Goal: Task Accomplishment & Management: Complete application form

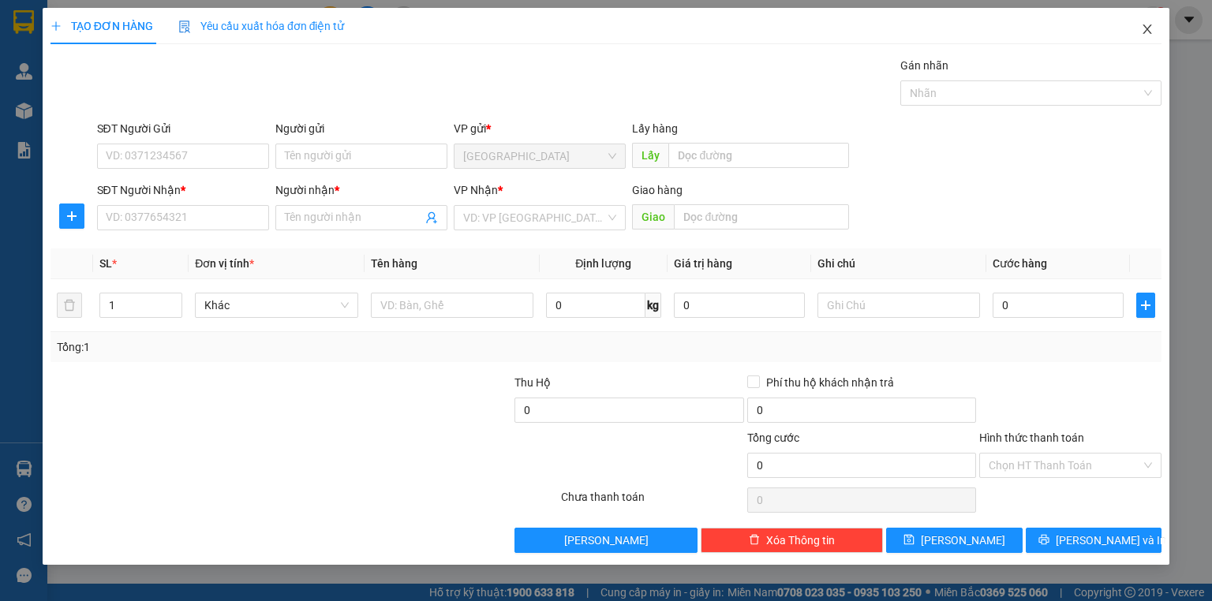
click at [1152, 26] on icon "close" at bounding box center [1147, 29] width 13 height 13
click at [1150, 30] on icon "close" at bounding box center [1147, 29] width 13 height 13
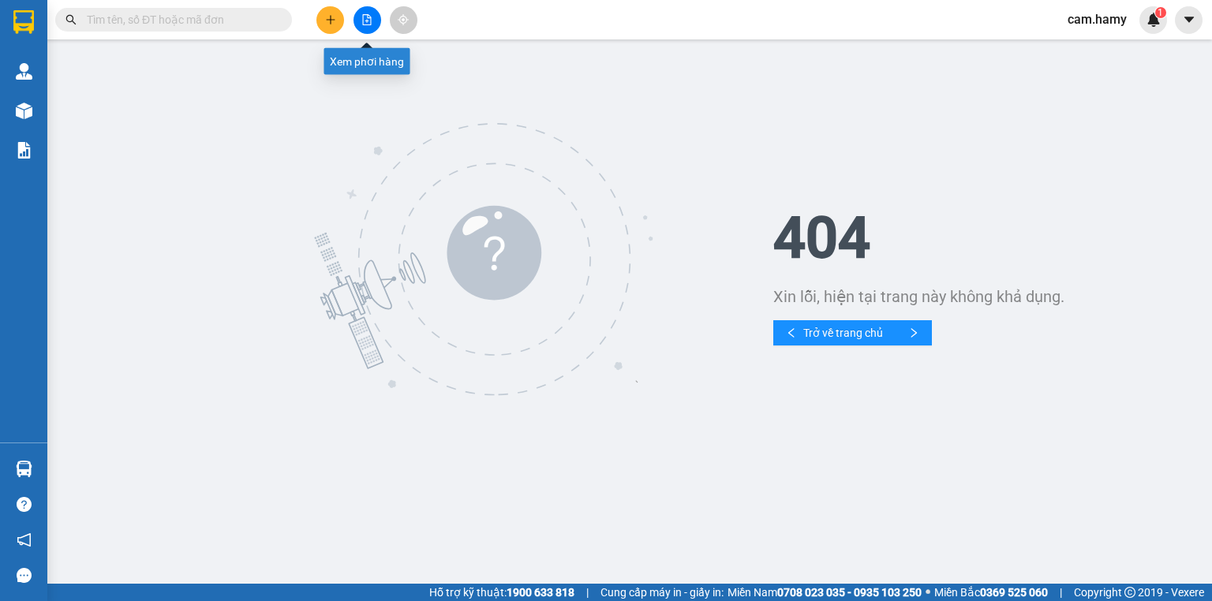
click at [360, 15] on button at bounding box center [368, 20] width 28 height 28
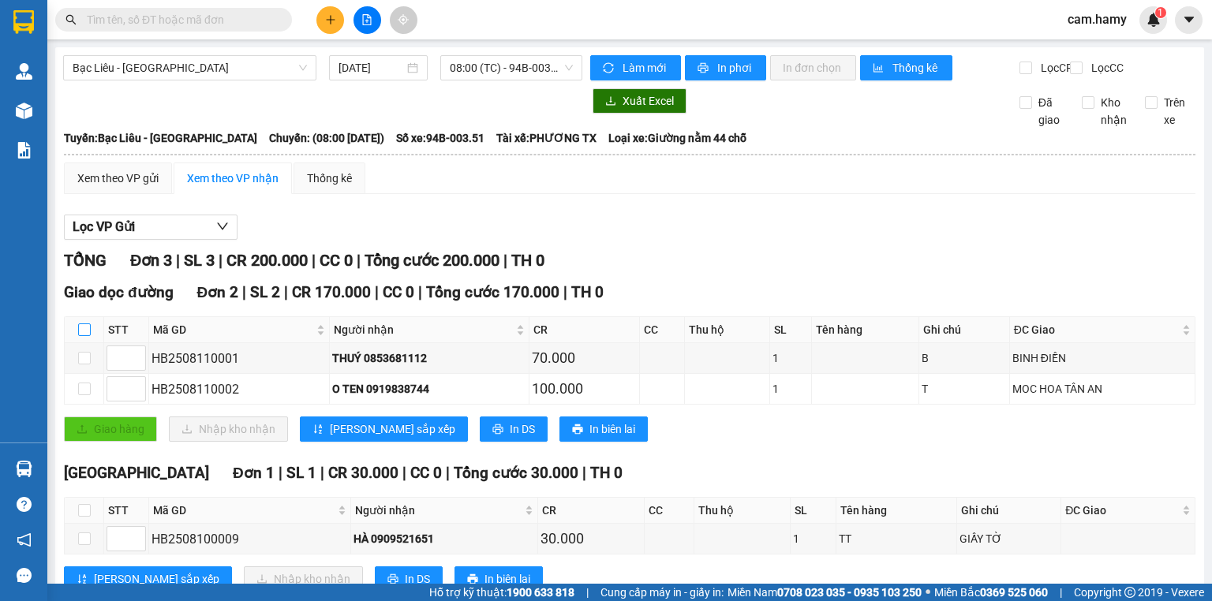
click at [81, 336] on input "checkbox" at bounding box center [84, 330] width 13 height 13
checkbox input "true"
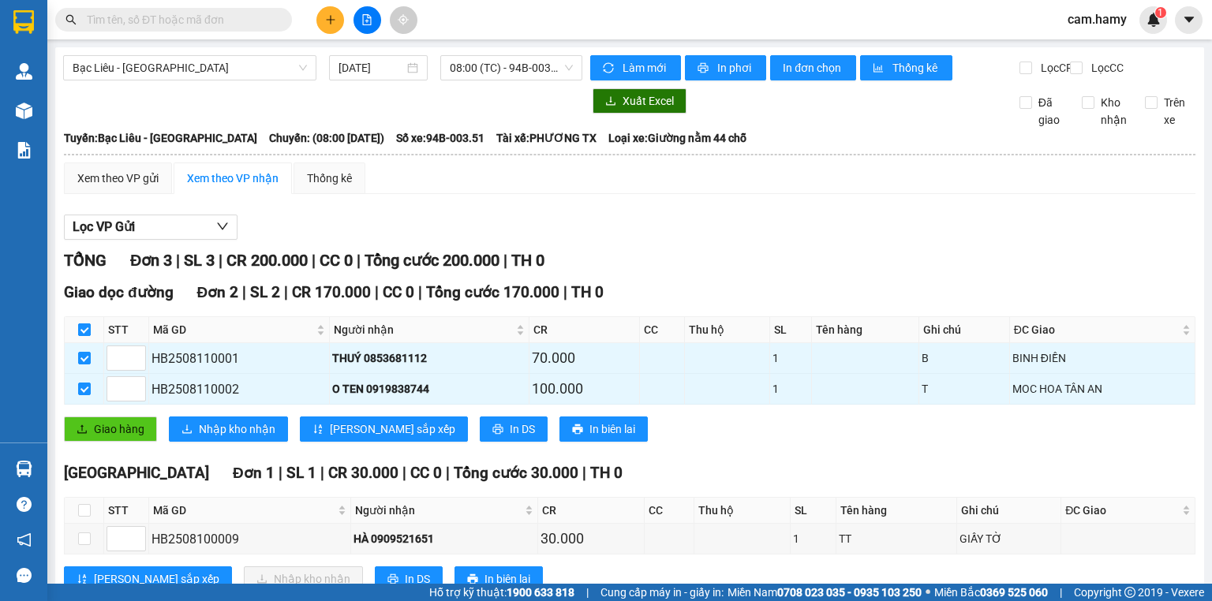
click at [85, 336] on input "checkbox" at bounding box center [84, 330] width 13 height 13
checkbox input "false"
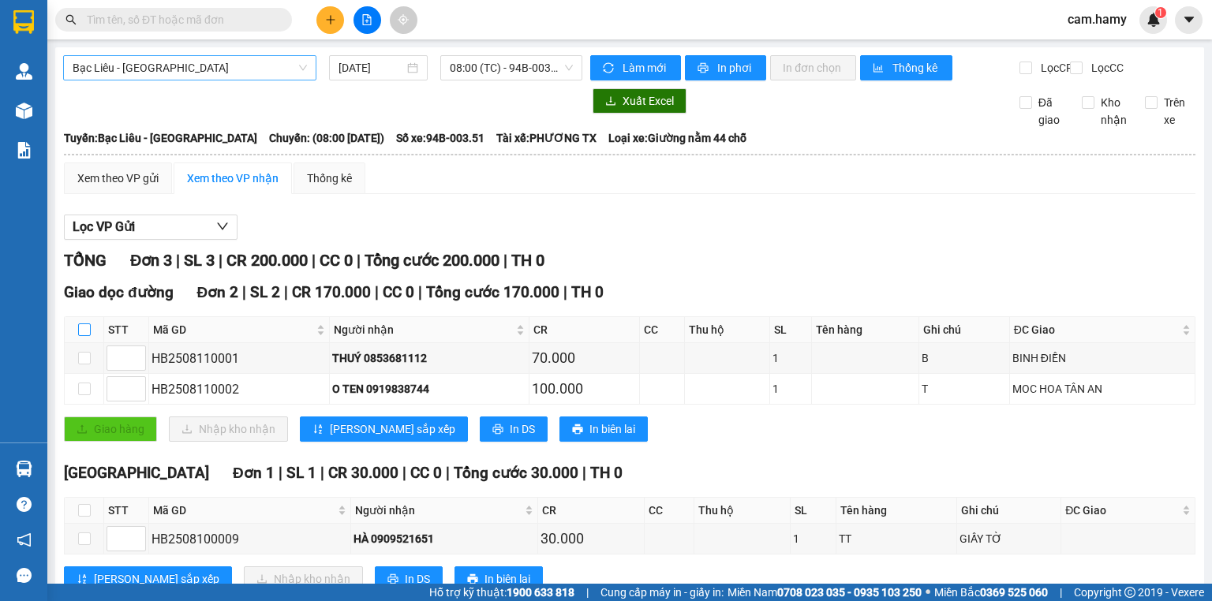
click at [223, 66] on span "Bạc Liêu - [GEOGRAPHIC_DATA]" at bounding box center [190, 68] width 234 height 24
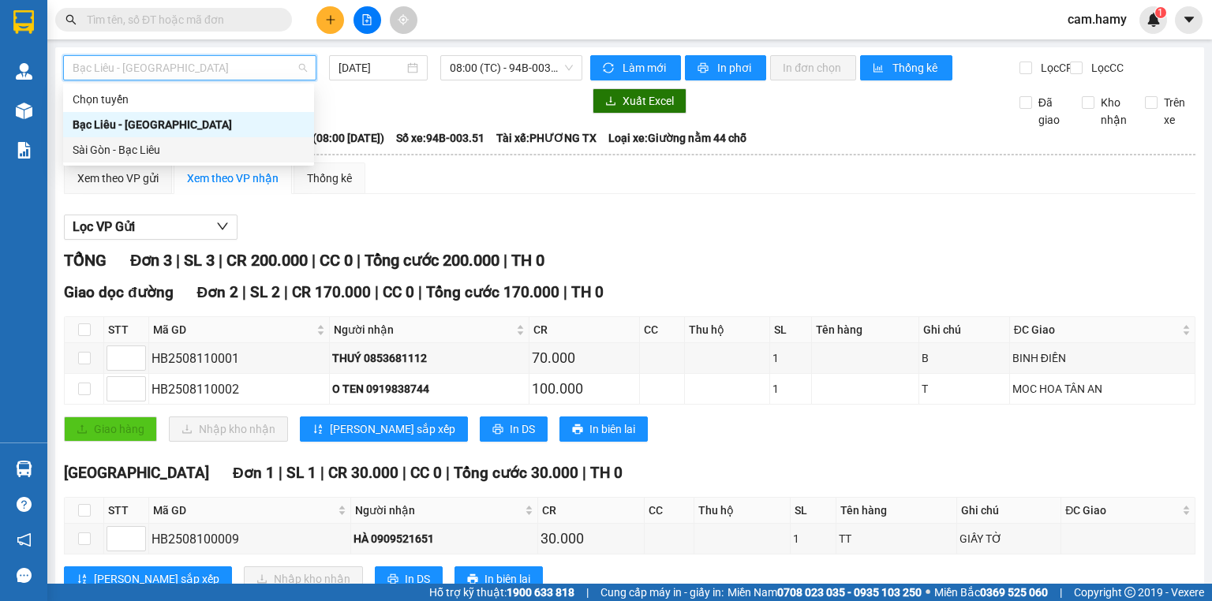
drag, startPoint x: 230, startPoint y: 145, endPoint x: 223, endPoint y: 141, distance: 8.8
click at [229, 145] on div "Sài Gòn - Bạc Liêu" at bounding box center [189, 149] width 232 height 17
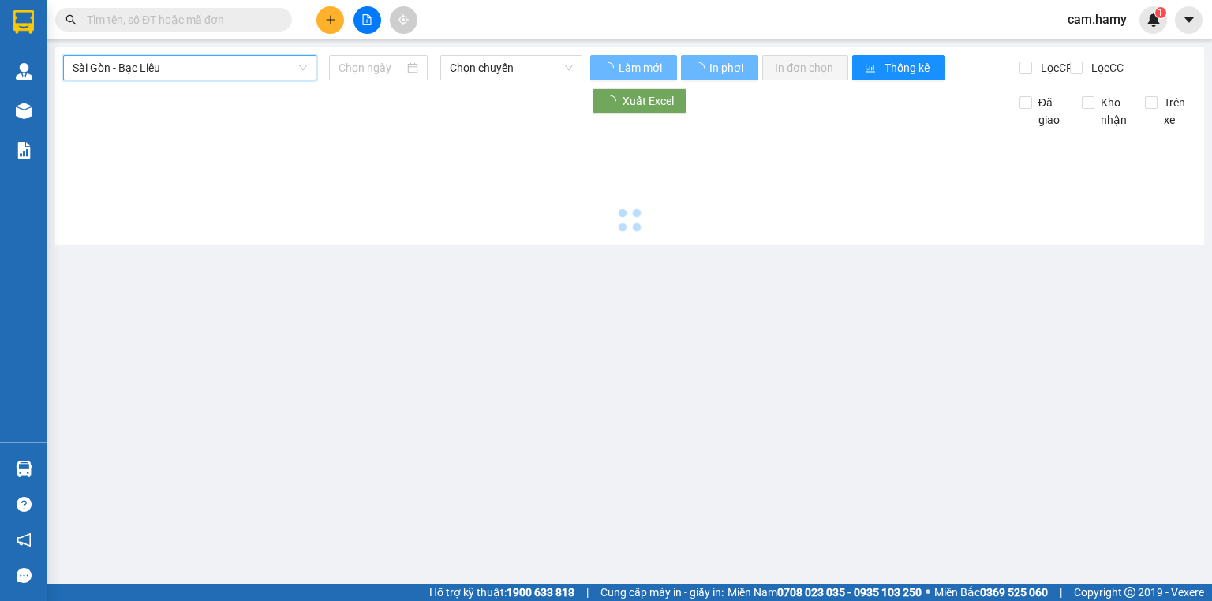
type input "[DATE]"
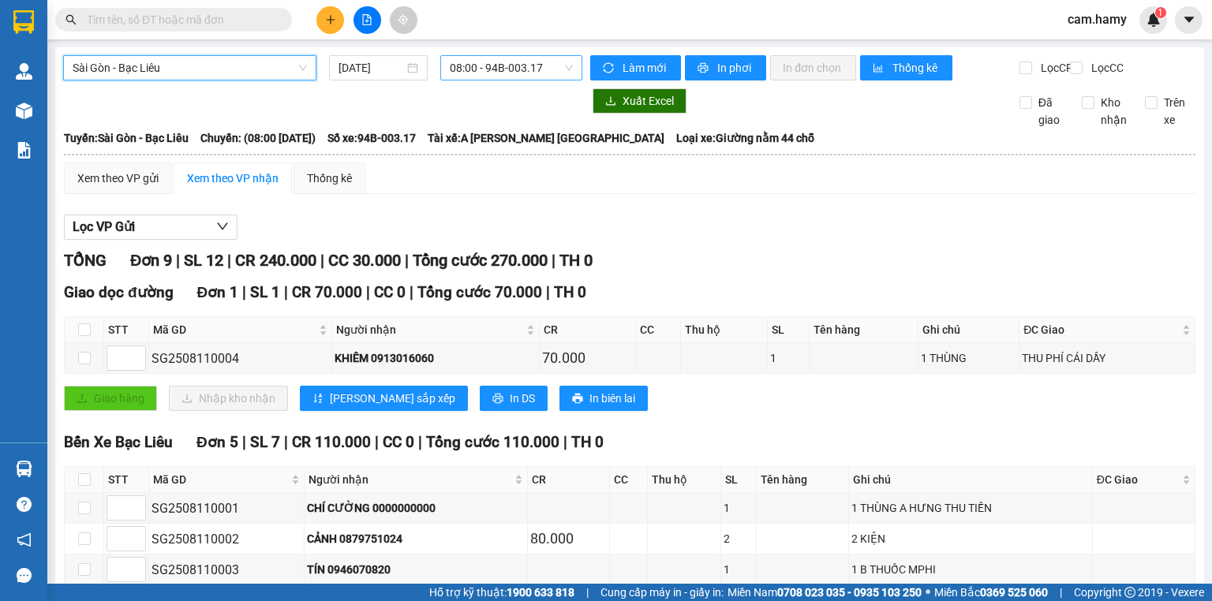
click at [465, 70] on span "08:00 - 94B-003.17" at bounding box center [512, 68] width 124 height 24
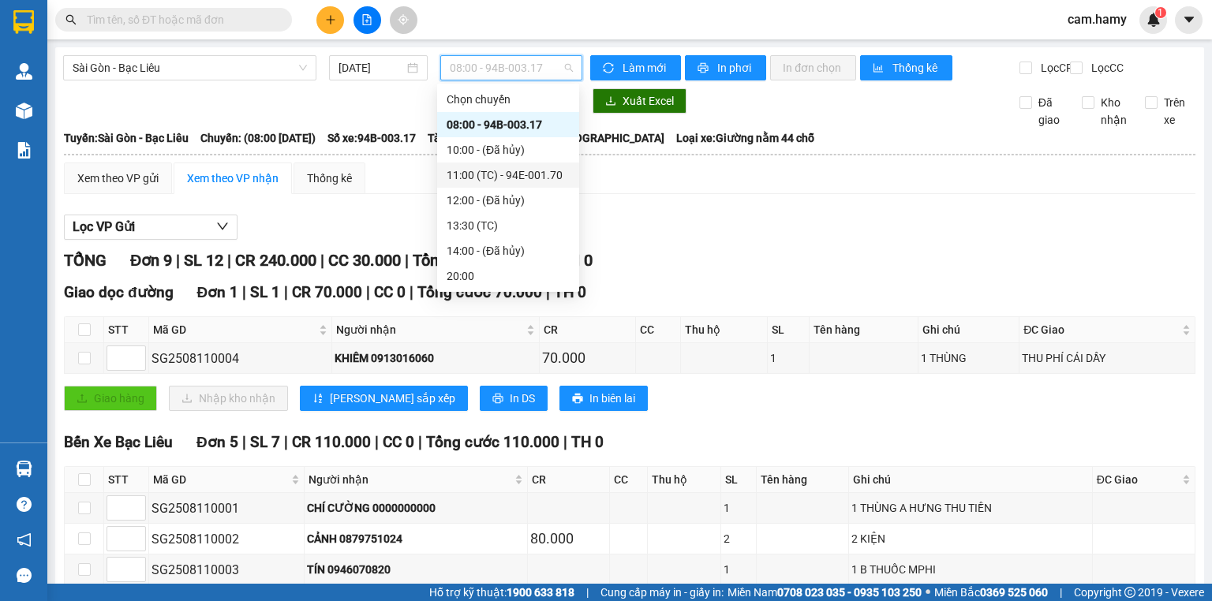
click at [505, 175] on div "11:00 (TC) - 94E-001.70" at bounding box center [508, 175] width 123 height 17
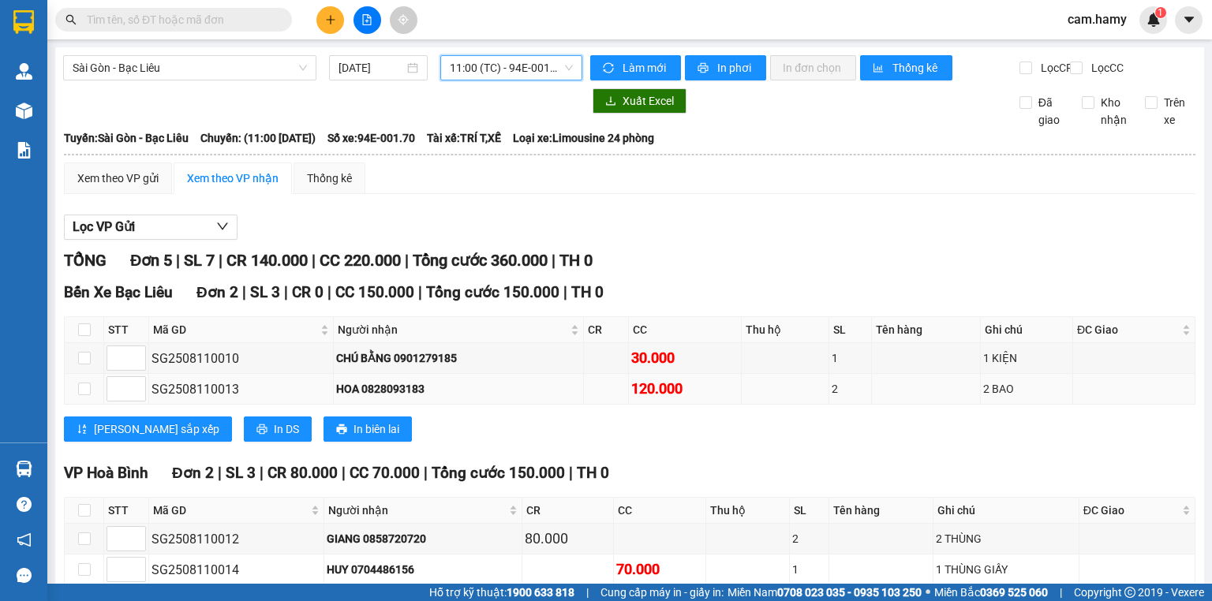
scroll to position [126, 0]
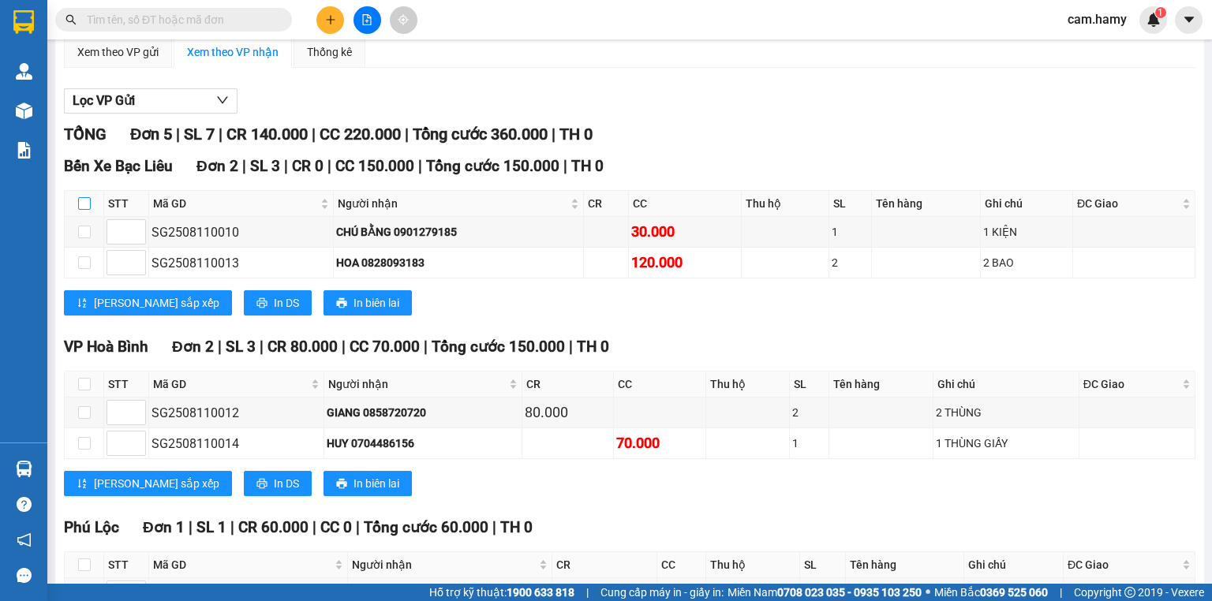
click at [84, 210] on input "checkbox" at bounding box center [84, 203] width 13 height 13
checkbox input "true"
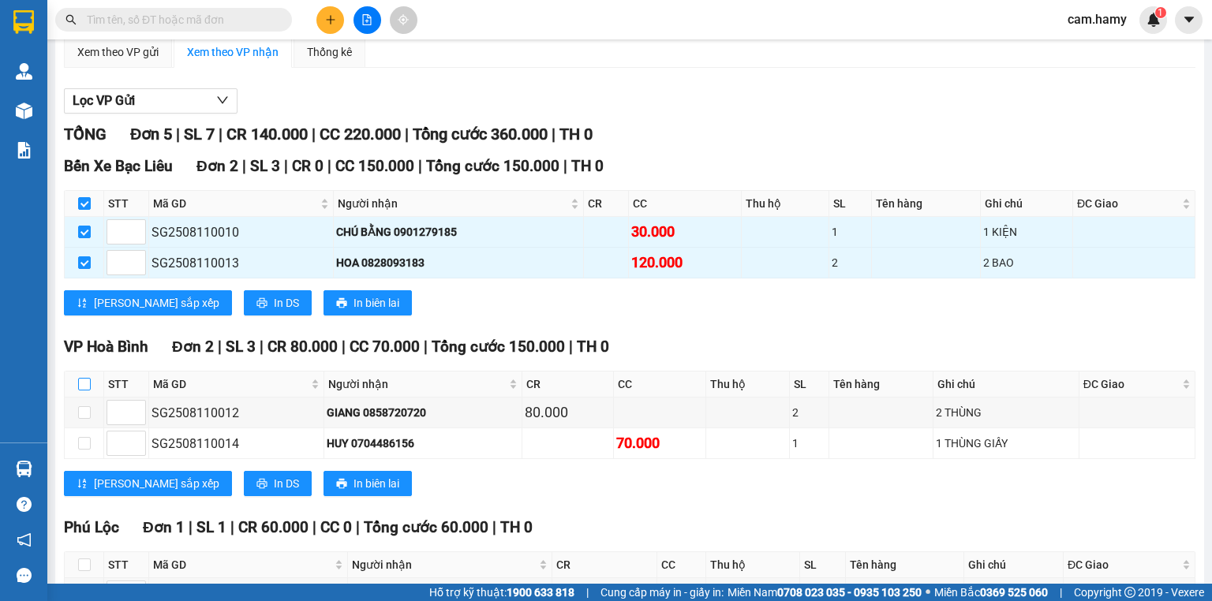
click at [82, 391] on input "checkbox" at bounding box center [84, 384] width 13 height 13
checkbox input "true"
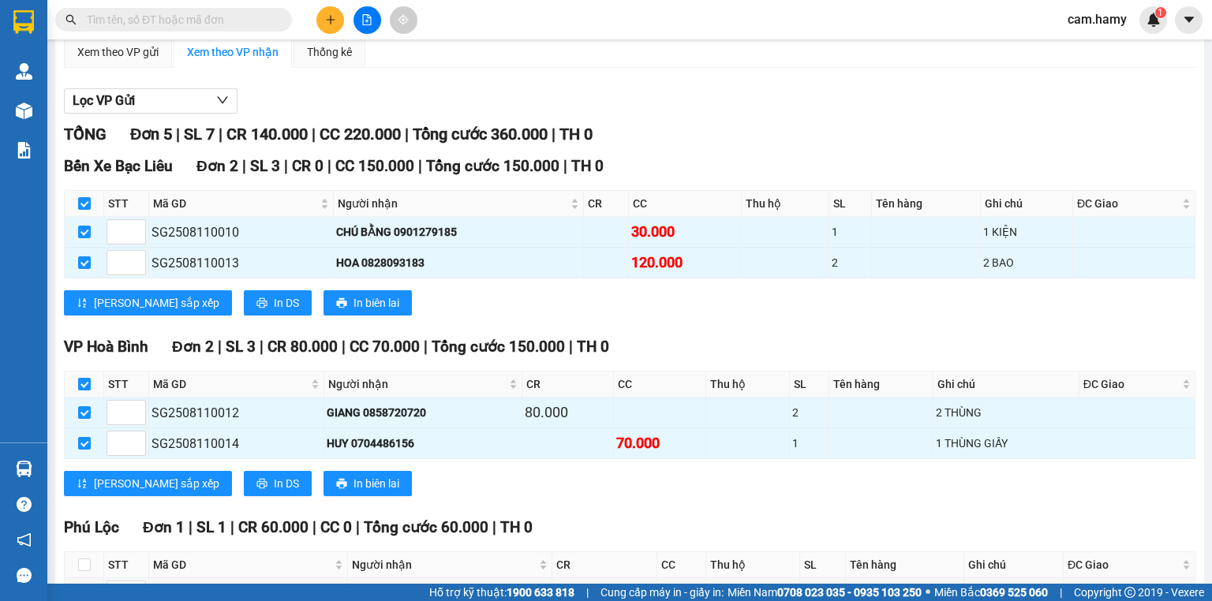
scroll to position [242, 0]
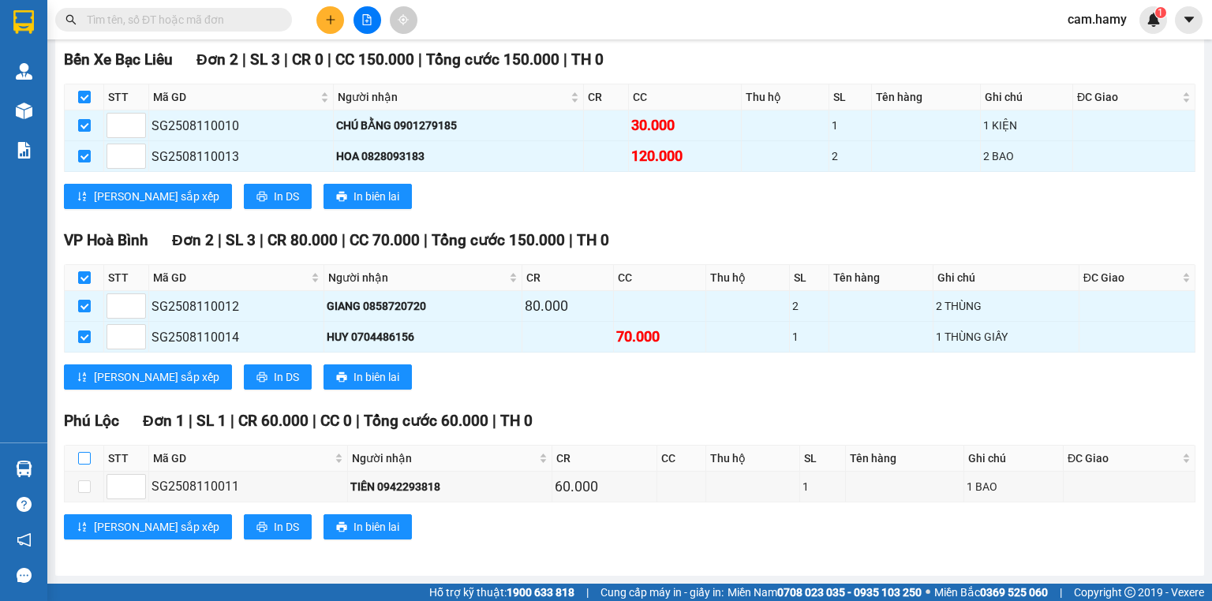
click at [87, 458] on input "checkbox" at bounding box center [84, 458] width 13 height 13
checkbox input "true"
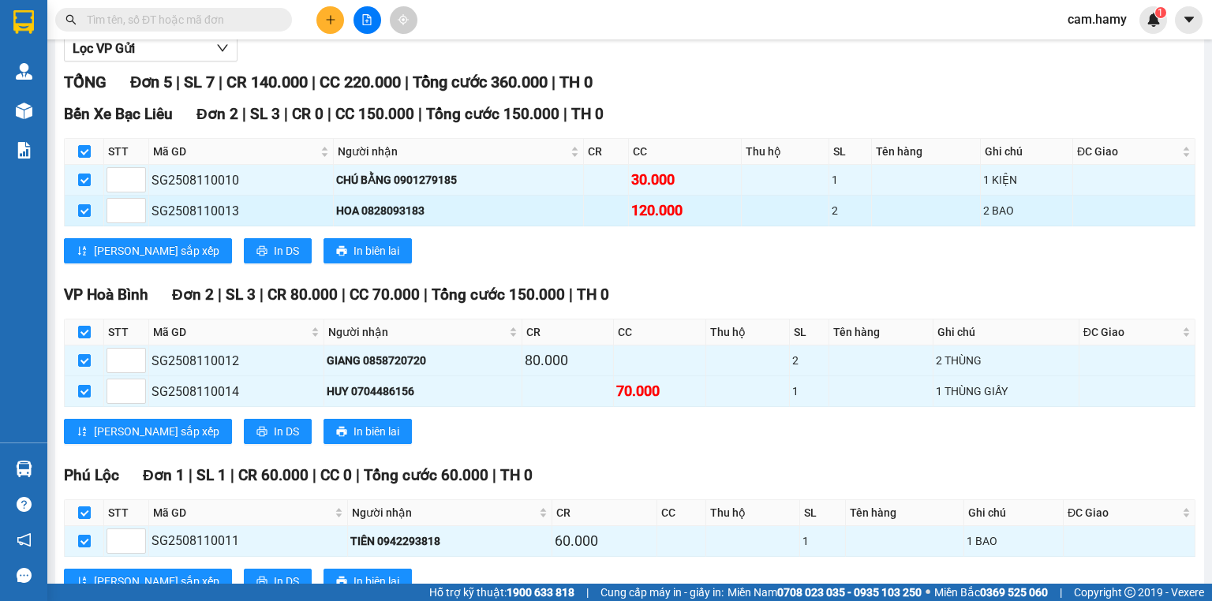
scroll to position [115, 0]
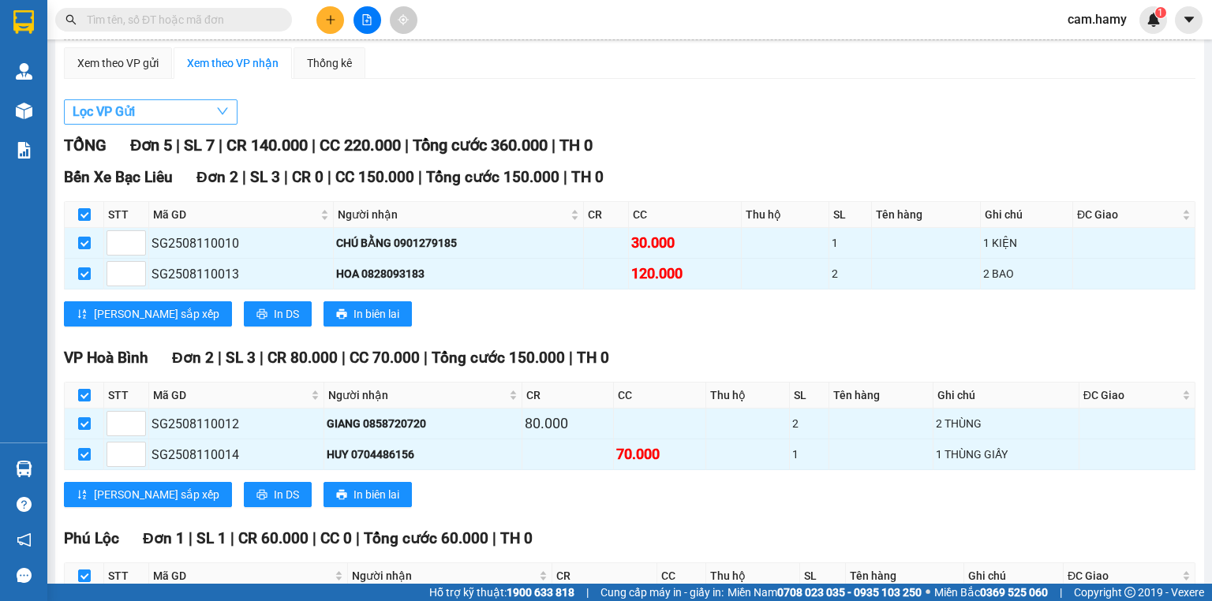
click at [207, 120] on button "Lọc VP Gửi" at bounding box center [151, 111] width 174 height 25
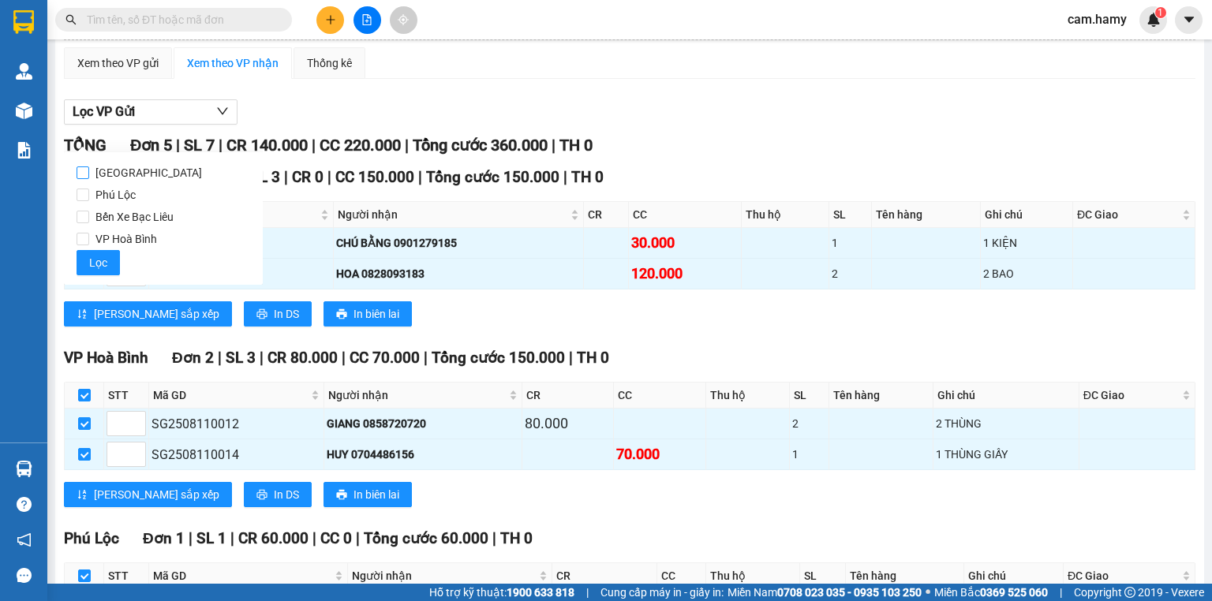
click at [123, 170] on span "[GEOGRAPHIC_DATA]" at bounding box center [148, 173] width 119 height 22
click at [83, 173] on input "[GEOGRAPHIC_DATA]" at bounding box center [83, 173] width 13 height 13
checkbox input "true"
click at [106, 261] on button "Lọc" at bounding box center [98, 262] width 43 height 25
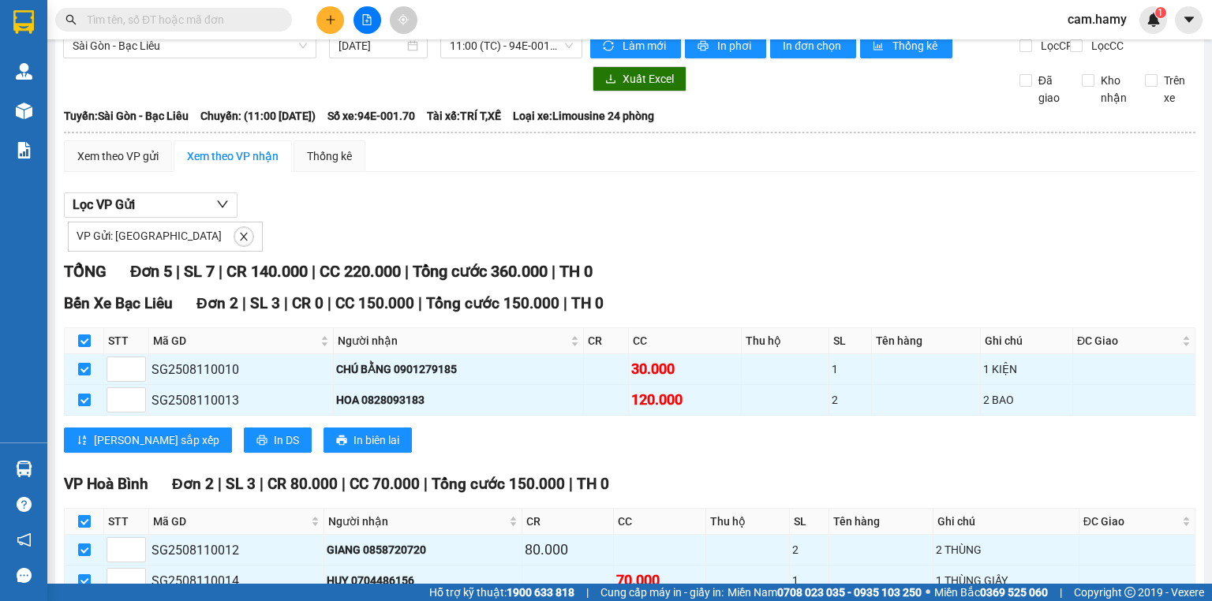
scroll to position [0, 0]
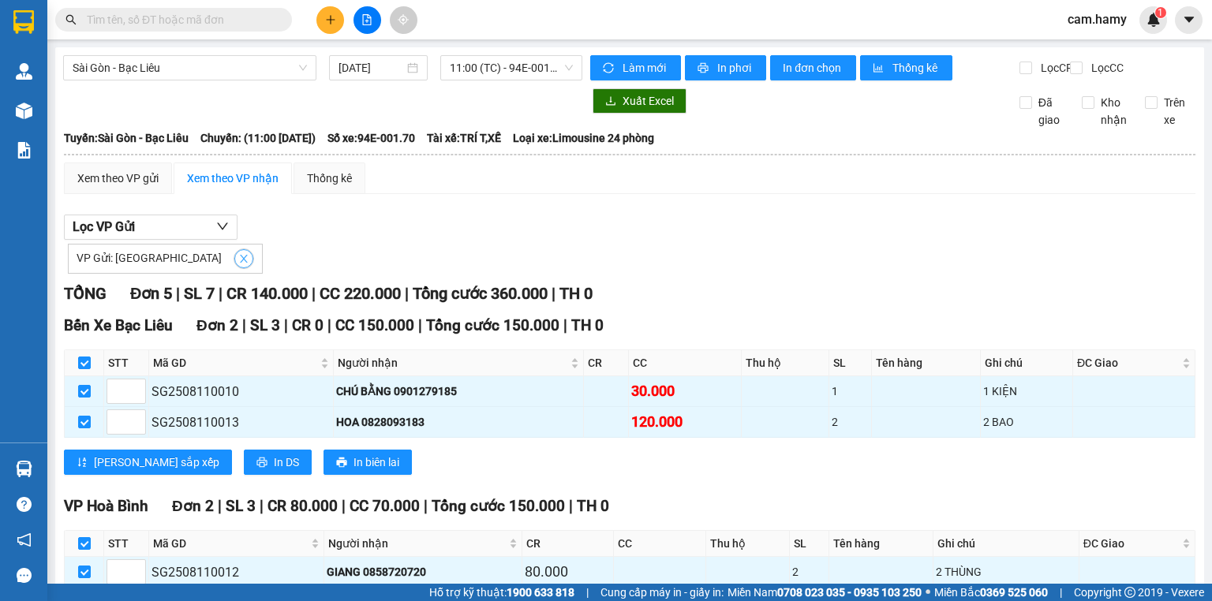
click at [238, 264] on icon "close" at bounding box center [243, 258] width 11 height 11
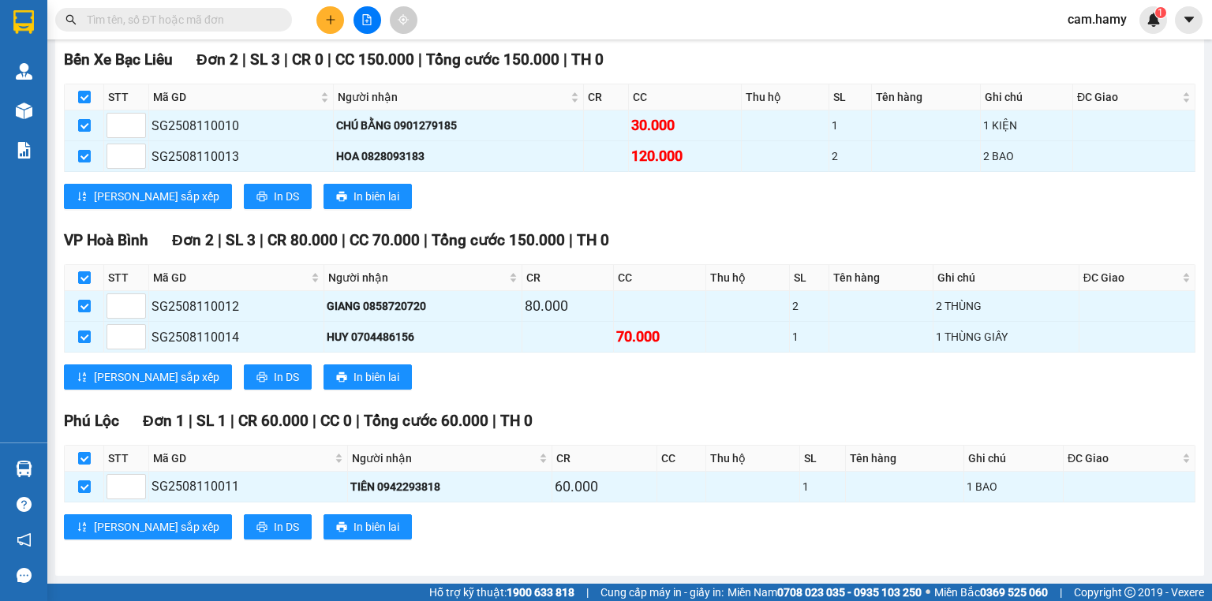
scroll to position [115, 0]
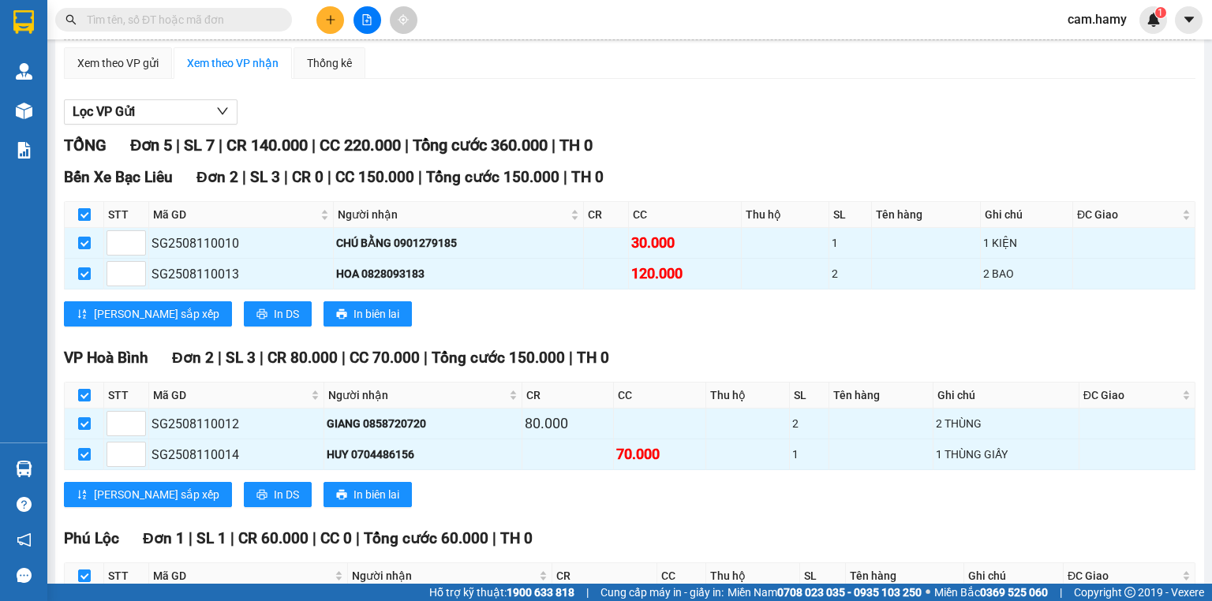
click at [81, 221] on input "checkbox" at bounding box center [84, 214] width 13 height 13
checkbox input "false"
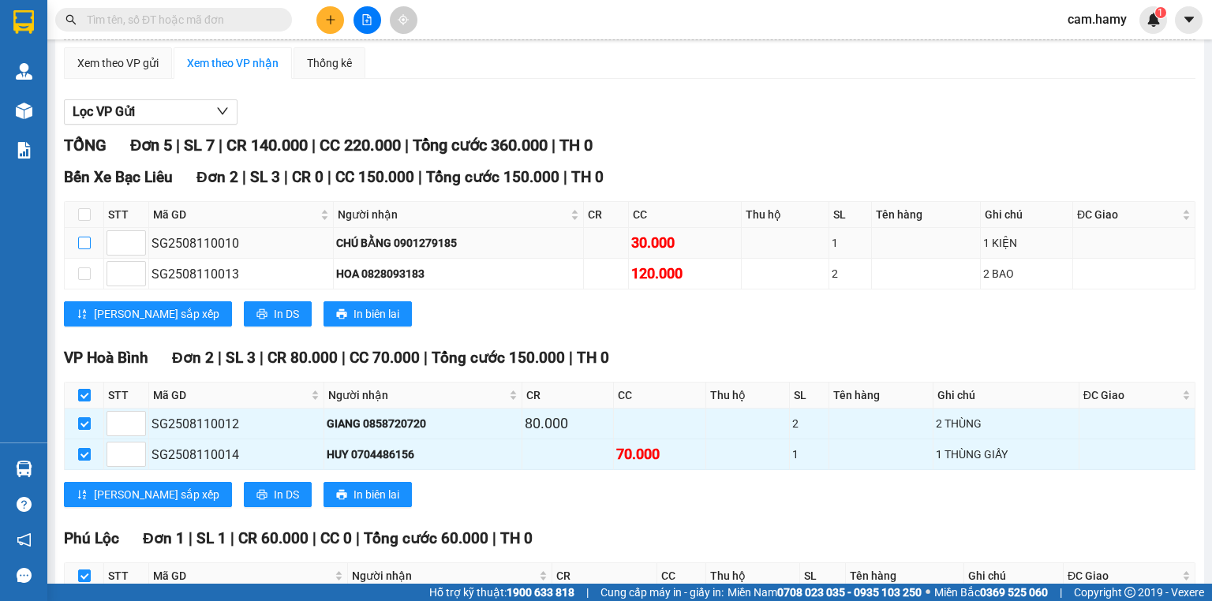
click at [81, 249] on input "checkbox" at bounding box center [84, 243] width 13 height 13
checkbox input "true"
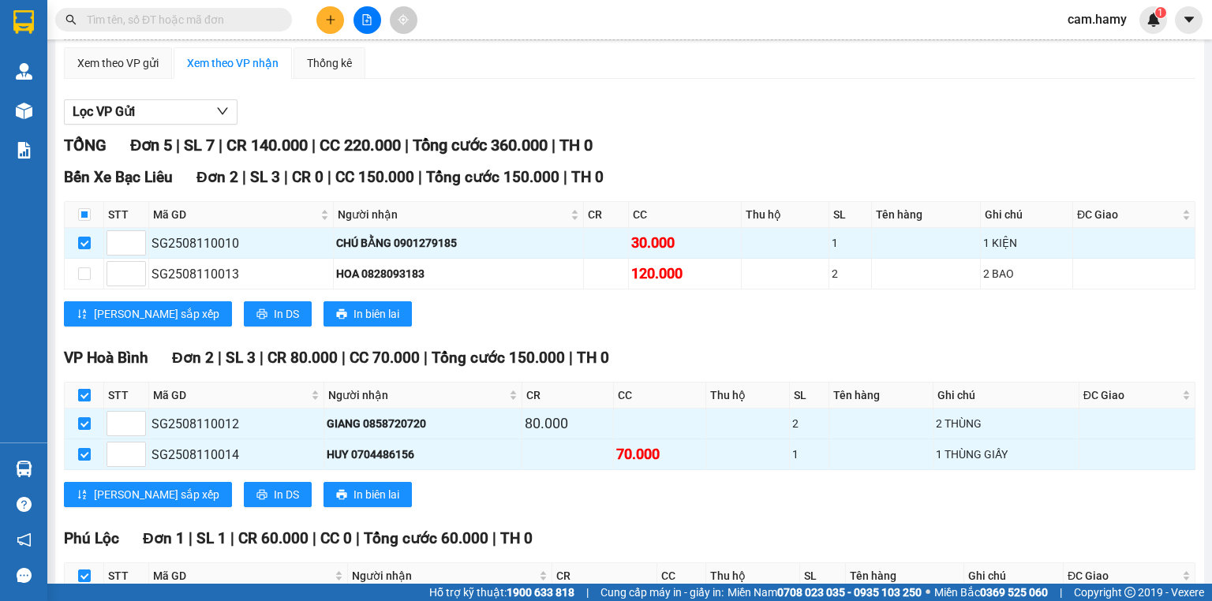
click at [86, 402] on input "checkbox" at bounding box center [84, 395] width 13 height 13
checkbox input "false"
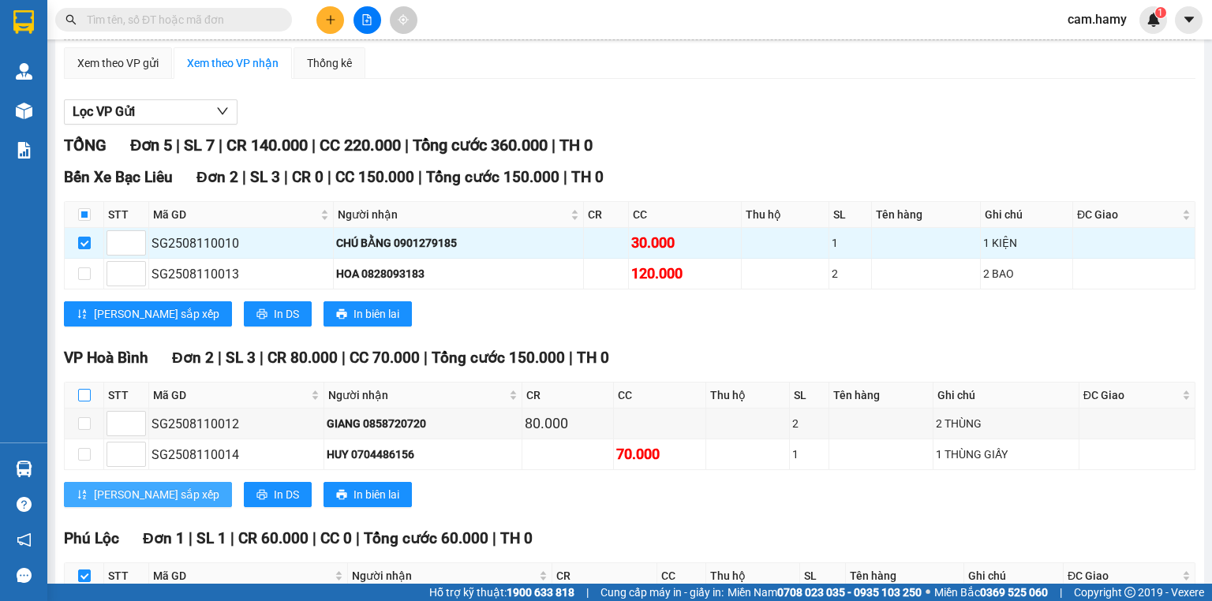
scroll to position [242, 0]
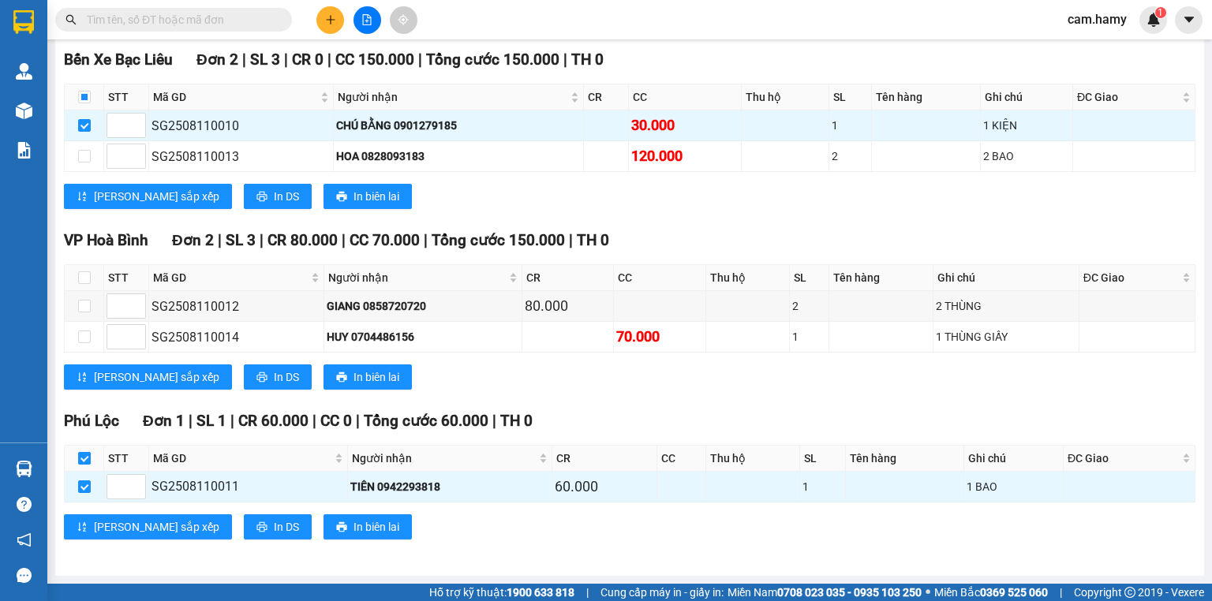
click at [84, 459] on input "checkbox" at bounding box center [84, 458] width 13 height 13
checkbox input "false"
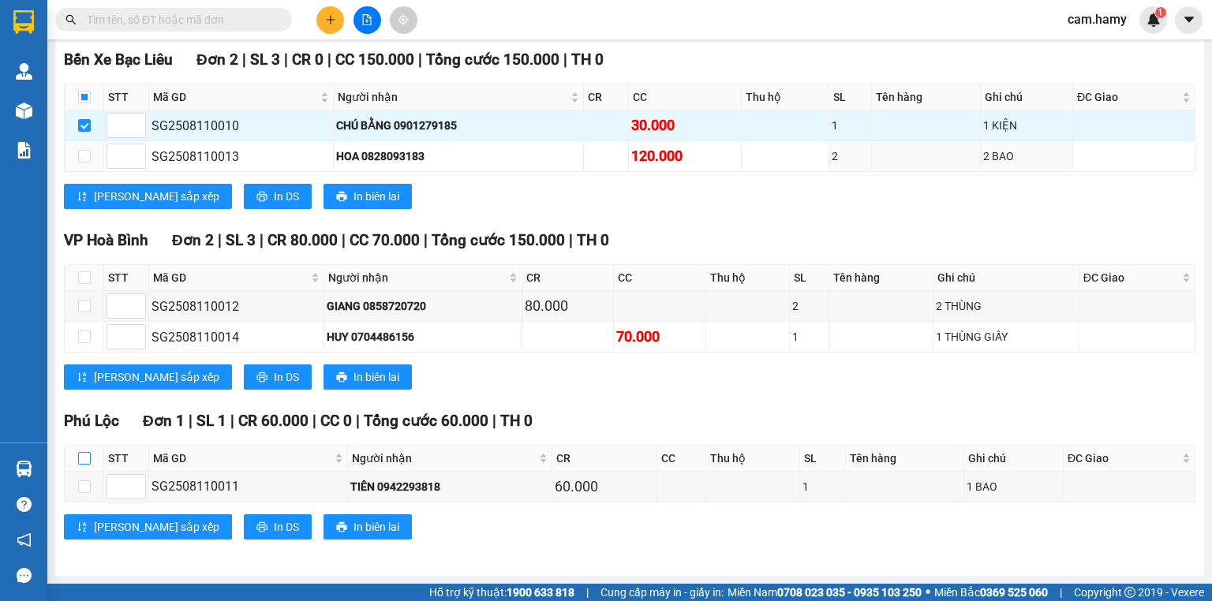
scroll to position [0, 0]
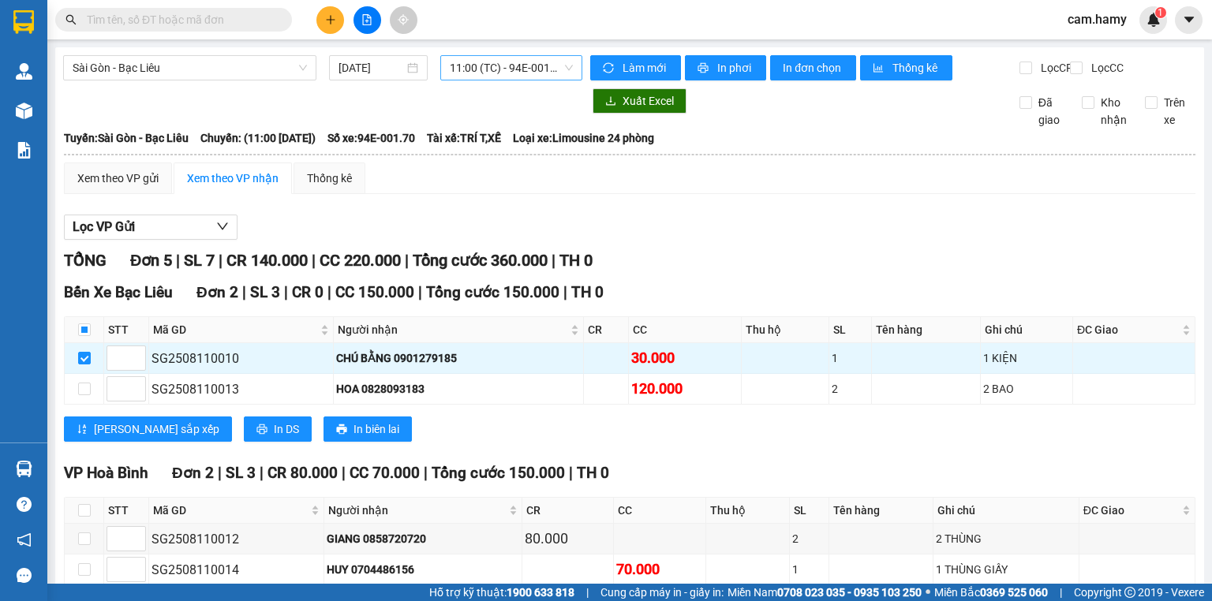
click at [563, 68] on span "11:00 (TC) - 94E-001.70" at bounding box center [512, 68] width 124 height 24
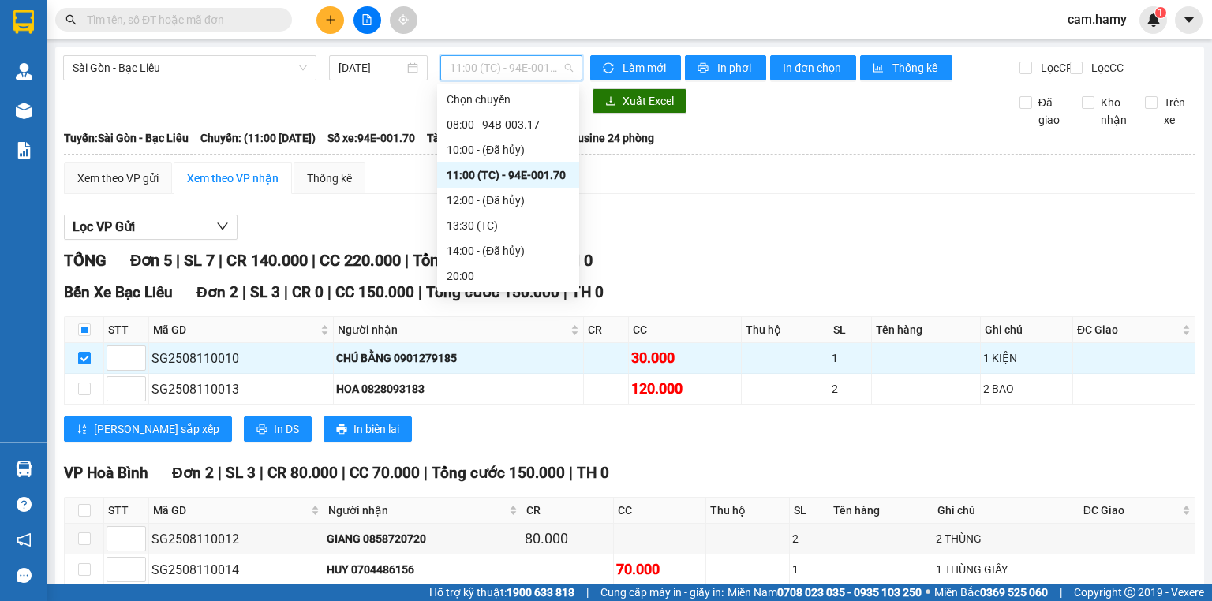
click at [538, 173] on div "11:00 (TC) - 94E-001.70" at bounding box center [508, 175] width 123 height 17
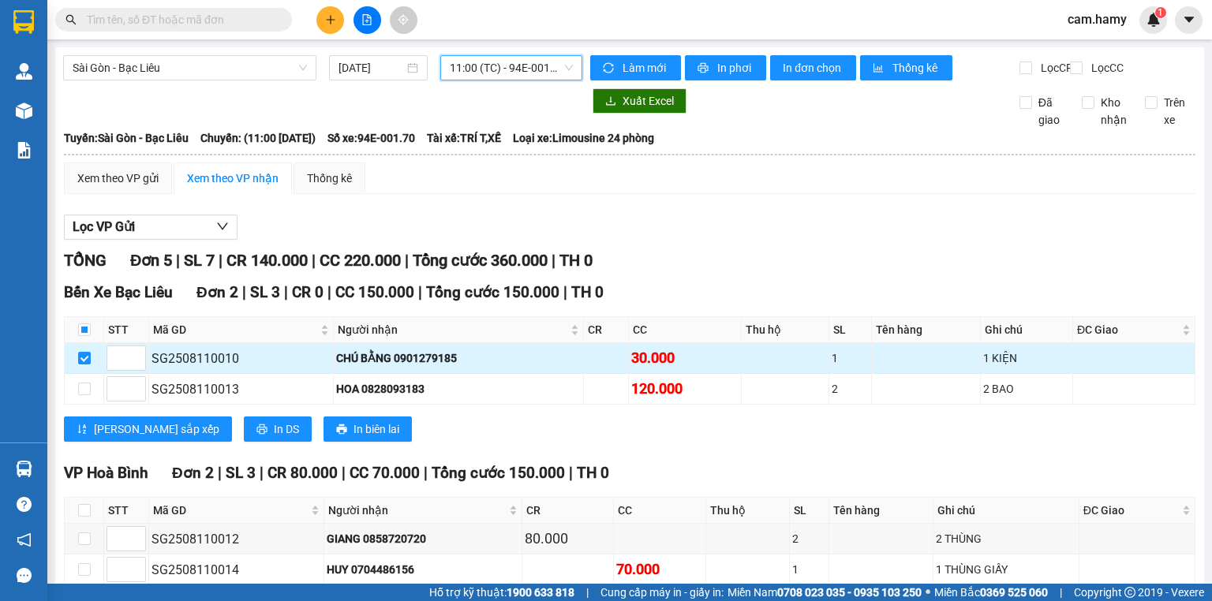
scroll to position [126, 0]
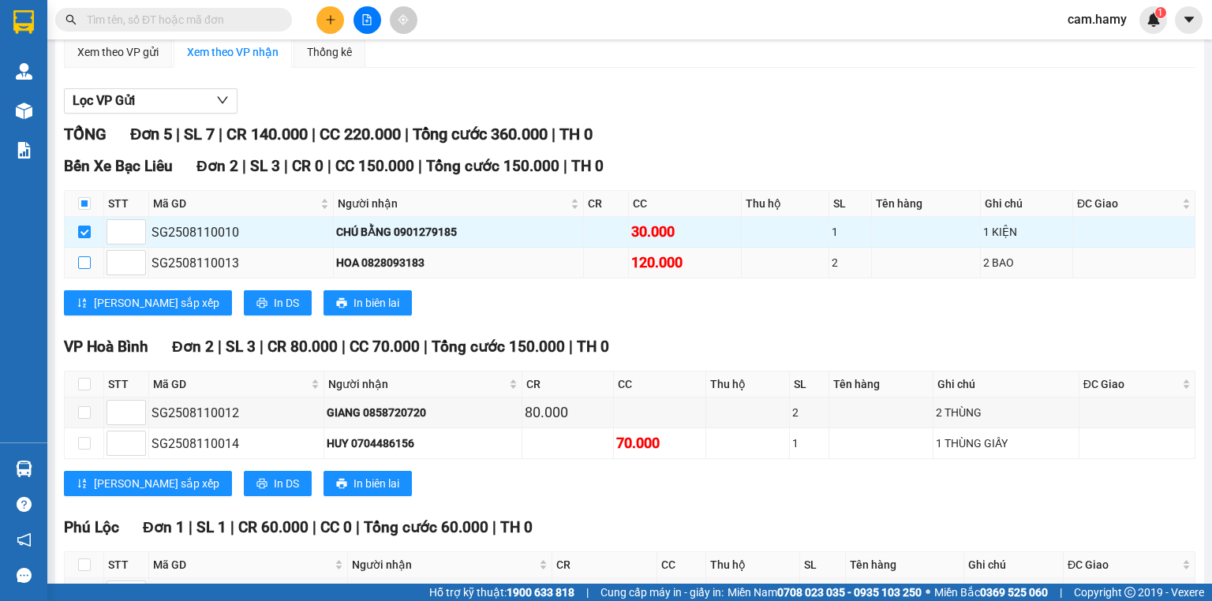
click at [85, 269] on input "checkbox" at bounding box center [84, 263] width 13 height 13
checkbox input "true"
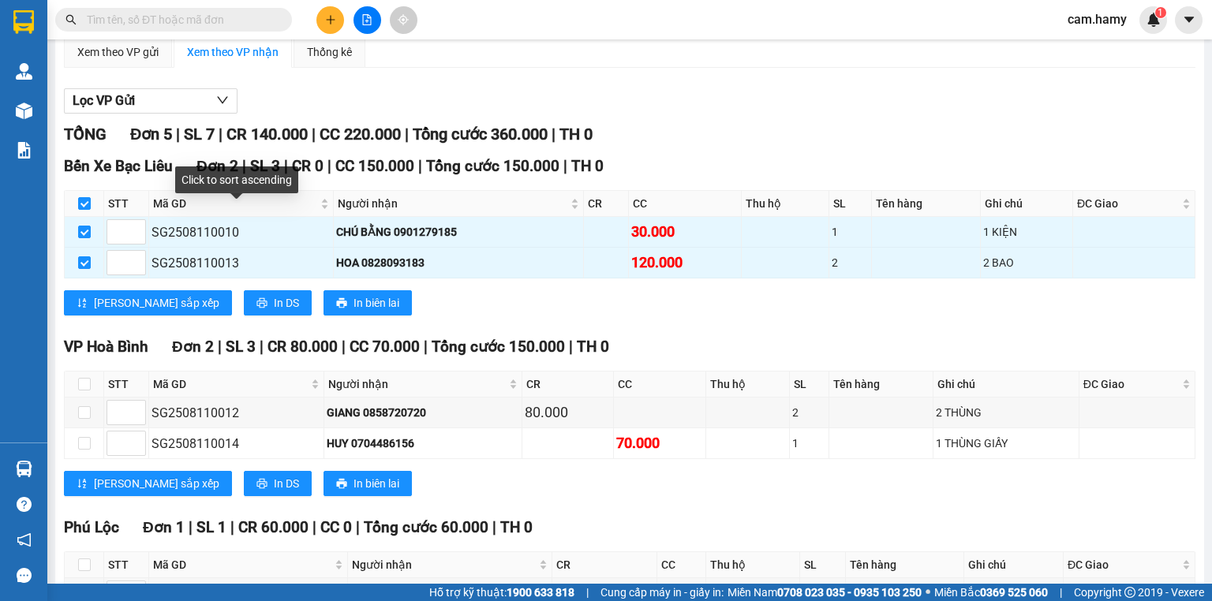
scroll to position [0, 0]
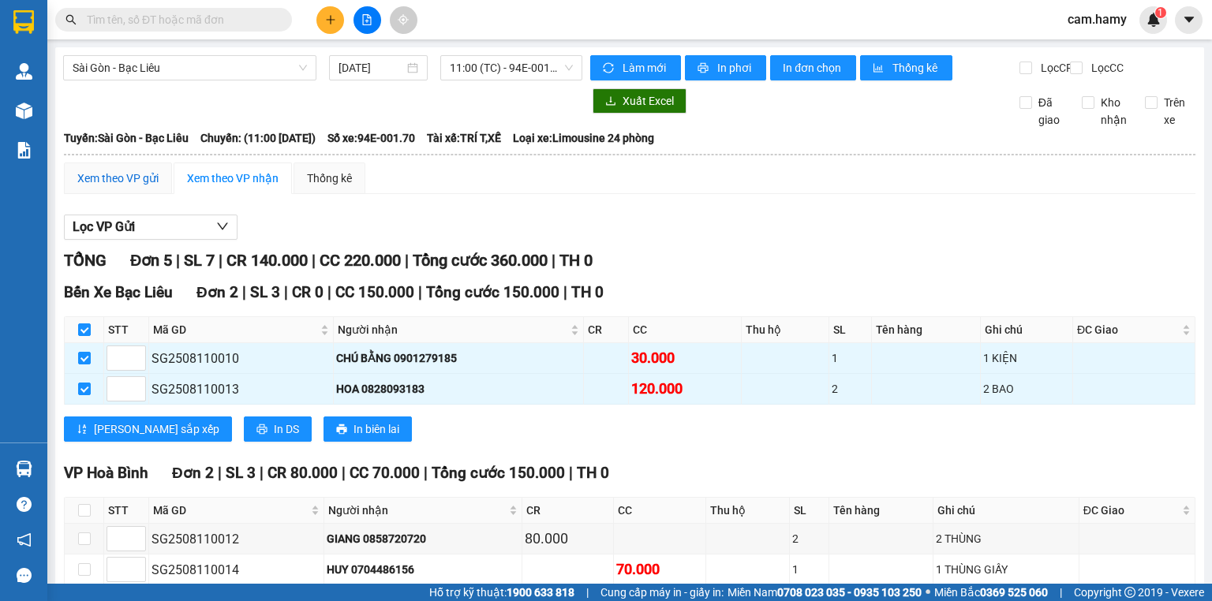
click at [142, 187] on div "Xem theo VP gửi" at bounding box center [117, 178] width 81 height 17
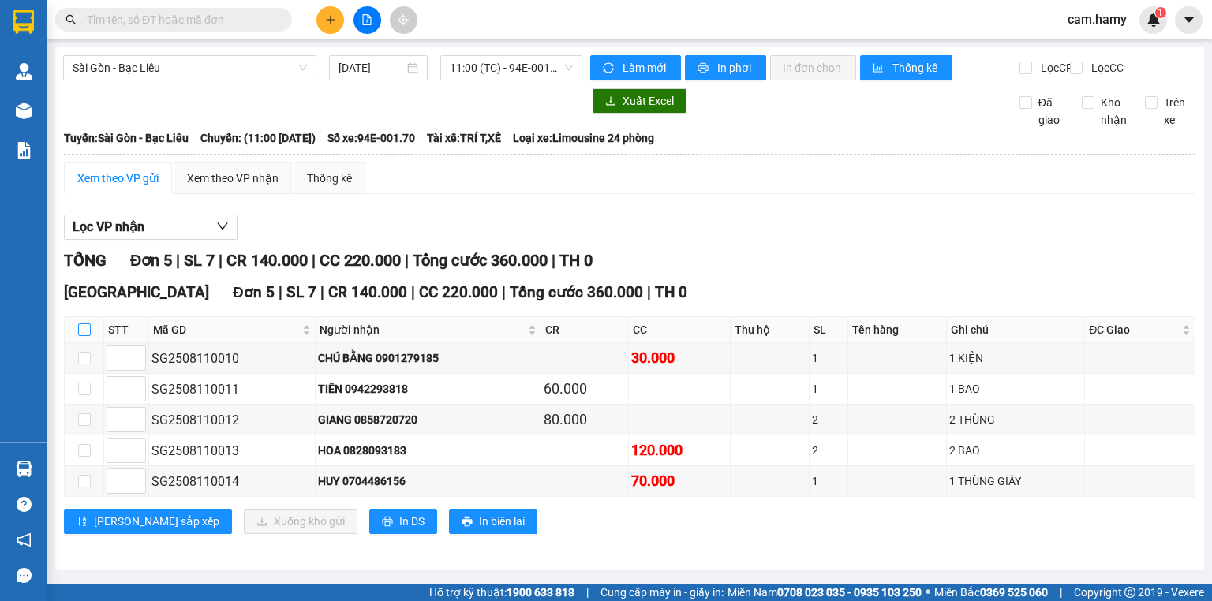
click at [83, 336] on input "checkbox" at bounding box center [84, 330] width 13 height 13
checkbox input "true"
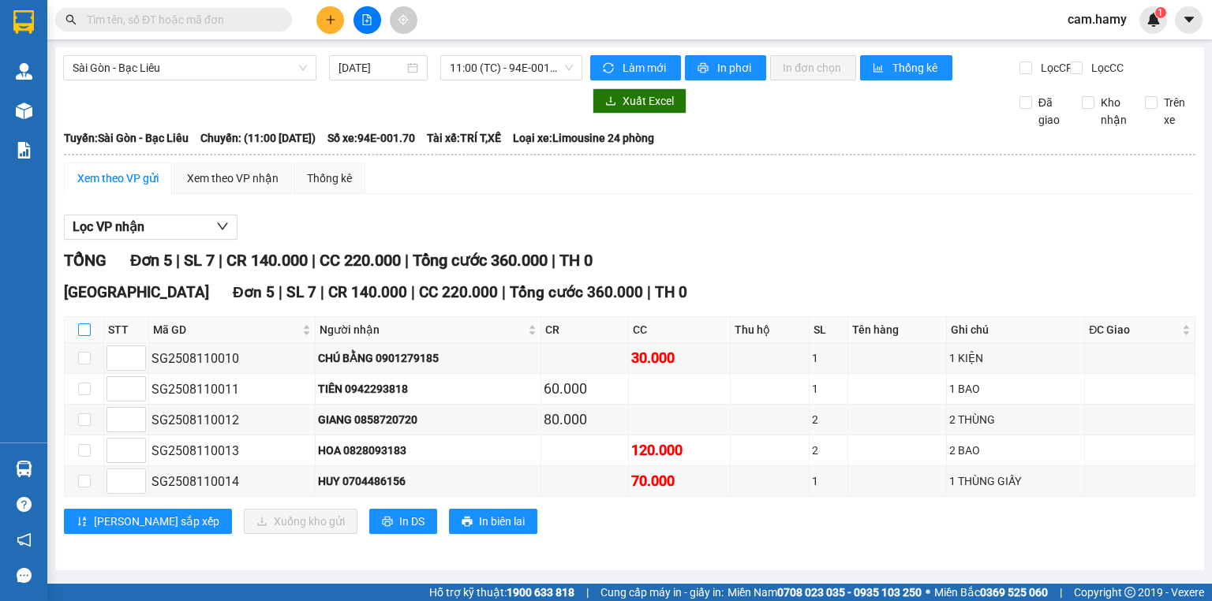
checkbox input "true"
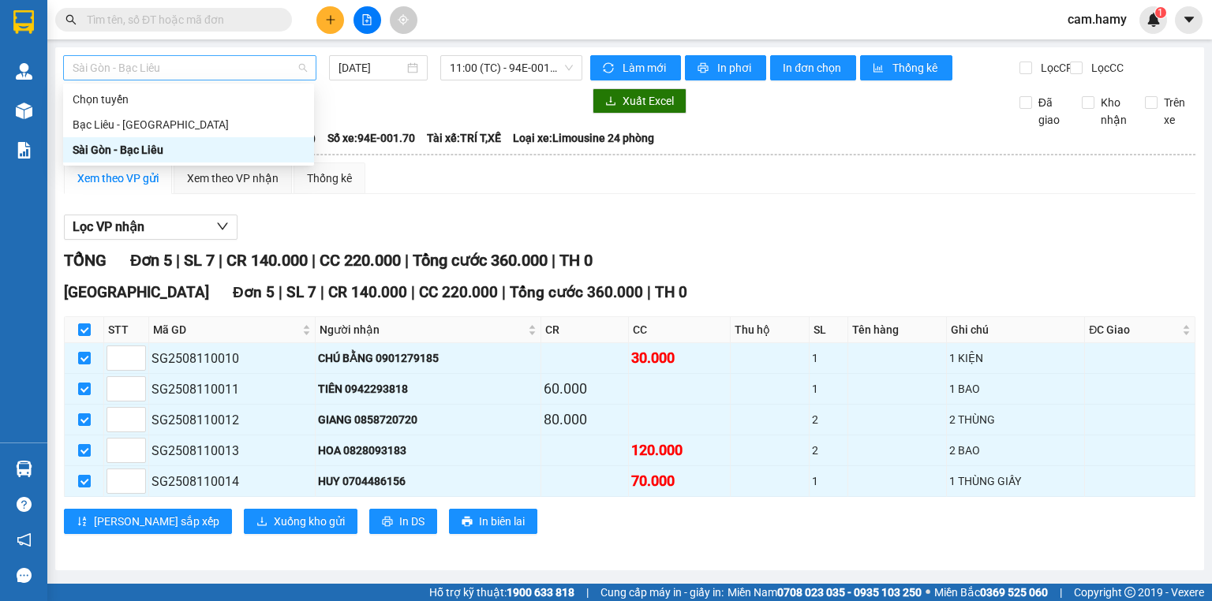
click at [304, 69] on span "Sài Gòn - Bạc Liêu" at bounding box center [190, 68] width 234 height 24
click at [298, 69] on span "Sài Gòn - Bạc Liêu" at bounding box center [190, 68] width 234 height 24
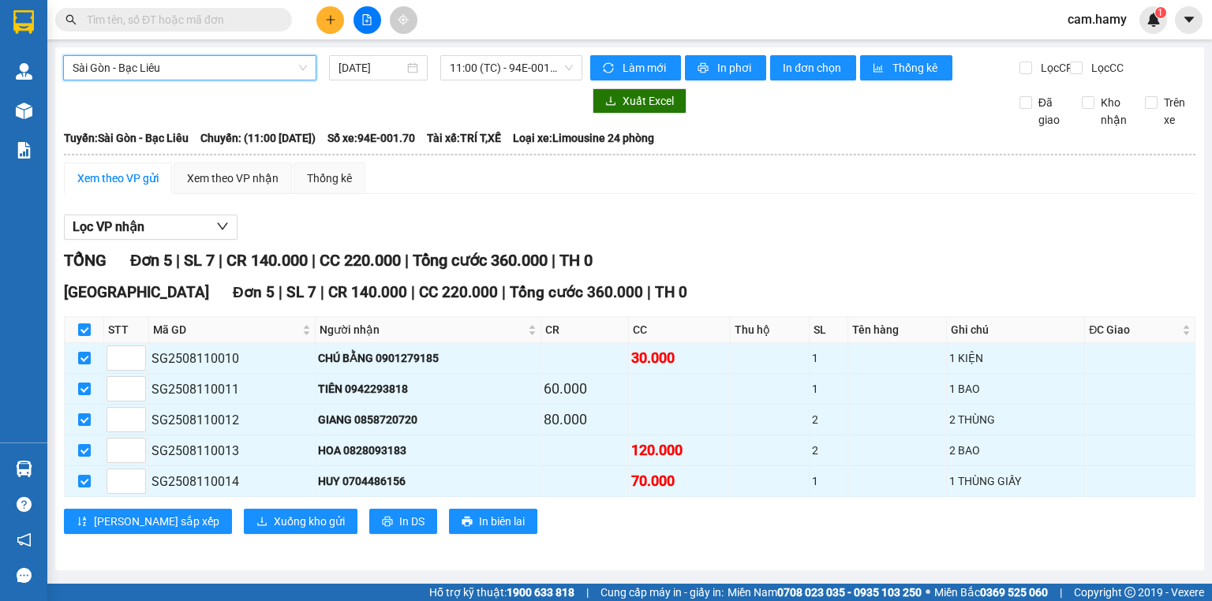
click at [157, 144] on b "Tuyến: Sài Gòn - Bạc Liêu" at bounding box center [126, 138] width 125 height 13
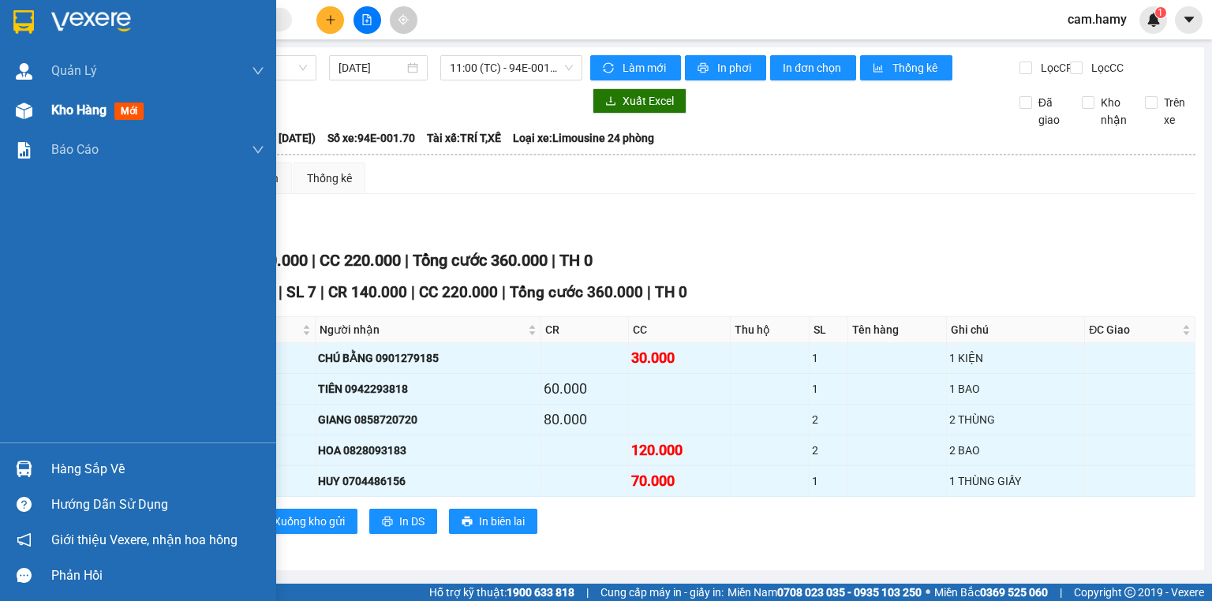
click at [57, 113] on span "Kho hàng" at bounding box center [78, 110] width 55 height 15
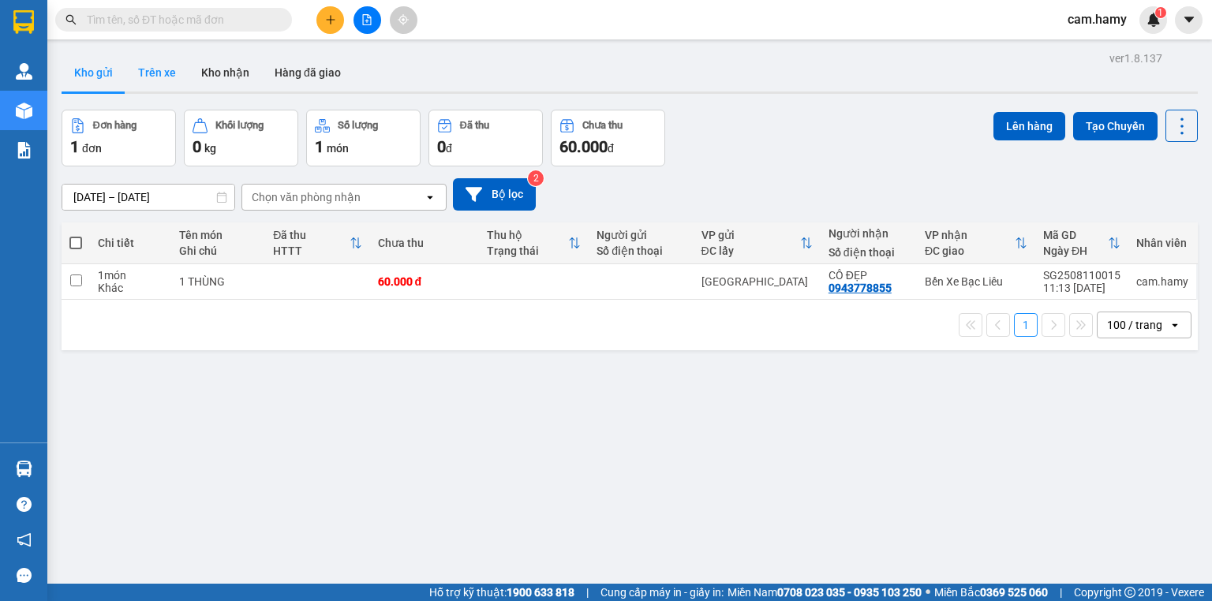
click at [157, 76] on button "Trên xe" at bounding box center [156, 73] width 63 height 38
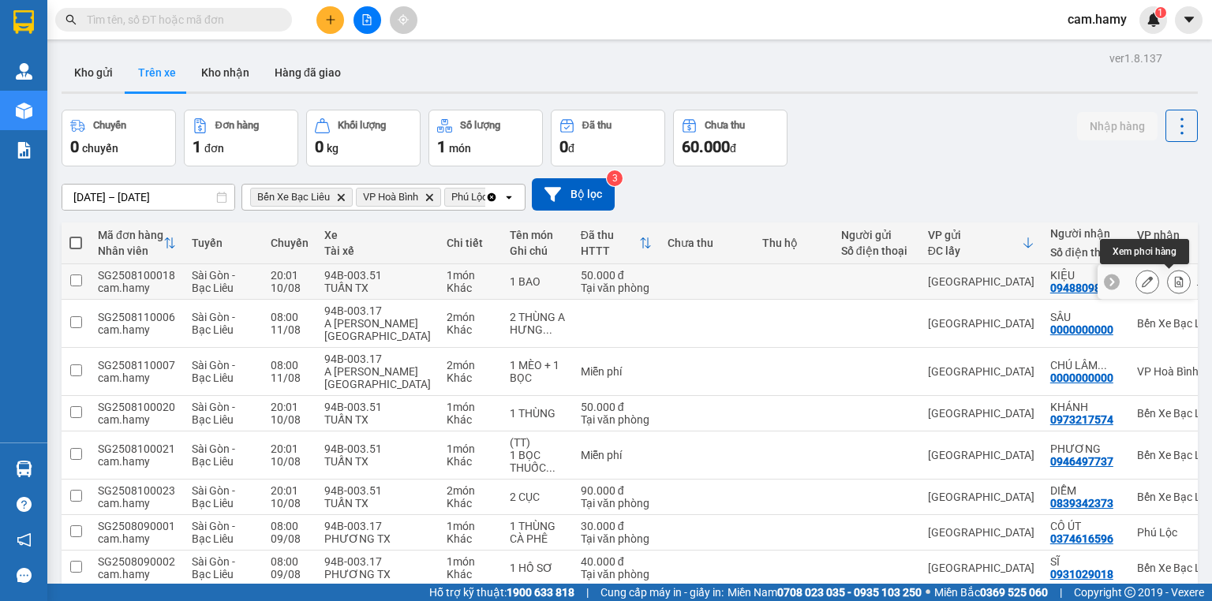
click at [1175, 282] on icon at bounding box center [1179, 281] width 9 height 11
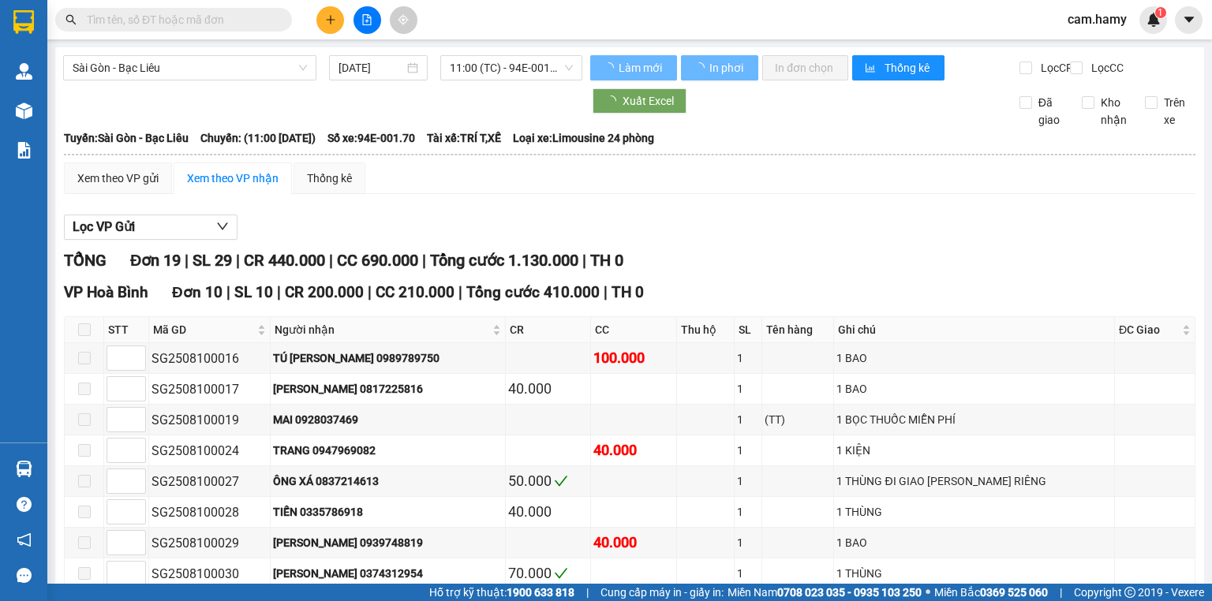
type input "[DATE]"
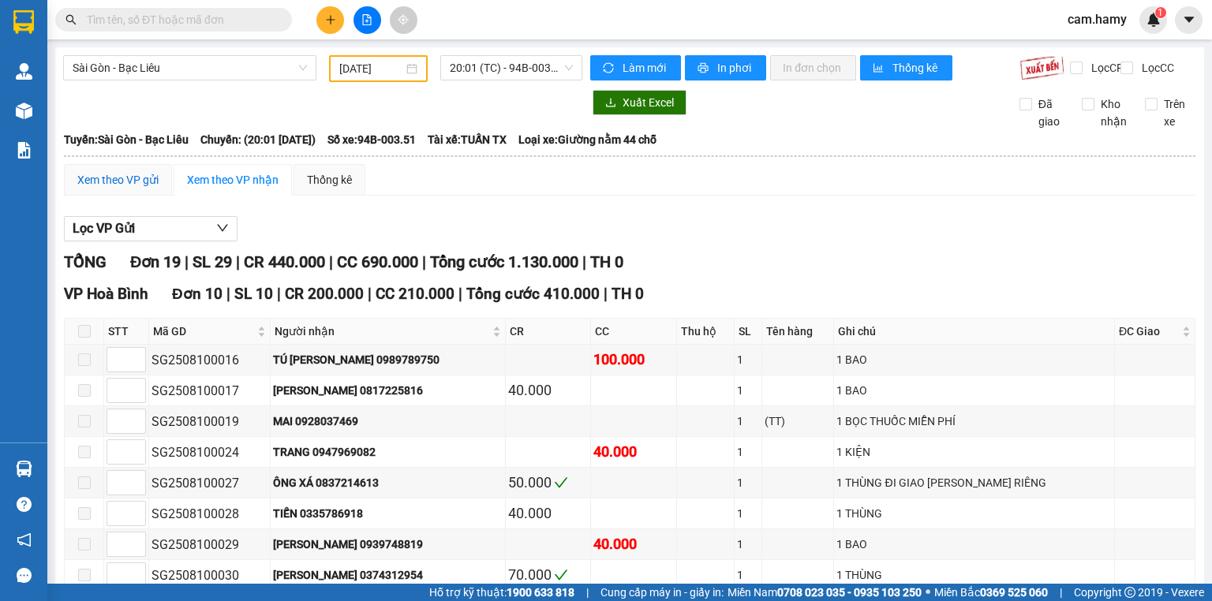
click at [132, 189] on div "Xem theo VP gửi" at bounding box center [117, 179] width 81 height 17
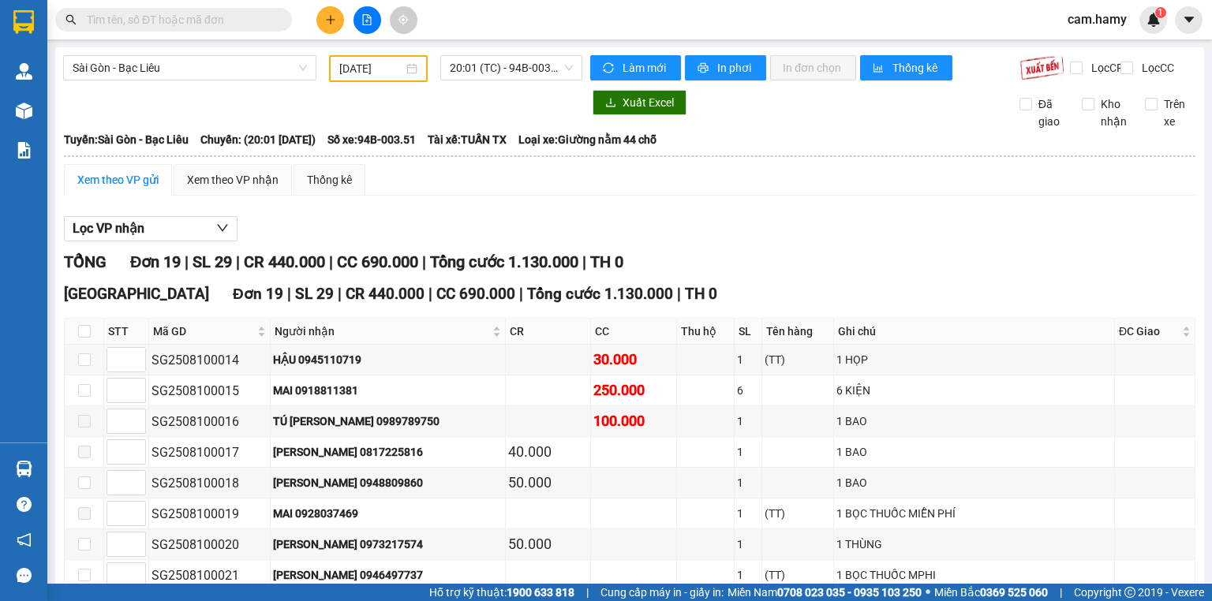
click at [133, 189] on div "Xem theo VP gửi" at bounding box center [117, 179] width 81 height 17
click at [112, 186] on div "Xem theo VP gửi" at bounding box center [117, 179] width 81 height 17
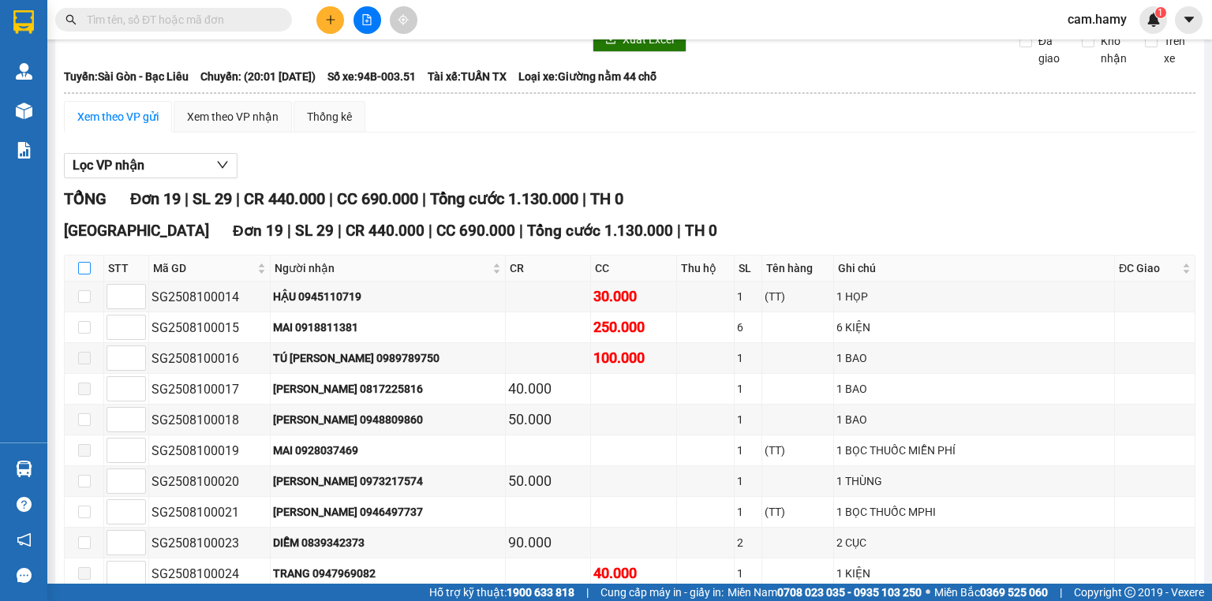
click at [83, 275] on input "checkbox" at bounding box center [84, 268] width 13 height 13
checkbox input "true"
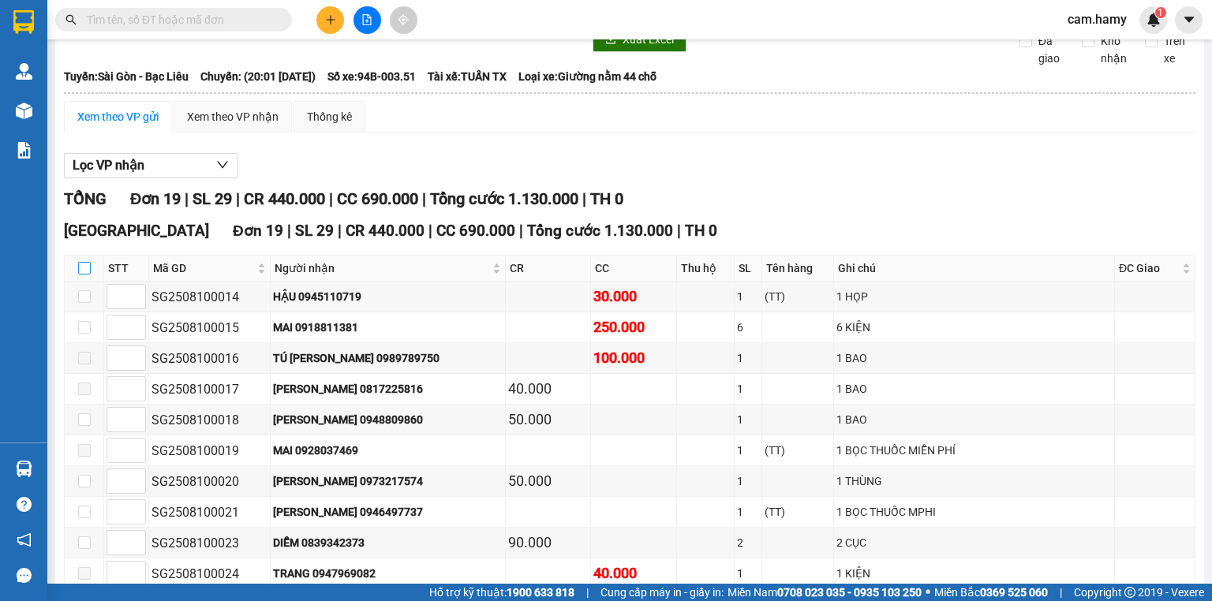
checkbox input "true"
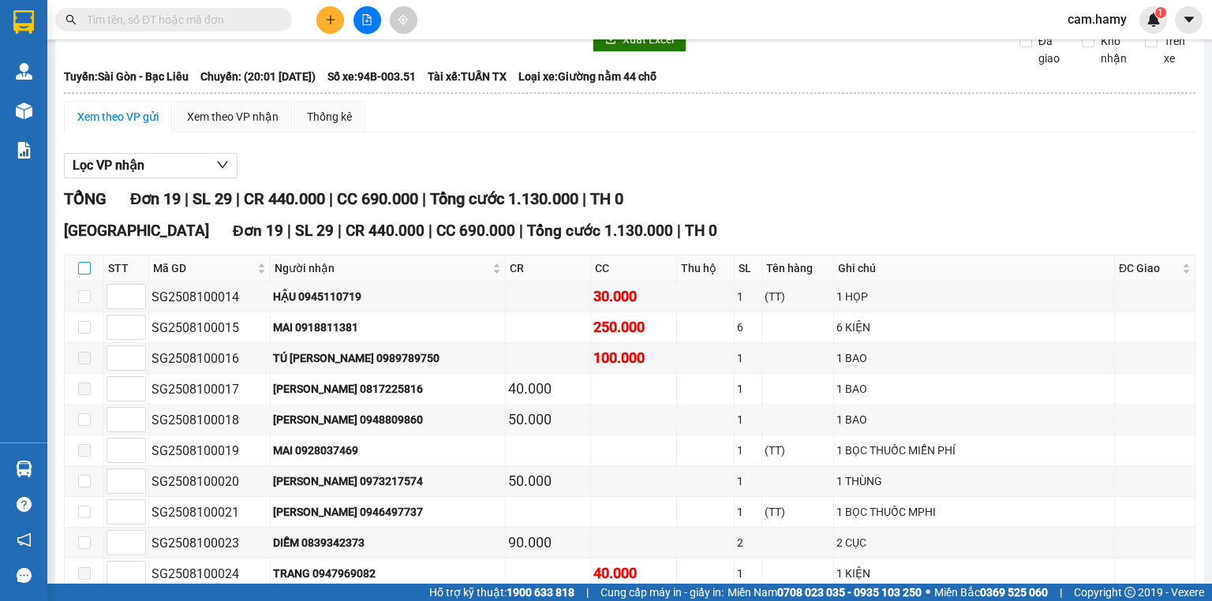
checkbox input "true"
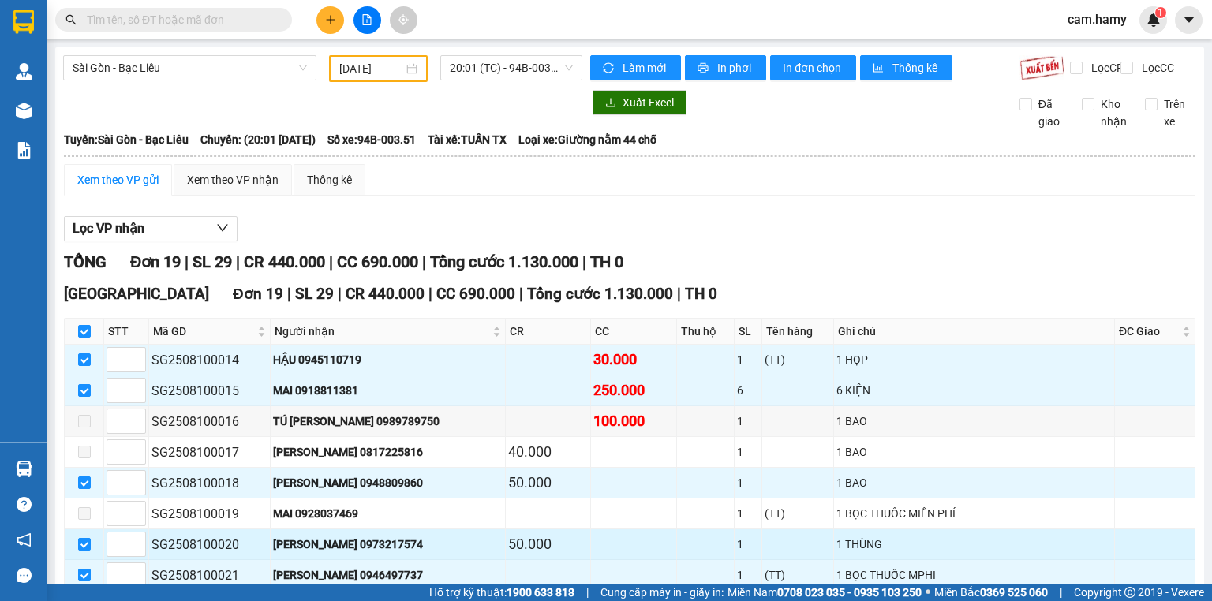
scroll to position [189, 0]
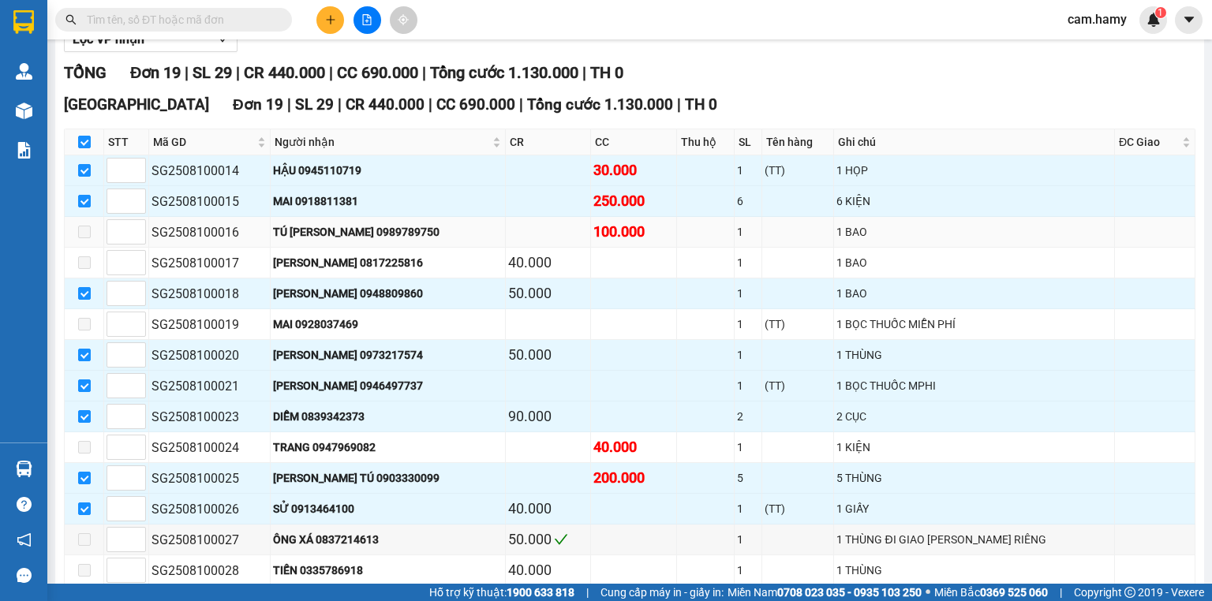
click at [82, 238] on span at bounding box center [84, 232] width 13 height 13
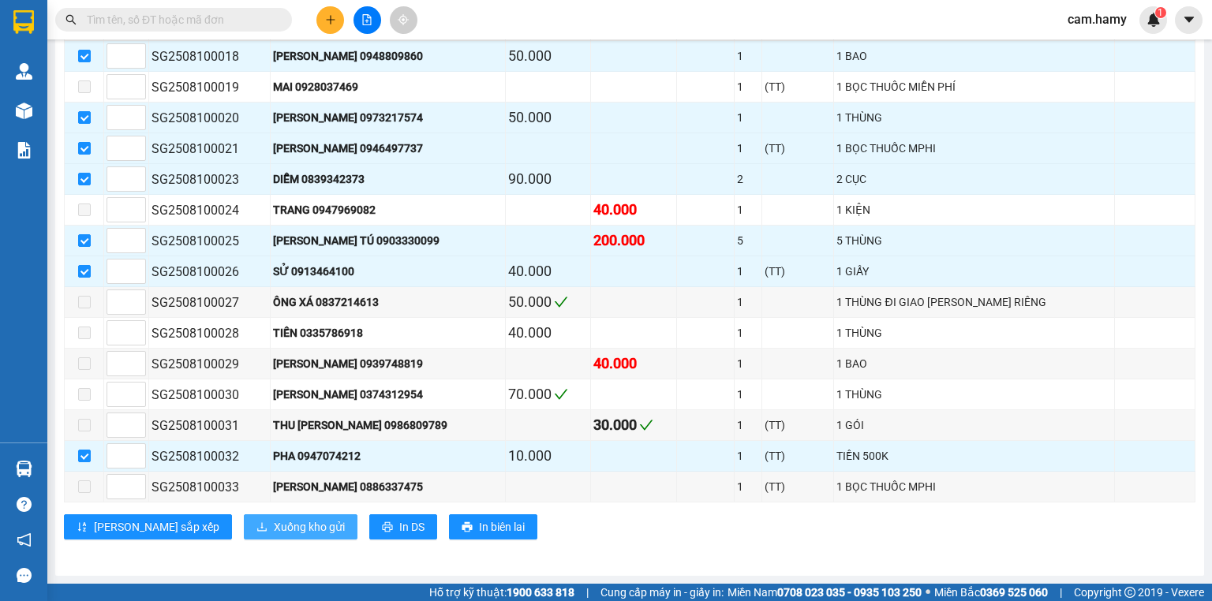
click at [274, 528] on span "Xuống kho gửi" at bounding box center [309, 527] width 71 height 17
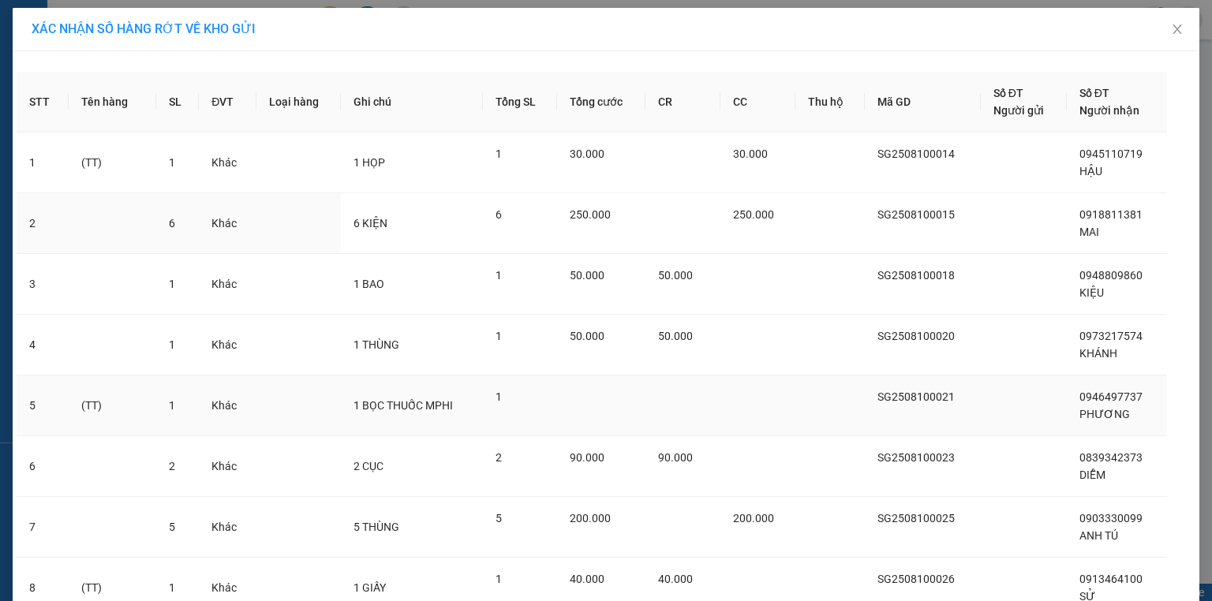
scroll to position [191, 0]
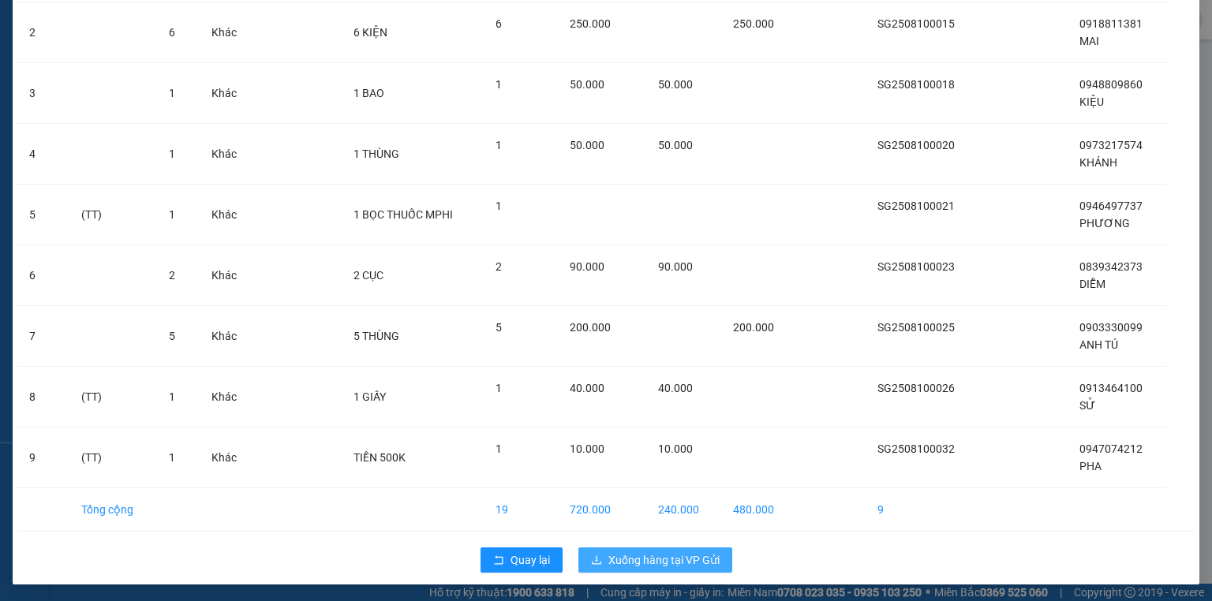
click at [621, 559] on span "Xuống hàng tại VP Gửi" at bounding box center [664, 560] width 111 height 17
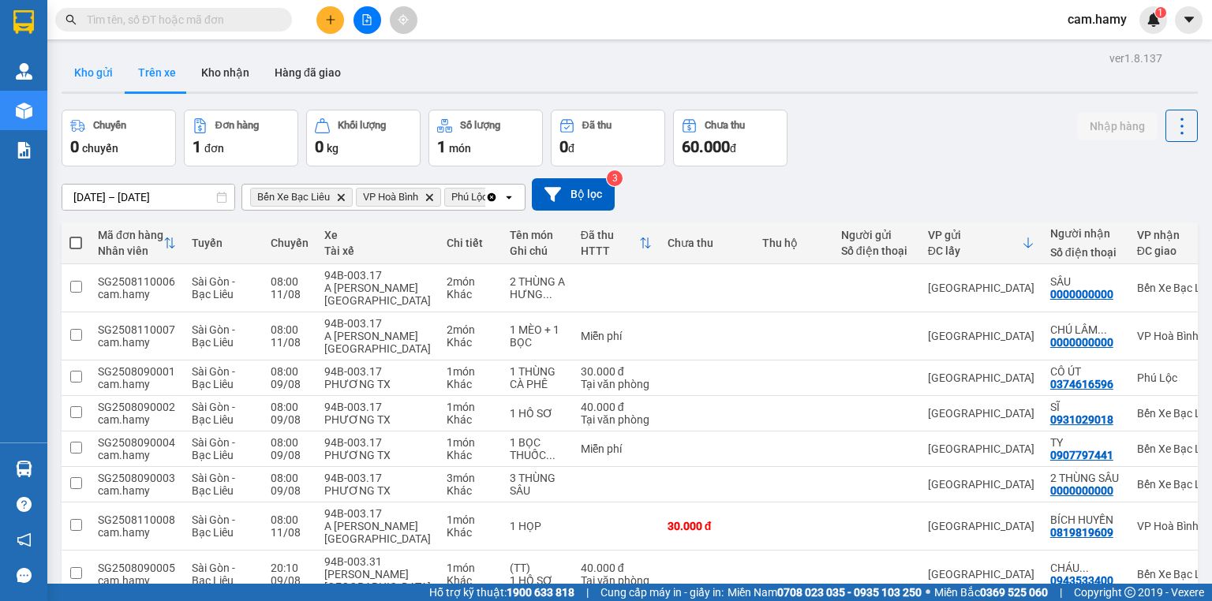
click at [87, 77] on button "Kho gửi" at bounding box center [94, 73] width 64 height 38
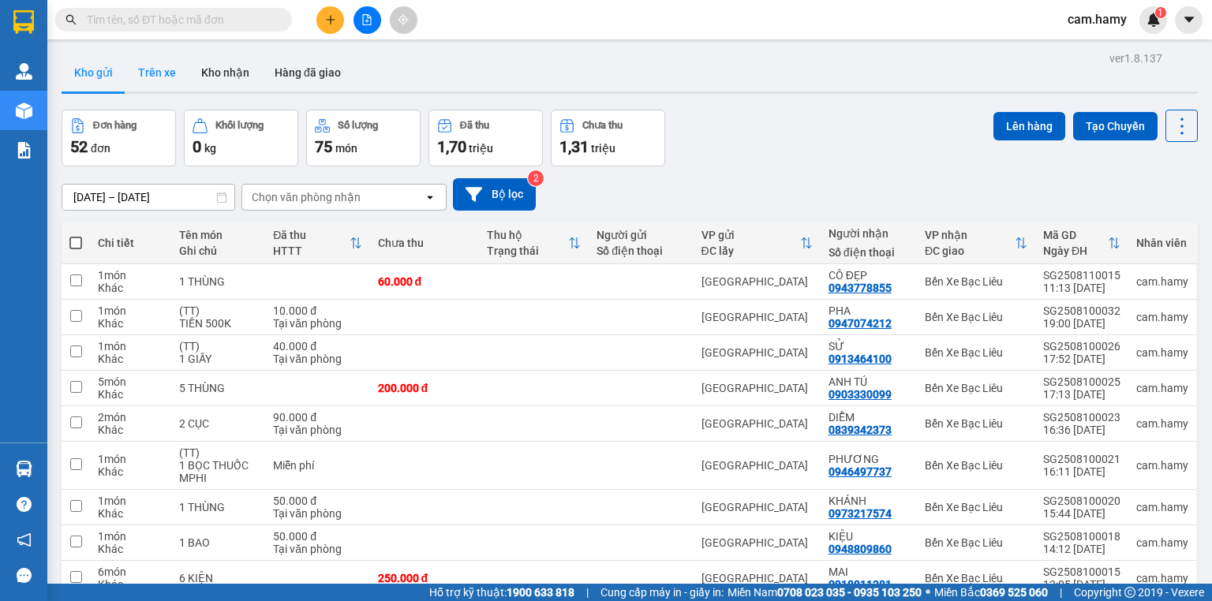
click at [145, 76] on button "Trên xe" at bounding box center [156, 73] width 63 height 38
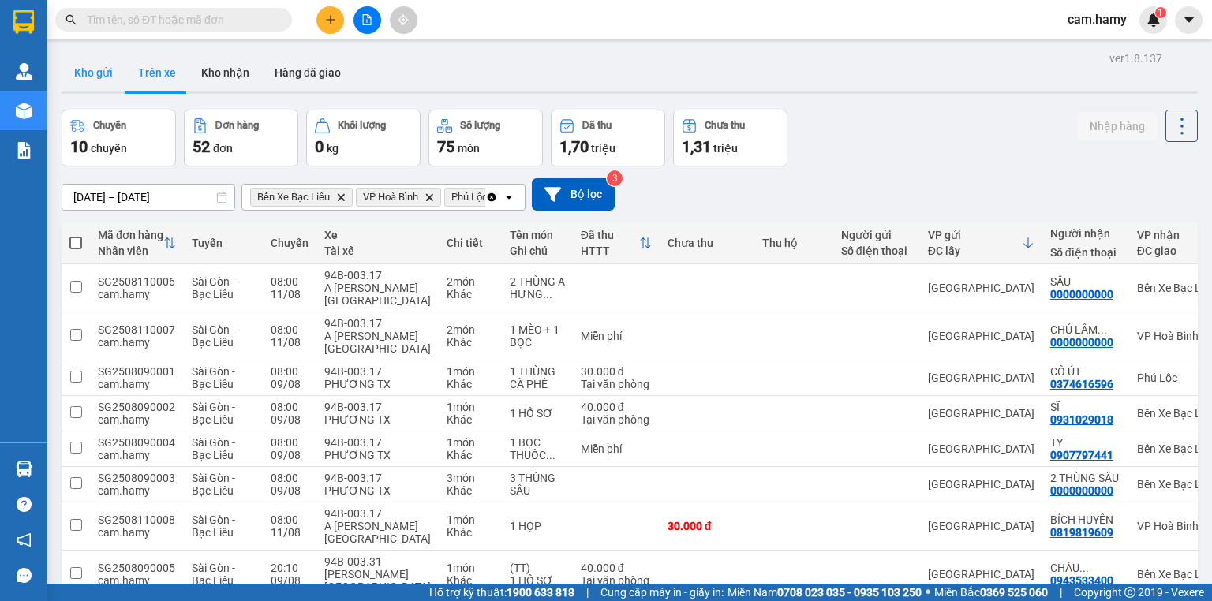
click at [100, 75] on button "Kho gửi" at bounding box center [94, 73] width 64 height 38
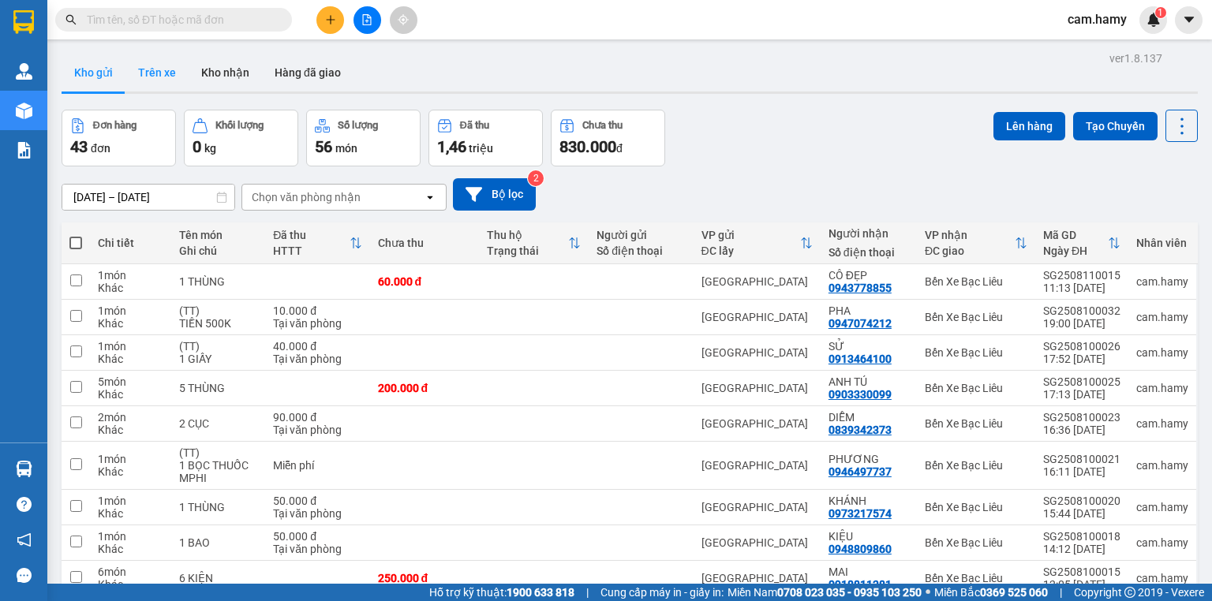
click at [159, 77] on button "Trên xe" at bounding box center [156, 73] width 63 height 38
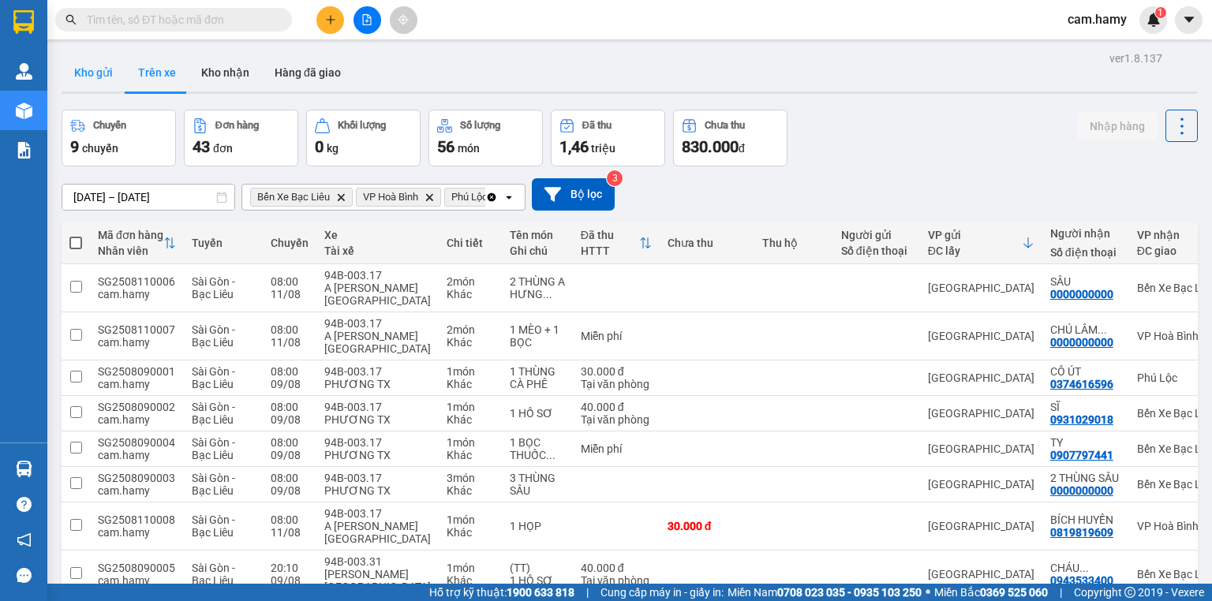
click at [120, 83] on button "Kho gửi" at bounding box center [94, 73] width 64 height 38
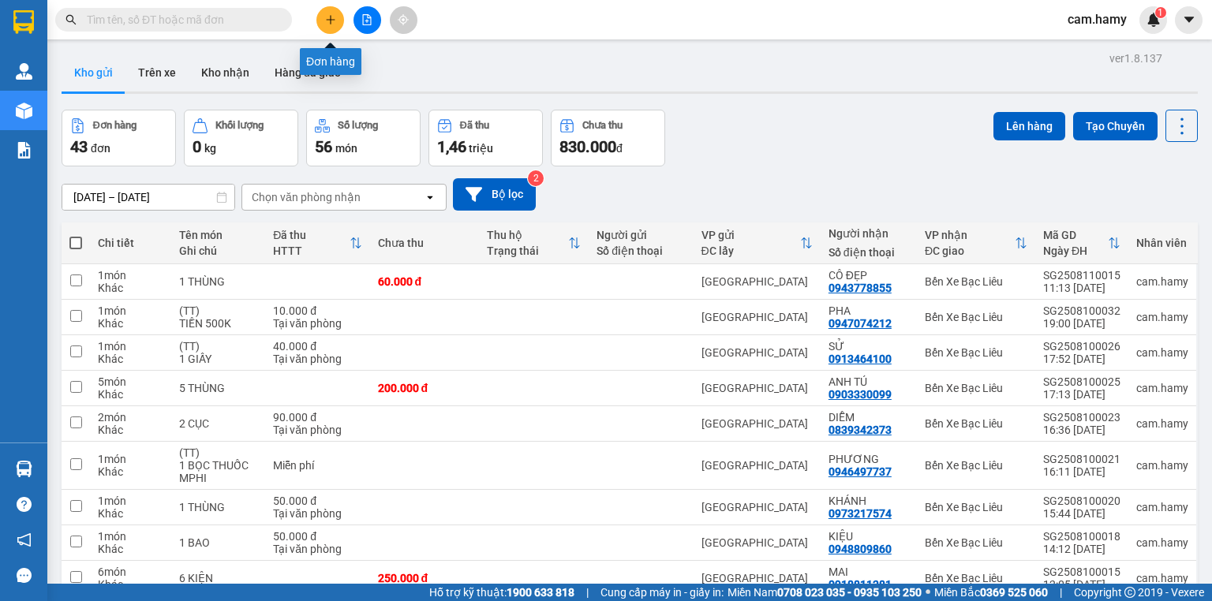
click at [332, 21] on icon "plus" at bounding box center [330, 19] width 11 height 11
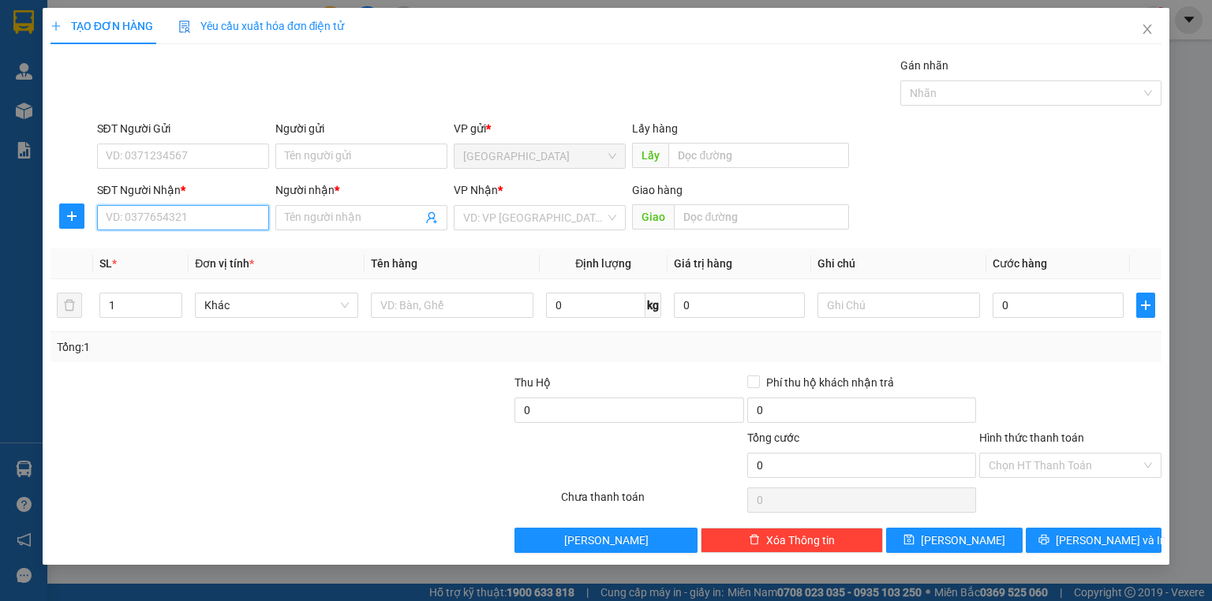
click at [129, 211] on input "SĐT Người Nhận *" at bounding box center [183, 217] width 172 height 25
click at [163, 217] on input "SĐT Người Nhận *" at bounding box center [183, 217] width 172 height 25
click at [177, 214] on input "SĐT Người Nhận *" at bounding box center [183, 217] width 172 height 25
click at [172, 218] on input "0949619831" at bounding box center [183, 217] width 172 height 25
type input "0949619831"
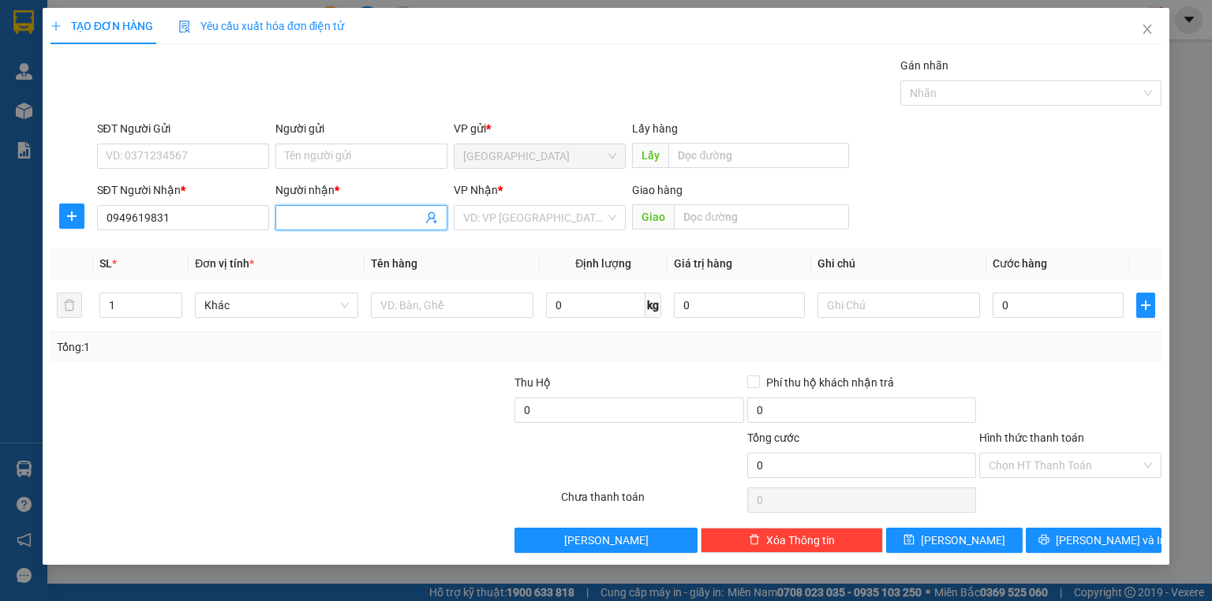
click at [300, 212] on input "Người nhận *" at bounding box center [353, 217] width 137 height 17
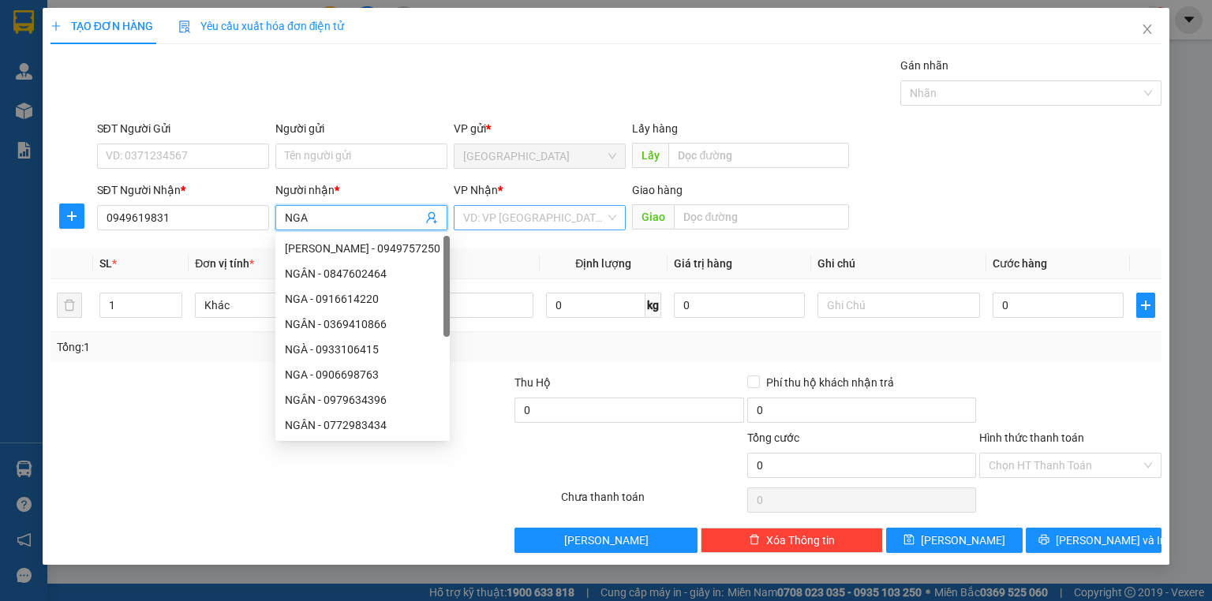
type input "NGA"
drag, startPoint x: 471, startPoint y: 210, endPoint x: 478, endPoint y: 235, distance: 26.2
click at [472, 211] on input "search" at bounding box center [534, 218] width 142 height 24
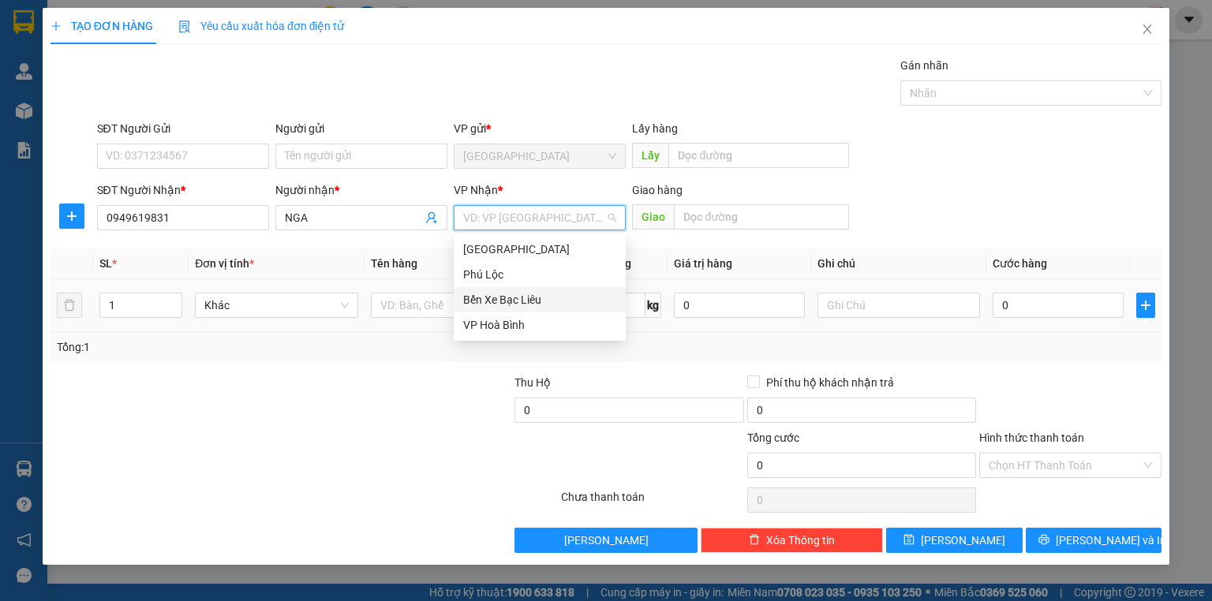
drag, startPoint x: 486, startPoint y: 298, endPoint x: 492, endPoint y: 290, distance: 9.6
click at [486, 298] on div "Bến Xe Bạc Liêu" at bounding box center [539, 299] width 153 height 17
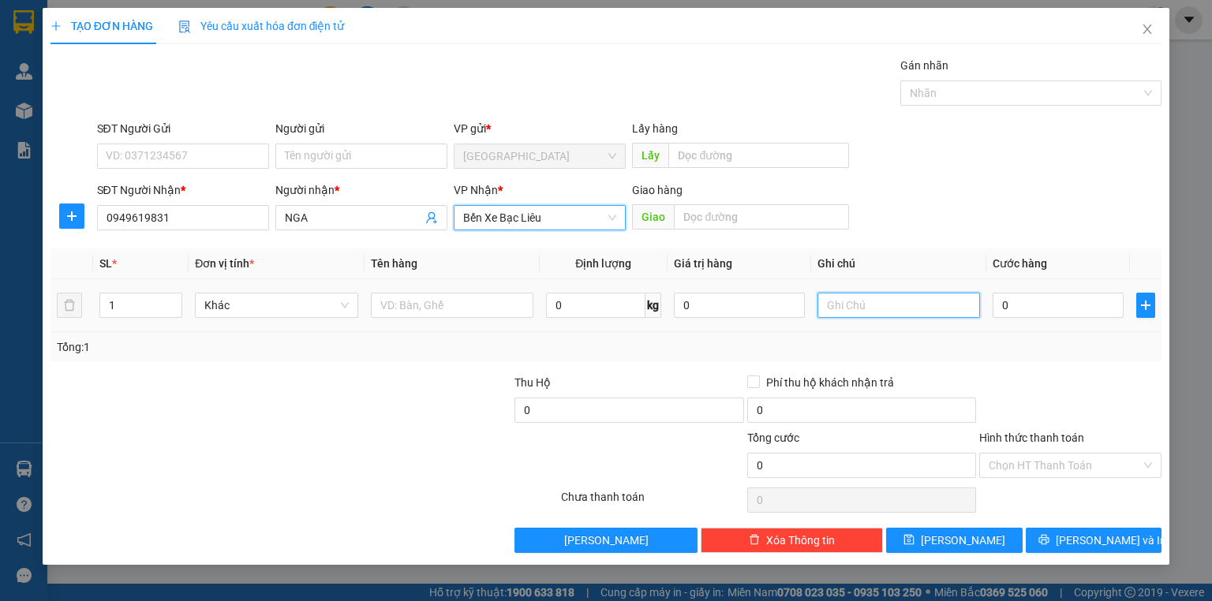
click at [871, 308] on input "text" at bounding box center [899, 305] width 163 height 25
type input "1 GIỎ ĐỎ"
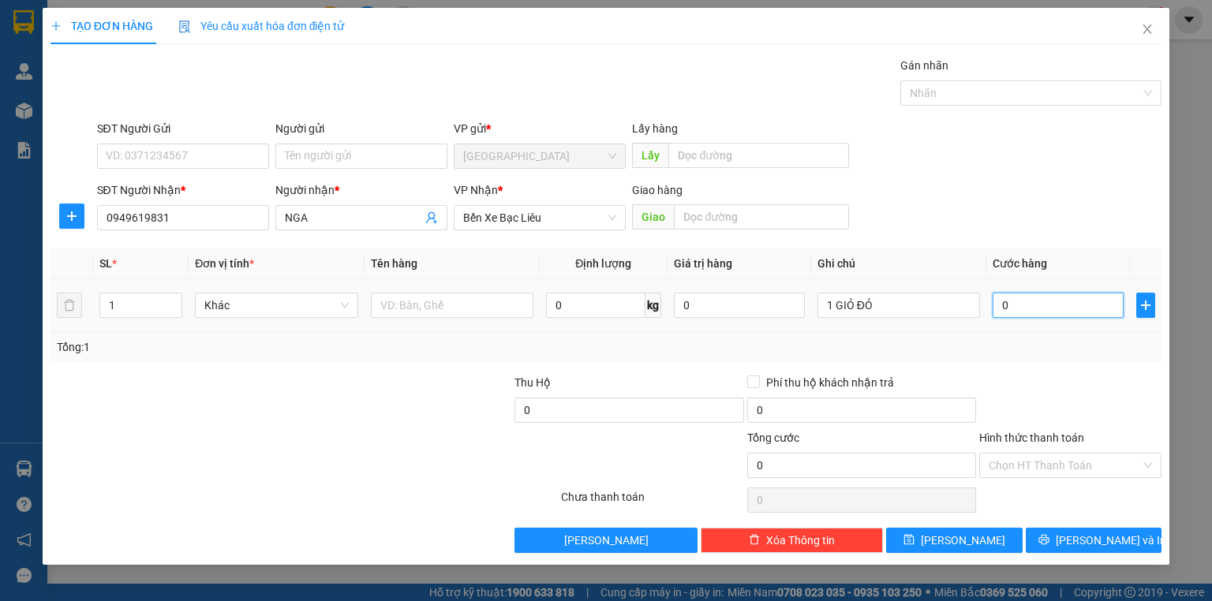
click at [1047, 303] on input "0" at bounding box center [1058, 305] width 131 height 25
type input "4"
type input "40"
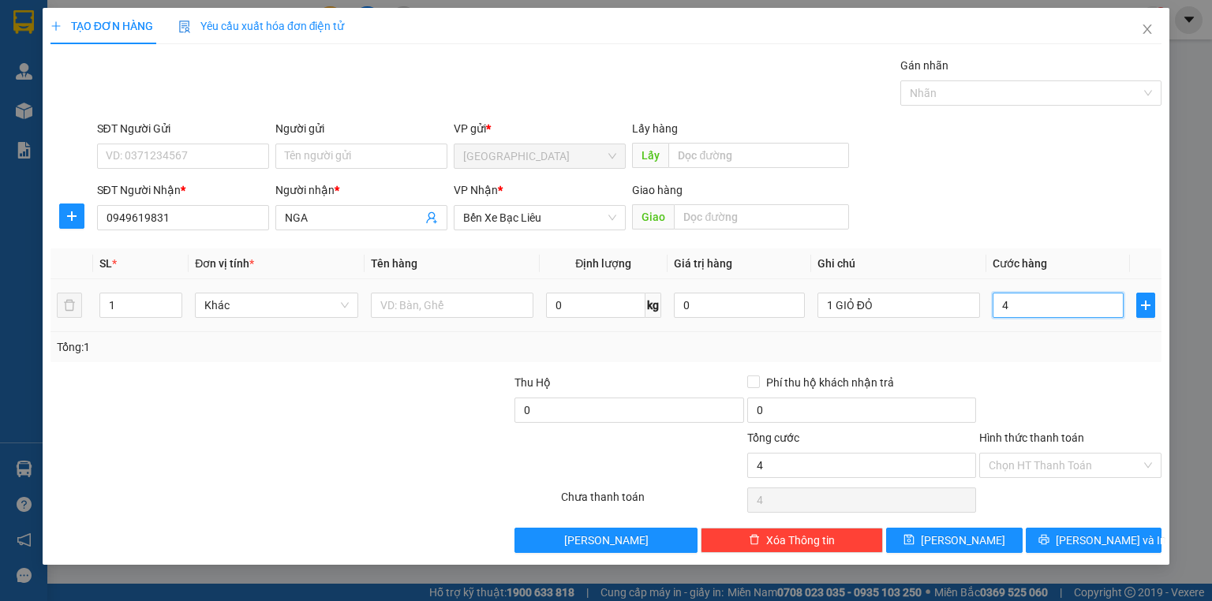
type input "40"
type input "40.000"
click at [1021, 459] on input "Hình thức thanh toán" at bounding box center [1065, 466] width 152 height 24
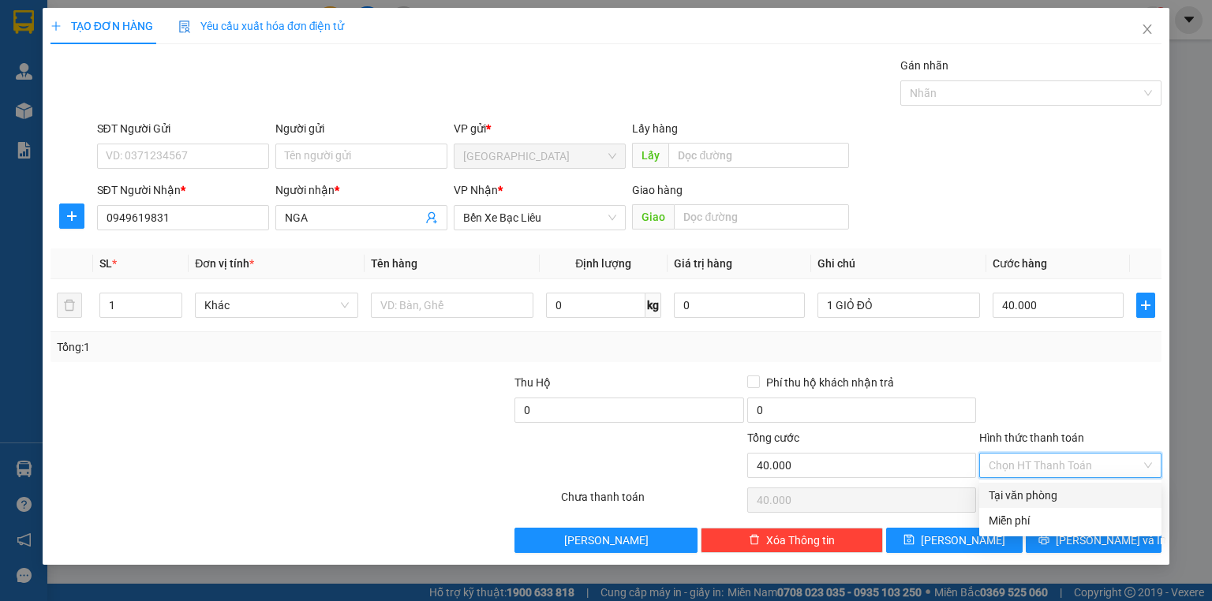
click at [1036, 496] on div "Tại văn phòng" at bounding box center [1070, 495] width 163 height 17
type input "0"
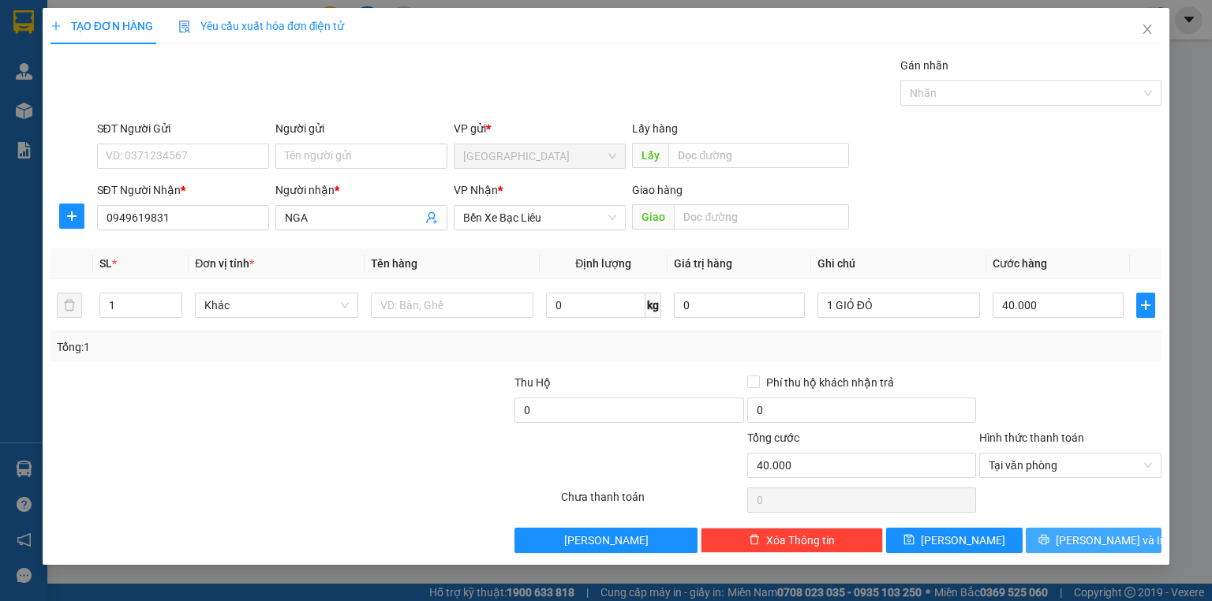
click at [1039, 540] on button "[PERSON_NAME] và In" at bounding box center [1094, 540] width 137 height 25
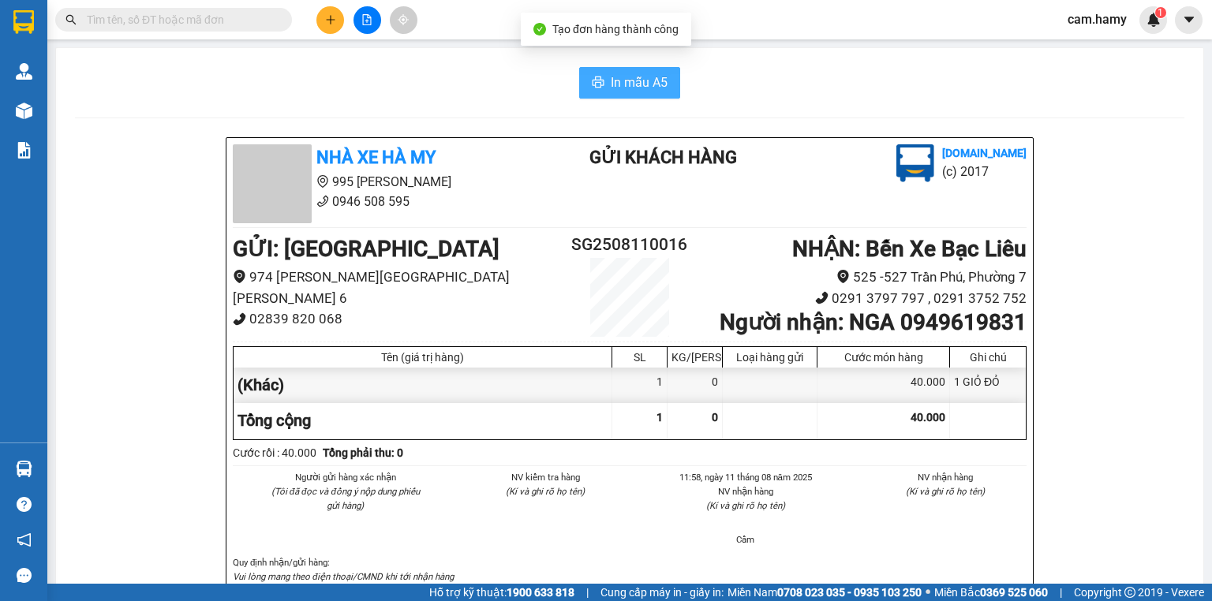
click at [597, 77] on icon "printer" at bounding box center [598, 82] width 13 height 13
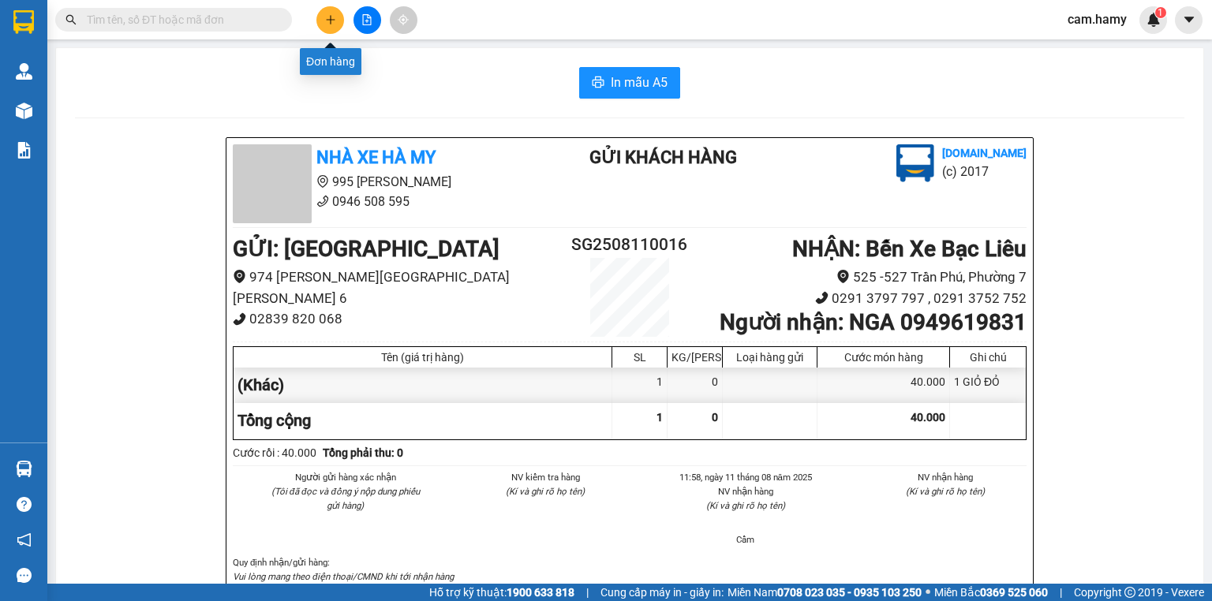
click at [325, 20] on icon "plus" at bounding box center [330, 19] width 11 height 11
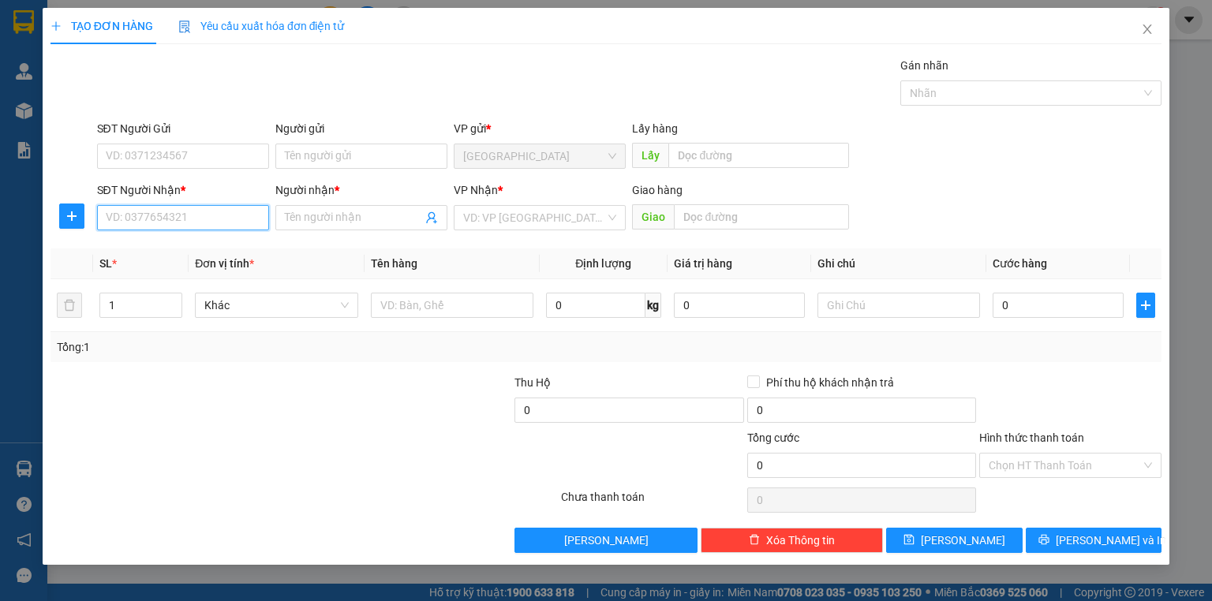
click at [177, 224] on input "SĐT Người Nhận *" at bounding box center [183, 217] width 172 height 25
click at [861, 298] on input "text" at bounding box center [899, 305] width 163 height 25
type input "1 BAO XANH"
click at [125, 212] on input "SĐT Người Nhận *" at bounding box center [183, 217] width 172 height 25
click at [1038, 303] on input "0" at bounding box center [1058, 305] width 131 height 25
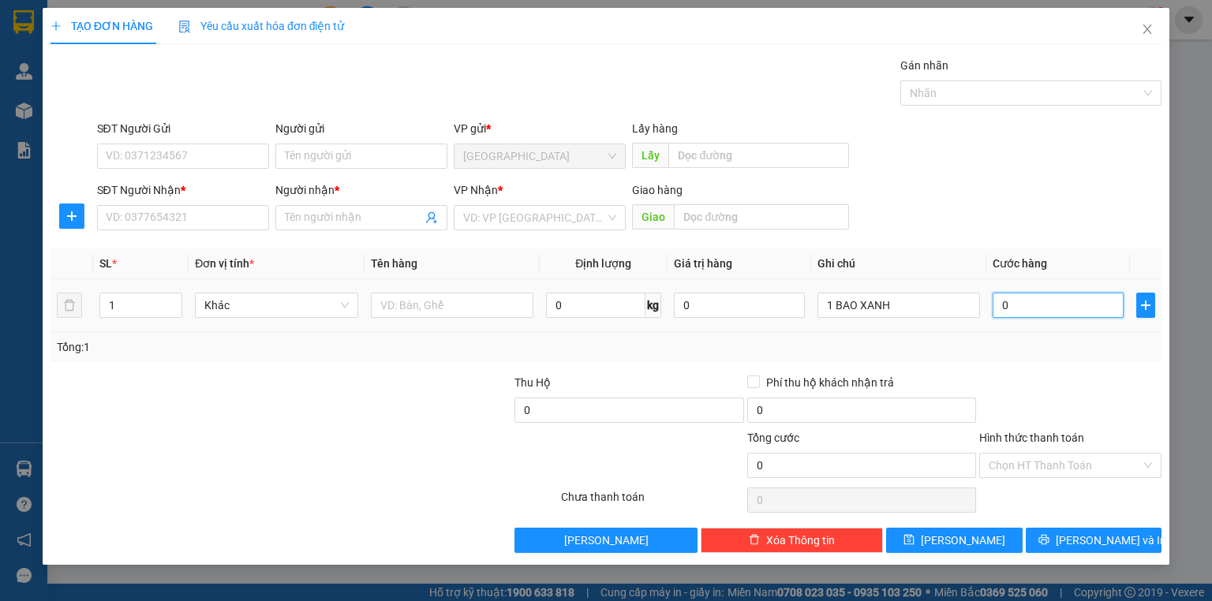
type input "5"
type input "50"
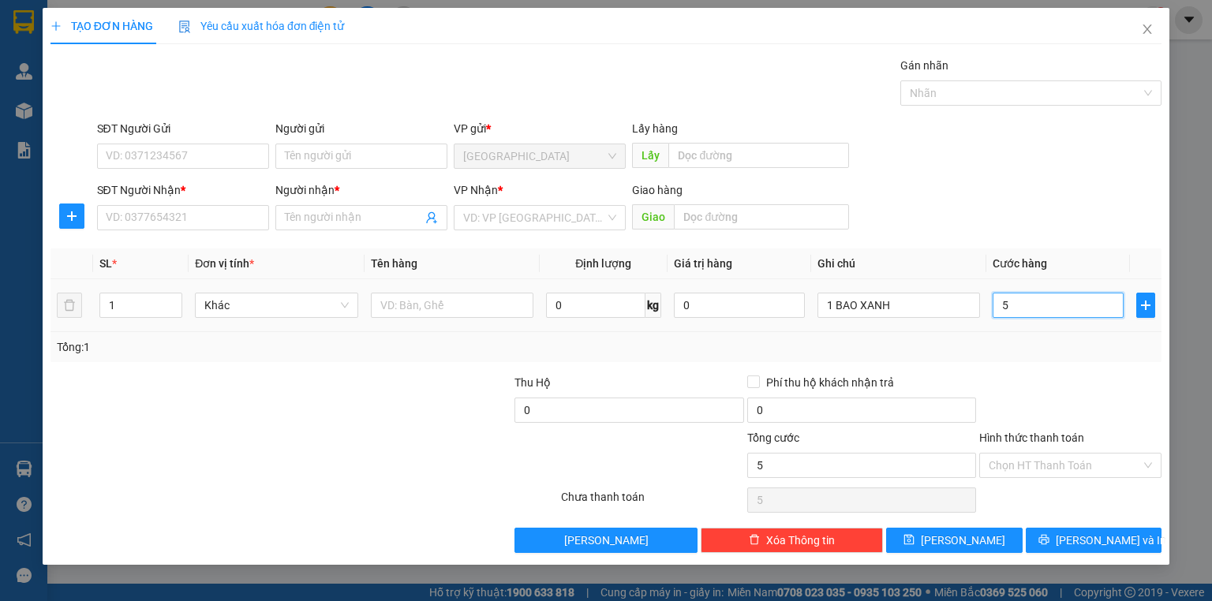
type input "50"
type input "50.000"
click at [1036, 346] on div "Tổng: 1" at bounding box center [606, 347] width 1099 height 17
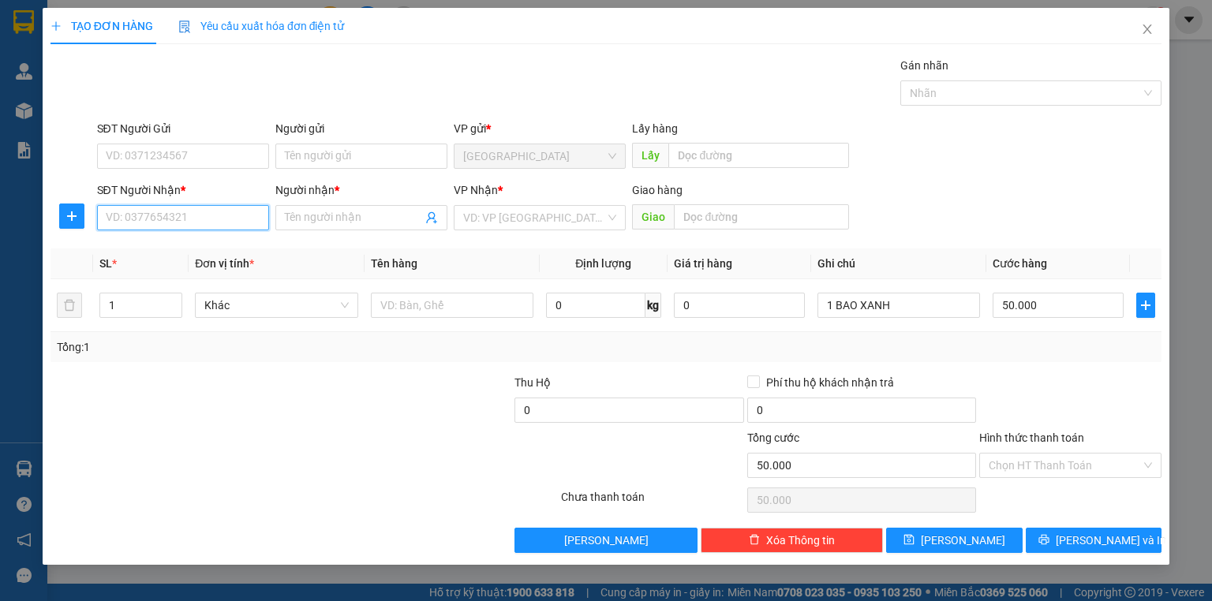
click at [196, 215] on input "SĐT Người Nhận *" at bounding box center [183, 217] width 172 height 25
click at [133, 221] on input "SĐT Người Nhận *" at bounding box center [183, 217] width 172 height 25
click at [152, 210] on input "08147777077" at bounding box center [183, 217] width 172 height 25
type input "0814777077"
click at [174, 250] on div "0814777077 - TRIỆU" at bounding box center [184, 248] width 155 height 17
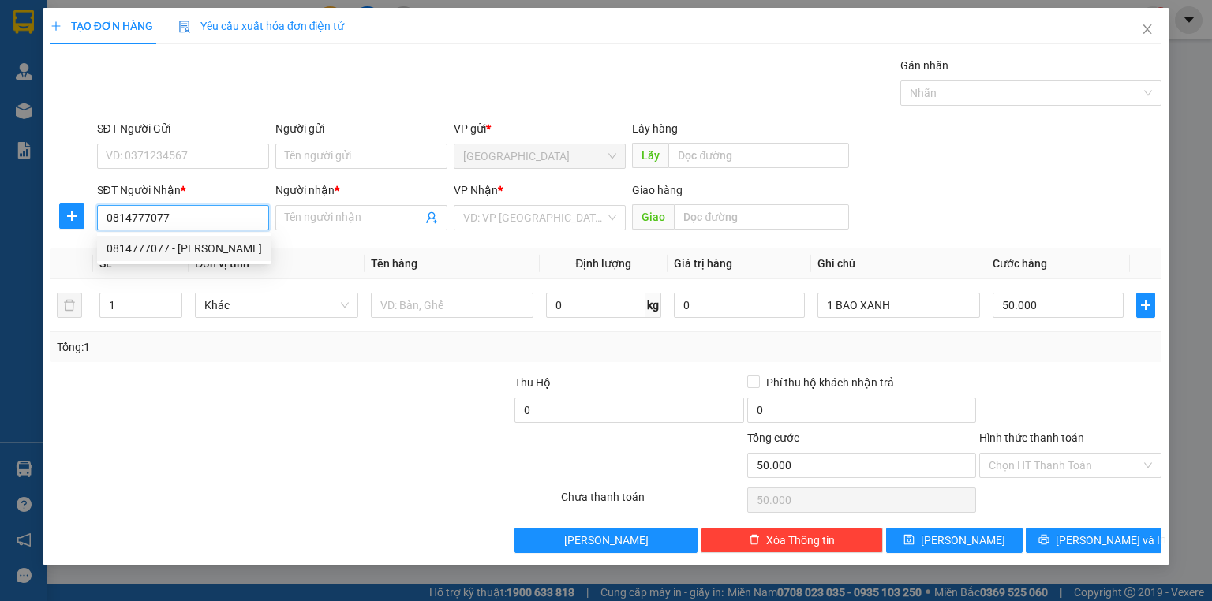
type input "TRIỆU"
type input "120.000"
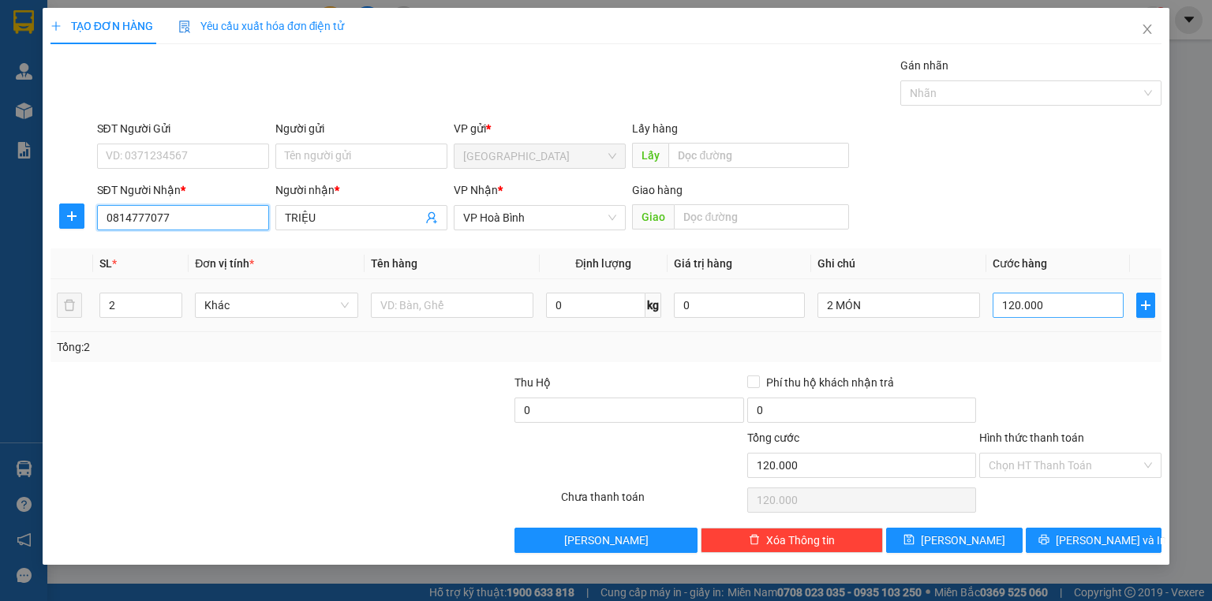
type input "0814777077"
type input "1"
type input "10"
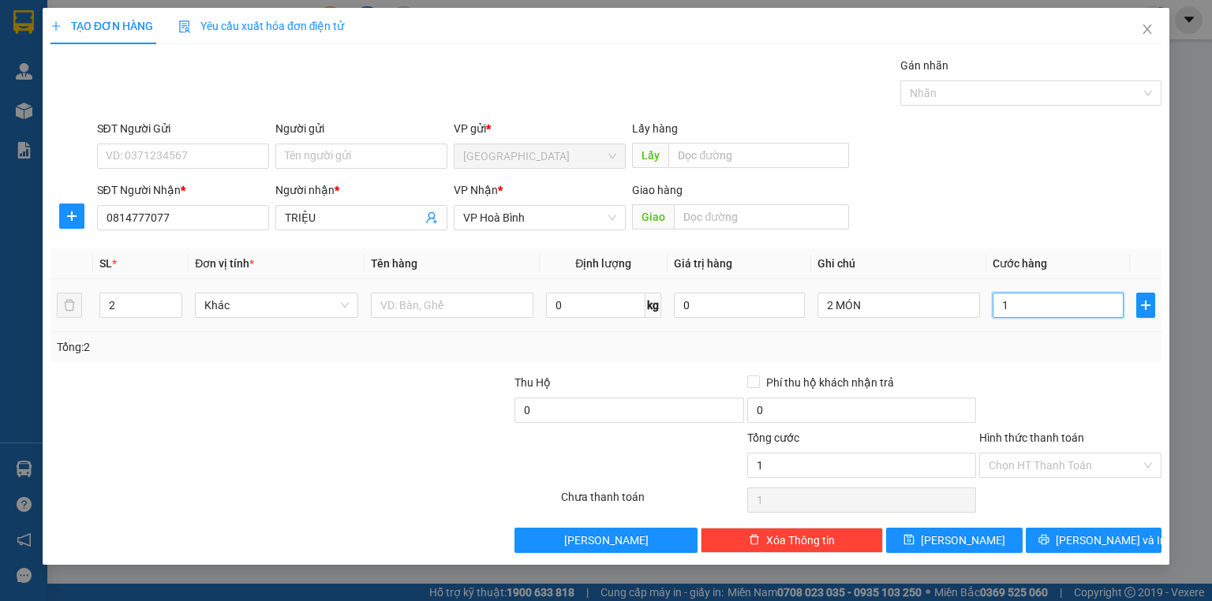
type input "10"
type input "100"
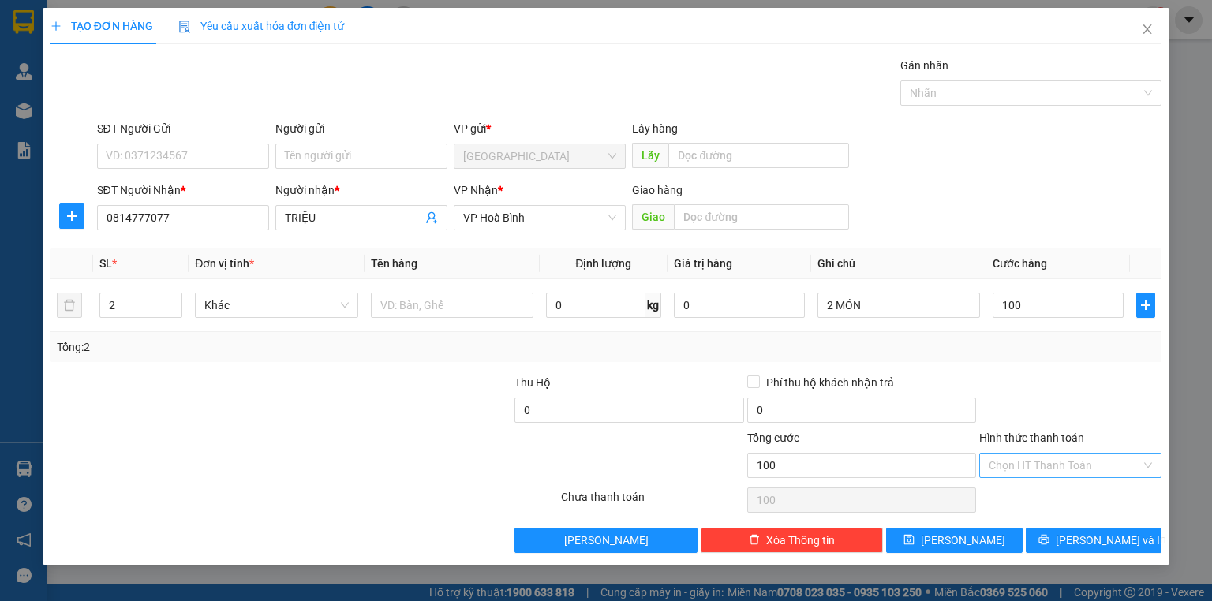
type input "100.000"
click at [1030, 463] on input "Hình thức thanh toán" at bounding box center [1065, 466] width 152 height 24
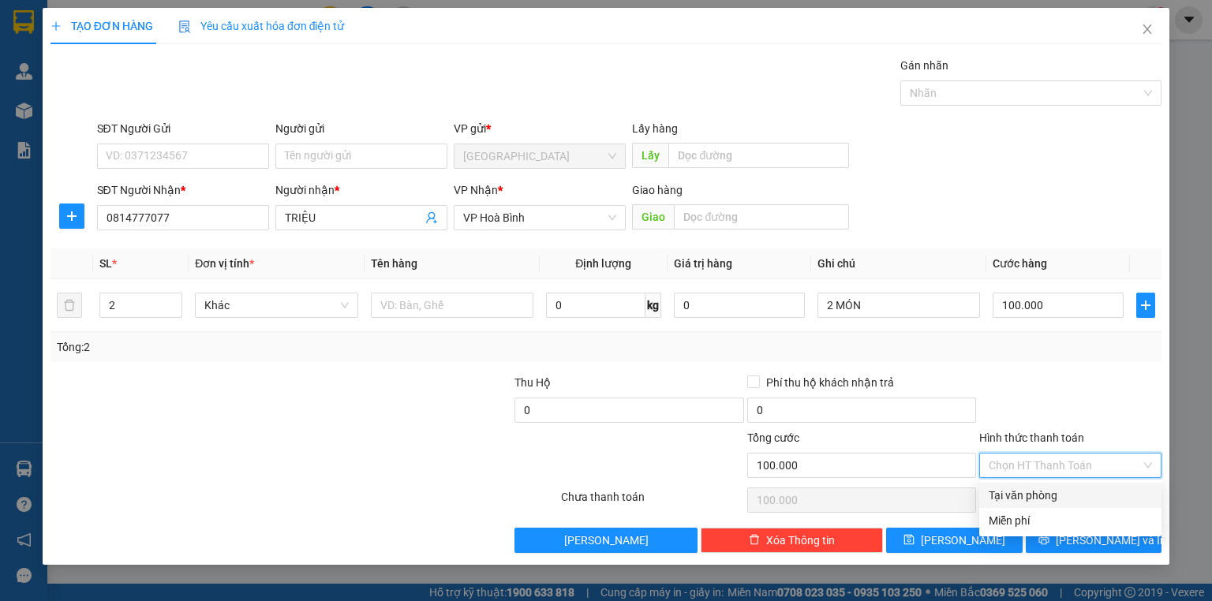
click at [1030, 493] on div "Tại văn phòng" at bounding box center [1070, 495] width 163 height 17
type input "0"
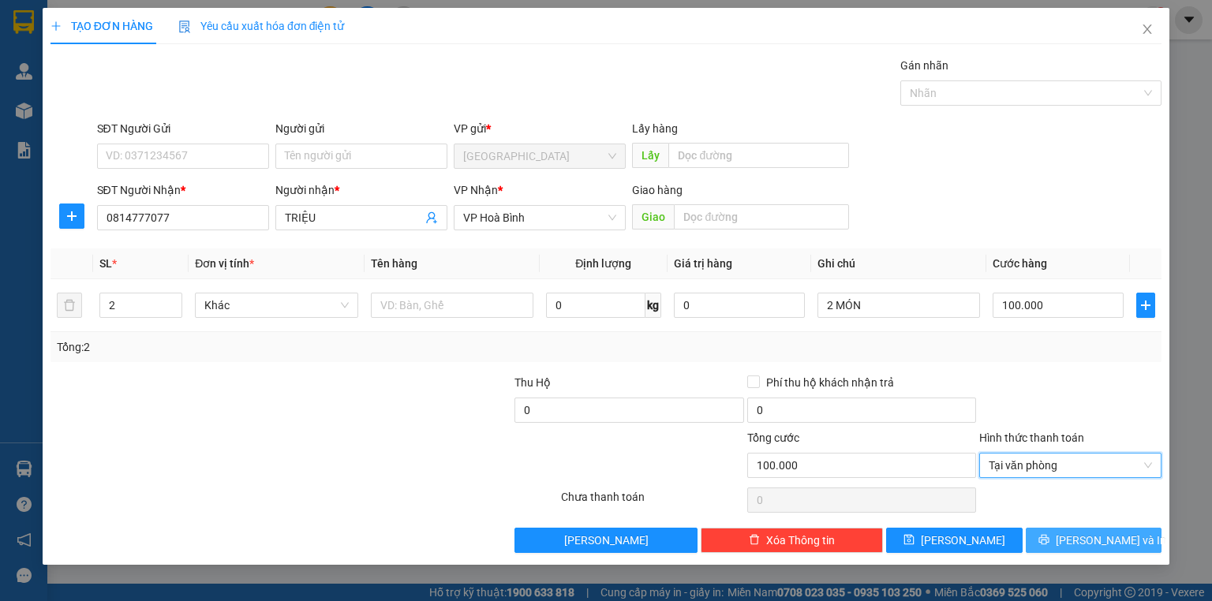
click at [1051, 545] on button "[PERSON_NAME] và In" at bounding box center [1094, 540] width 137 height 25
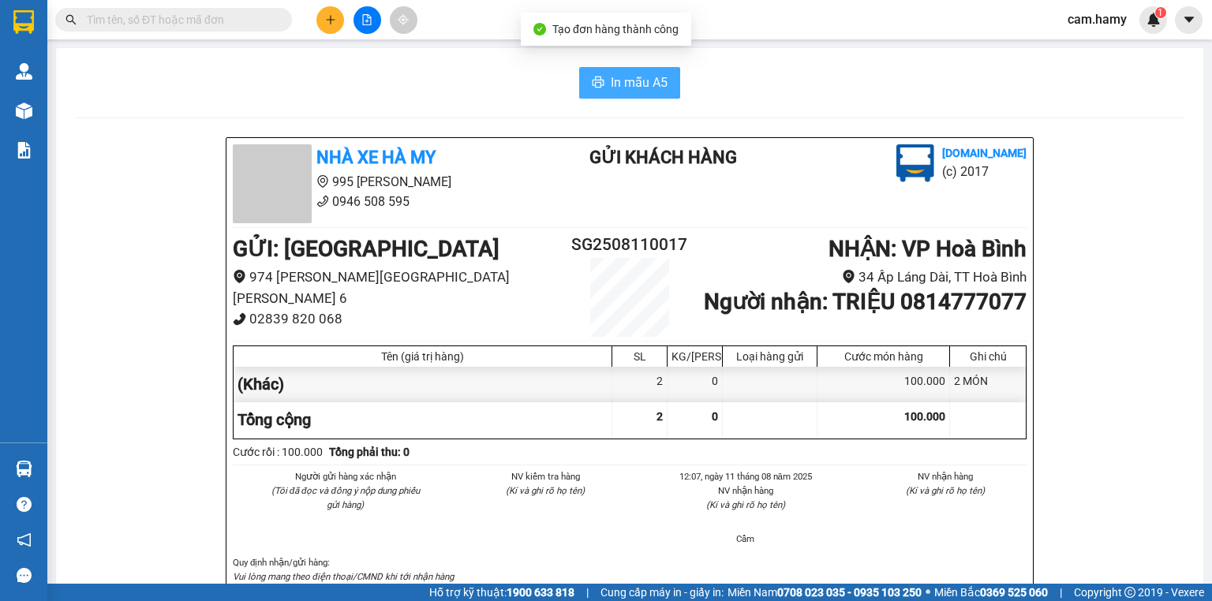
click at [634, 79] on span "In mẫu A5" at bounding box center [639, 83] width 57 height 20
click at [612, 81] on span "In mẫu A5" at bounding box center [639, 83] width 57 height 20
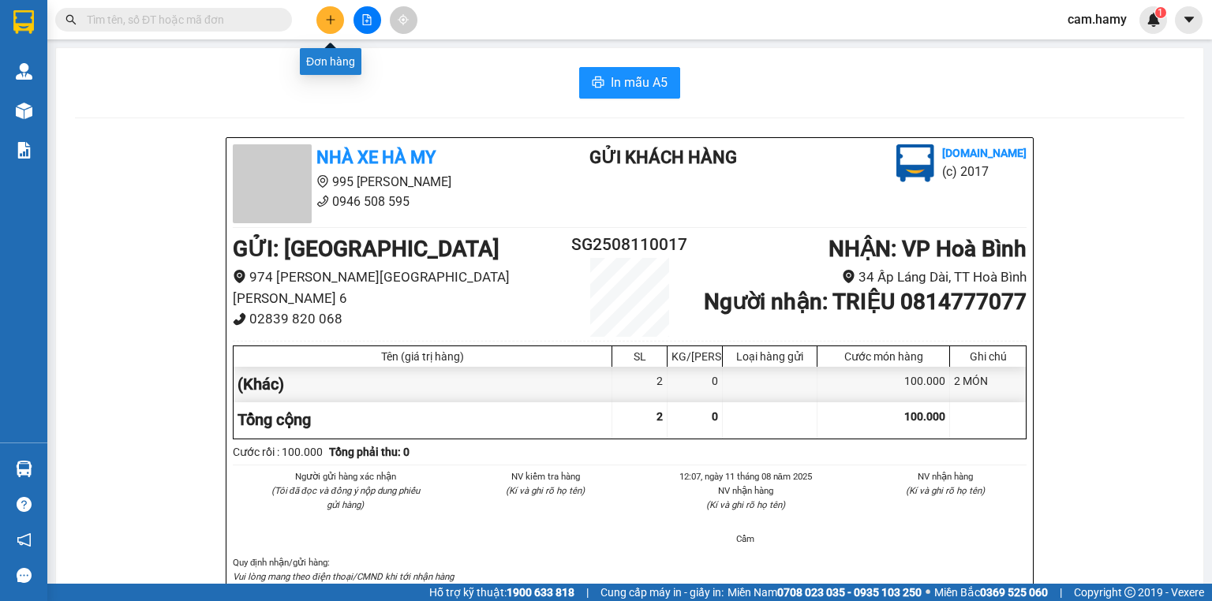
click at [322, 24] on button at bounding box center [331, 20] width 28 height 28
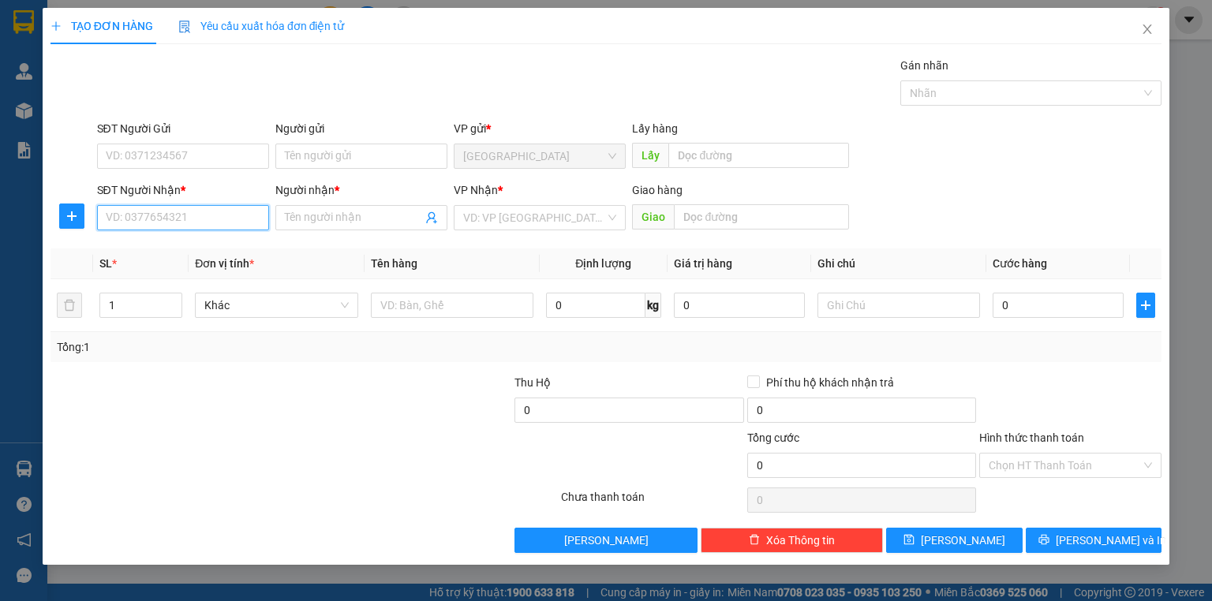
click at [129, 221] on input "SĐT Người Nhận *" at bounding box center [183, 217] width 172 height 25
click at [175, 224] on input "0948051252" at bounding box center [183, 217] width 172 height 25
click at [136, 215] on input "0948051252" at bounding box center [183, 217] width 172 height 25
type input "0948551252"
click at [189, 249] on div "0948551252 - NHỰT" at bounding box center [184, 248] width 155 height 17
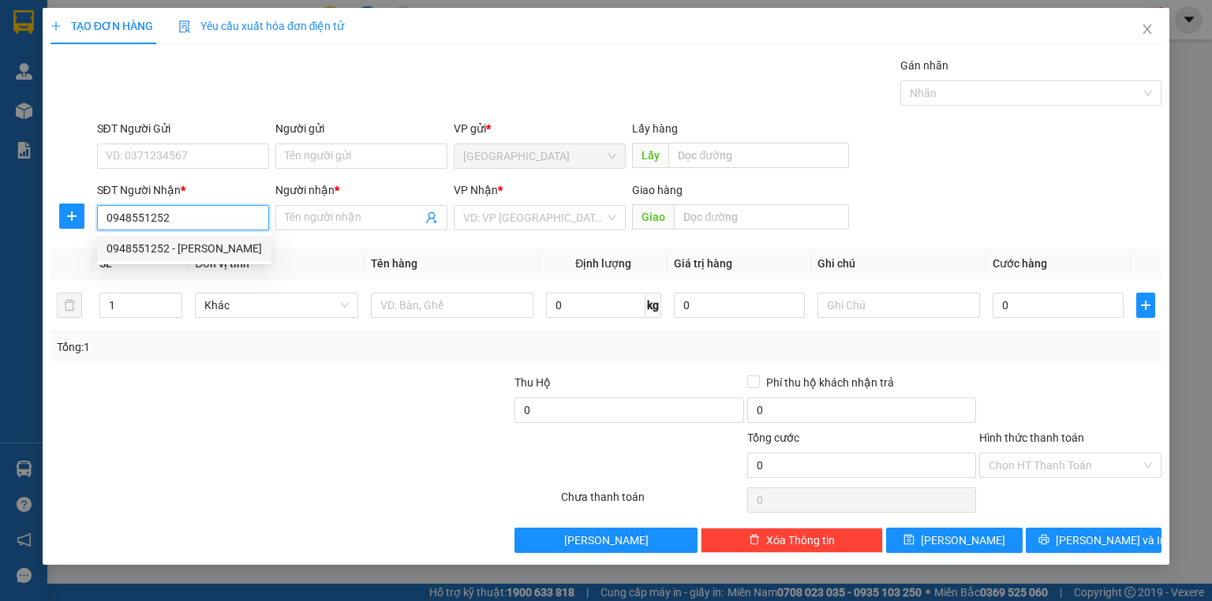
type input "NHỰT"
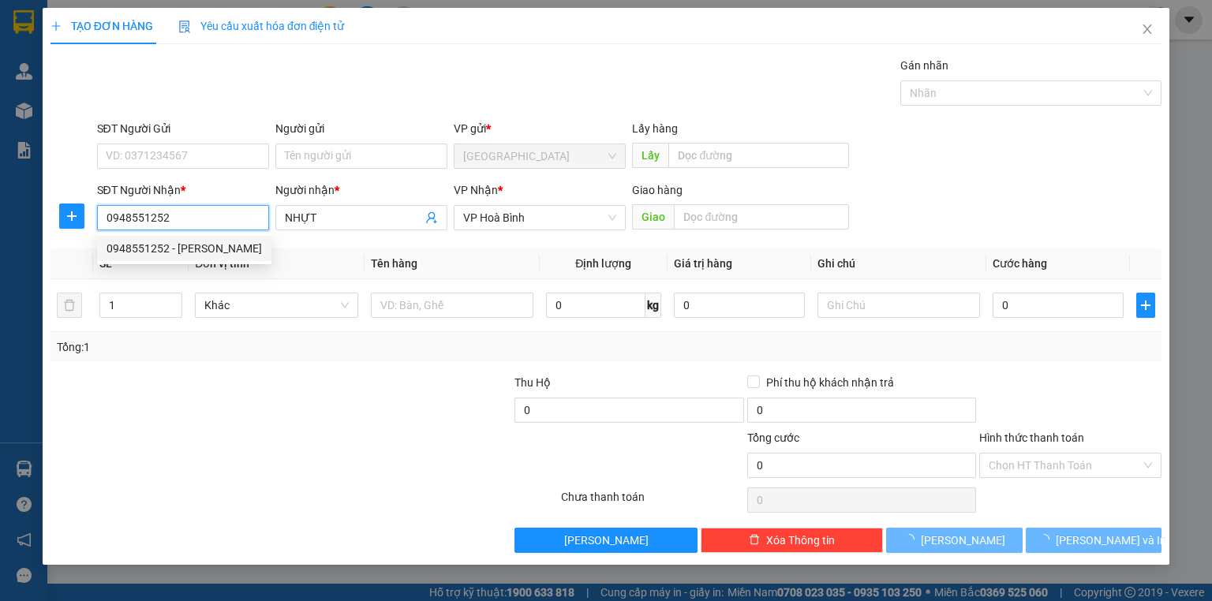
type input "60.000"
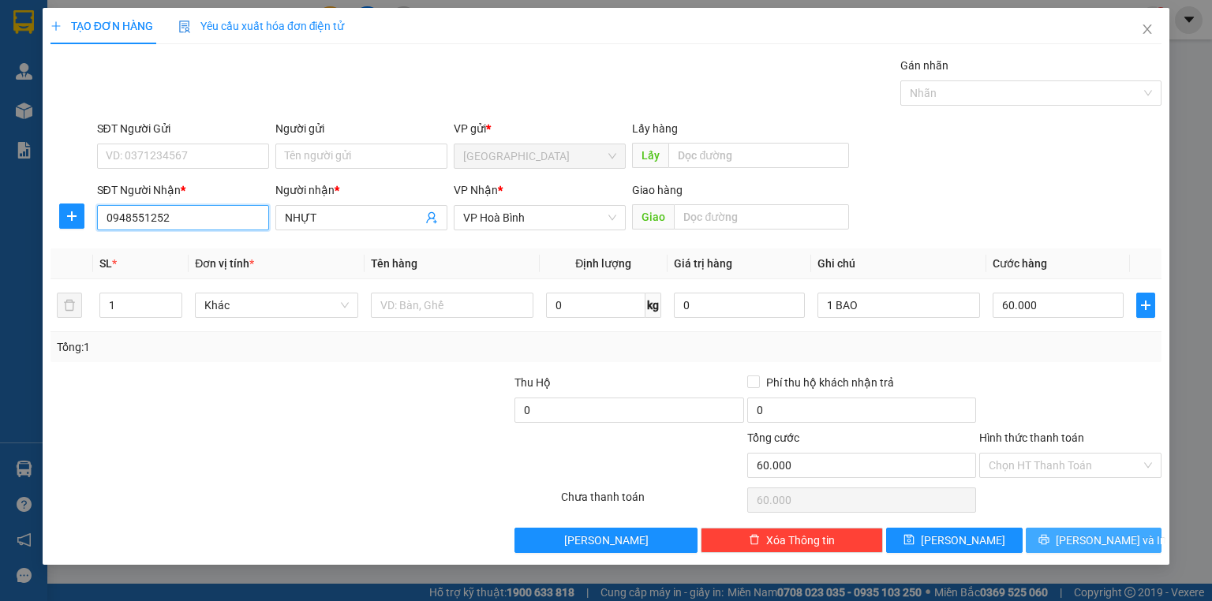
type input "0948551252"
click at [1050, 543] on icon "printer" at bounding box center [1044, 539] width 11 height 11
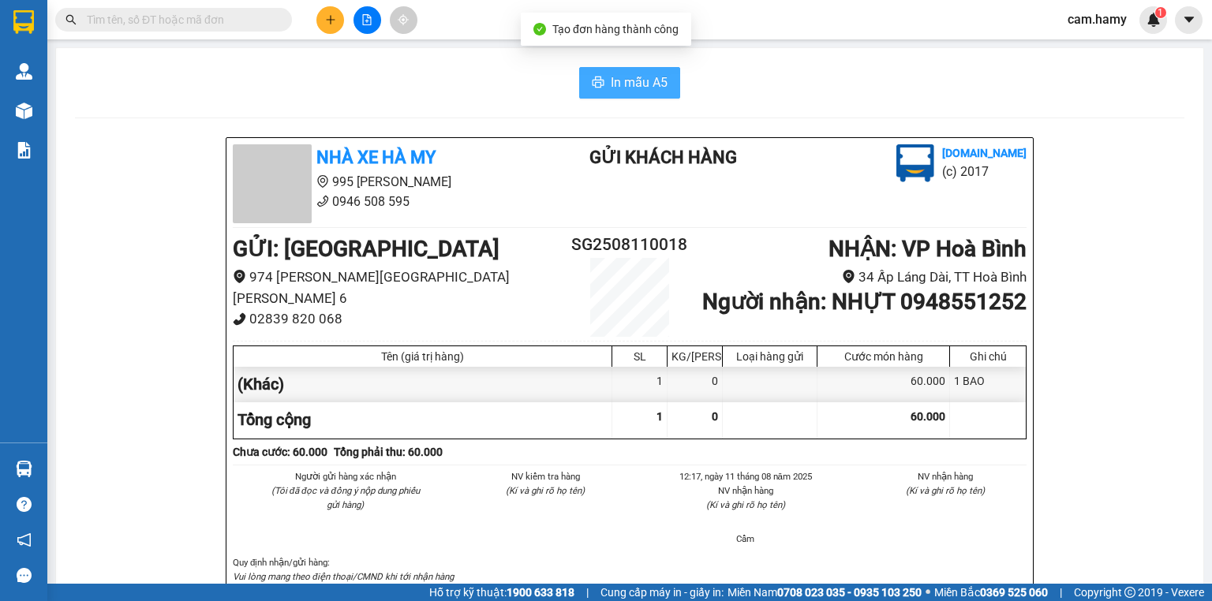
drag, startPoint x: 623, startPoint y: 79, endPoint x: 1080, endPoint y: 369, distance: 541.5
click at [626, 83] on span "In mẫu A5" at bounding box center [639, 83] width 57 height 20
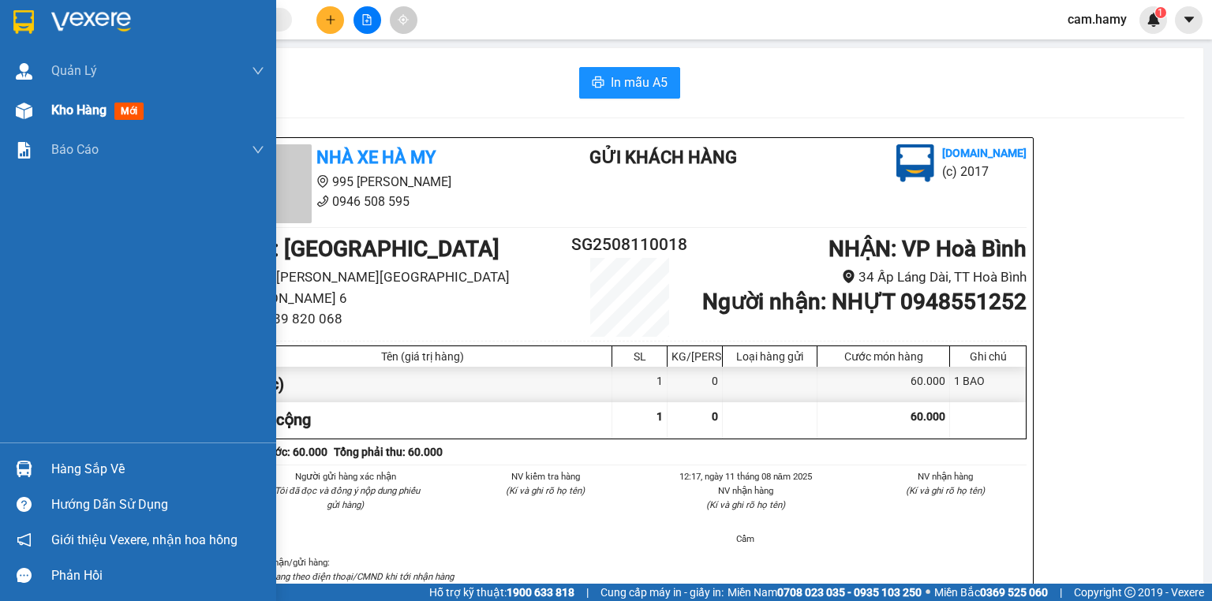
click at [28, 109] on img at bounding box center [24, 111] width 17 height 17
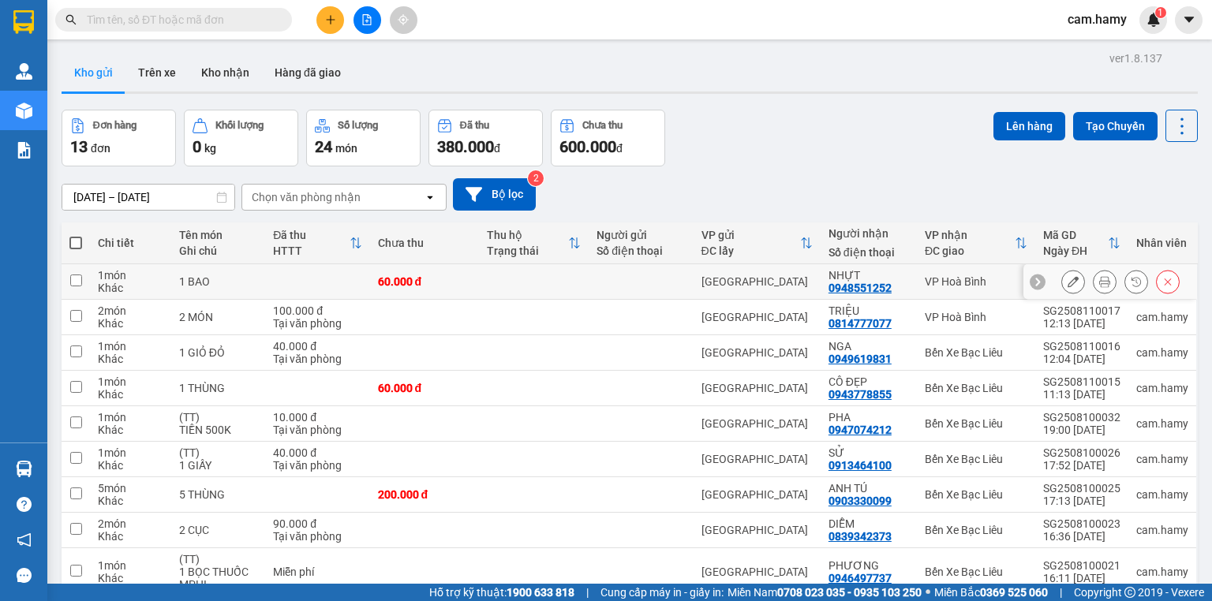
click at [70, 280] on input "checkbox" at bounding box center [76, 281] width 12 height 12
checkbox input "true"
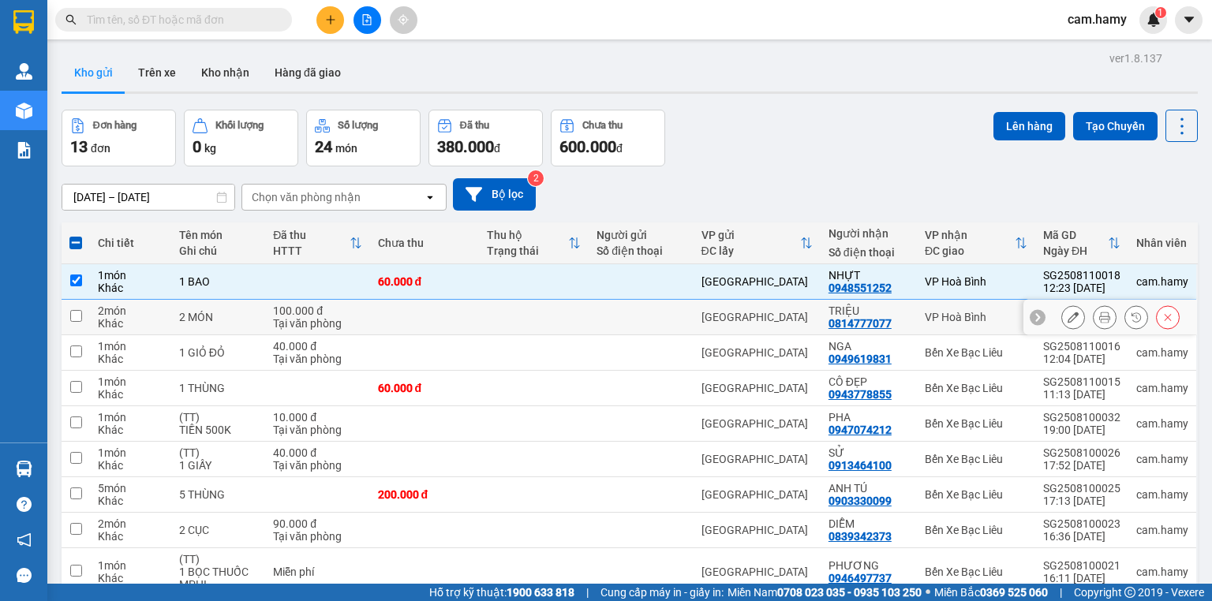
click at [73, 317] on input "checkbox" at bounding box center [76, 316] width 12 height 12
checkbox input "true"
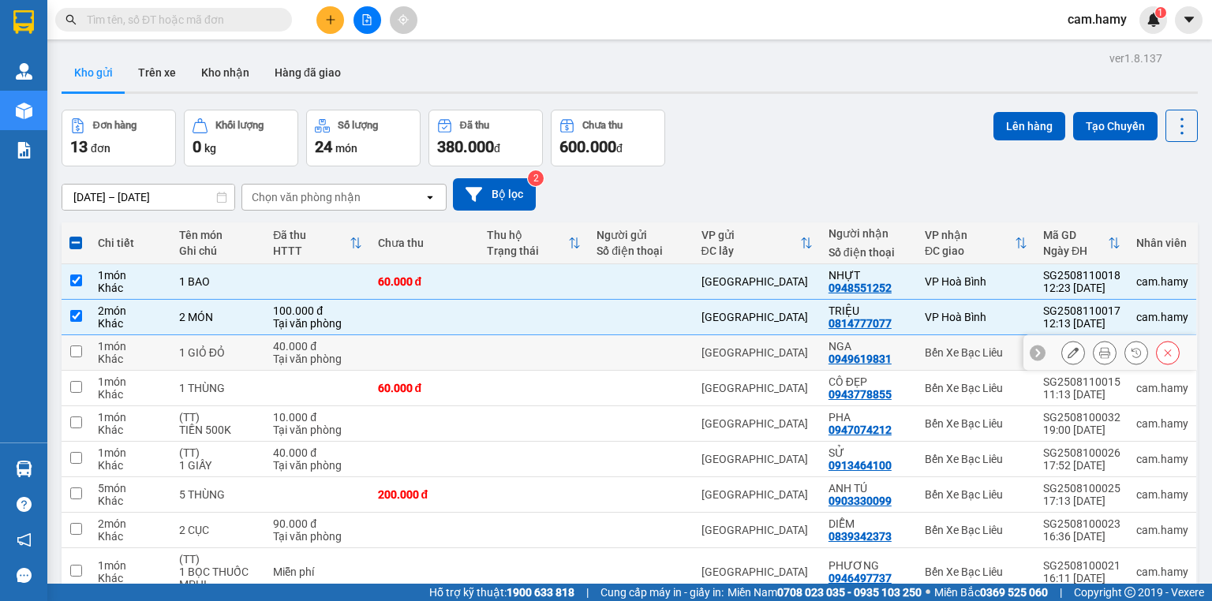
click at [75, 350] on input "checkbox" at bounding box center [76, 352] width 12 height 12
checkbox input "true"
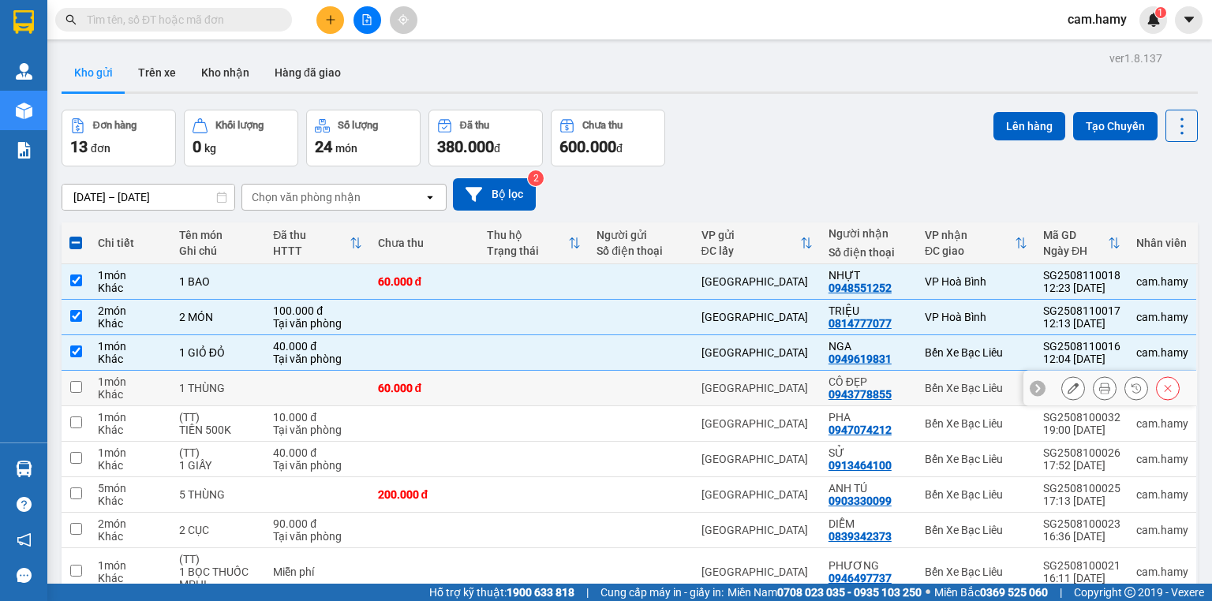
click at [73, 385] on input "checkbox" at bounding box center [76, 387] width 12 height 12
checkbox input "true"
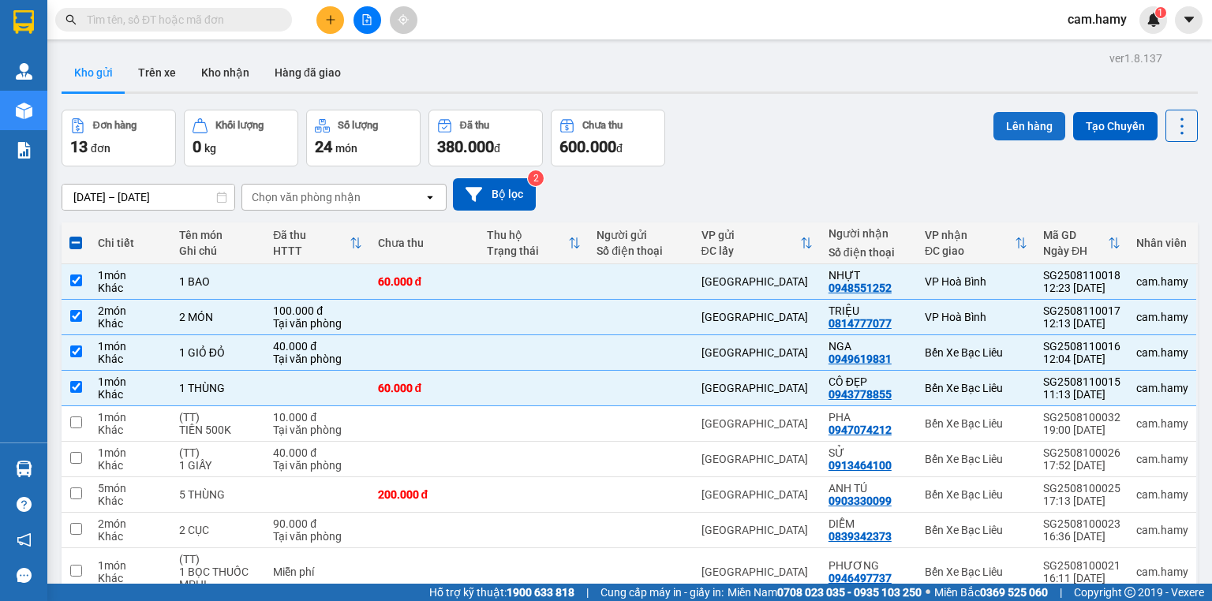
click at [1028, 120] on button "Lên hàng" at bounding box center [1030, 126] width 72 height 28
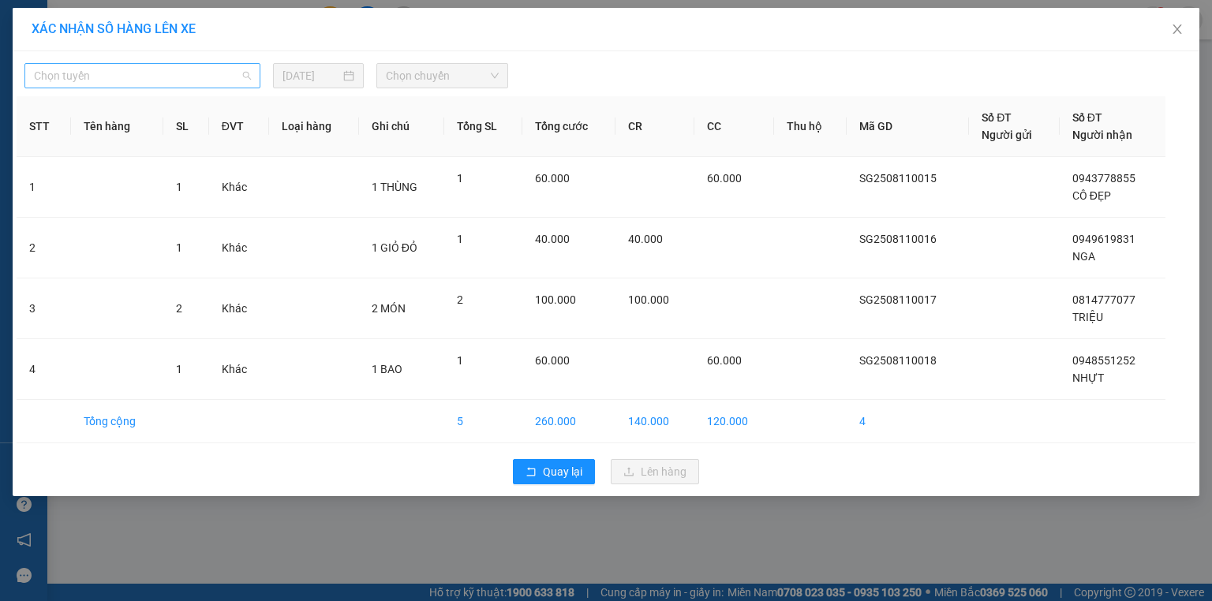
click at [237, 73] on span "Chọn tuyến" at bounding box center [142, 76] width 217 height 24
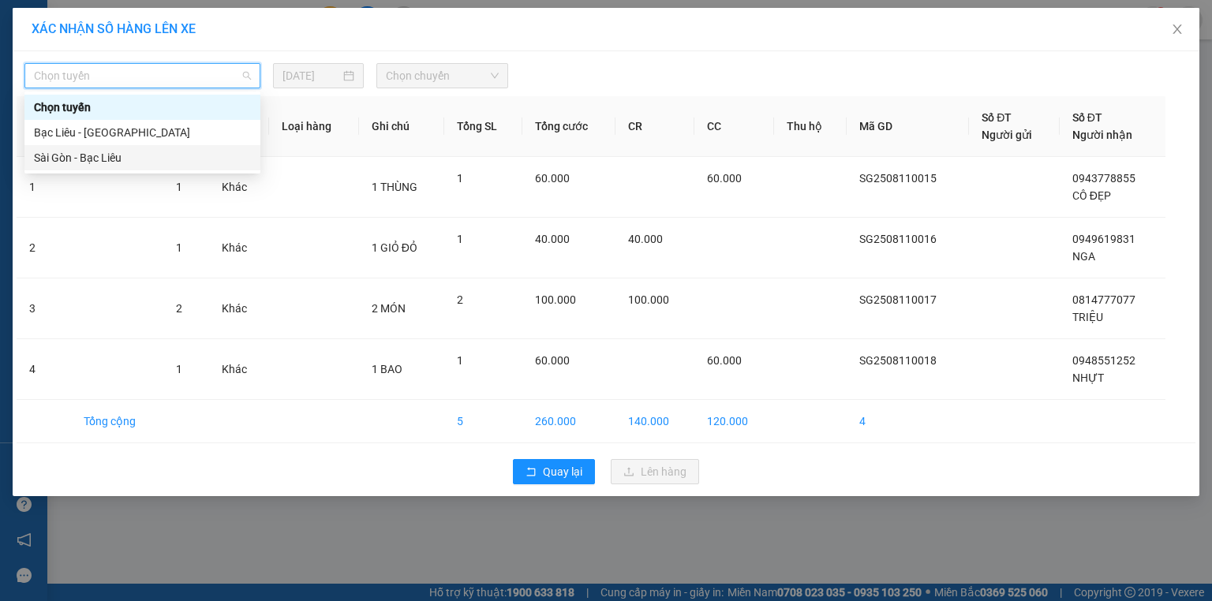
click at [121, 159] on div "Sài Gòn - Bạc Liêu" at bounding box center [142, 157] width 217 height 17
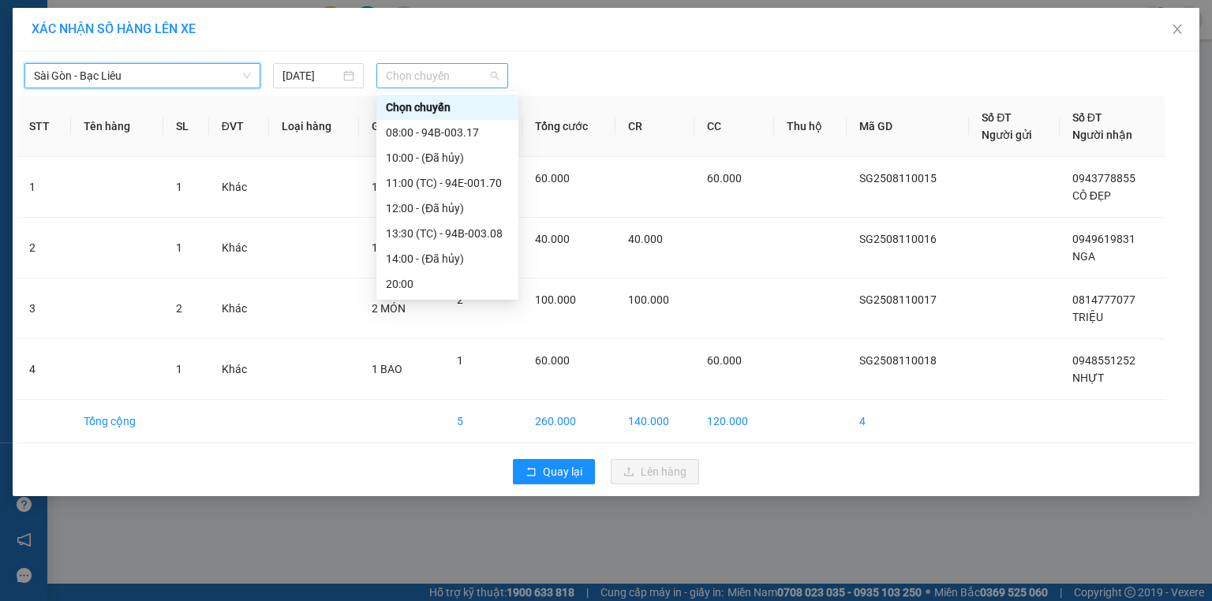
click at [420, 74] on span "Chọn chuyến" at bounding box center [443, 76] width 114 height 24
click at [453, 234] on div "13:30 (TC) - 94B-003.08" at bounding box center [447, 233] width 123 height 17
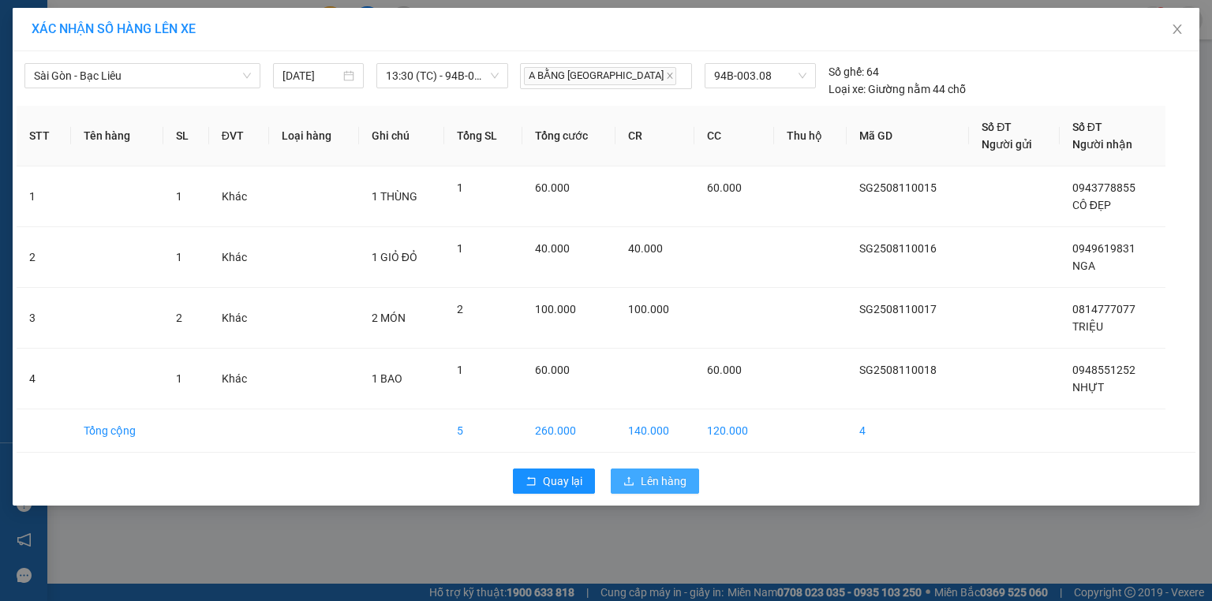
click at [650, 482] on span "Lên hàng" at bounding box center [664, 481] width 46 height 17
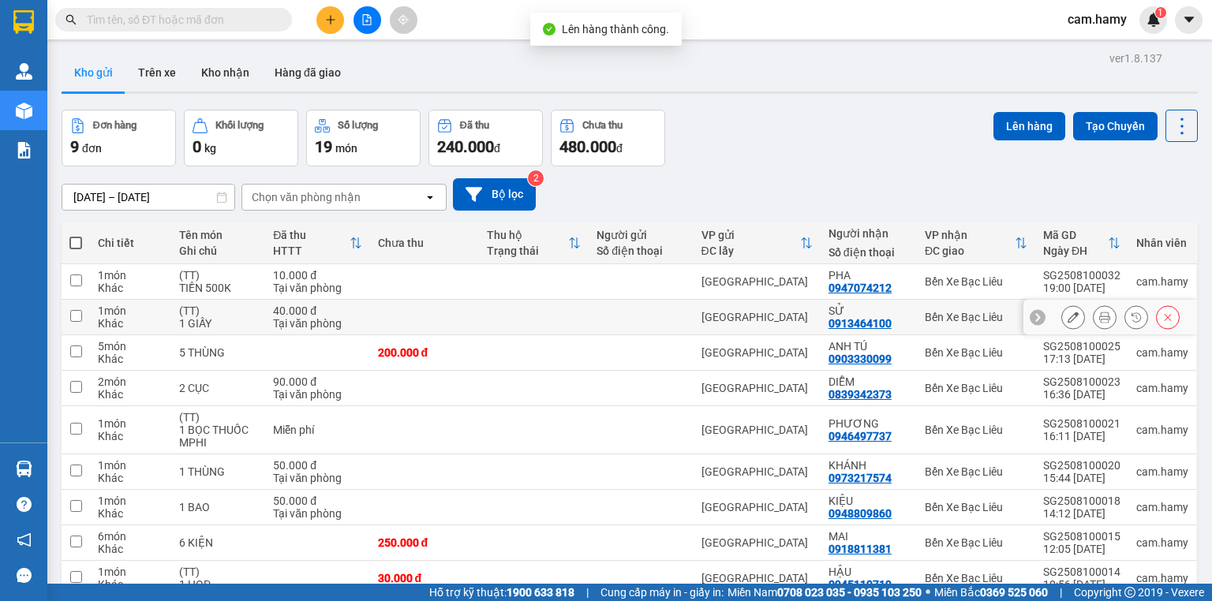
scroll to position [74, 0]
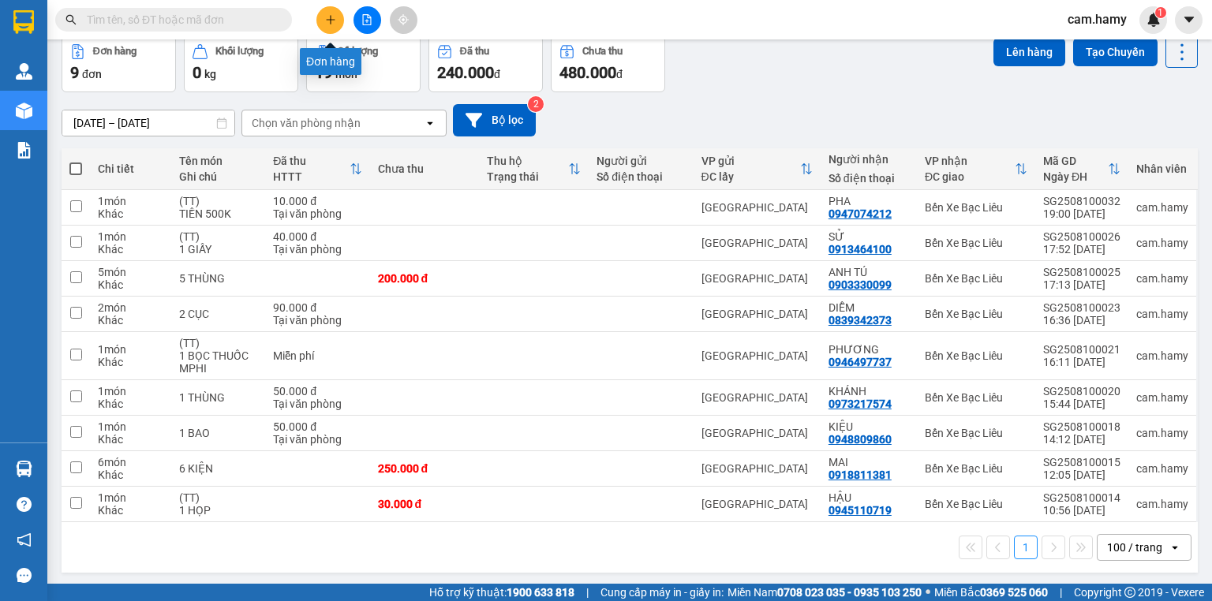
click at [322, 16] on button at bounding box center [331, 20] width 28 height 28
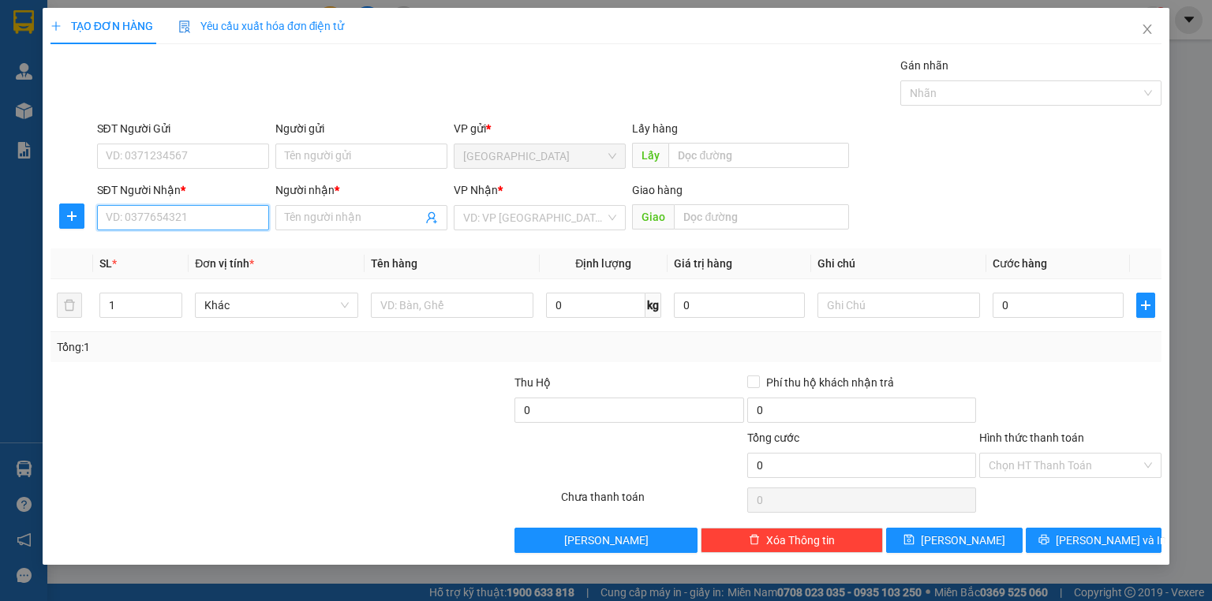
click at [147, 209] on input "SĐT Người Nhận *" at bounding box center [183, 217] width 172 height 25
type input "0948966587"
click at [288, 218] on input "Người nhận *" at bounding box center [353, 217] width 137 height 17
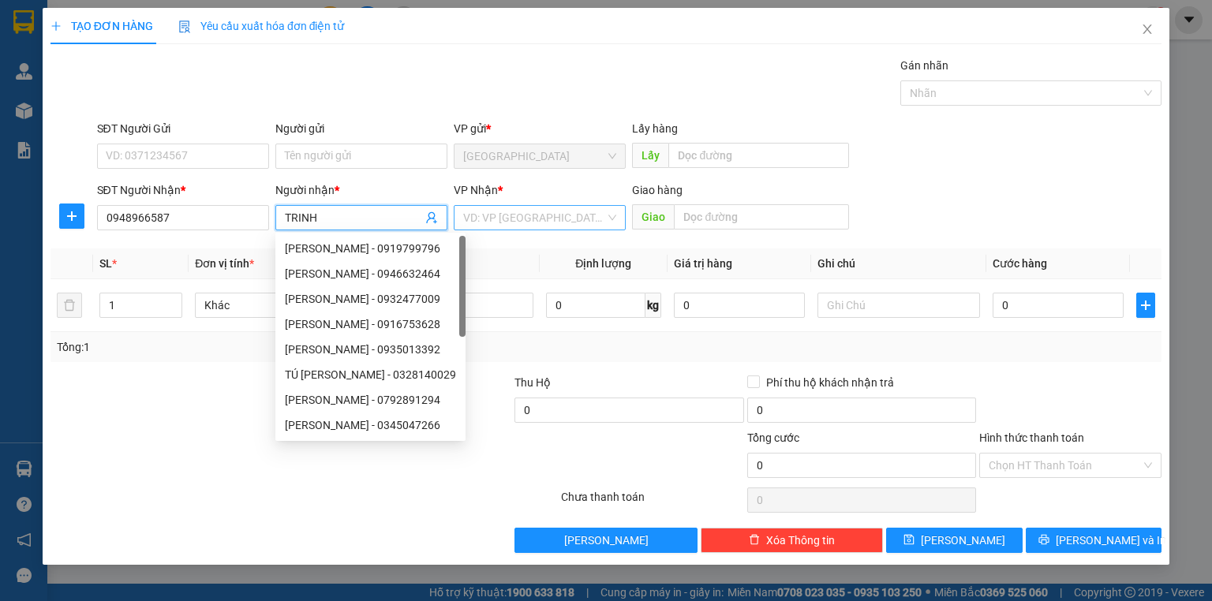
type input "TRINH"
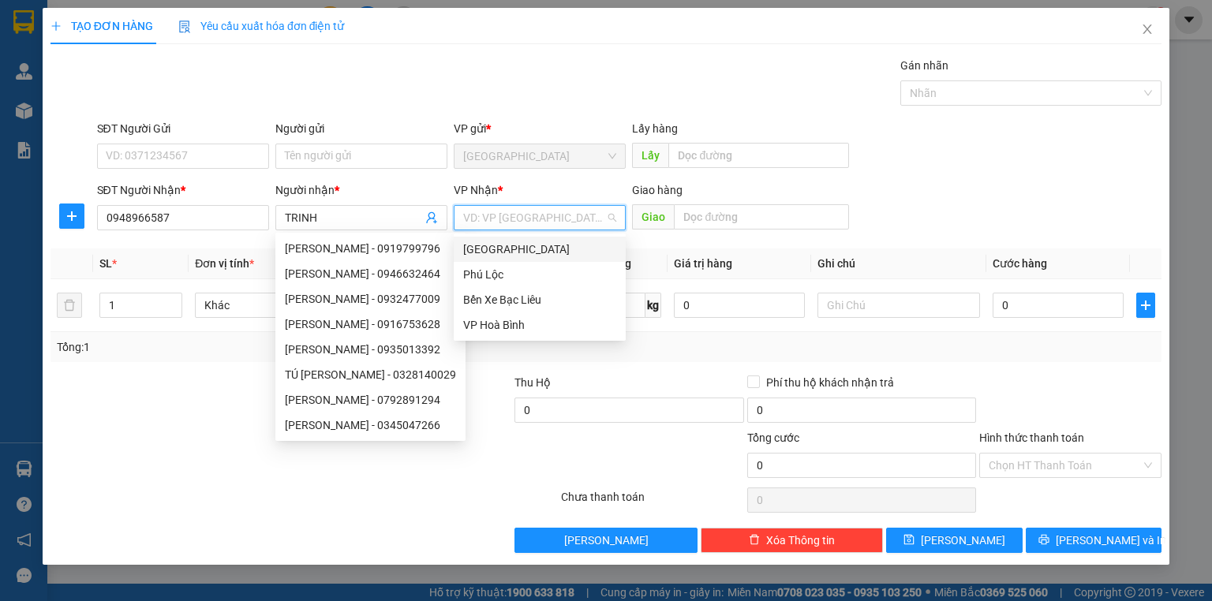
click at [556, 221] on input "search" at bounding box center [534, 218] width 142 height 24
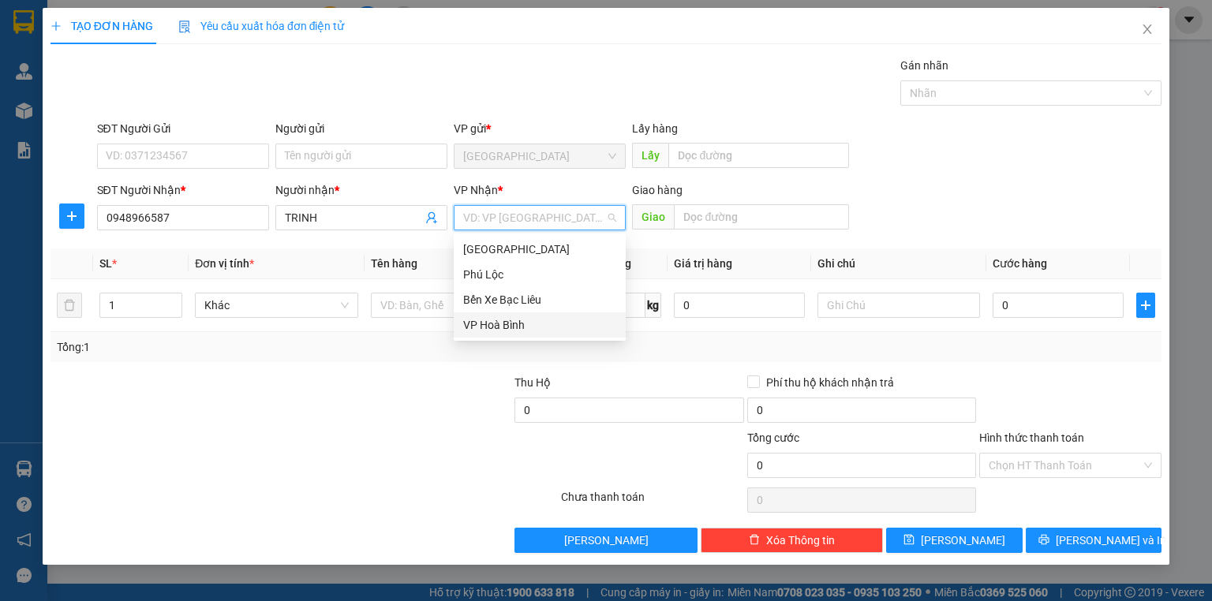
click at [508, 335] on div "VP Hoà Bình" at bounding box center [540, 325] width 172 height 25
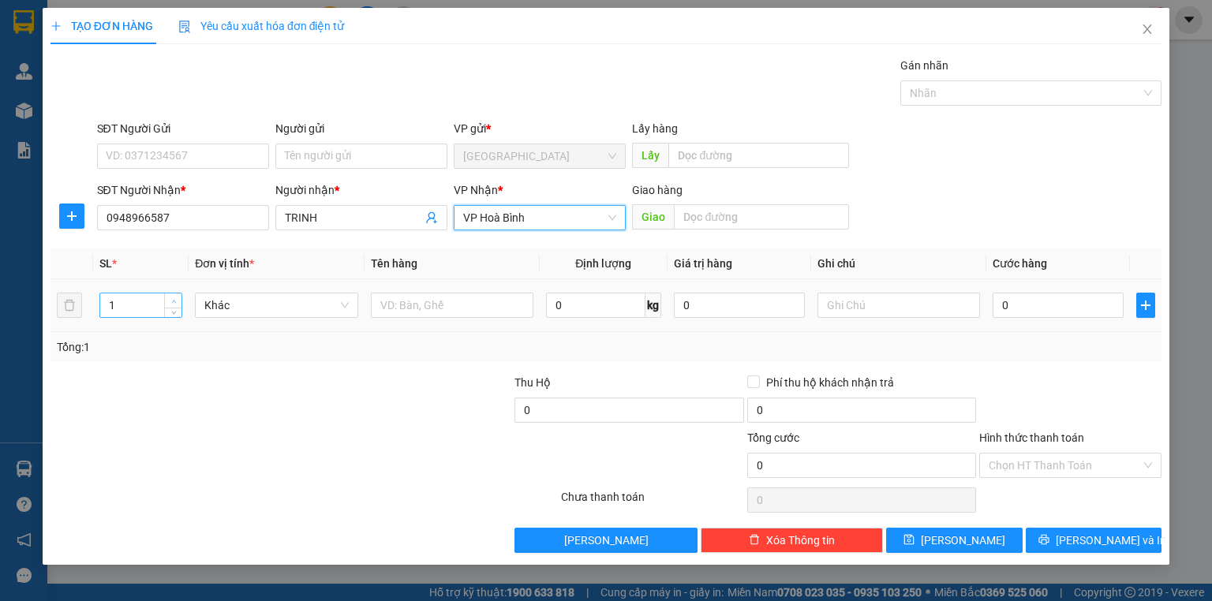
type input "2"
click at [174, 300] on icon "up" at bounding box center [174, 302] width 6 height 6
click at [862, 309] on input "text" at bounding box center [899, 305] width 163 height 25
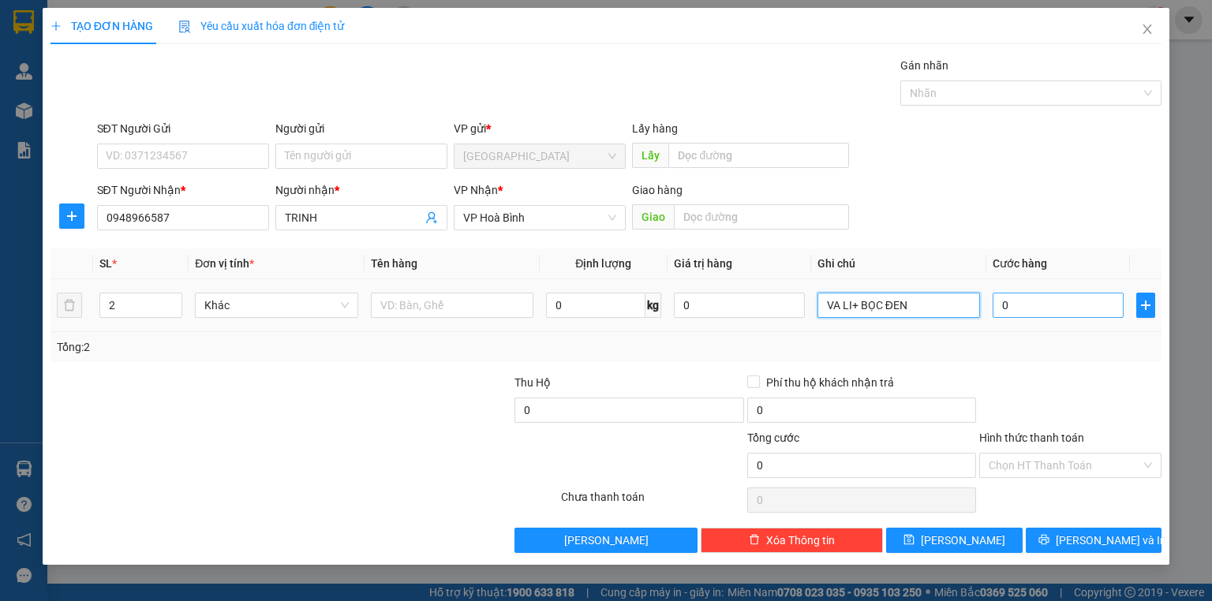
type input "VA LI+ BỌC ĐEN"
click at [1010, 297] on input "0" at bounding box center [1058, 305] width 131 height 25
type input "1"
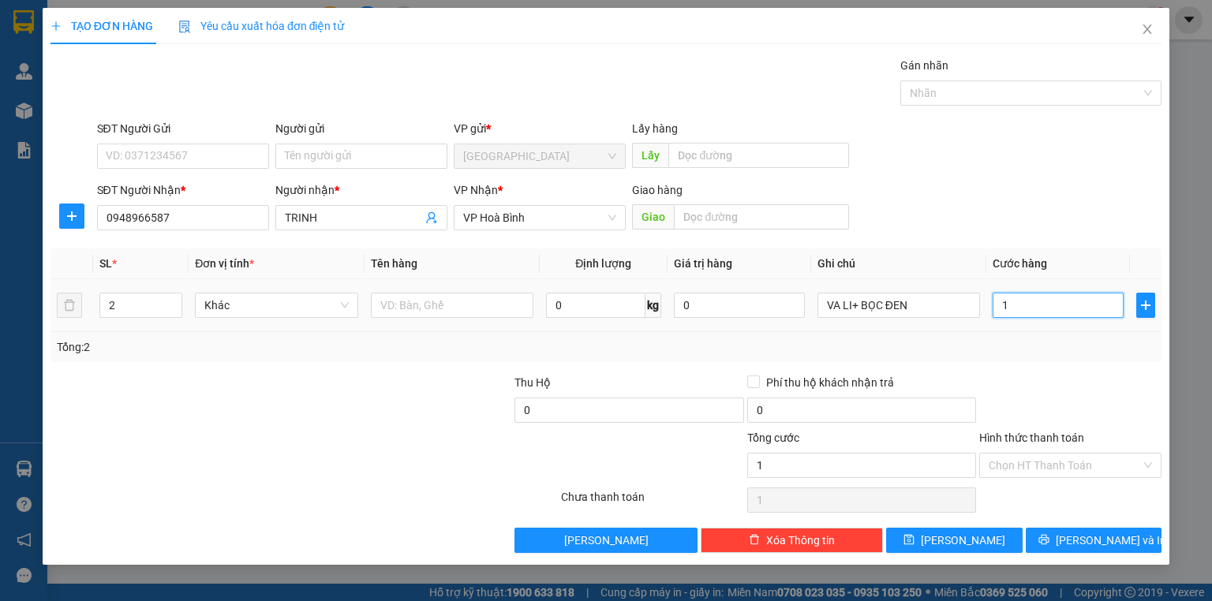
type input "10"
type input "100"
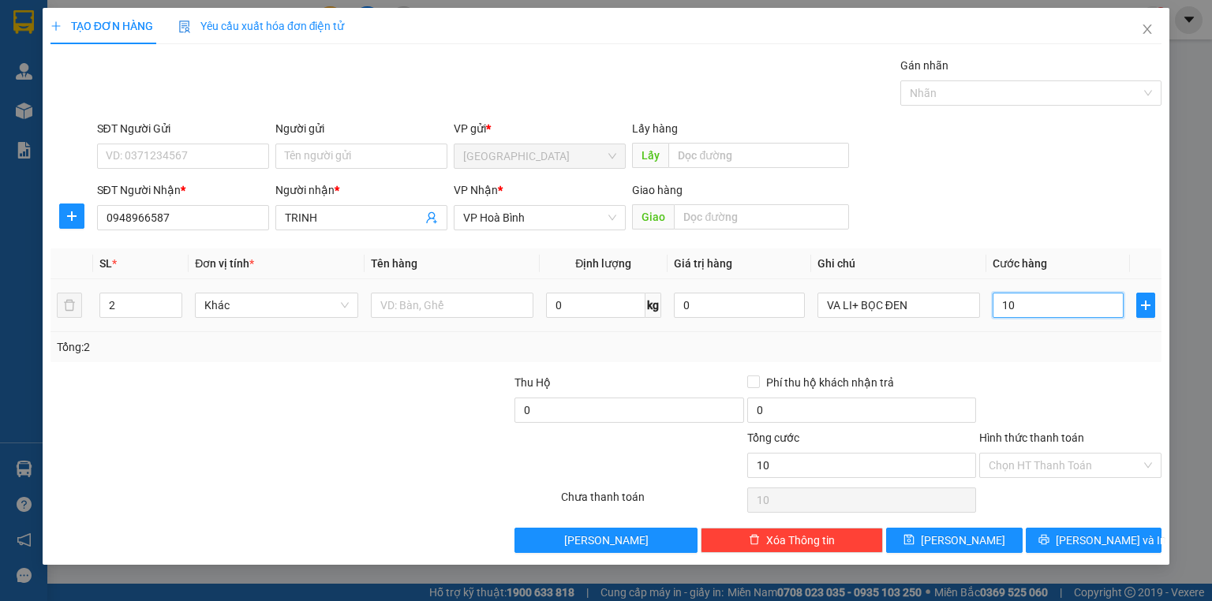
type input "100"
type input "100.000"
click at [1037, 466] on input "Hình thức thanh toán" at bounding box center [1065, 466] width 152 height 24
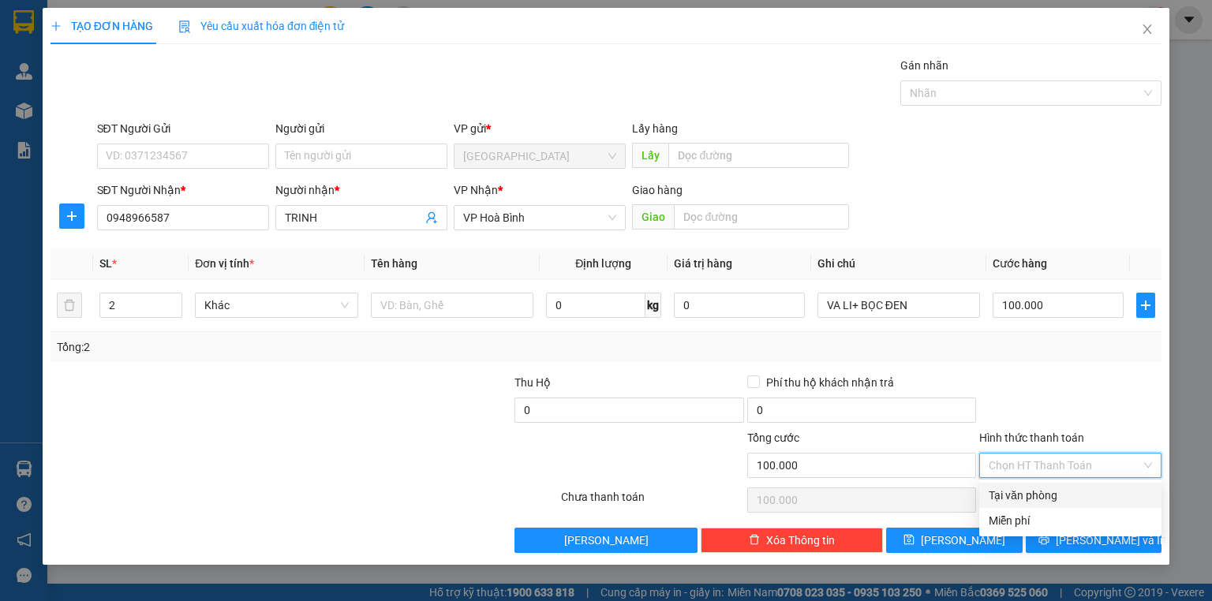
click at [1040, 495] on div "Tại văn phòng" at bounding box center [1070, 495] width 163 height 17
type input "0"
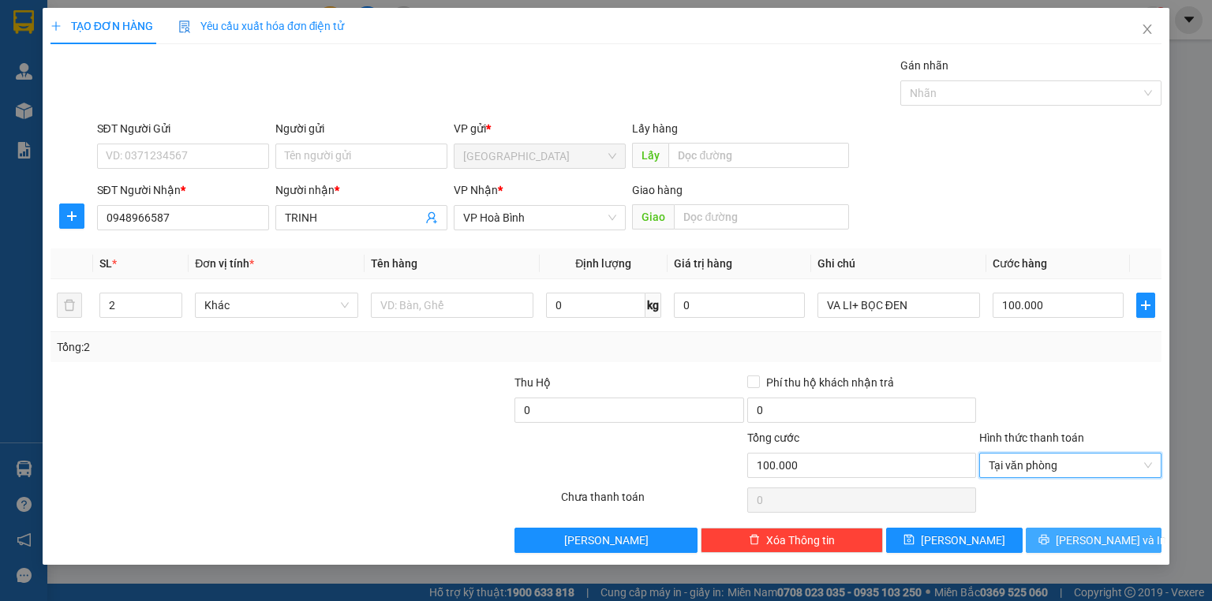
click at [1055, 537] on button "[PERSON_NAME] và In" at bounding box center [1094, 540] width 137 height 25
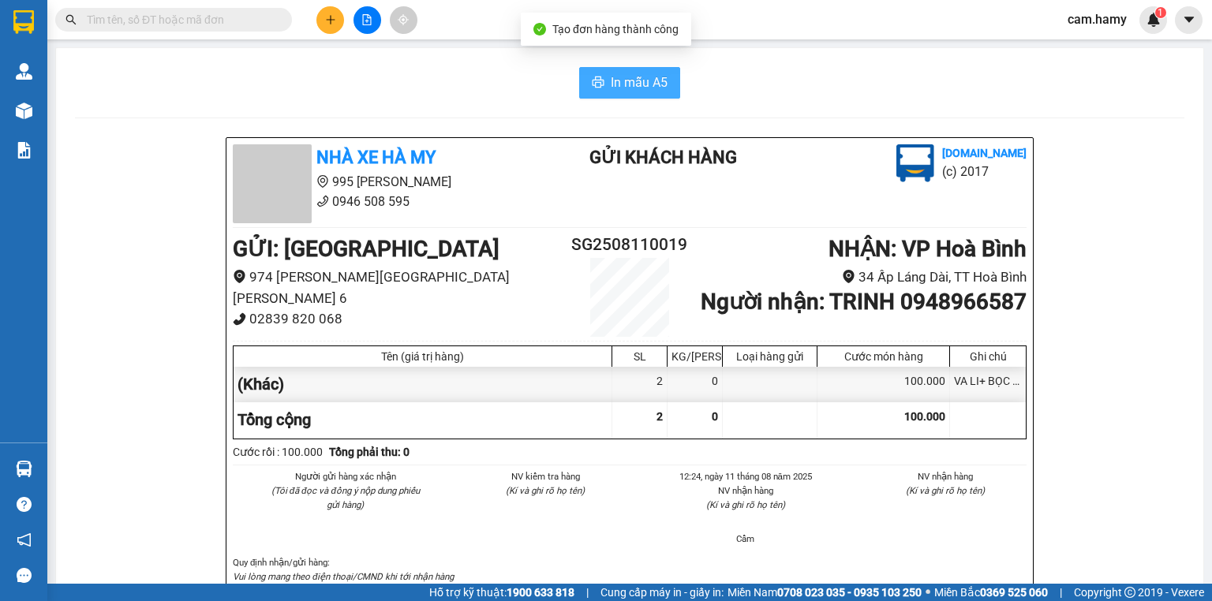
click at [625, 76] on span "In mẫu A5" at bounding box center [639, 83] width 57 height 20
click at [592, 77] on icon "printer" at bounding box center [598, 82] width 13 height 13
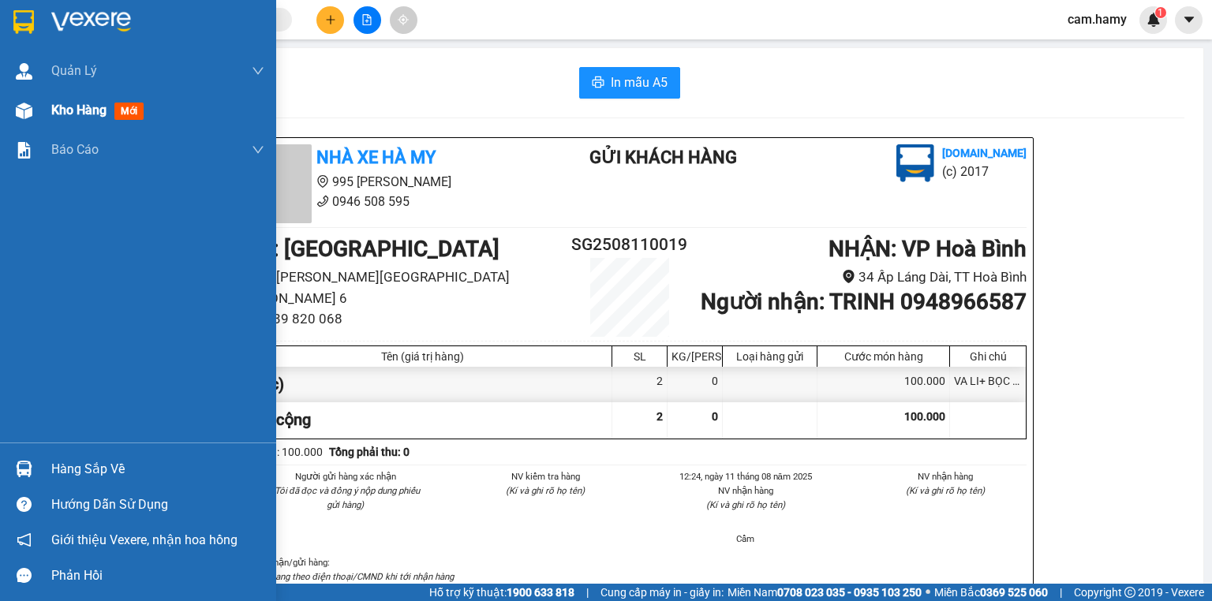
drag, startPoint x: 82, startPoint y: 116, endPoint x: 116, endPoint y: 123, distance: 34.7
click at [84, 114] on span "Kho hàng" at bounding box center [78, 110] width 55 height 15
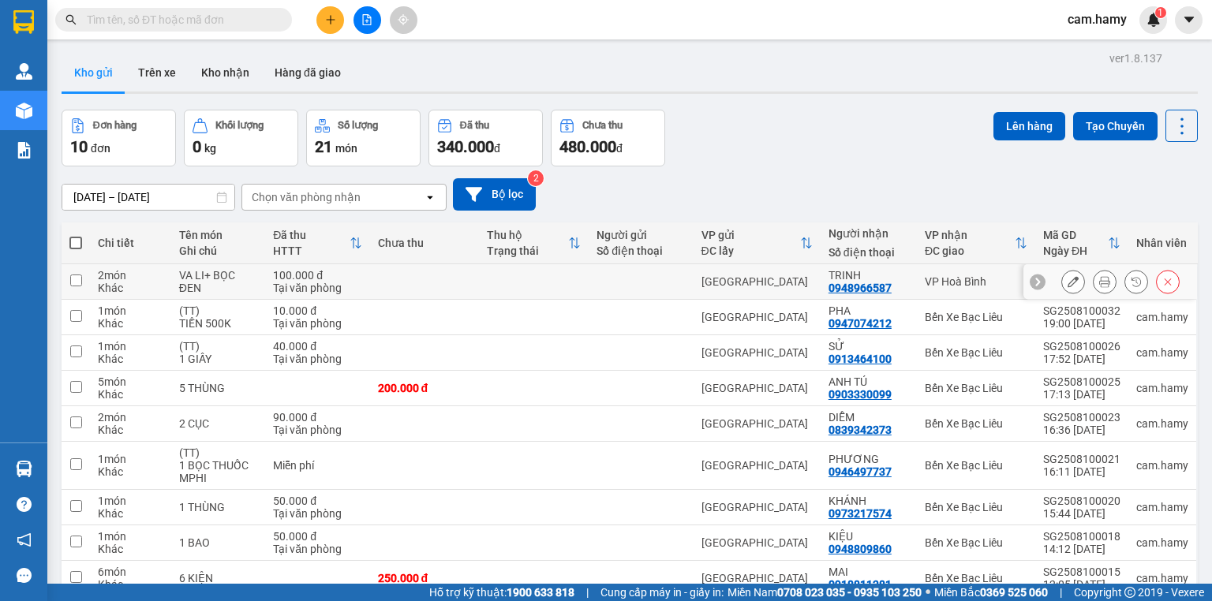
click at [73, 278] on input "checkbox" at bounding box center [76, 281] width 12 height 12
checkbox input "true"
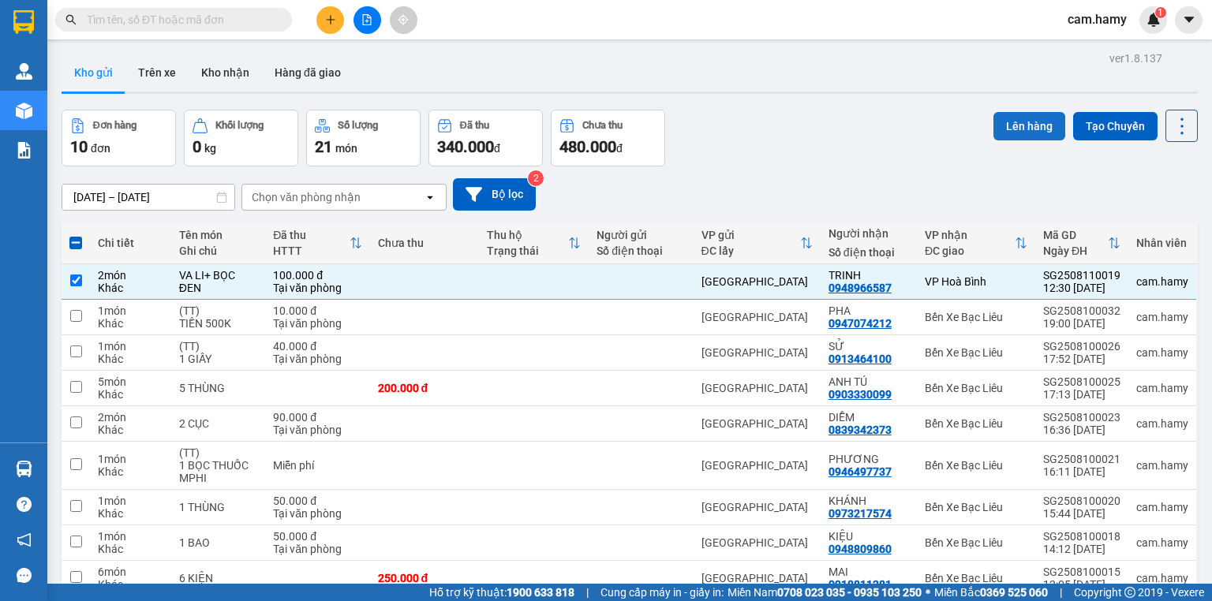
click at [1032, 120] on button "Lên hàng" at bounding box center [1030, 126] width 72 height 28
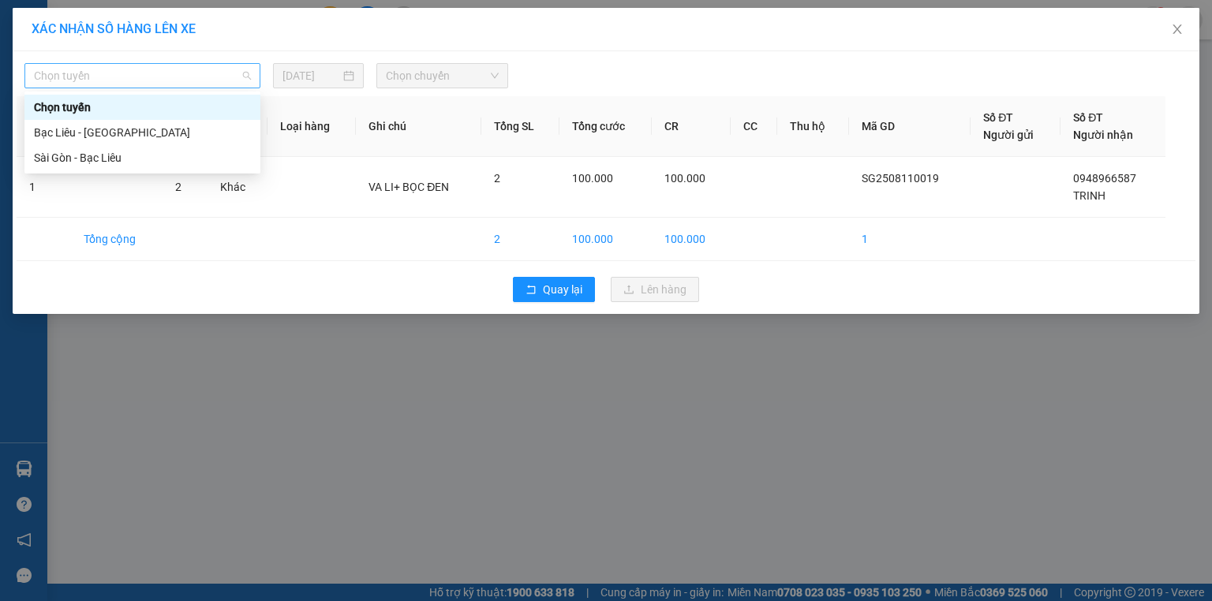
click at [146, 68] on span "Chọn tuyến" at bounding box center [142, 76] width 217 height 24
click at [99, 159] on div "Sài Gòn - Bạc Liêu" at bounding box center [142, 157] width 217 height 17
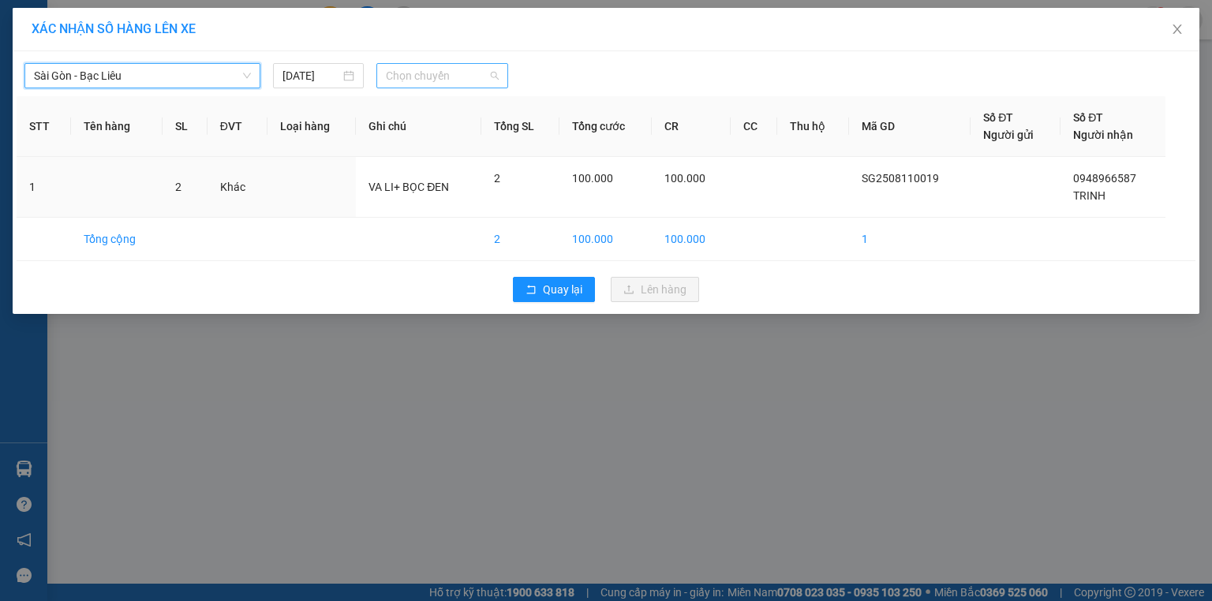
click at [391, 73] on span "Chọn chuyến" at bounding box center [443, 76] width 114 height 24
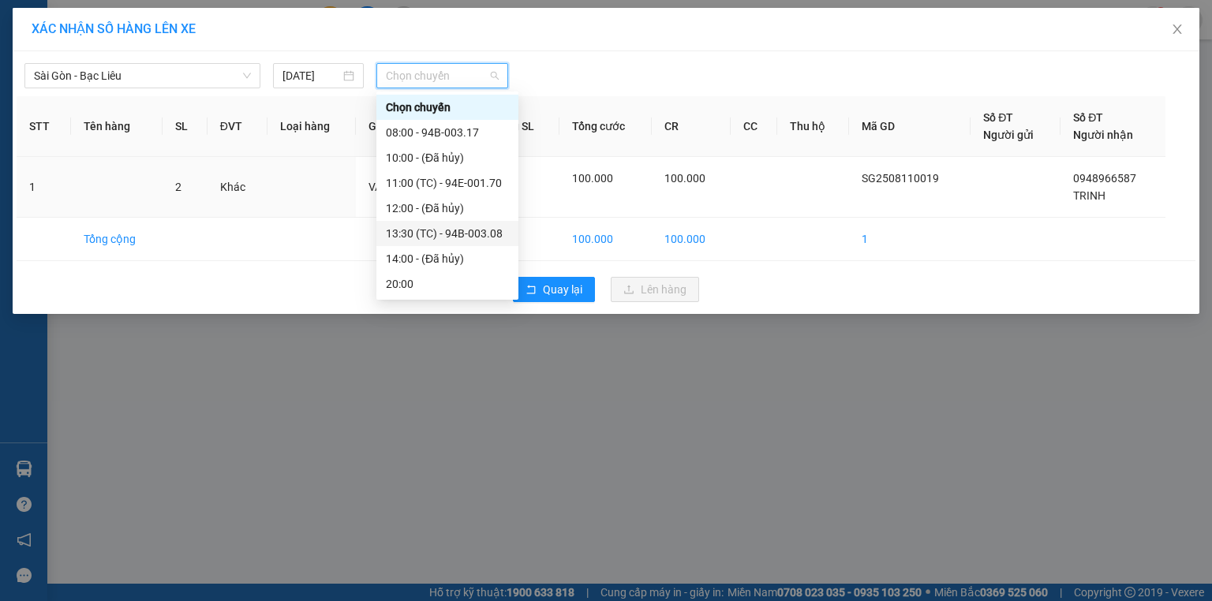
click at [469, 234] on div "13:30 (TC) - 94B-003.08" at bounding box center [447, 233] width 123 height 17
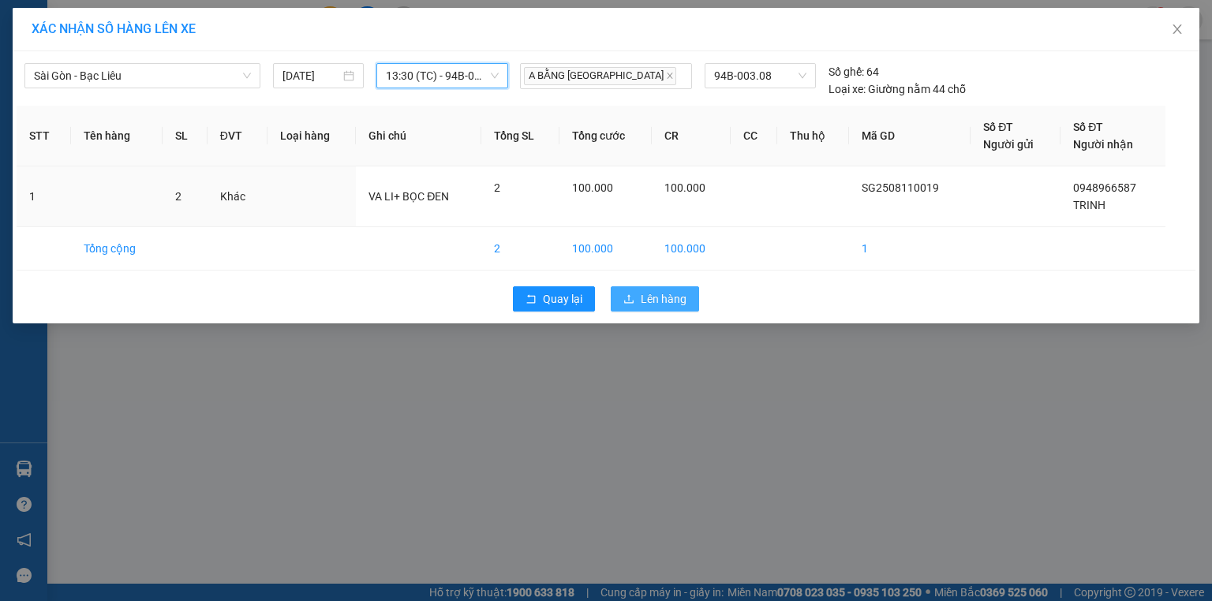
click at [636, 303] on button "Lên hàng" at bounding box center [655, 299] width 88 height 25
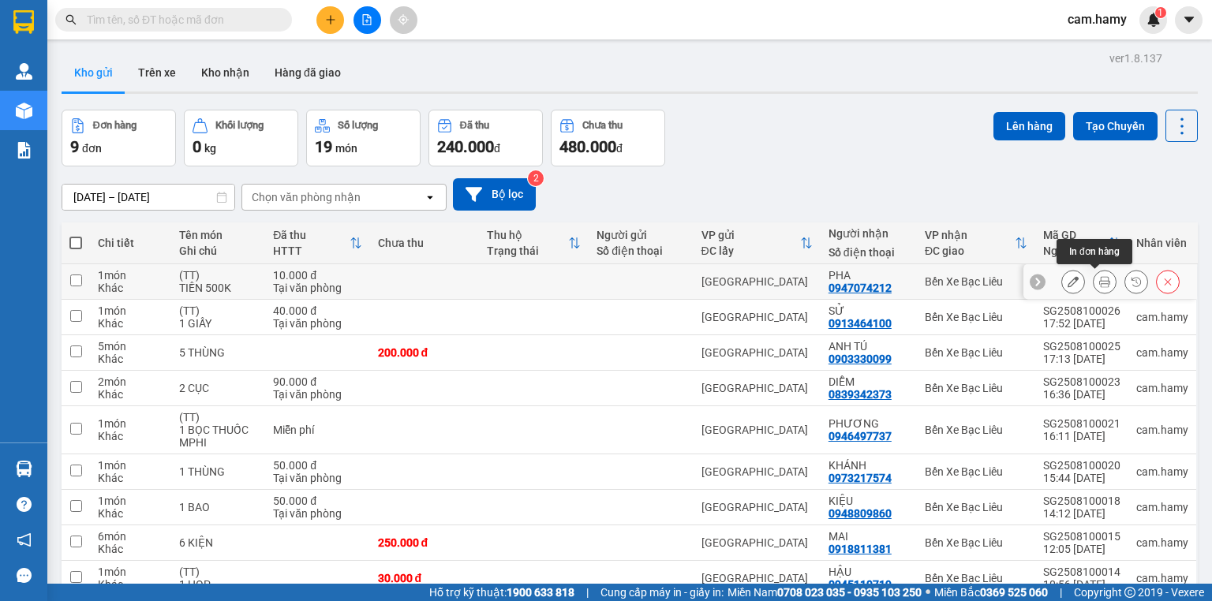
click at [1099, 283] on icon at bounding box center [1104, 281] width 11 height 11
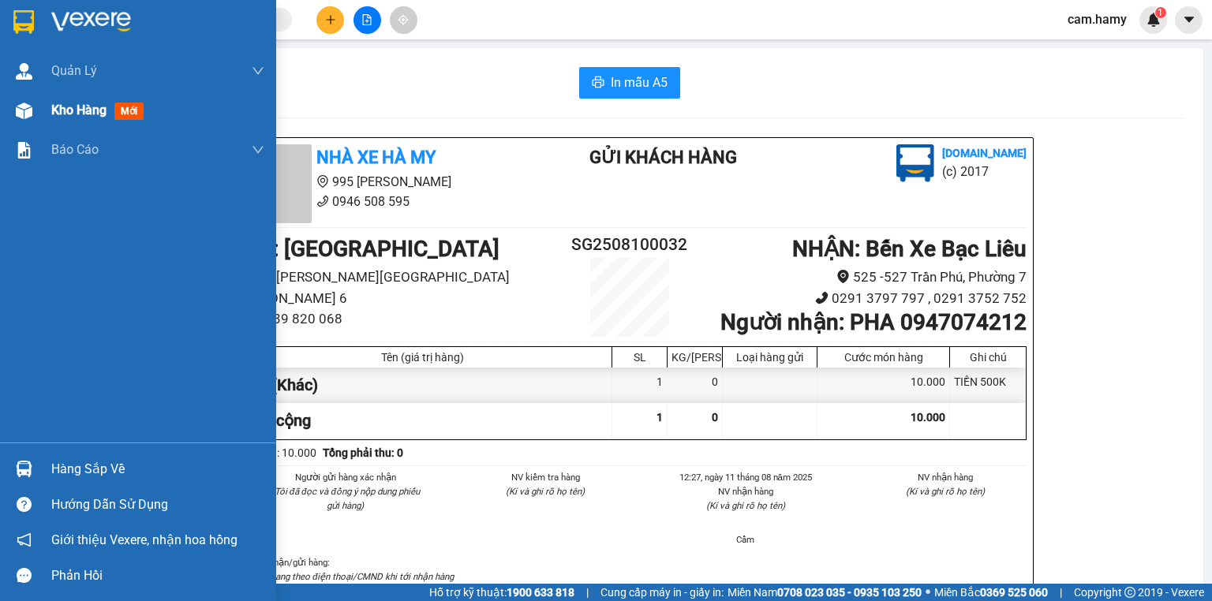
click at [45, 114] on div "Kho hàng mới" at bounding box center [138, 110] width 276 height 39
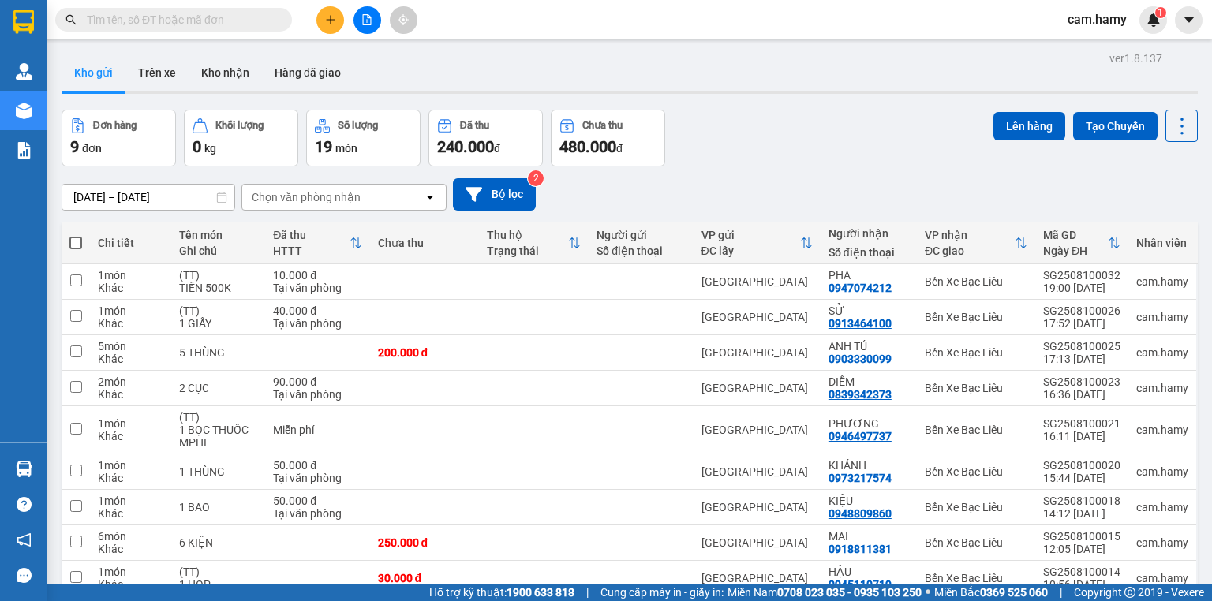
drag, startPoint x: 156, startPoint y: 76, endPoint x: 198, endPoint y: 132, distance: 69.9
click at [157, 76] on button "Trên xe" at bounding box center [156, 73] width 63 height 38
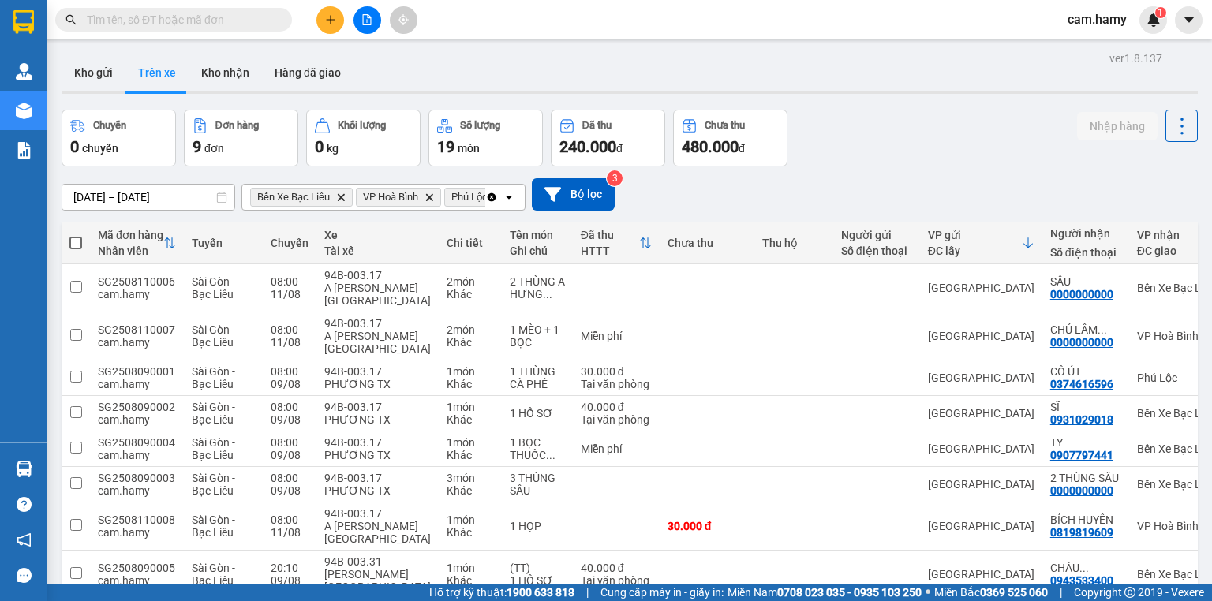
click at [139, 74] on button "Trên xe" at bounding box center [156, 73] width 63 height 38
click at [177, 200] on input "09/08/2025 – 11/08/2025" at bounding box center [148, 197] width 172 height 25
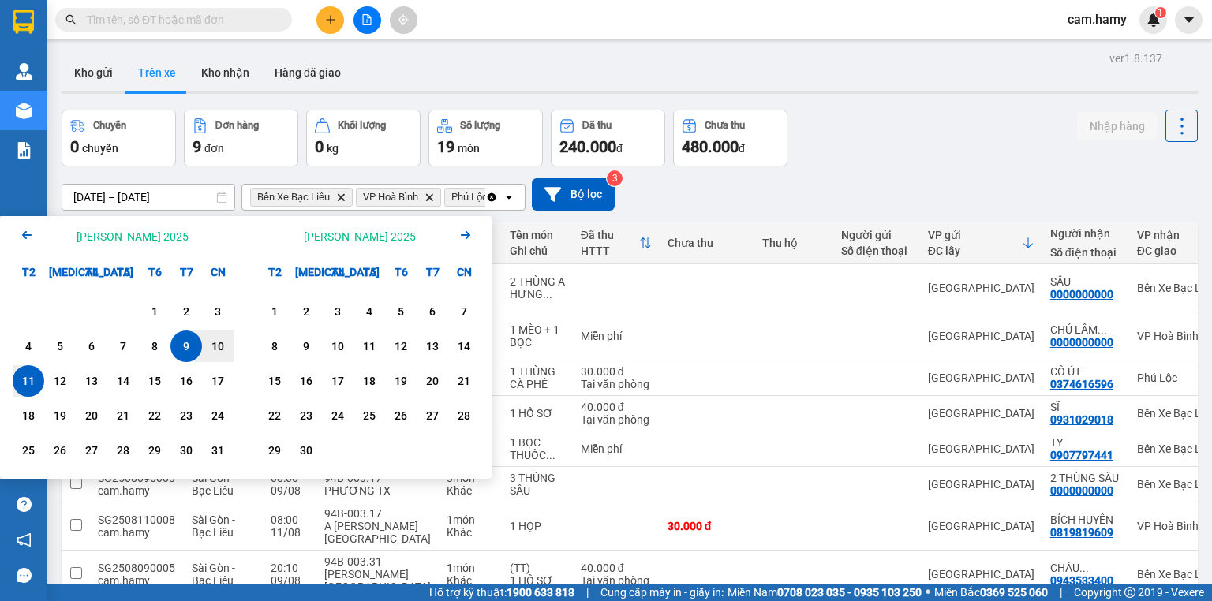
click at [35, 383] on div "11" at bounding box center [28, 381] width 22 height 19
type input "[DATE] – / /"
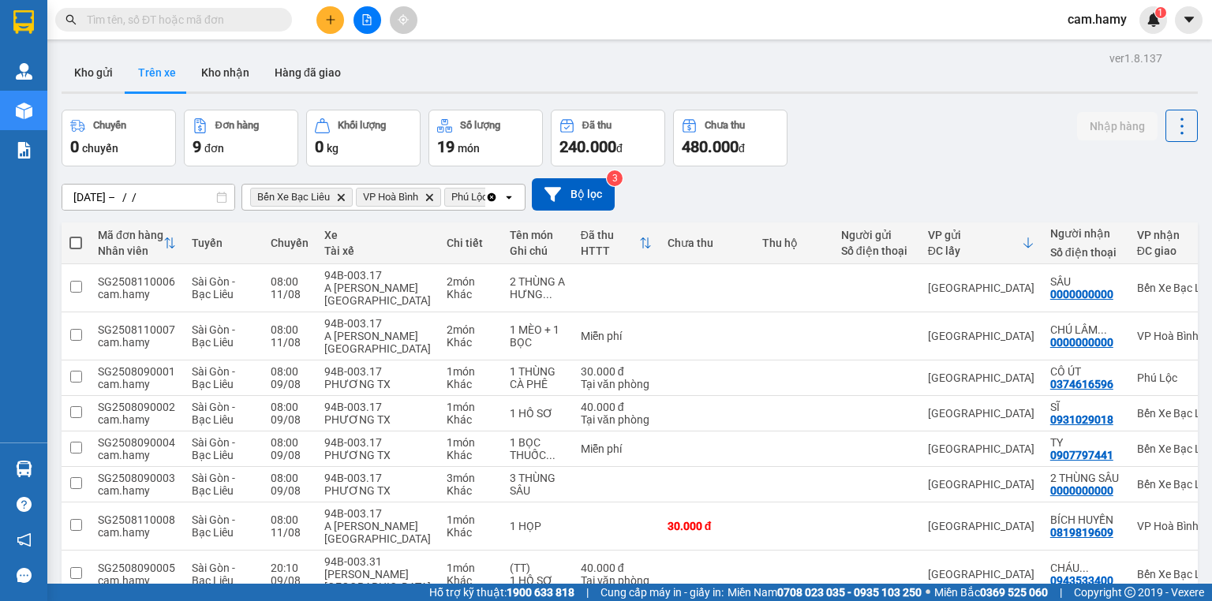
click at [988, 152] on div "Chuyến 0 chuyến Đơn hàng 9 đơn Khối lượng 0 kg Số lượng 19 món Đã thu 240.000 đ…" at bounding box center [630, 138] width 1137 height 57
click at [108, 66] on button "Kho gửi" at bounding box center [94, 73] width 64 height 38
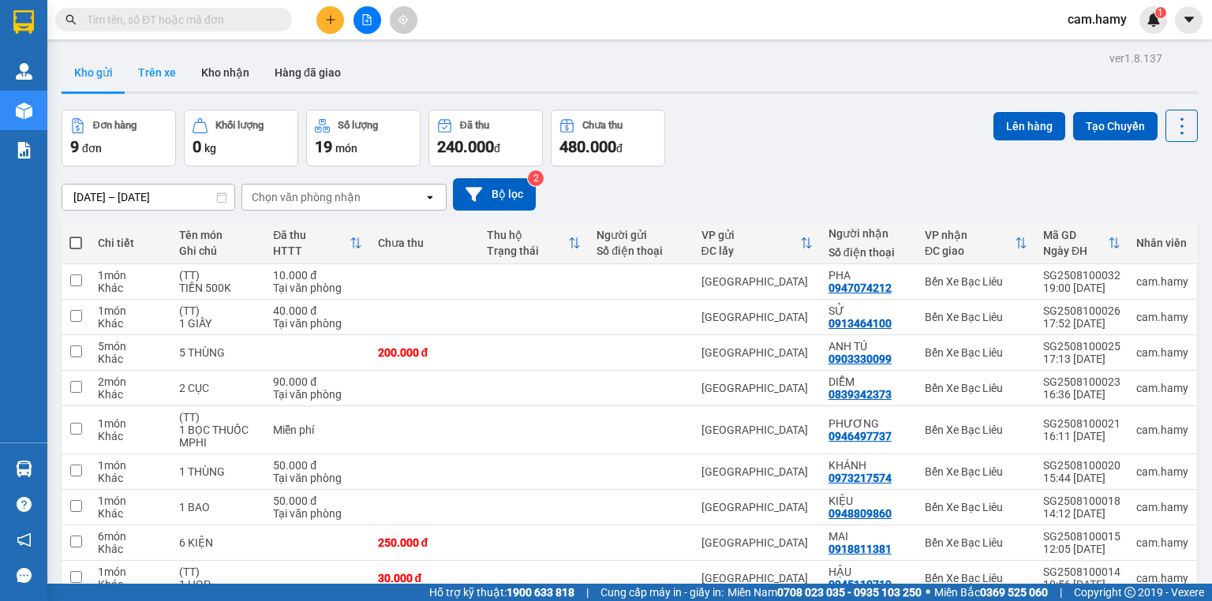
click at [152, 74] on button "Trên xe" at bounding box center [156, 73] width 63 height 38
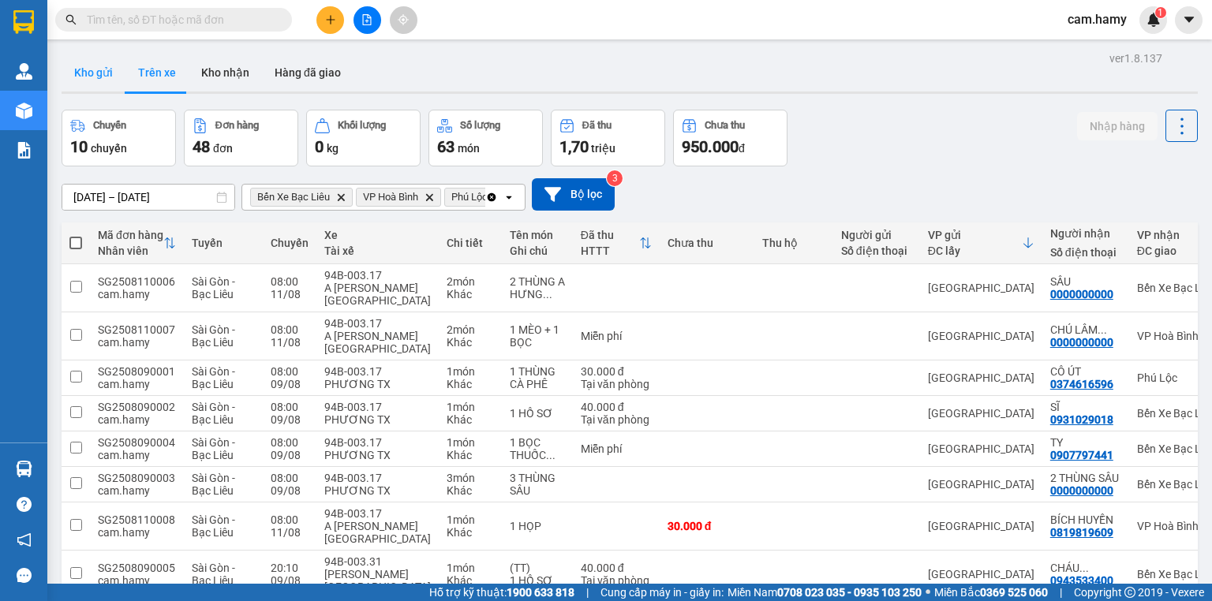
click at [111, 74] on button "Kho gửi" at bounding box center [94, 73] width 64 height 38
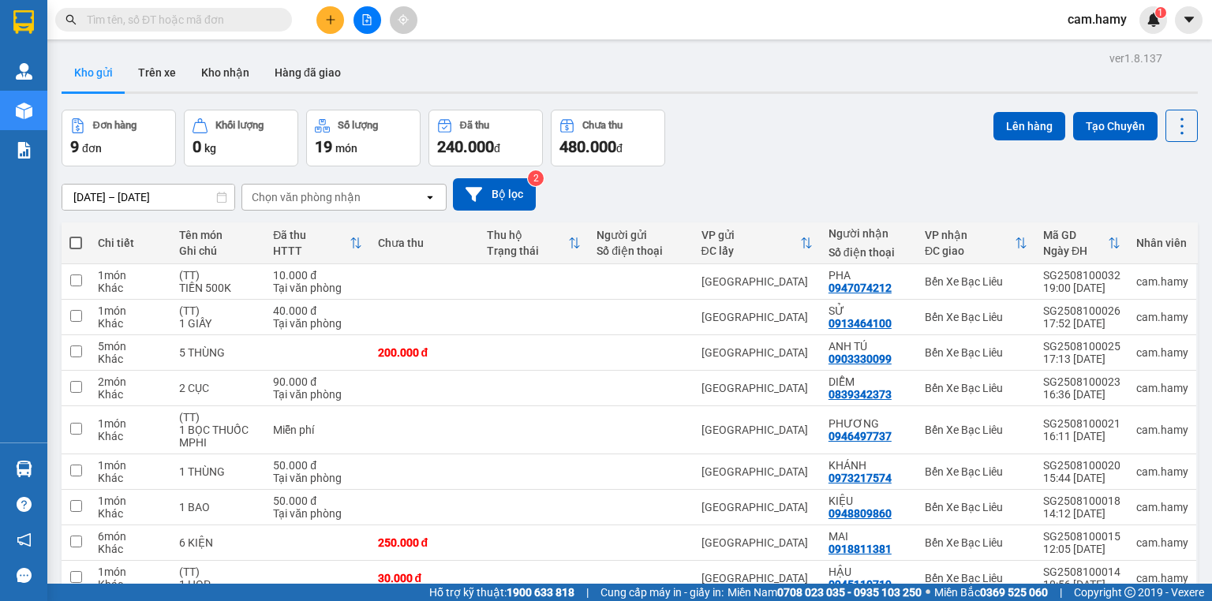
click at [284, 196] on div "Chọn văn phòng nhận" at bounding box center [306, 197] width 109 height 16
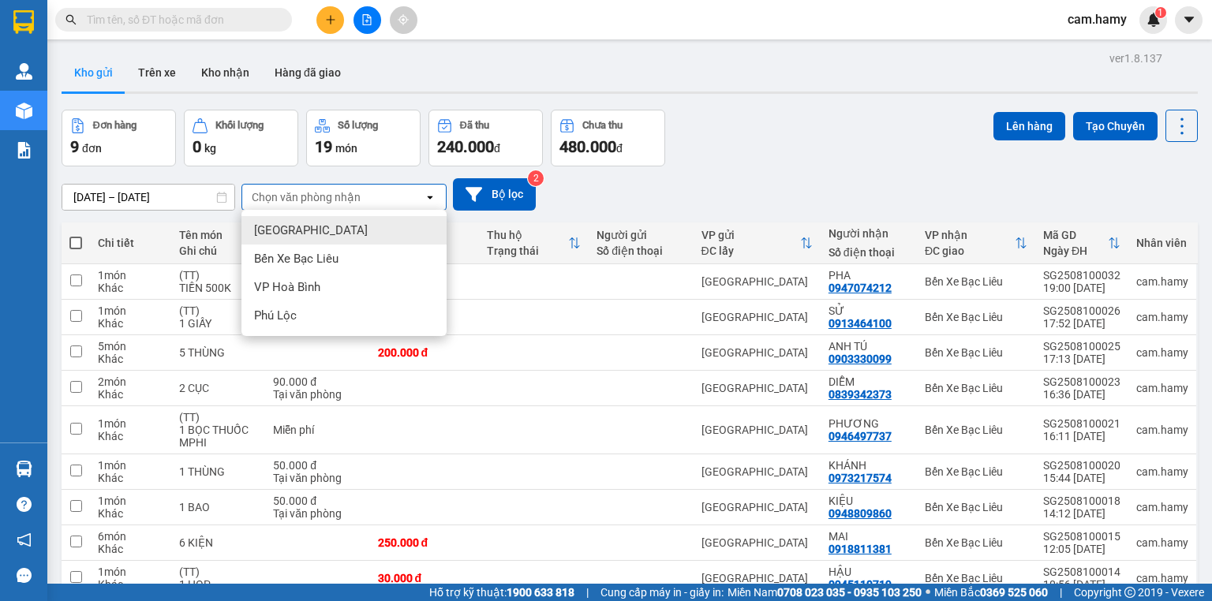
click at [249, 17] on input "text" at bounding box center [180, 19] width 186 height 17
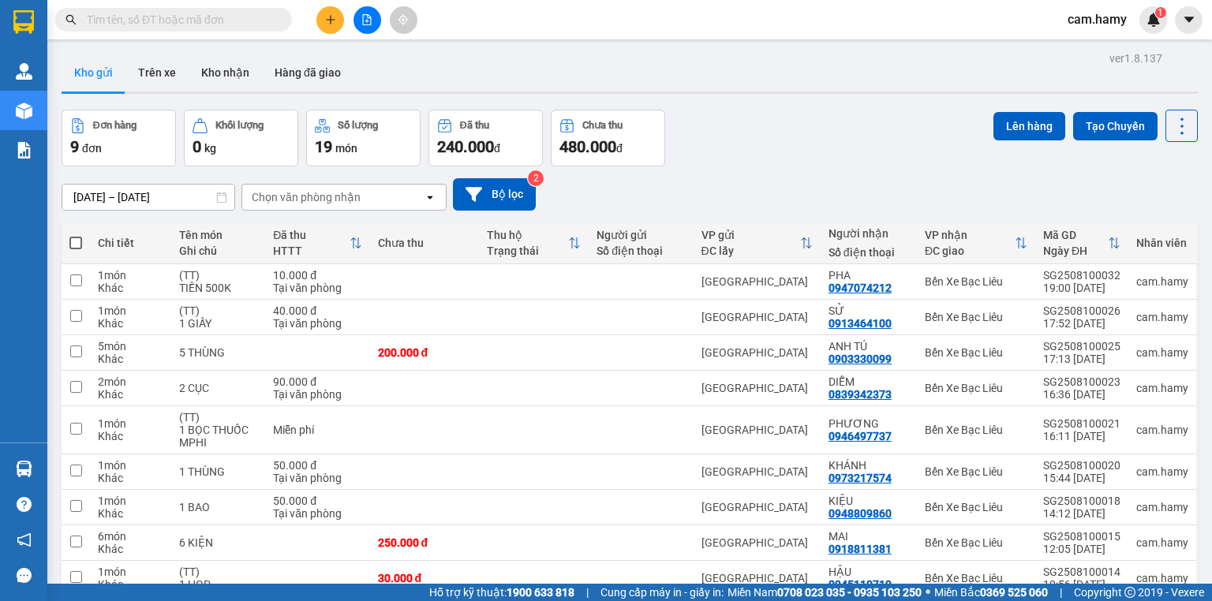
click at [128, 193] on input "09/08/2025 – 11/08/2025" at bounding box center [148, 197] width 172 height 25
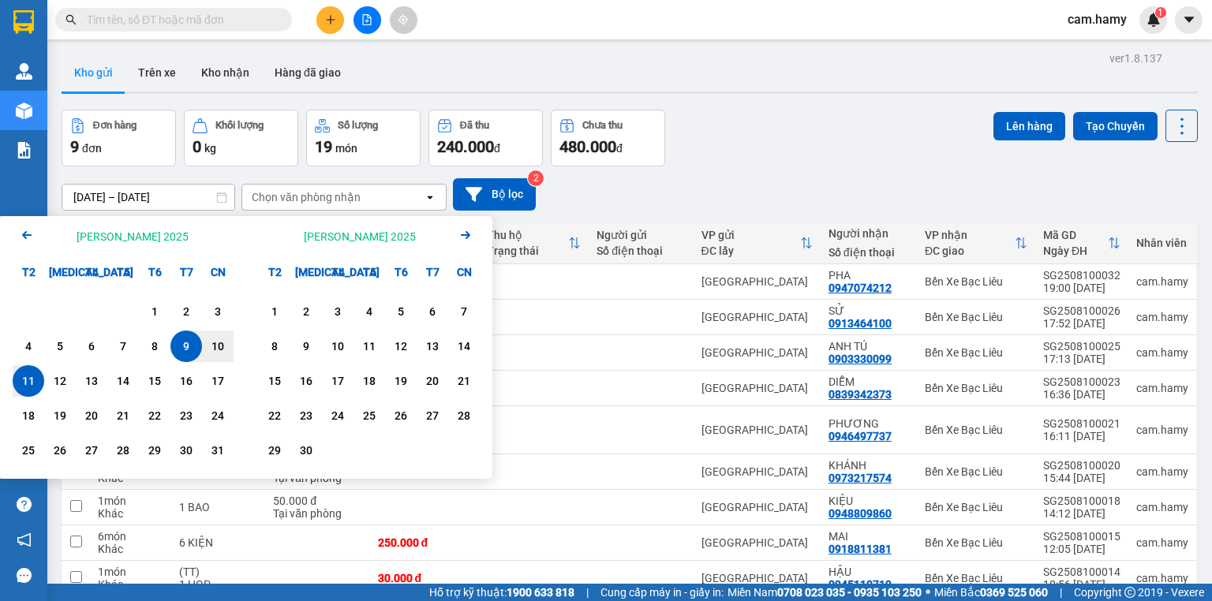
click at [25, 385] on div "11" at bounding box center [28, 381] width 22 height 19
type input "[DATE] – / /"
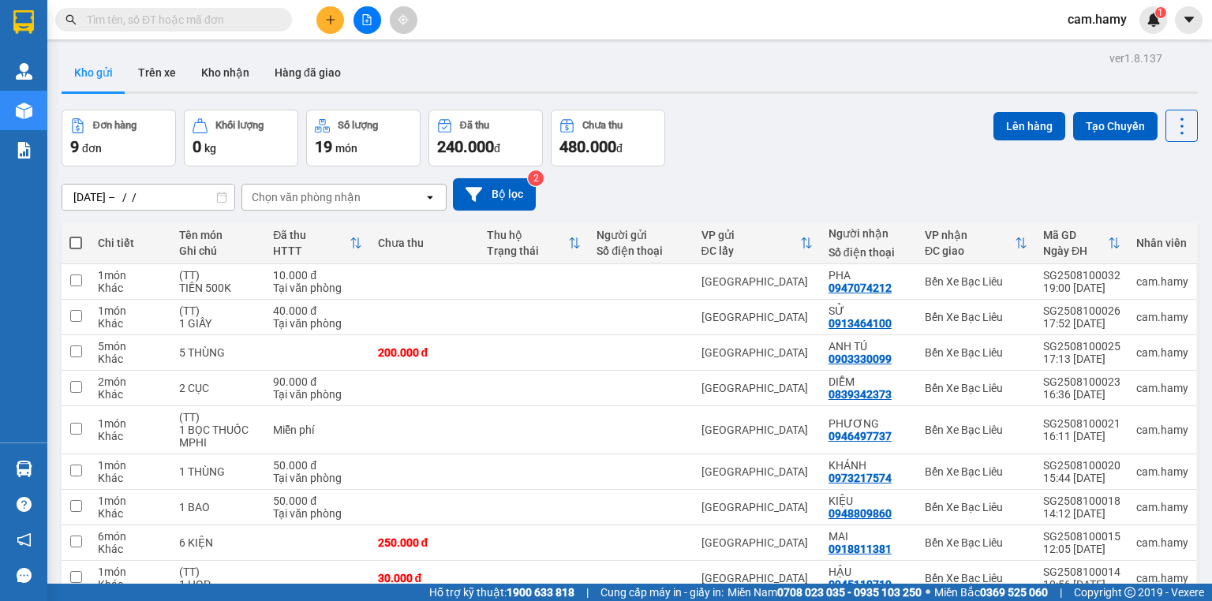
click at [748, 77] on div "Kho gửi Trên xe Kho nhận Hàng đã giao" at bounding box center [630, 75] width 1137 height 42
click at [163, 76] on button "Trên xe" at bounding box center [156, 73] width 63 height 38
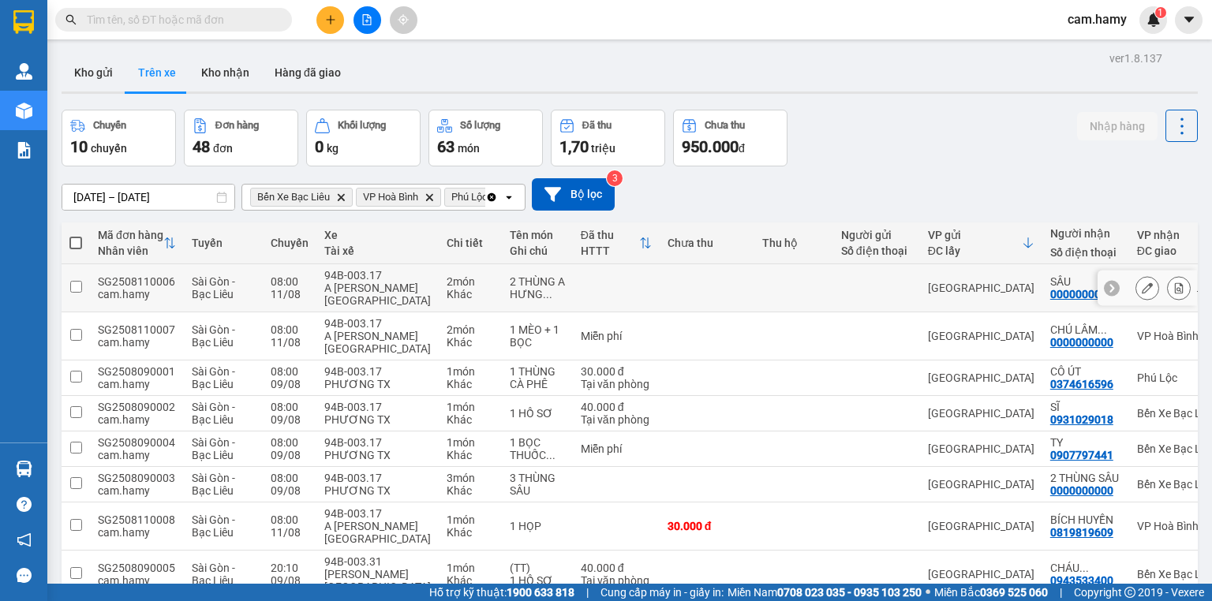
click at [319, 281] on td "94B-003.17 A HUY TX" at bounding box center [378, 288] width 122 height 48
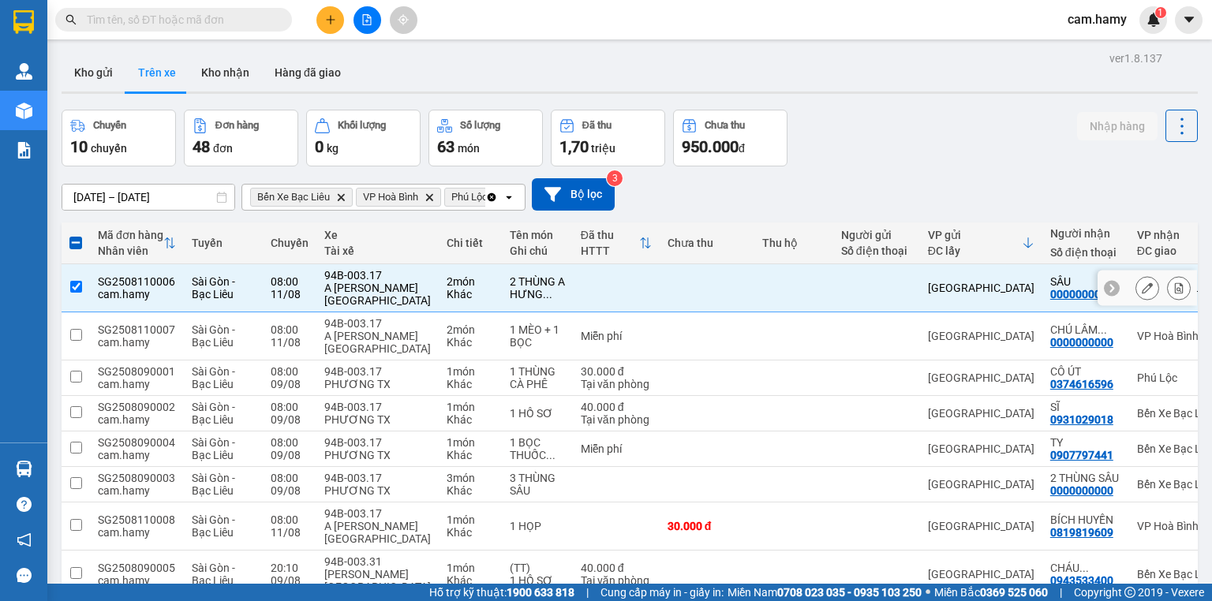
click at [66, 281] on td at bounding box center [76, 288] width 28 height 48
checkbox input "false"
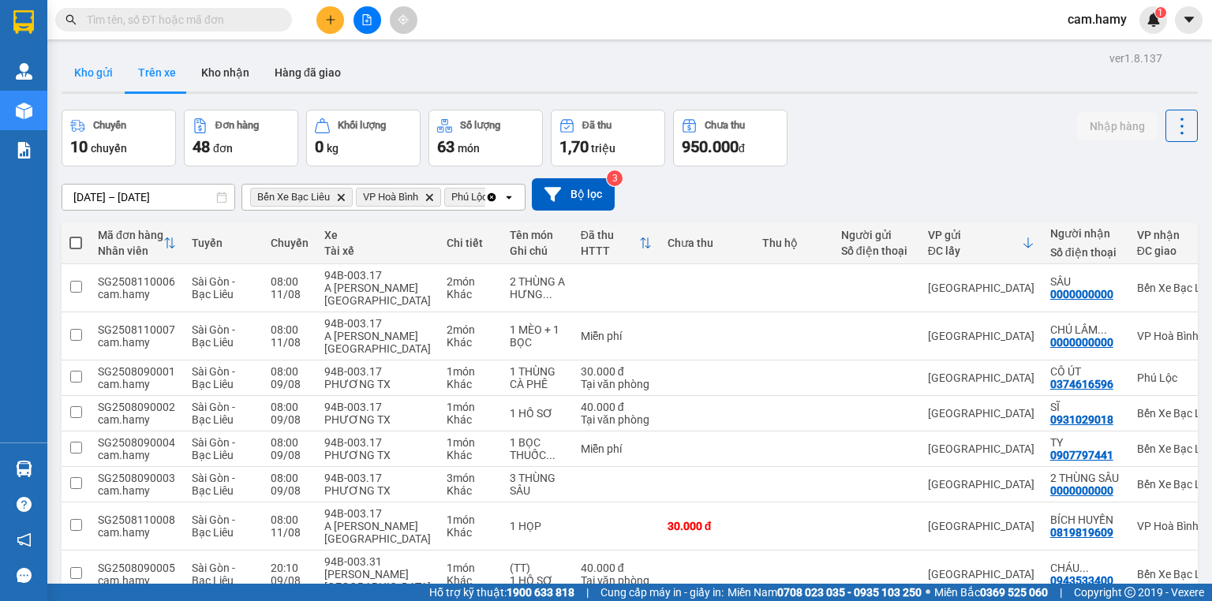
click at [99, 76] on button "Kho gửi" at bounding box center [94, 73] width 64 height 38
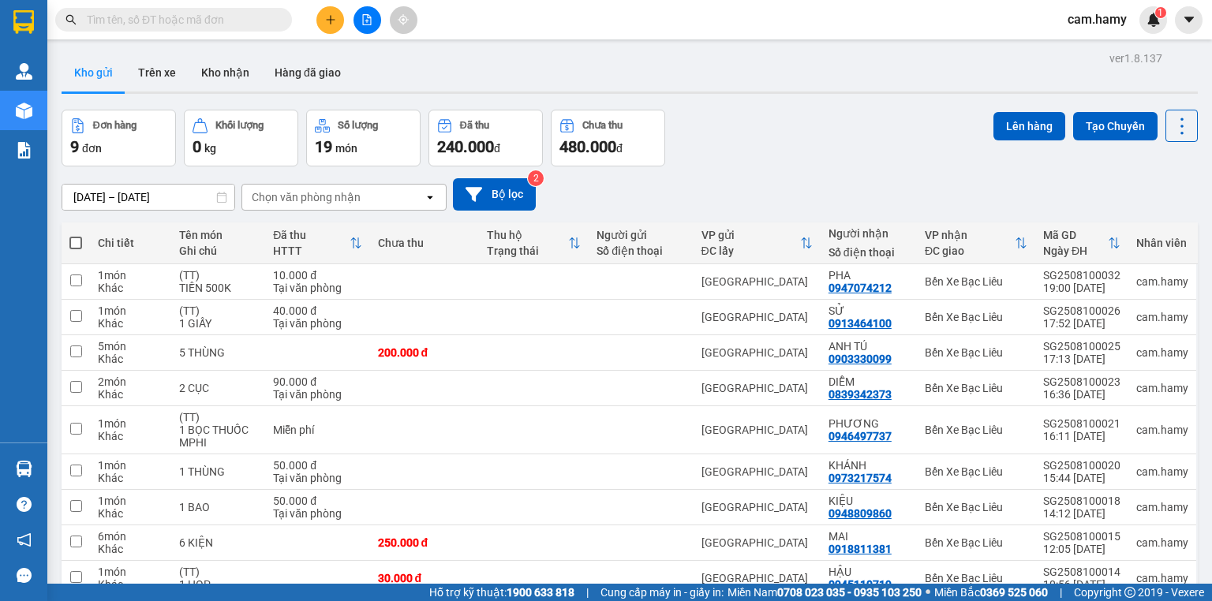
click at [309, 197] on div "Chọn văn phòng nhận" at bounding box center [306, 197] width 109 height 16
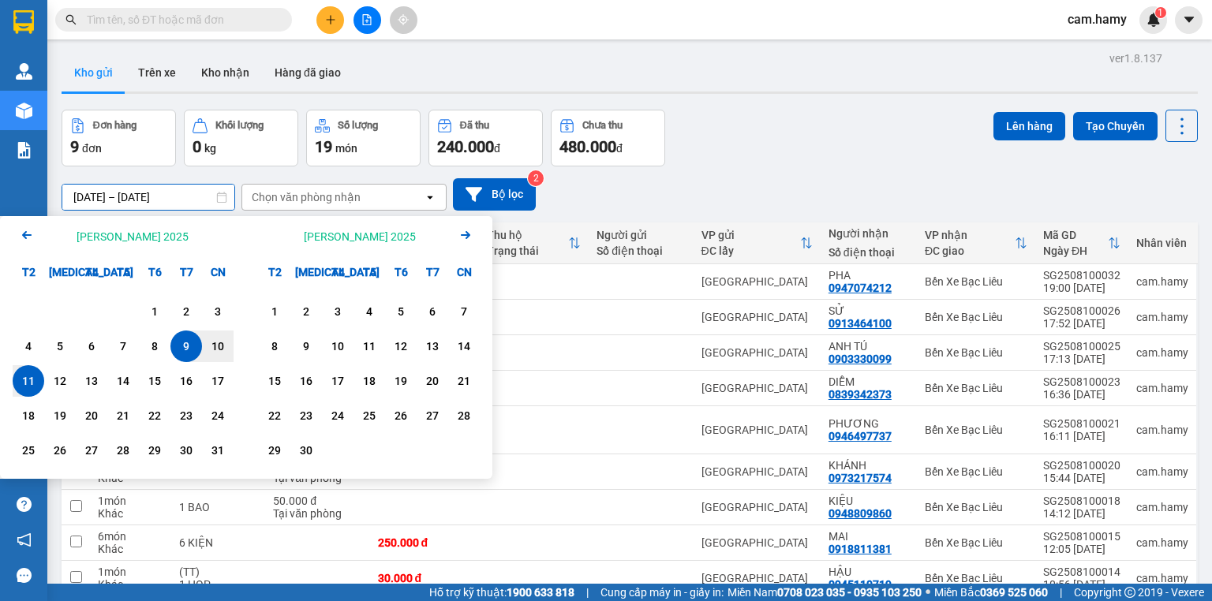
click at [178, 194] on input "09/08/2025 – 11/08/2025" at bounding box center [148, 197] width 172 height 25
click at [32, 381] on div "11" at bounding box center [28, 381] width 22 height 19
type input "[DATE] – / /"
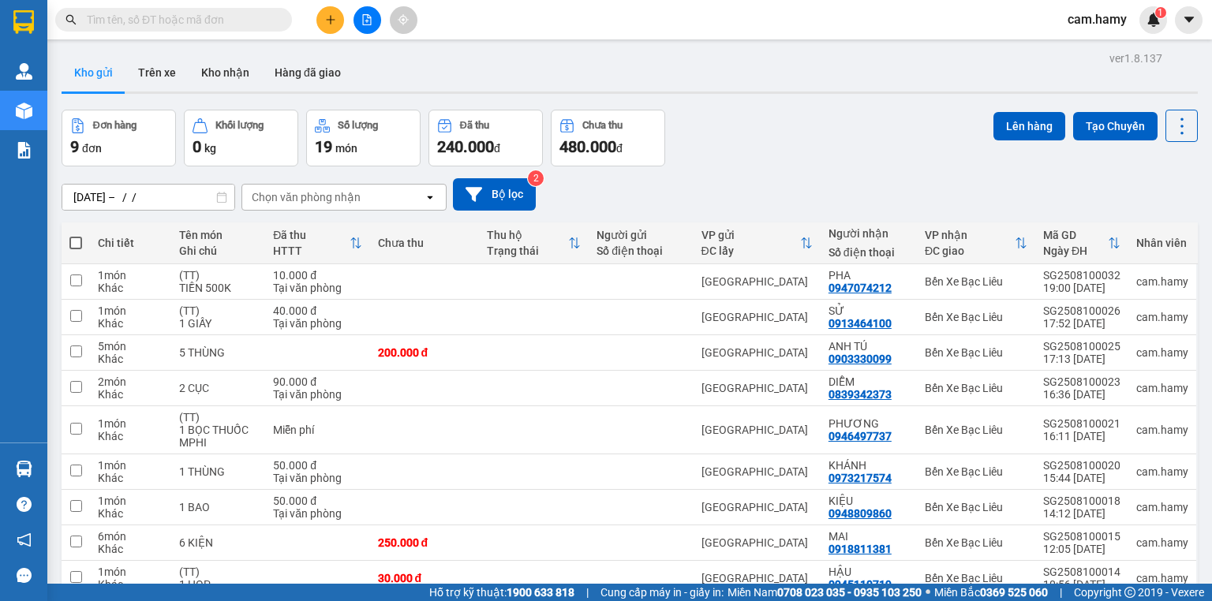
click at [386, 193] on div "Chọn văn phòng nhận" at bounding box center [333, 197] width 182 height 25
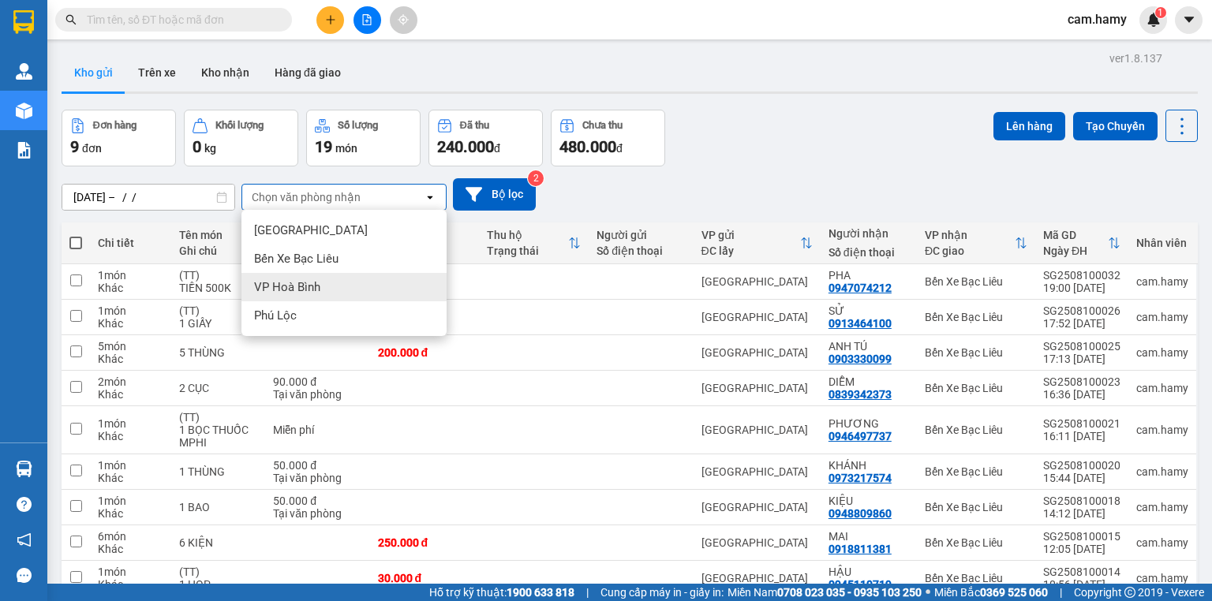
click at [747, 129] on div "Đơn hàng 9 đơn Khối lượng 0 kg Số lượng 19 món Đã thu 240.000 đ Chưa thu 480.00…" at bounding box center [630, 138] width 1137 height 57
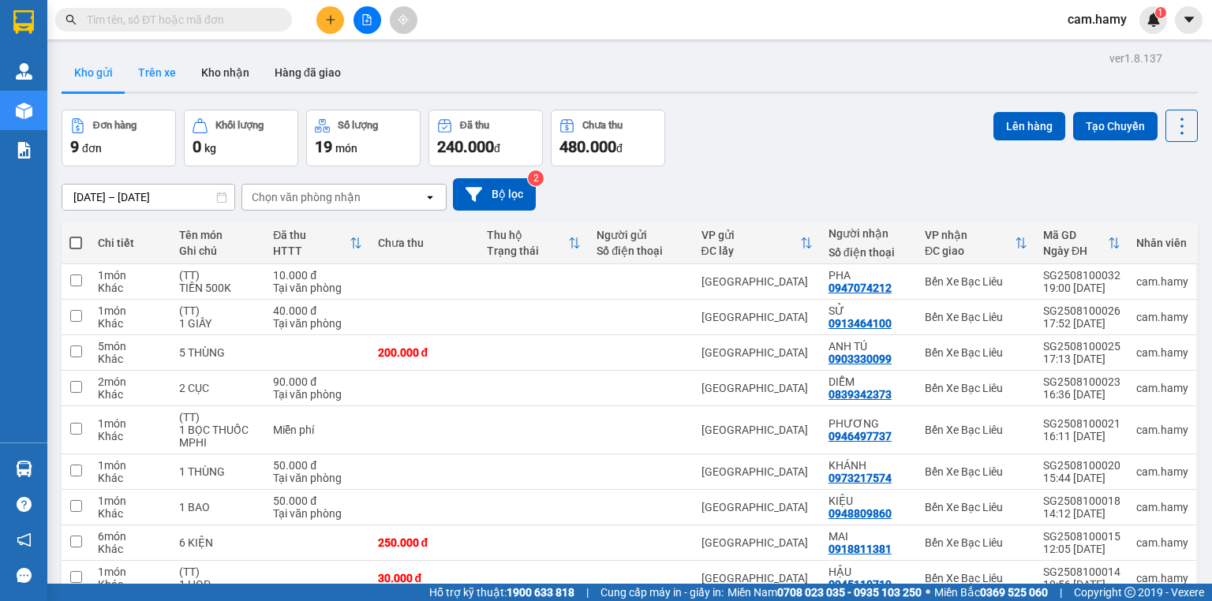
click at [167, 82] on button "Trên xe" at bounding box center [156, 73] width 63 height 38
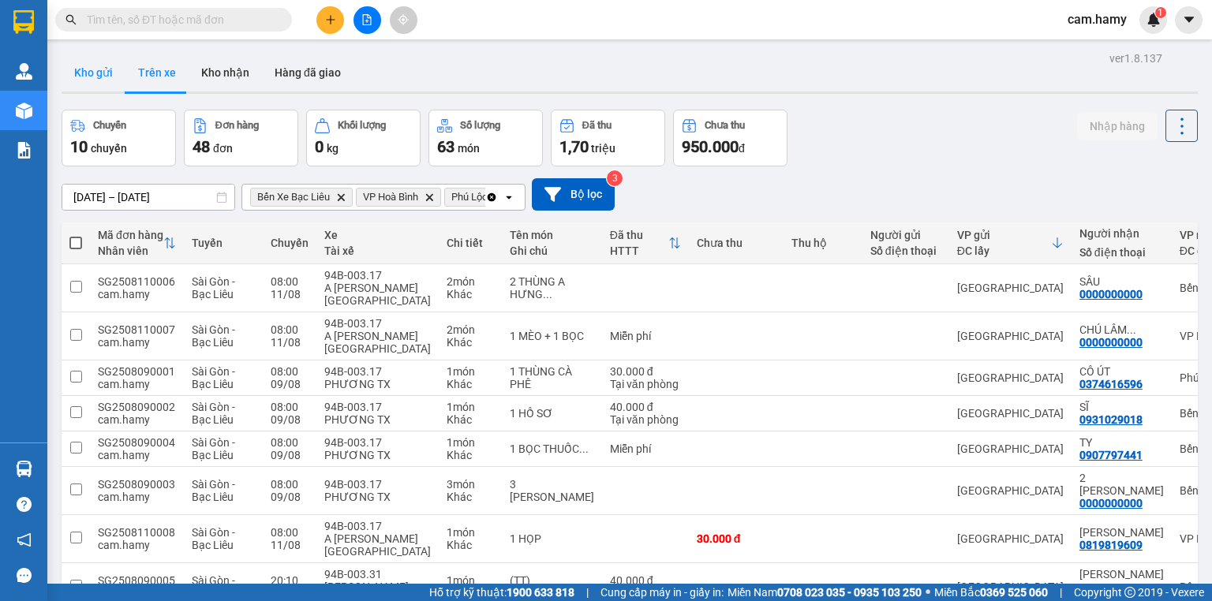
click at [88, 79] on button "Kho gửi" at bounding box center [94, 73] width 64 height 38
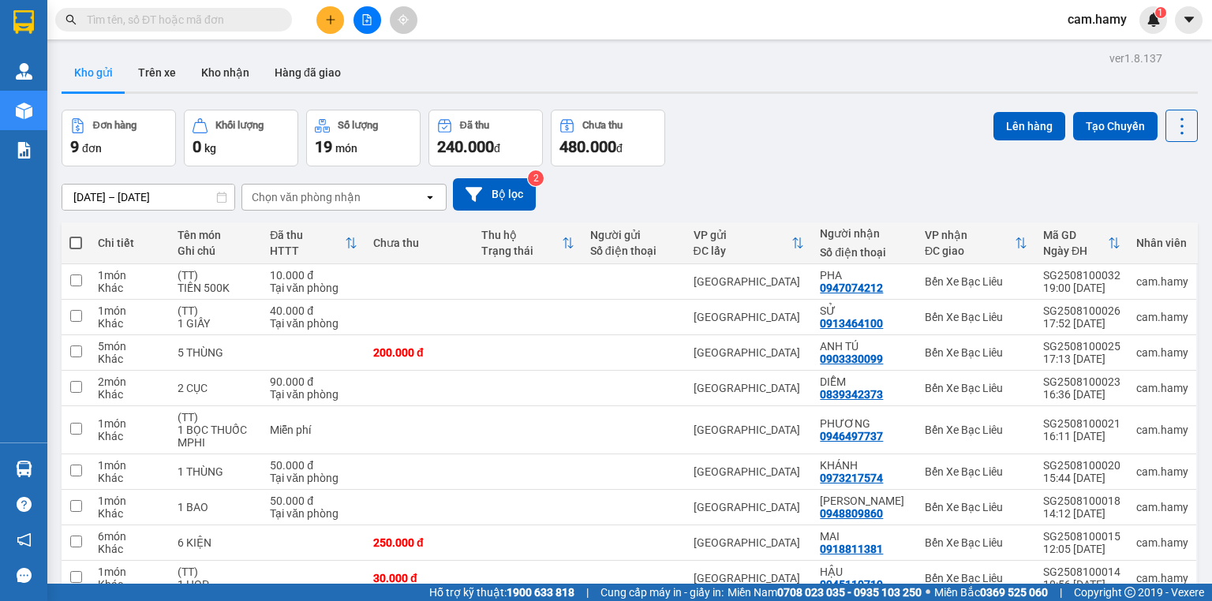
drag, startPoint x: 153, startPoint y: 84, endPoint x: 283, endPoint y: 104, distance: 130.9
click at [157, 85] on button "Trên xe" at bounding box center [156, 73] width 63 height 38
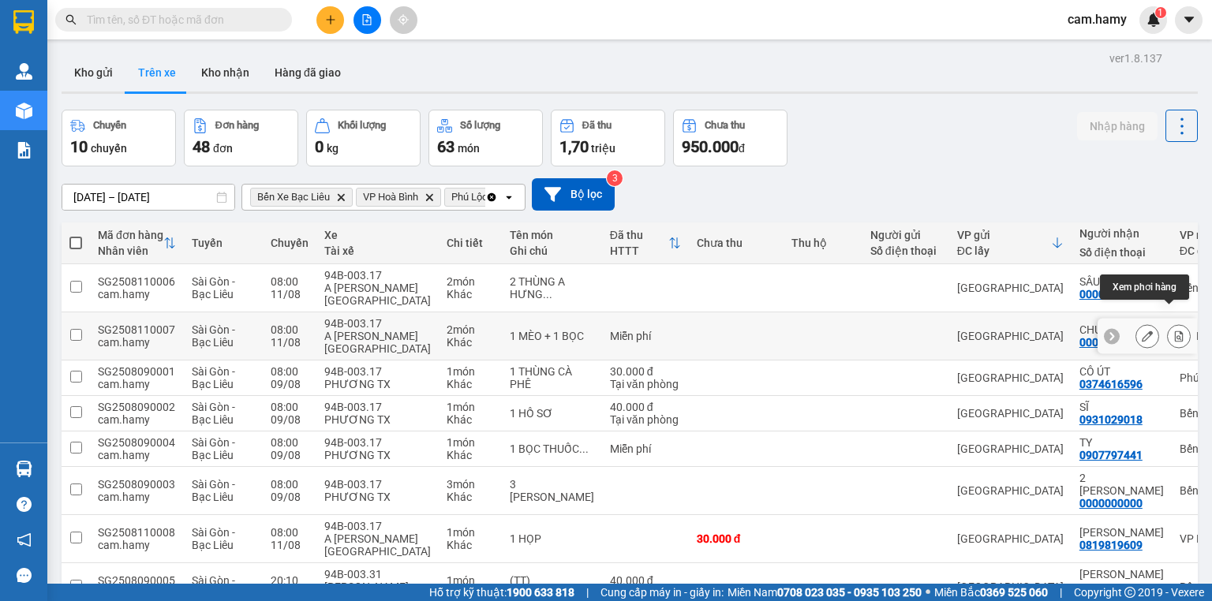
click at [1174, 331] on icon at bounding box center [1179, 336] width 11 height 11
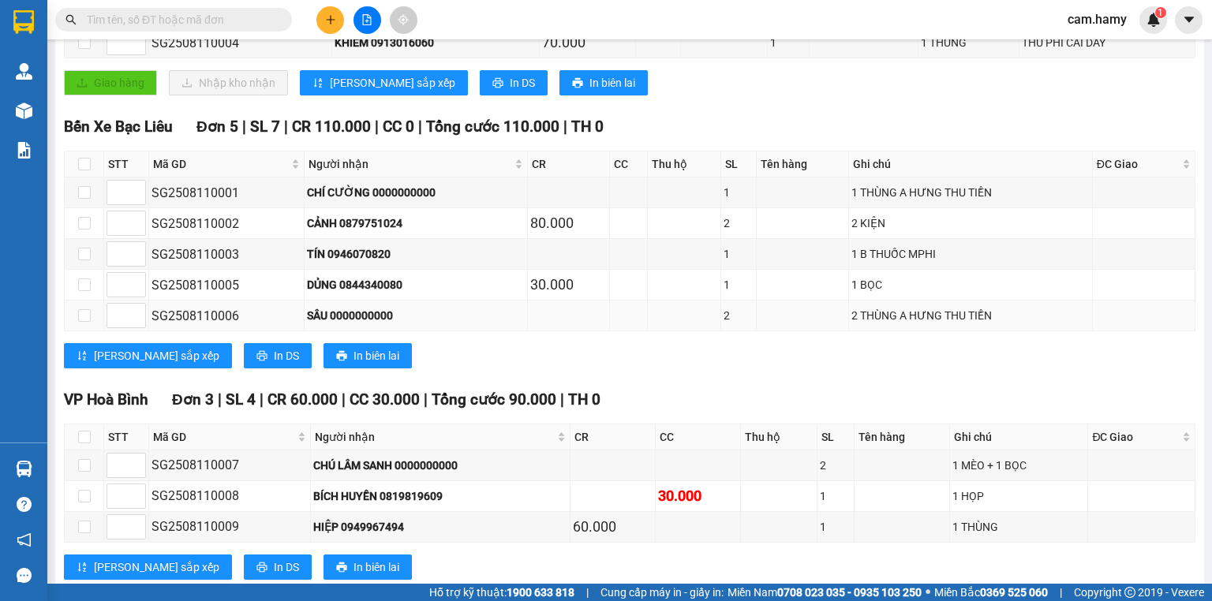
scroll to position [63, 0]
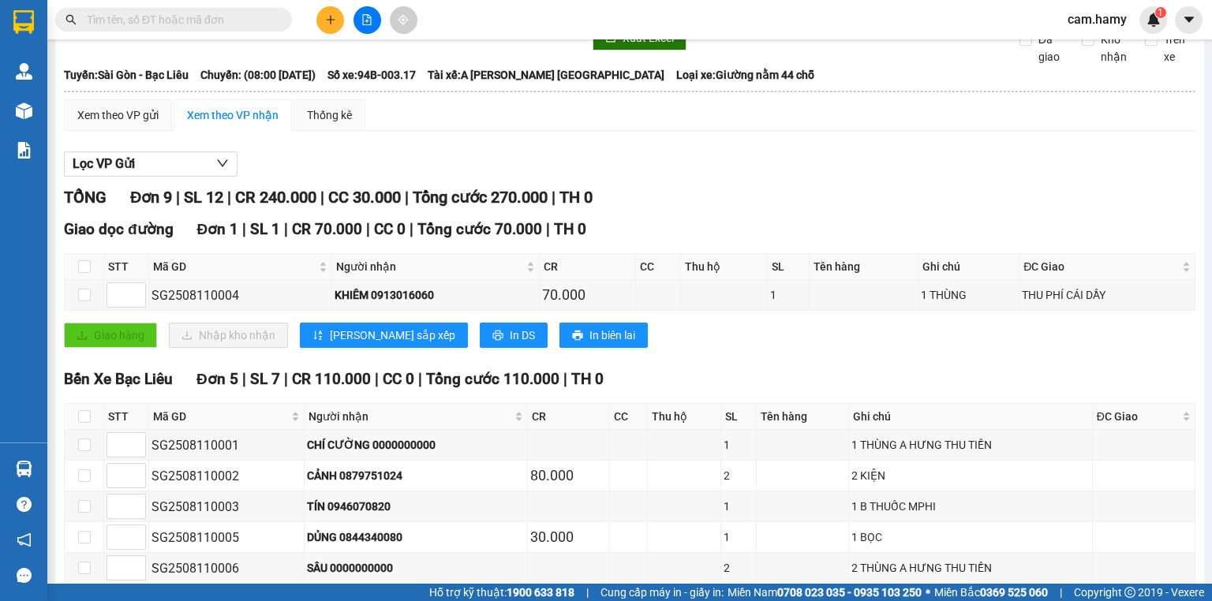
click at [107, 66] on div "Xuất Excel Đã giao Kho nhận Trên xe" at bounding box center [629, 45] width 1133 height 40
click at [328, 17] on icon "plus" at bounding box center [330, 19] width 11 height 11
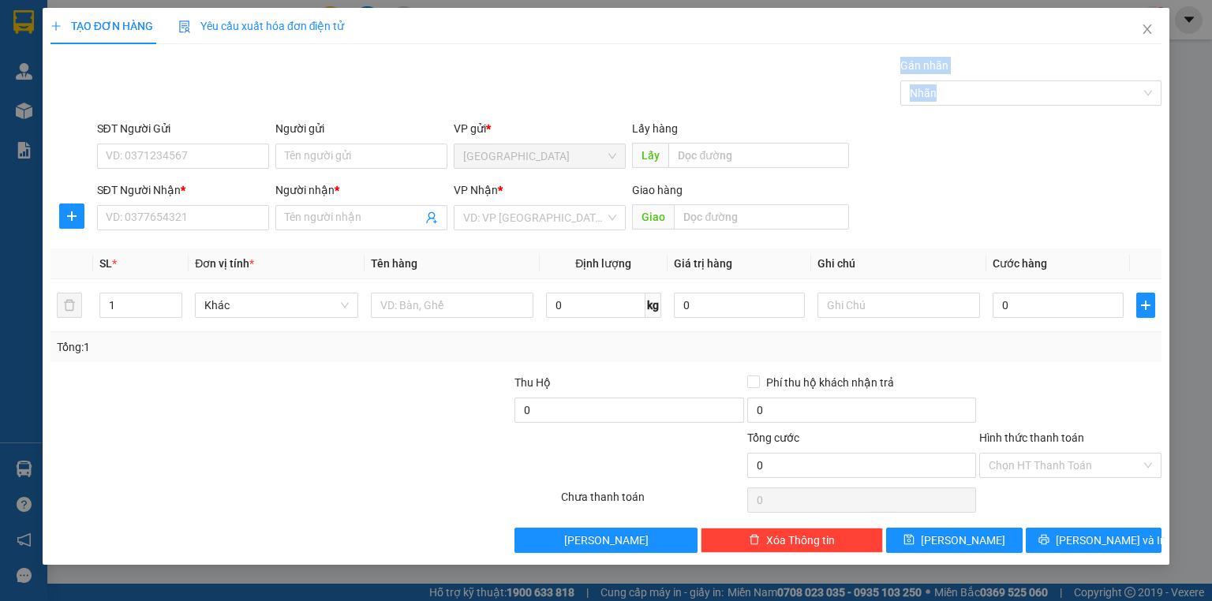
drag, startPoint x: 32, startPoint y: 107, endPoint x: 9, endPoint y: 136, distance: 36.5
click at [9, 135] on div "TẠO ĐƠN HÀNG Yêu cầu xuất hóa đơn điện tử Transit Pickup Surcharge Ids Transit …" at bounding box center [606, 300] width 1212 height 601
click at [1144, 25] on icon "close" at bounding box center [1147, 29] width 13 height 13
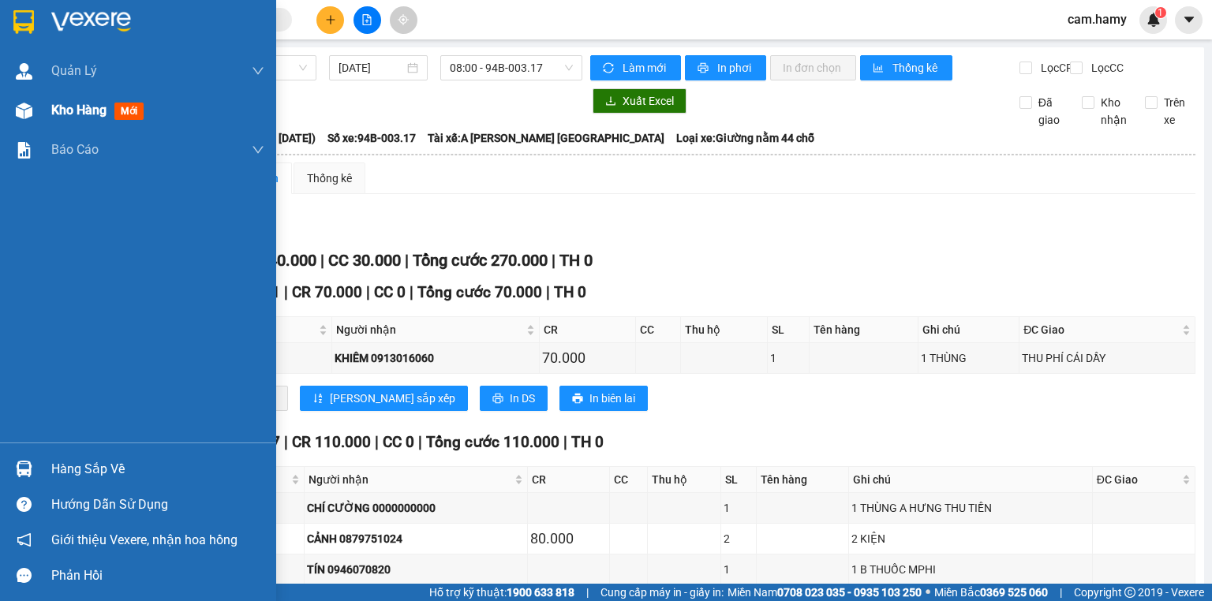
click at [42, 117] on div "Kho hàng mới" at bounding box center [138, 110] width 276 height 39
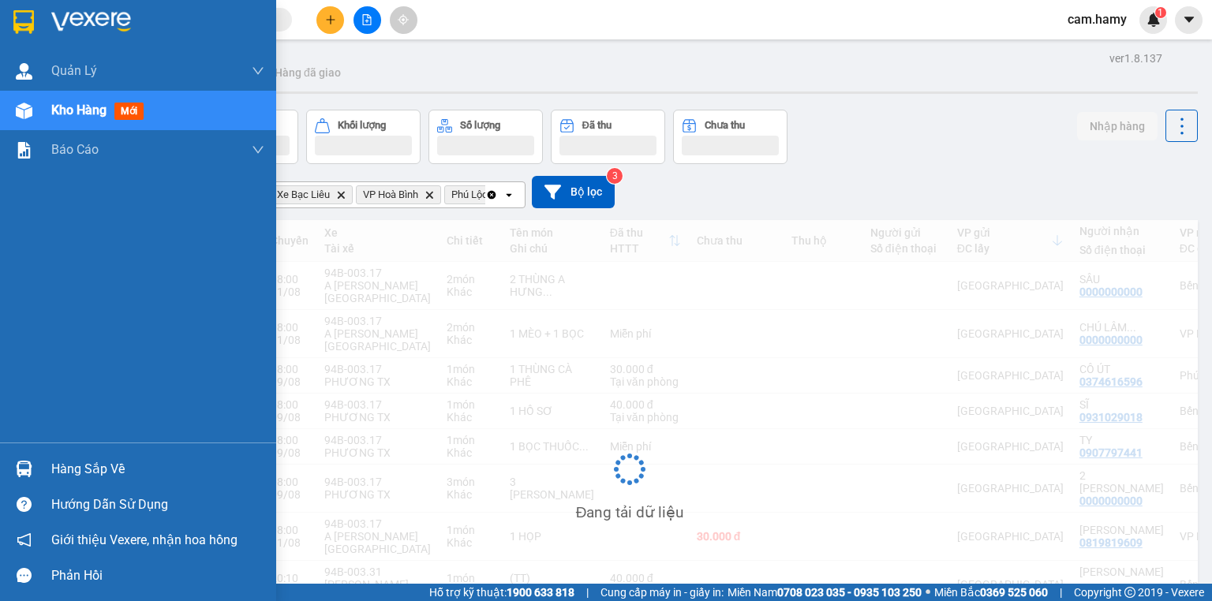
click at [57, 103] on span "Kho hàng" at bounding box center [78, 110] width 55 height 15
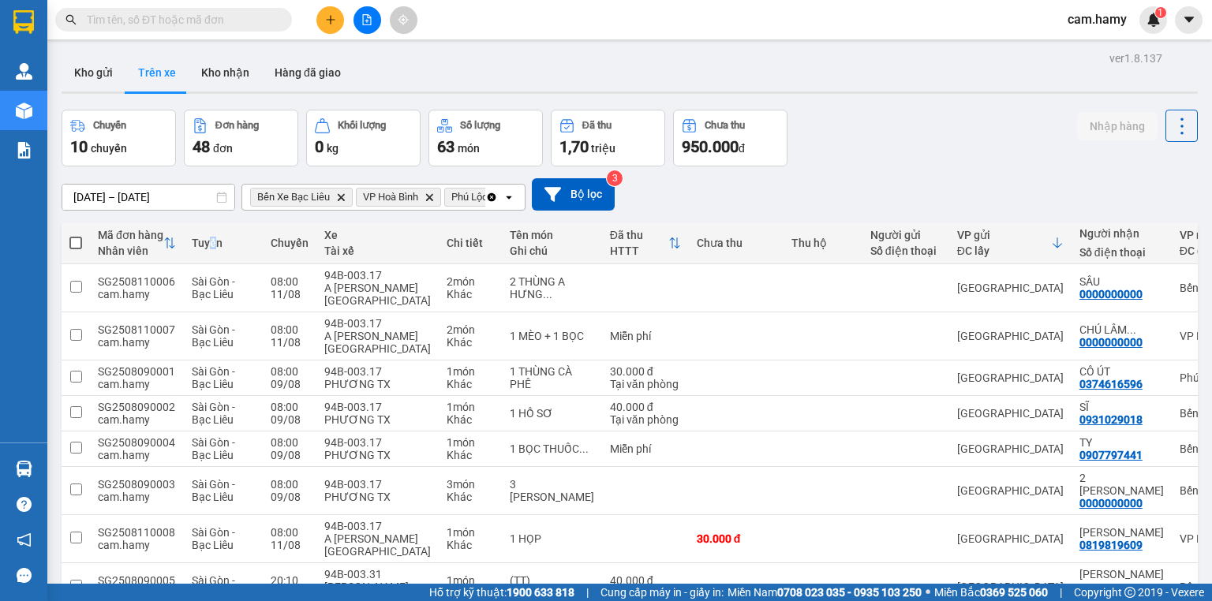
click at [212, 247] on div "Tuyến" at bounding box center [223, 243] width 63 height 13
drag, startPoint x: 337, startPoint y: 250, endPoint x: 283, endPoint y: 244, distance: 54.0
click at [337, 249] on div "Tài xế" at bounding box center [377, 251] width 107 height 13
click at [282, 248] on div "Chuyến" at bounding box center [290, 243] width 38 height 13
click at [287, 248] on div "Chuyến" at bounding box center [290, 243] width 38 height 13
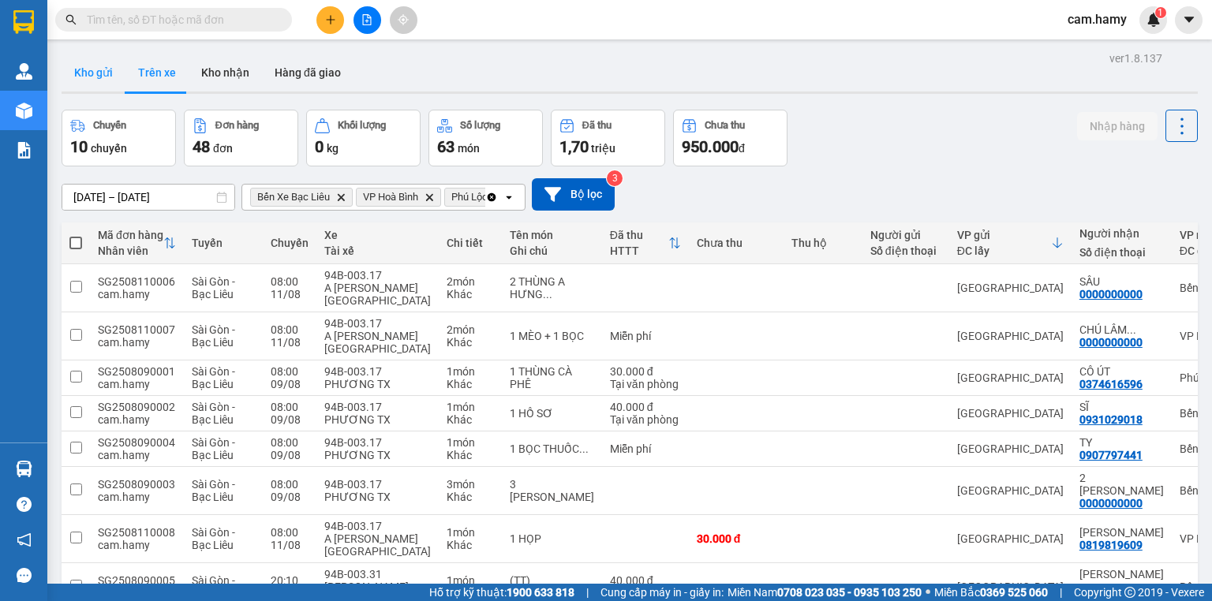
click at [103, 76] on button "Kho gửi" at bounding box center [94, 73] width 64 height 38
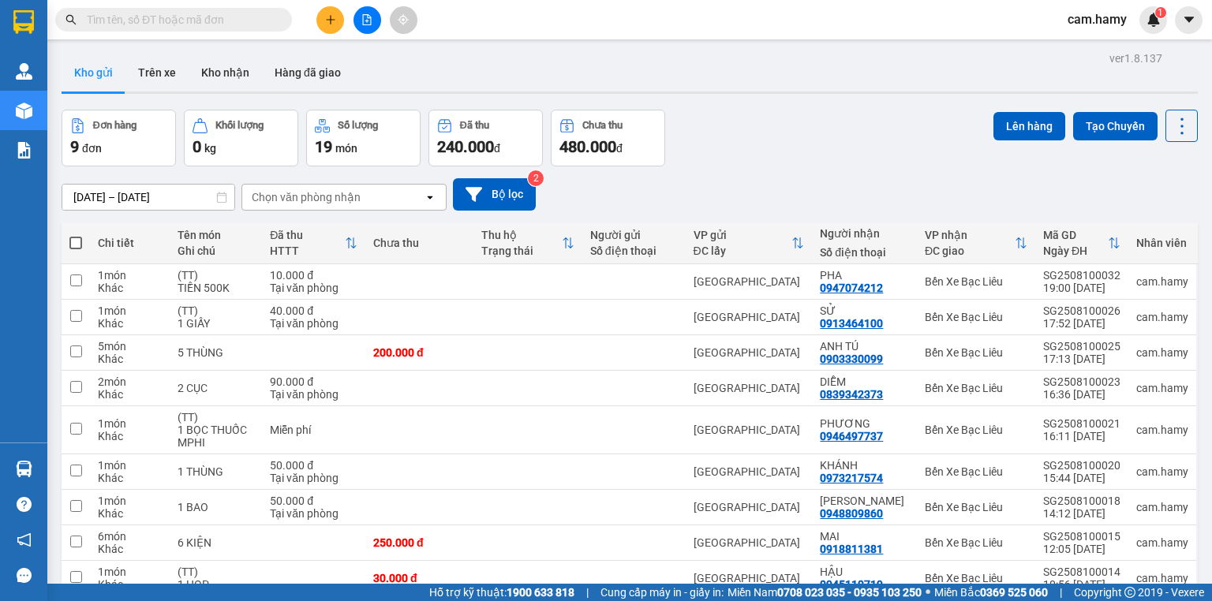
click at [253, 16] on input "text" at bounding box center [180, 19] width 186 height 17
type input "0"
click at [121, 27] on input "0" at bounding box center [180, 19] width 186 height 17
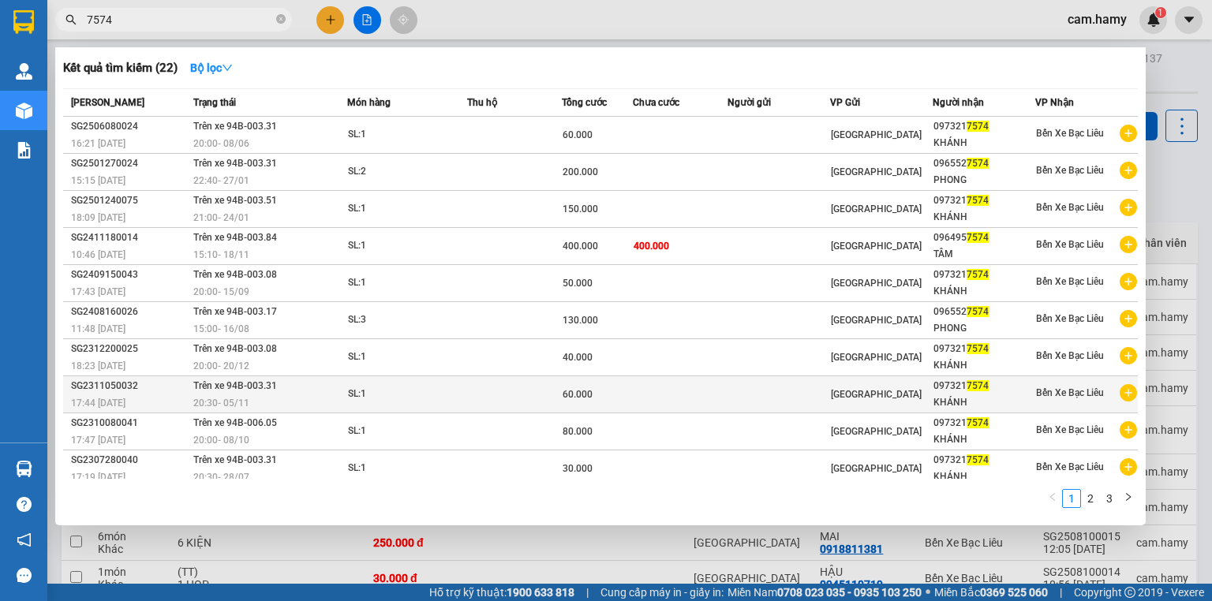
scroll to position [3, 0]
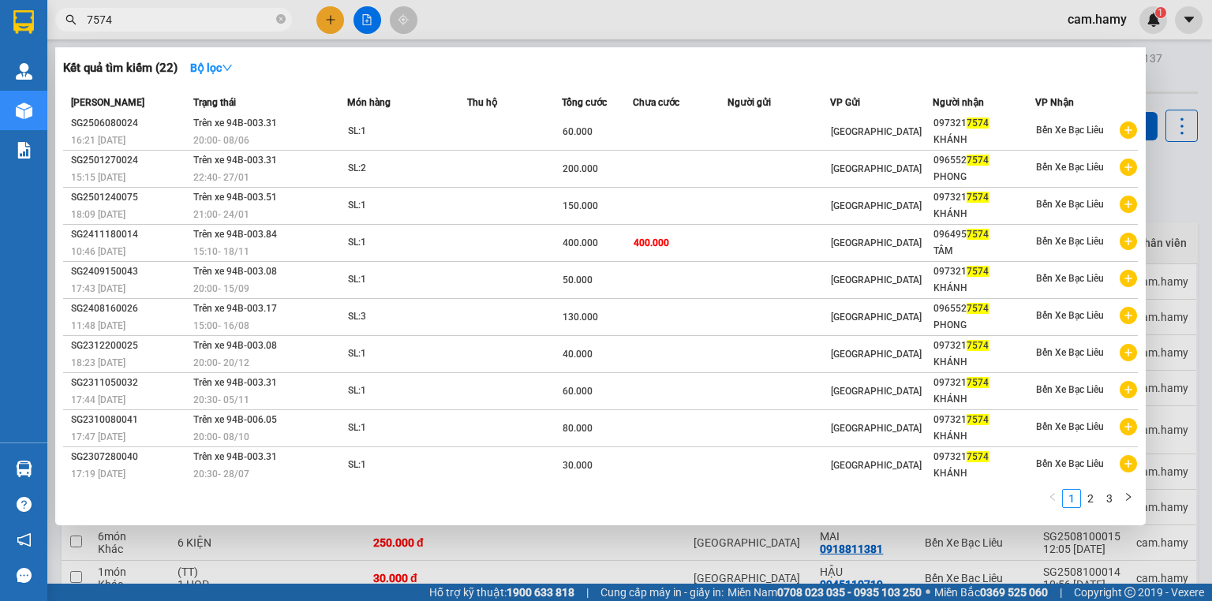
click at [175, 16] on input "7574" at bounding box center [180, 19] width 186 height 17
type input "7574"
click at [171, 9] on span "7574" at bounding box center [173, 20] width 237 height 24
click at [180, 19] on input "7574" at bounding box center [180, 19] width 186 height 17
click at [179, 16] on input "7574" at bounding box center [180, 19] width 186 height 17
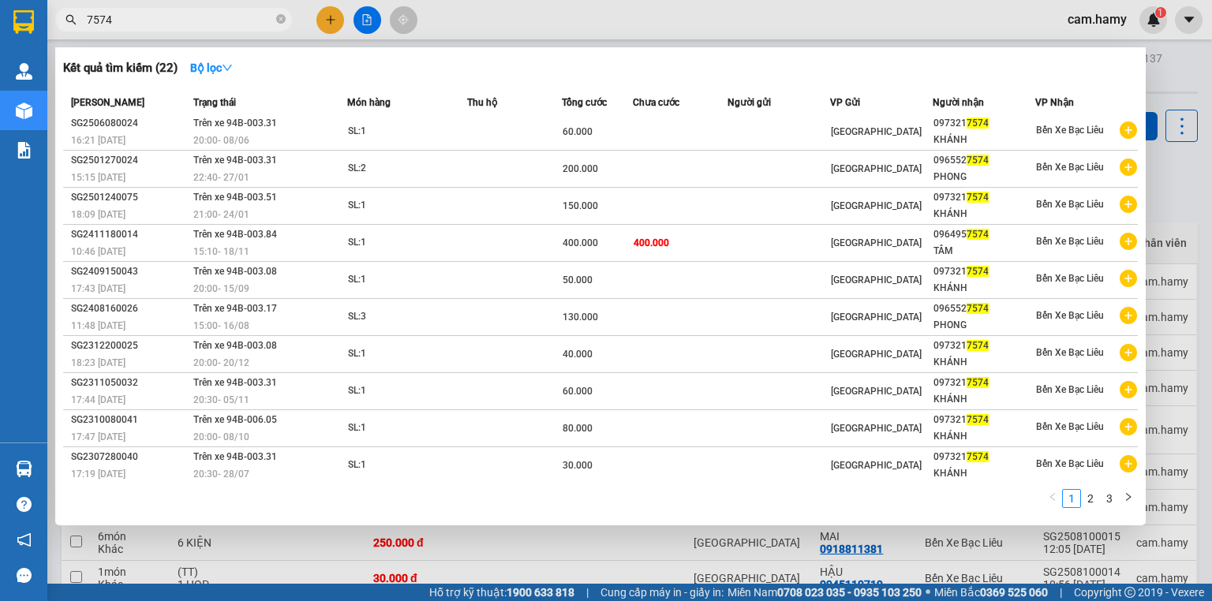
click at [179, 16] on input "7574" at bounding box center [180, 19] width 186 height 17
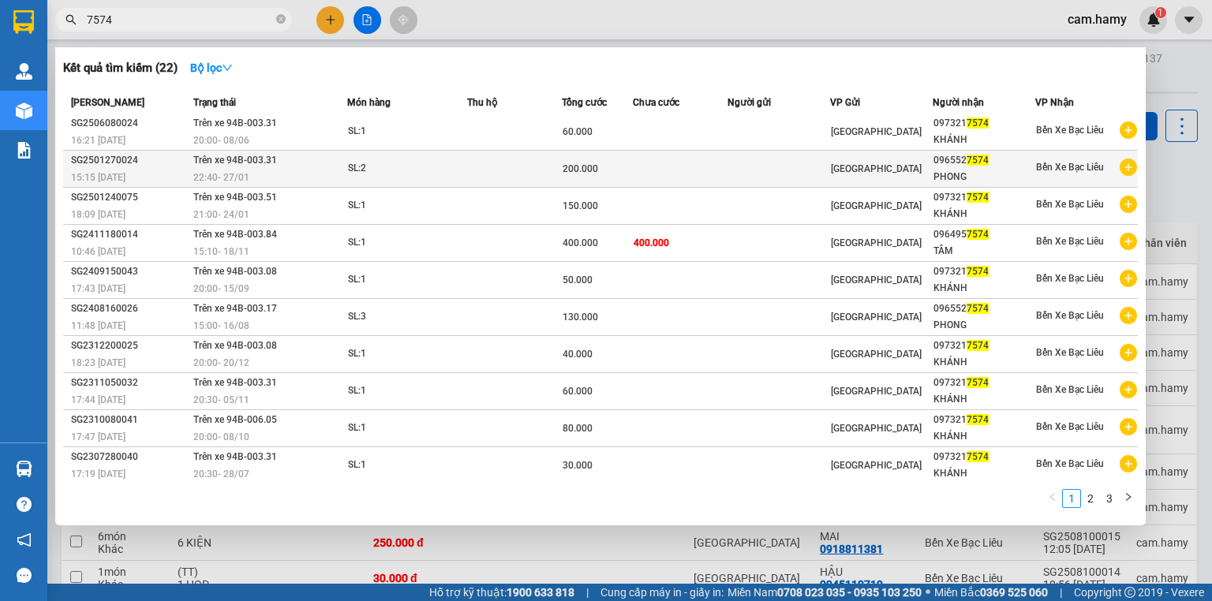
drag, startPoint x: 174, startPoint y: 9, endPoint x: 739, endPoint y: 177, distance: 589.6
click at [739, 177] on tr "SG2501270024 15:15 - 27/01 Trên xe 94B-003.31 22:40 - 27/01 SL: 2 200.000 Sài G…" at bounding box center [600, 169] width 1075 height 37
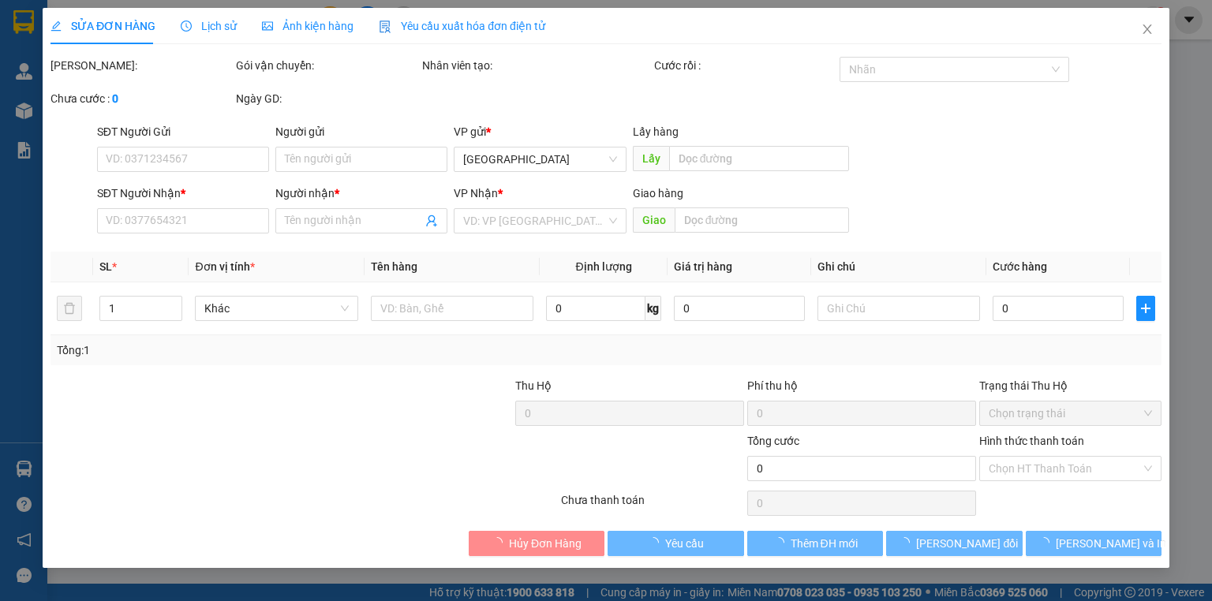
type input "0965527574"
type input "PHONG"
type input "200.000"
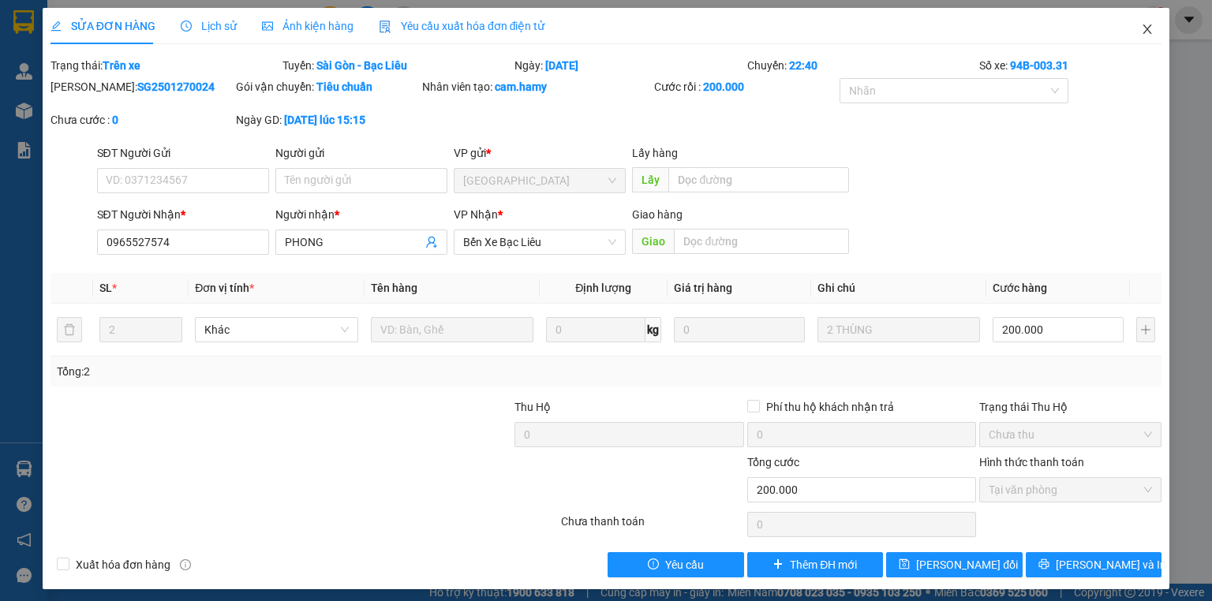
click at [1141, 28] on icon "close" at bounding box center [1147, 29] width 13 height 13
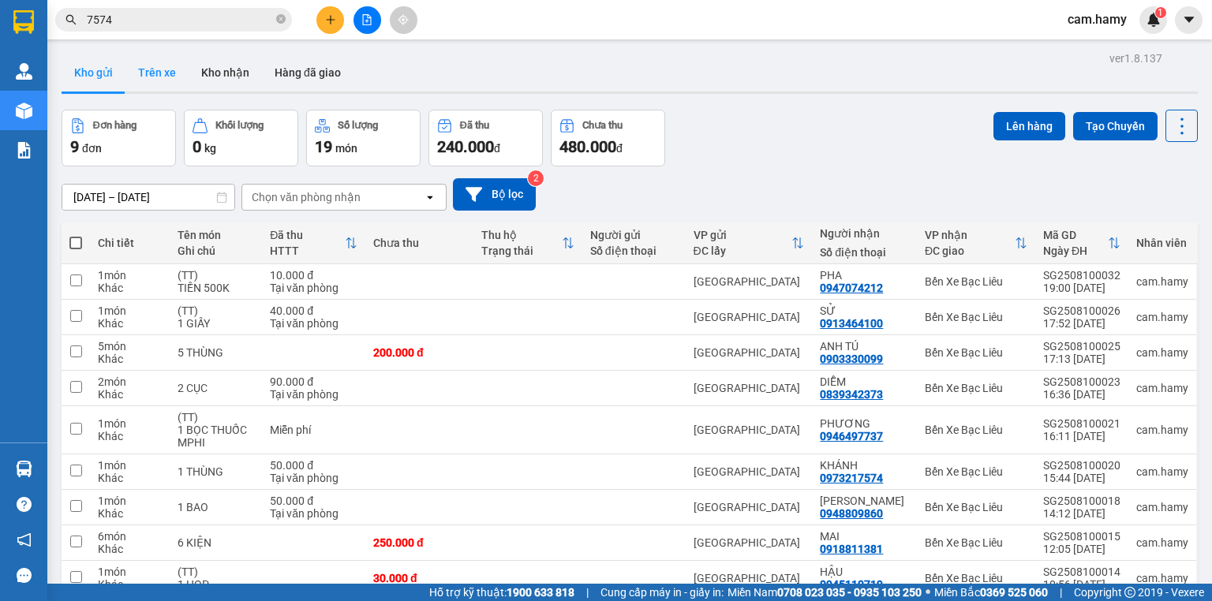
click at [170, 77] on button "Trên xe" at bounding box center [156, 73] width 63 height 38
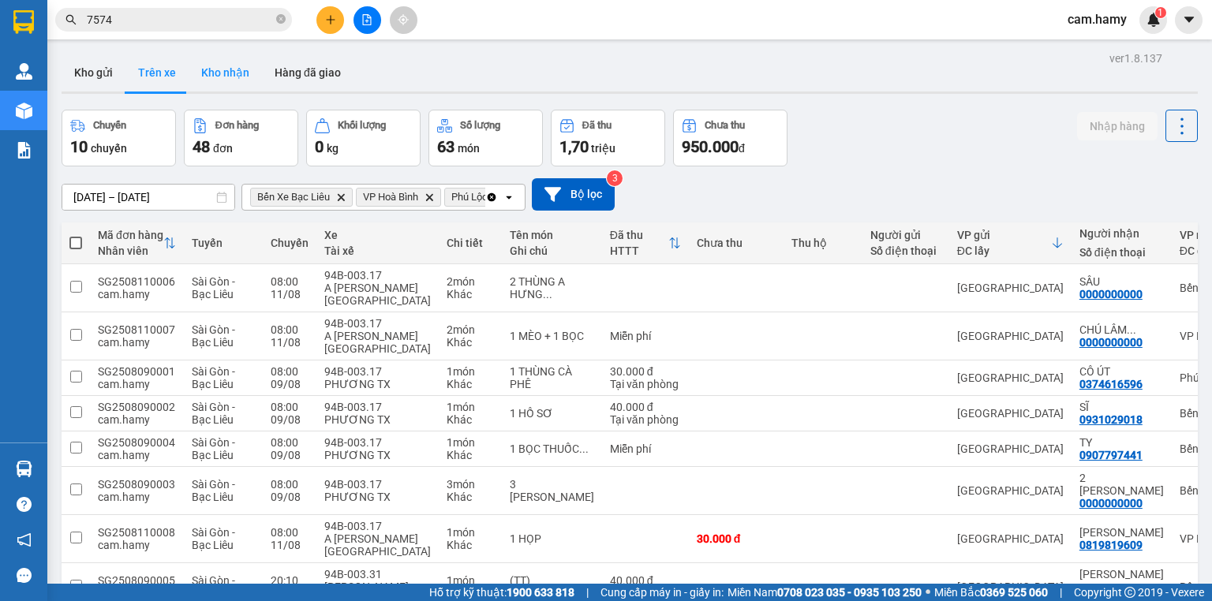
click at [212, 71] on button "Kho nhận" at bounding box center [225, 73] width 73 height 38
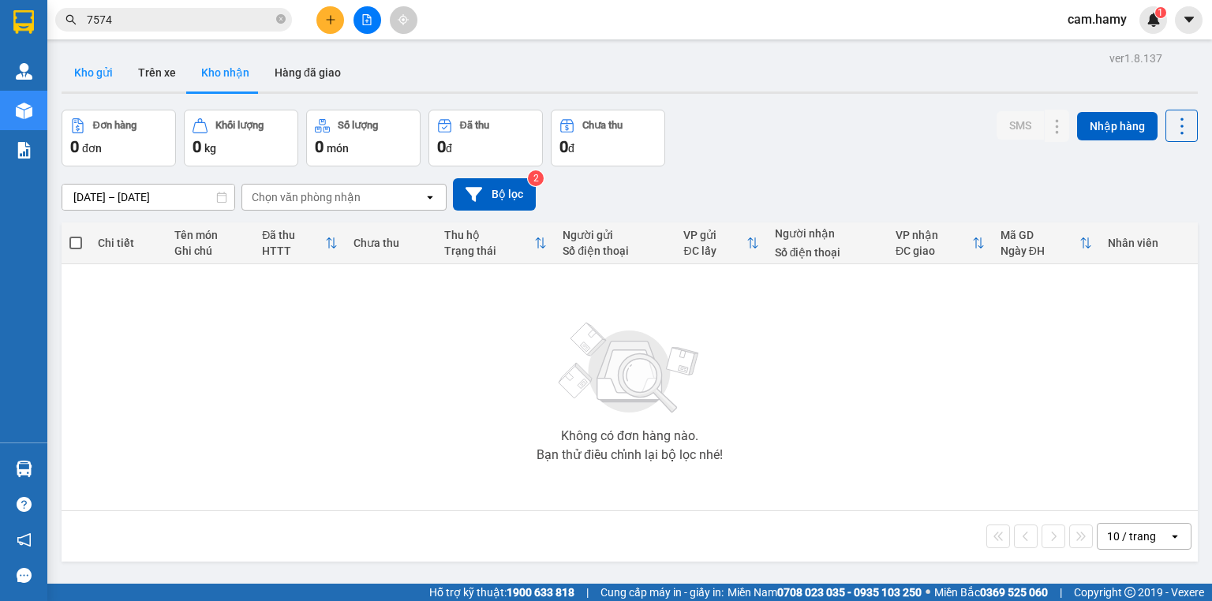
click at [95, 70] on button "Kho gửi" at bounding box center [94, 73] width 64 height 38
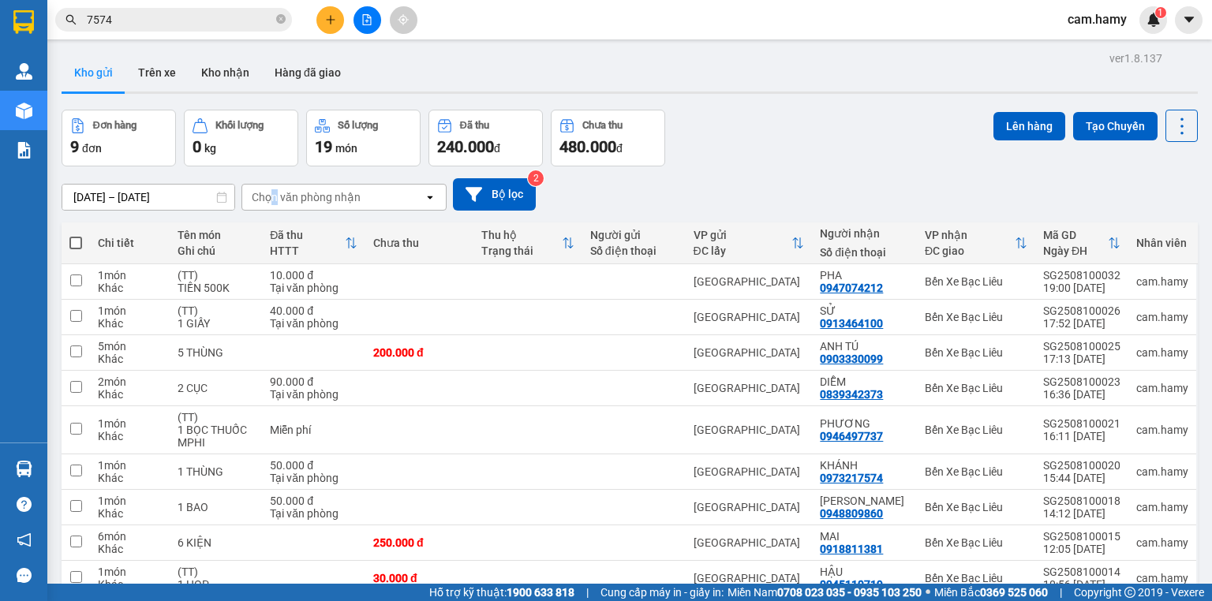
click at [275, 198] on div "Chọn văn phòng nhận" at bounding box center [306, 197] width 109 height 16
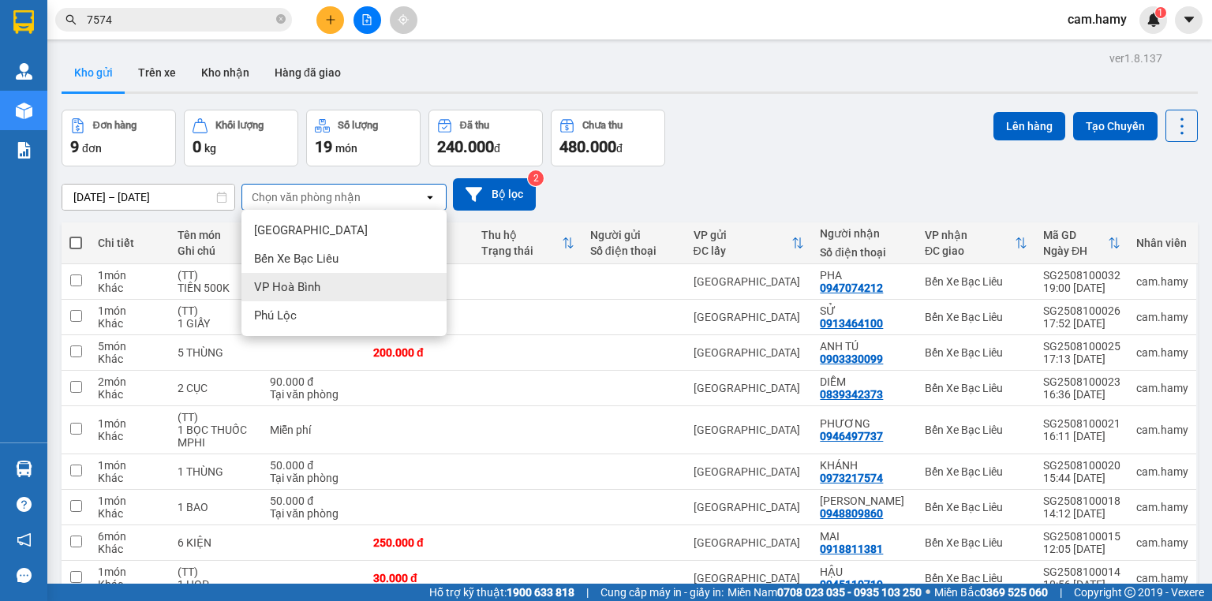
click at [290, 287] on span "VP Hoà Bình" at bounding box center [287, 287] width 66 height 16
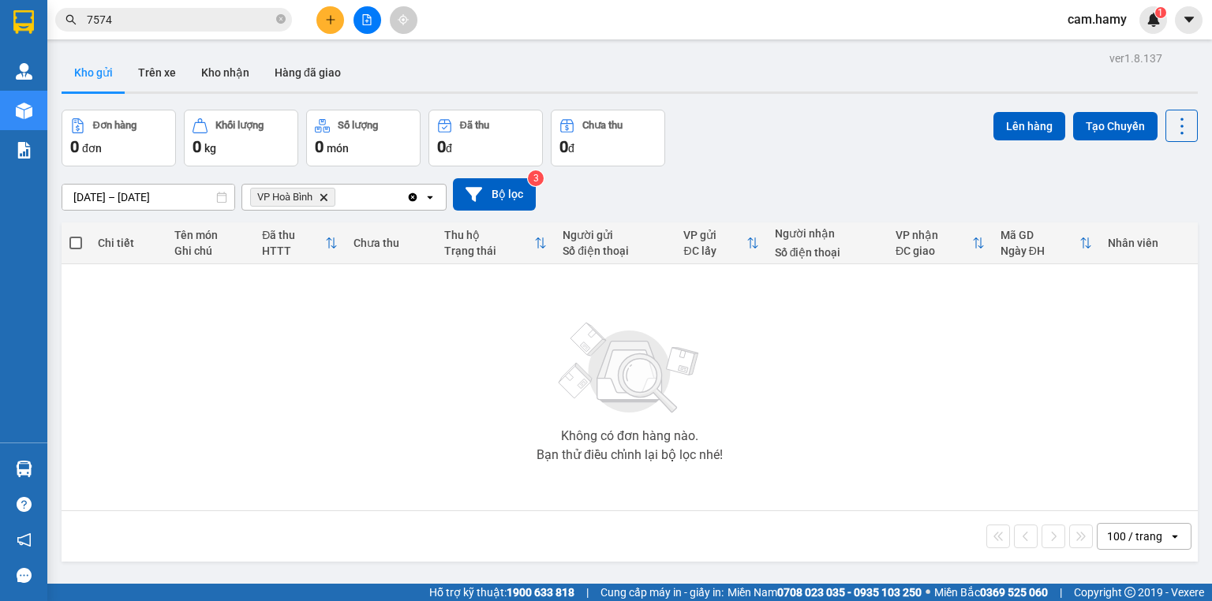
click at [324, 197] on icon "Delete" at bounding box center [323, 197] width 9 height 9
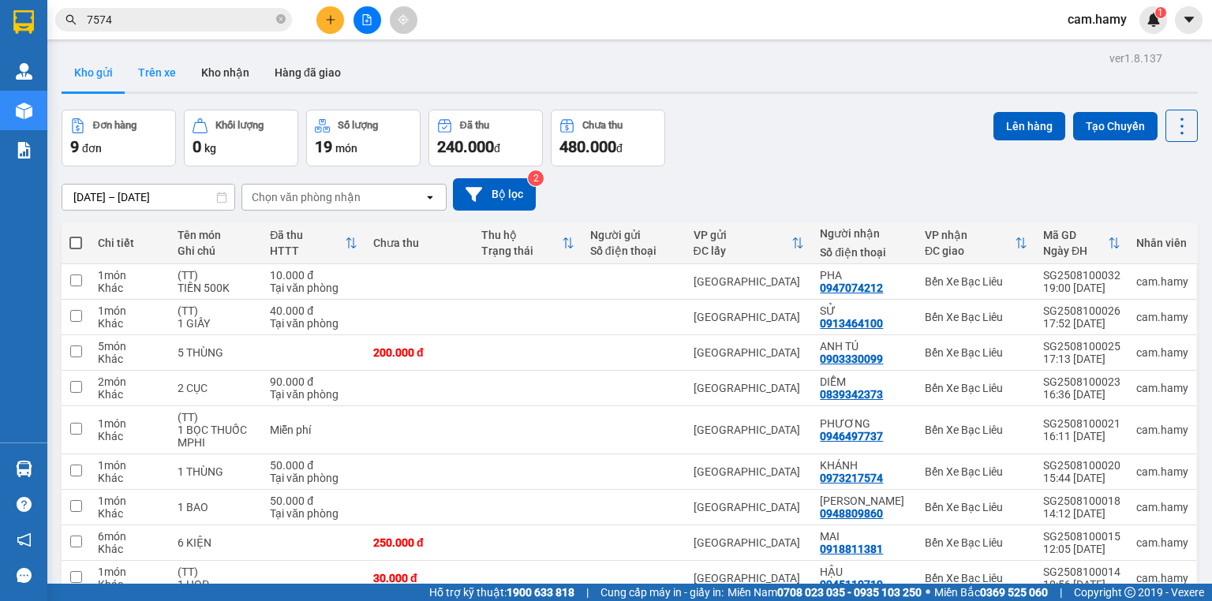
click at [156, 76] on button "Trên xe" at bounding box center [156, 73] width 63 height 38
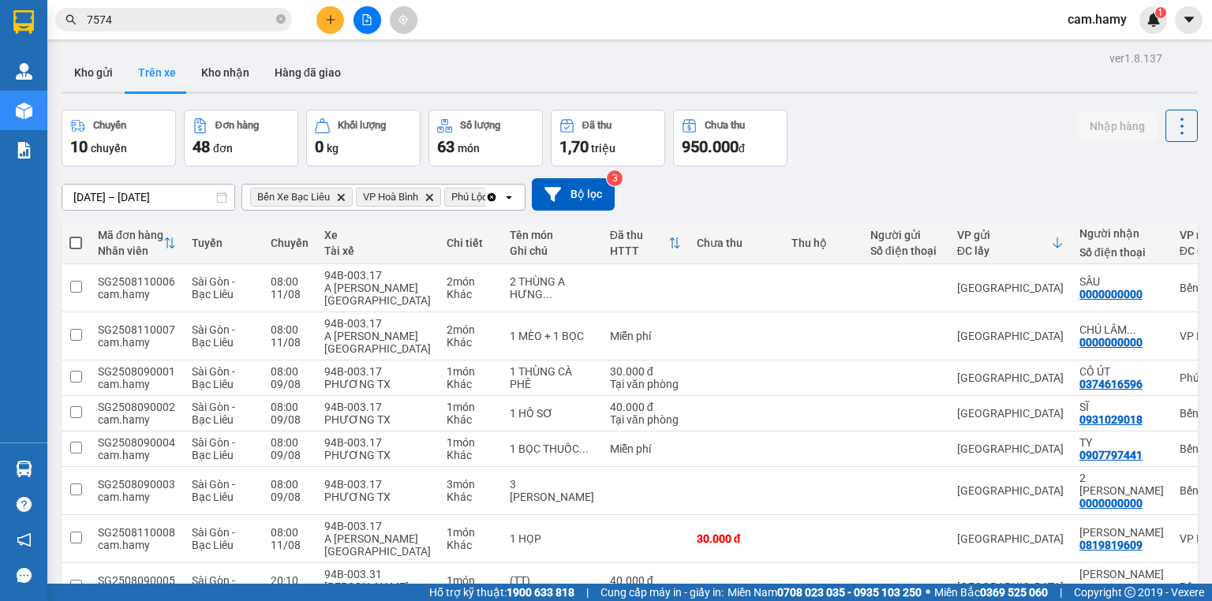
click at [219, 242] on div "Tuyến" at bounding box center [223, 243] width 63 height 13
click at [320, 243] on th "Xe Tài xế" at bounding box center [378, 244] width 122 height 42
click at [134, 198] on input "09/08/2025 – 11/08/2025" at bounding box center [148, 197] width 172 height 25
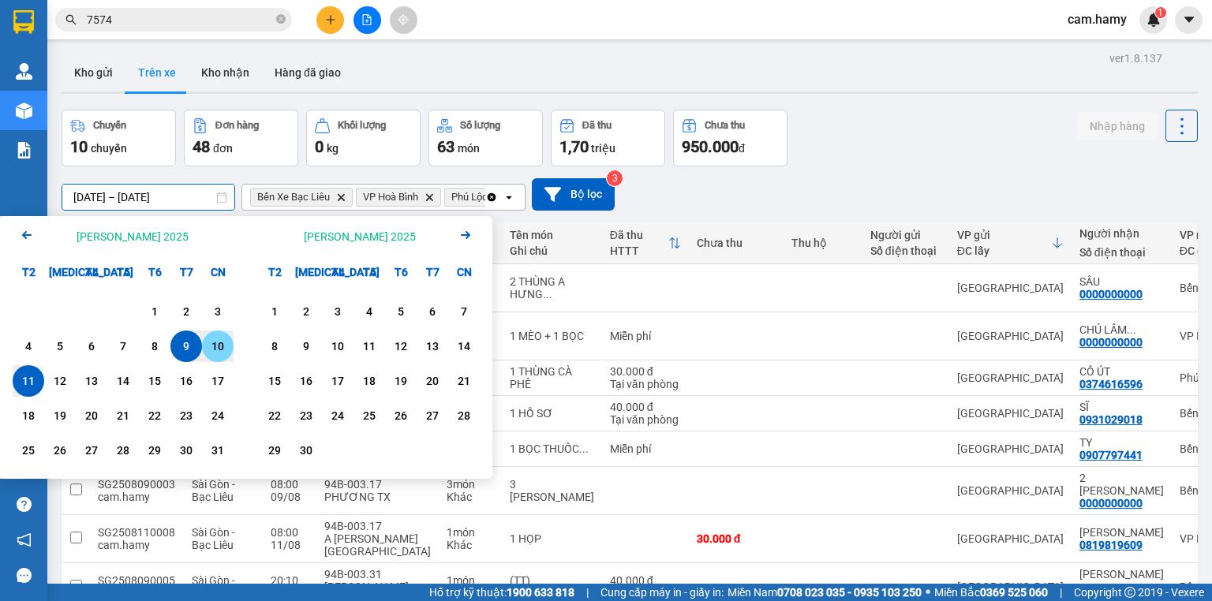
click at [213, 347] on div "10" at bounding box center [218, 346] width 22 height 19
click at [31, 389] on div "11" at bounding box center [28, 381] width 22 height 19
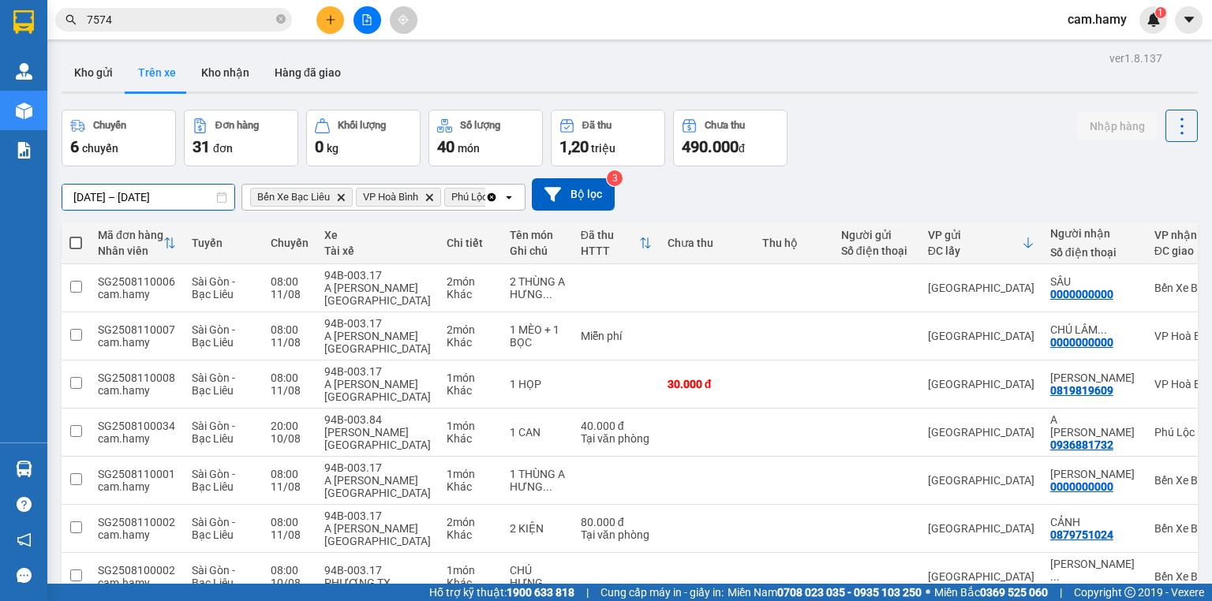
click at [140, 196] on input "10/08/2025 – 11/08/2025" at bounding box center [148, 197] width 172 height 25
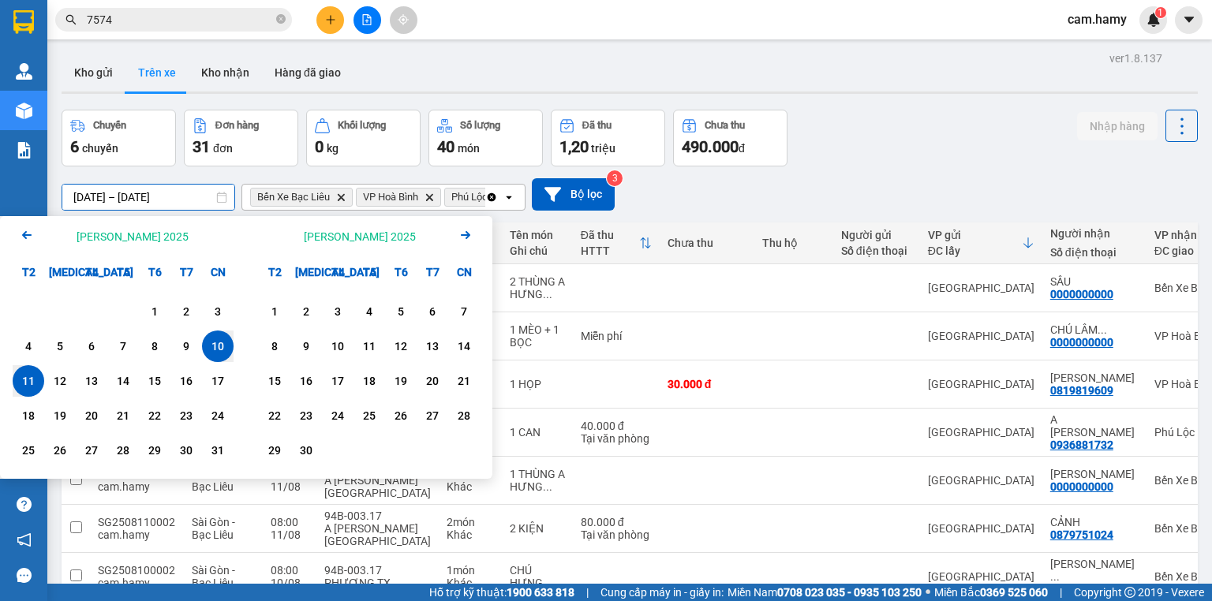
click at [31, 377] on div "11" at bounding box center [28, 381] width 22 height 19
click at [28, 381] on div "11" at bounding box center [28, 381] width 22 height 19
type input "[DATE] – [DATE]"
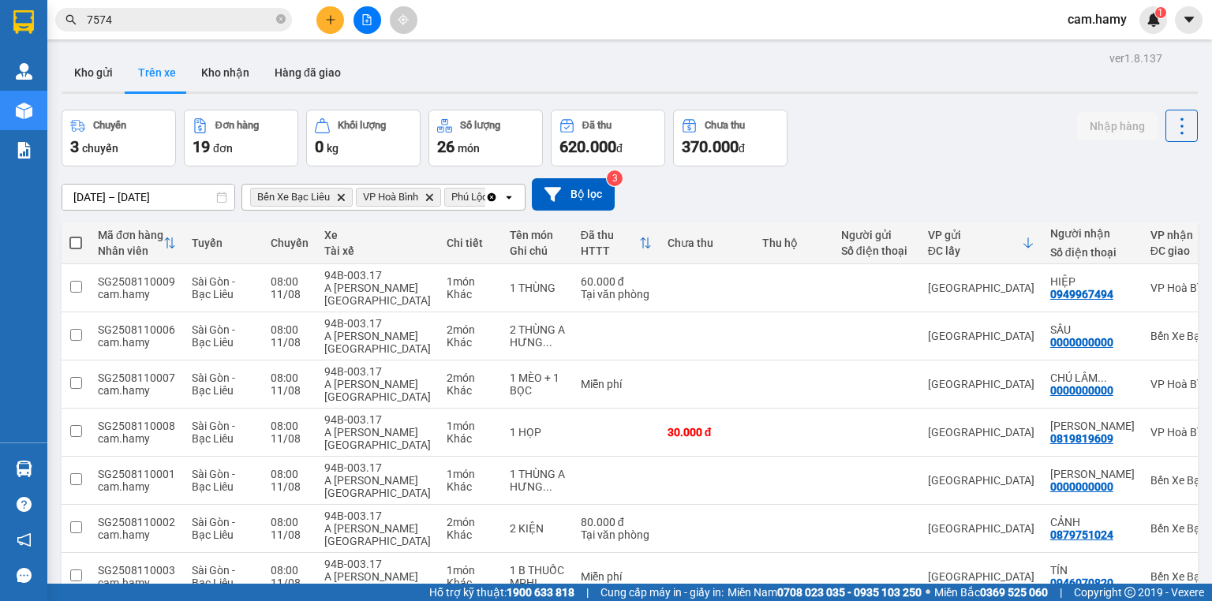
drag, startPoint x: 137, startPoint y: 33, endPoint x: 145, endPoint y: 22, distance: 14.1
click at [144, 24] on div "Kết quả tìm kiếm ( 22 ) Bộ lọc Mã ĐH Trạng thái Món hàng Thu hộ Tổng cước Chưa …" at bounding box center [154, 20] width 308 height 28
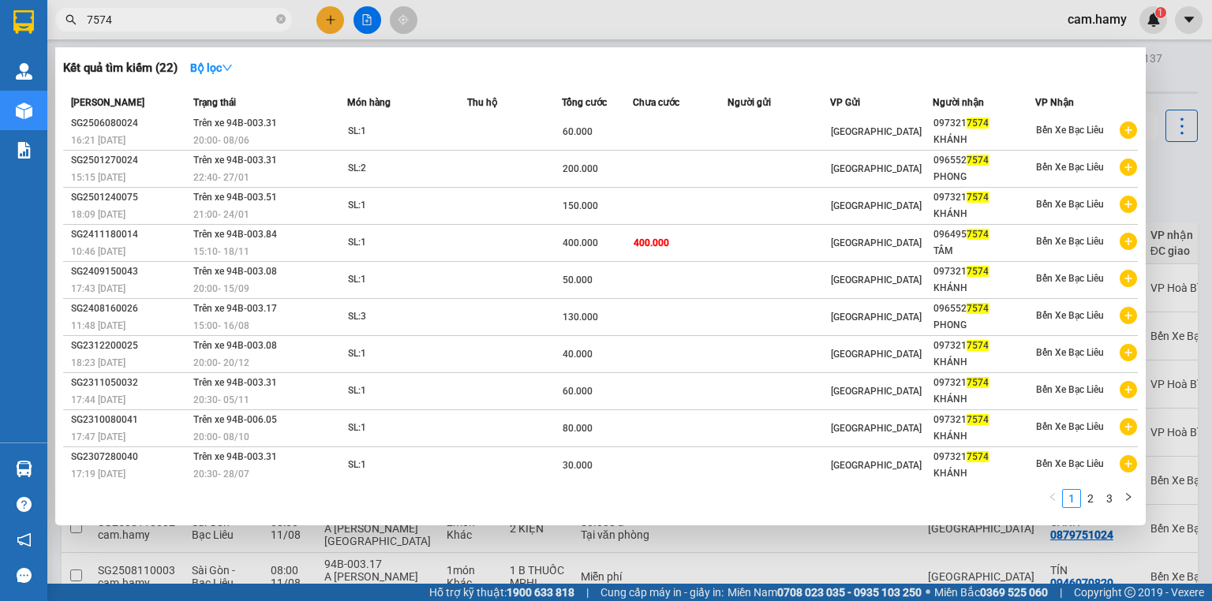
click at [148, 21] on input "7574" at bounding box center [180, 19] width 186 height 17
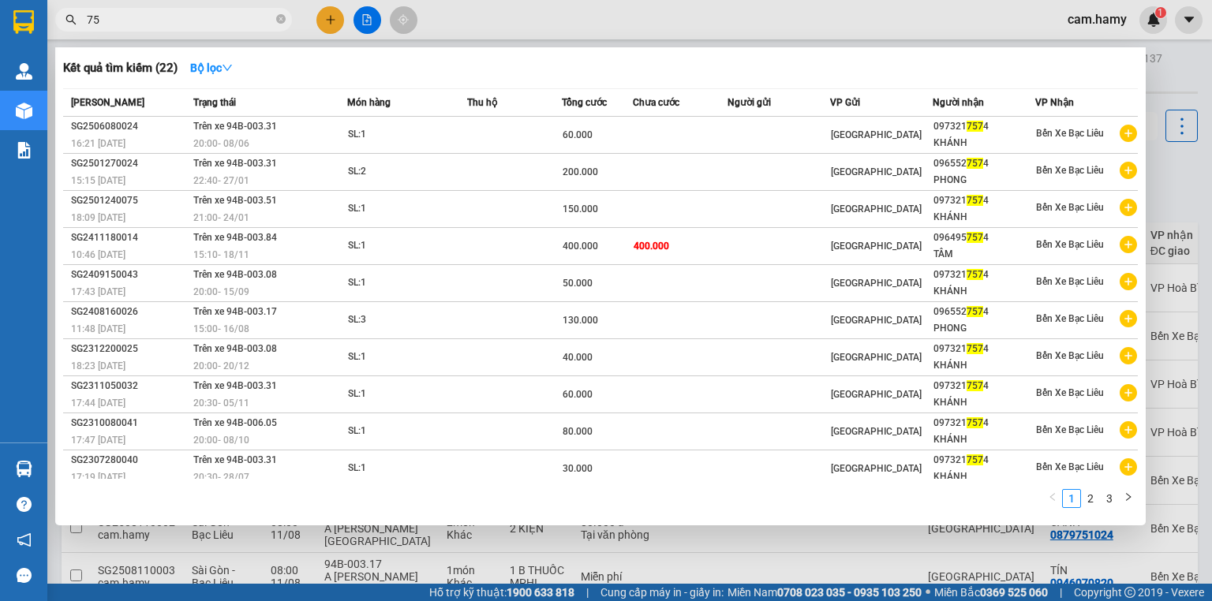
type input "7"
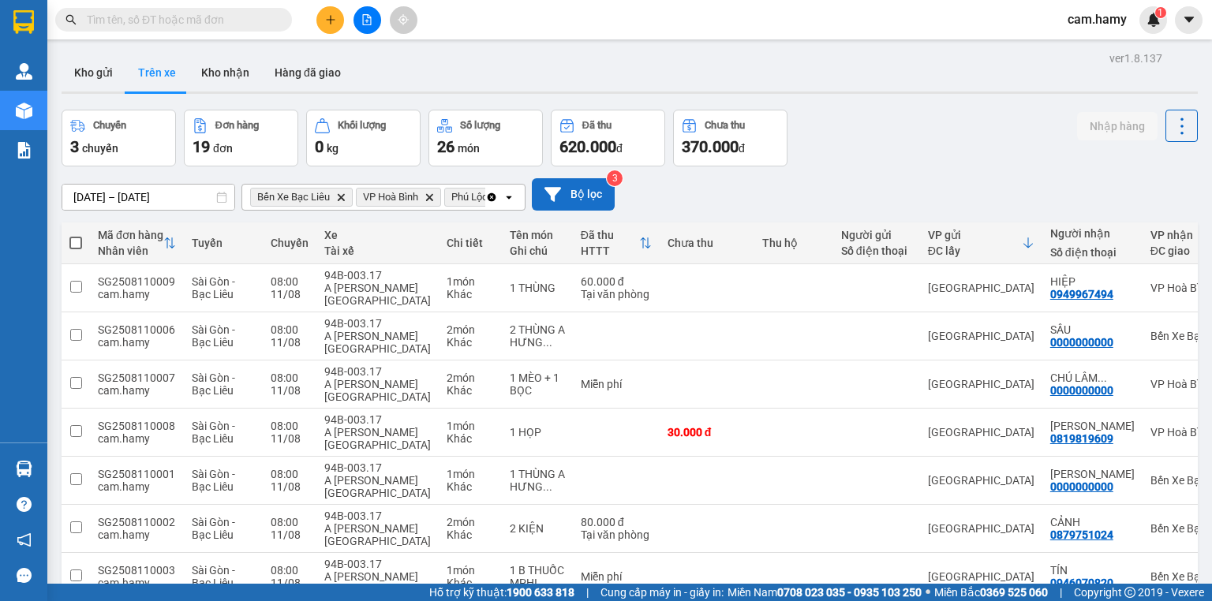
click at [494, 198] on icon "Clear all" at bounding box center [492, 197] width 9 height 9
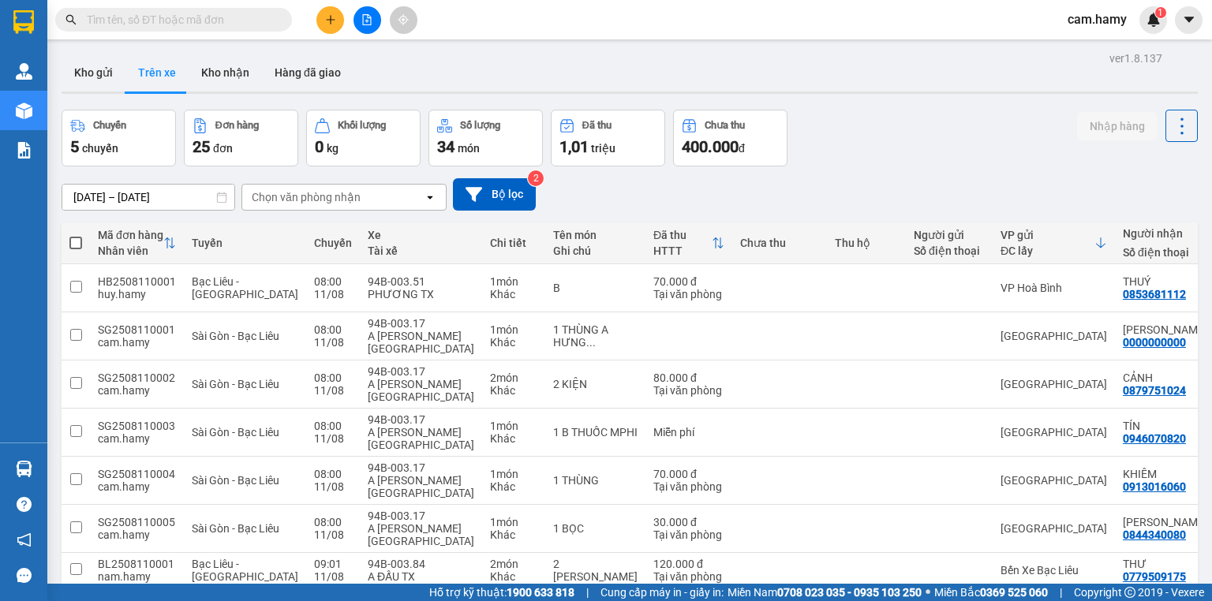
click at [377, 196] on div "Chọn văn phòng nhận" at bounding box center [333, 197] width 182 height 25
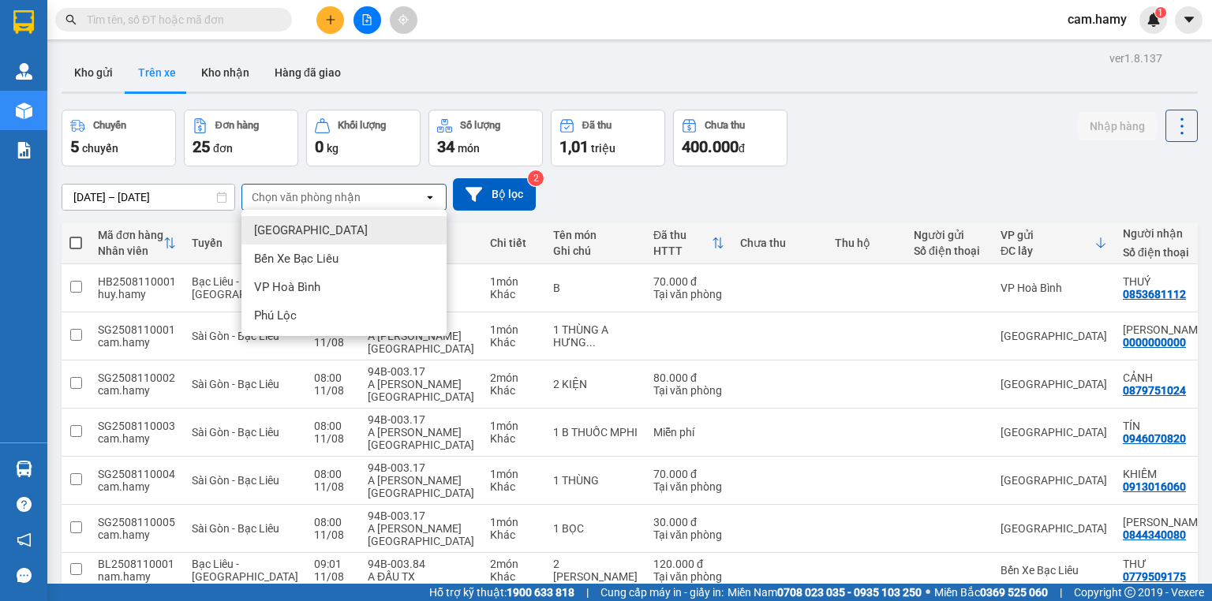
click at [422, 59] on div "Kho gửi Trên xe Kho nhận Hàng đã giao" at bounding box center [630, 75] width 1137 height 42
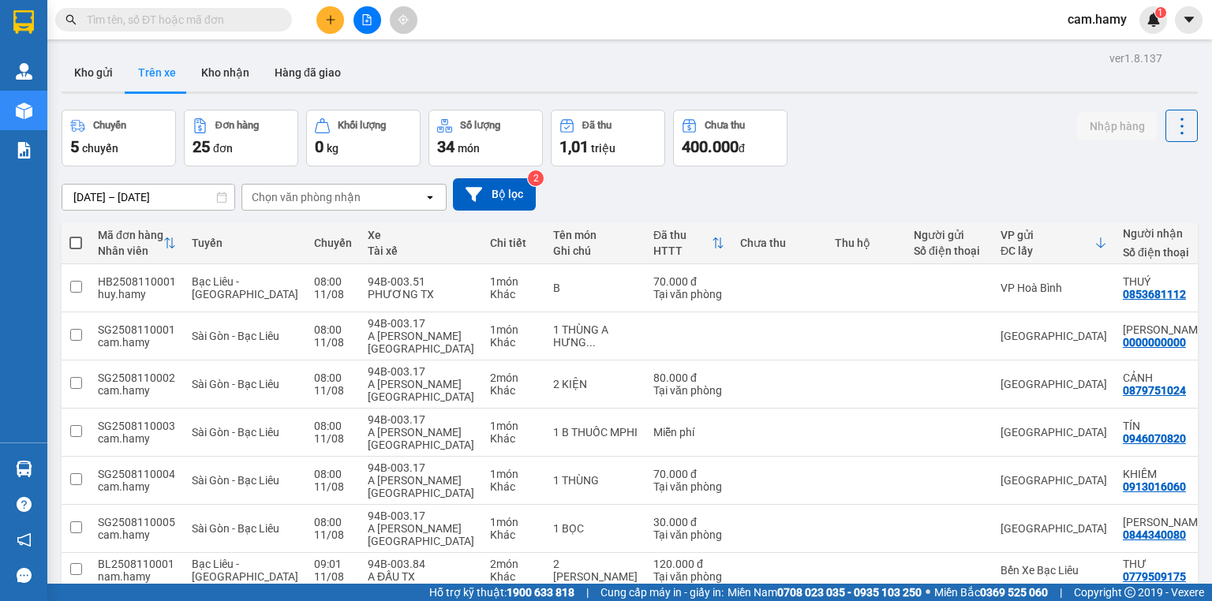
click at [313, 197] on div "Chọn văn phòng nhận" at bounding box center [306, 197] width 109 height 16
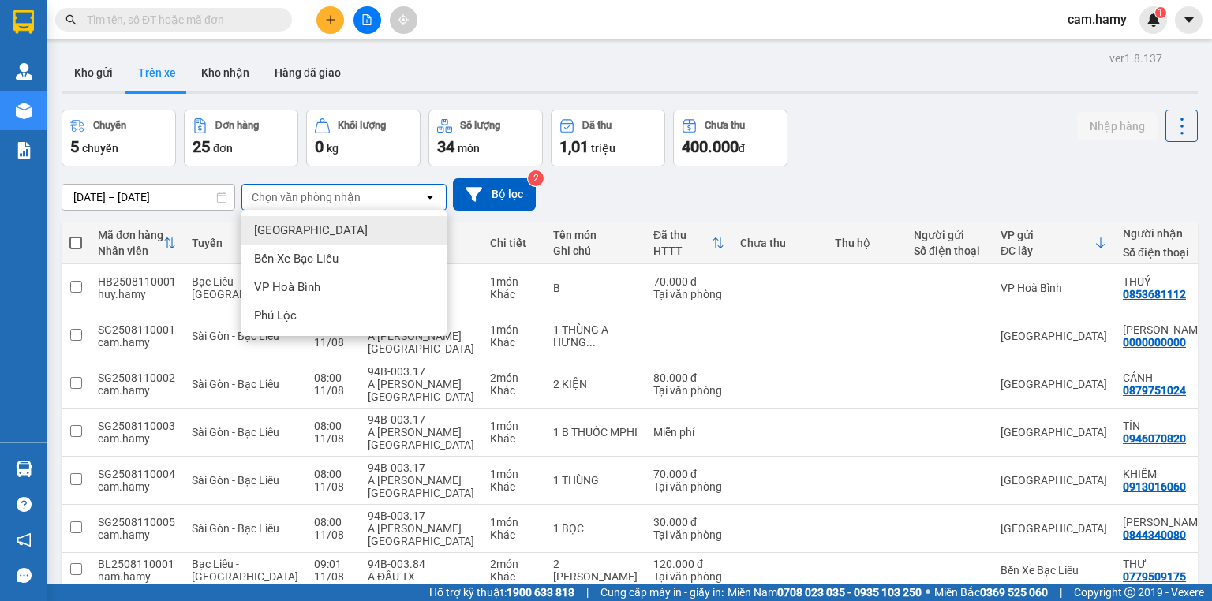
click at [298, 230] on div "[GEOGRAPHIC_DATA]" at bounding box center [344, 230] width 205 height 28
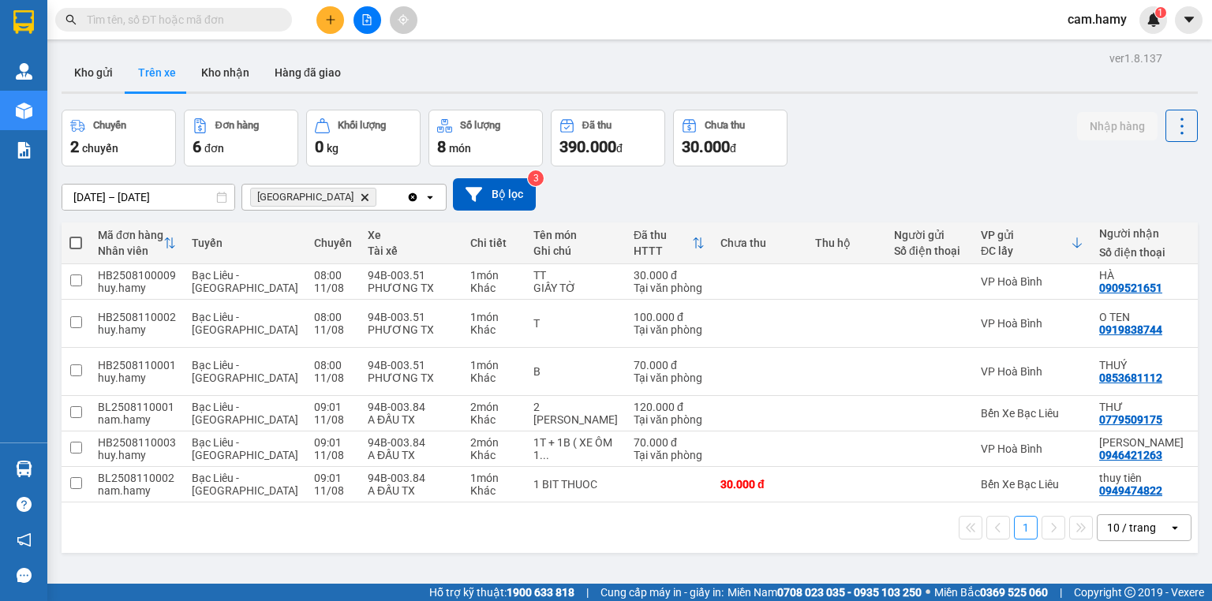
click at [360, 194] on icon "Delete" at bounding box center [364, 197] width 9 height 9
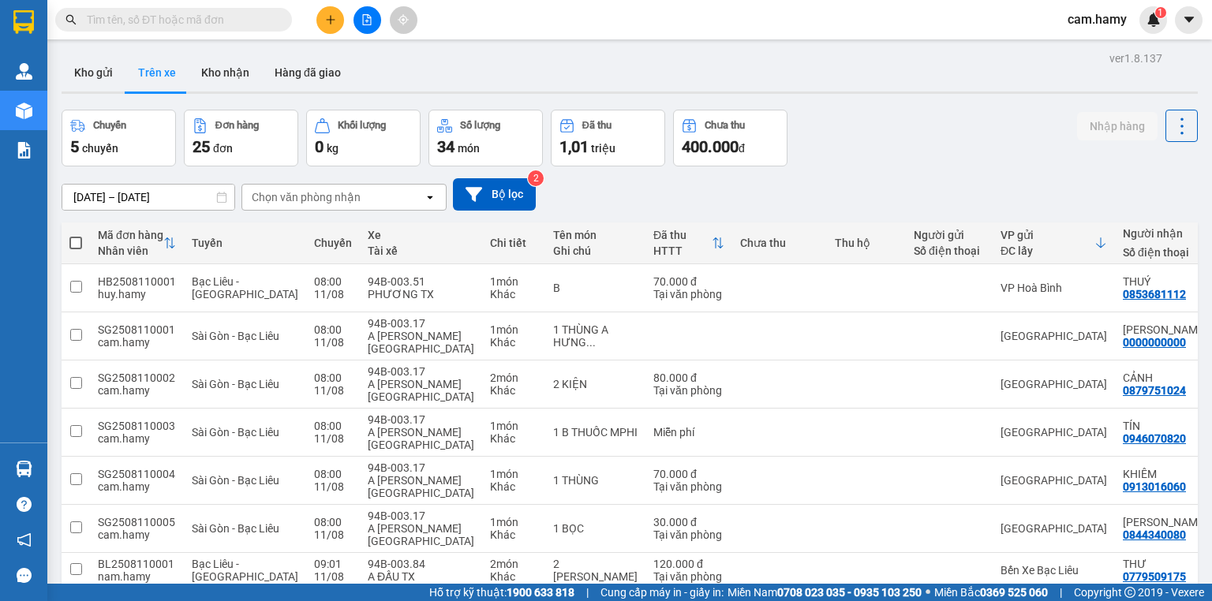
click at [282, 197] on div "Chọn văn phòng nhận" at bounding box center [306, 197] width 109 height 16
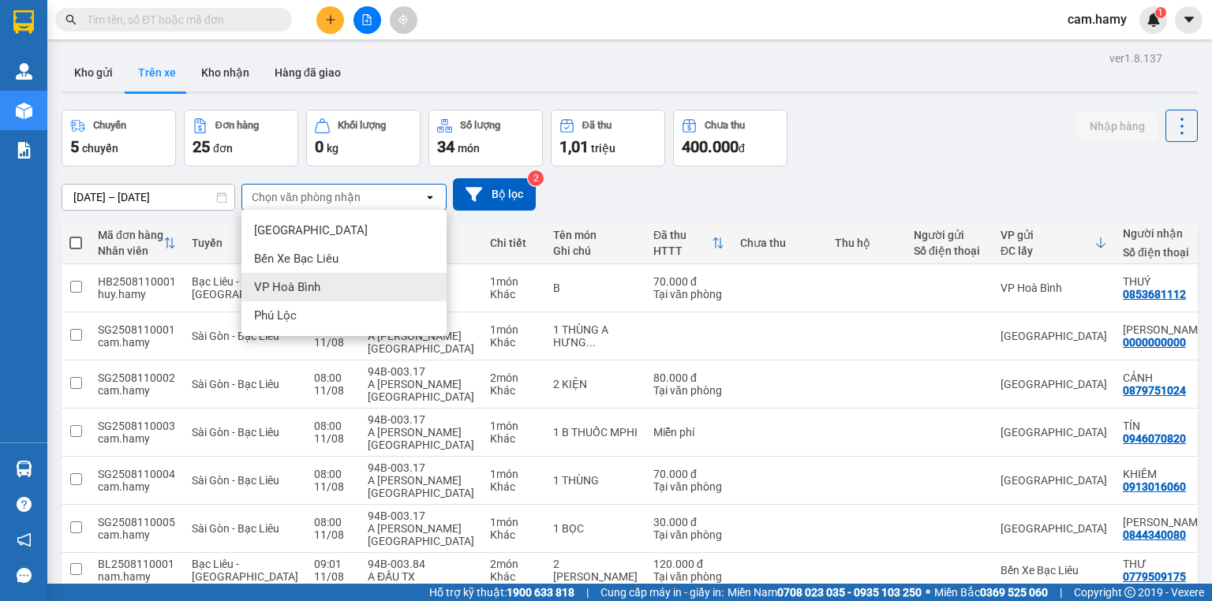
click at [299, 285] on span "VP Hoà Bình" at bounding box center [287, 287] width 66 height 16
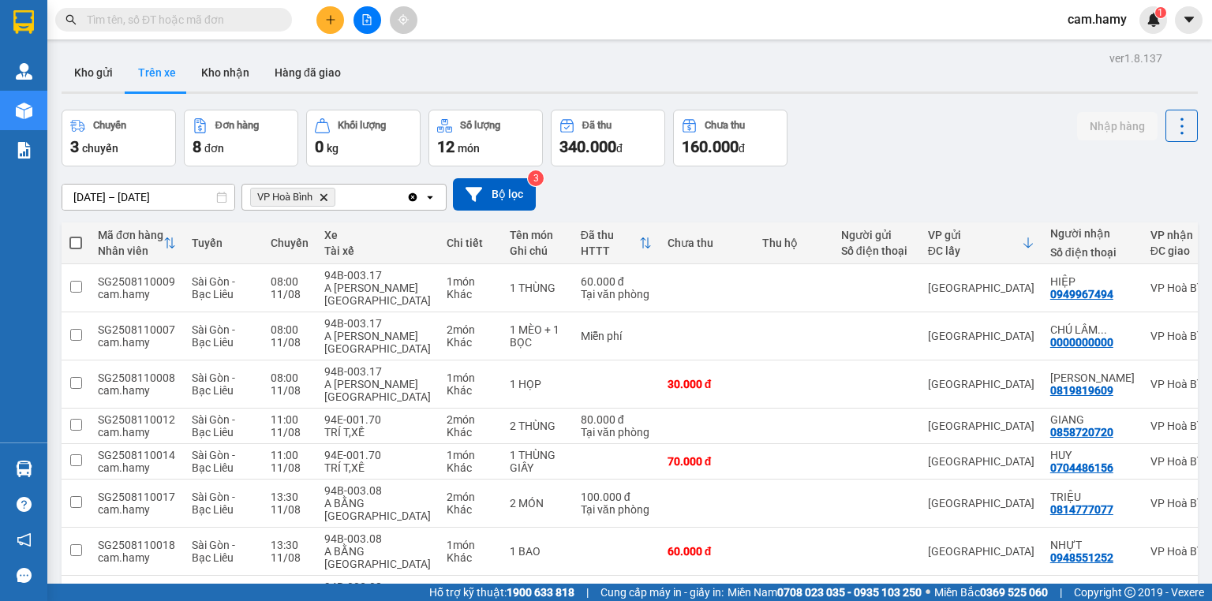
click at [350, 197] on div "VP Hoà Bình Delete" at bounding box center [324, 197] width 164 height 25
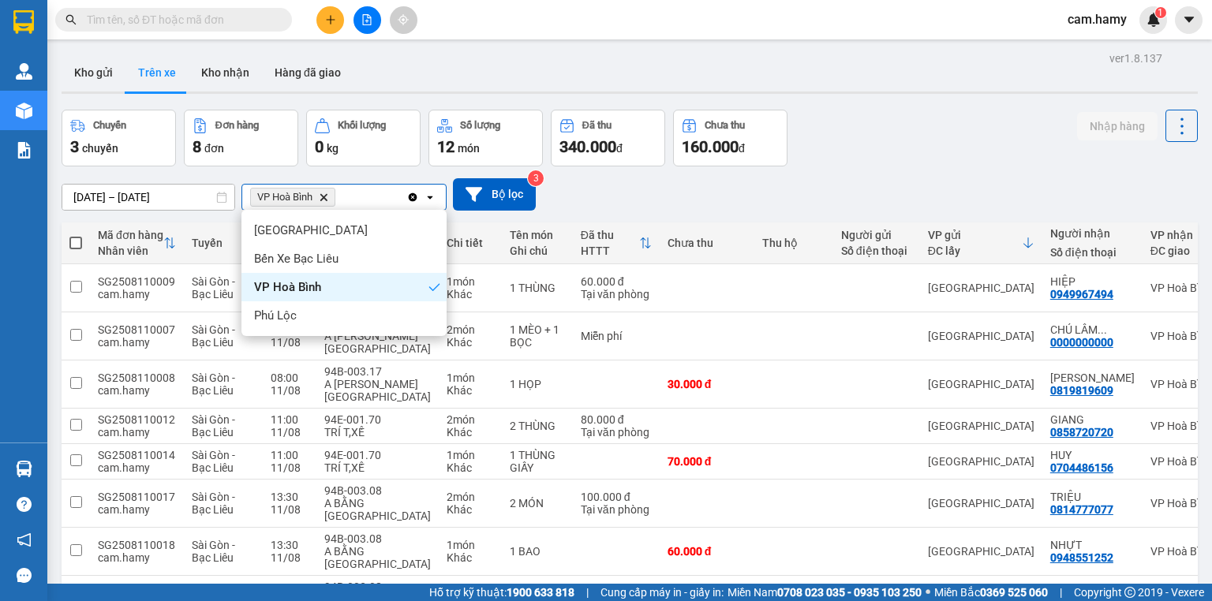
click at [373, 200] on div "VP Hoà Bình Delete" at bounding box center [324, 197] width 164 height 25
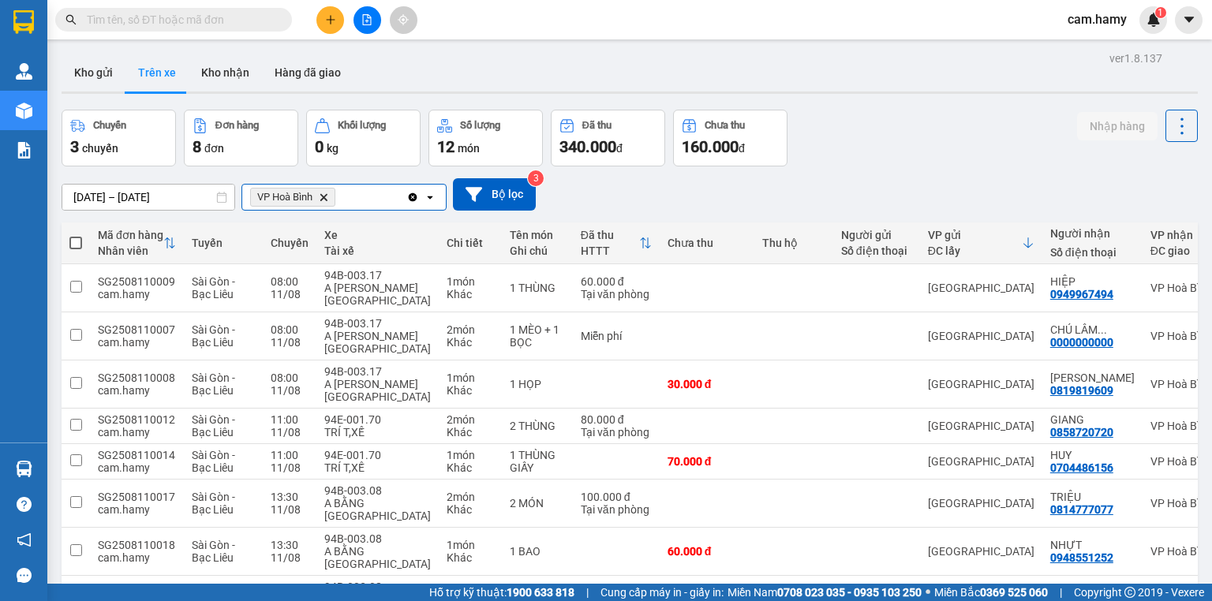
click at [325, 194] on icon "Delete" at bounding box center [323, 197] width 9 height 9
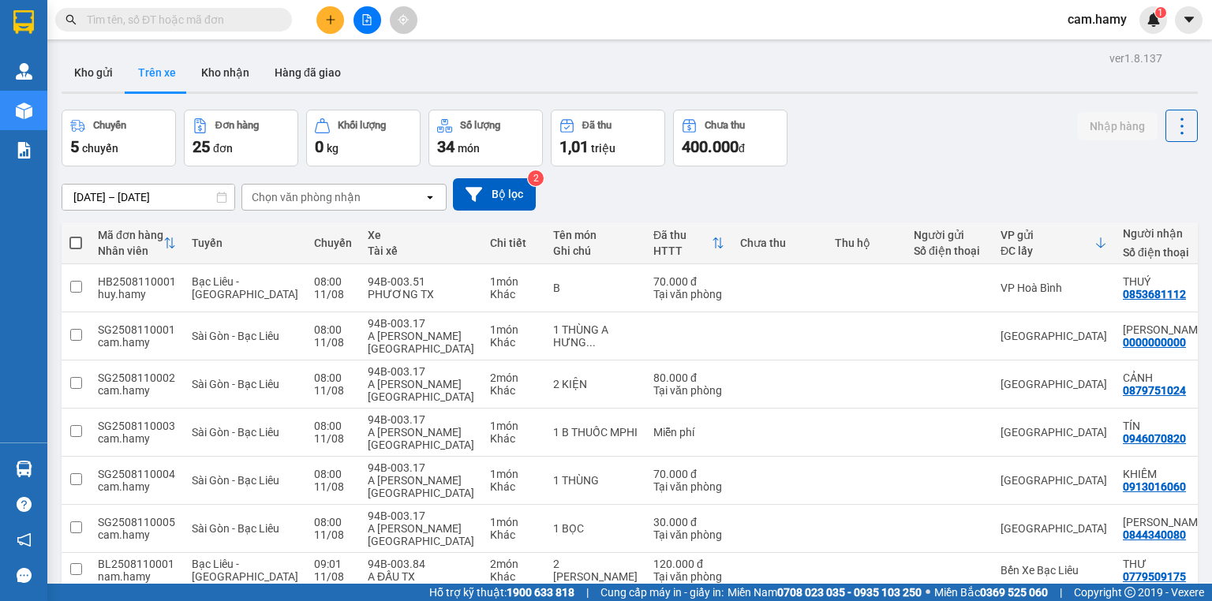
click at [380, 191] on div "Chọn văn phòng nhận" at bounding box center [333, 197] width 182 height 25
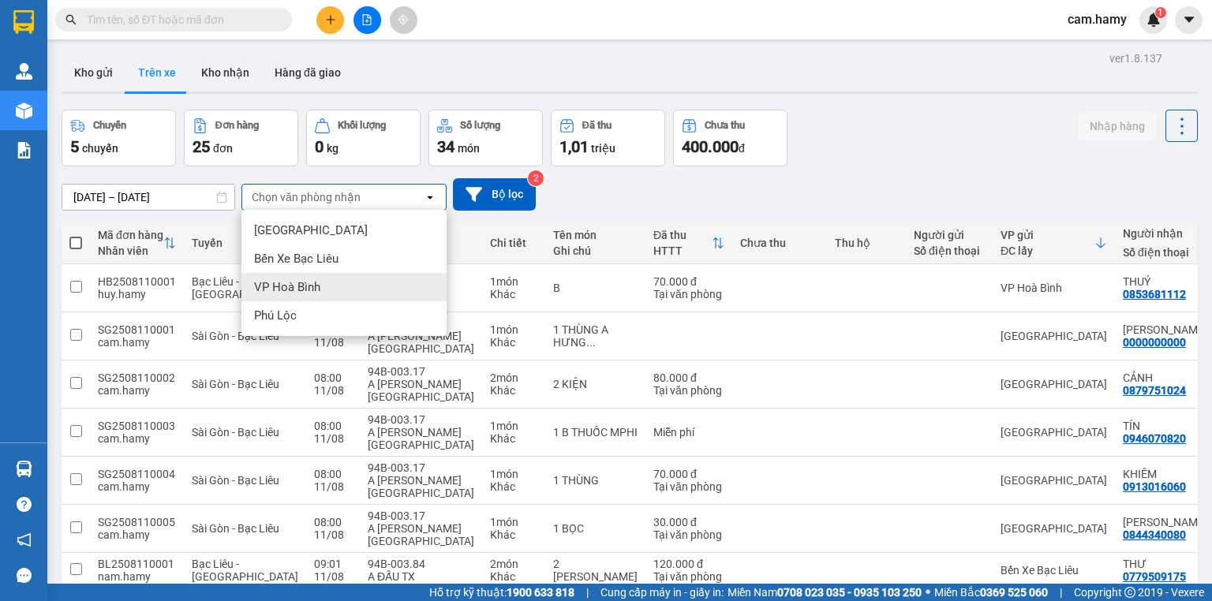
click at [309, 287] on span "VP Hoà Bình" at bounding box center [287, 287] width 66 height 16
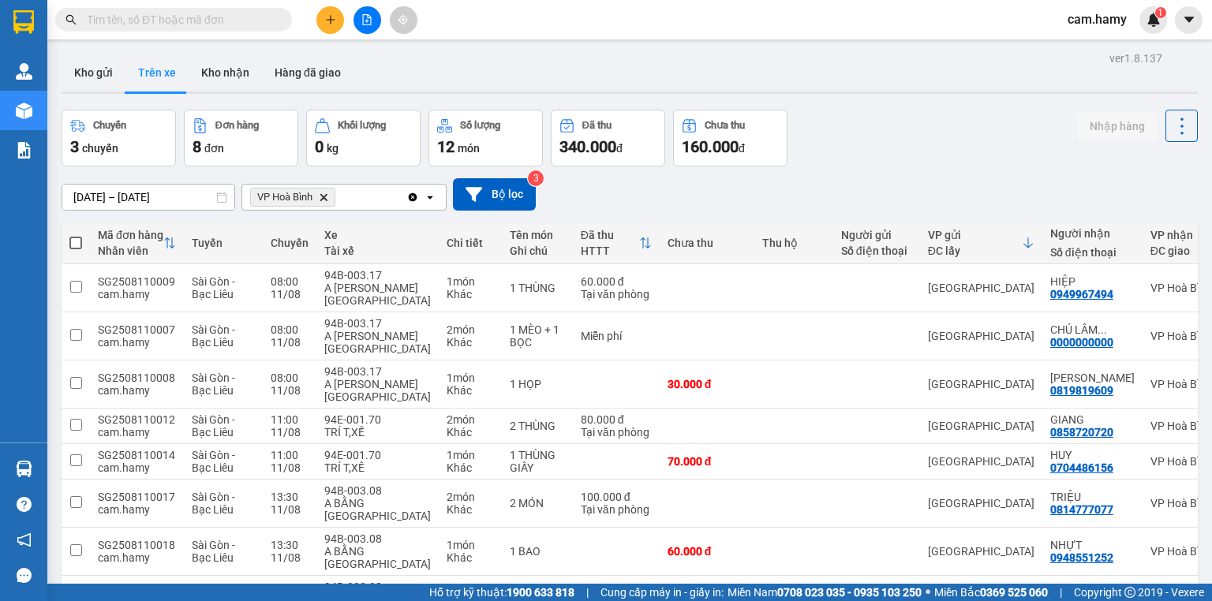
click at [425, 197] on icon "open" at bounding box center [430, 197] width 13 height 13
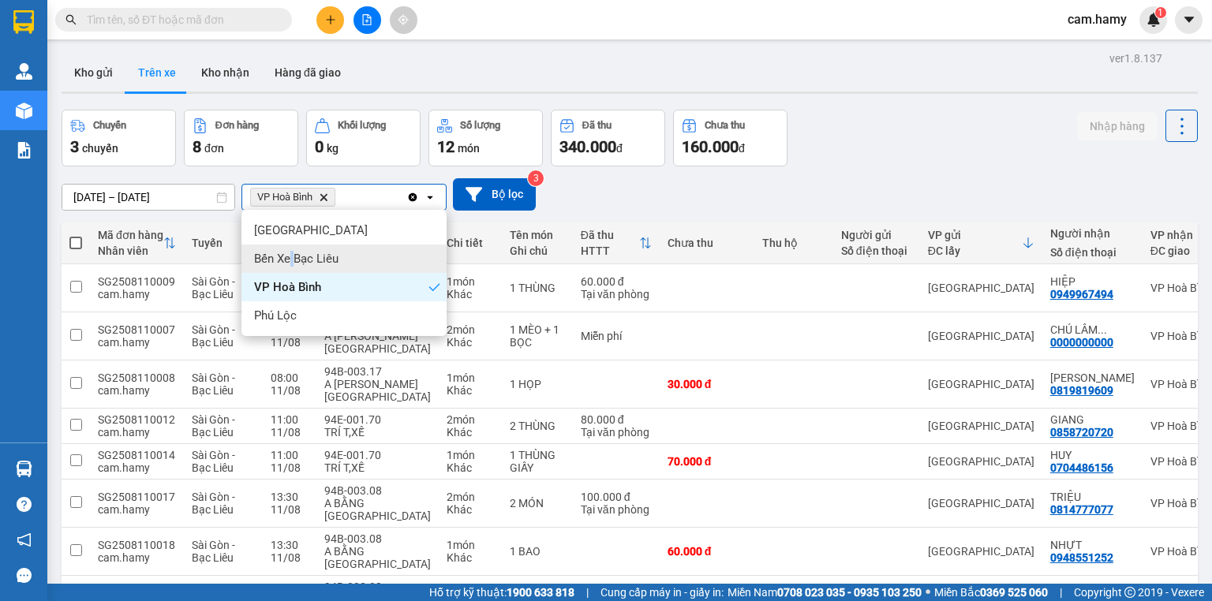
click at [292, 257] on span "Bến Xe Bạc Liêu" at bounding box center [296, 259] width 84 height 16
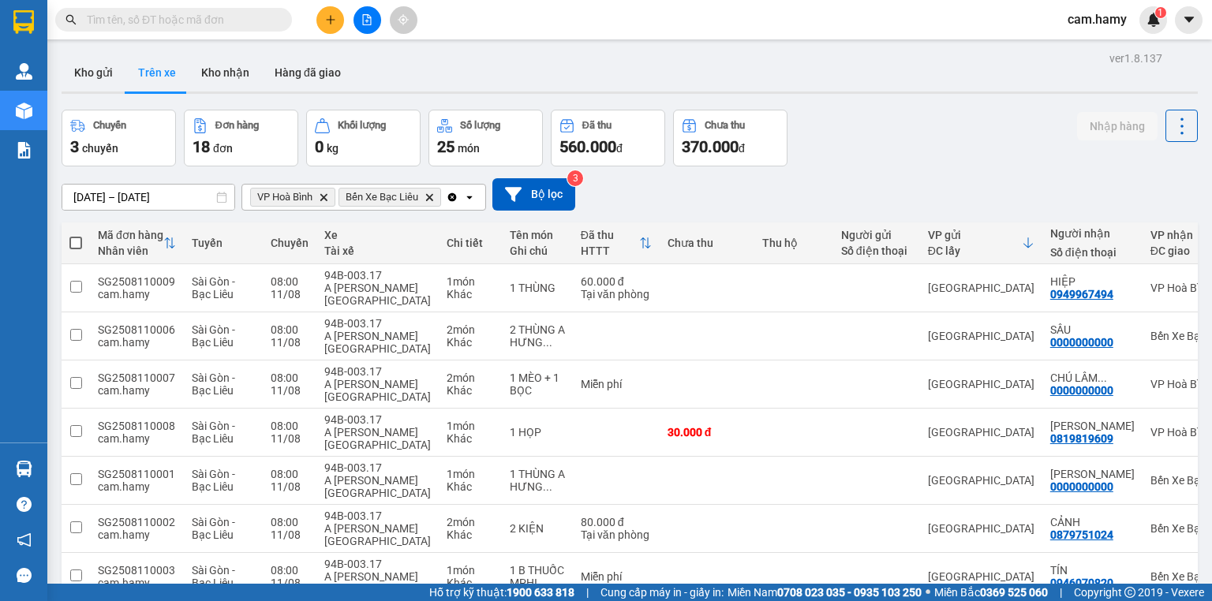
click at [468, 196] on icon "open" at bounding box center [469, 197] width 13 height 13
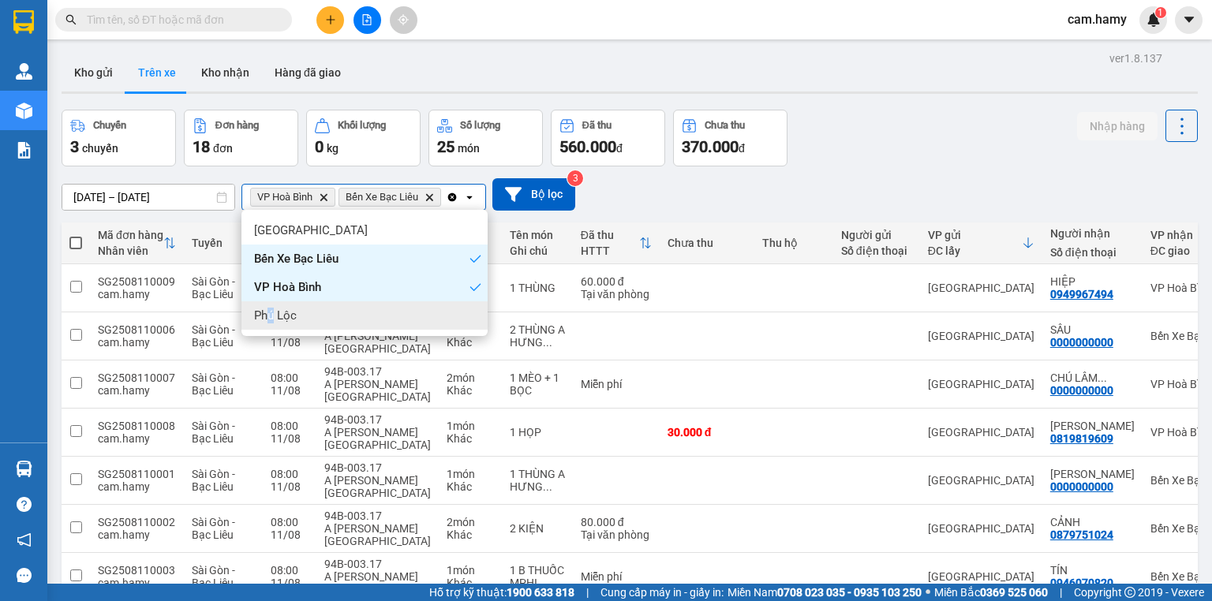
drag, startPoint x: 270, startPoint y: 316, endPoint x: 278, endPoint y: 313, distance: 8.5
click at [275, 313] on span "Phú Lộc" at bounding box center [275, 316] width 43 height 16
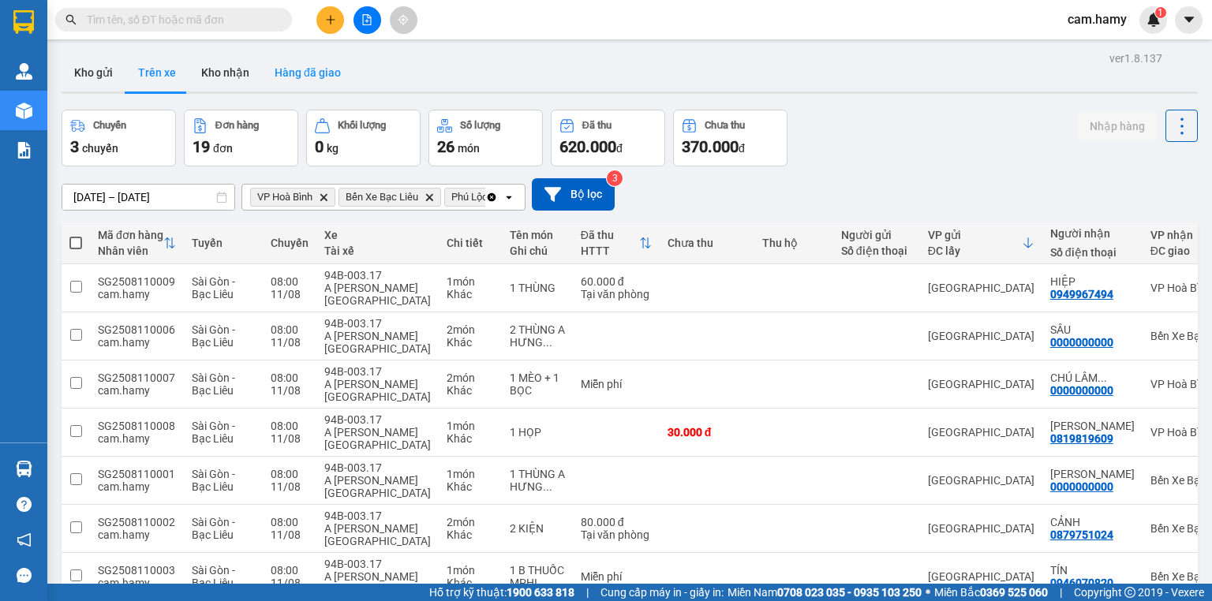
click at [317, 73] on button "Hàng đã giao" at bounding box center [308, 73] width 92 height 38
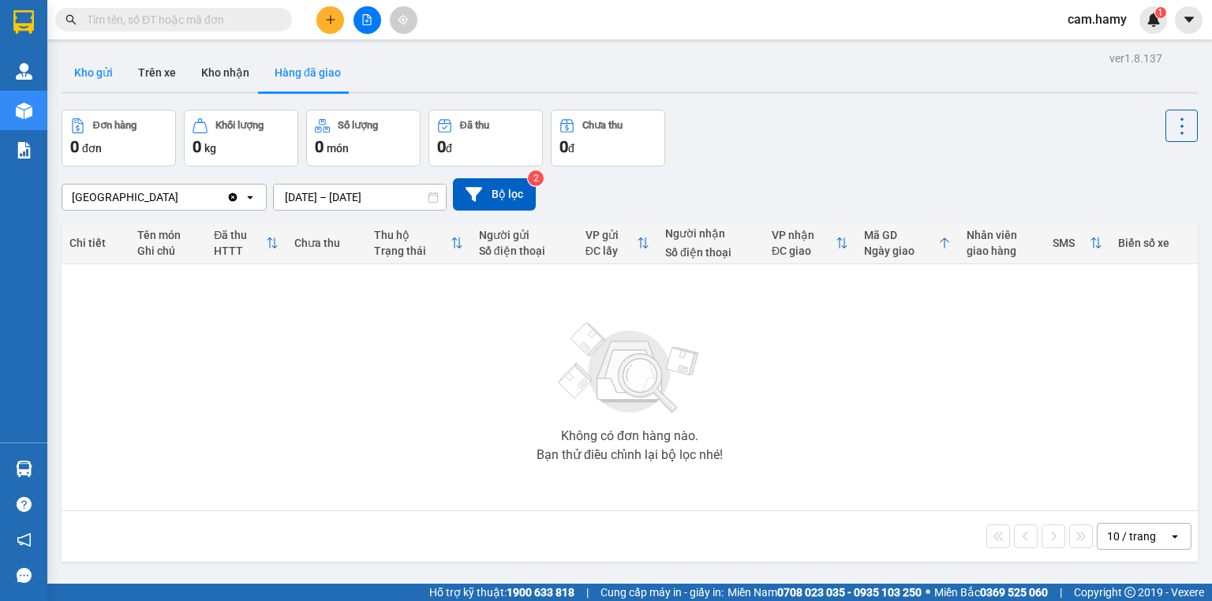
click at [112, 75] on button "Kho gửi" at bounding box center [94, 73] width 64 height 38
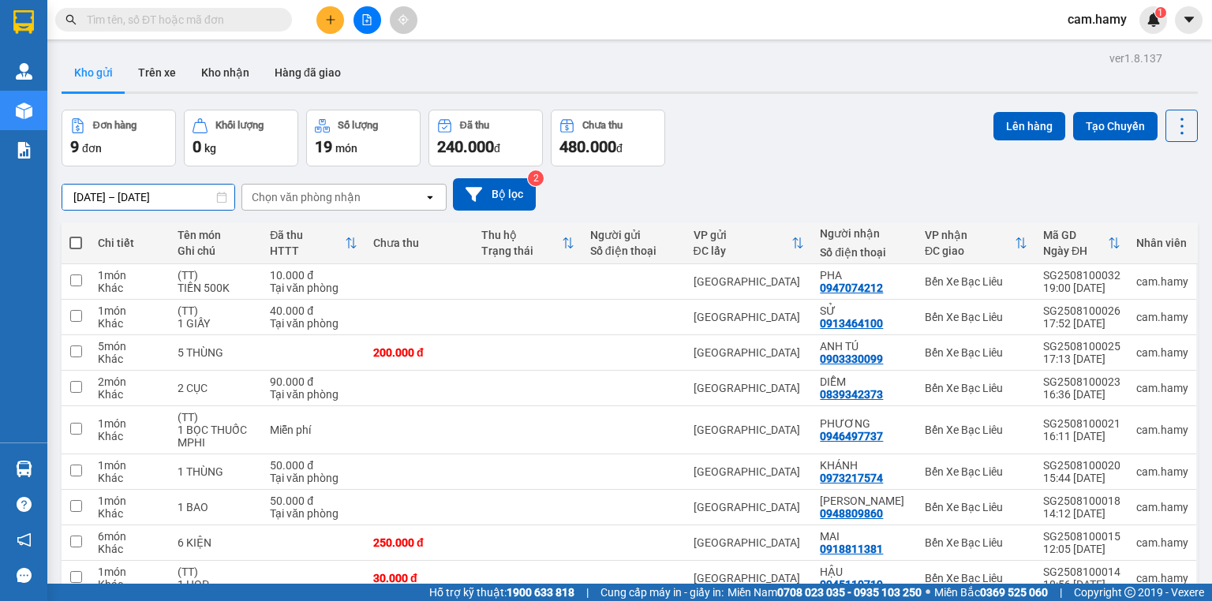
click at [107, 197] on input "09/08/2025 – 11/08/2025" at bounding box center [148, 197] width 172 height 25
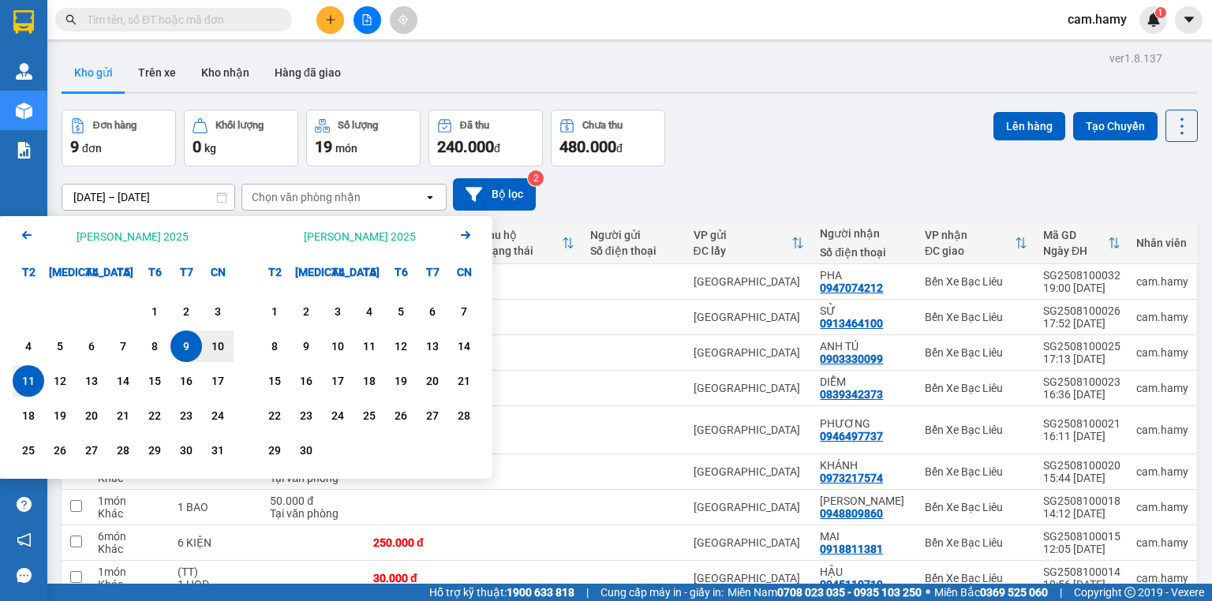
click at [41, 385] on div "11" at bounding box center [29, 381] width 32 height 32
click at [21, 380] on div "11" at bounding box center [28, 381] width 22 height 19
type input "[DATE] – [DATE]"
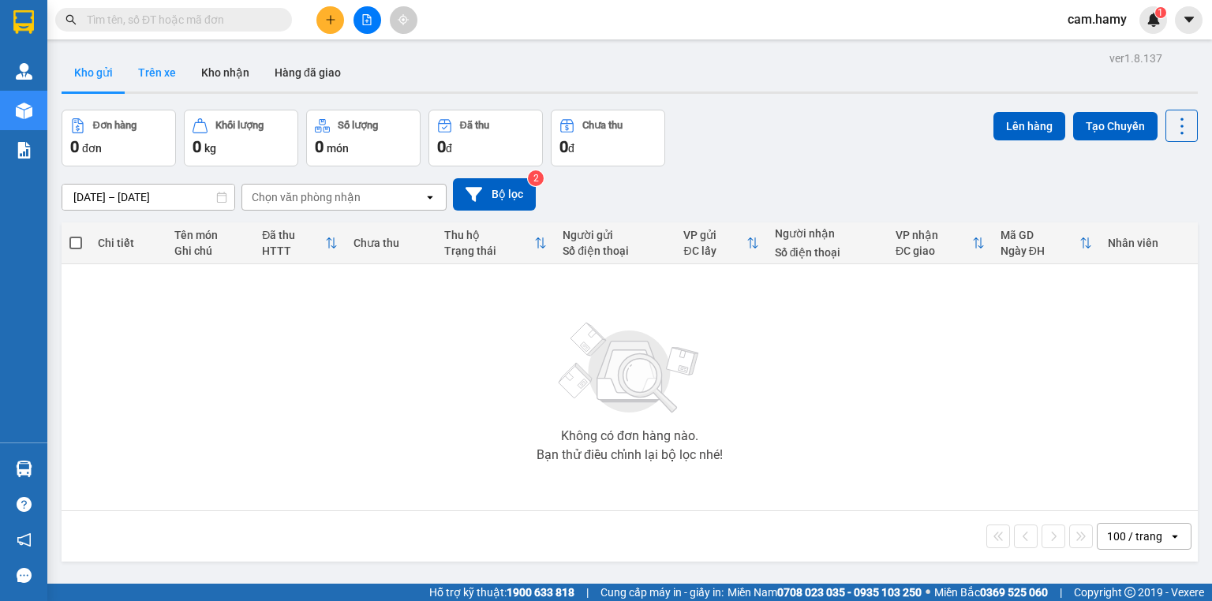
click at [165, 88] on button "Trên xe" at bounding box center [156, 73] width 63 height 38
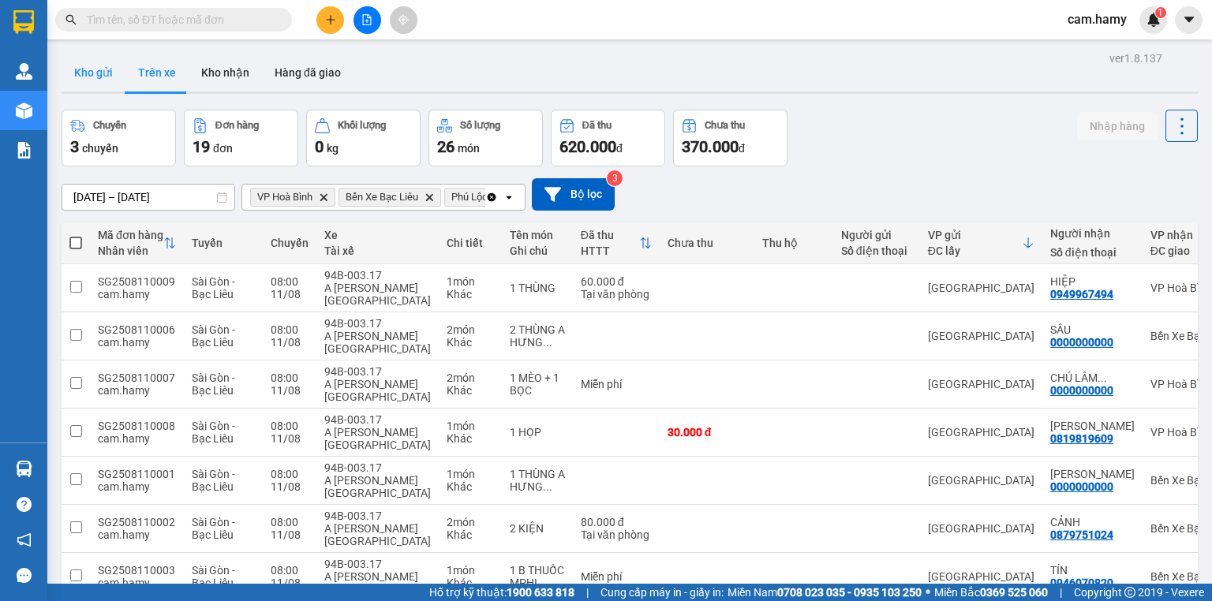
click at [92, 81] on button "Kho gửi" at bounding box center [94, 73] width 64 height 38
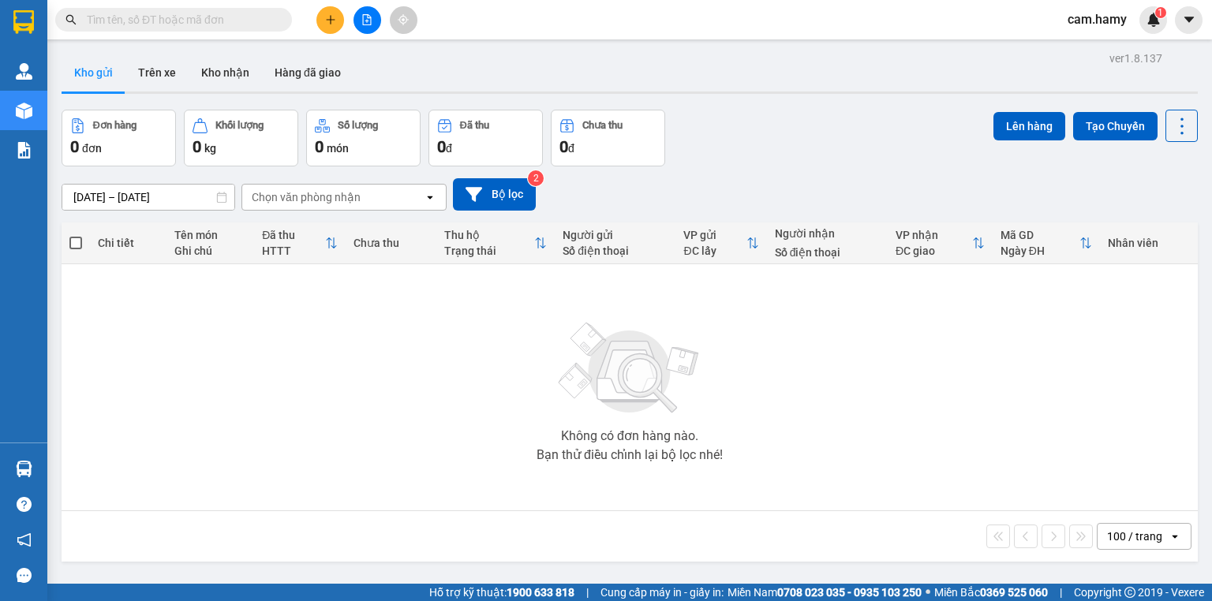
scroll to position [73, 0]
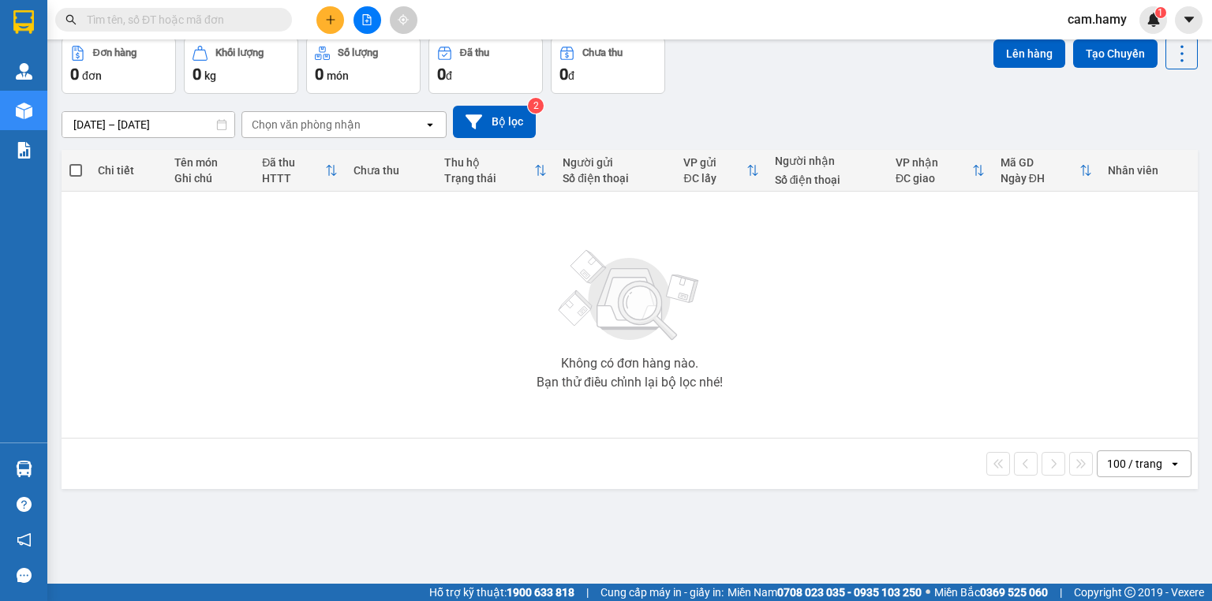
click at [371, 287] on div "Không có đơn hàng nào. Bạn thử điều chỉnh lại bộ lọc nhé!" at bounding box center [629, 315] width 1121 height 237
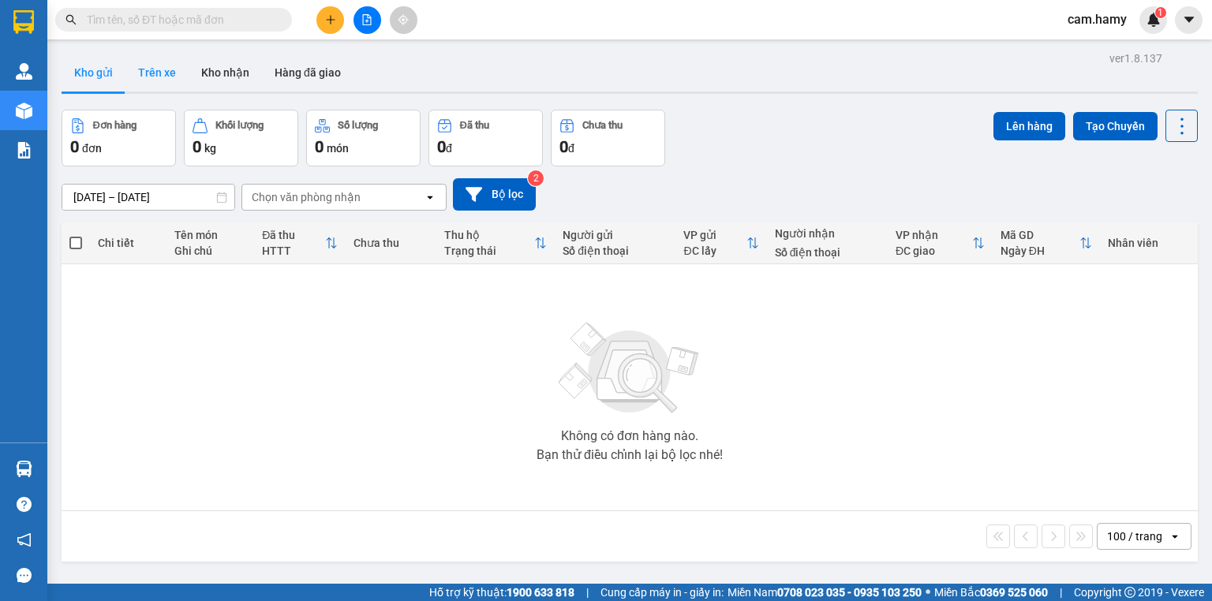
click at [163, 71] on button "Trên xe" at bounding box center [156, 73] width 63 height 38
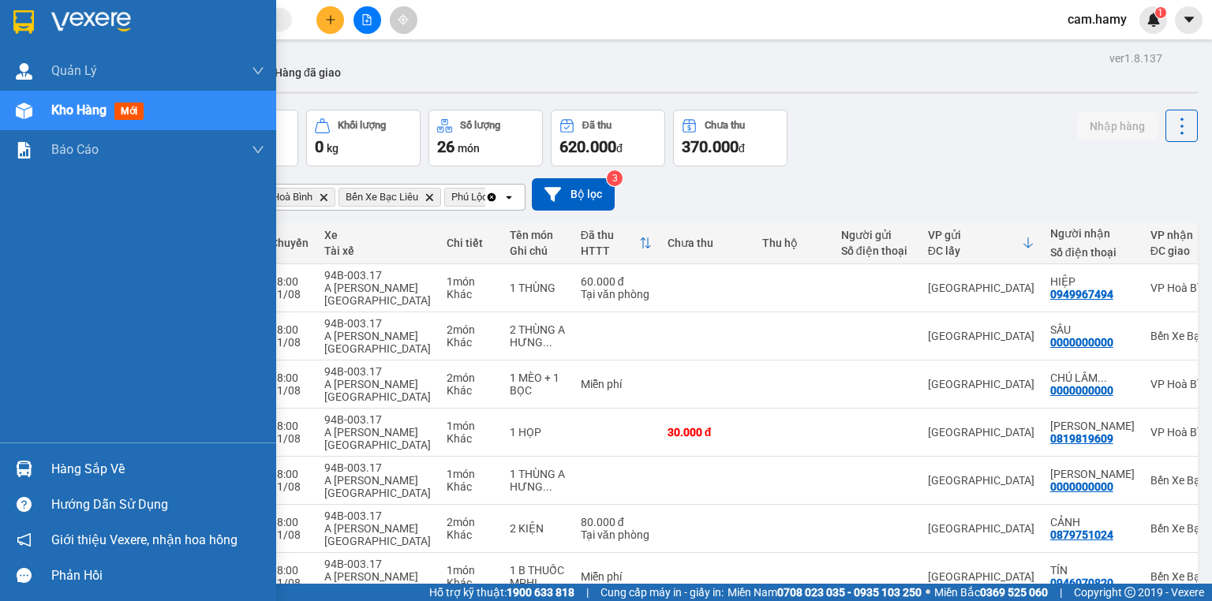
click at [69, 104] on span "Kho hàng" at bounding box center [78, 110] width 55 height 15
click at [62, 104] on span "Kho hàng" at bounding box center [78, 110] width 55 height 15
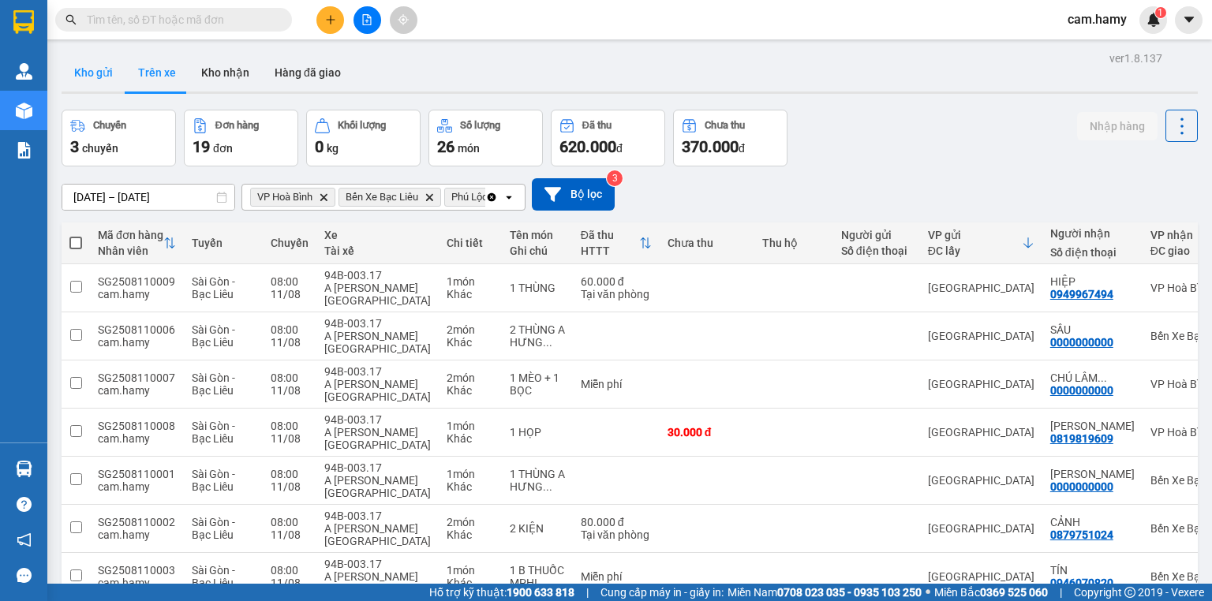
drag, startPoint x: 76, startPoint y: 60, endPoint x: 79, endPoint y: 69, distance: 10.0
click at [78, 66] on button "Kho gửi" at bounding box center [94, 73] width 64 height 38
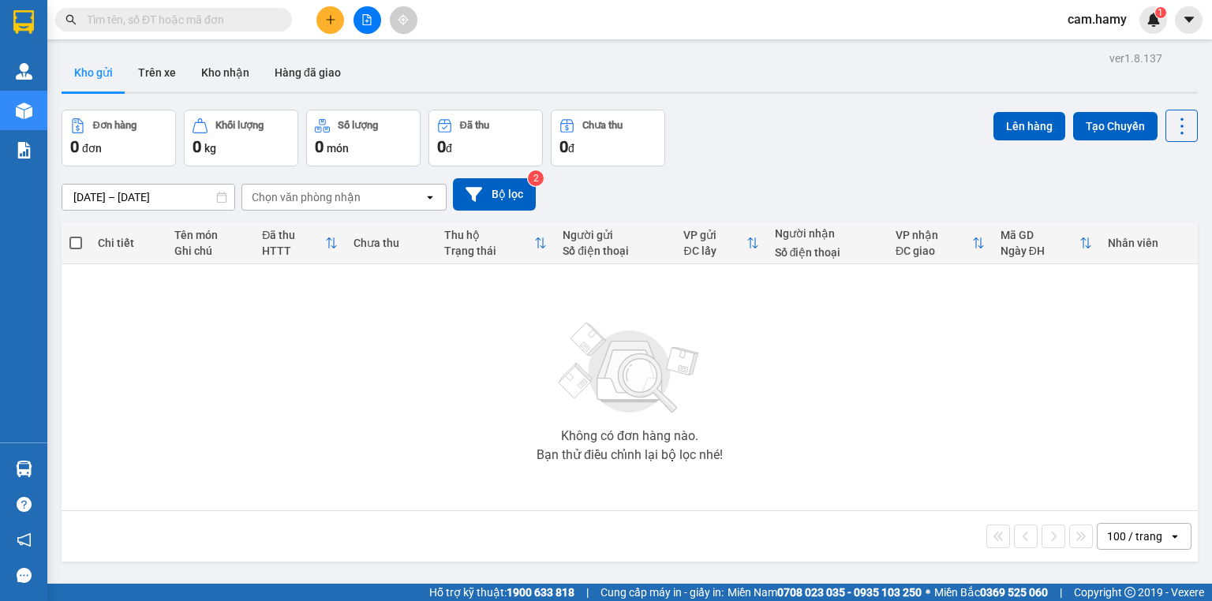
click at [317, 200] on div "Chọn văn phòng nhận" at bounding box center [306, 197] width 109 height 16
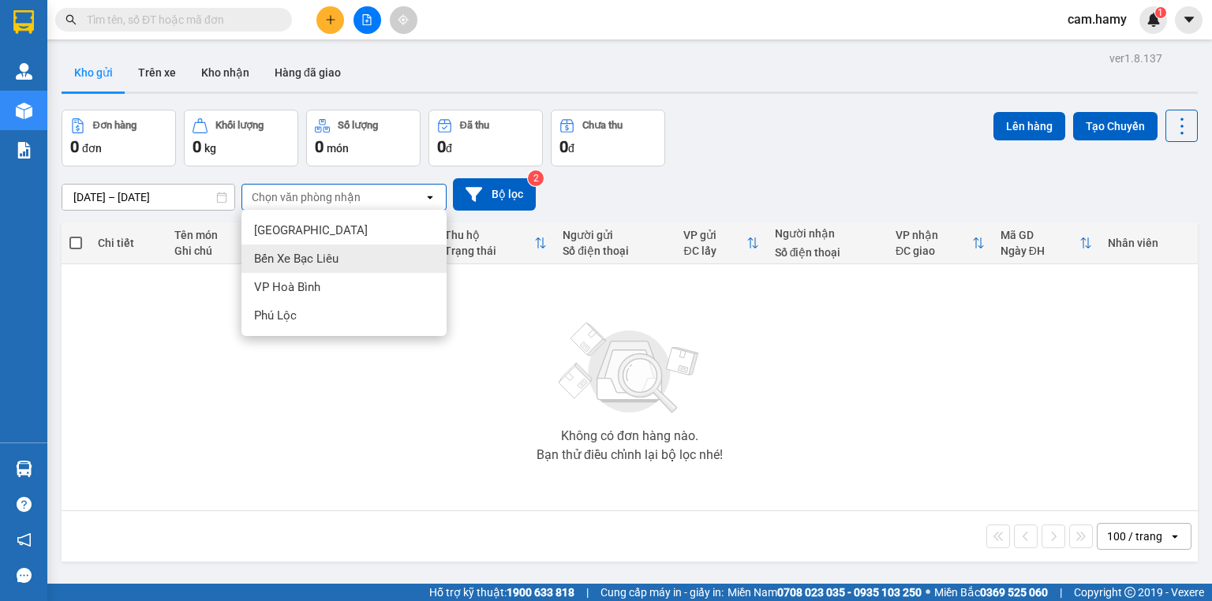
click at [309, 259] on span "Bến Xe Bạc Liêu" at bounding box center [296, 259] width 84 height 16
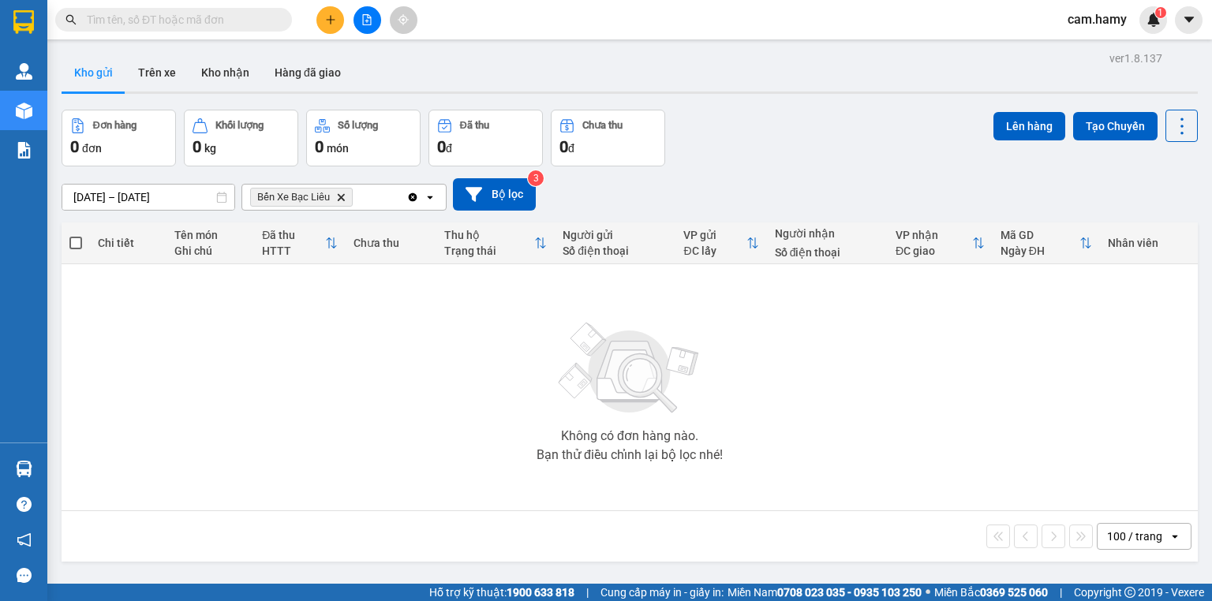
click at [384, 198] on div "Bến Xe Bạc Liêu Delete" at bounding box center [324, 197] width 164 height 25
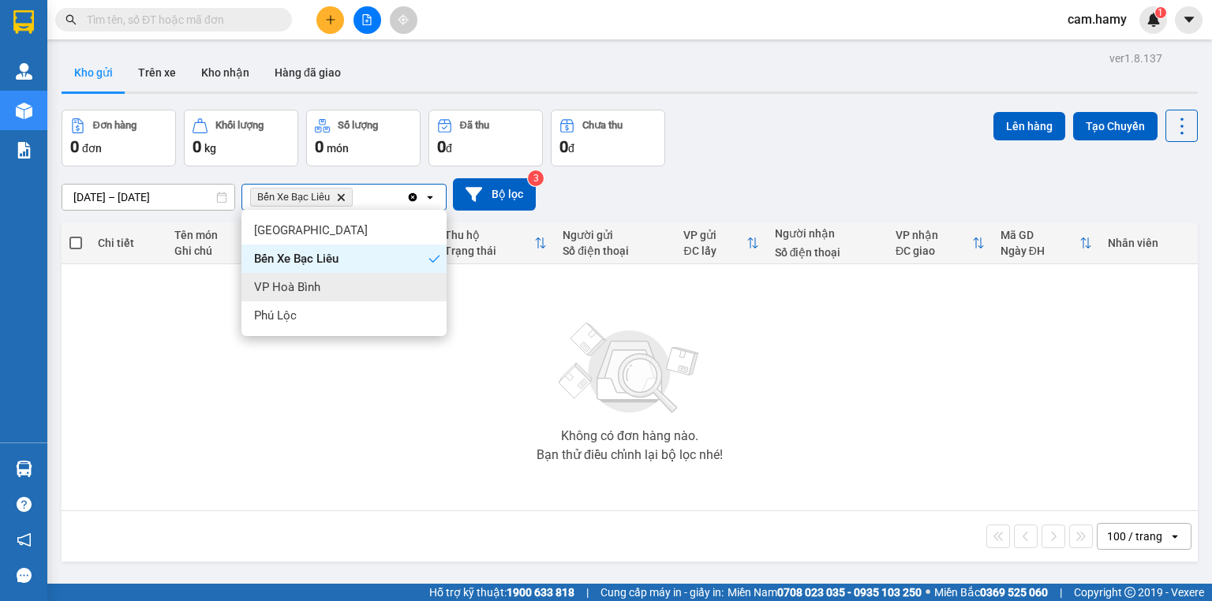
click at [303, 287] on span "VP Hoà Bình" at bounding box center [287, 287] width 66 height 16
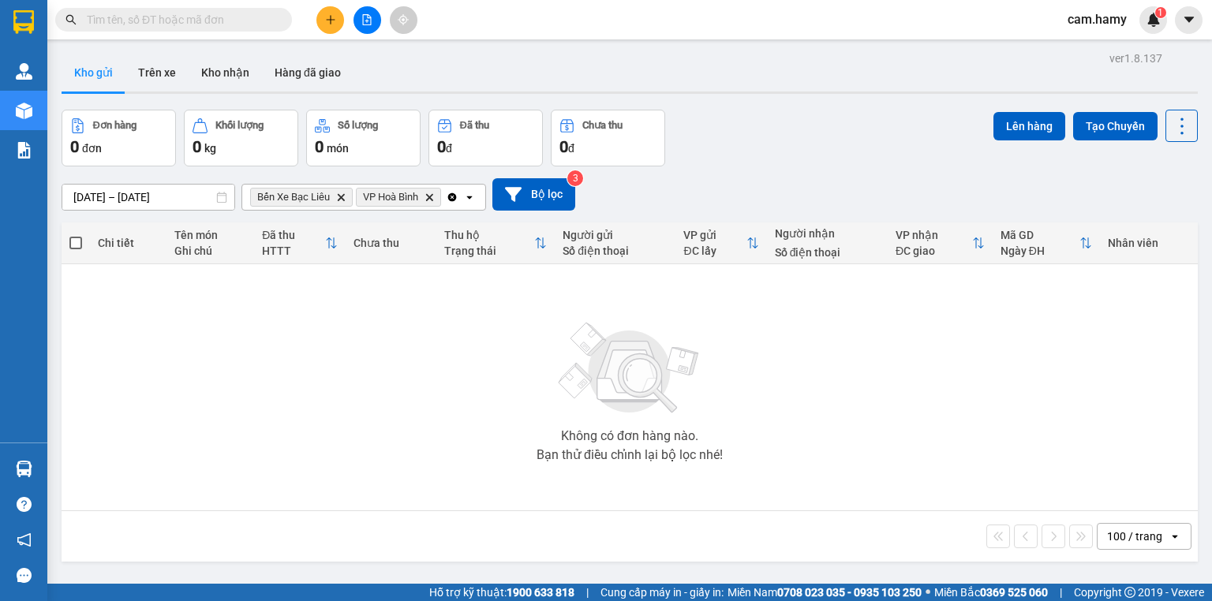
click at [470, 196] on icon "open" at bounding box center [469, 197] width 13 height 13
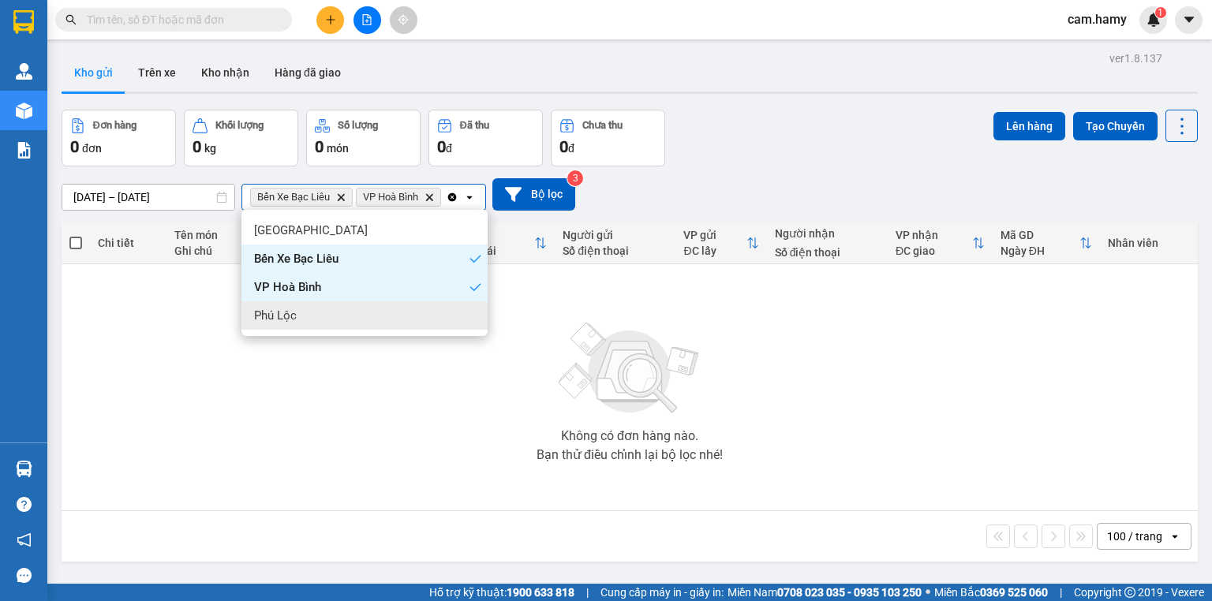
click at [313, 316] on div "Phú Lộc" at bounding box center [365, 316] width 246 height 28
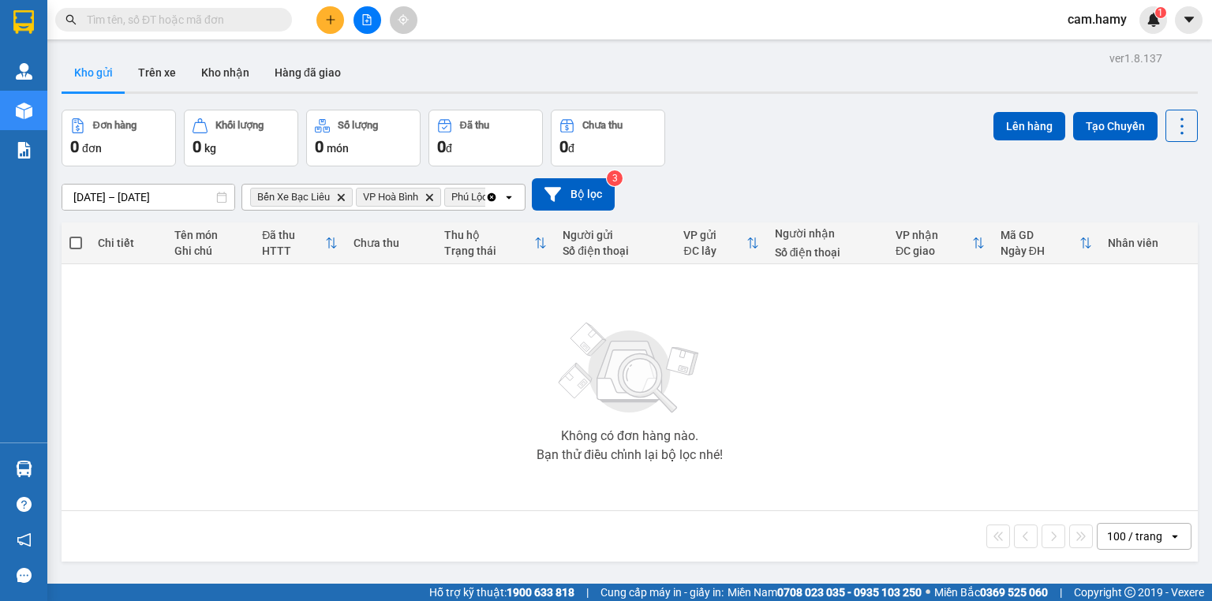
click at [1169, 534] on icon "open" at bounding box center [1175, 536] width 13 height 13
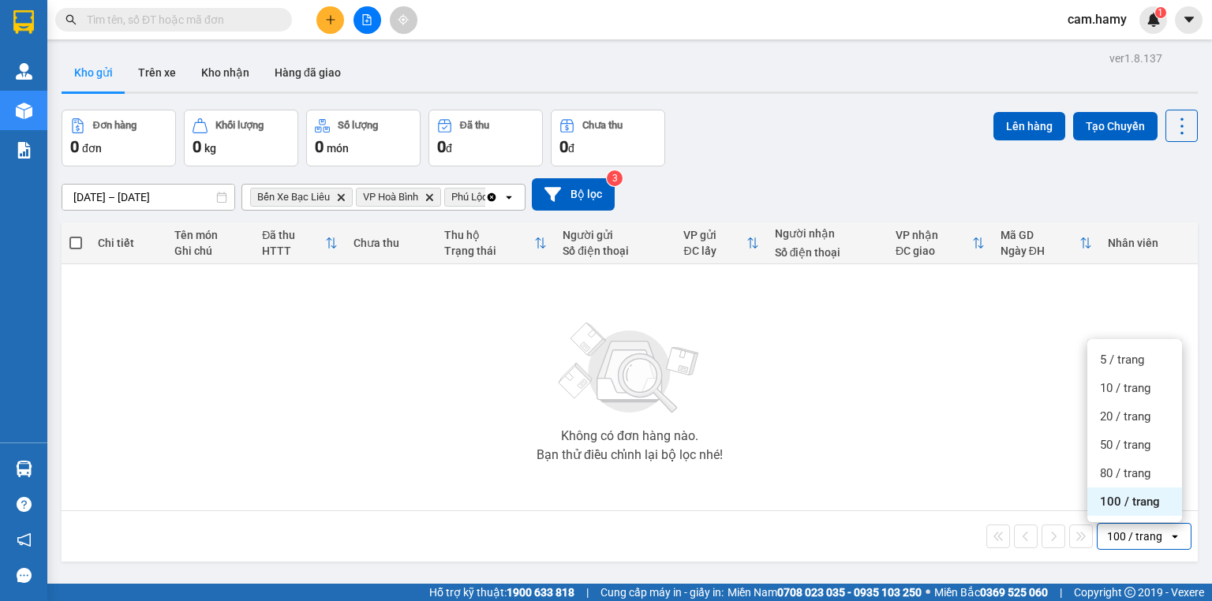
click at [1124, 501] on span "100 / trang" at bounding box center [1130, 502] width 60 height 16
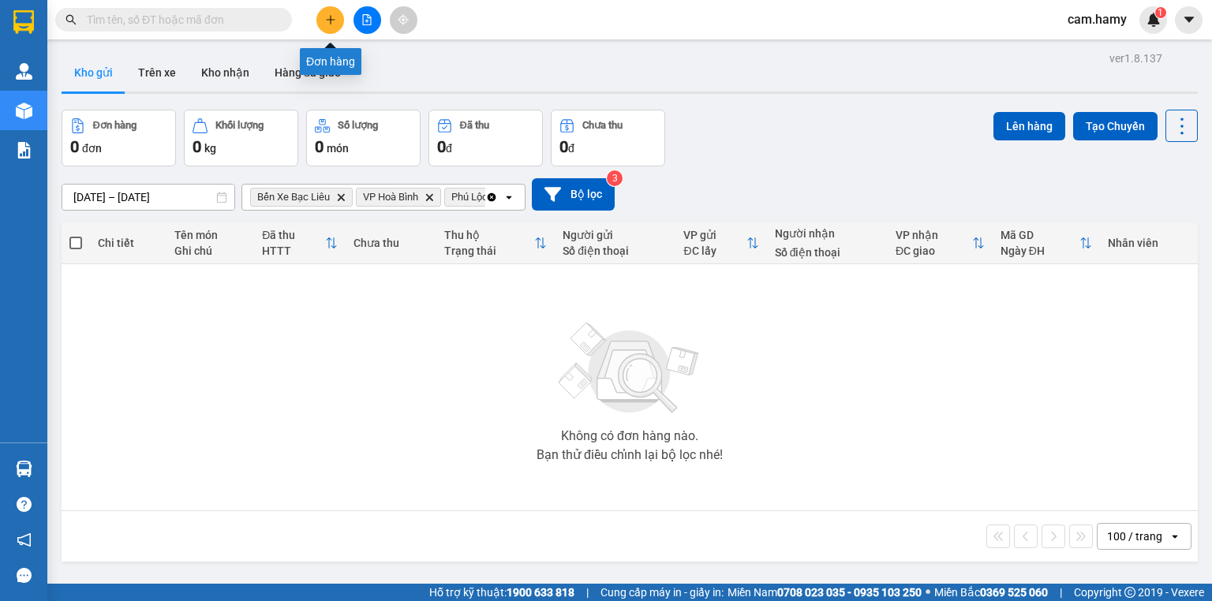
click at [332, 16] on icon "plus" at bounding box center [330, 19] width 11 height 11
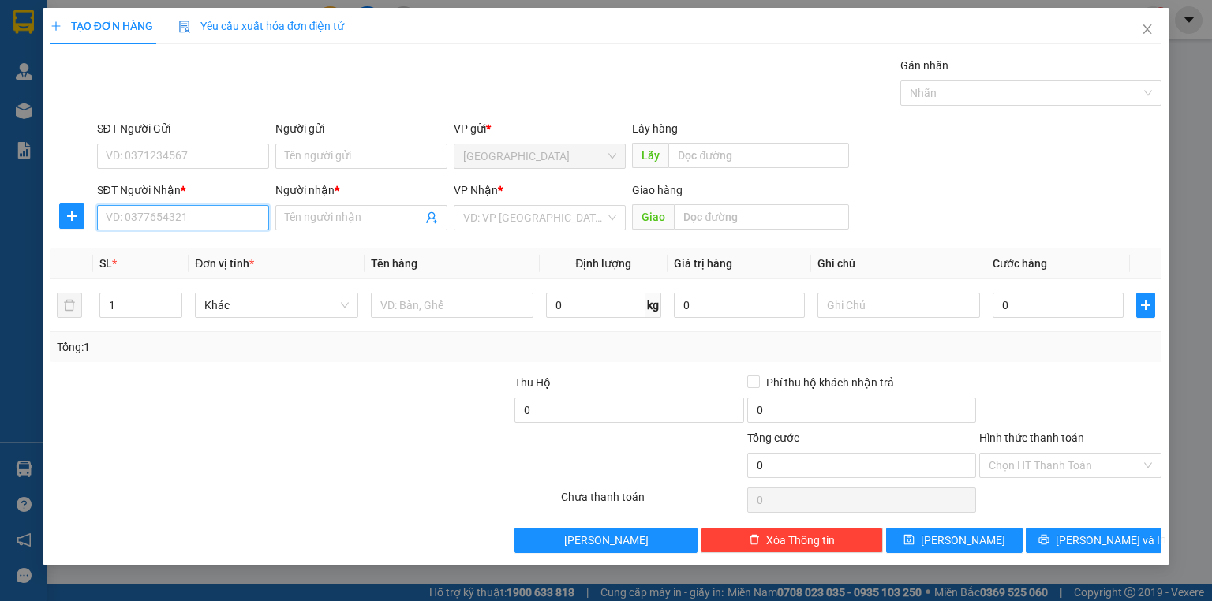
click at [142, 226] on input "SĐT Người Nhận *" at bounding box center [183, 217] width 172 height 25
click at [137, 211] on input "09422293818" at bounding box center [183, 217] width 172 height 25
type input "0942293818"
click at [167, 249] on div "0942293818 - TIÊN" at bounding box center [183, 248] width 153 height 17
type input "TIÊN"
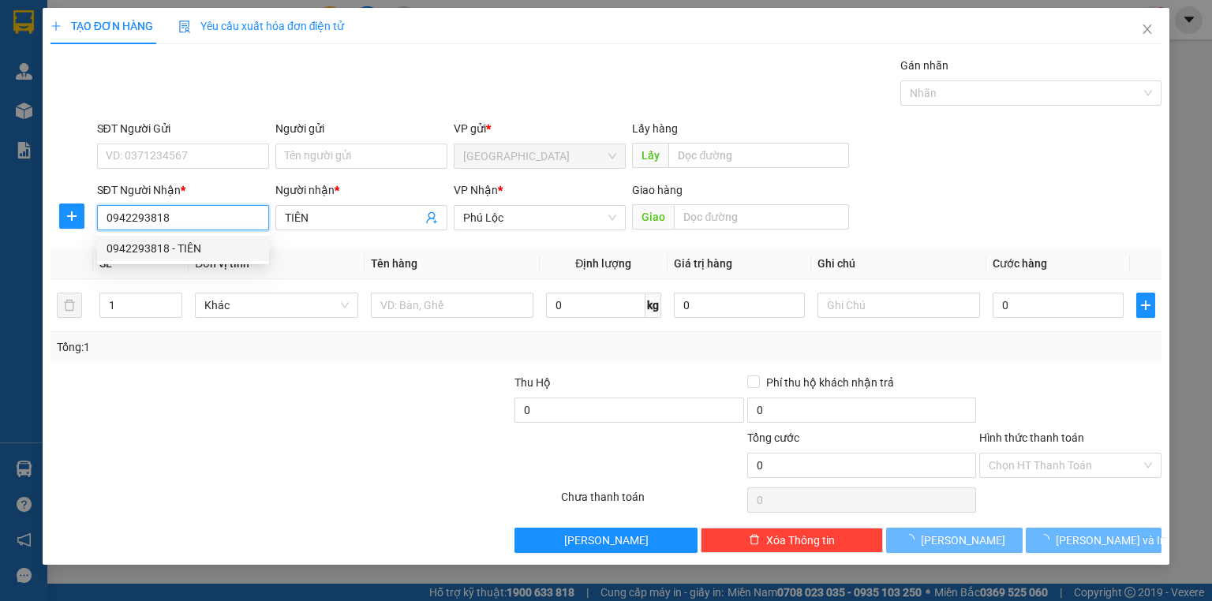
type input "60.000"
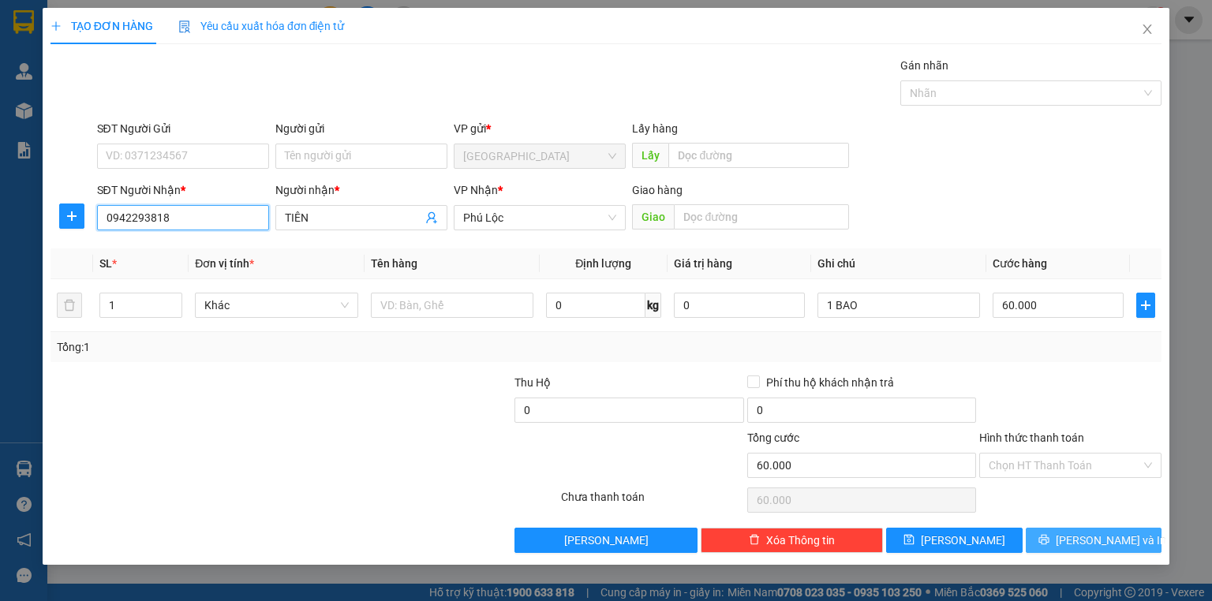
type input "0942293818"
click at [1043, 529] on button "[PERSON_NAME] và In" at bounding box center [1094, 540] width 137 height 25
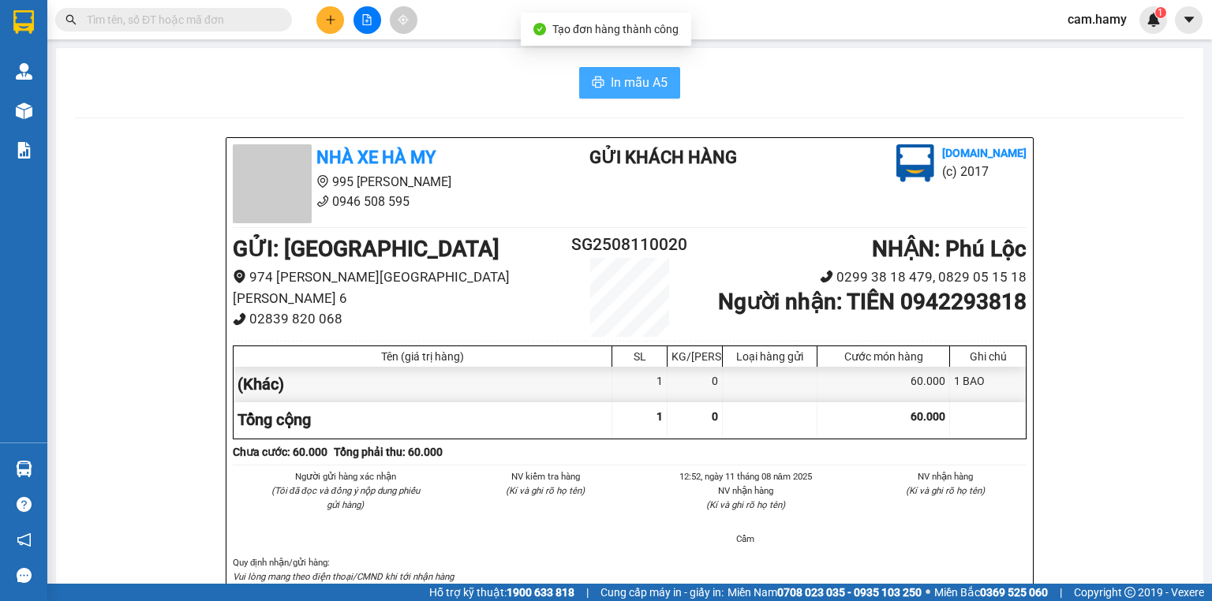
drag, startPoint x: 586, startPoint y: 73, endPoint x: 657, endPoint y: 110, distance: 79.1
click at [587, 73] on button "In mẫu A5" at bounding box center [629, 83] width 101 height 32
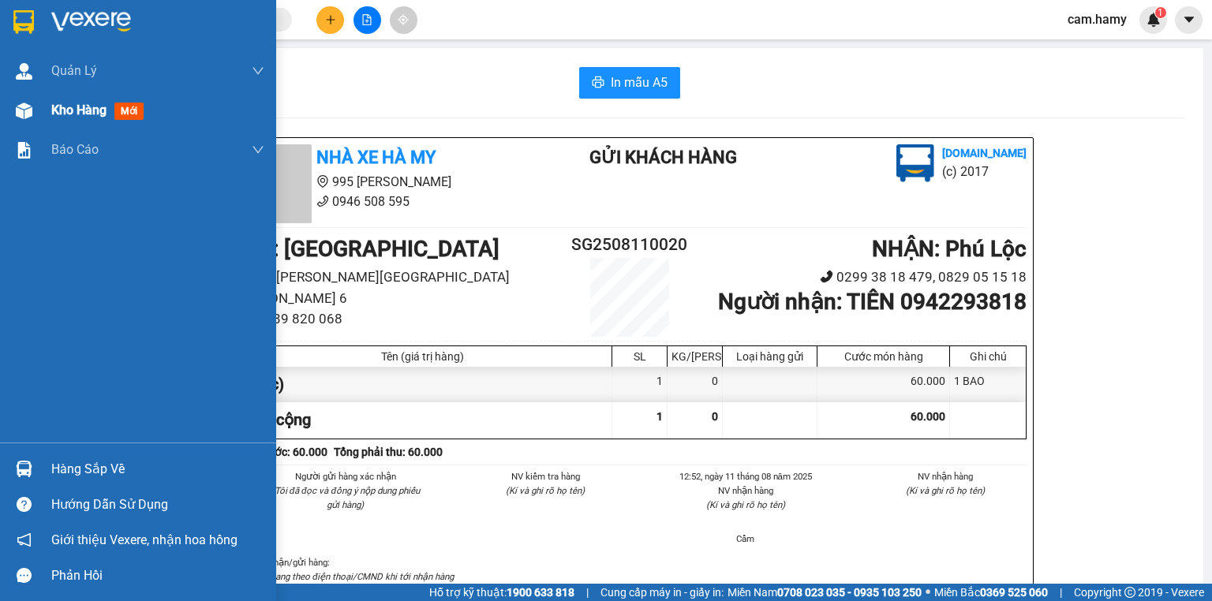
click at [69, 104] on span "Kho hàng" at bounding box center [78, 110] width 55 height 15
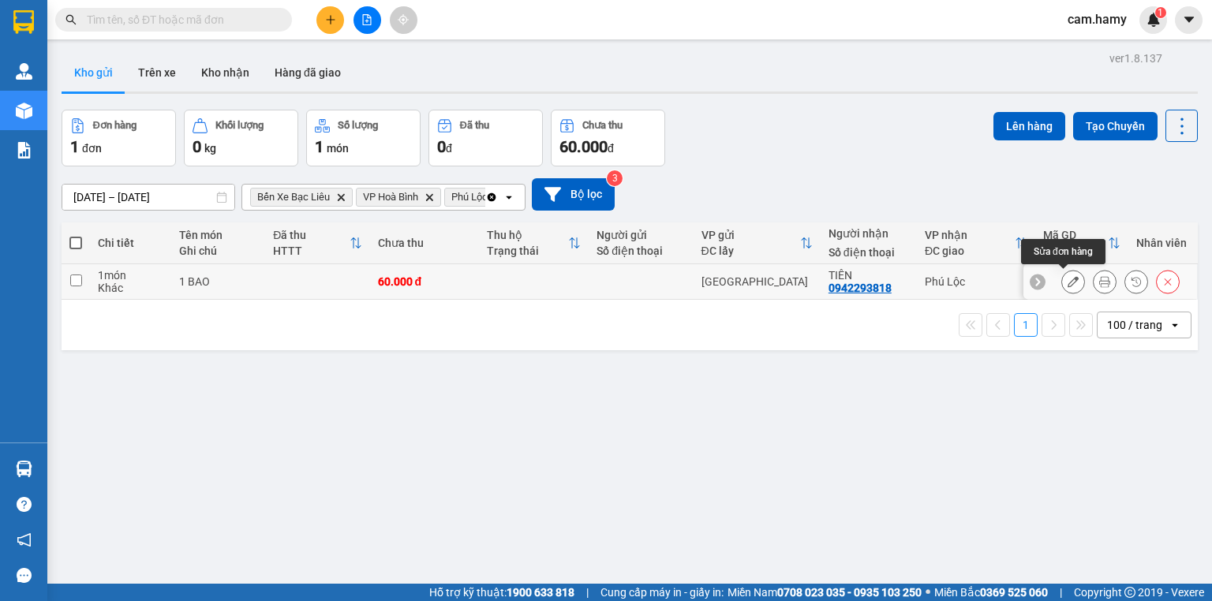
click at [1068, 281] on icon at bounding box center [1073, 281] width 11 height 11
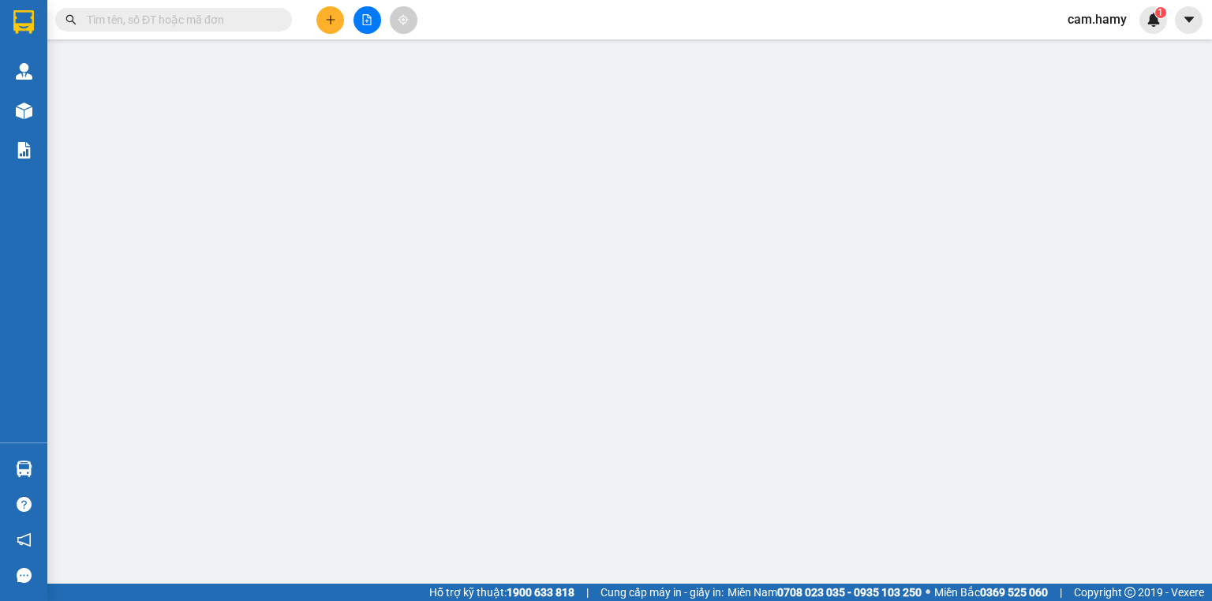
type input "0942293818"
type input "TIÊN"
type input "60.000"
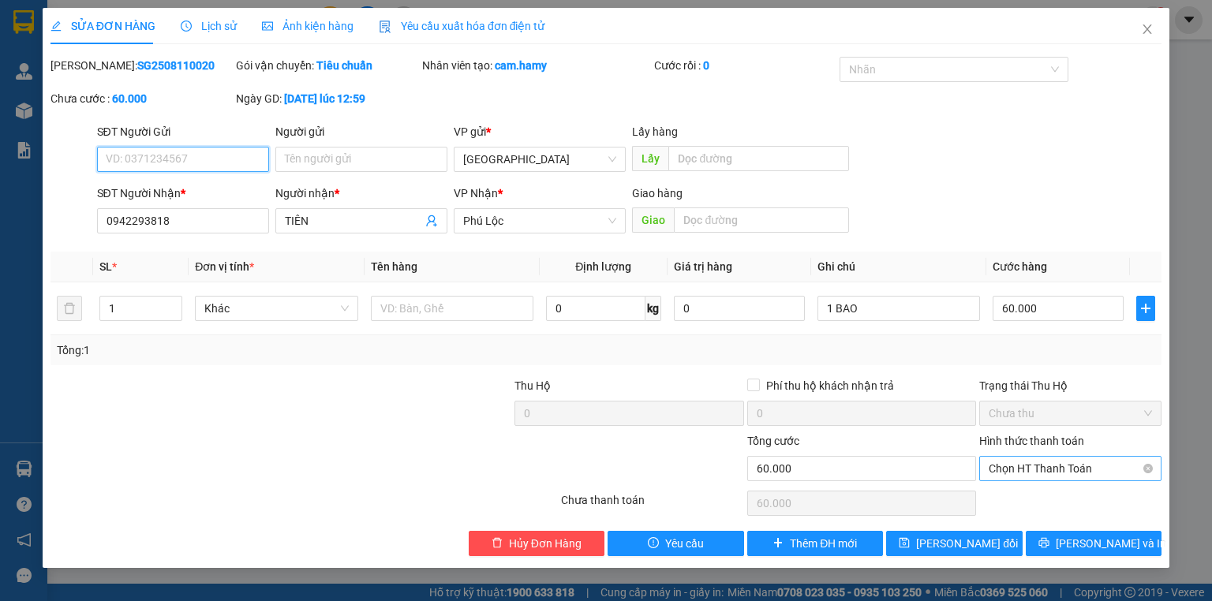
click at [1025, 460] on span "Chọn HT Thanh Toán" at bounding box center [1070, 469] width 163 height 24
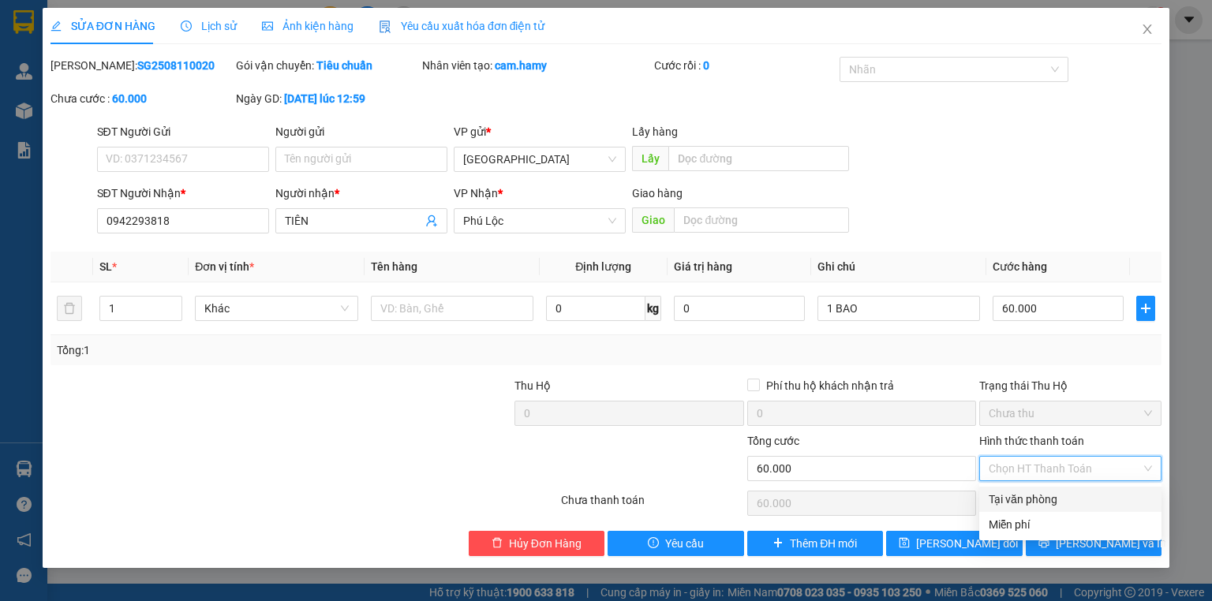
click at [1026, 500] on div "Tại văn phòng" at bounding box center [1070, 499] width 163 height 17
type input "0"
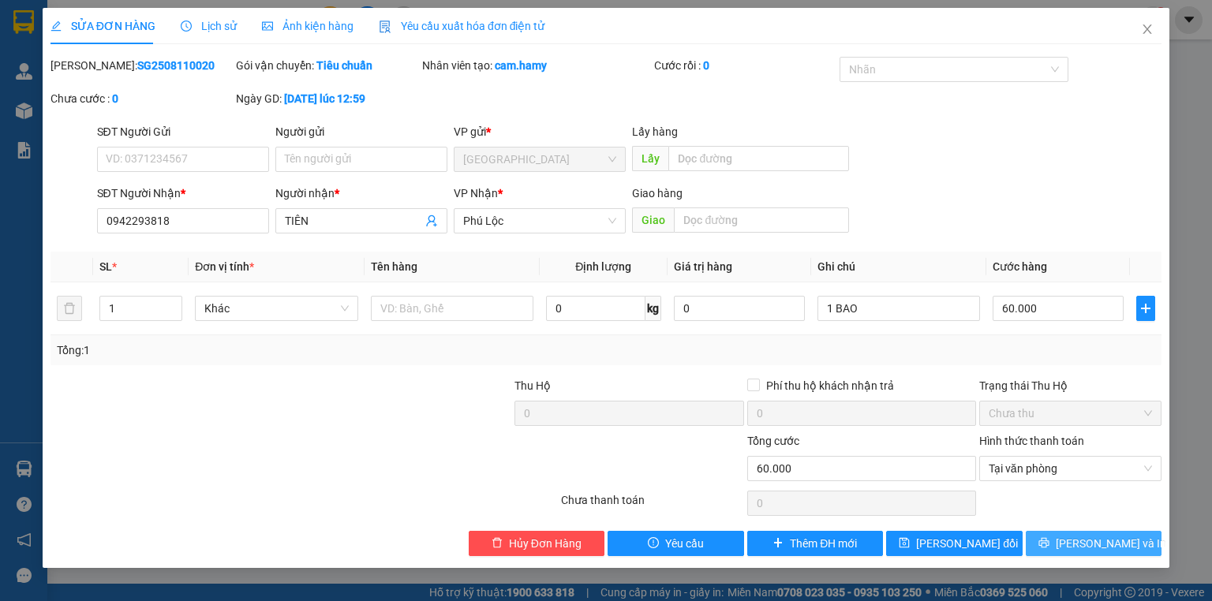
click at [1054, 549] on button "[PERSON_NAME] và In" at bounding box center [1094, 543] width 137 height 25
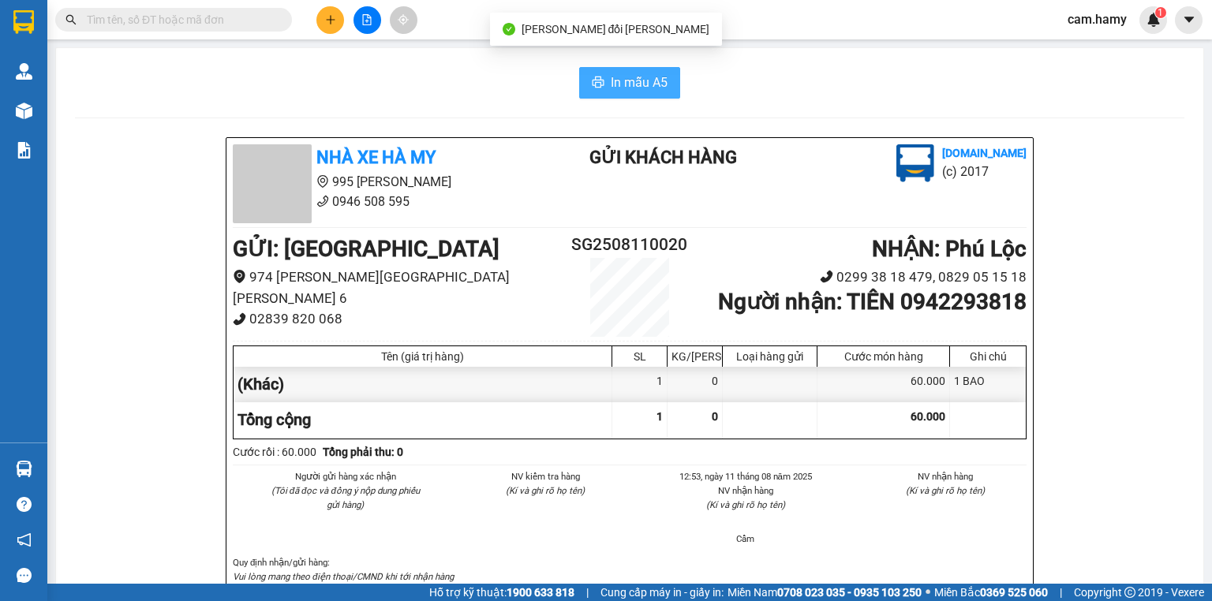
click at [616, 77] on span "In mẫu A5" at bounding box center [639, 83] width 57 height 20
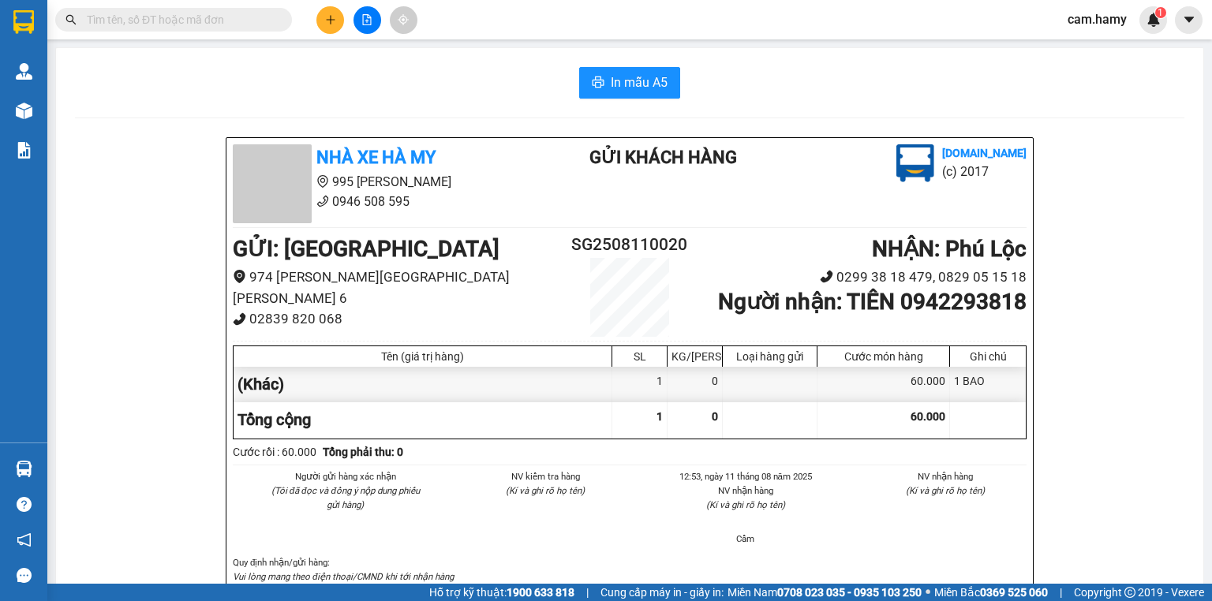
click at [193, 19] on input "text" at bounding box center [180, 19] width 186 height 17
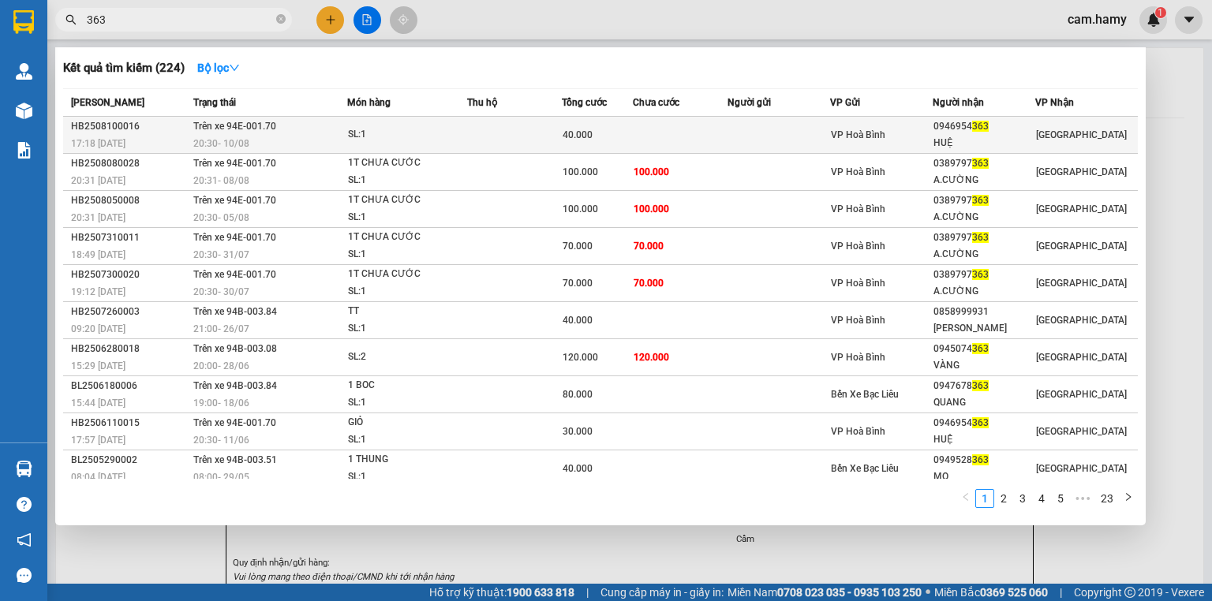
type input "363"
click at [850, 131] on span "VP Hoà Bình" at bounding box center [858, 134] width 54 height 11
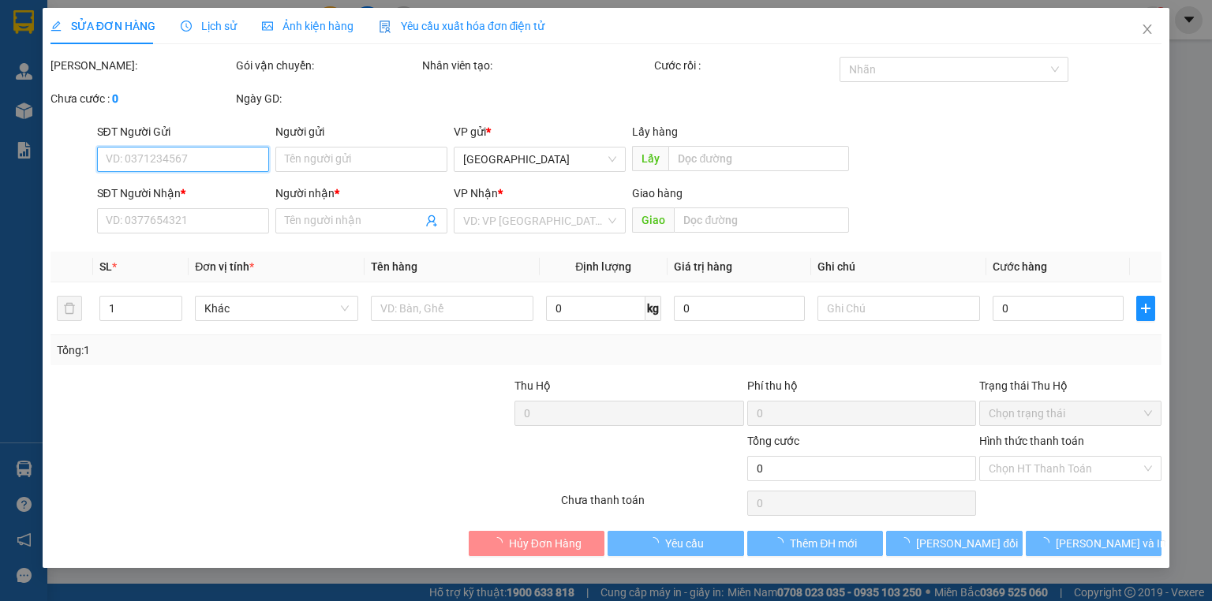
type input "0946954363"
type input "HUỆ"
type input "40.000"
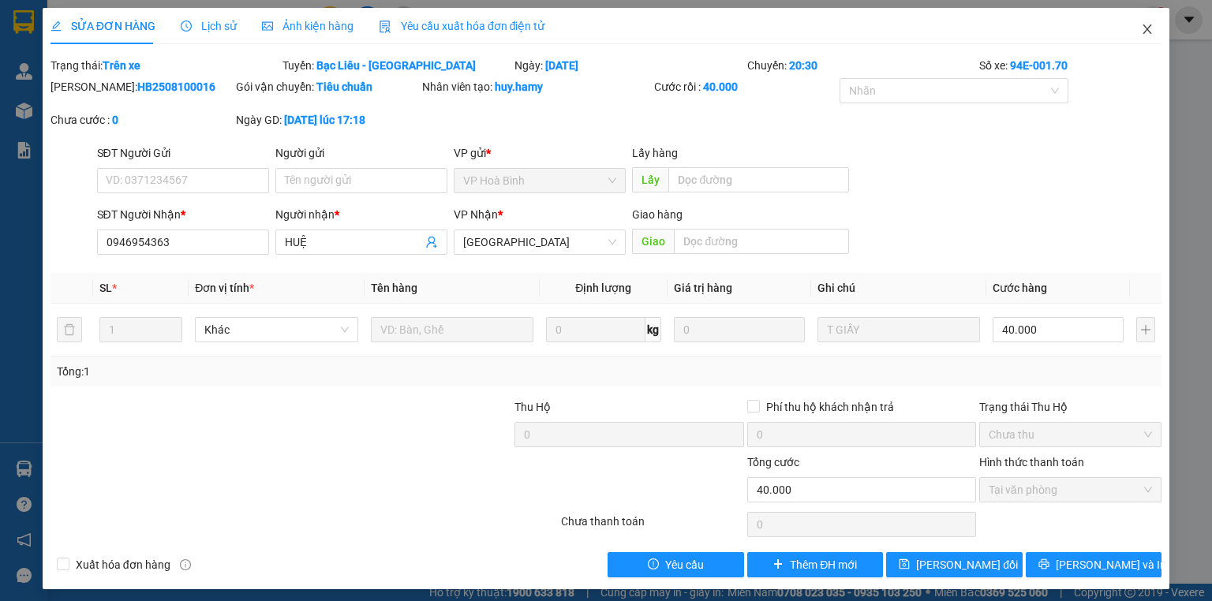
click at [1141, 29] on icon "close" at bounding box center [1147, 29] width 13 height 13
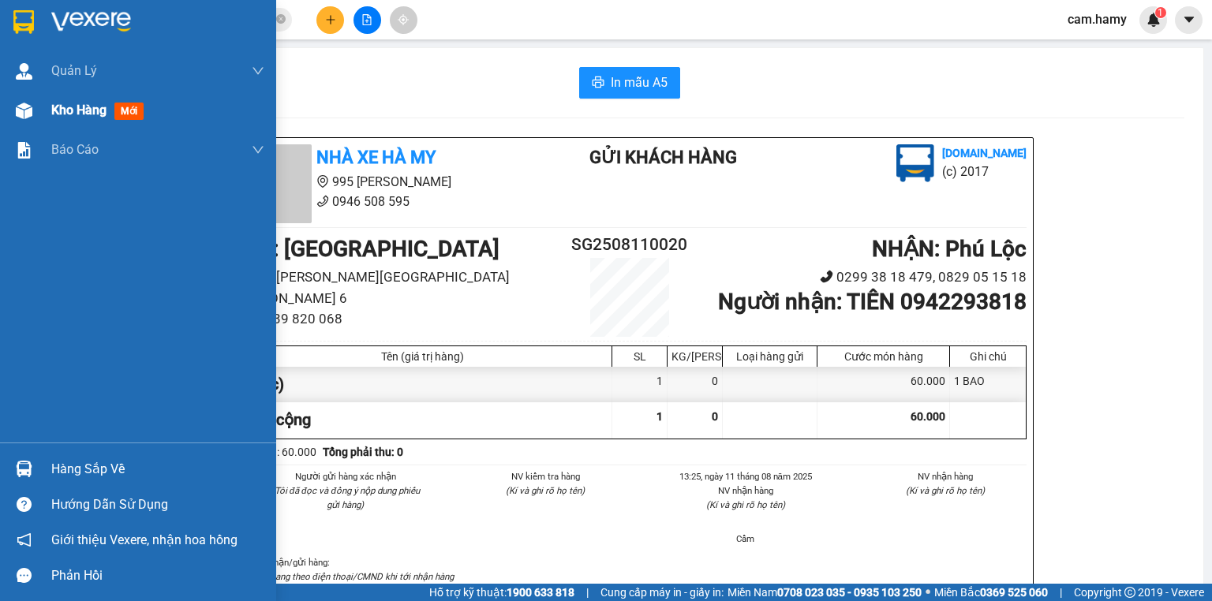
click at [61, 111] on span "Kho hàng" at bounding box center [78, 110] width 55 height 15
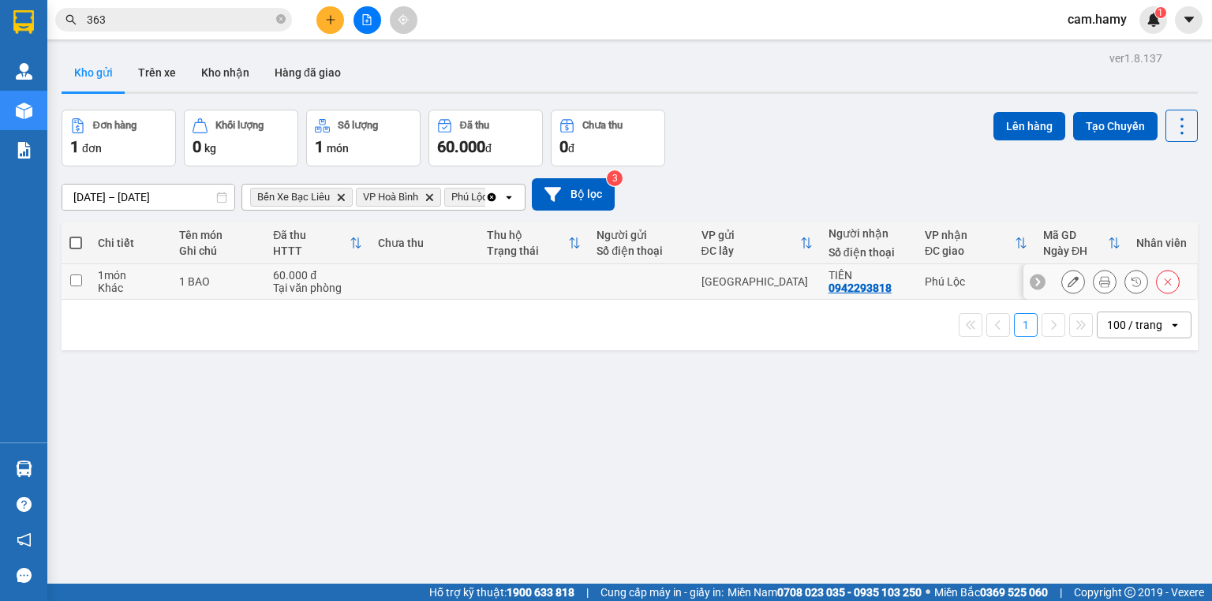
click at [76, 278] on input "checkbox" at bounding box center [76, 281] width 12 height 12
checkbox input "true"
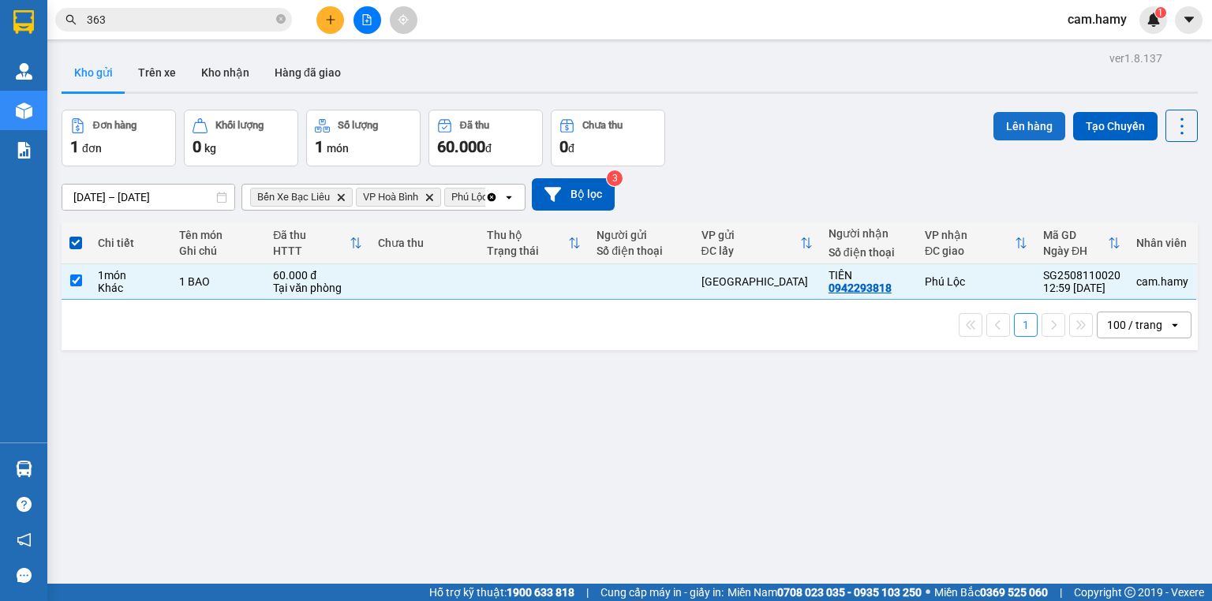
click at [1024, 120] on button "Lên hàng" at bounding box center [1030, 126] width 72 height 28
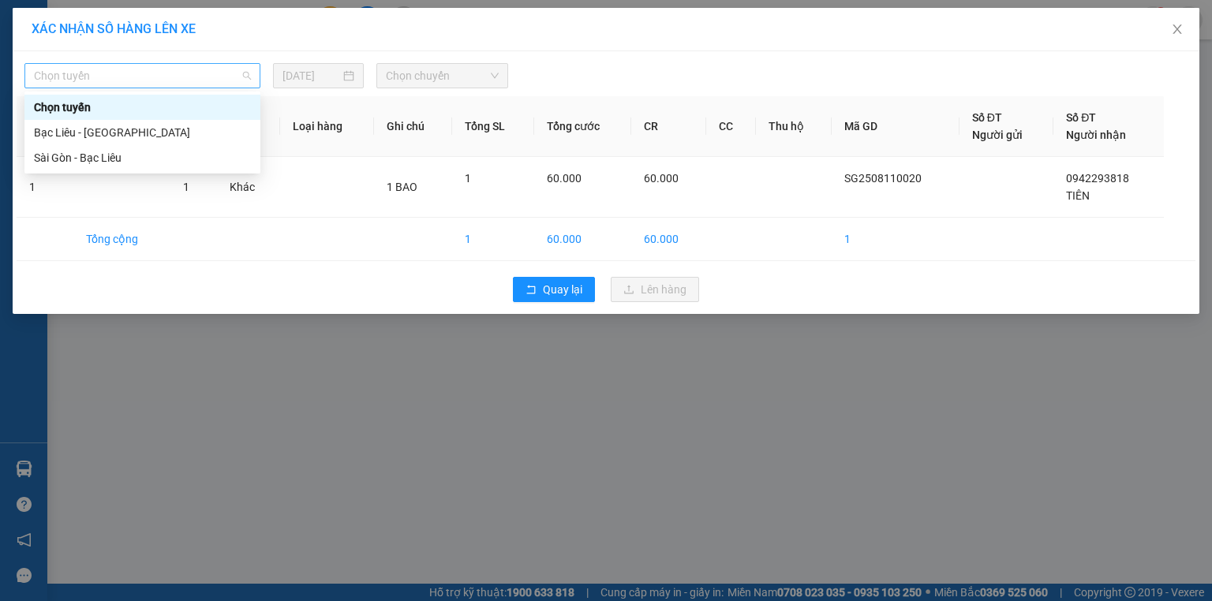
click at [148, 70] on span "Chọn tuyến" at bounding box center [142, 76] width 217 height 24
click at [92, 158] on div "Sài Gòn - Bạc Liêu" at bounding box center [142, 157] width 217 height 17
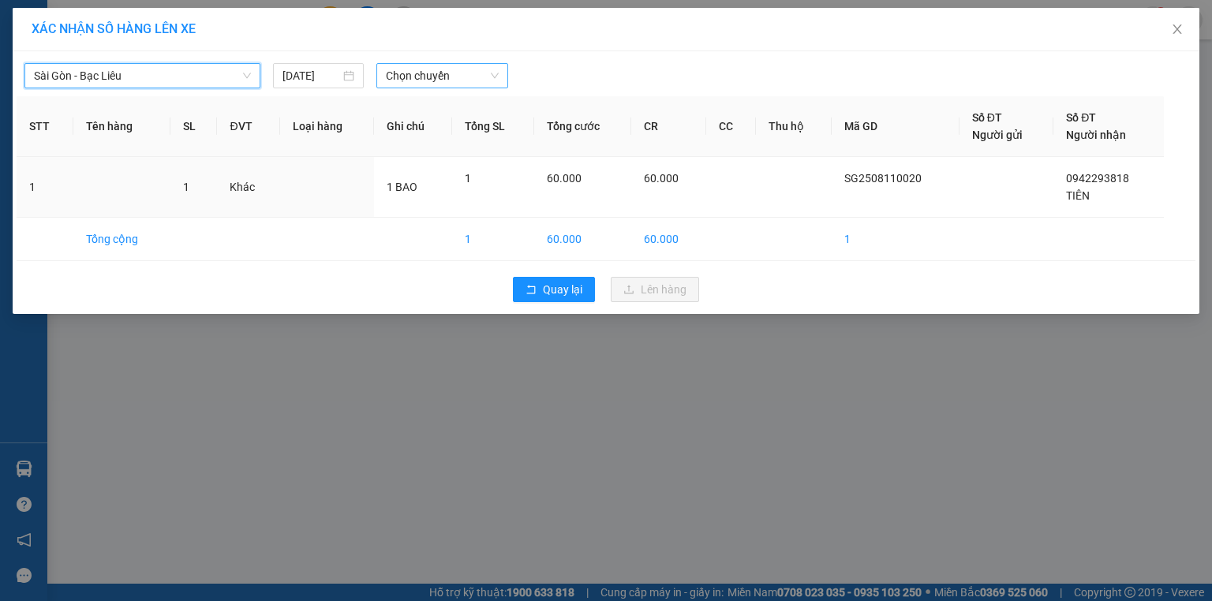
click at [404, 70] on span "Chọn chuyến" at bounding box center [443, 76] width 114 height 24
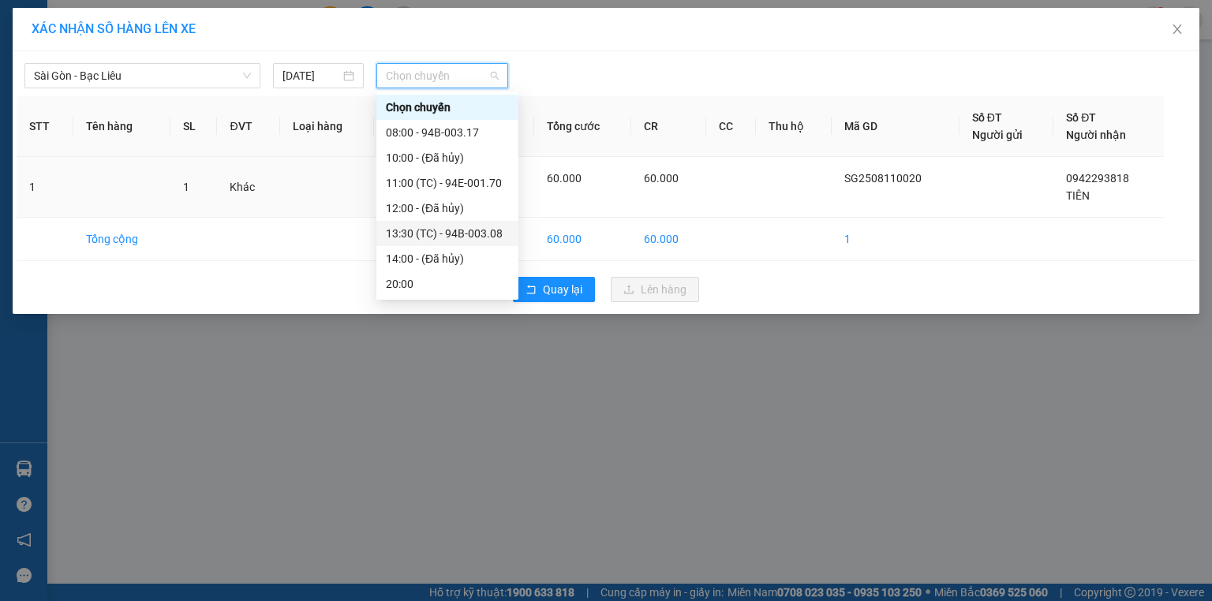
click at [443, 234] on div "13:30 (TC) - 94B-003.08" at bounding box center [447, 233] width 123 height 17
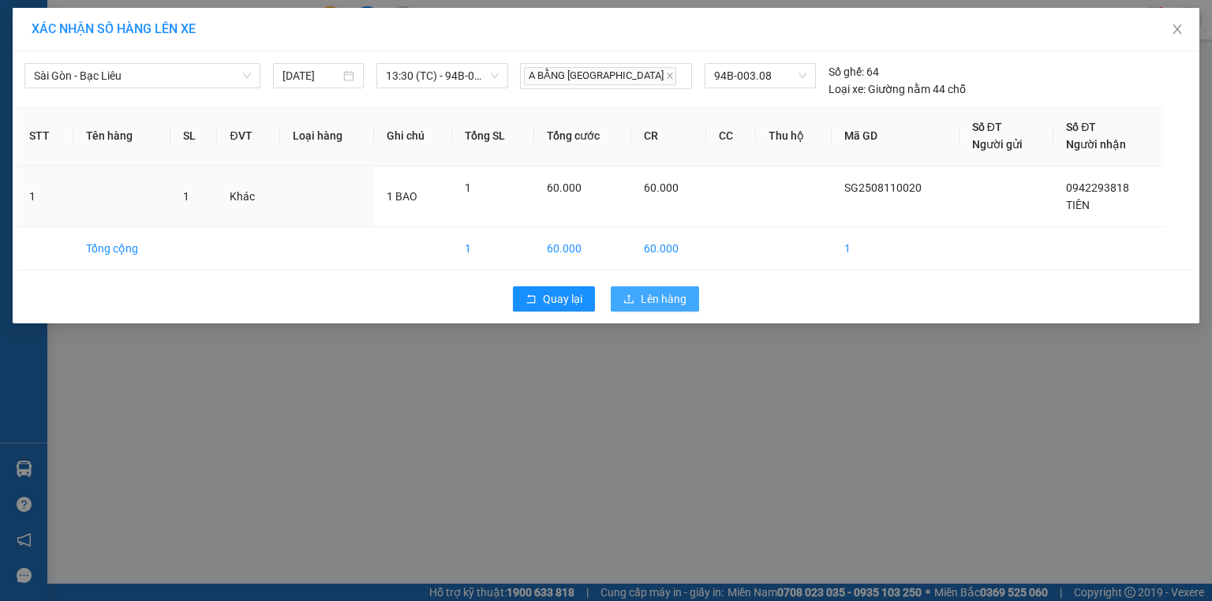
click at [648, 302] on span "Lên hàng" at bounding box center [664, 298] width 46 height 17
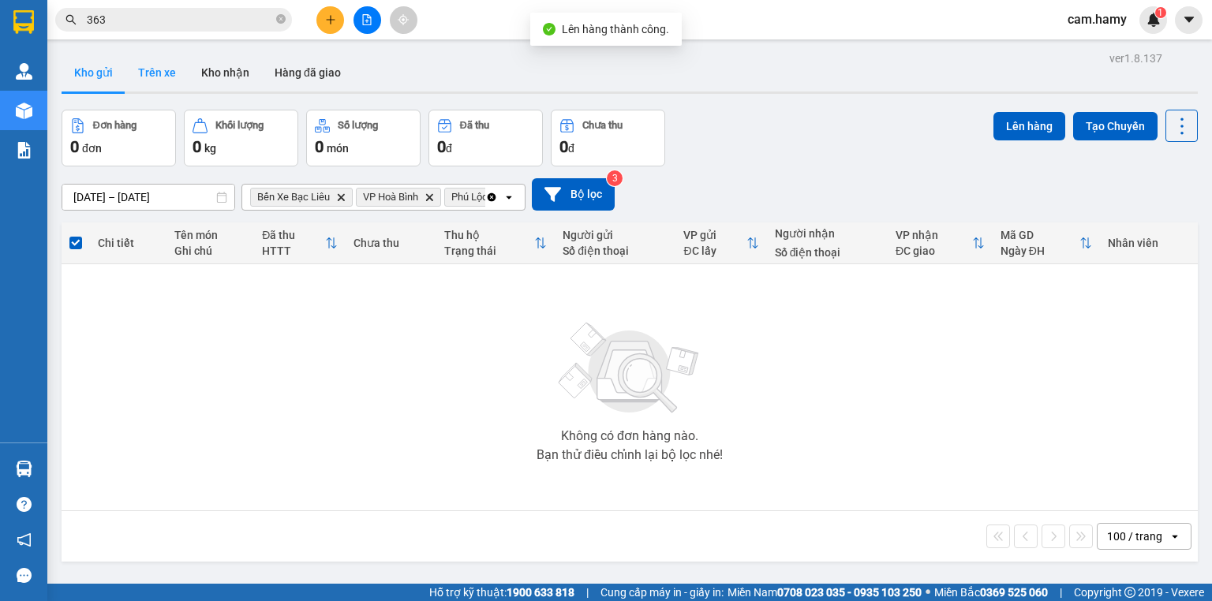
click at [155, 68] on button "Trên xe" at bounding box center [156, 73] width 63 height 38
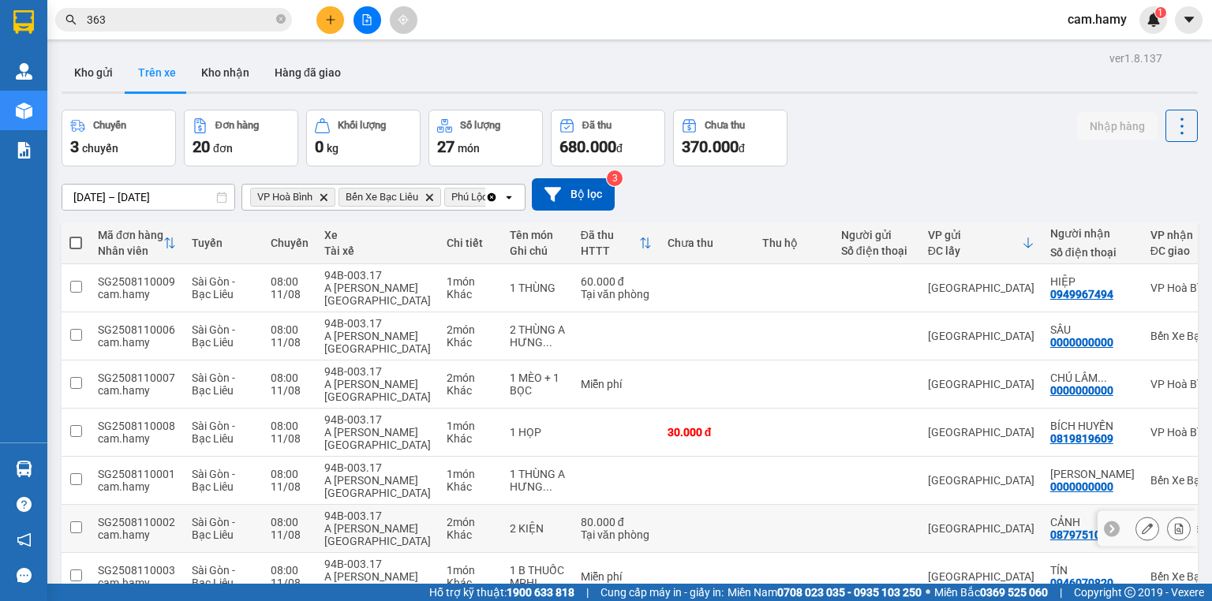
scroll to position [116, 0]
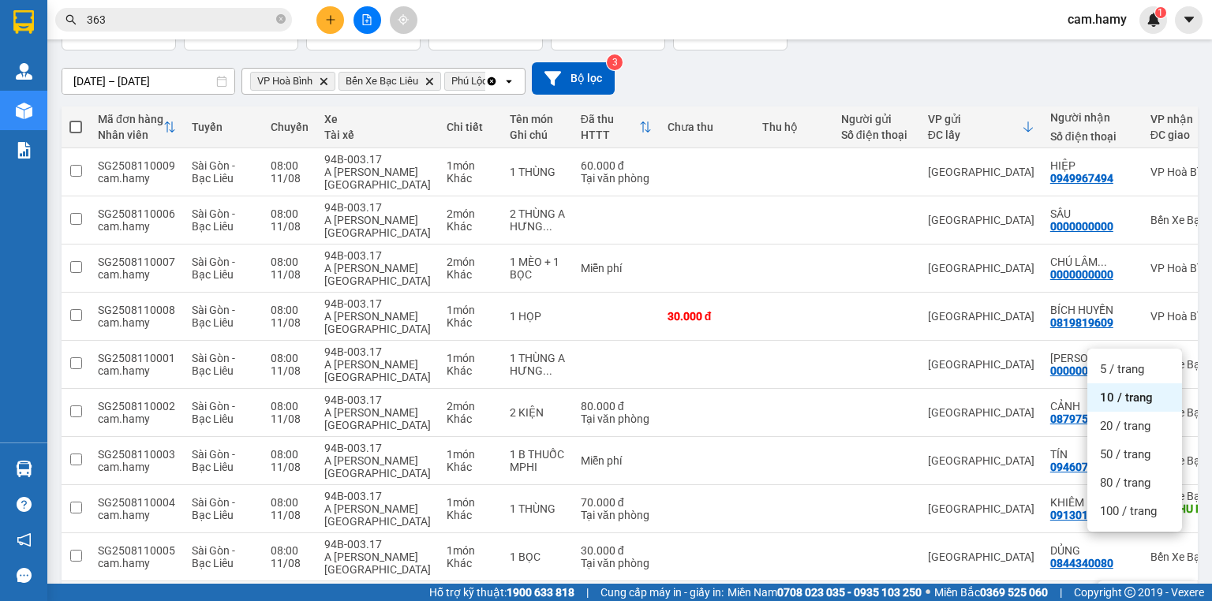
click at [520, 593] on div "1 KIỆN" at bounding box center [537, 599] width 55 height 13
checkbox input "true"
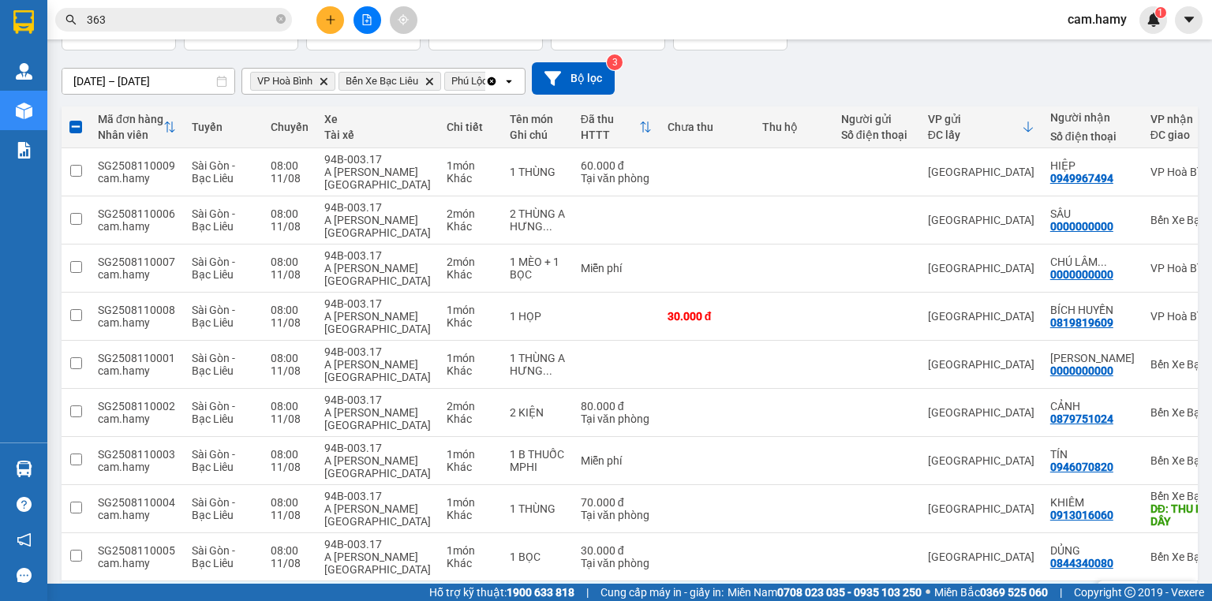
click at [1054, 599] on div "0901279185" at bounding box center [1082, 605] width 63 height 13
click at [1174, 594] on icon at bounding box center [1179, 599] width 11 height 11
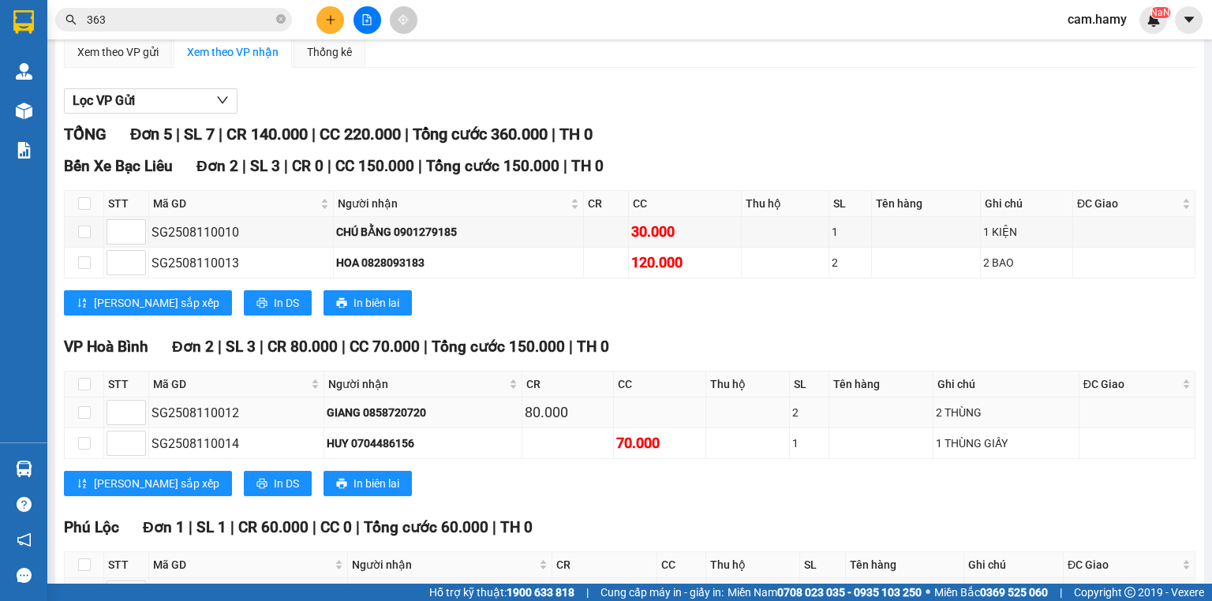
scroll to position [189, 0]
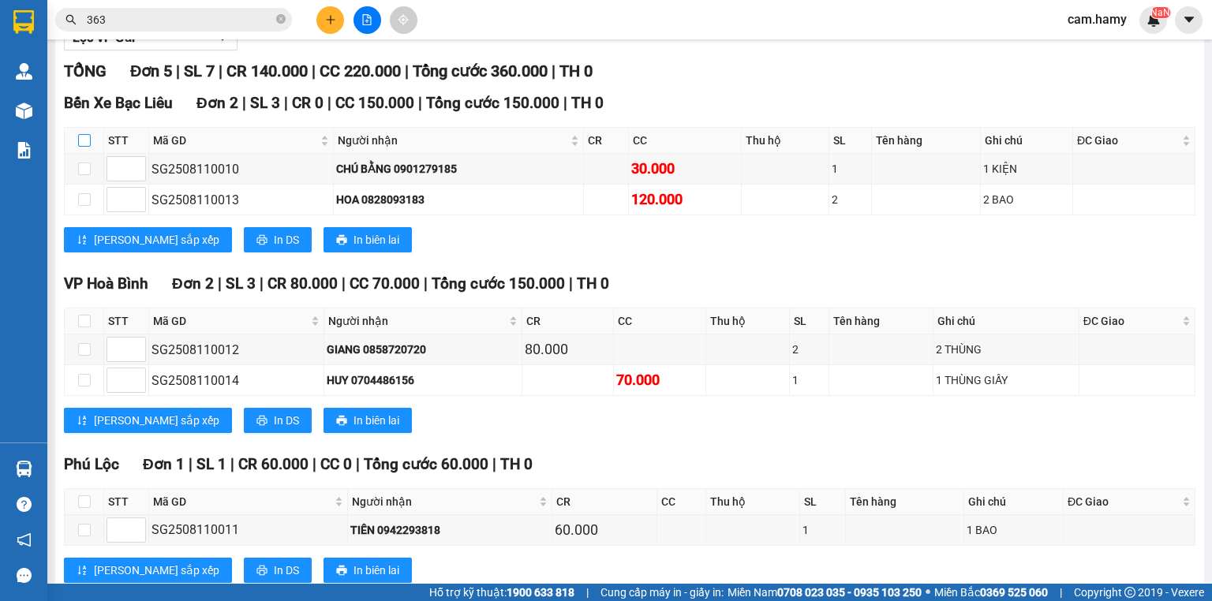
click at [84, 147] on input "checkbox" at bounding box center [84, 140] width 13 height 13
checkbox input "true"
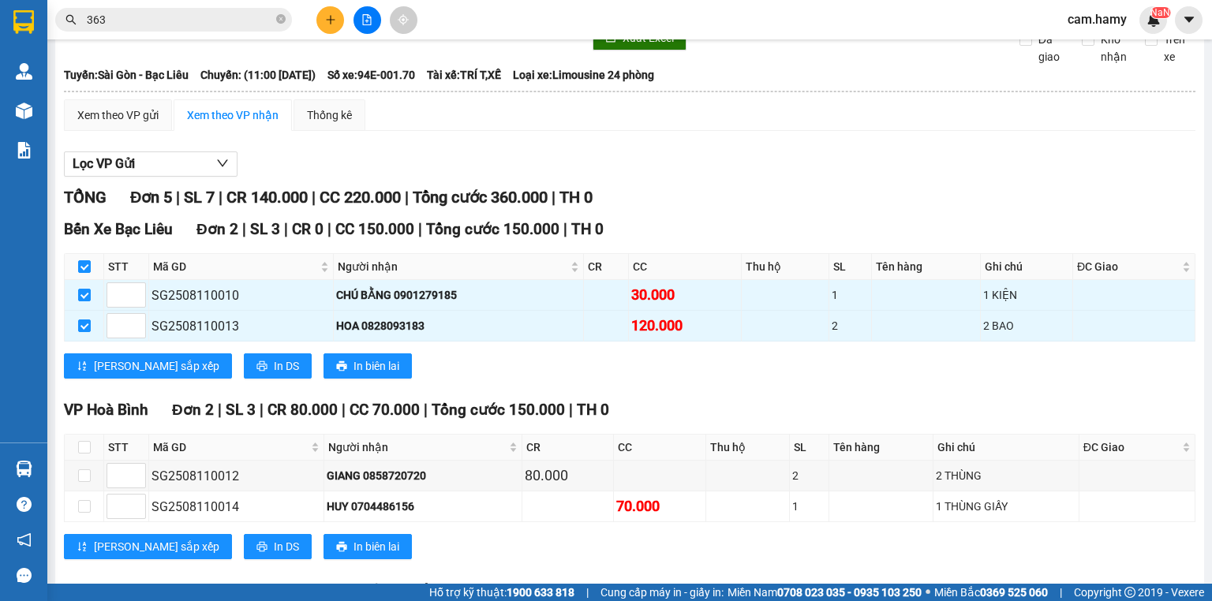
scroll to position [0, 0]
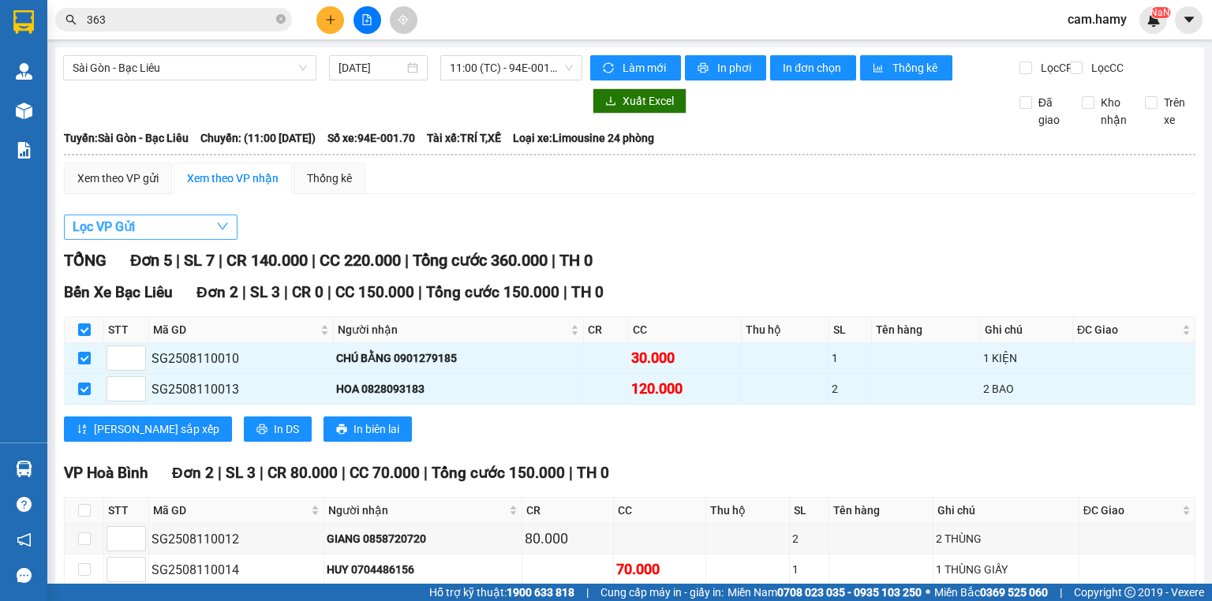
click at [142, 230] on button "Lọc VP Gửi" at bounding box center [151, 227] width 174 height 25
click at [515, 185] on div "Xem theo VP gửi Xem theo VP nhận Thống kê" at bounding box center [630, 179] width 1132 height 32
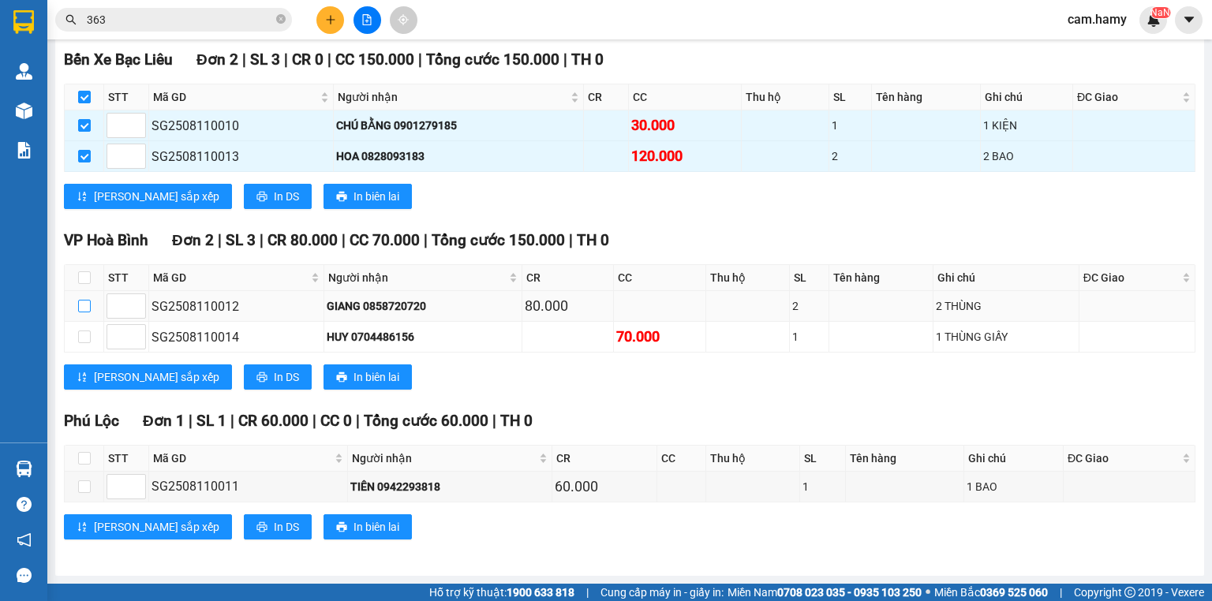
click at [87, 309] on input "checkbox" at bounding box center [84, 306] width 13 height 13
checkbox input "true"
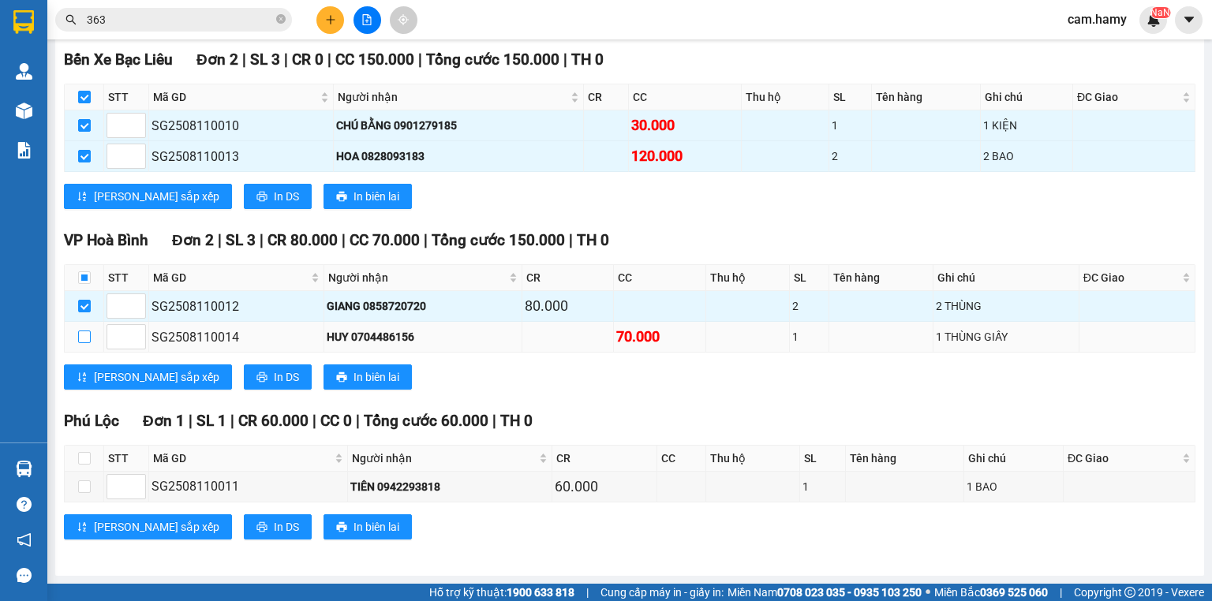
click at [85, 335] on input "checkbox" at bounding box center [84, 337] width 13 height 13
checkbox input "true"
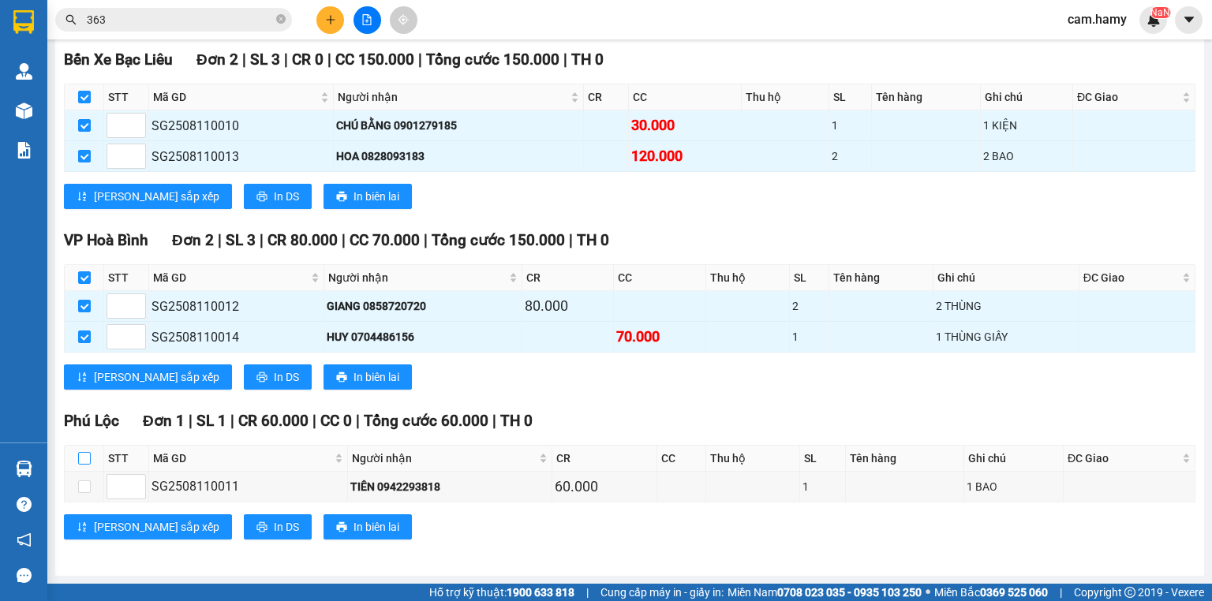
click at [84, 459] on input "checkbox" at bounding box center [84, 458] width 13 height 13
checkbox input "true"
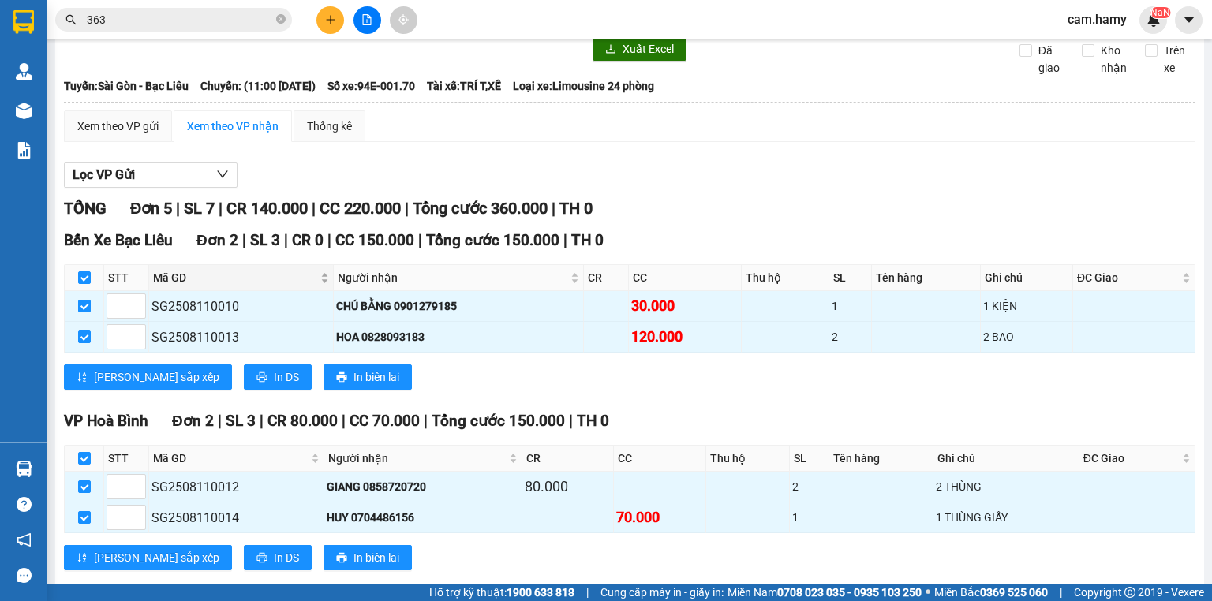
scroll to position [0, 0]
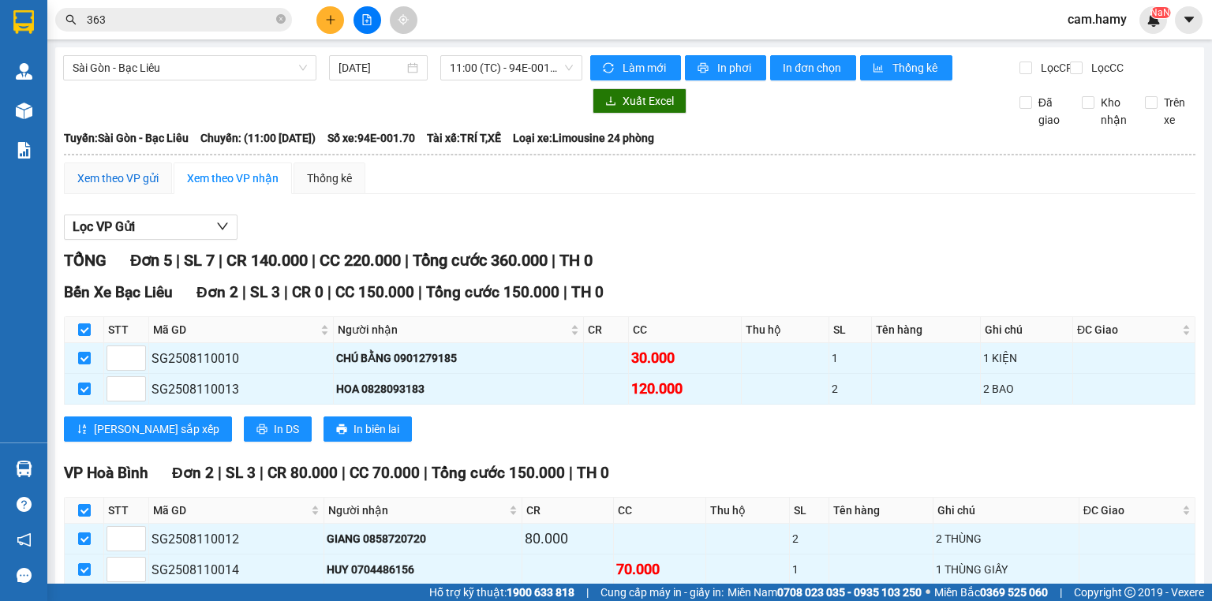
click at [114, 187] on div "Xem theo VP gửi" at bounding box center [117, 178] width 81 height 17
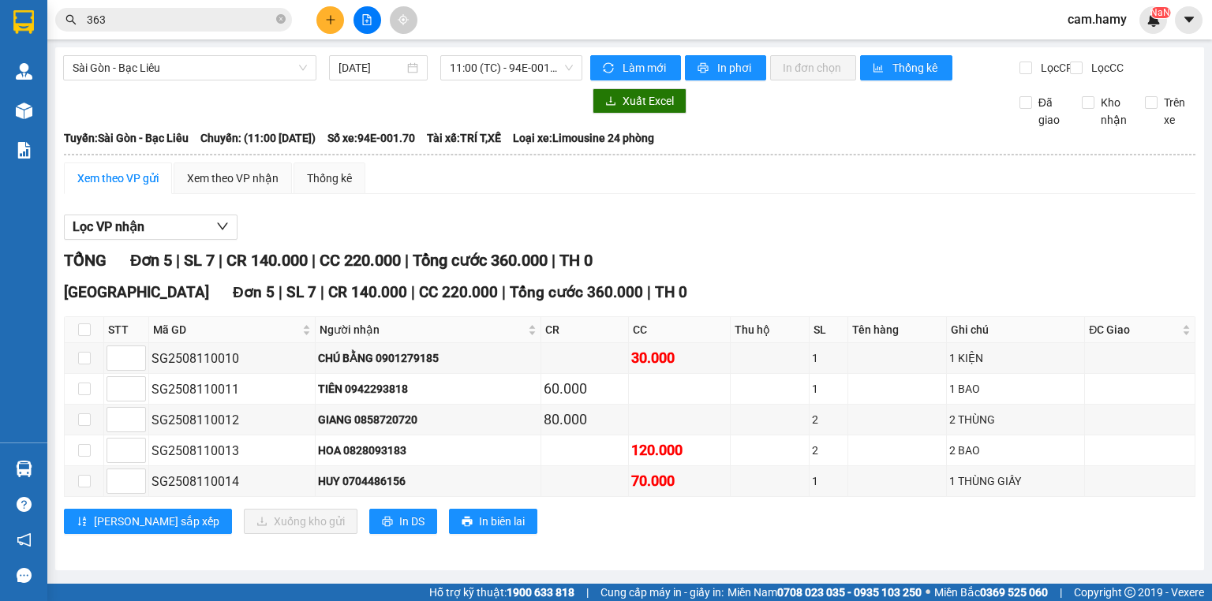
click at [139, 187] on div "Xem theo VP gửi" at bounding box center [117, 178] width 81 height 17
click at [129, 183] on div "Xem theo VP gửi" at bounding box center [117, 178] width 81 height 17
click at [84, 365] on input "checkbox" at bounding box center [84, 358] width 13 height 13
checkbox input "true"
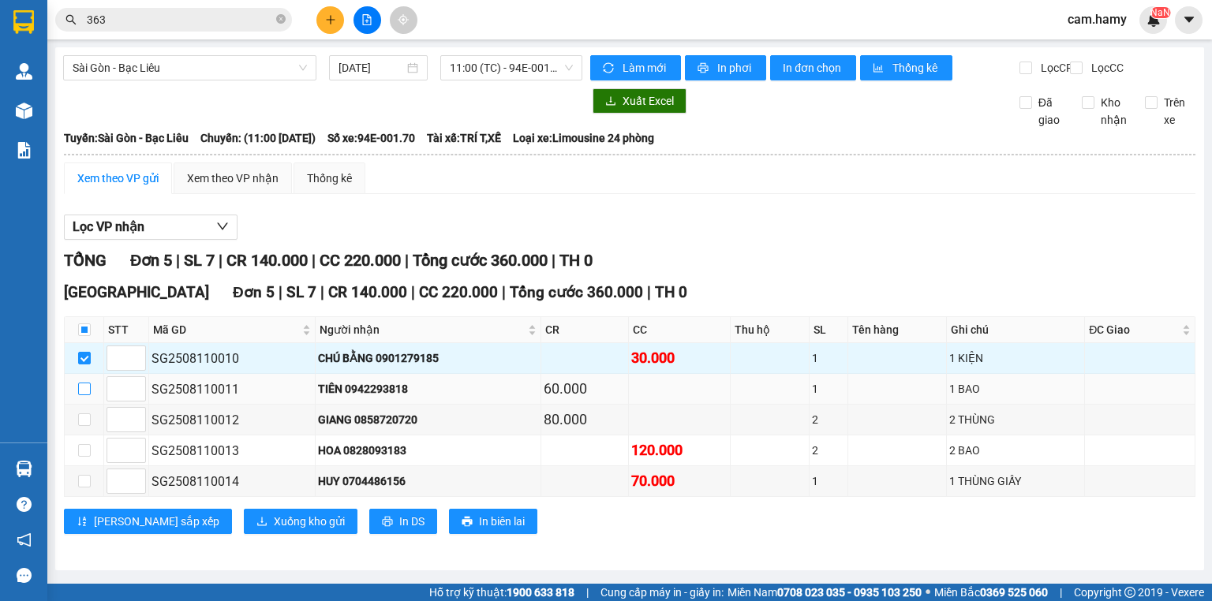
click at [79, 395] on input "checkbox" at bounding box center [84, 389] width 13 height 13
checkbox input "true"
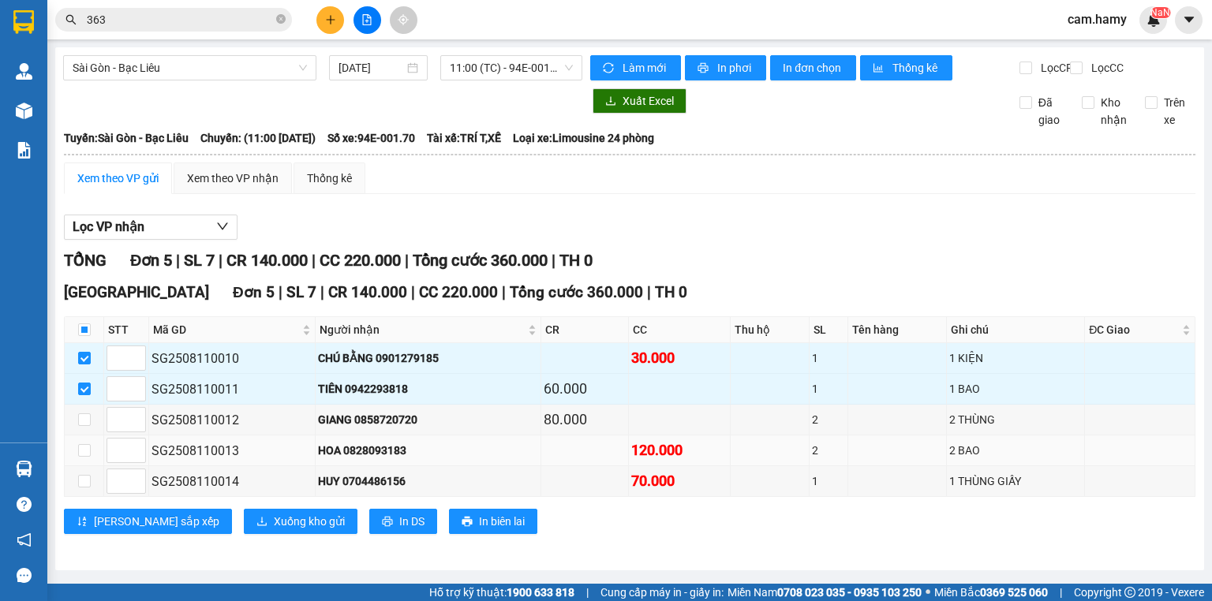
scroll to position [4, 0]
click at [274, 528] on span "Xuống kho gửi" at bounding box center [309, 521] width 71 height 17
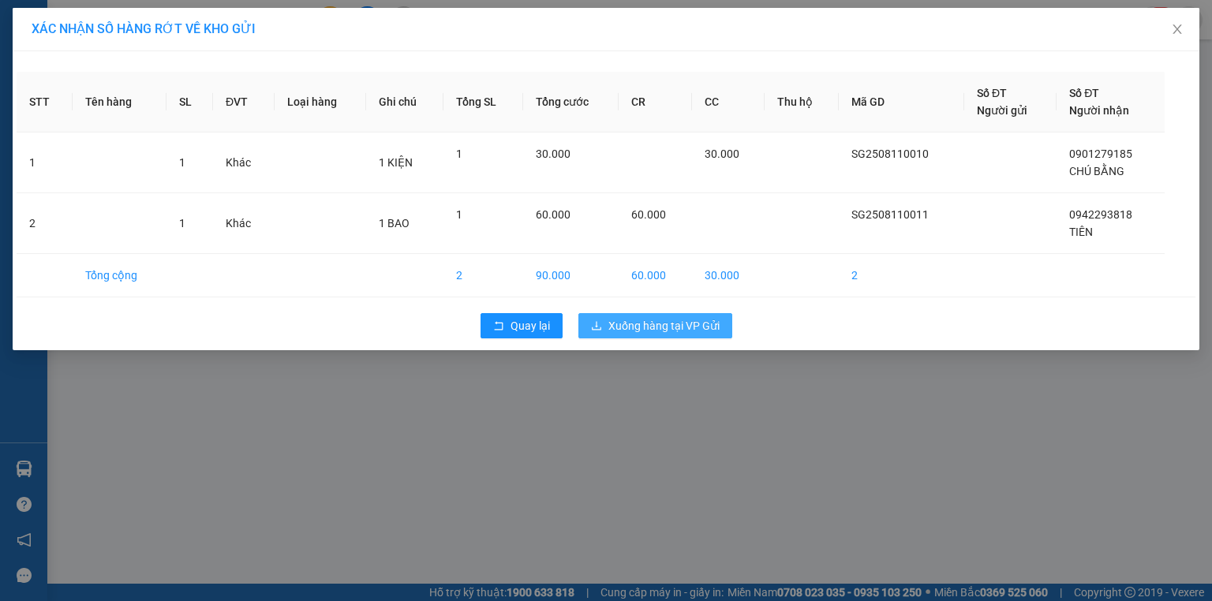
click at [644, 325] on span "Xuống hàng tại VP Gửi" at bounding box center [664, 325] width 111 height 17
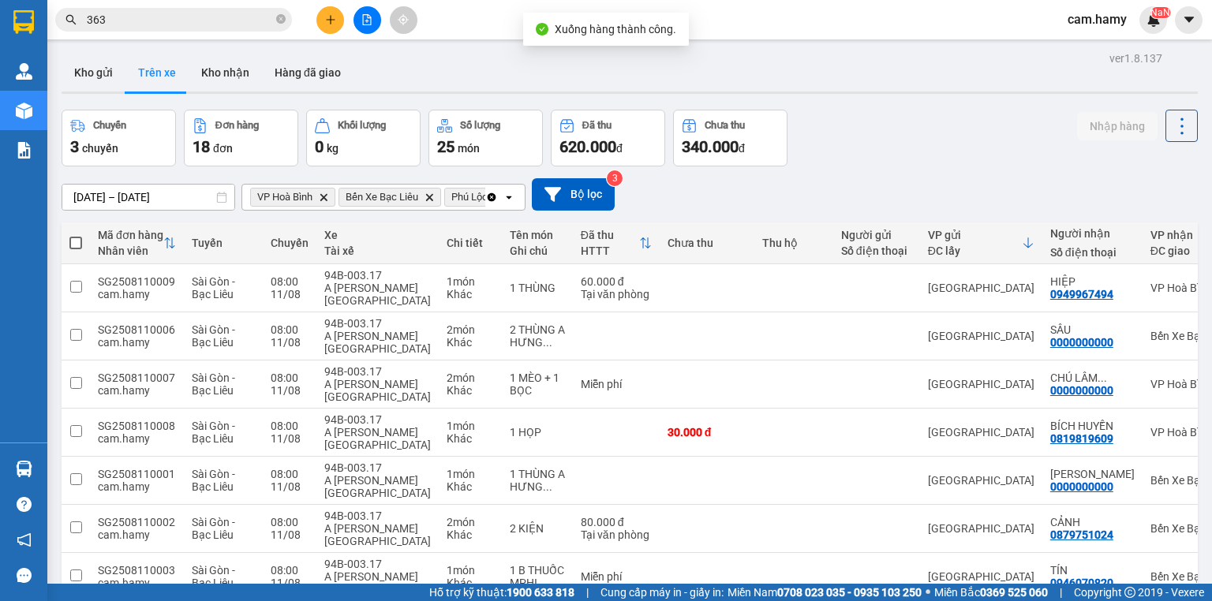
drag, startPoint x: 101, startPoint y: 70, endPoint x: 120, endPoint y: 131, distance: 63.7
click at [101, 71] on button "Kho gửi" at bounding box center [94, 73] width 64 height 38
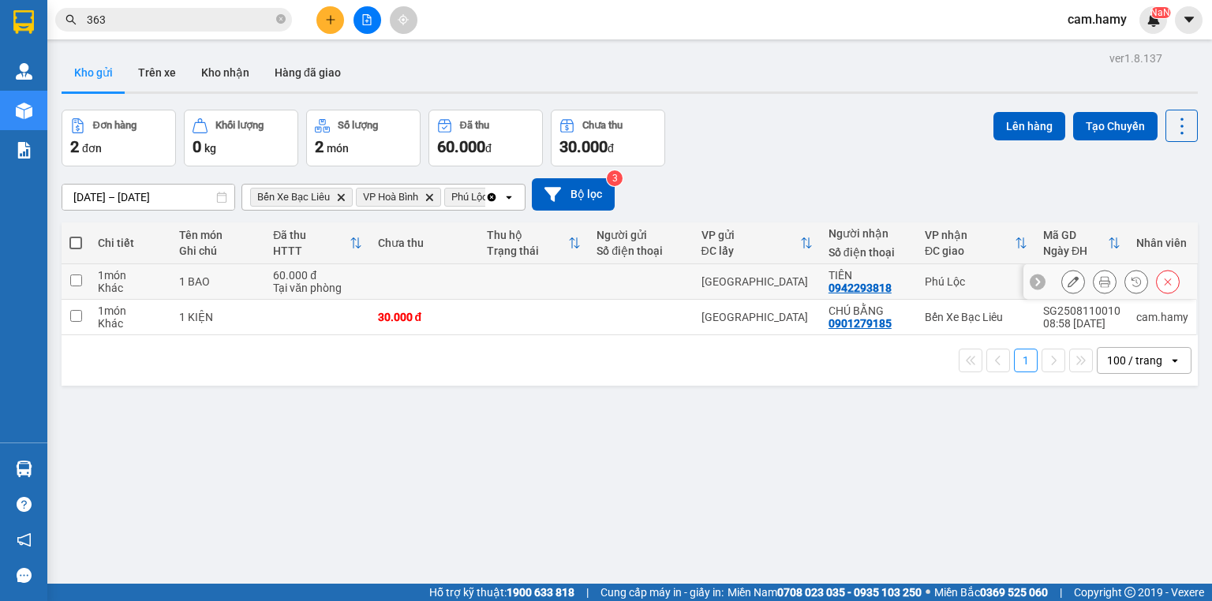
click at [74, 283] on input "checkbox" at bounding box center [76, 281] width 12 height 12
checkbox input "true"
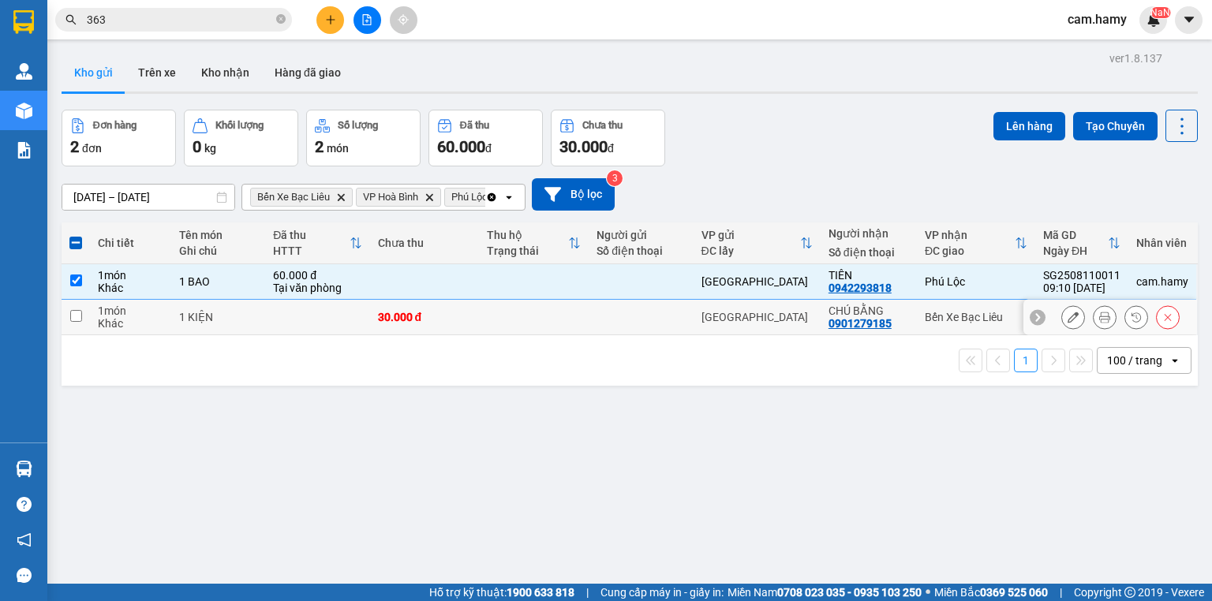
click at [73, 317] on input "checkbox" at bounding box center [76, 316] width 12 height 12
checkbox input "true"
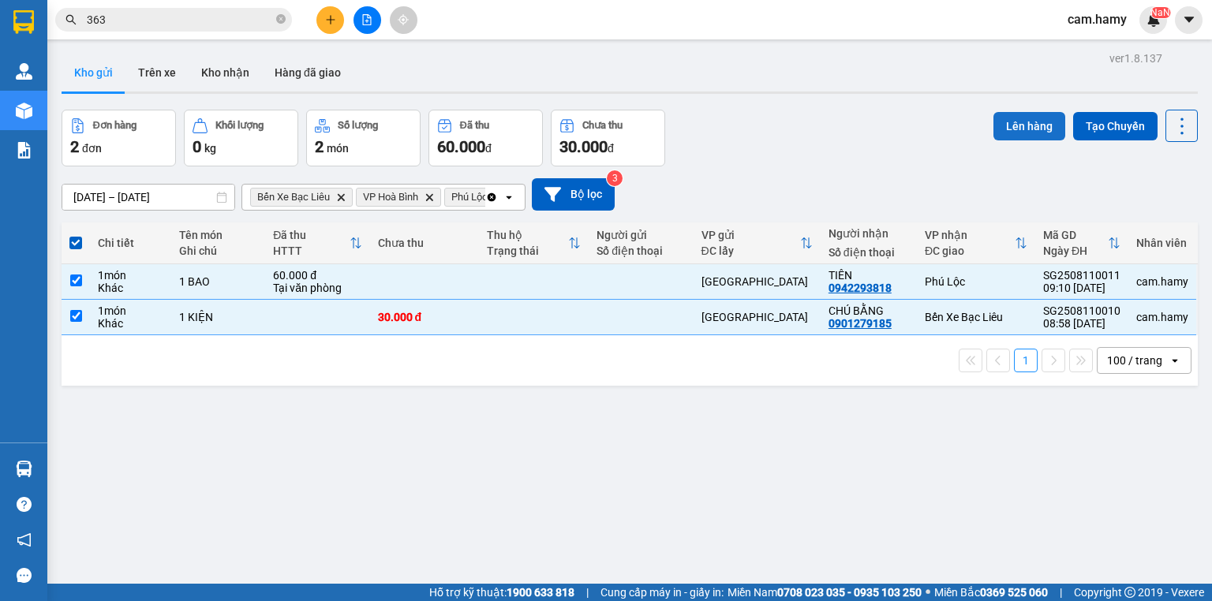
click at [1017, 122] on button "Lên hàng" at bounding box center [1030, 126] width 72 height 28
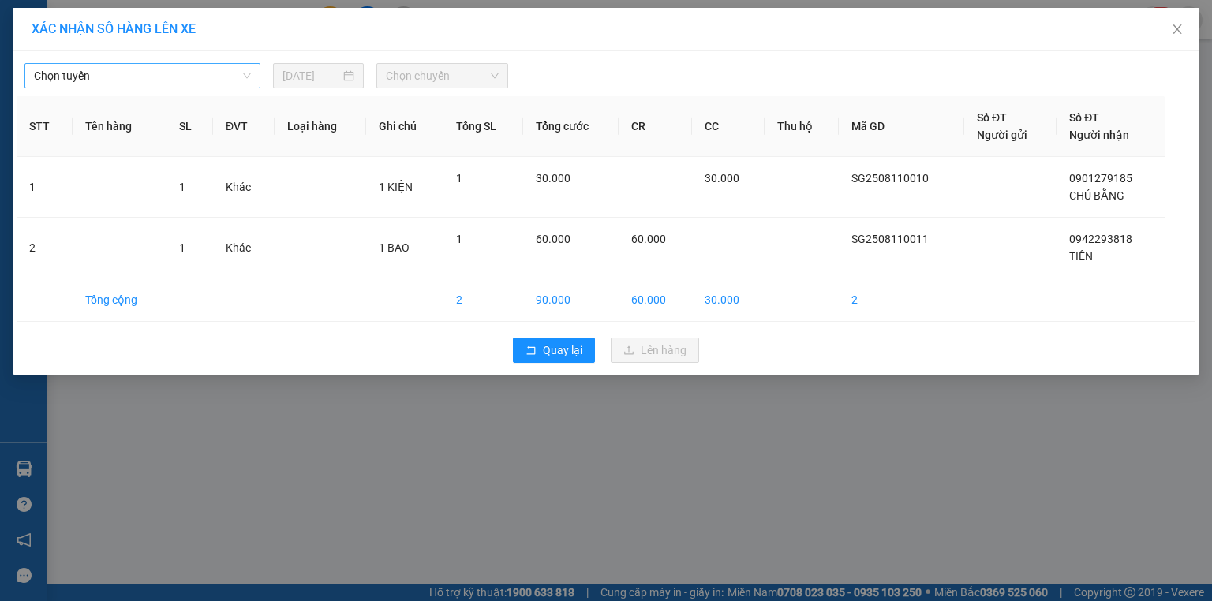
click at [210, 79] on span "Chọn tuyến" at bounding box center [142, 76] width 217 height 24
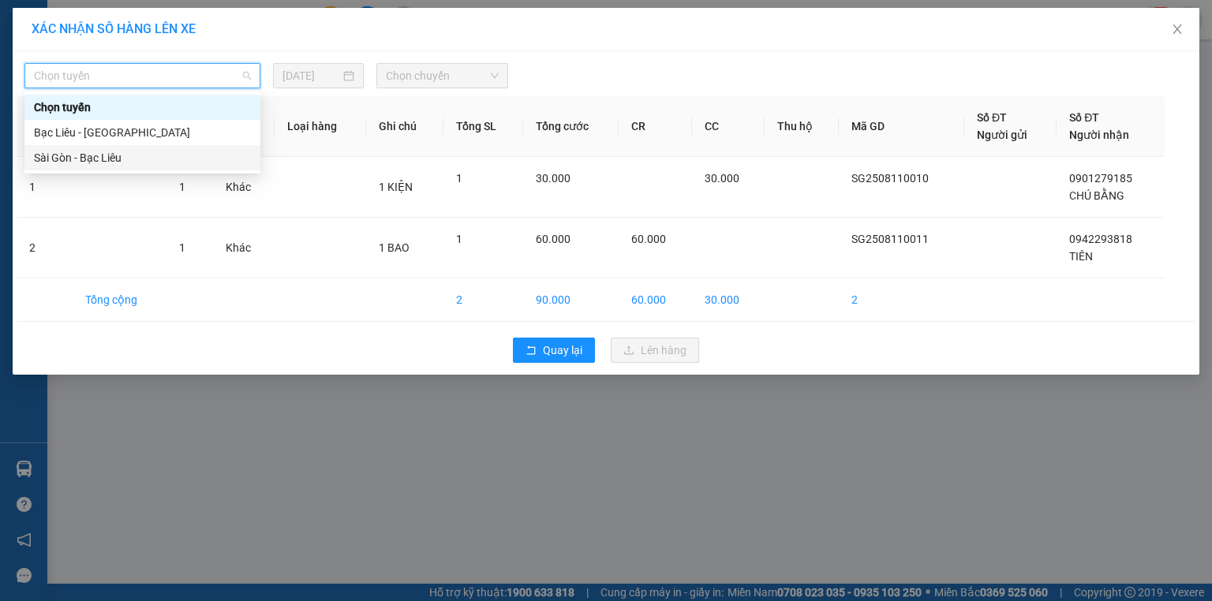
click at [107, 163] on div "Sài Gòn - Bạc Liêu" at bounding box center [142, 157] width 217 height 17
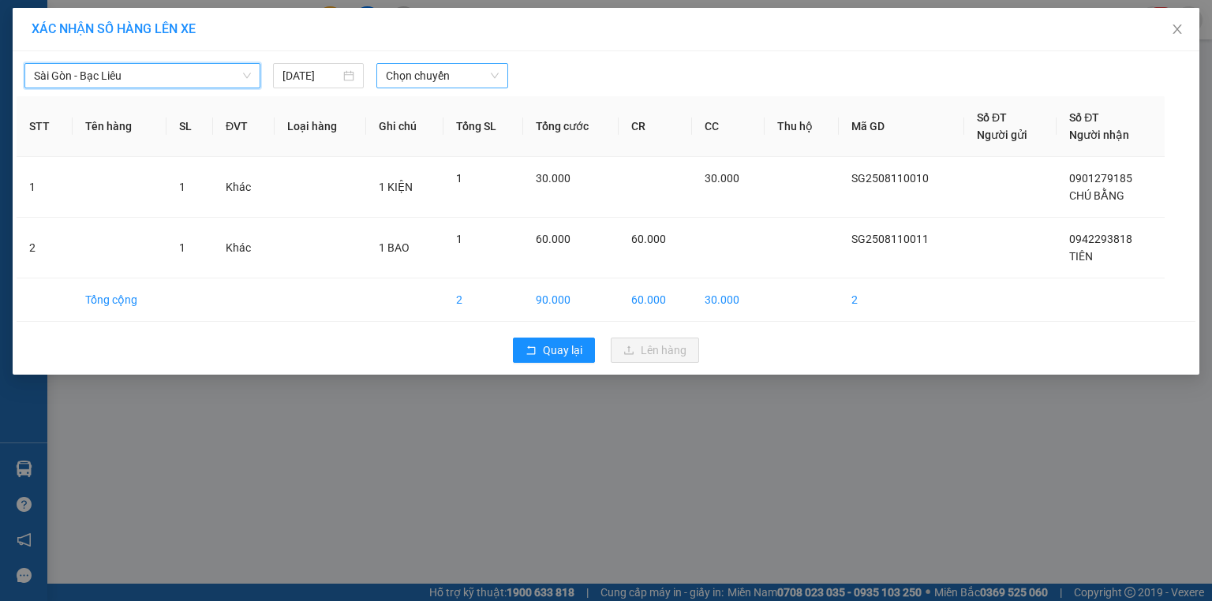
click at [398, 76] on span "Chọn chuyến" at bounding box center [443, 76] width 114 height 24
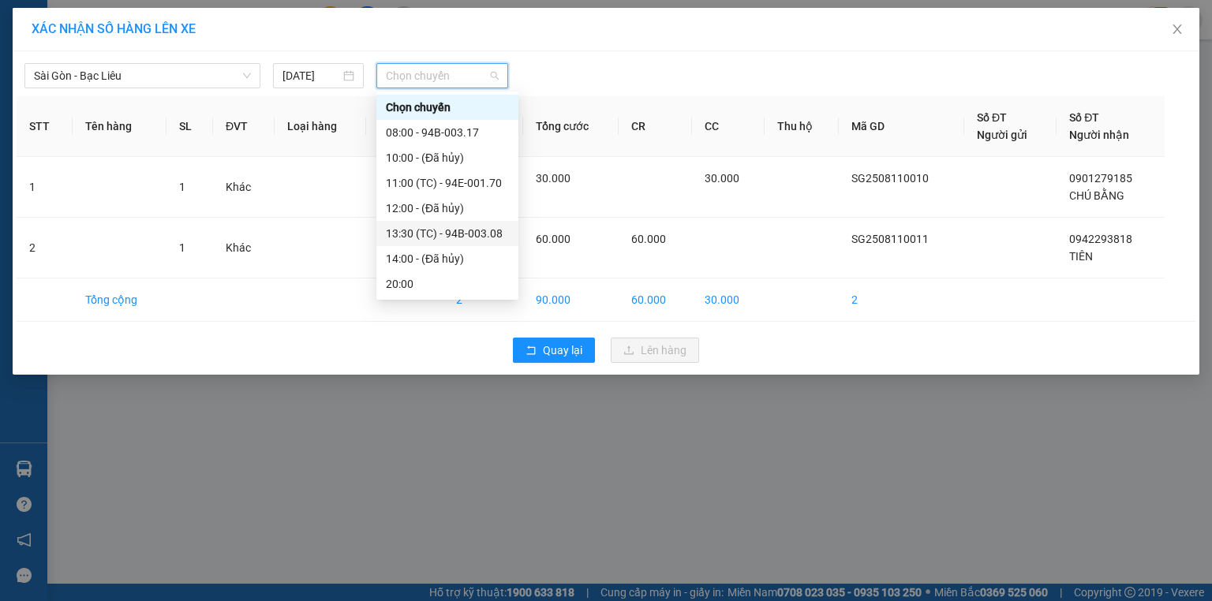
click at [407, 235] on div "13:30 (TC) - 94B-003.08" at bounding box center [447, 233] width 123 height 17
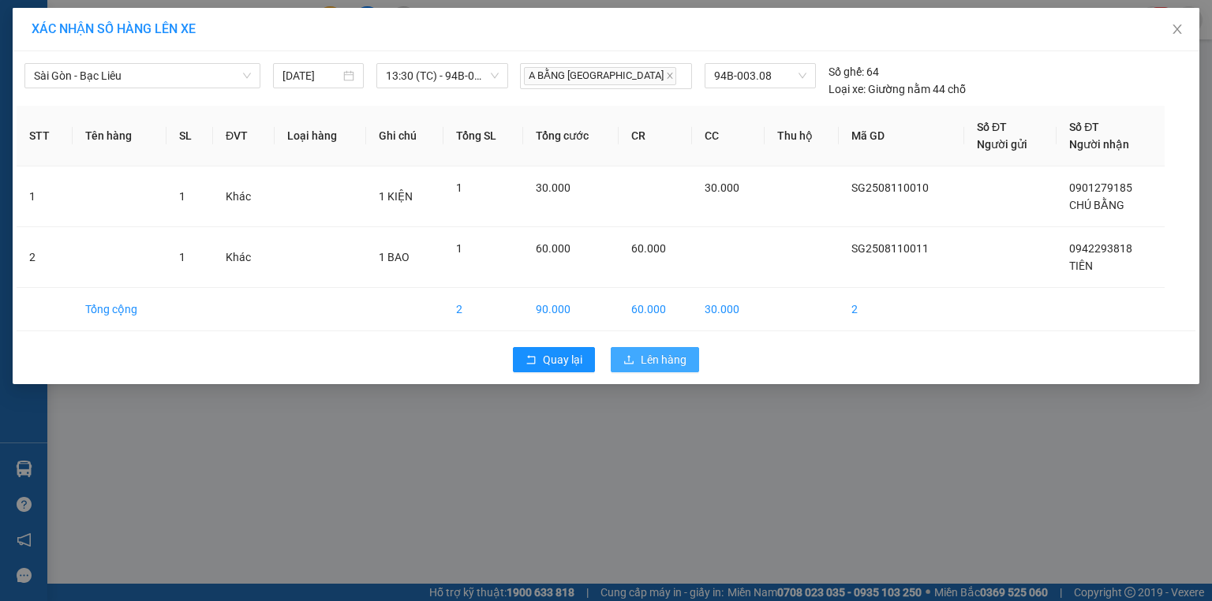
click at [648, 363] on span "Lên hàng" at bounding box center [664, 359] width 46 height 17
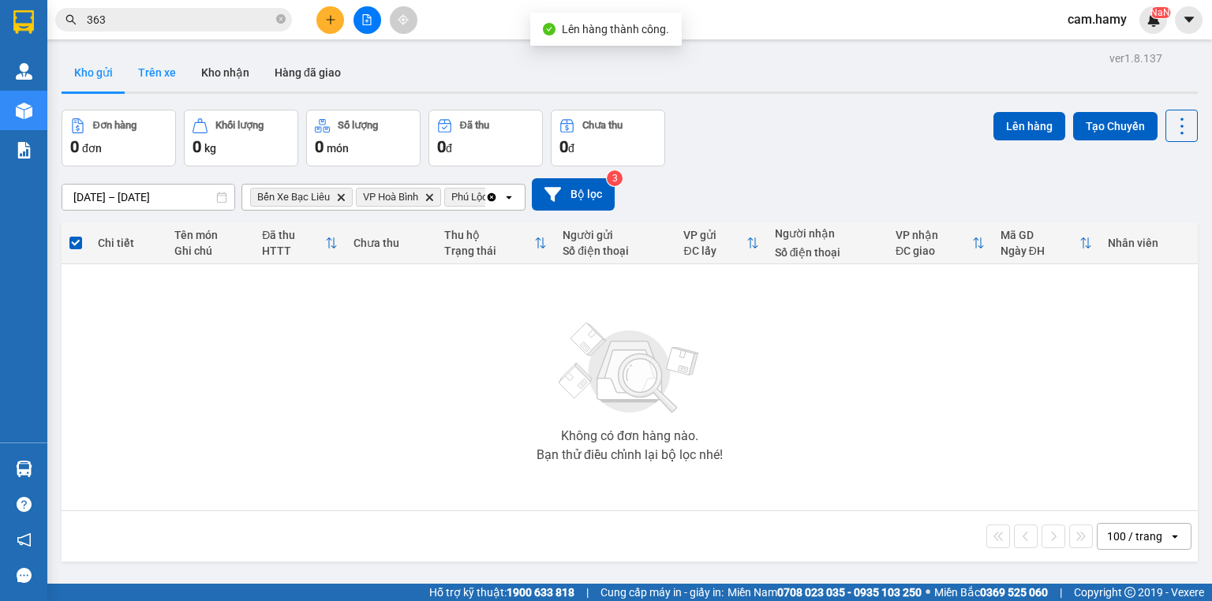
click at [173, 77] on button "Trên xe" at bounding box center [156, 73] width 63 height 38
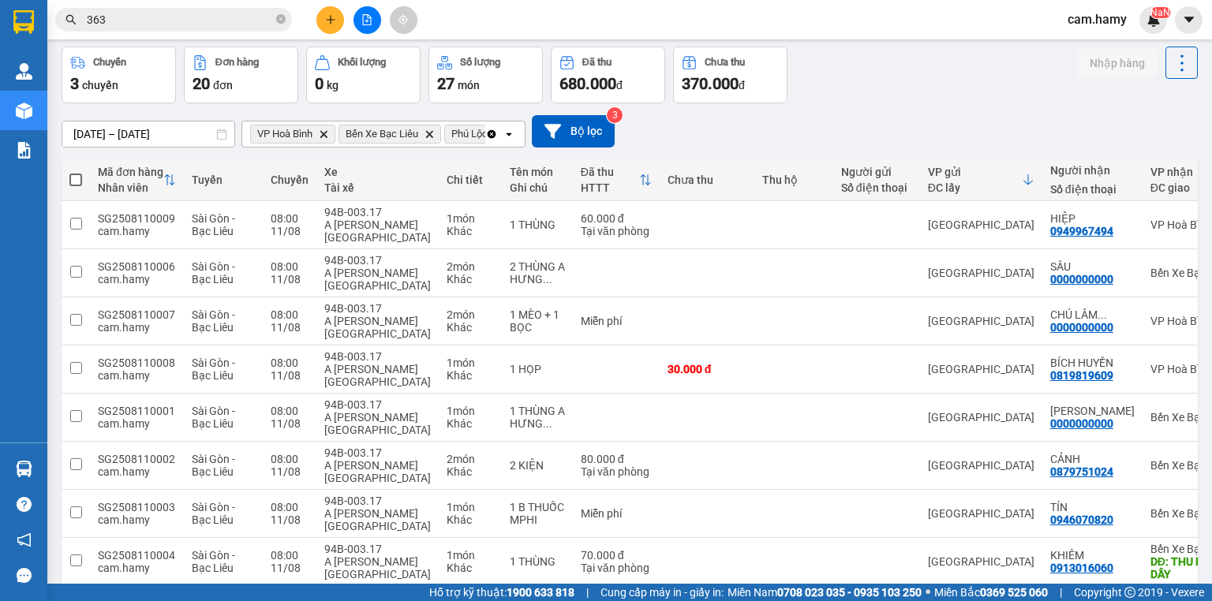
scroll to position [116, 0]
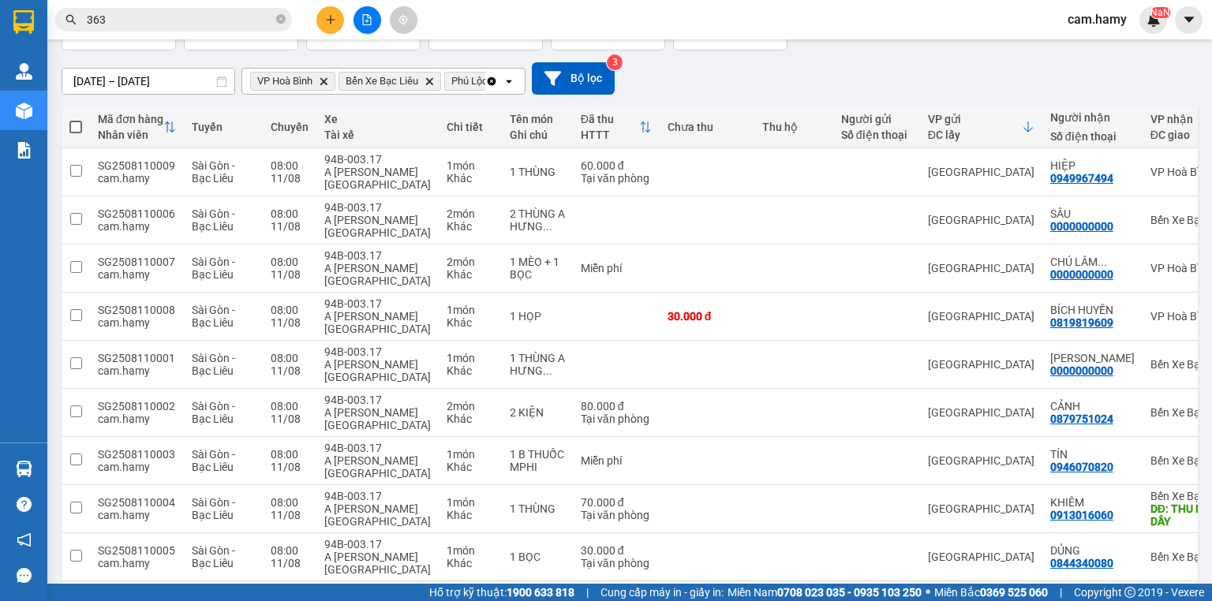
click at [1052, 601] on div "0901279185" at bounding box center [1082, 611] width 63 height 13
click at [1175, 600] on icon at bounding box center [1179, 605] width 9 height 11
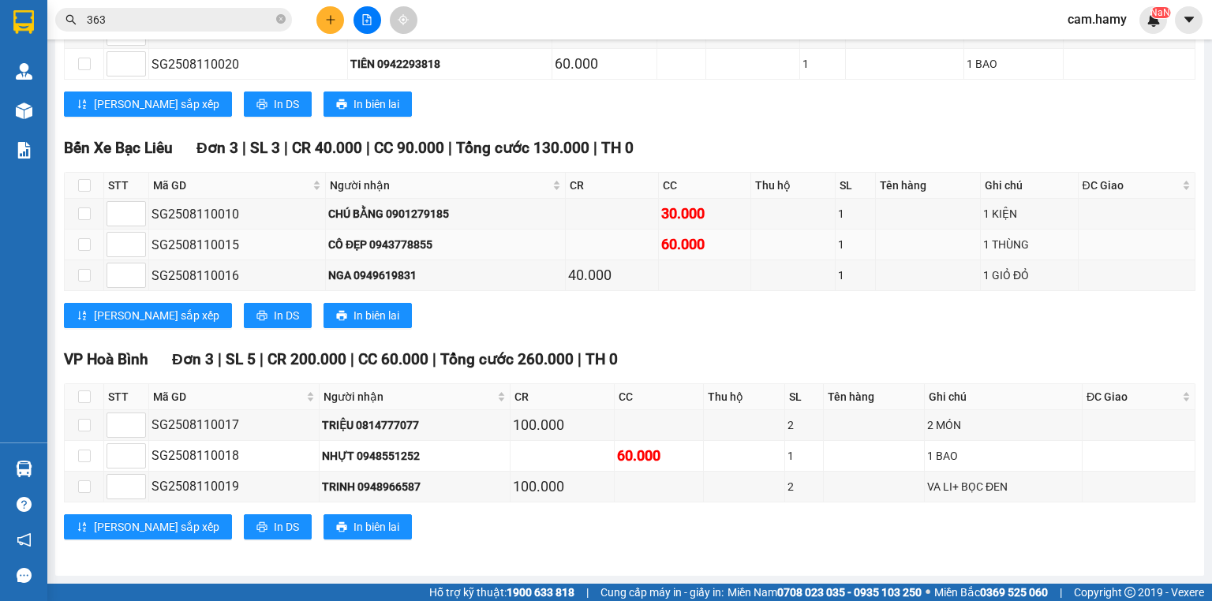
scroll to position [80, 0]
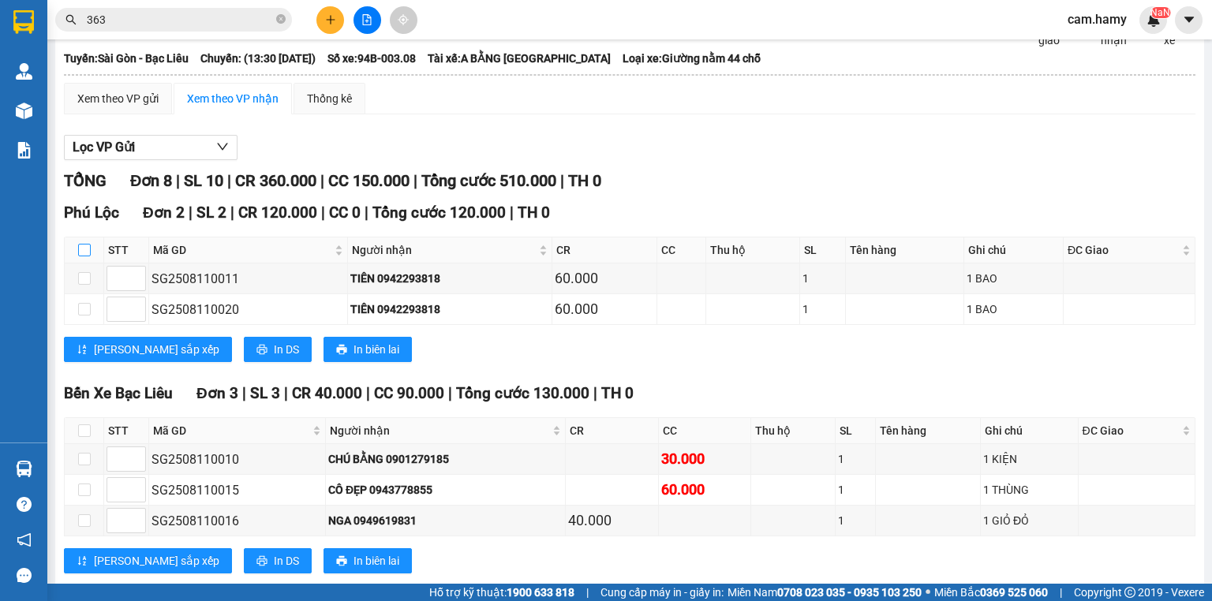
click at [81, 257] on input "checkbox" at bounding box center [84, 250] width 13 height 13
checkbox input "true"
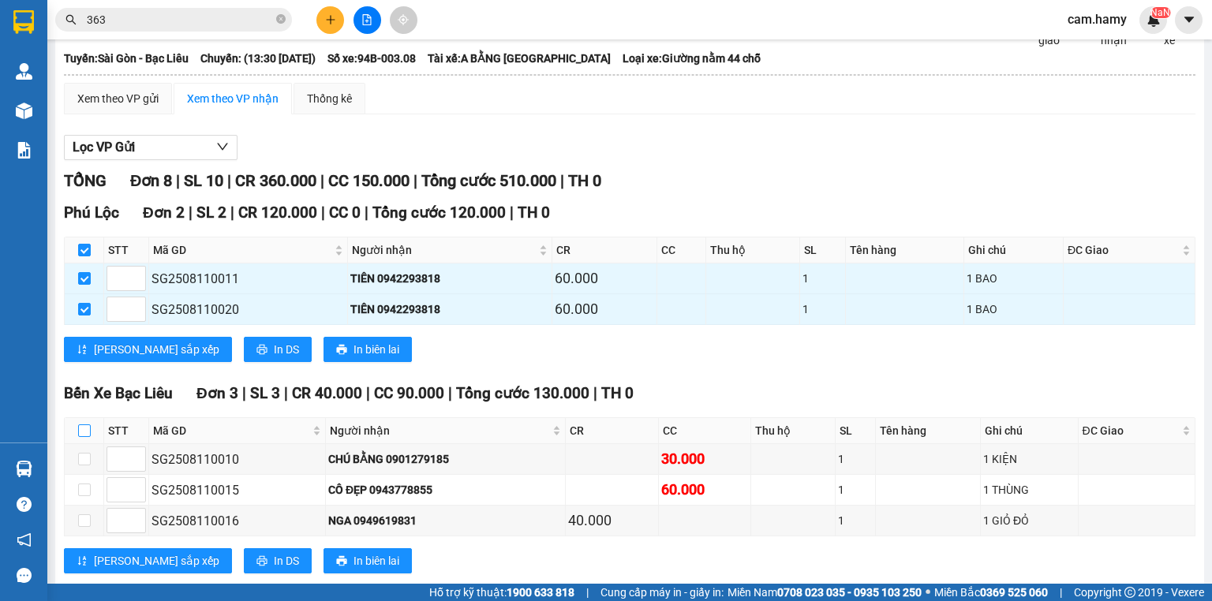
click at [88, 437] on input "checkbox" at bounding box center [84, 431] width 13 height 13
checkbox input "true"
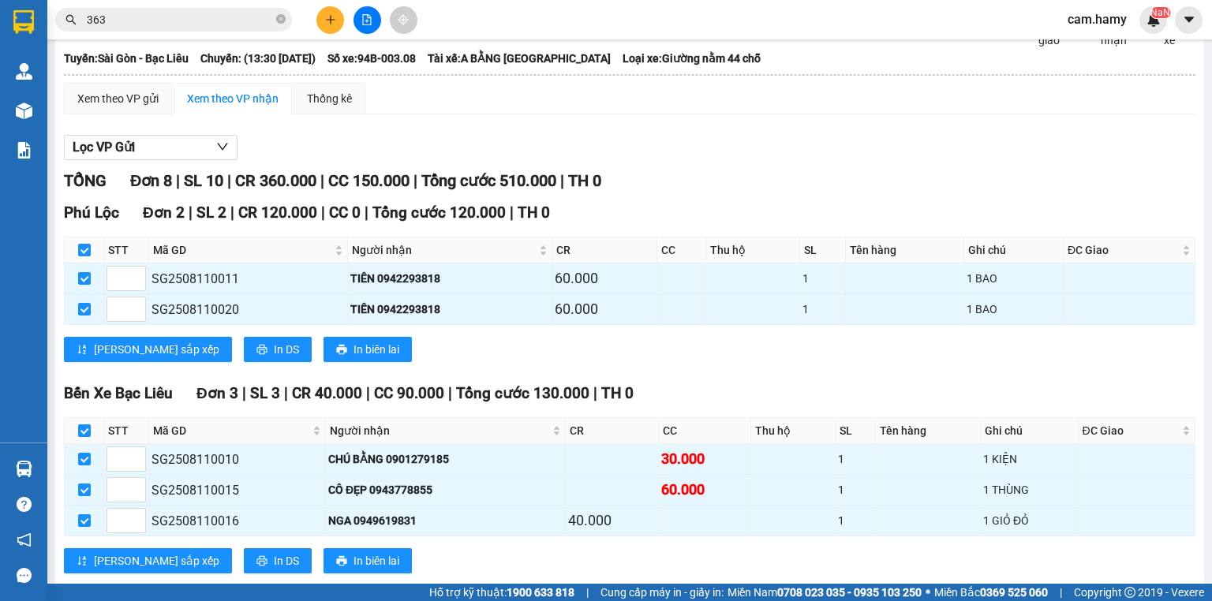
scroll to position [332, 0]
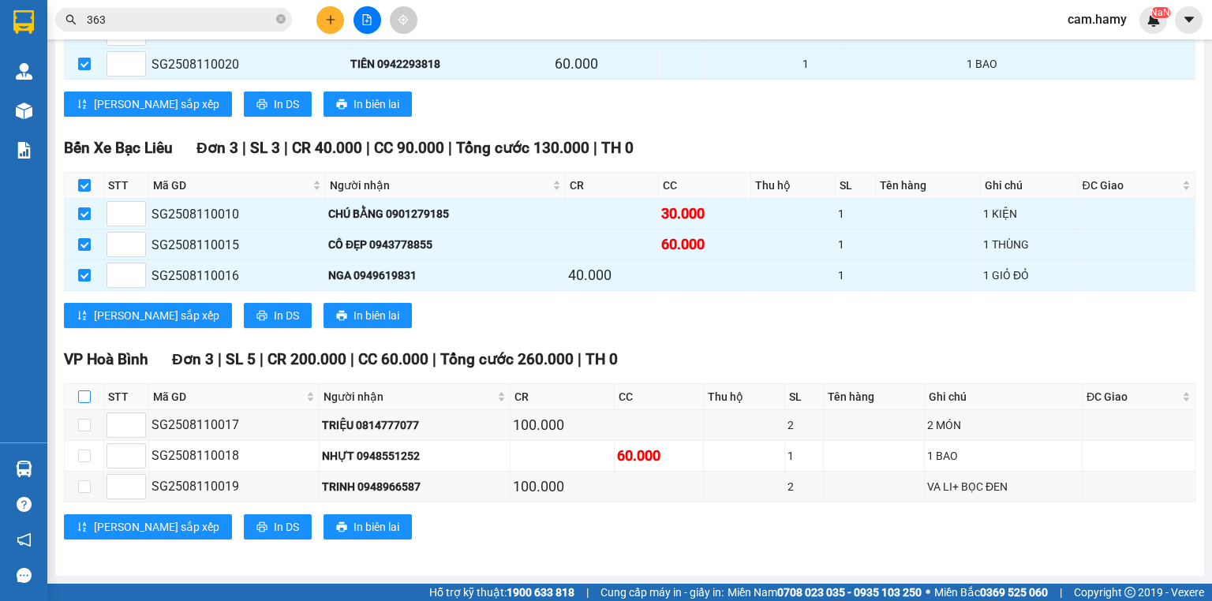
click at [84, 398] on input "checkbox" at bounding box center [84, 397] width 13 height 13
checkbox input "true"
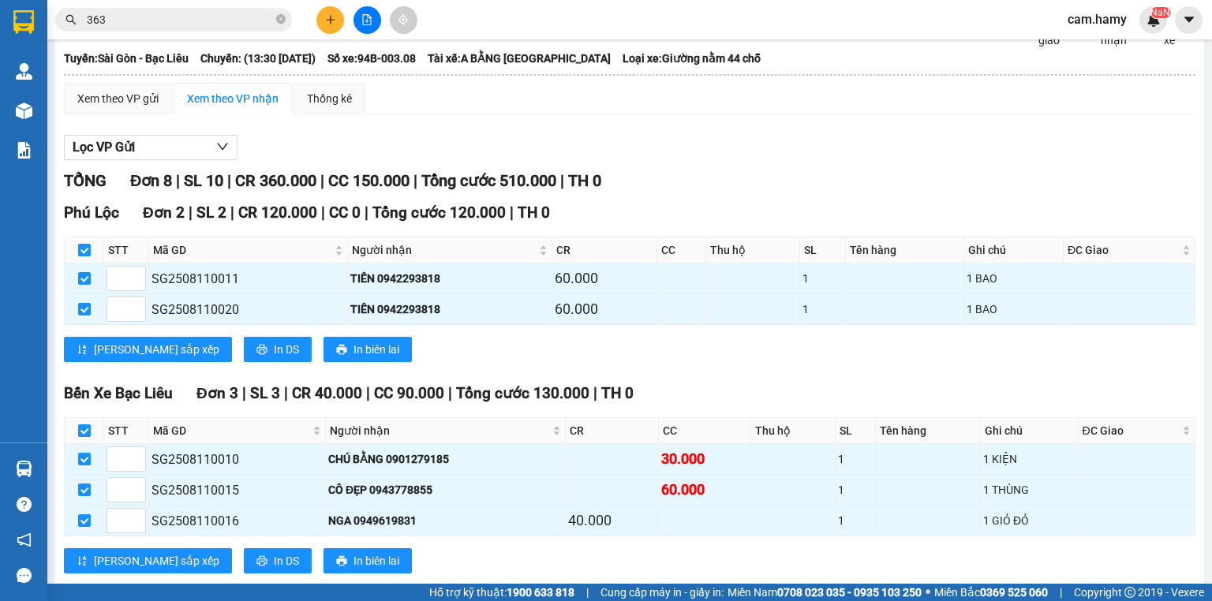
scroll to position [0, 0]
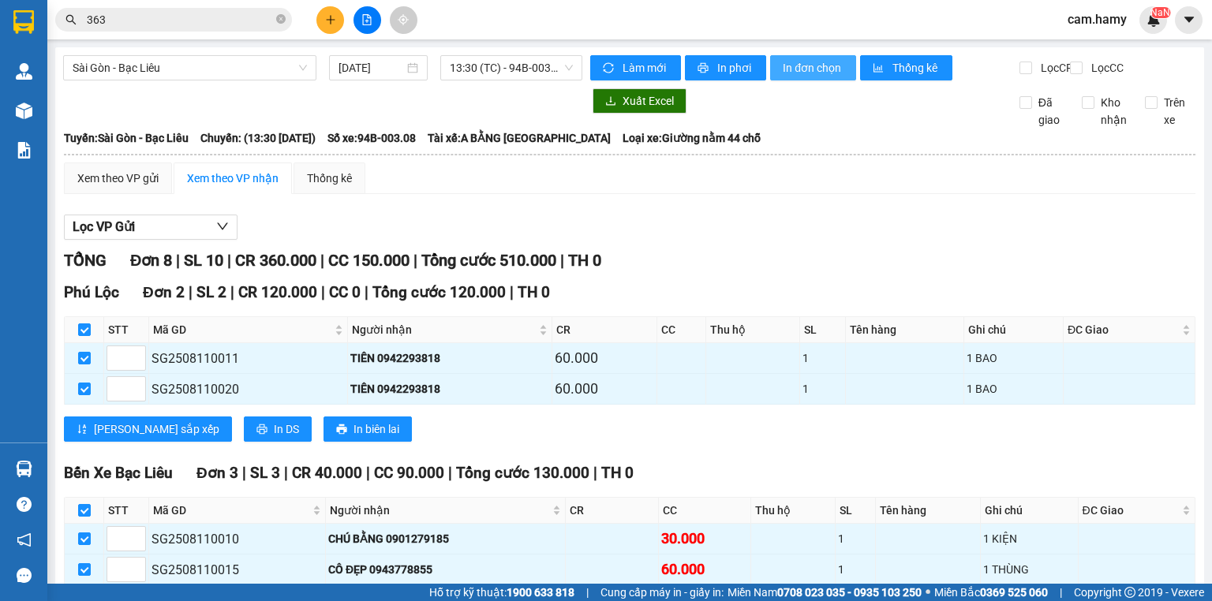
click at [796, 70] on span "In đơn chọn" at bounding box center [813, 67] width 61 height 17
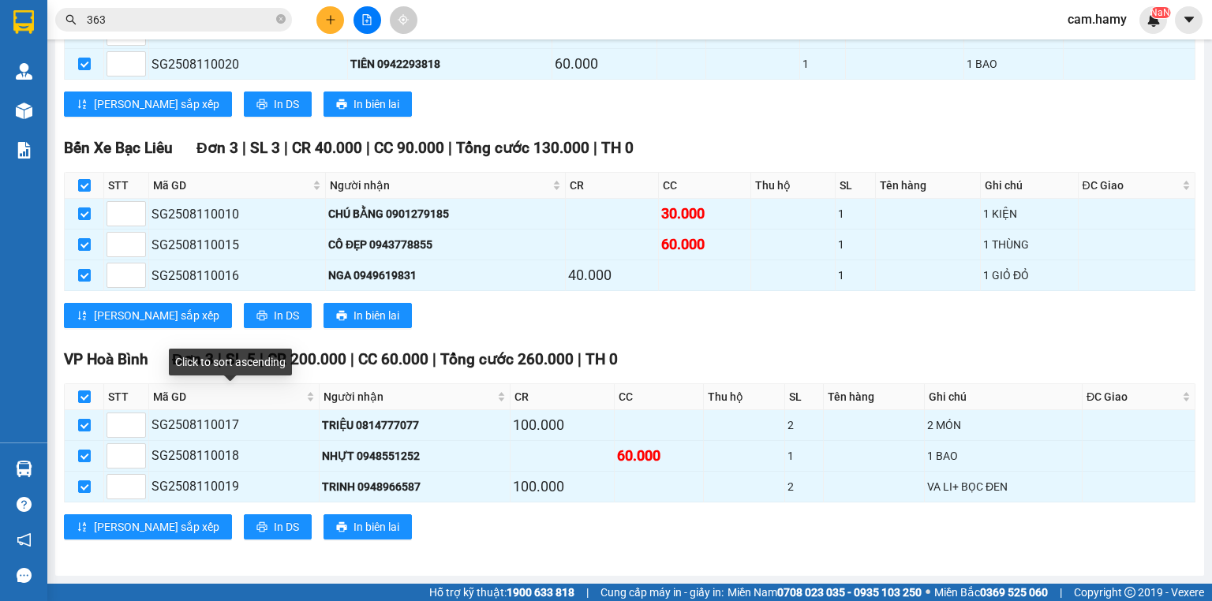
scroll to position [80, 0]
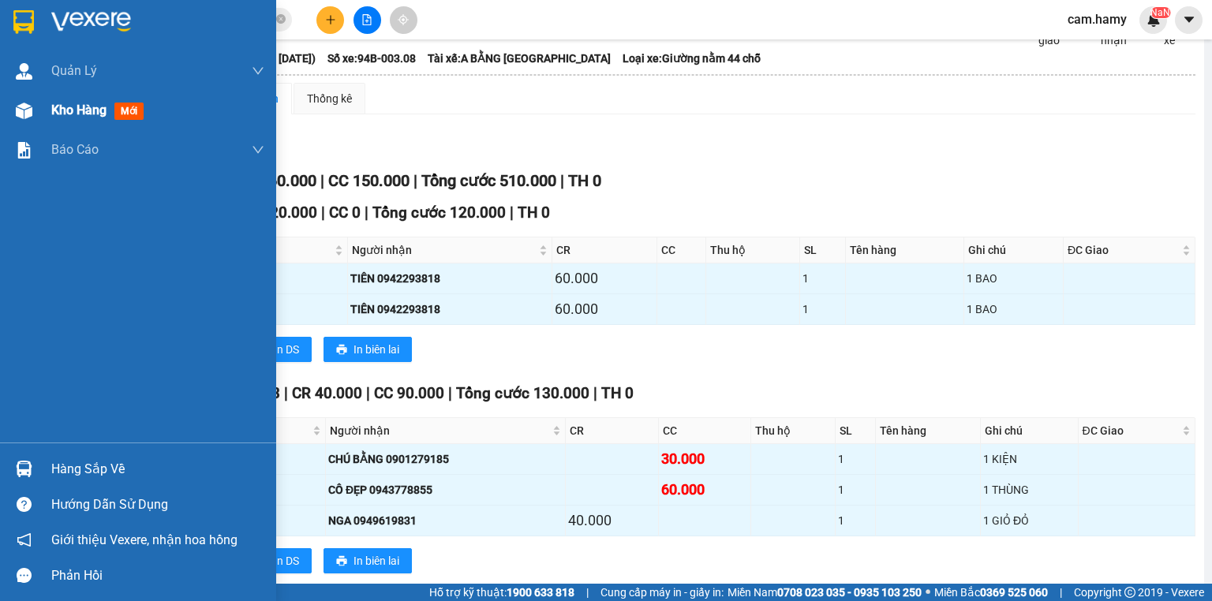
click at [38, 114] on div "Kho hàng mới" at bounding box center [138, 110] width 276 height 39
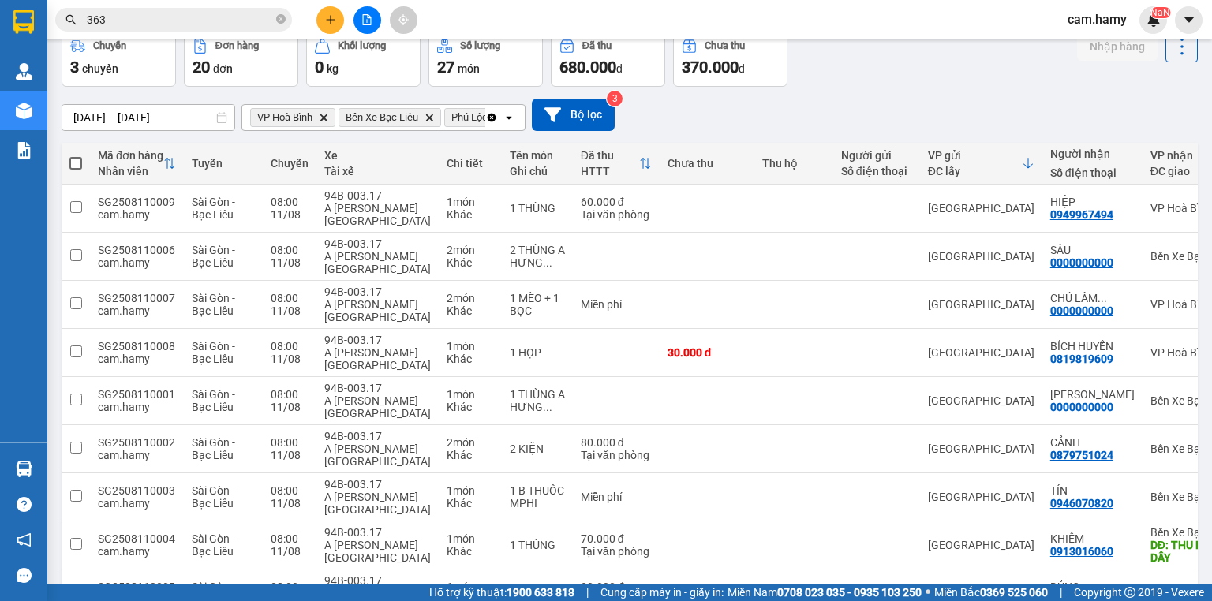
scroll to position [116, 0]
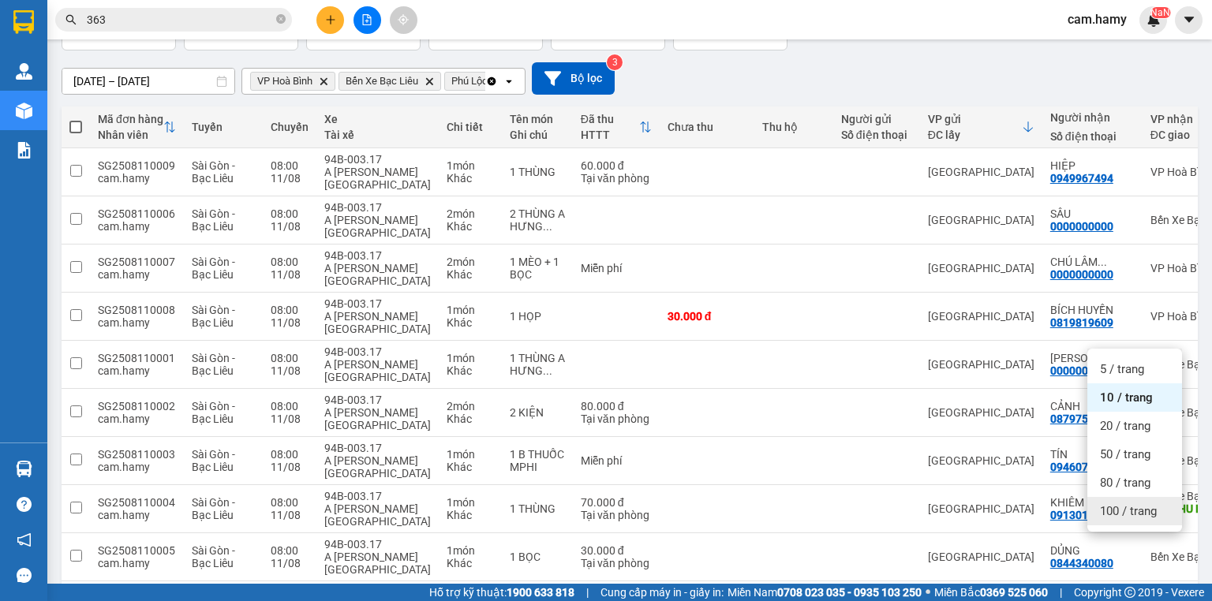
click at [1132, 511] on span "100 / trang" at bounding box center [1128, 512] width 57 height 16
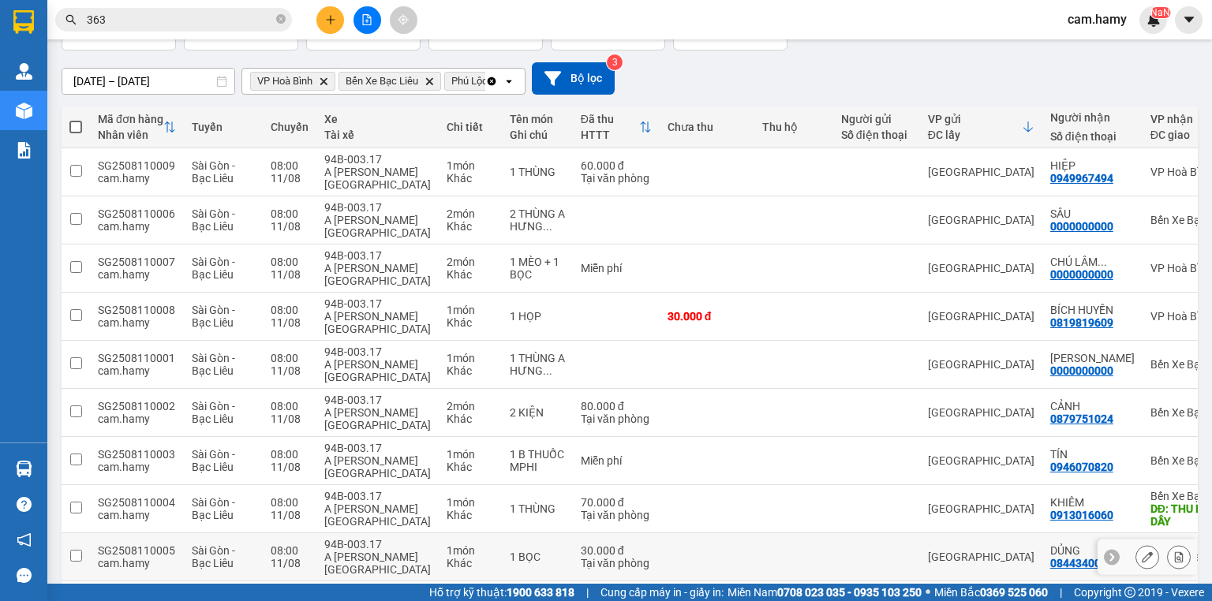
scroll to position [242, 0]
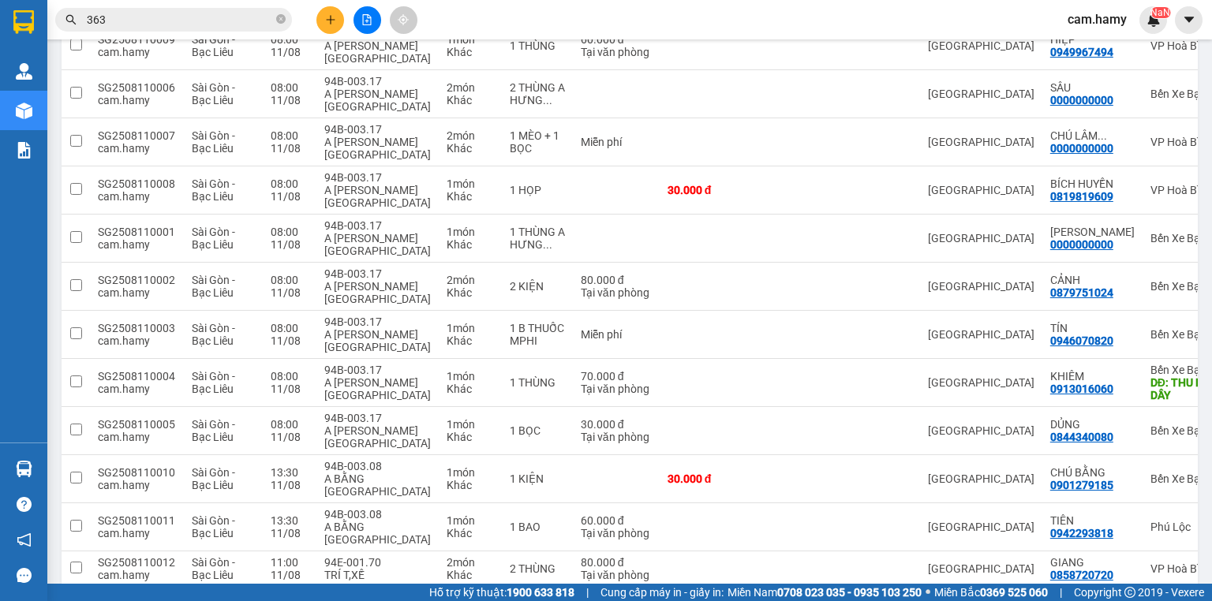
click at [439, 587] on td "2 món Khác" at bounding box center [470, 605] width 63 height 36
checkbox input "true"
click at [1175, 599] on icon at bounding box center [1179, 604] width 9 height 11
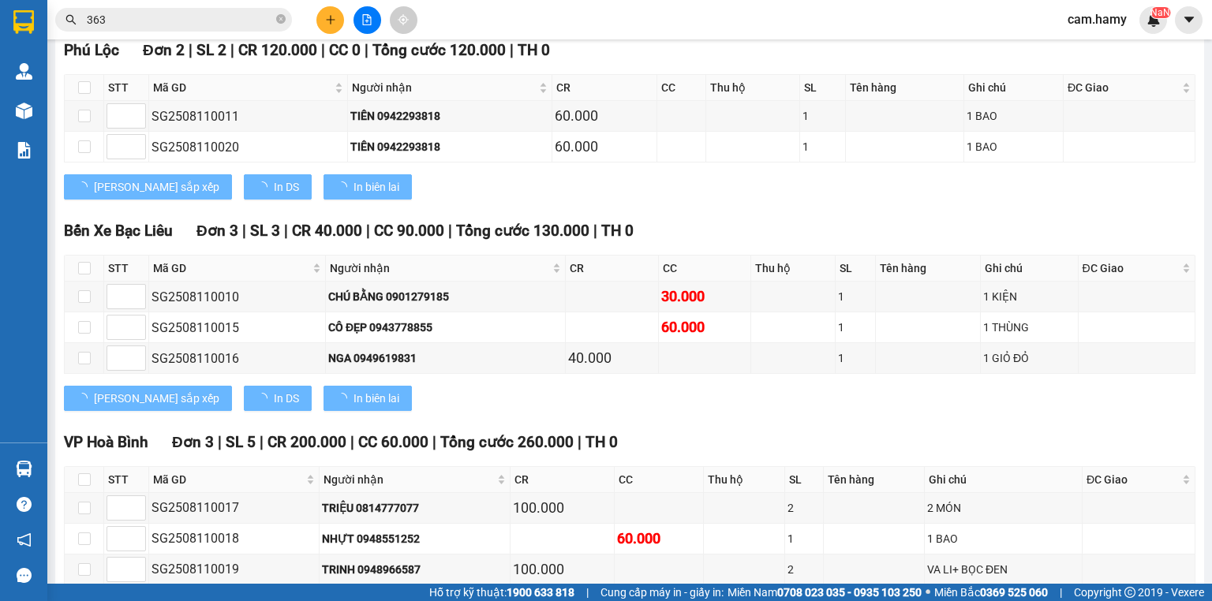
scroll to position [62, 0]
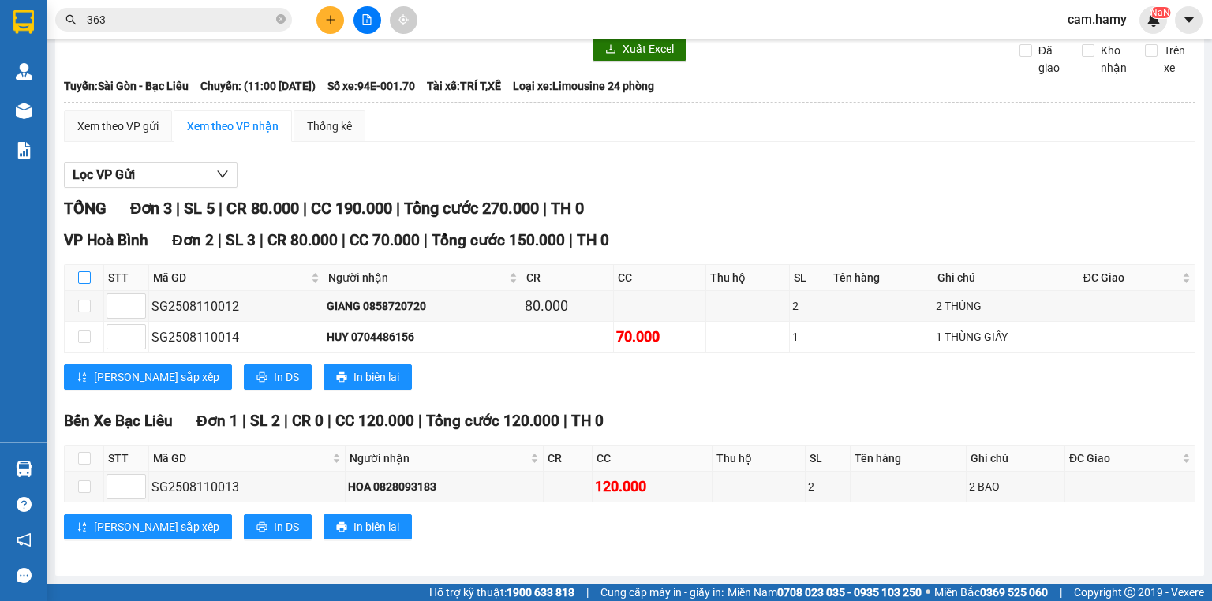
click at [81, 277] on input "checkbox" at bounding box center [84, 278] width 13 height 13
checkbox input "true"
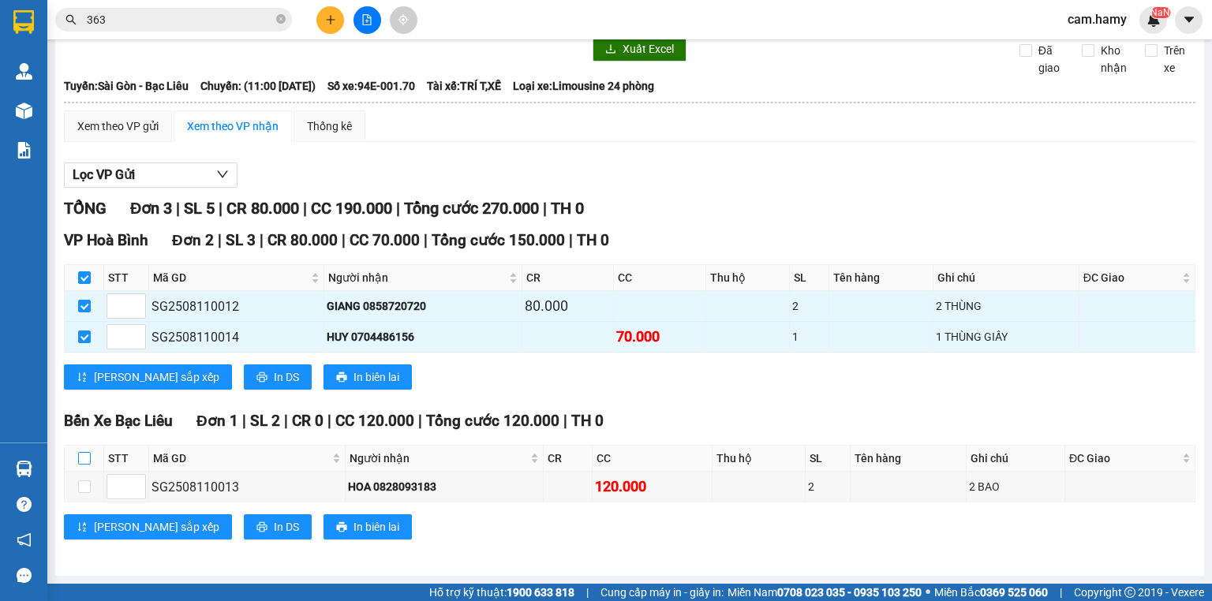
click at [86, 456] on input "checkbox" at bounding box center [84, 458] width 13 height 13
checkbox input "true"
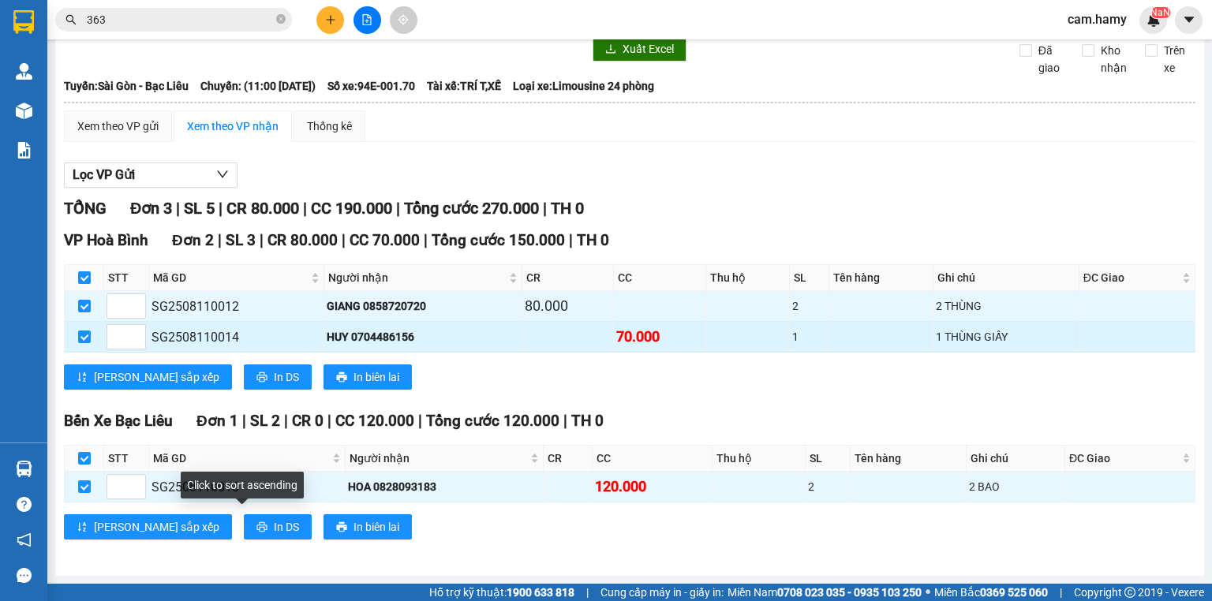
scroll to position [0, 0]
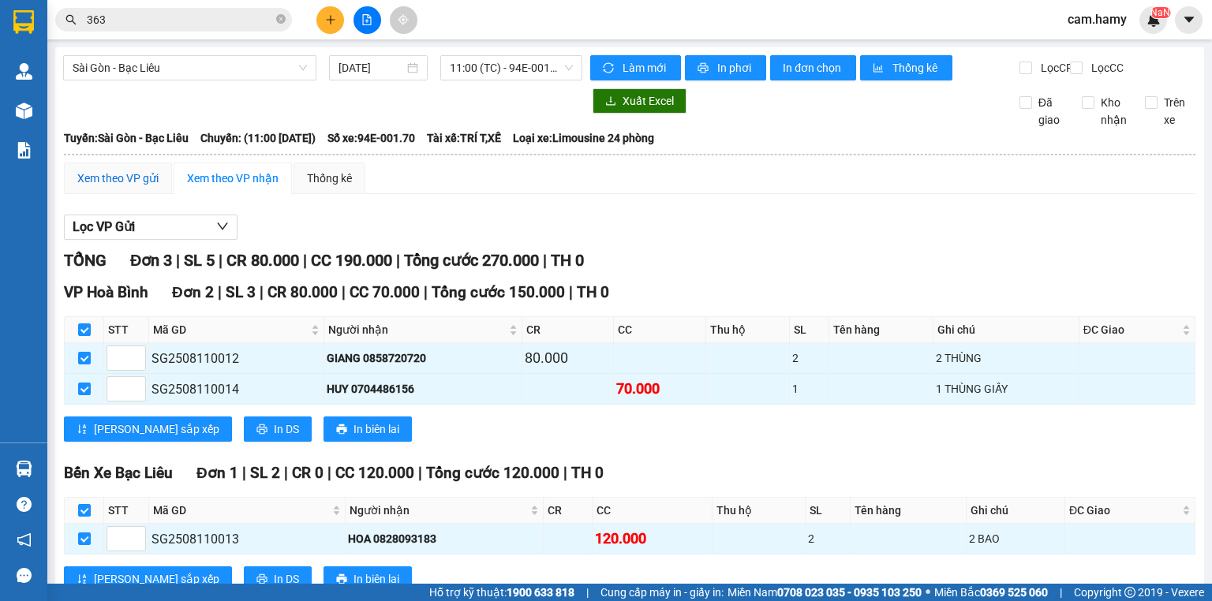
click at [139, 187] on div "Xem theo VP gửi" at bounding box center [117, 178] width 81 height 17
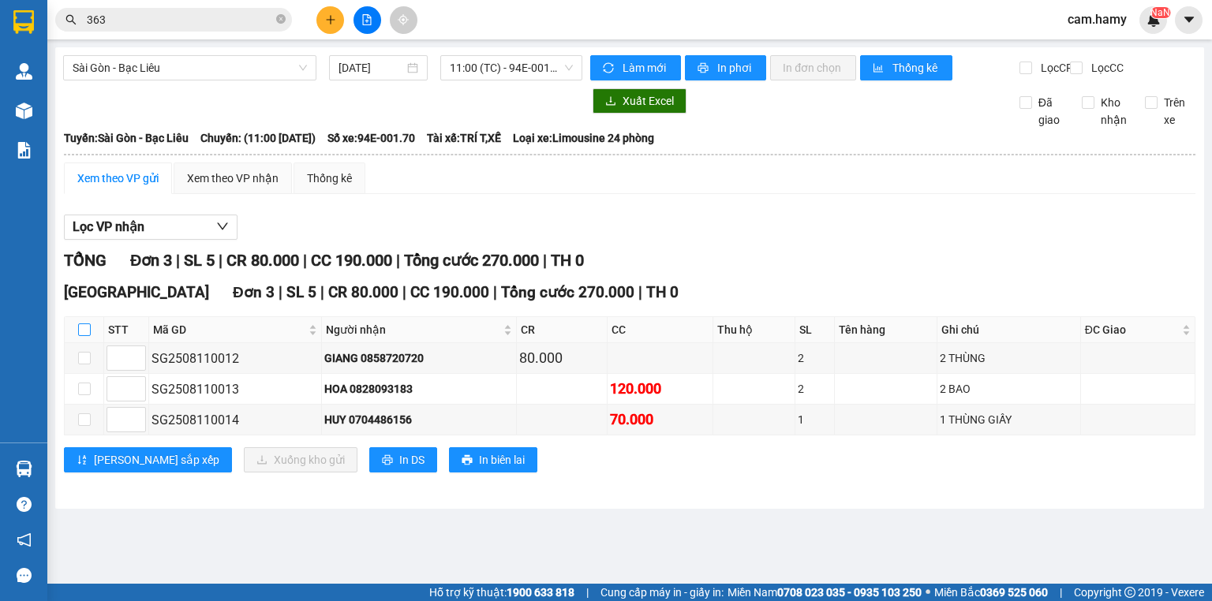
click at [81, 336] on input "checkbox" at bounding box center [84, 330] width 13 height 13
checkbox input "true"
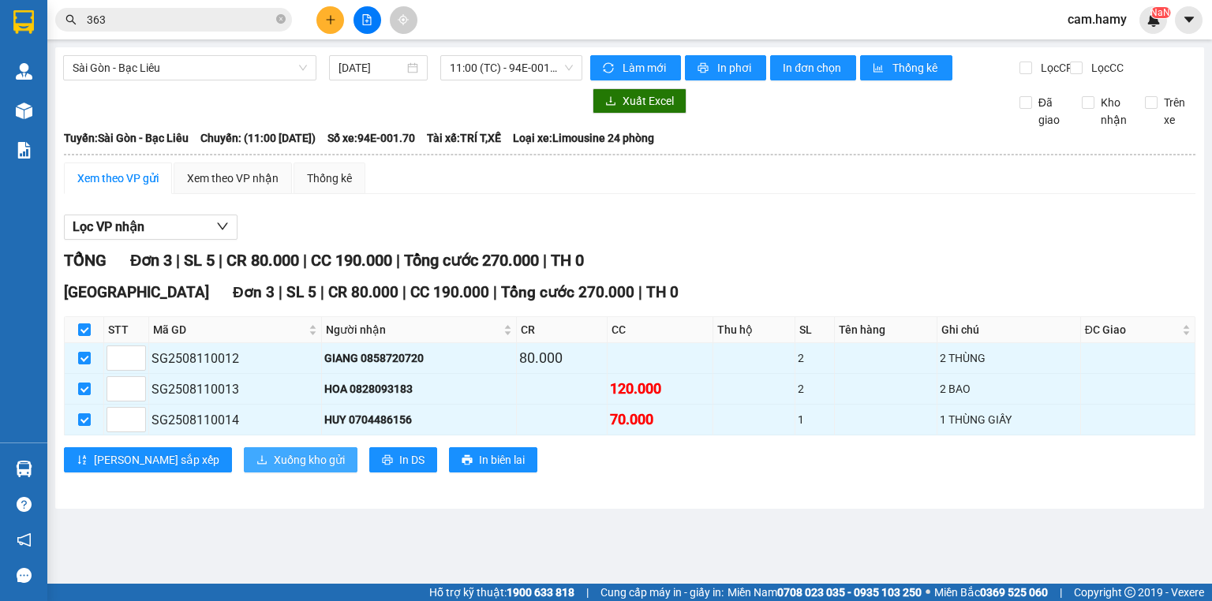
click at [274, 469] on span "Xuống kho gửi" at bounding box center [309, 459] width 71 height 17
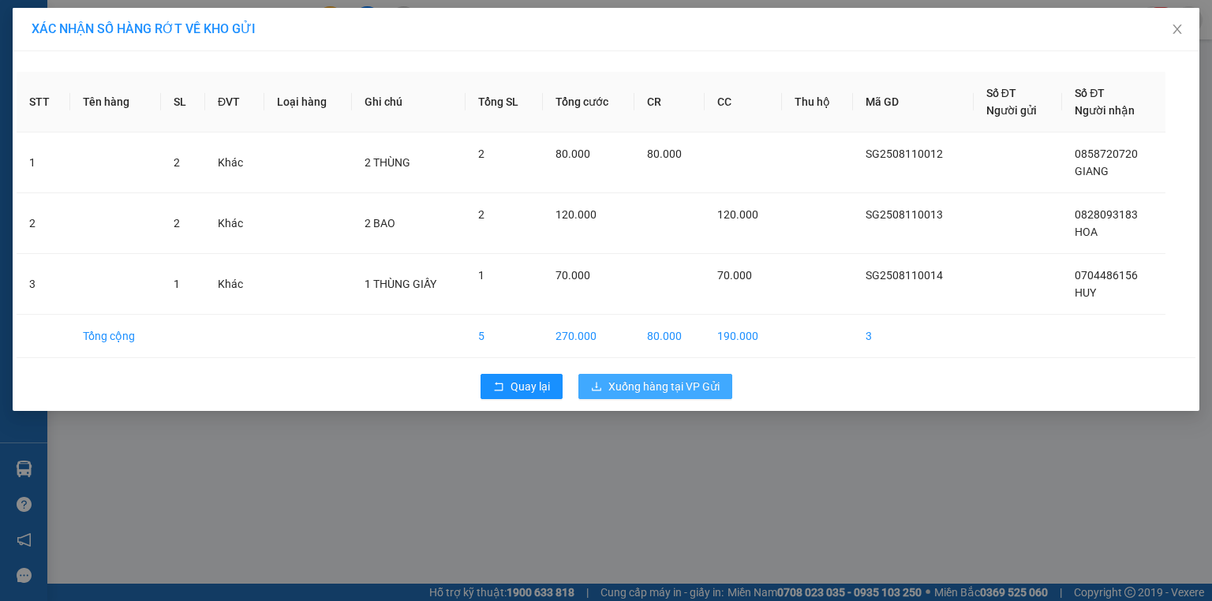
click at [665, 385] on span "Xuống hàng tại VP Gửi" at bounding box center [664, 386] width 111 height 17
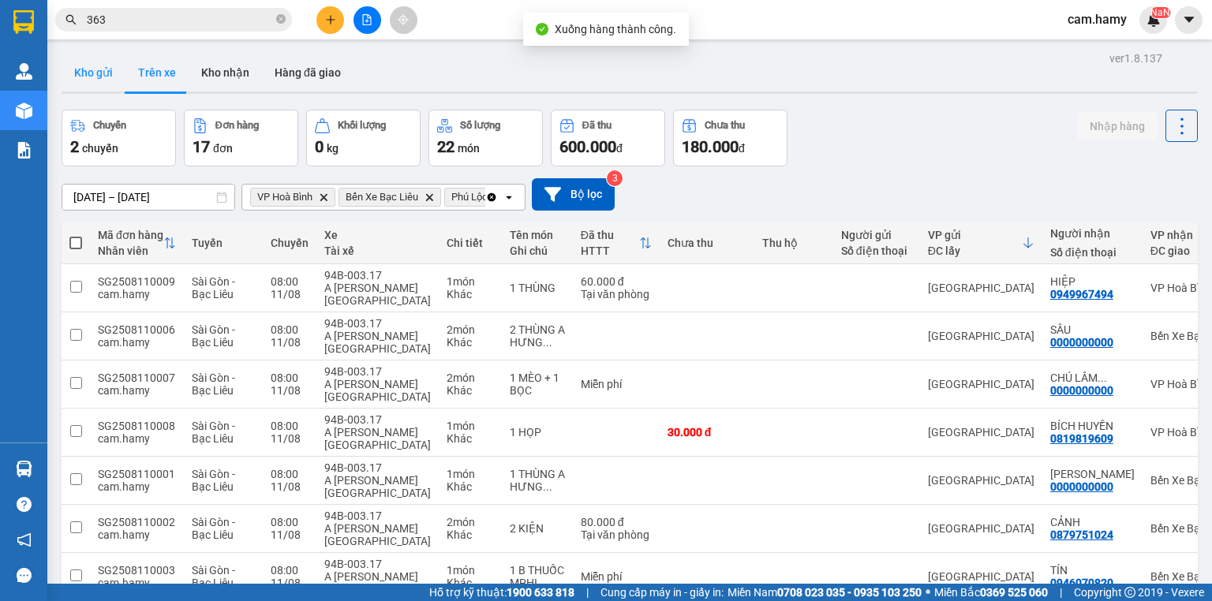
click at [84, 74] on button "Kho gửi" at bounding box center [94, 73] width 64 height 38
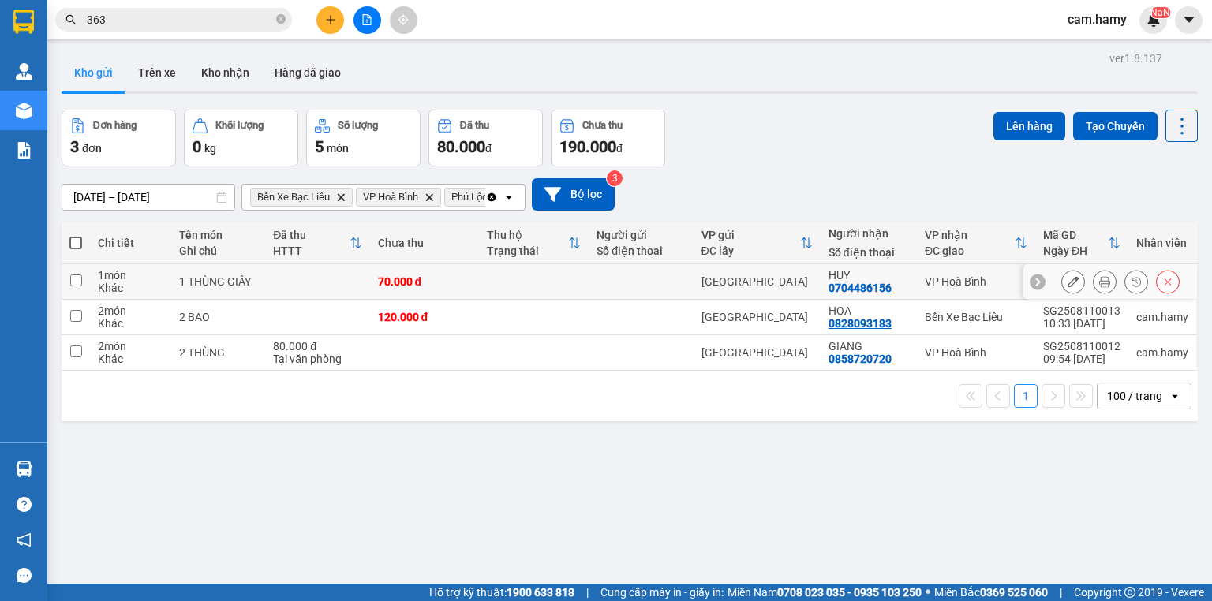
click at [74, 280] on input "checkbox" at bounding box center [76, 281] width 12 height 12
checkbox input "true"
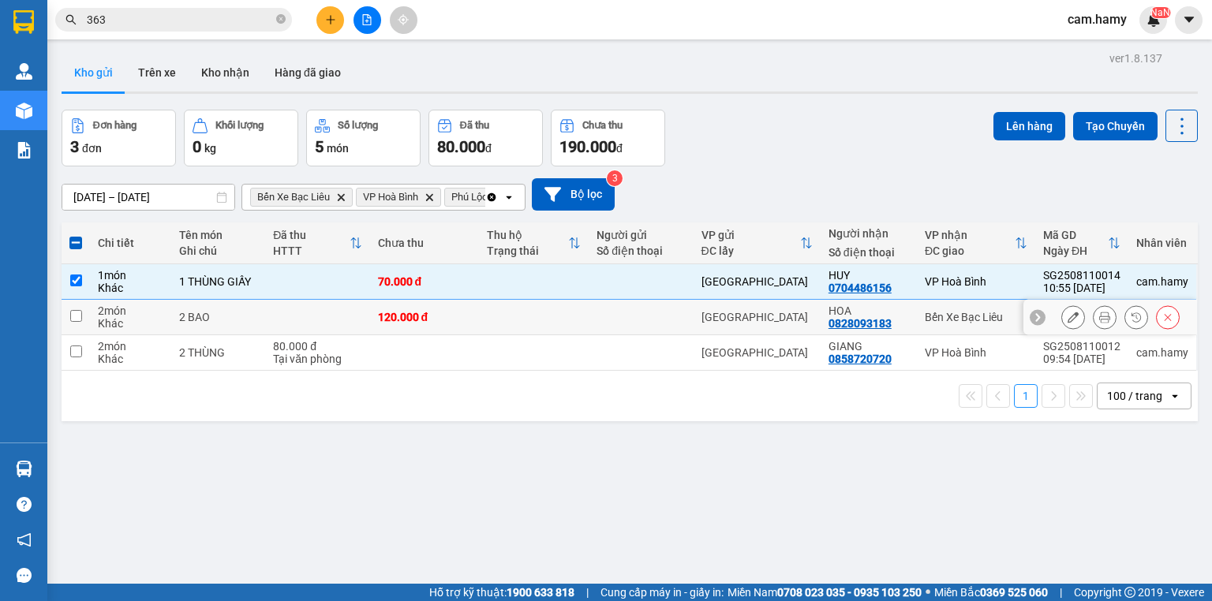
click at [73, 314] on input "checkbox" at bounding box center [76, 316] width 12 height 12
checkbox input "true"
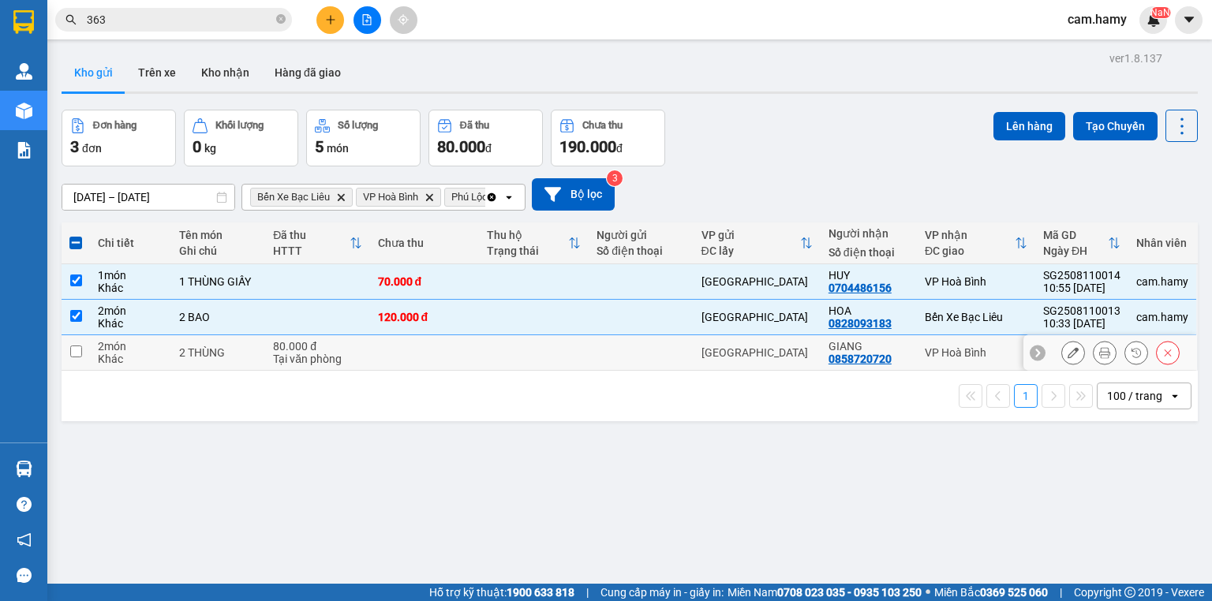
click at [76, 353] on input "checkbox" at bounding box center [76, 352] width 12 height 12
checkbox input "true"
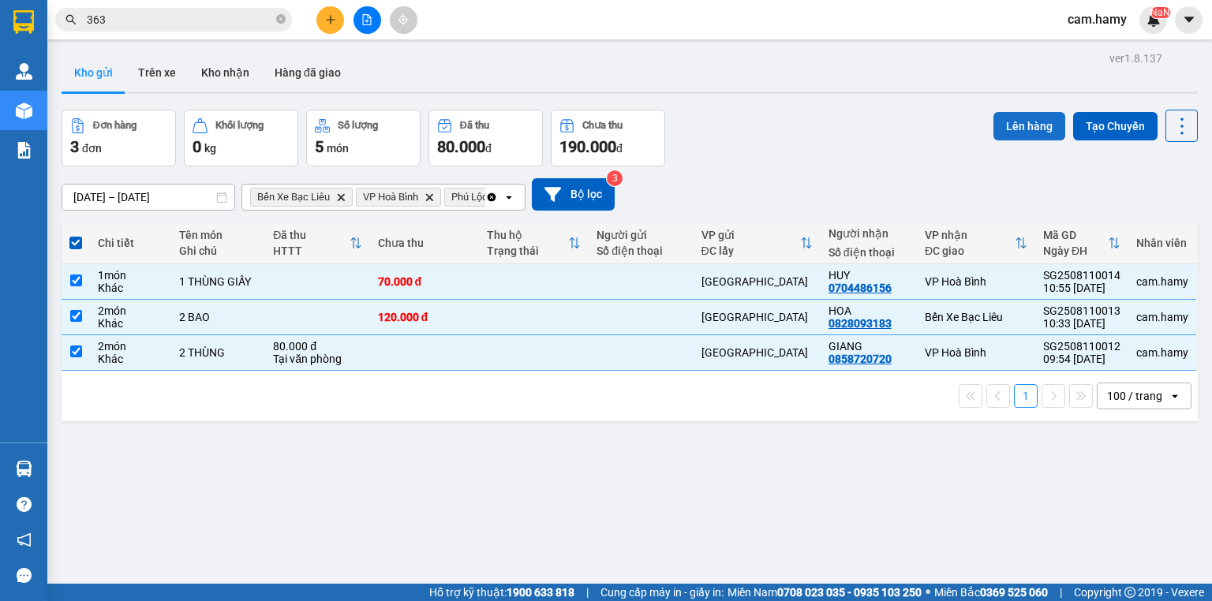
click at [1006, 125] on button "Lên hàng" at bounding box center [1030, 126] width 72 height 28
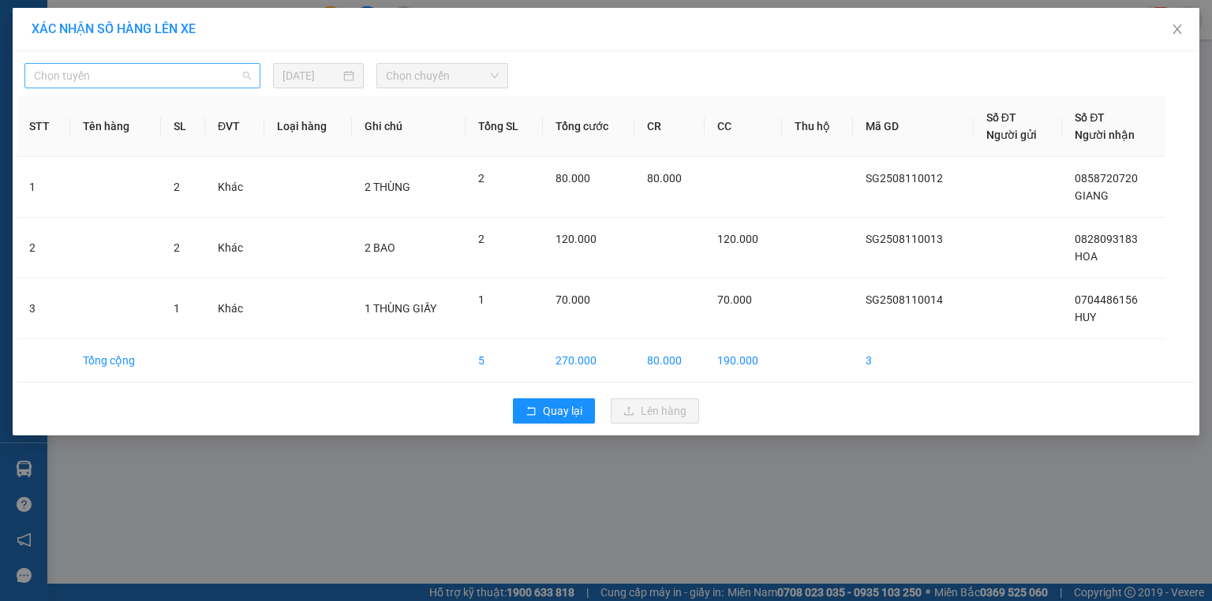
click at [215, 77] on span "Chọn tuyến" at bounding box center [142, 76] width 217 height 24
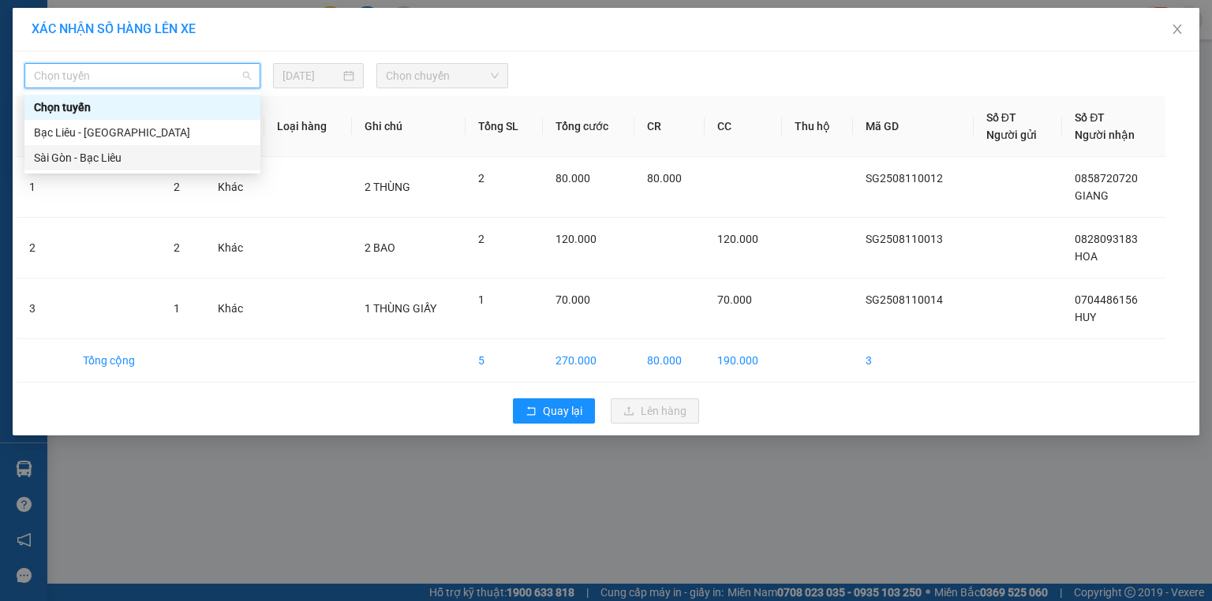
drag, startPoint x: 111, startPoint y: 161, endPoint x: 123, endPoint y: 154, distance: 14.5
click at [112, 159] on div "Sài Gòn - Bạc Liêu" at bounding box center [142, 157] width 217 height 17
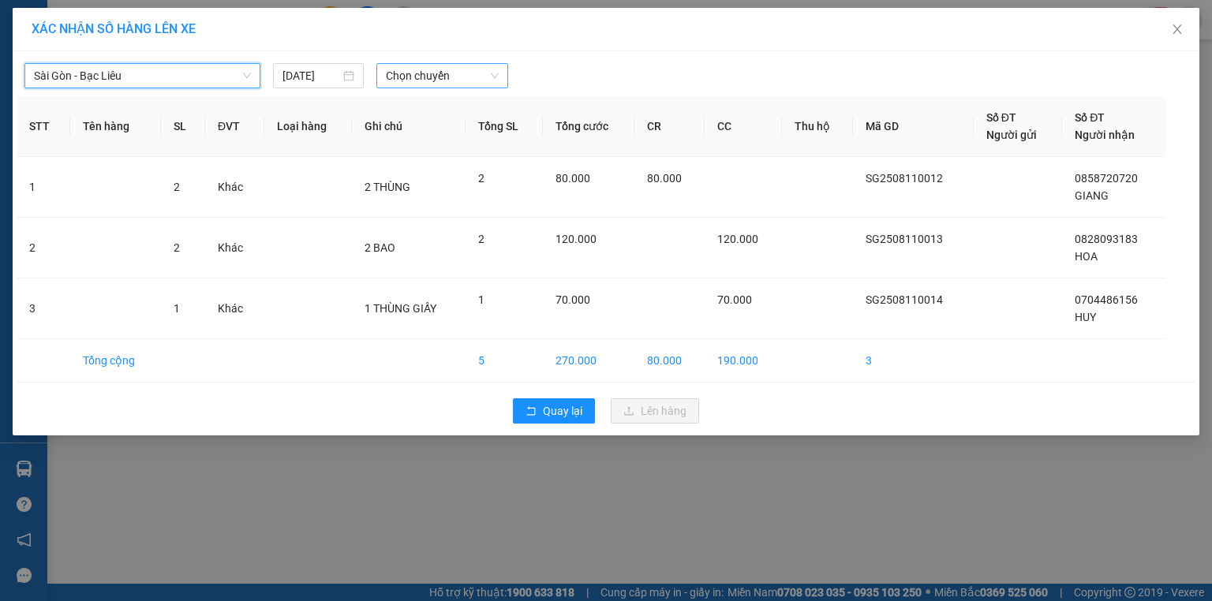
click at [444, 79] on span "Chọn chuyến" at bounding box center [443, 76] width 114 height 24
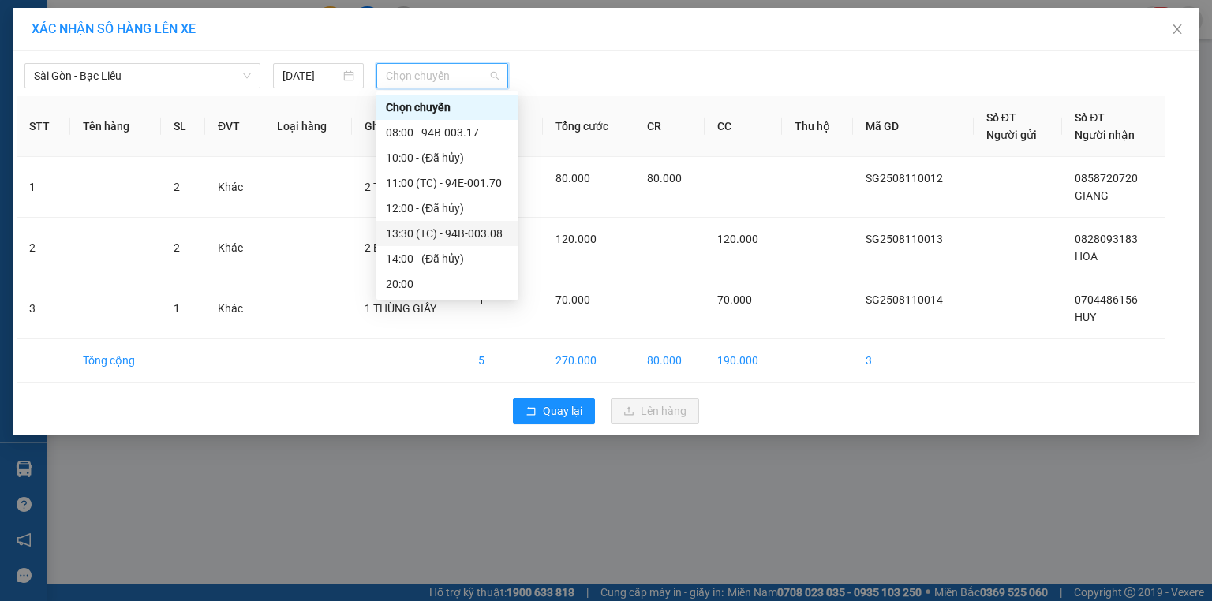
click at [475, 232] on div "13:30 (TC) - 94B-003.08" at bounding box center [447, 233] width 123 height 17
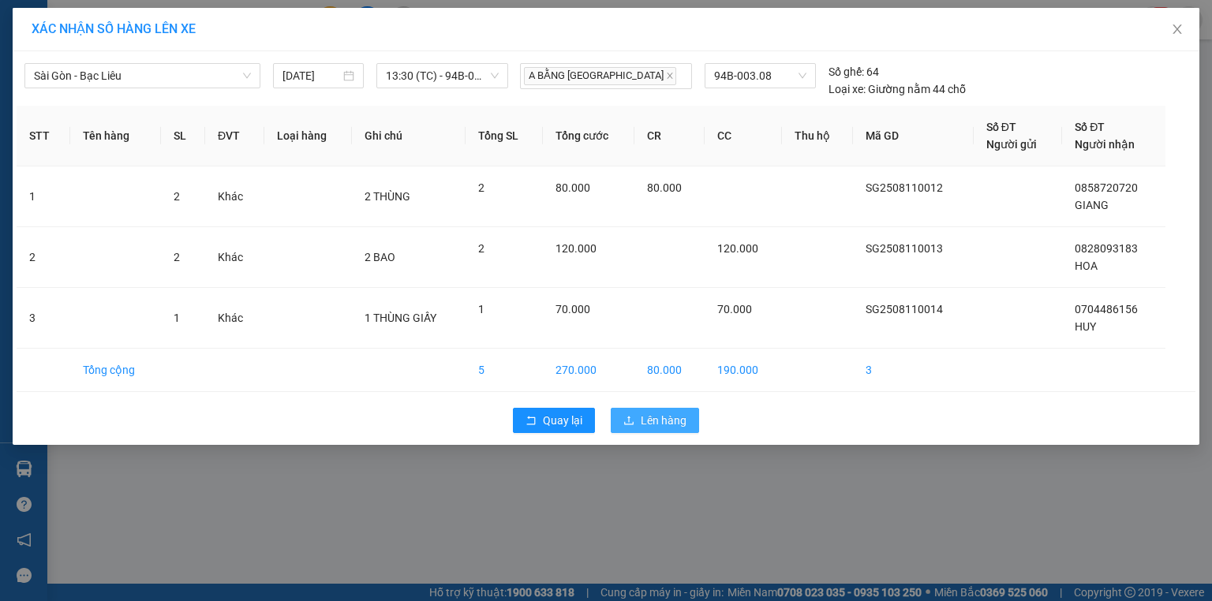
click at [669, 421] on span "Lên hàng" at bounding box center [664, 420] width 46 height 17
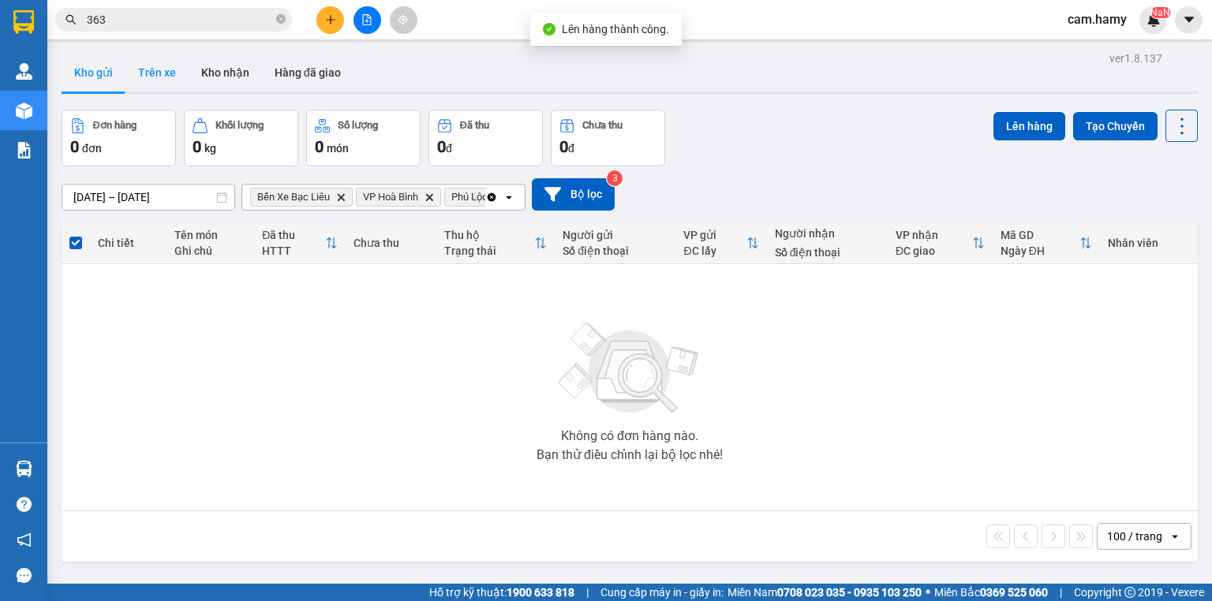
click at [162, 74] on button "Trên xe" at bounding box center [156, 73] width 63 height 38
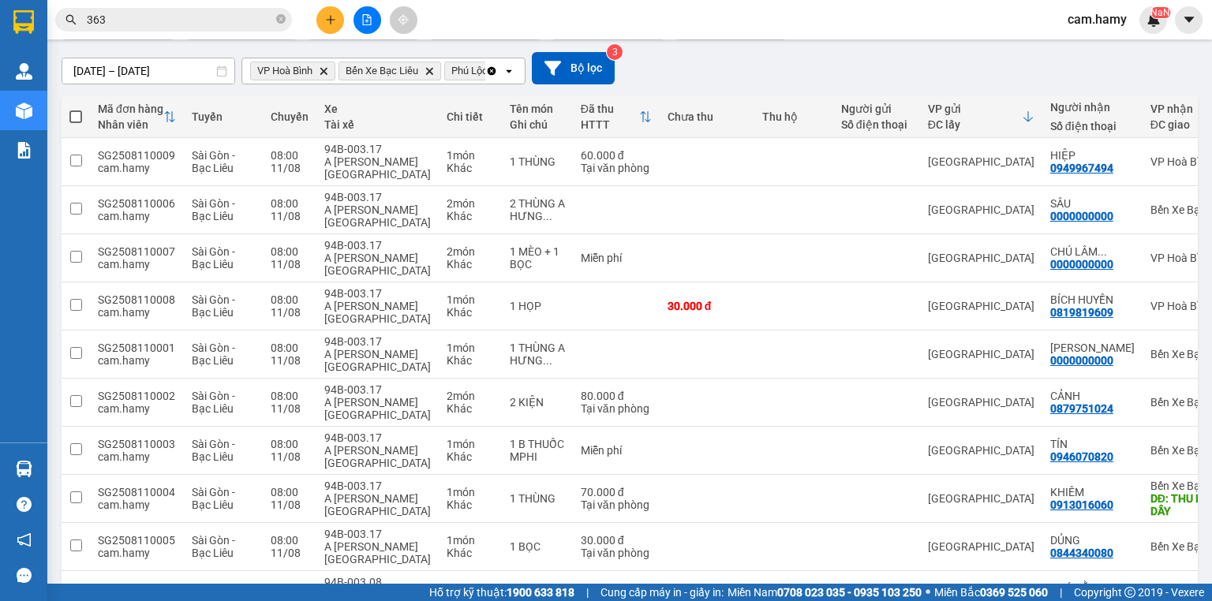
scroll to position [253, 0]
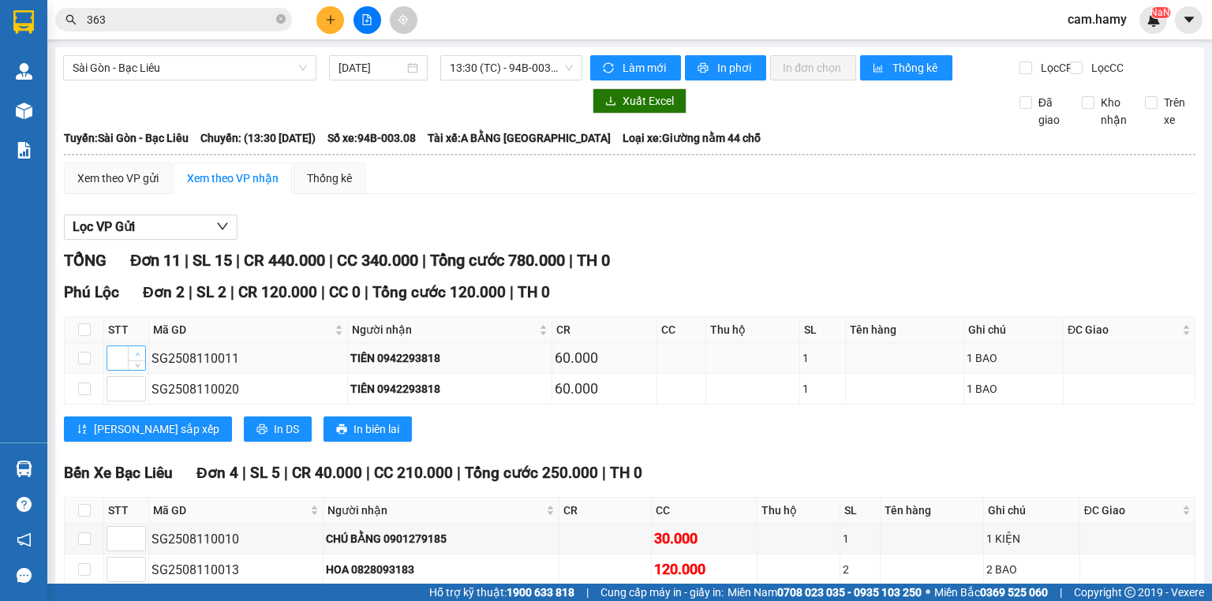
scroll to position [63, 0]
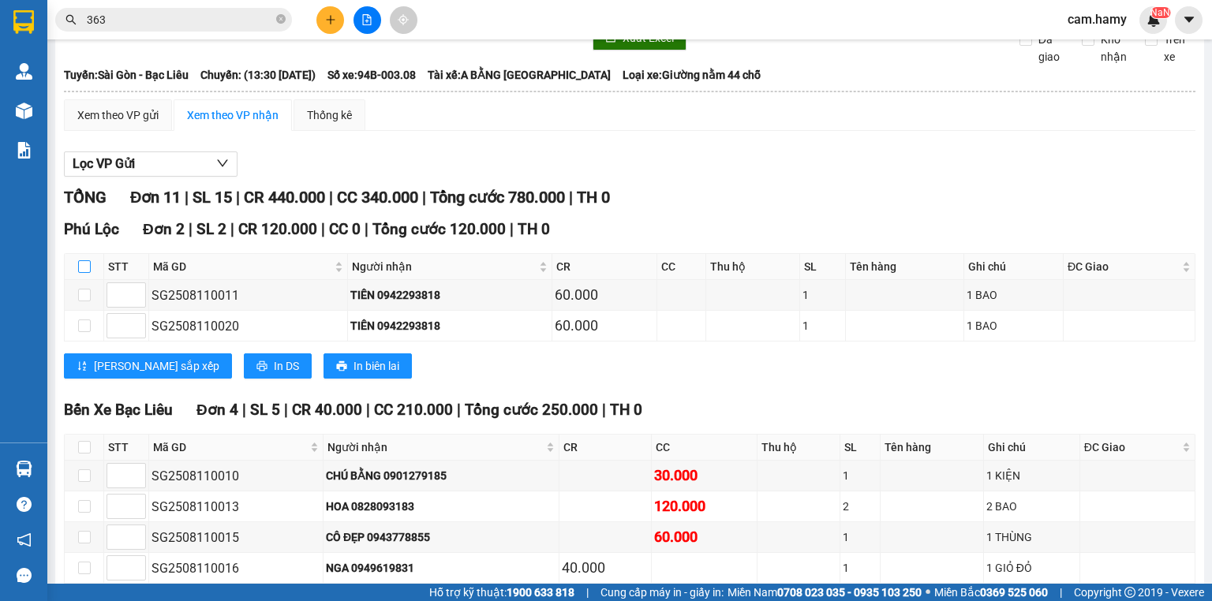
drag, startPoint x: 84, startPoint y: 276, endPoint x: 100, endPoint y: 281, distance: 17.2
click at [85, 273] on input "checkbox" at bounding box center [84, 266] width 13 height 13
checkbox input "true"
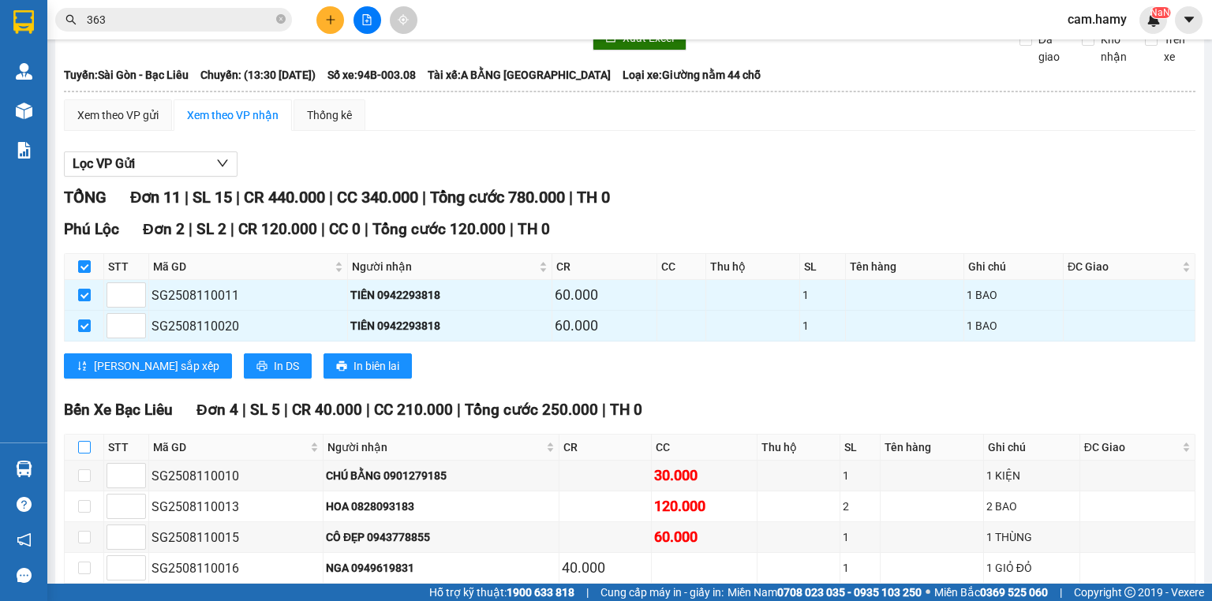
click at [88, 454] on input "checkbox" at bounding box center [84, 447] width 13 height 13
checkbox input "true"
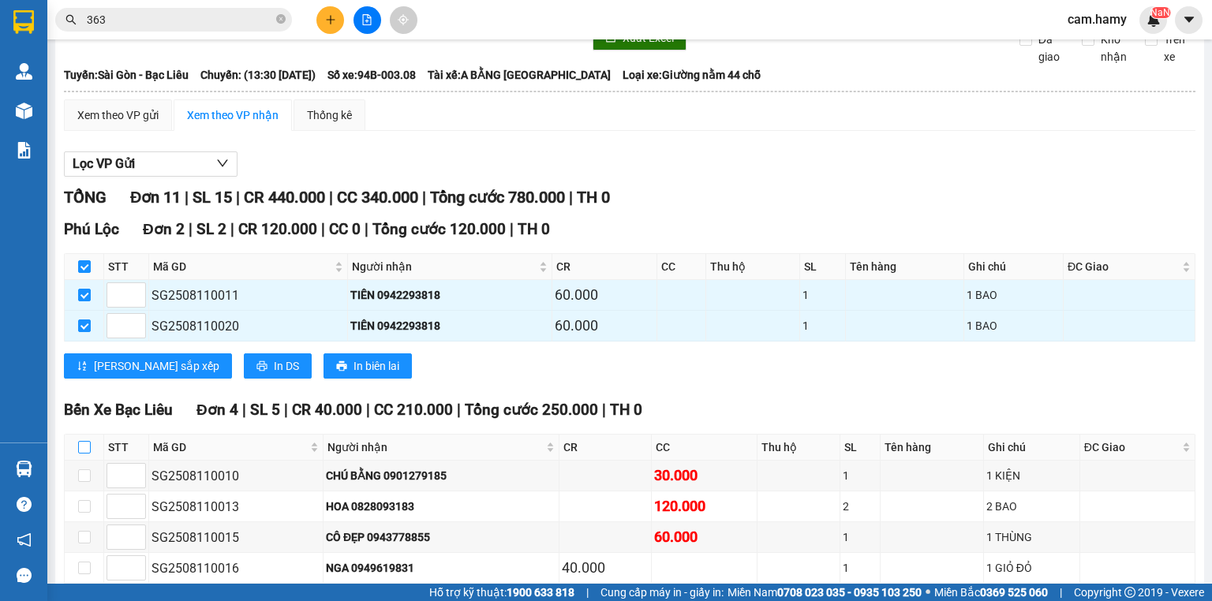
checkbox input "true"
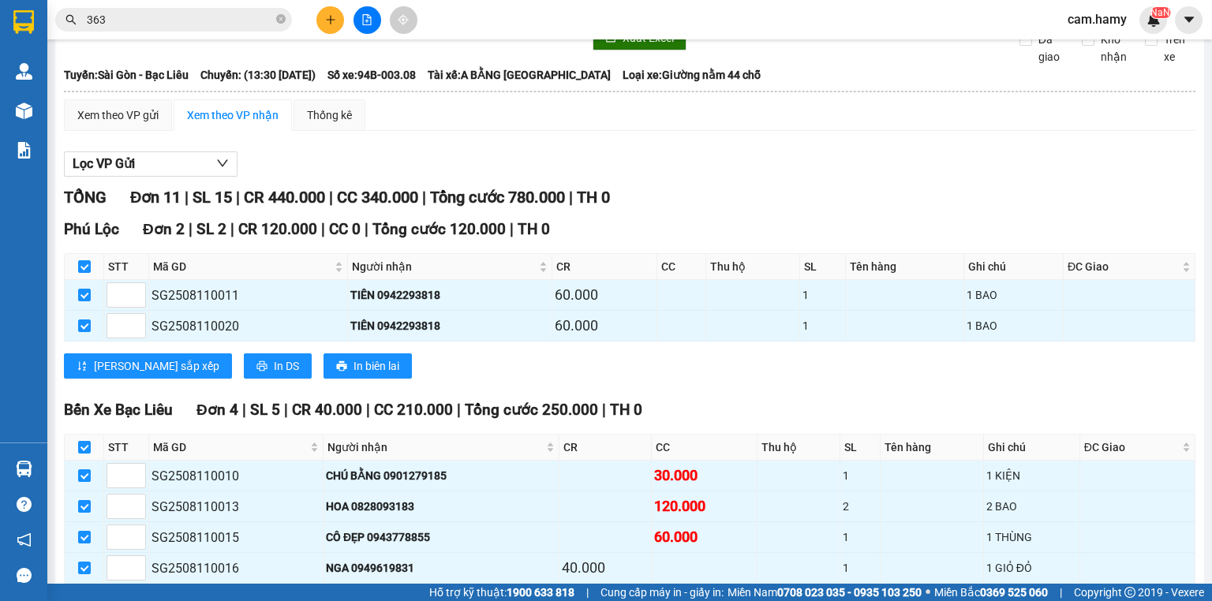
scroll to position [253, 0]
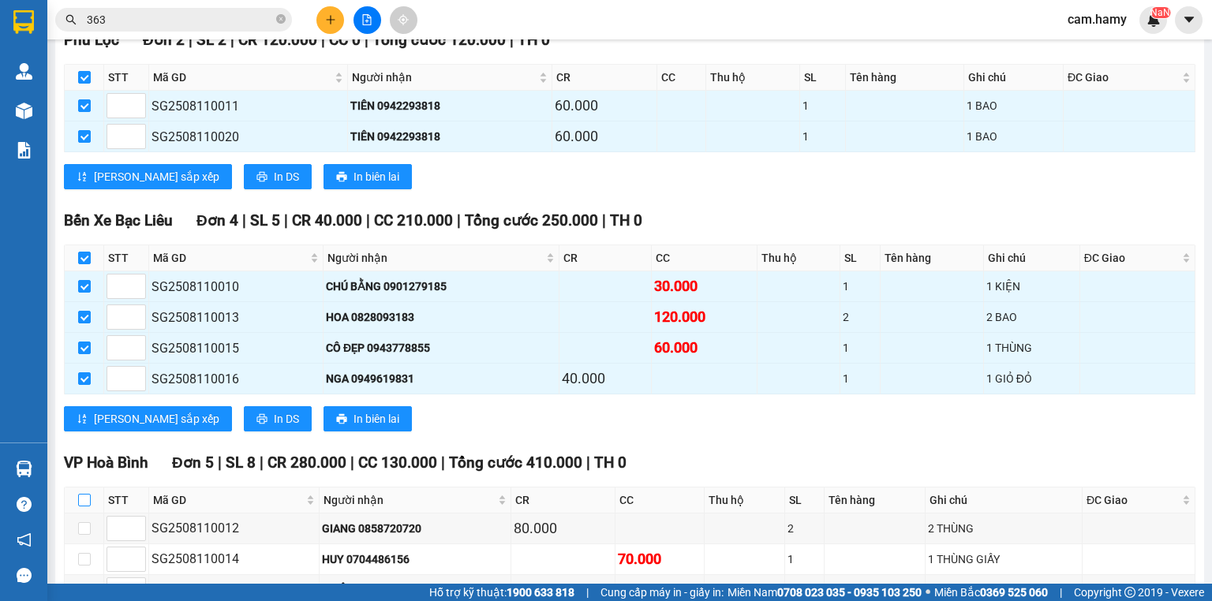
click at [87, 507] on input "checkbox" at bounding box center [84, 500] width 13 height 13
checkbox input "true"
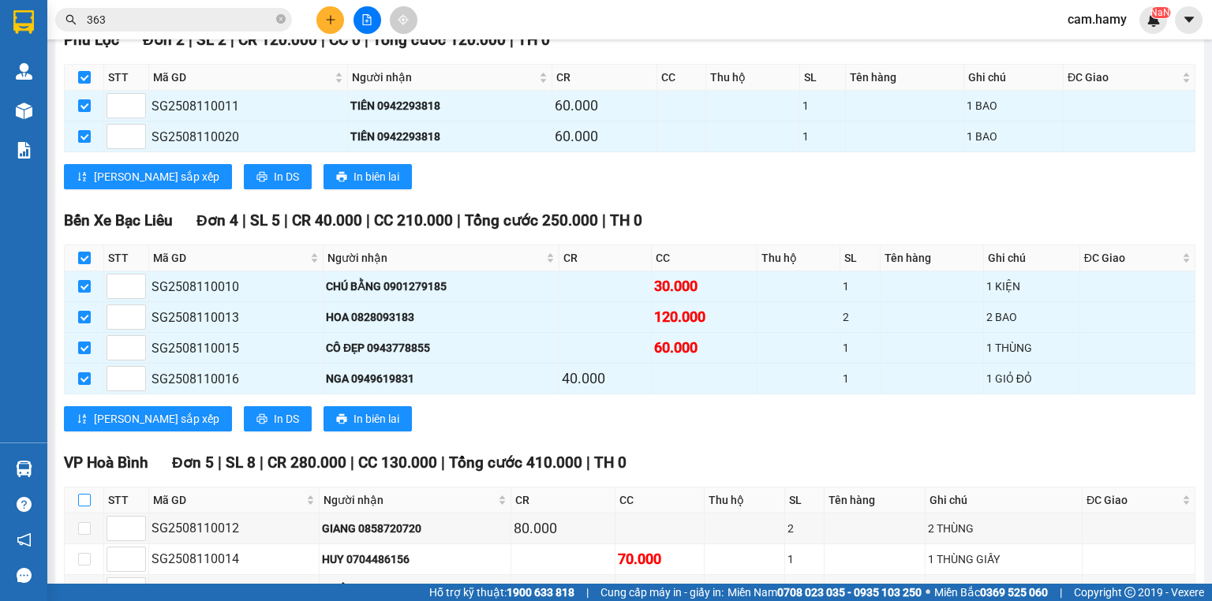
checkbox input "true"
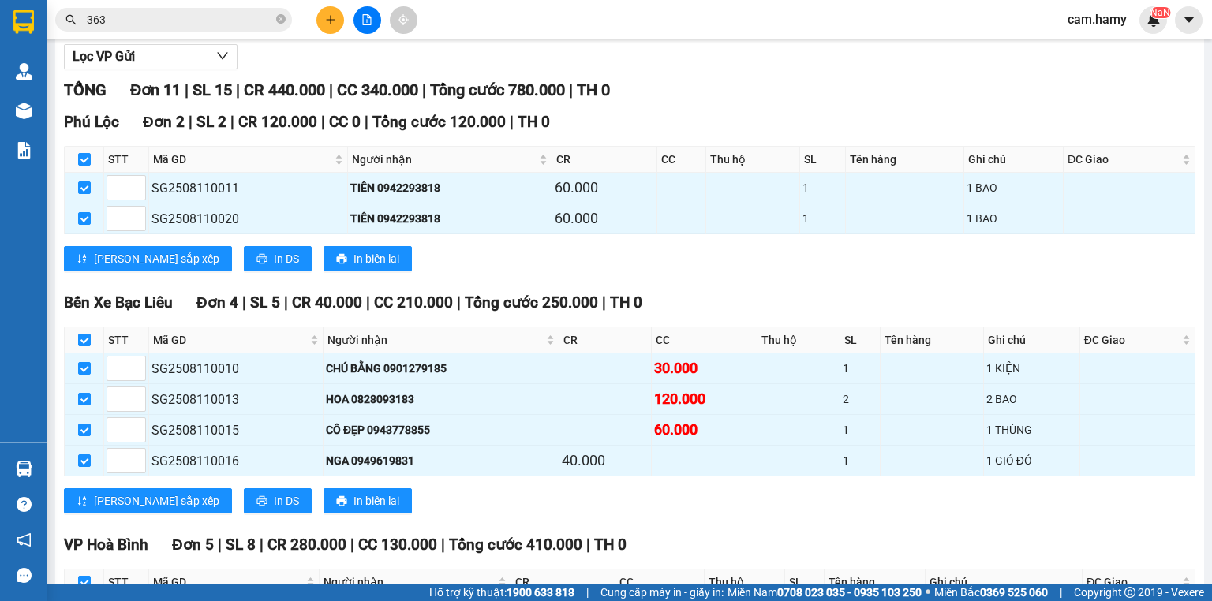
scroll to position [0, 0]
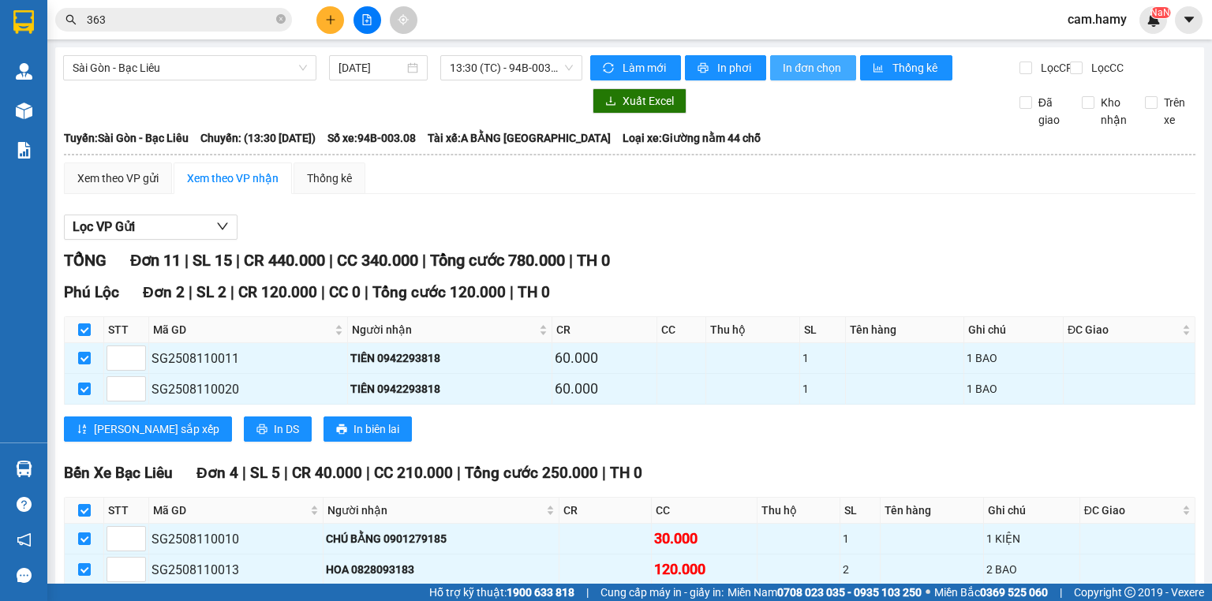
click at [799, 66] on span "In đơn chọn" at bounding box center [813, 67] width 61 height 17
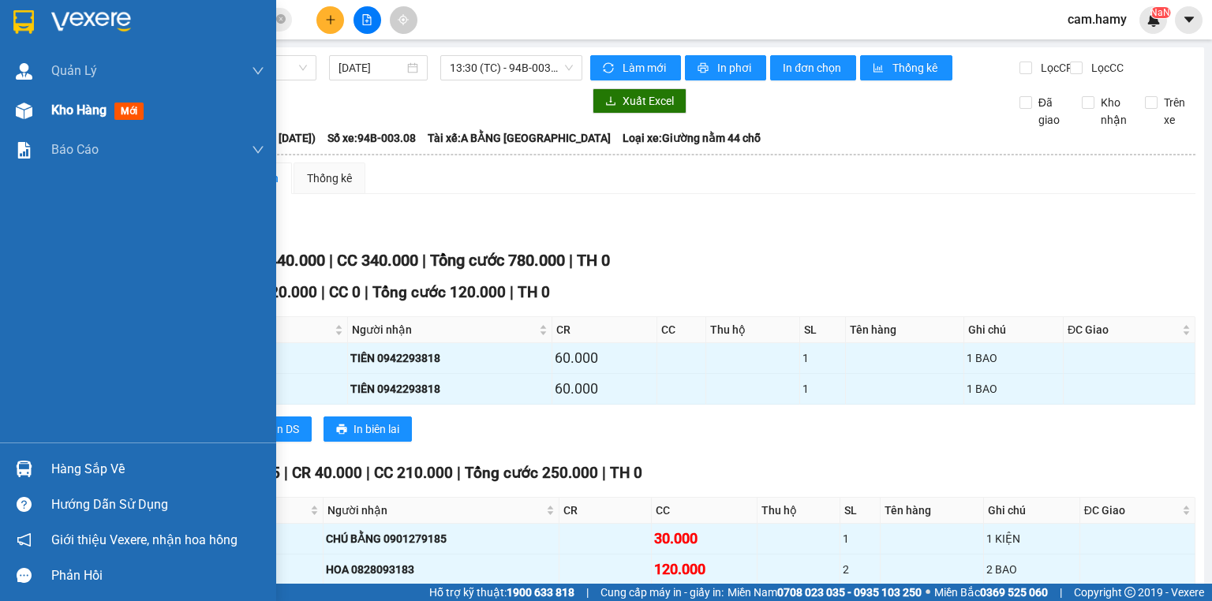
click at [81, 117] on span "Kho hàng" at bounding box center [78, 110] width 55 height 15
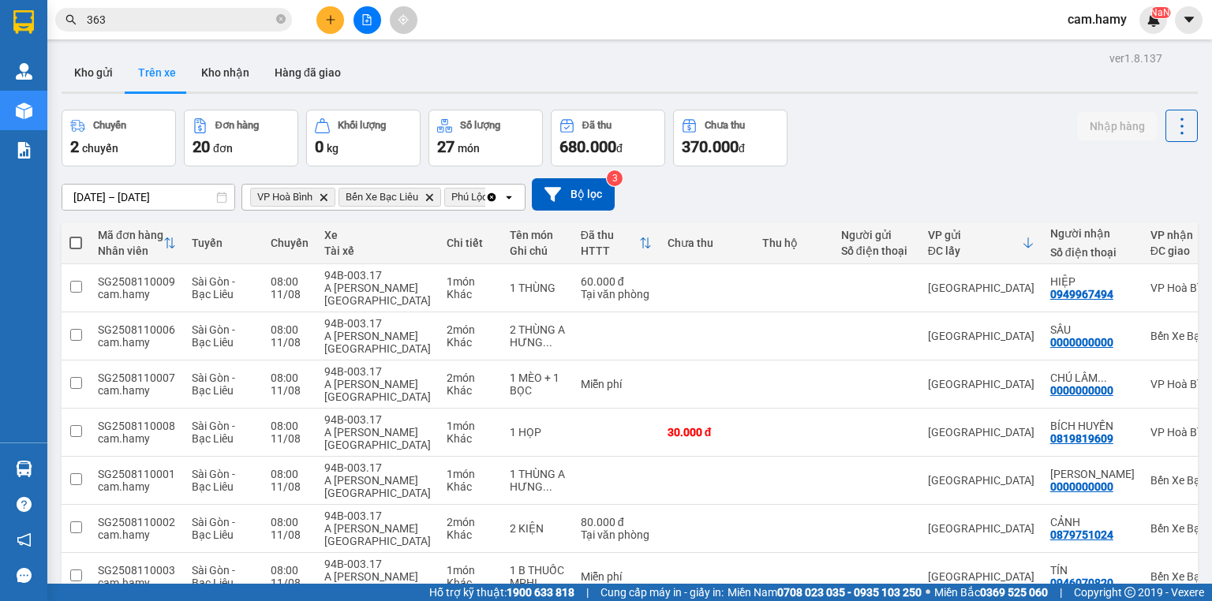
click at [320, 193] on icon "Delete" at bounding box center [323, 197] width 9 height 9
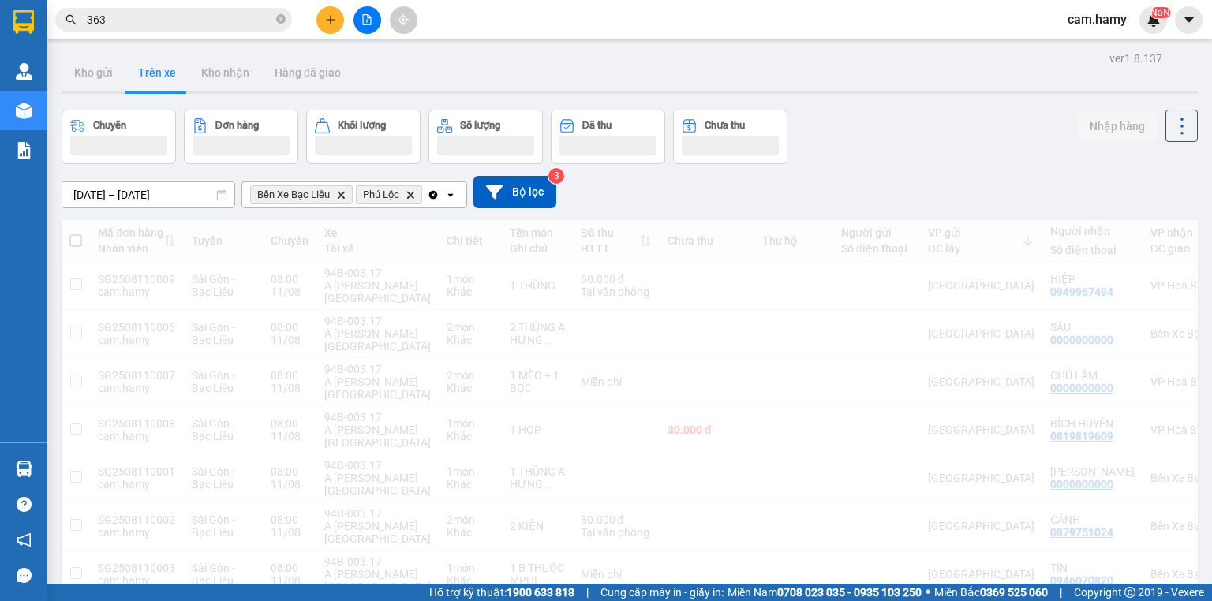
click at [320, 197] on span "Bến Xe Bạc Liêu" at bounding box center [293, 195] width 73 height 13
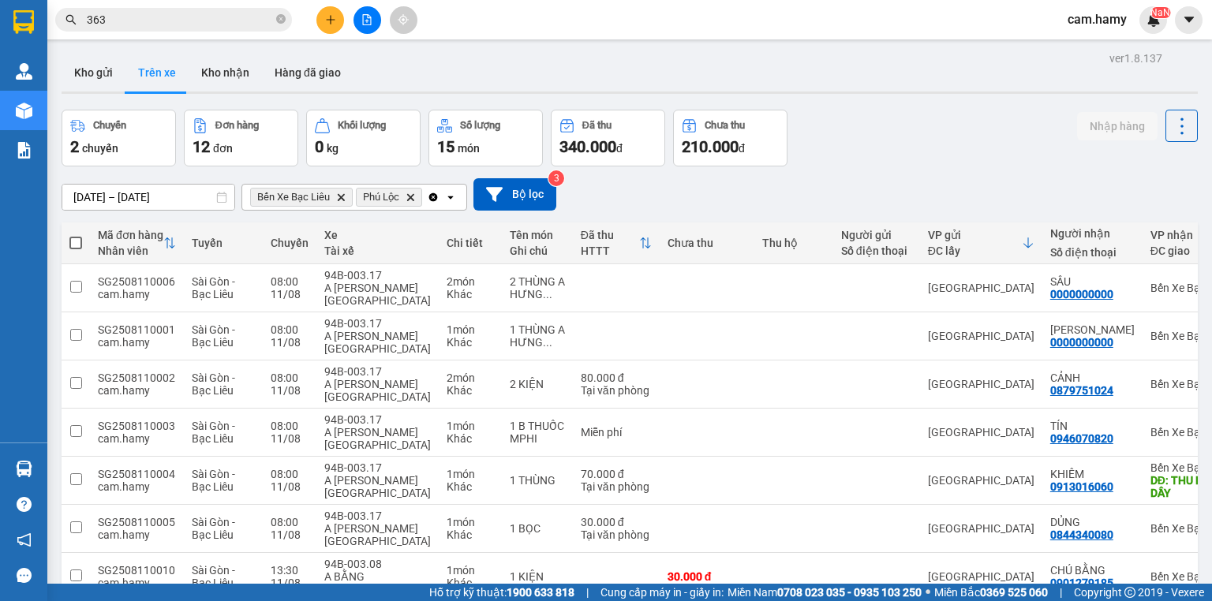
click at [341, 194] on icon "Delete" at bounding box center [340, 197] width 9 height 9
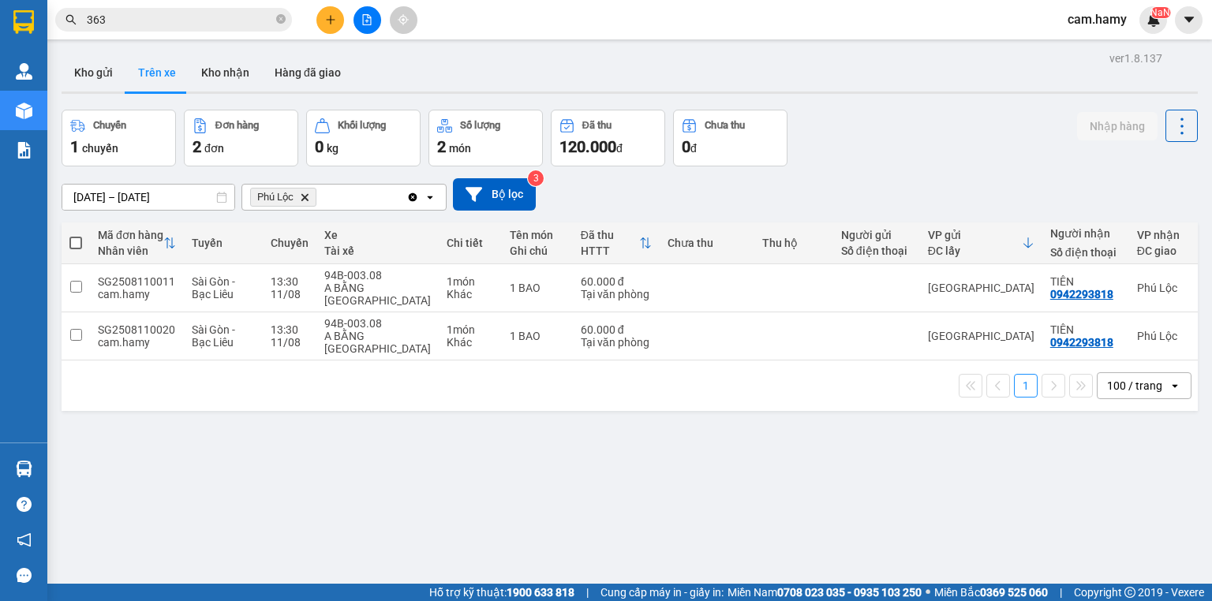
click at [309, 197] on icon "Delete" at bounding box center [304, 197] width 9 height 9
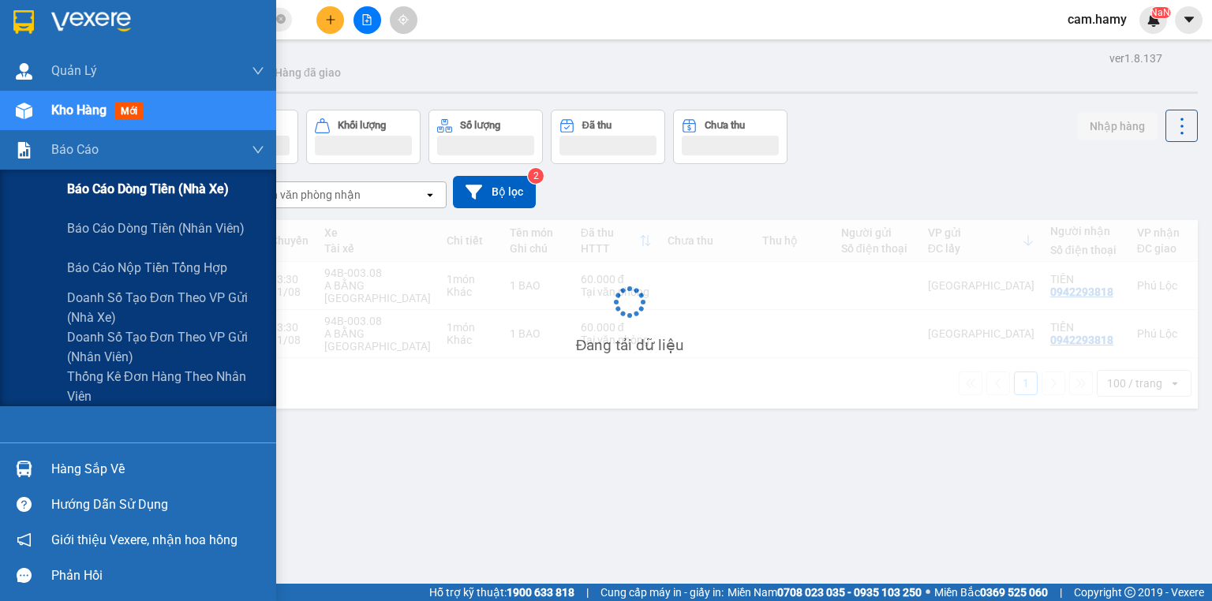
click at [98, 190] on span "Báo cáo dòng tiền (nhà xe)" at bounding box center [148, 189] width 162 height 20
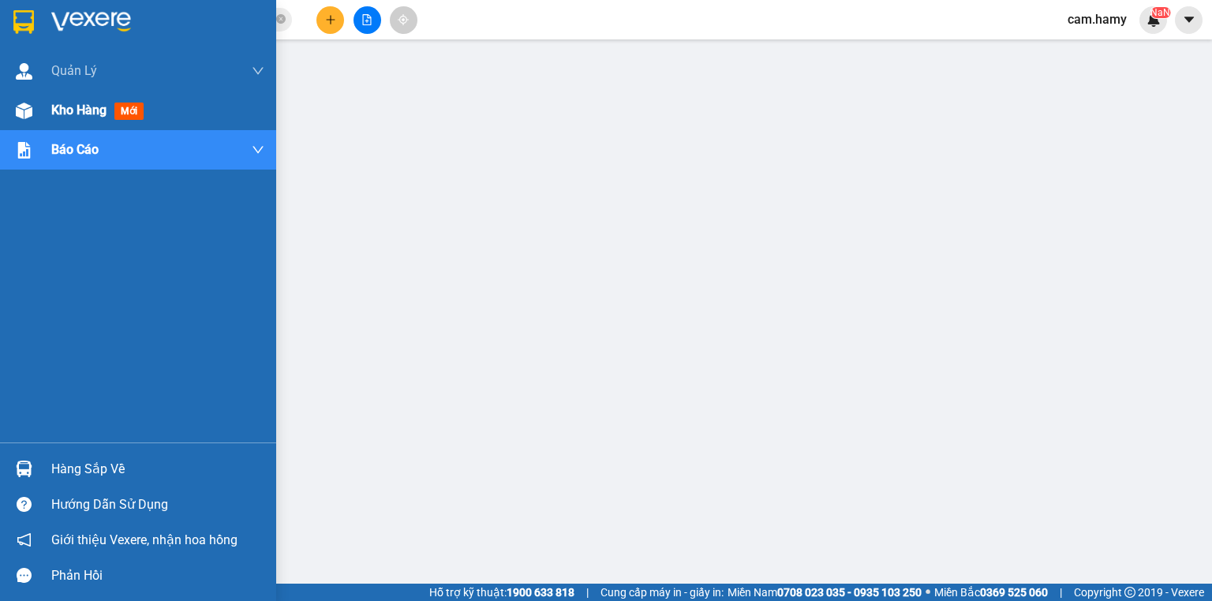
click at [26, 106] on img at bounding box center [24, 111] width 17 height 17
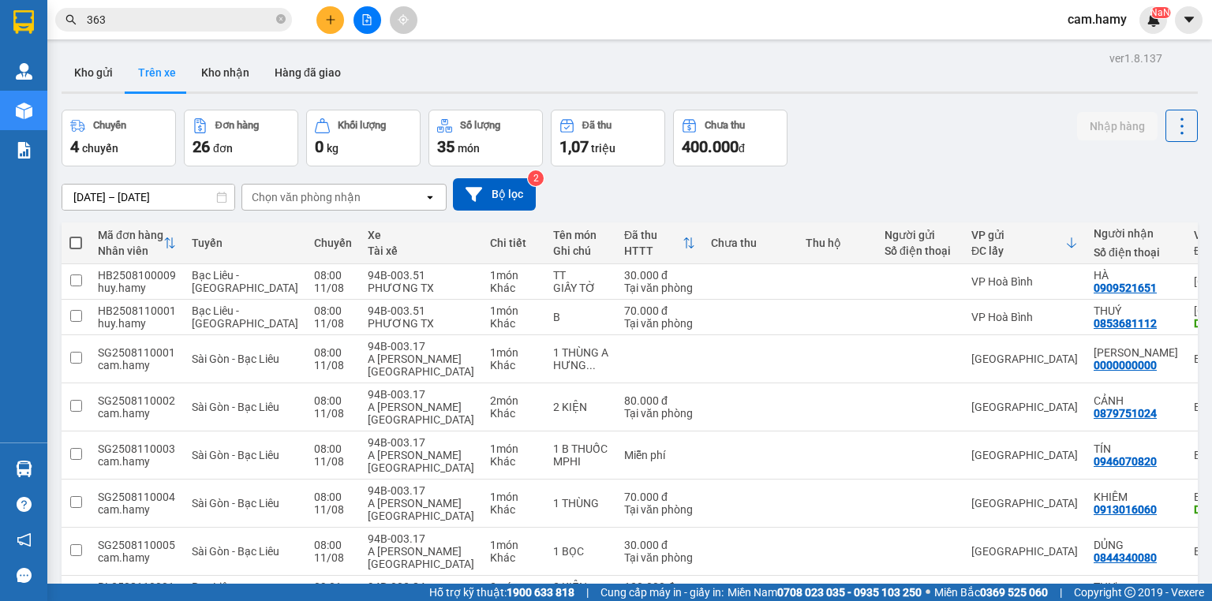
click at [79, 63] on button "Kho gửi" at bounding box center [94, 73] width 64 height 38
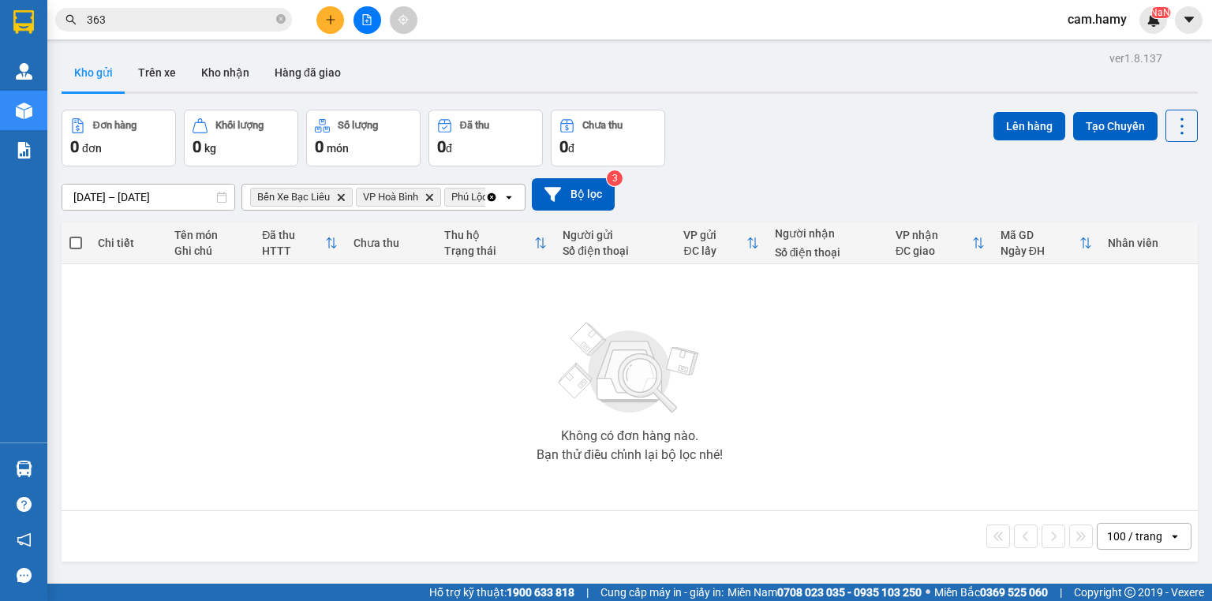
click at [346, 197] on span "Bến Xe Bạc Liêu Delete" at bounding box center [301, 197] width 103 height 19
click at [339, 197] on icon "Delete" at bounding box center [340, 197] width 9 height 9
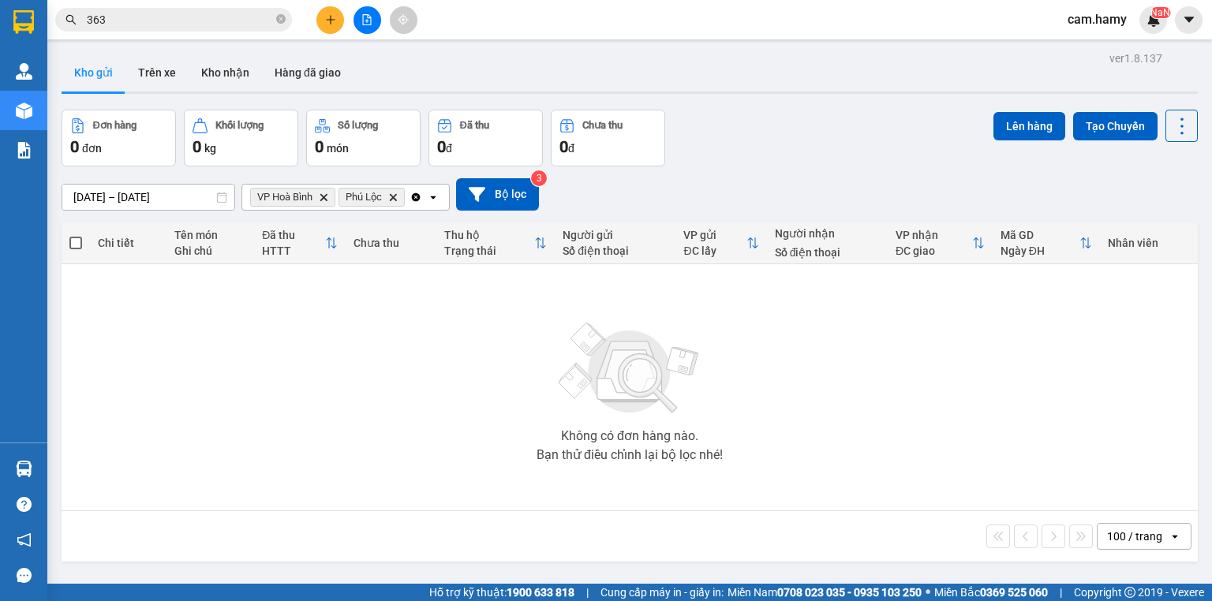
click at [326, 196] on icon "VP Hoà Bình, close by backspace" at bounding box center [323, 196] width 7 height 7
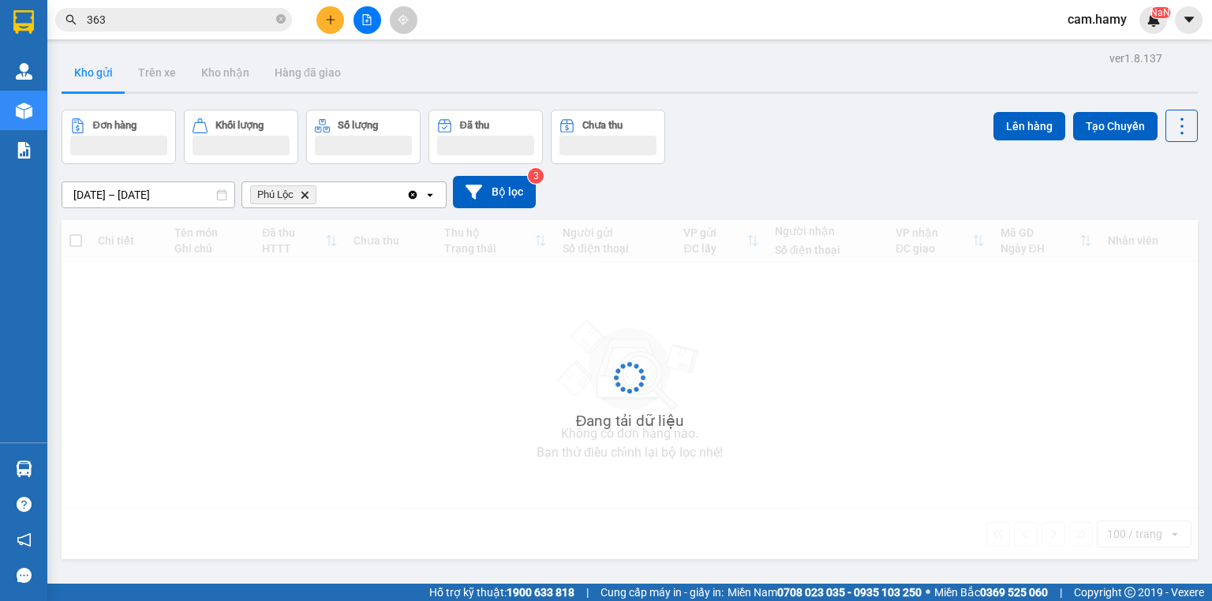
click at [302, 194] on icon "Phú Lộc, close by backspace" at bounding box center [305, 194] width 7 height 7
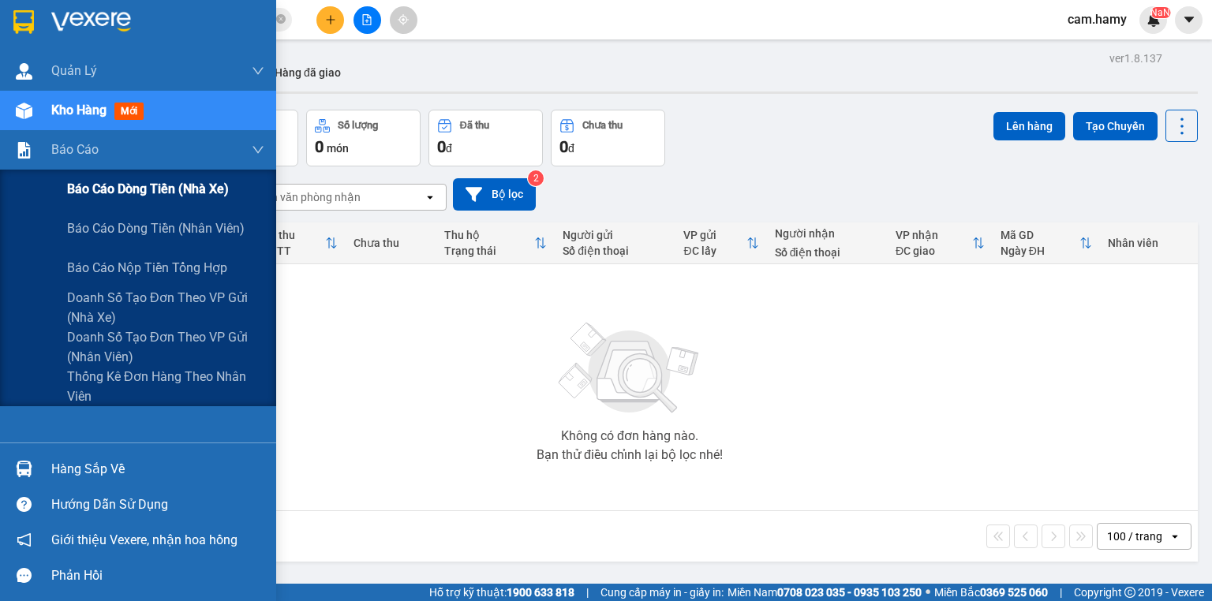
click at [92, 186] on span "Báo cáo dòng tiền (nhà xe)" at bounding box center [148, 189] width 162 height 20
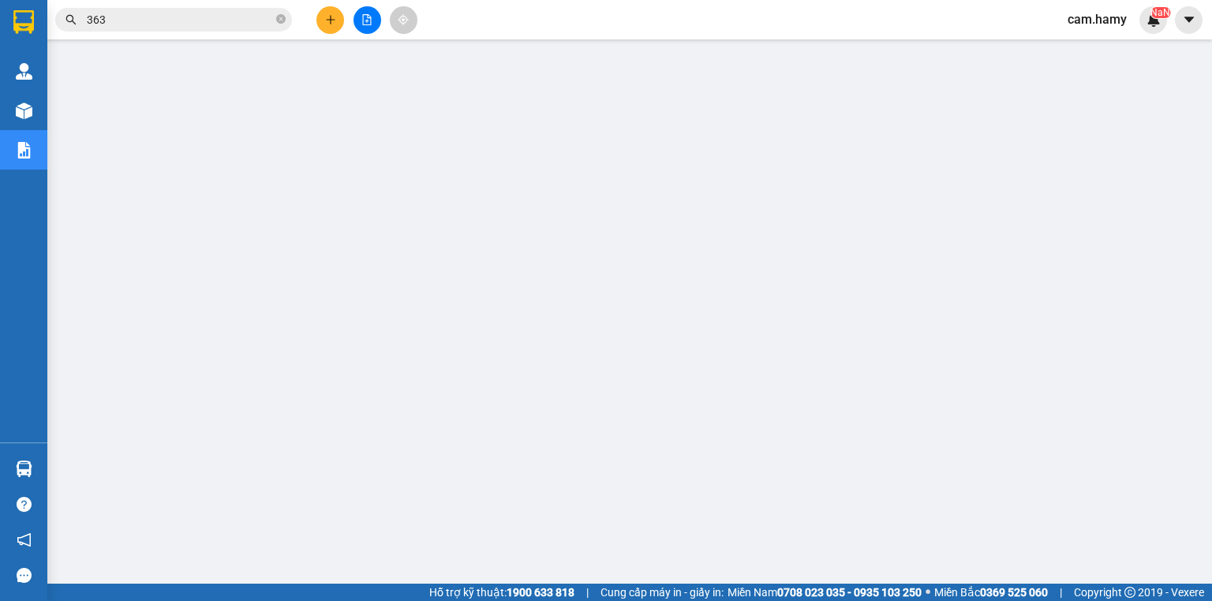
click at [368, 28] on button at bounding box center [368, 20] width 28 height 28
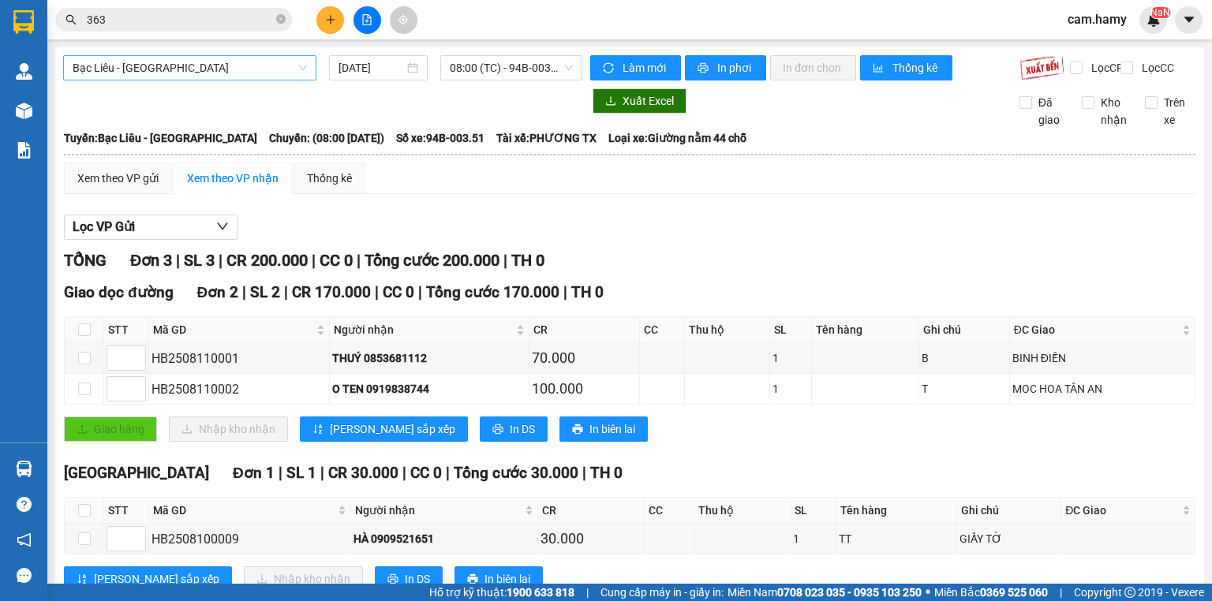
click at [260, 72] on span "Bạc Liêu - [GEOGRAPHIC_DATA]" at bounding box center [190, 68] width 234 height 24
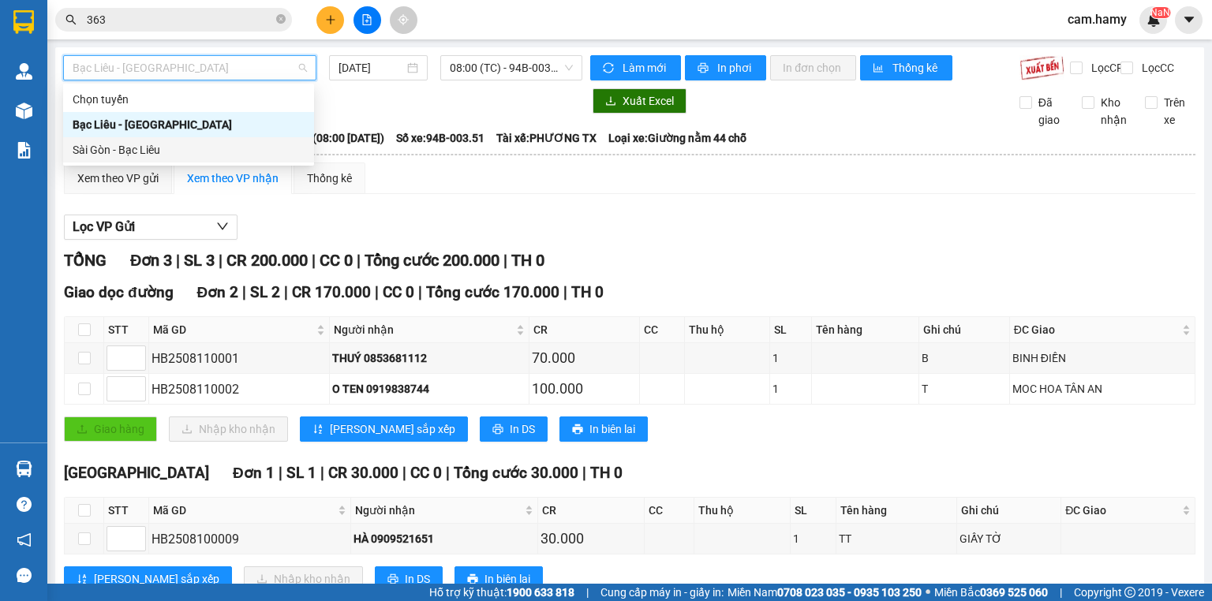
click at [190, 143] on div "Sài Gòn - Bạc Liêu" at bounding box center [189, 149] width 232 height 17
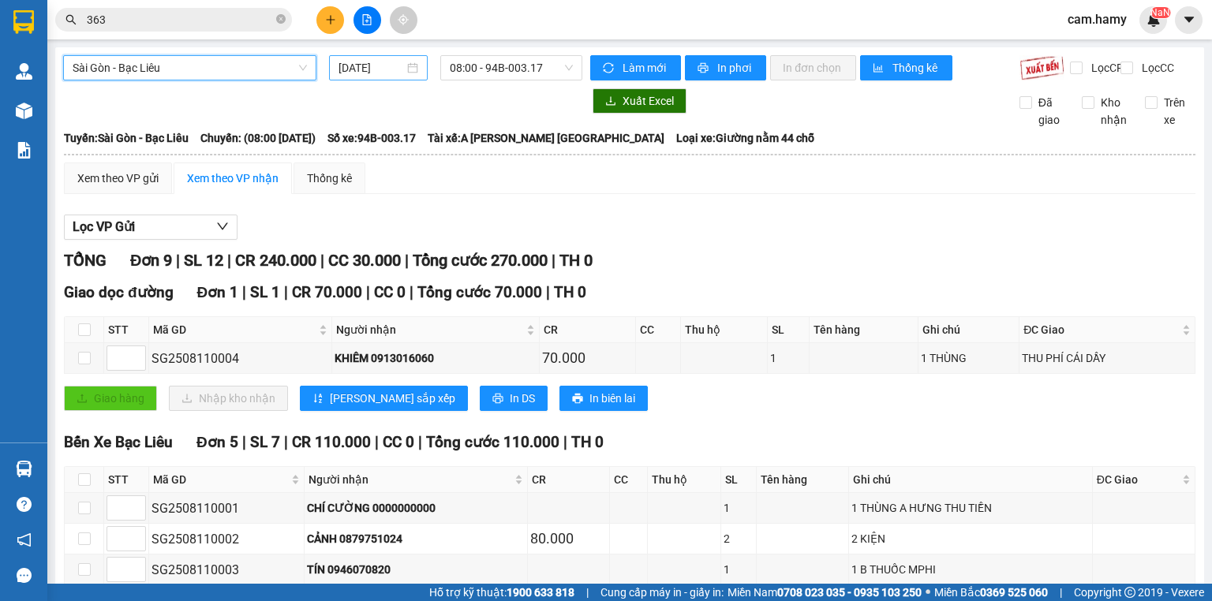
click at [390, 68] on input "[DATE]" at bounding box center [371, 67] width 65 height 17
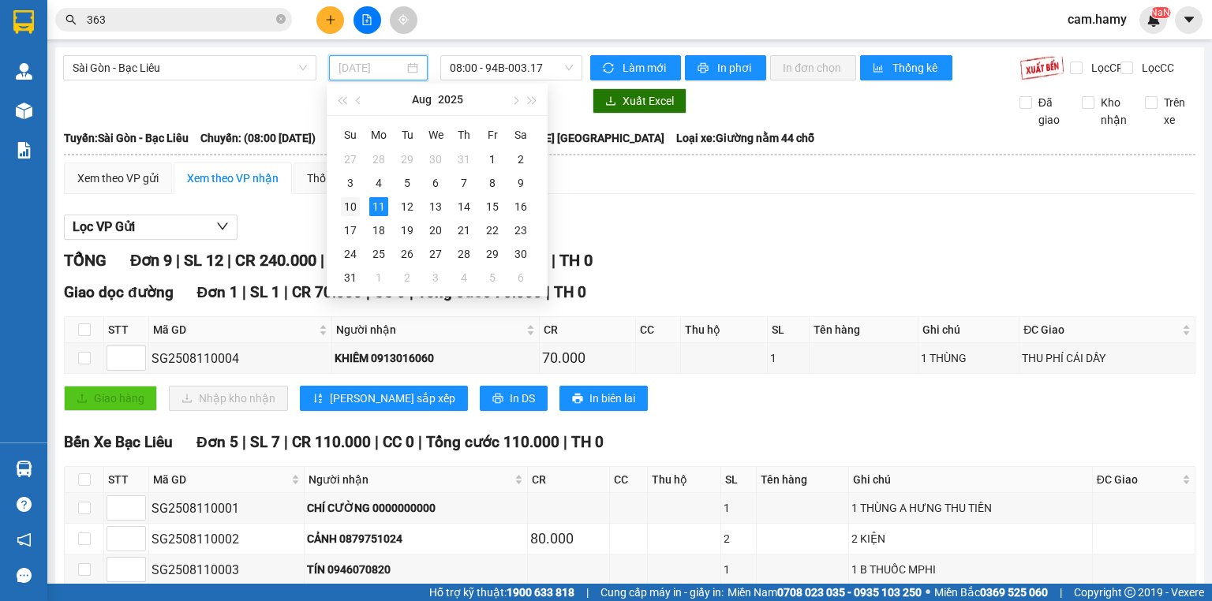
click at [356, 203] on div "10" at bounding box center [350, 206] width 19 height 19
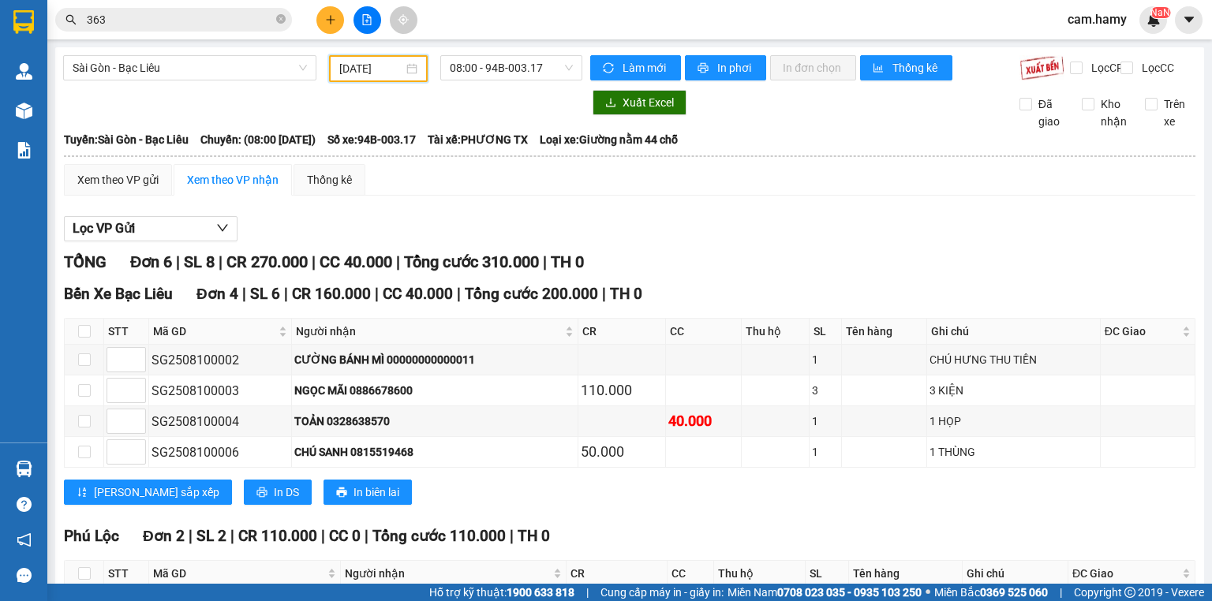
click at [540, 82] on div "Sài Gòn - Bạc Liêu 10/08/2025 08:00 - 94B-003.17" at bounding box center [322, 68] width 519 height 27
click at [535, 76] on span "08:00 - 94B-003.17" at bounding box center [512, 68] width 124 height 24
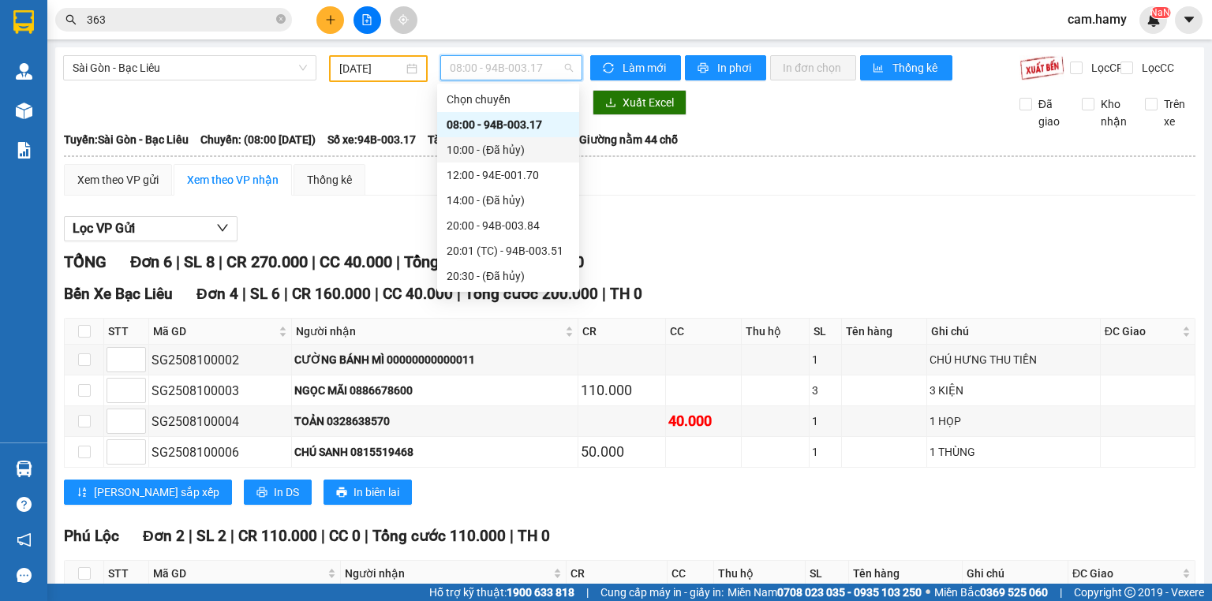
scroll to position [153, 0]
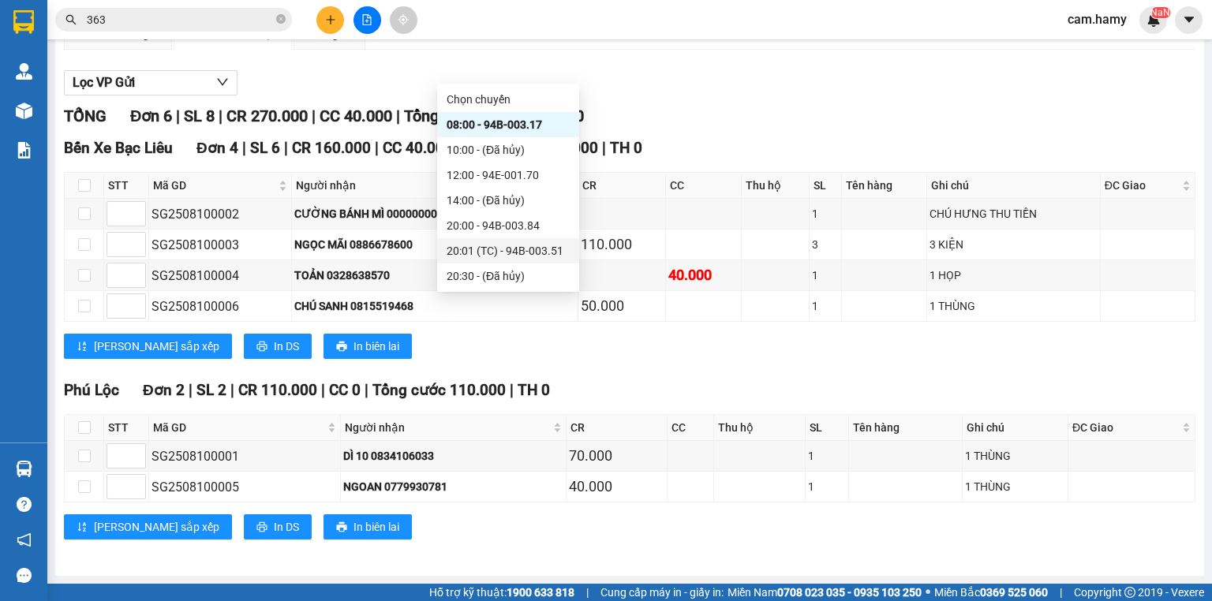
click at [528, 250] on div "20:01 (TC) - 94B-003.51" at bounding box center [508, 250] width 123 height 17
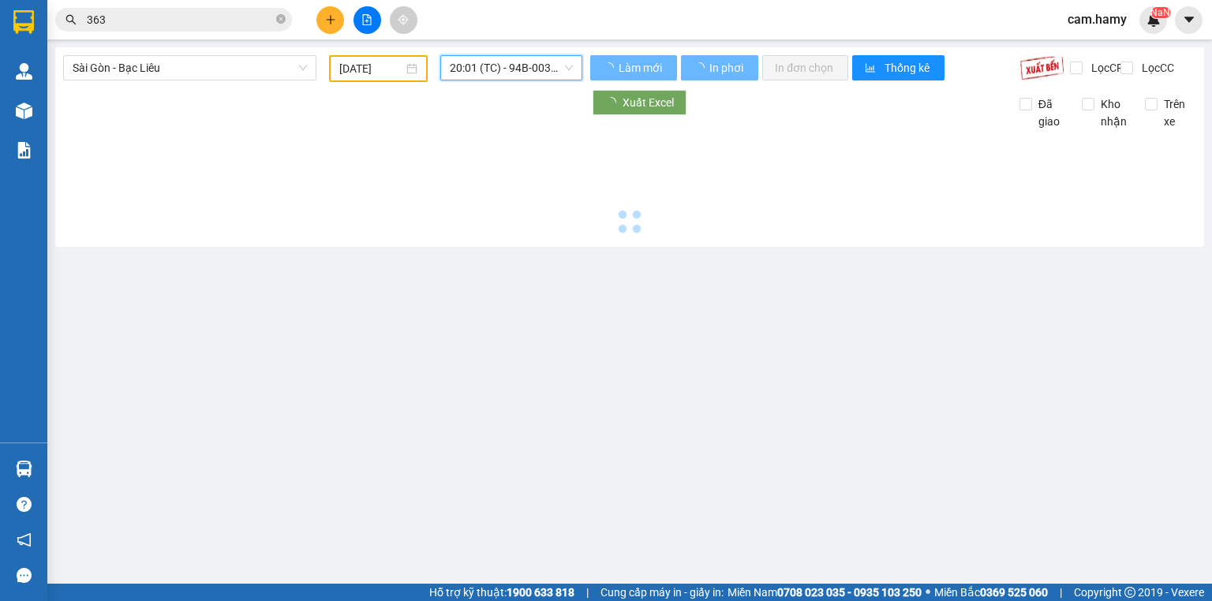
scroll to position [0, 0]
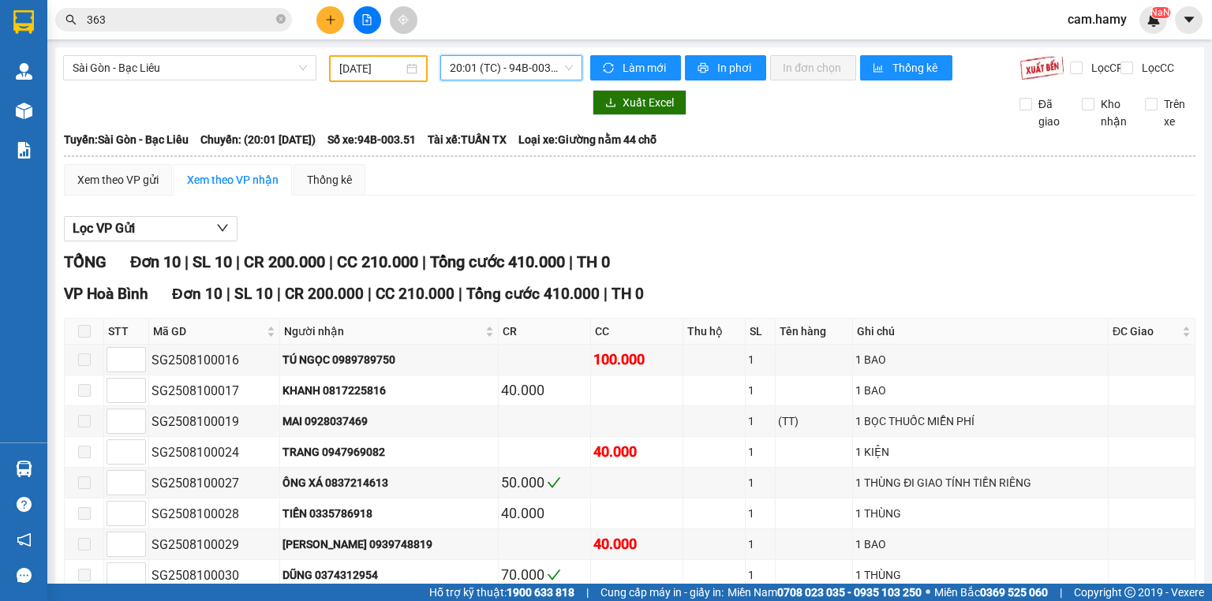
click at [505, 71] on span "20:01 (TC) - 94B-003.51" at bounding box center [512, 68] width 124 height 24
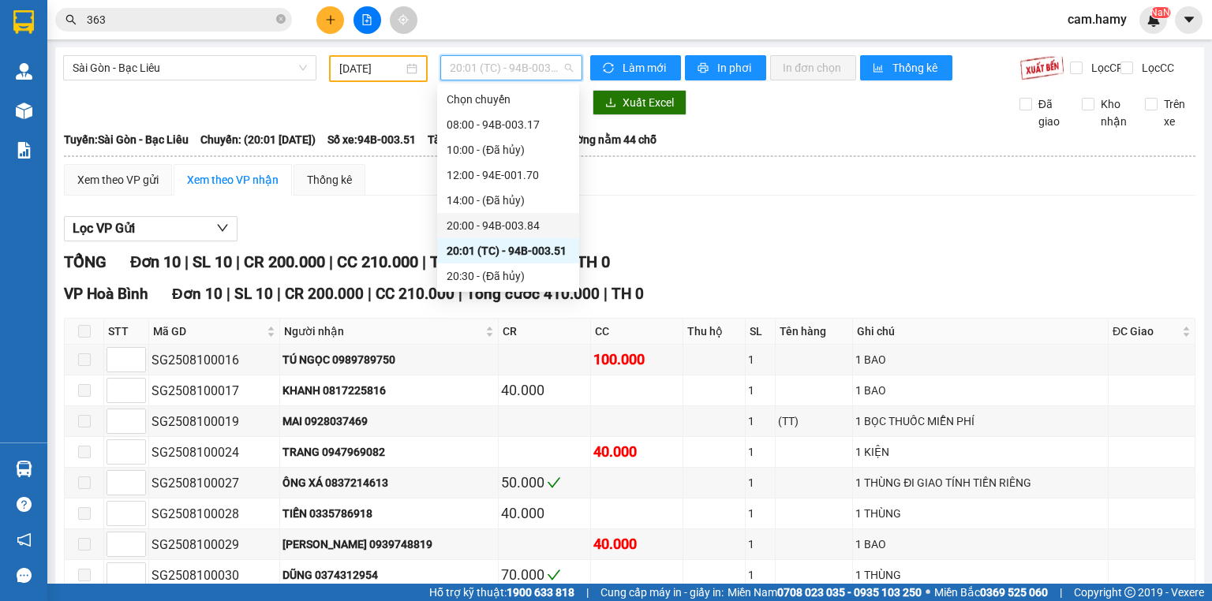
click at [511, 219] on div "20:00 - 94B-003.84" at bounding box center [508, 225] width 123 height 17
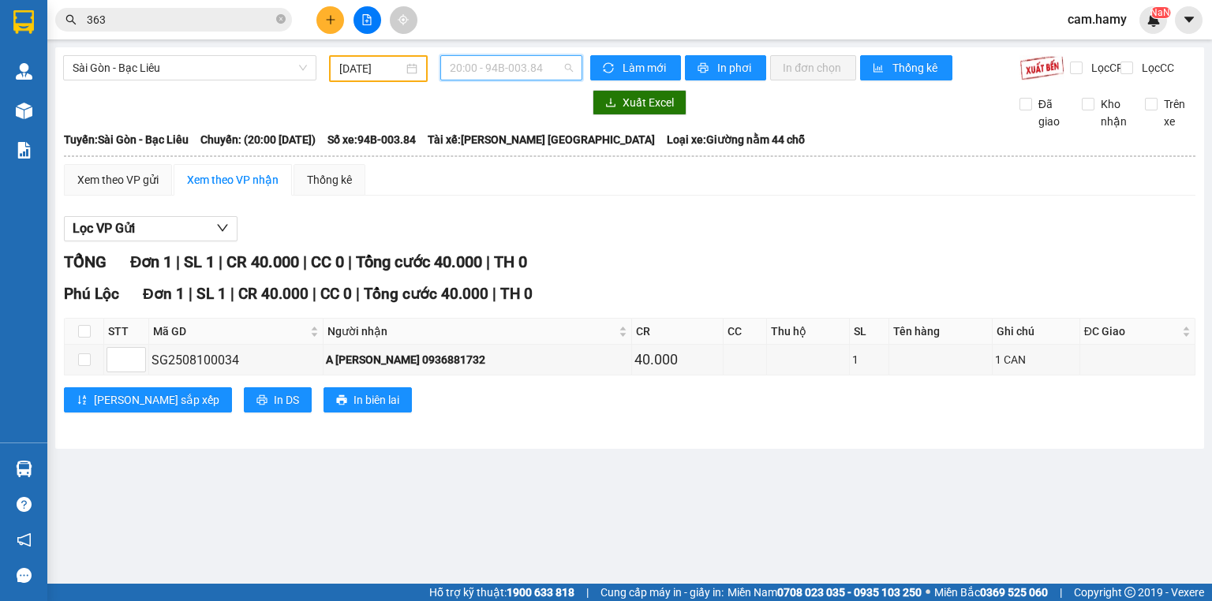
click at [560, 73] on span "20:00 - 94B-003.84" at bounding box center [512, 68] width 124 height 24
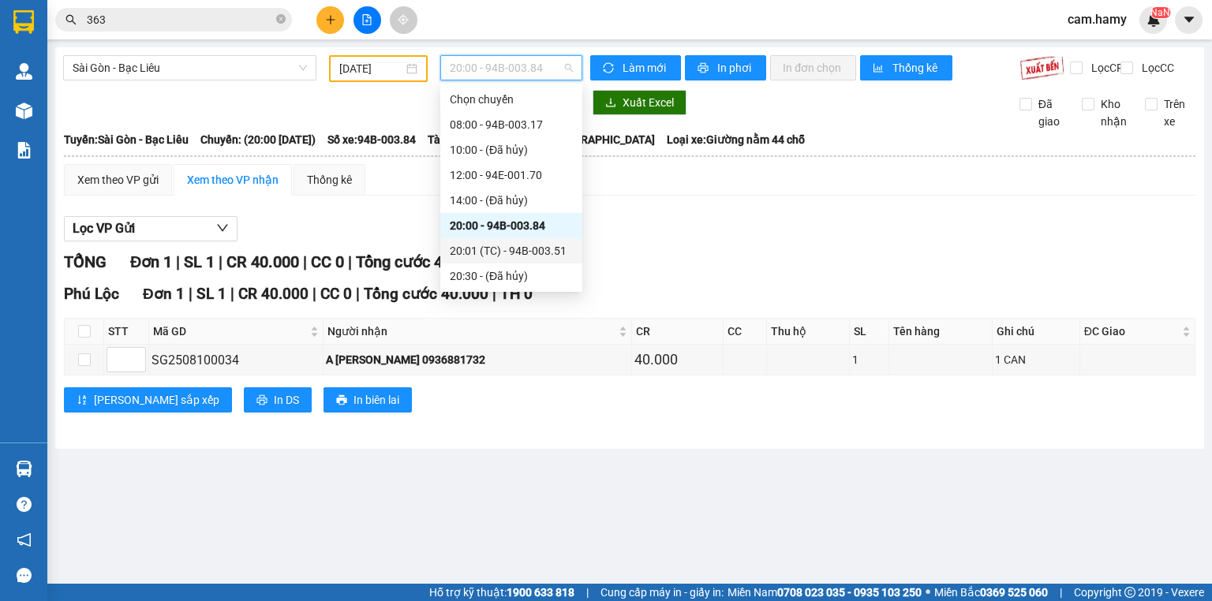
click at [530, 248] on div "20:01 (TC) - 94B-003.51" at bounding box center [511, 250] width 123 height 17
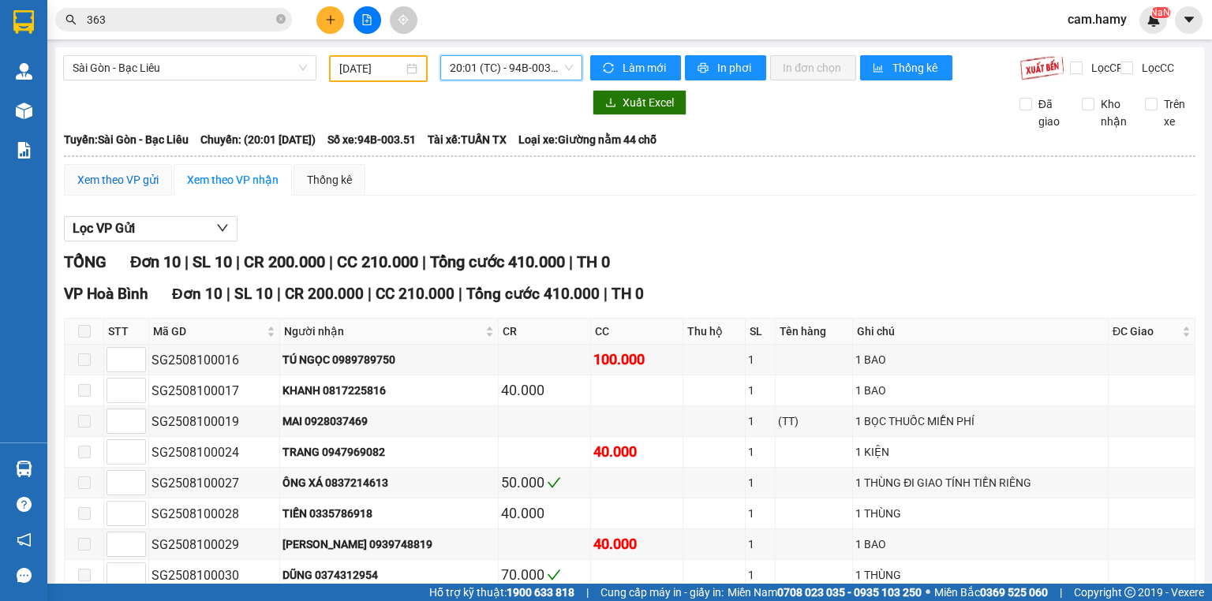
click at [128, 186] on div "Xem theo VP gửi" at bounding box center [117, 179] width 81 height 17
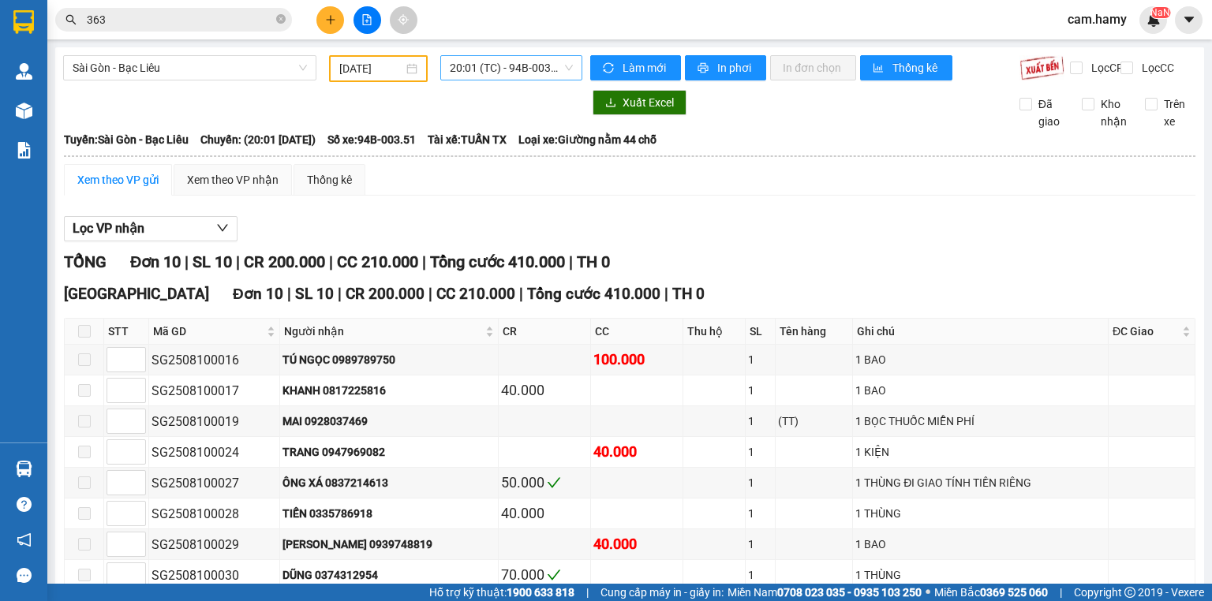
click at [522, 77] on span "20:01 (TC) - 94B-003.51" at bounding box center [512, 68] width 124 height 24
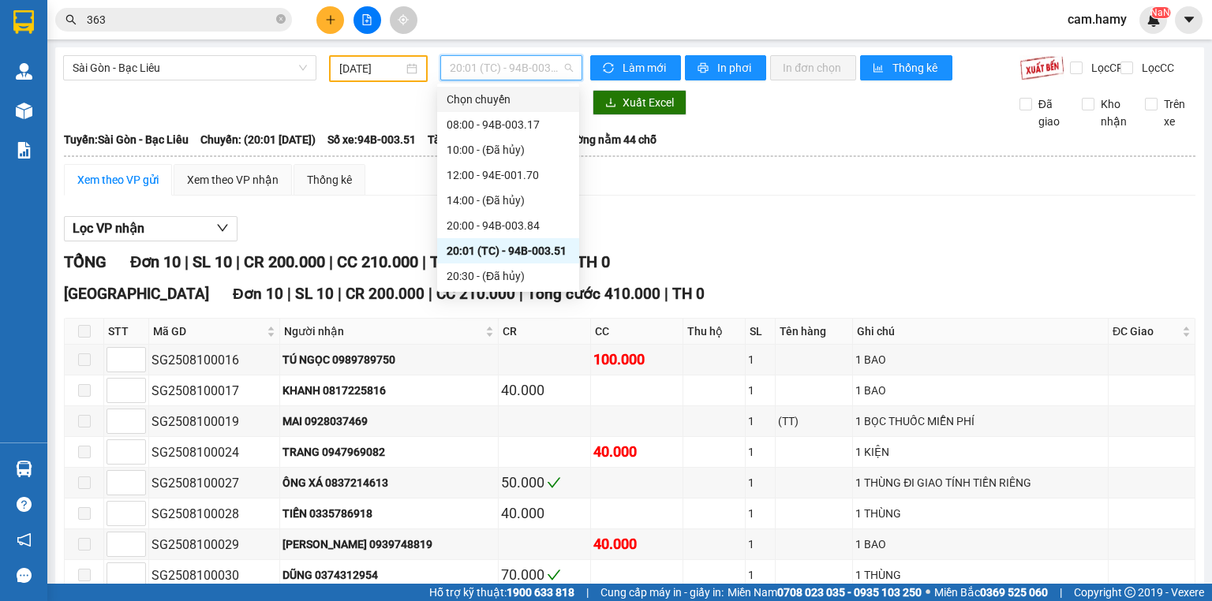
click at [360, 66] on input "[DATE]" at bounding box center [370, 68] width 63 height 17
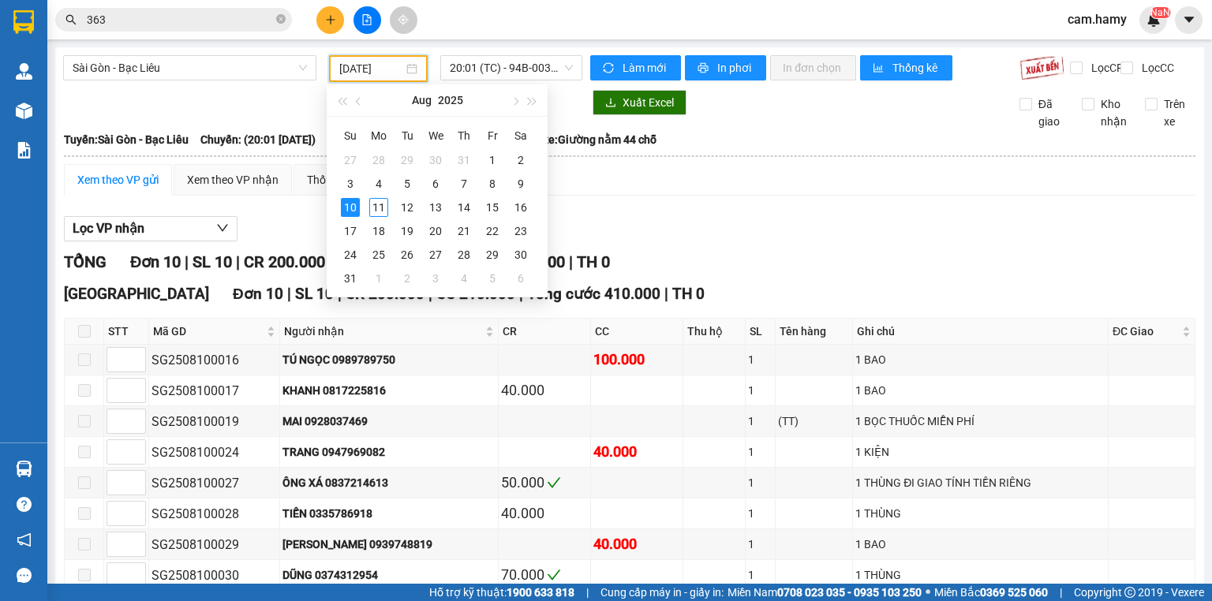
click at [779, 208] on div "Xem theo VP gửi Xem theo VP nhận Thống kê Lọc VP nhận TỔNG Đơn 10 | SL 10 | CR …" at bounding box center [630, 436] width 1132 height 545
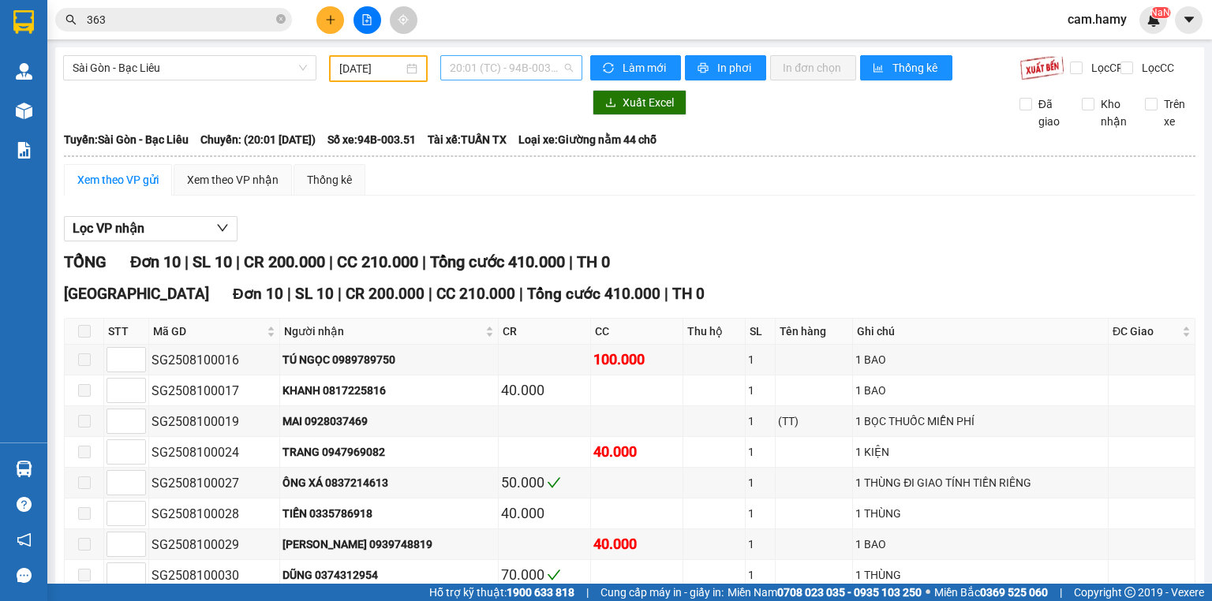
click at [556, 56] on span "20:01 (TC) - 94B-003.51" at bounding box center [512, 68] width 124 height 24
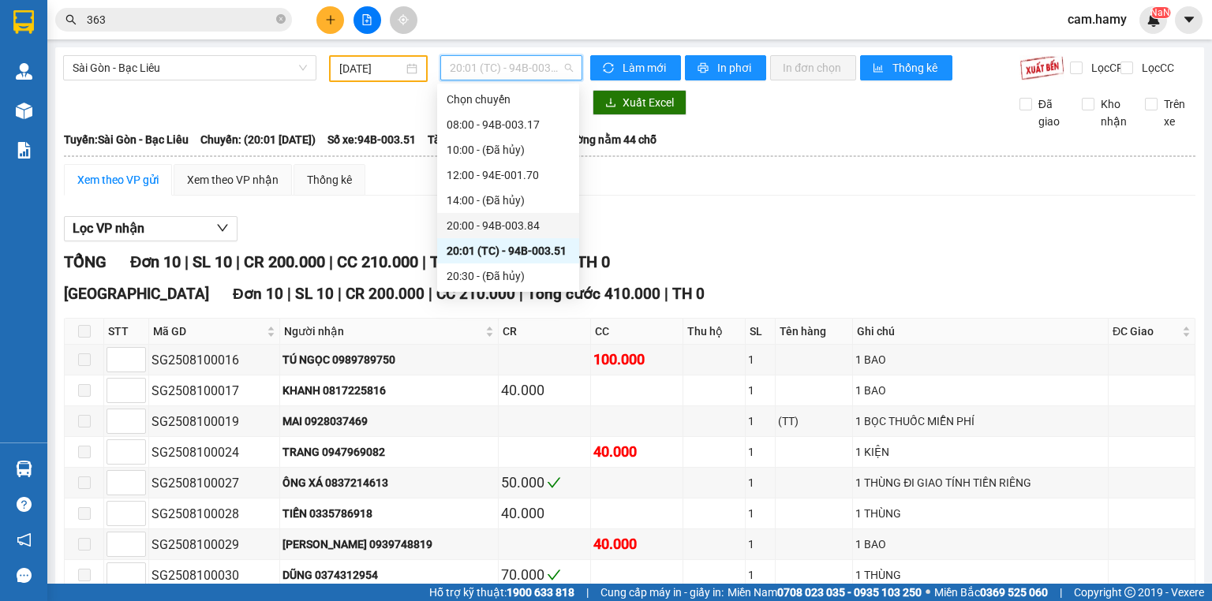
click at [521, 225] on div "20:00 - 94B-003.84" at bounding box center [508, 225] width 123 height 17
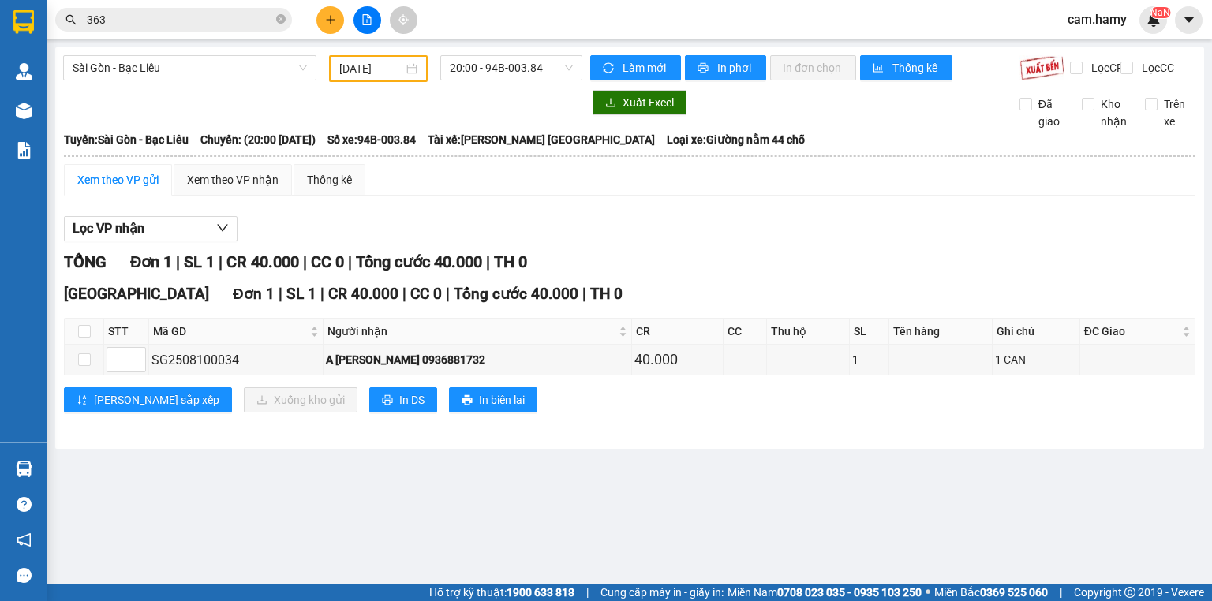
click at [549, 234] on div "Lọc VP nhận" at bounding box center [630, 229] width 1132 height 26
click at [194, 189] on div "Xem theo VP nhận" at bounding box center [233, 179] width 92 height 17
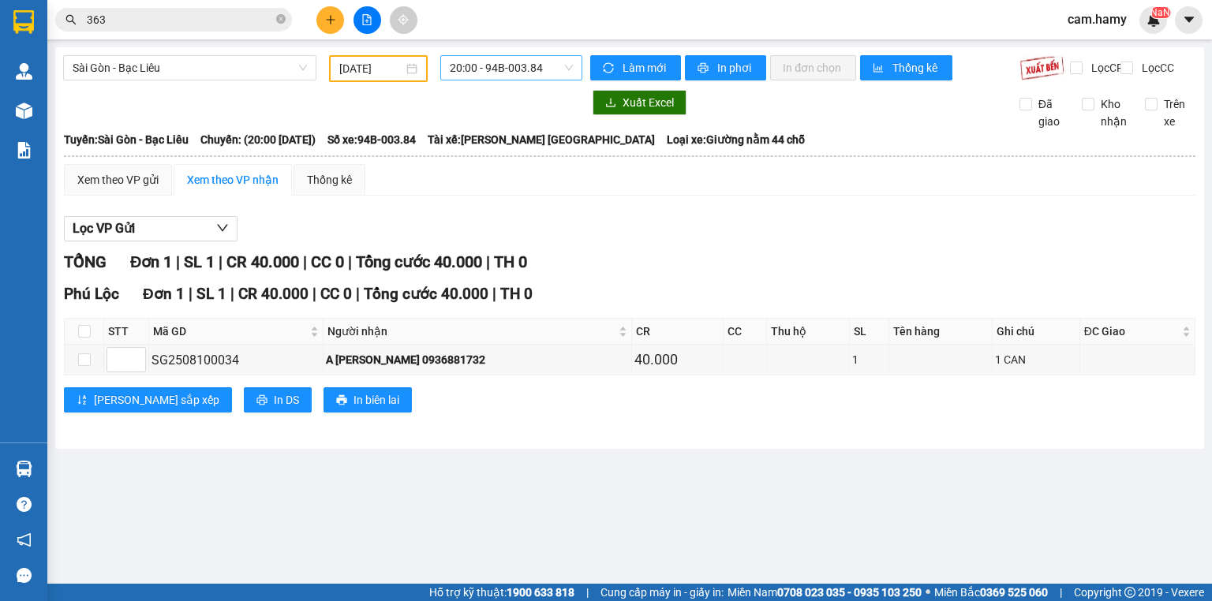
click at [541, 77] on span "20:00 - 94B-003.84" at bounding box center [512, 68] width 124 height 24
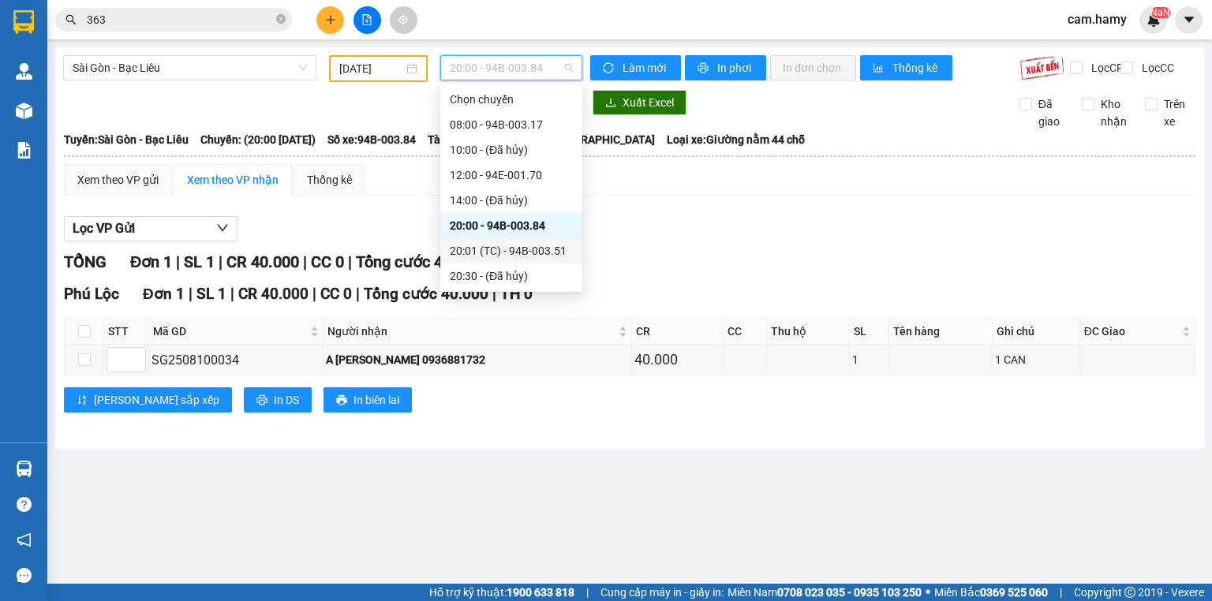
click at [523, 254] on div "20:01 (TC) - 94B-003.51" at bounding box center [511, 250] width 123 height 17
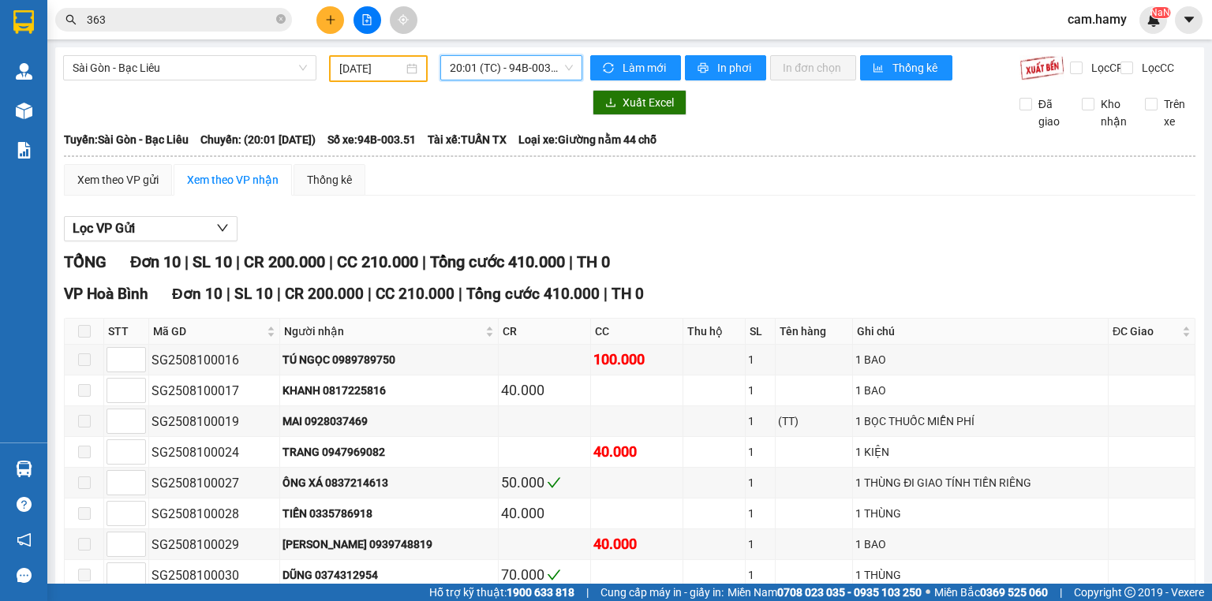
click at [846, 272] on div "TỔNG Đơn 10 | SL 10 | CR 200.000 | CC 210.000 | Tổng cước 410.000 | TH 0" at bounding box center [630, 262] width 1132 height 24
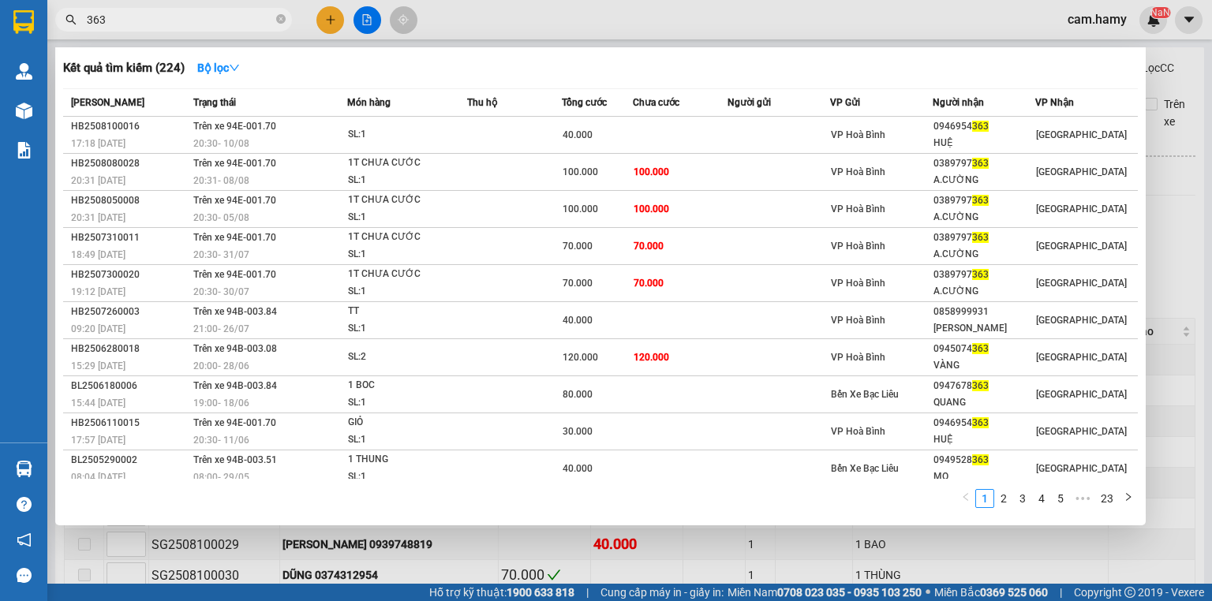
click at [200, 16] on input "363" at bounding box center [180, 19] width 186 height 17
click at [448, 560] on div at bounding box center [606, 300] width 1212 height 601
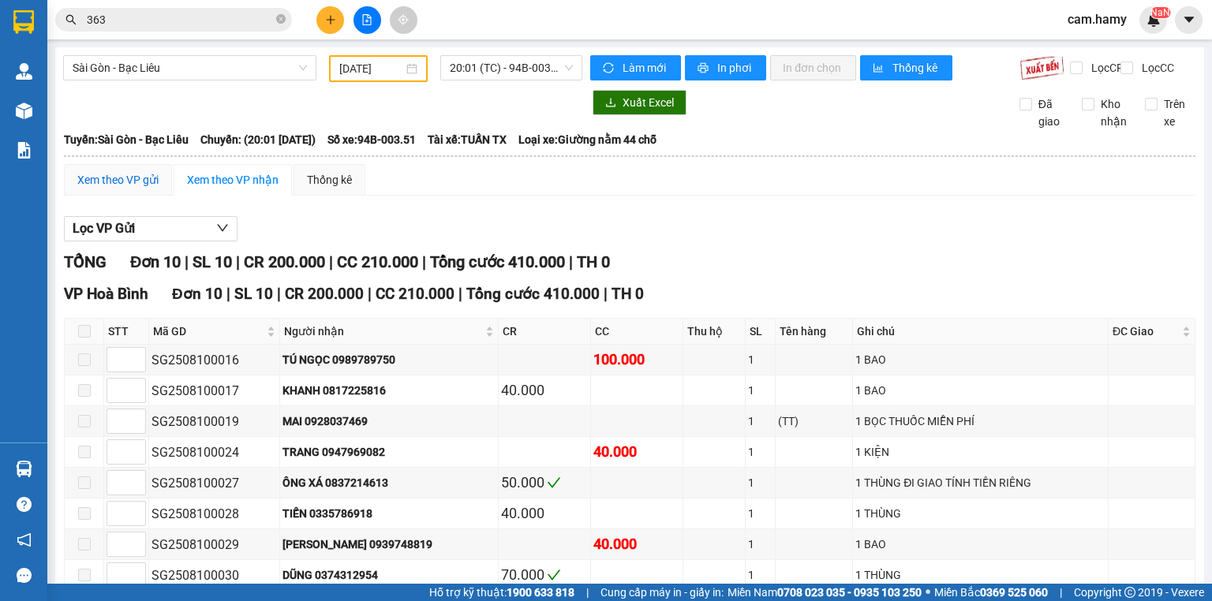
click at [126, 189] on div "Xem theo VP gửi" at bounding box center [117, 179] width 81 height 17
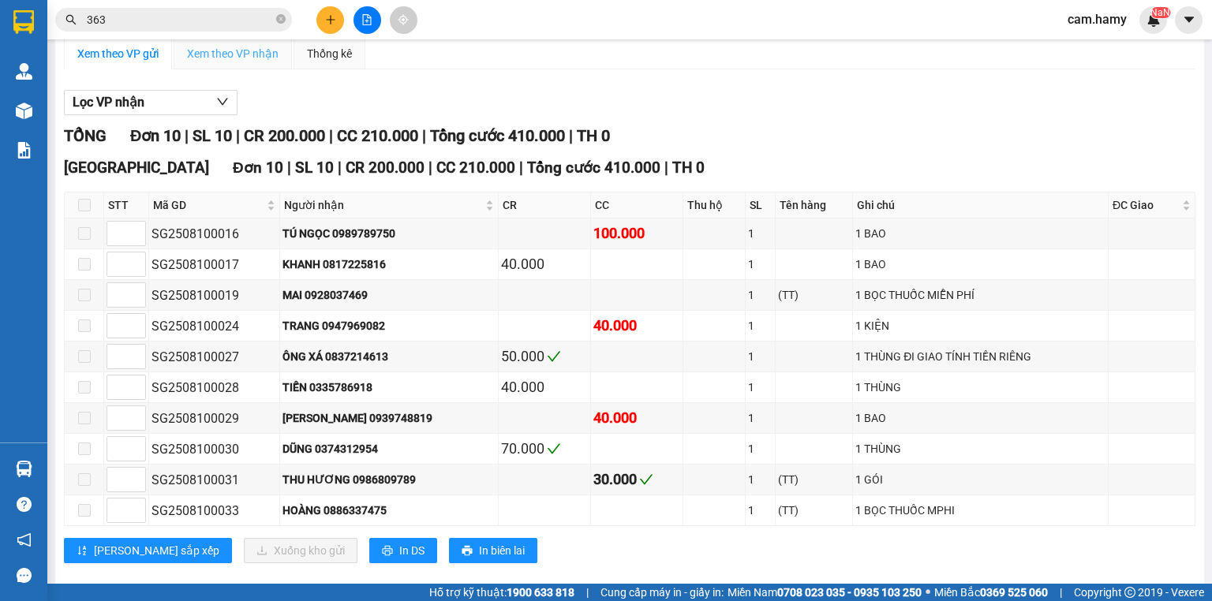
scroll to position [63, 0]
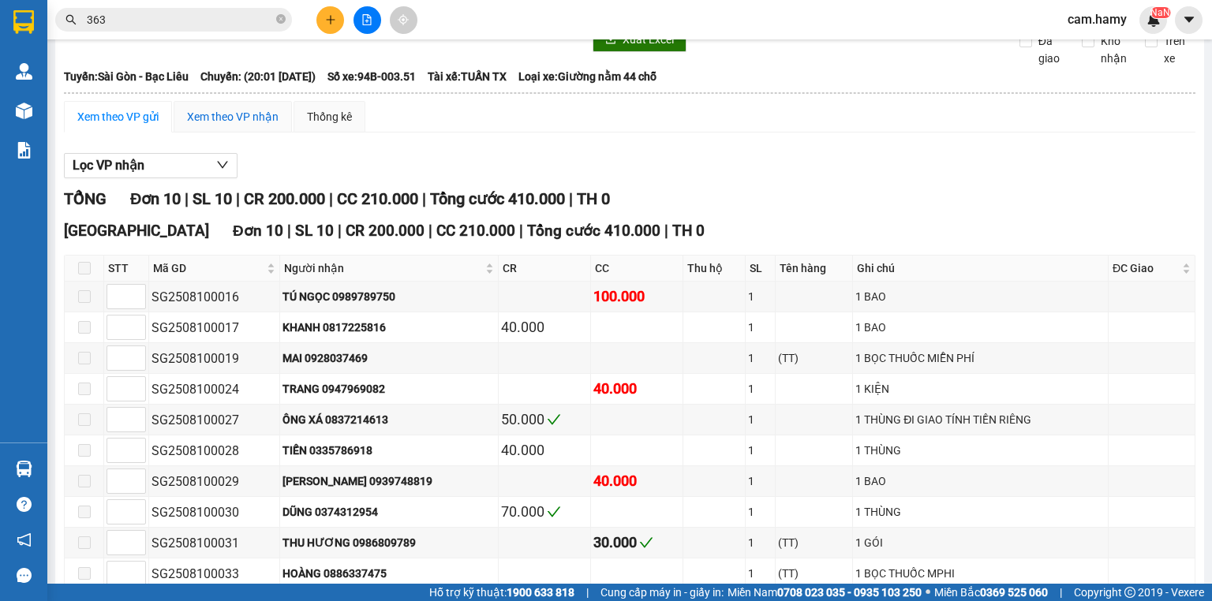
click at [217, 125] on div "Xem theo VP nhận" at bounding box center [233, 116] width 92 height 17
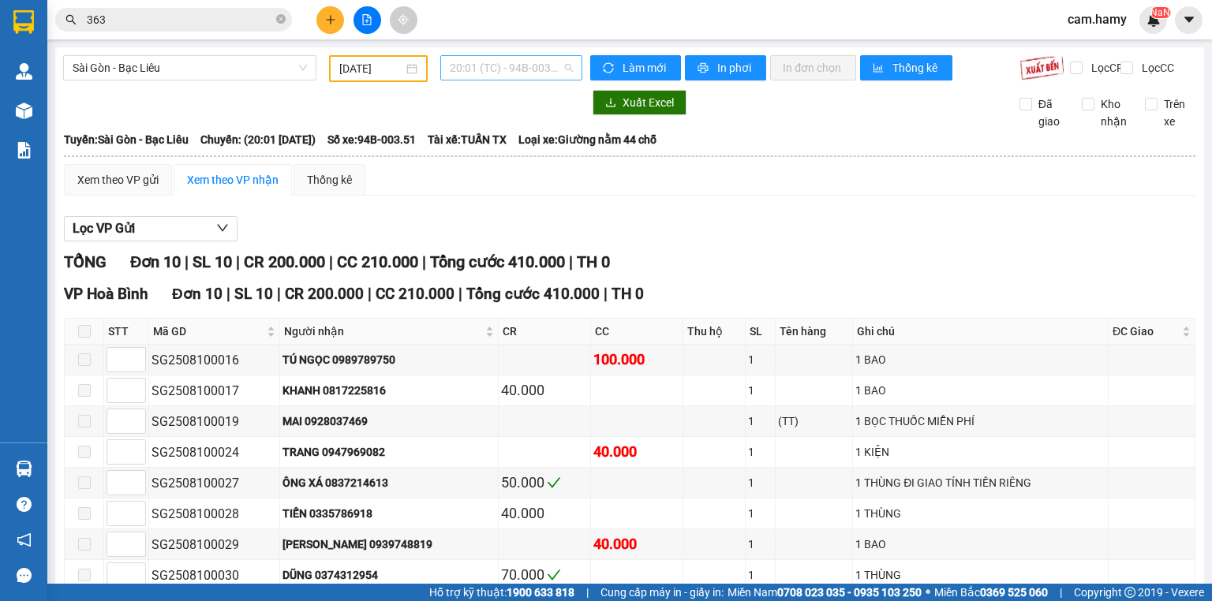
click at [522, 64] on span "20:01 (TC) - 94B-003.51" at bounding box center [512, 68] width 124 height 24
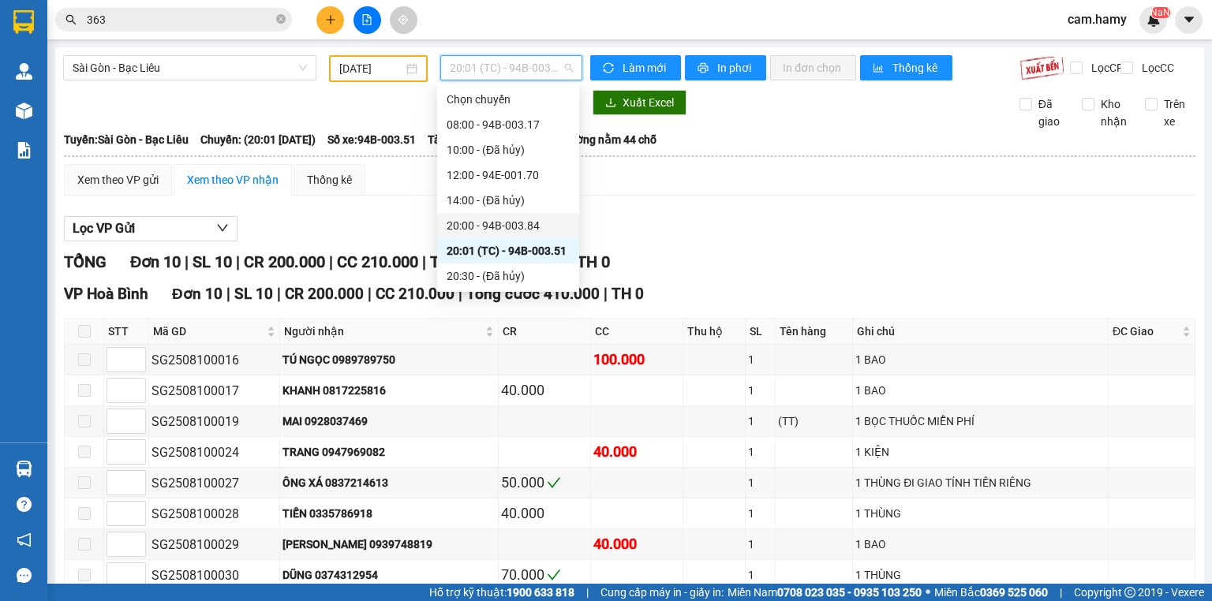
click at [511, 220] on div "20:00 - 94B-003.84" at bounding box center [508, 225] width 123 height 17
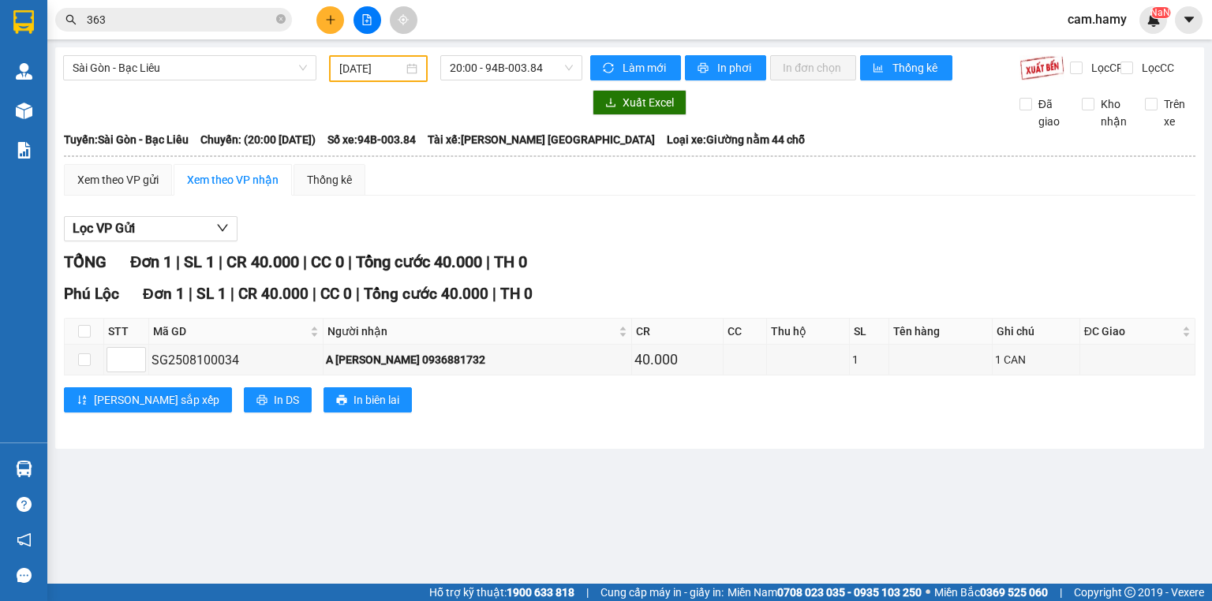
click at [549, 47] on div "Sài Gòn - Bạc Liêu 10/08/2025 20:00 - 94B-003.84 Làm mới In phơi In đơn chọn Th…" at bounding box center [629, 248] width 1149 height 402
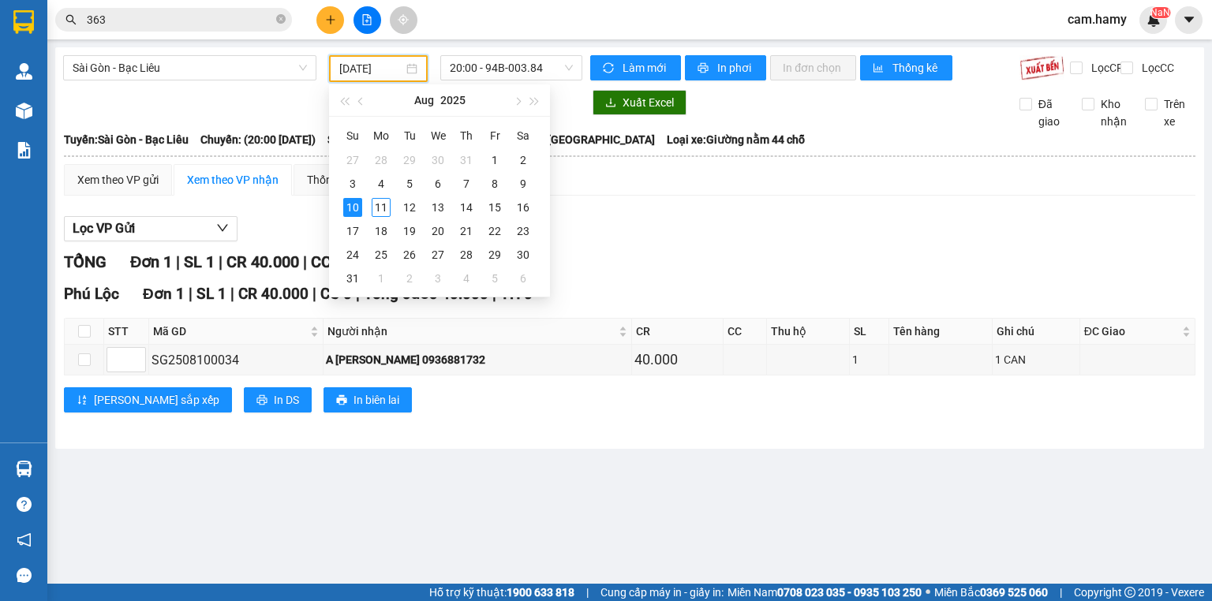
click at [346, 75] on input "[DATE]" at bounding box center [370, 68] width 63 height 17
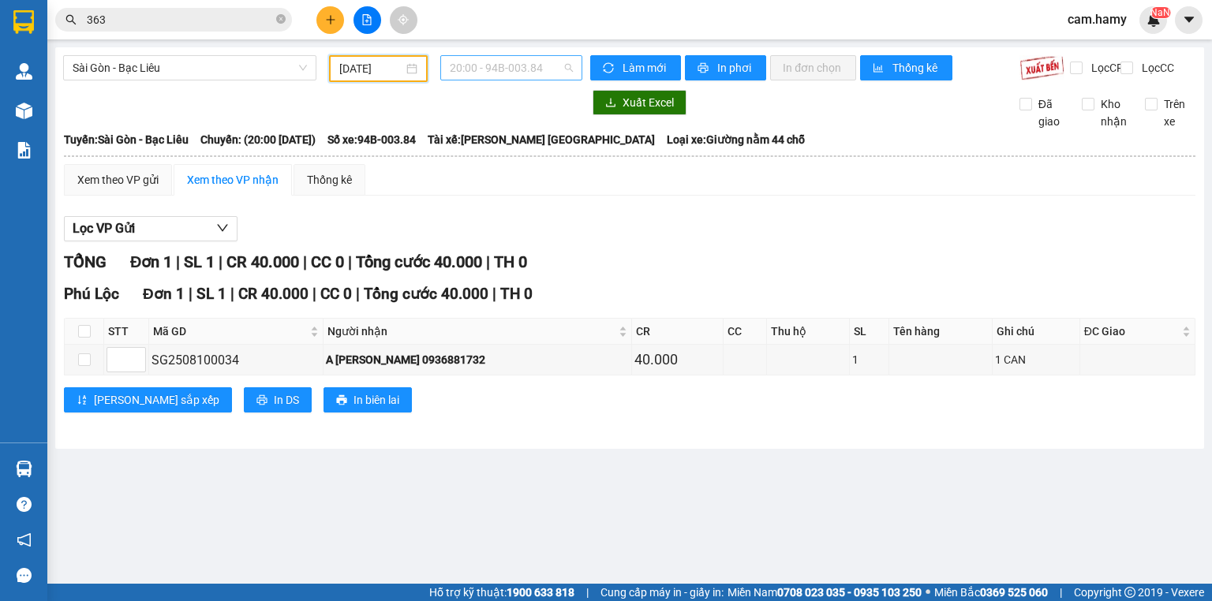
click at [518, 64] on span "20:00 - 94B-003.84" at bounding box center [512, 68] width 124 height 24
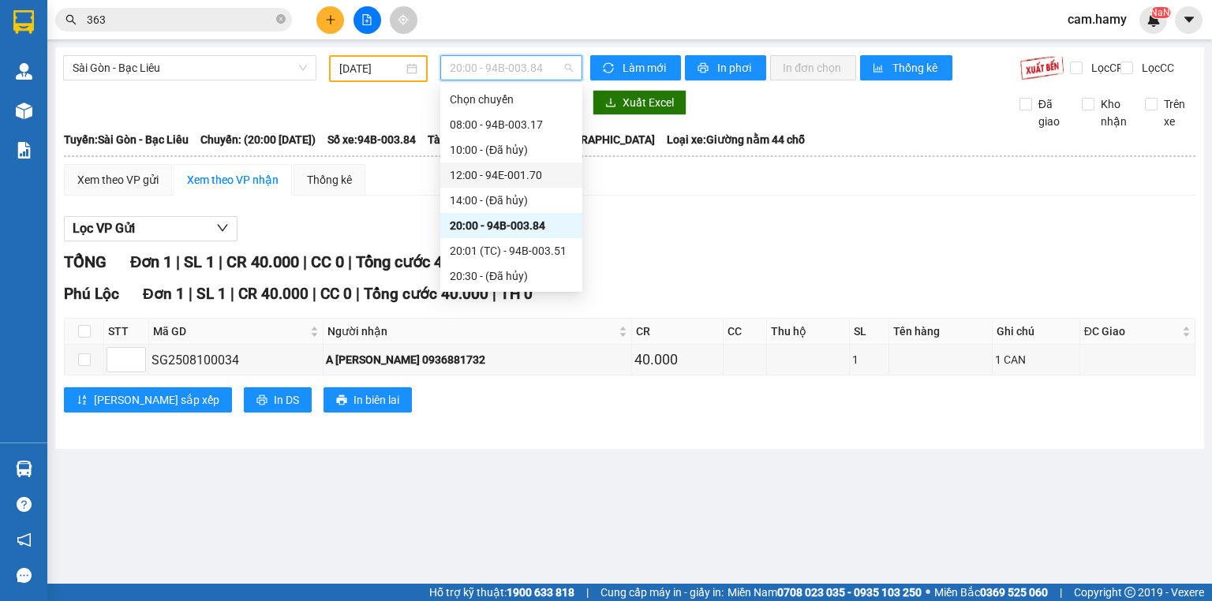
click at [541, 182] on div "12:00 - 94E-001.70" at bounding box center [511, 175] width 123 height 17
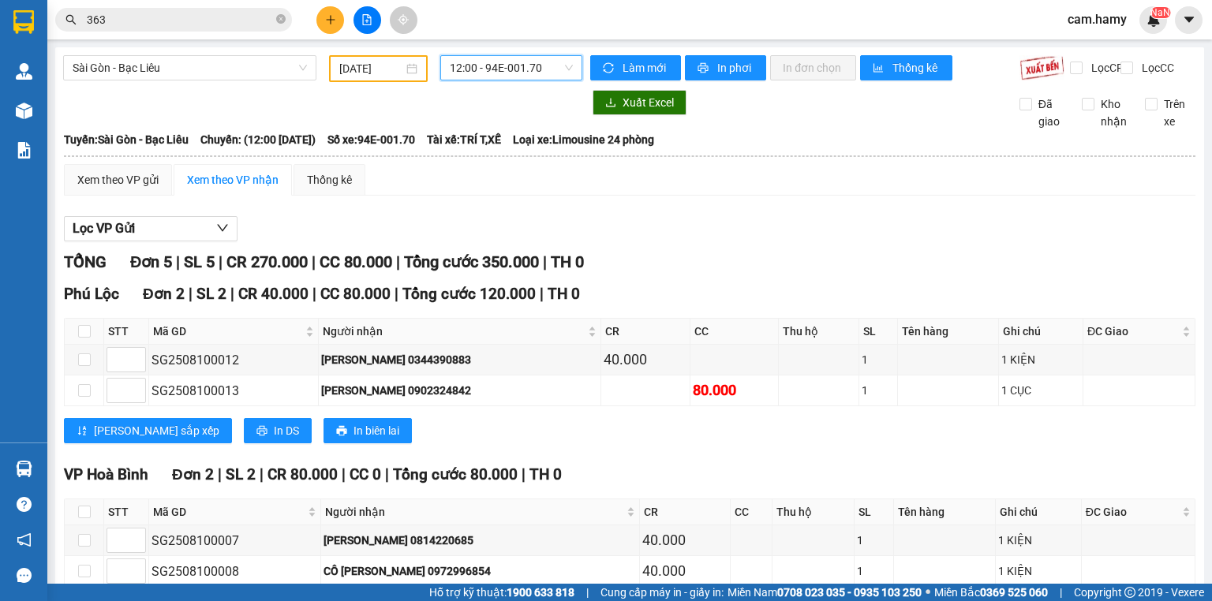
click at [559, 63] on span "12:00 - 94E-001.70" at bounding box center [512, 68] width 124 height 24
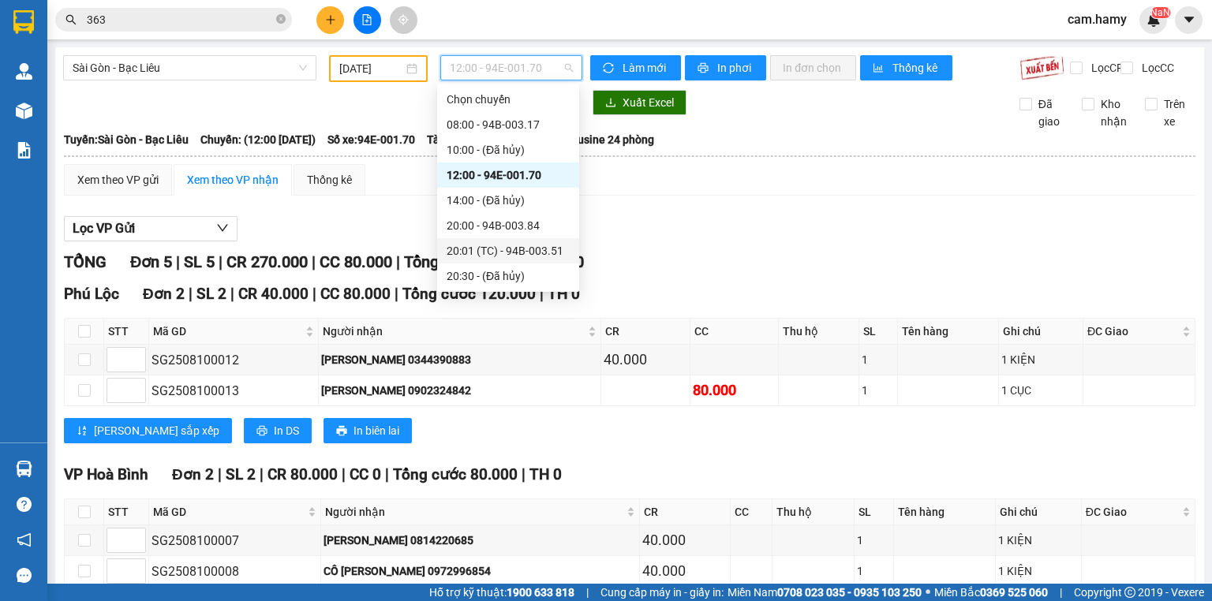
scroll to position [242, 0]
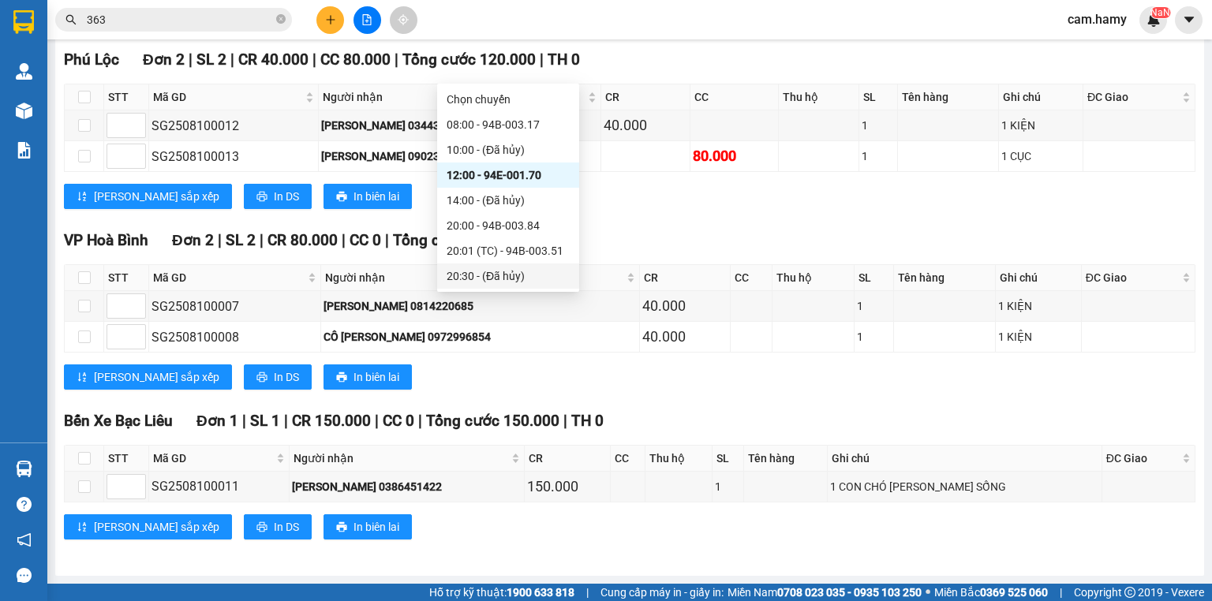
click at [684, 387] on div "[PERSON_NAME] sắp xếp In DS In biên lai" at bounding box center [630, 377] width 1132 height 25
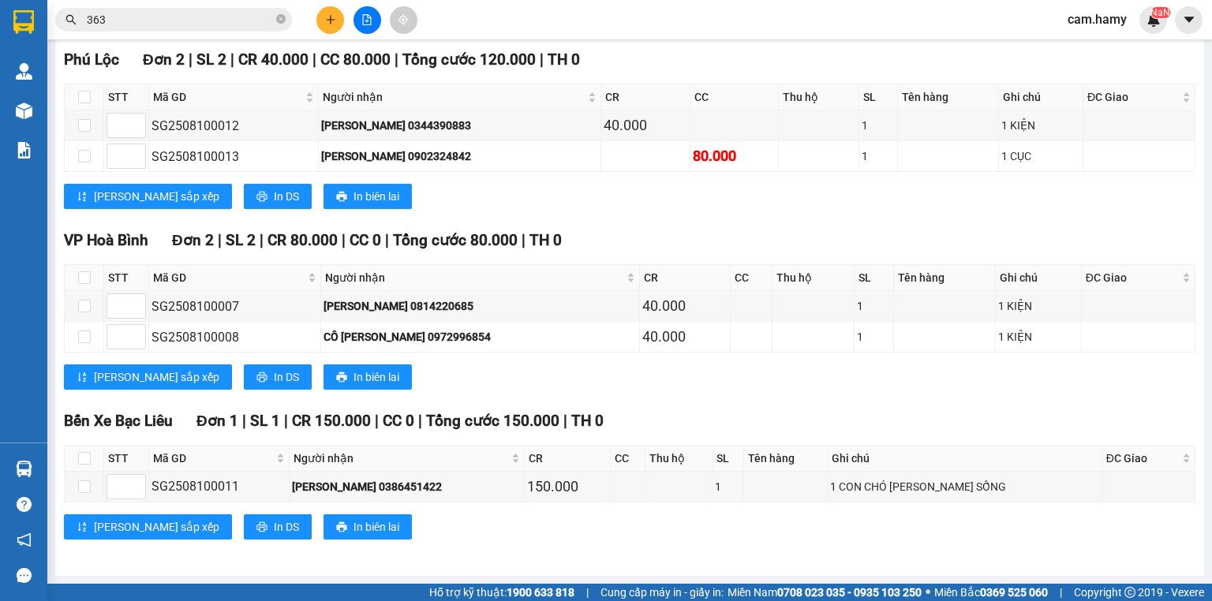
scroll to position [0, 0]
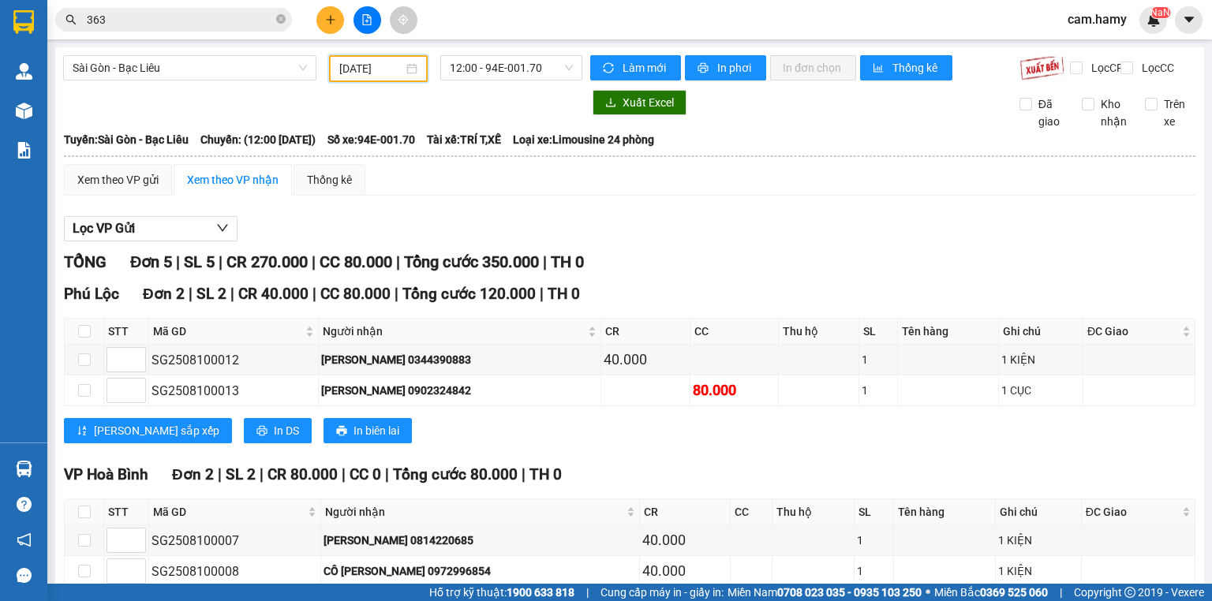
click at [346, 69] on input "[DATE]" at bounding box center [370, 68] width 63 height 17
click at [163, 57] on span "Sài Gòn - Bạc Liêu" at bounding box center [190, 68] width 234 height 24
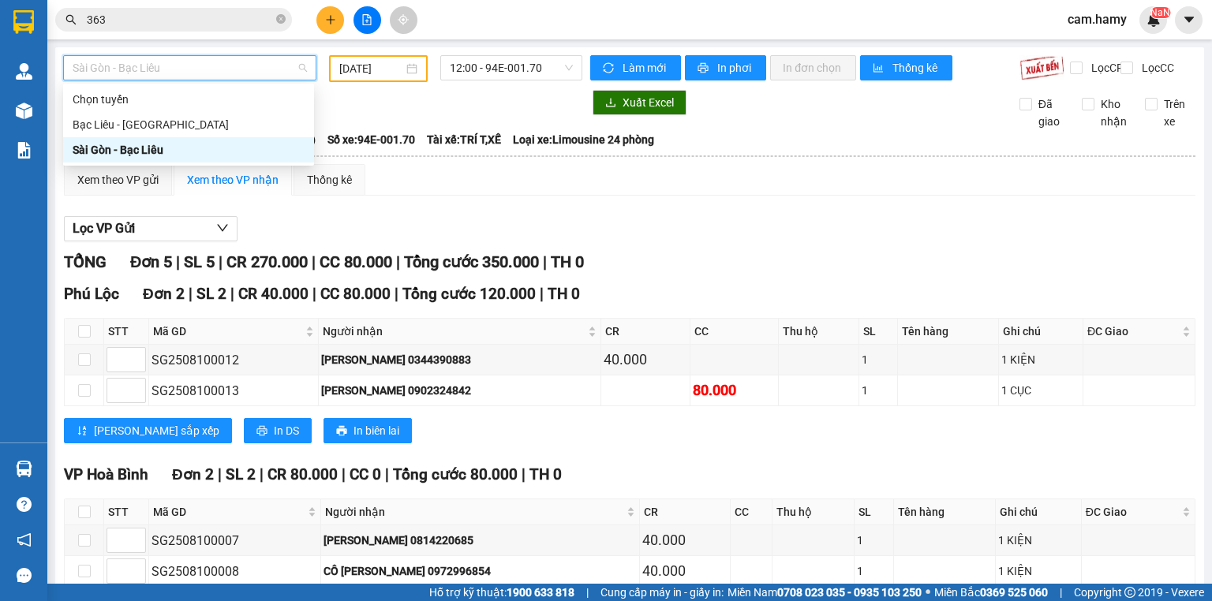
click at [167, 147] on div "Sài Gòn - Bạc Liêu" at bounding box center [189, 149] width 232 height 17
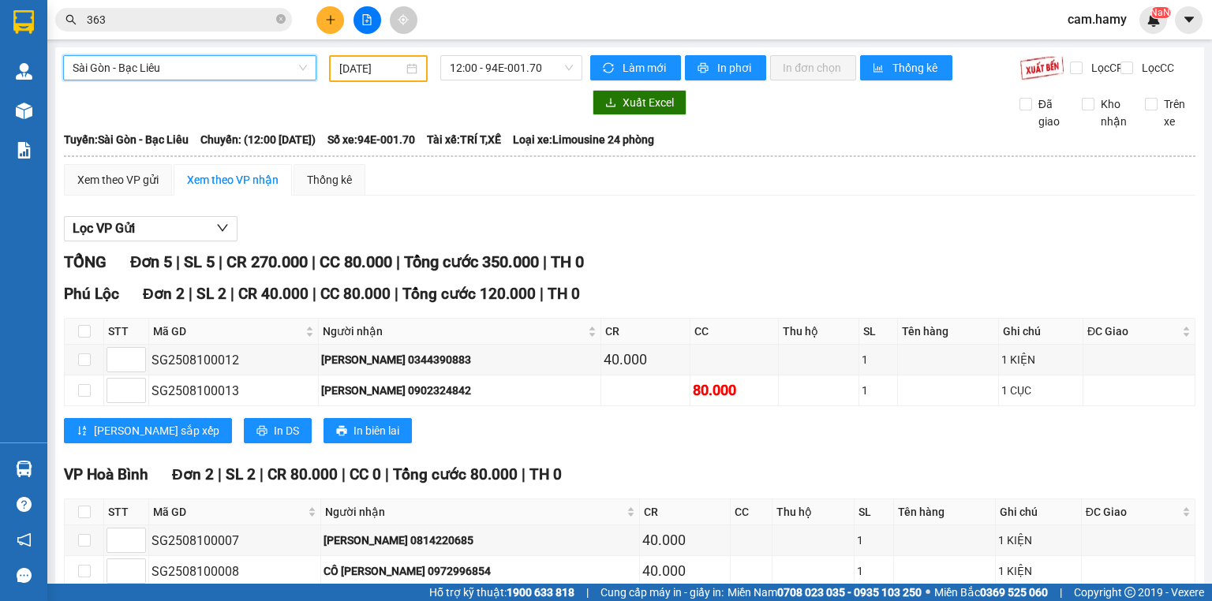
click at [460, 81] on div "12:00 - 94E-001.70" at bounding box center [511, 68] width 155 height 27
click at [470, 81] on div "Sài Gòn - Bạc Liêu 10/08/2025 12:00 - 94E-001.70" at bounding box center [322, 68] width 519 height 27
click at [470, 76] on span "12:00 - 94E-001.70" at bounding box center [512, 68] width 124 height 24
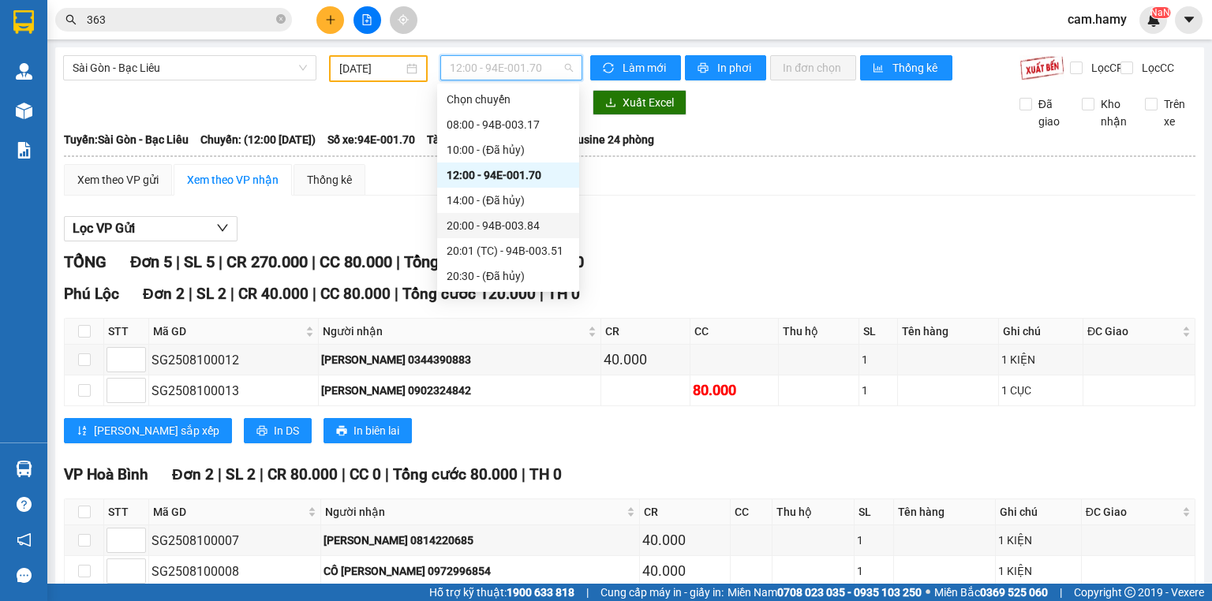
click at [520, 224] on div "20:00 - 94B-003.84" at bounding box center [508, 225] width 123 height 17
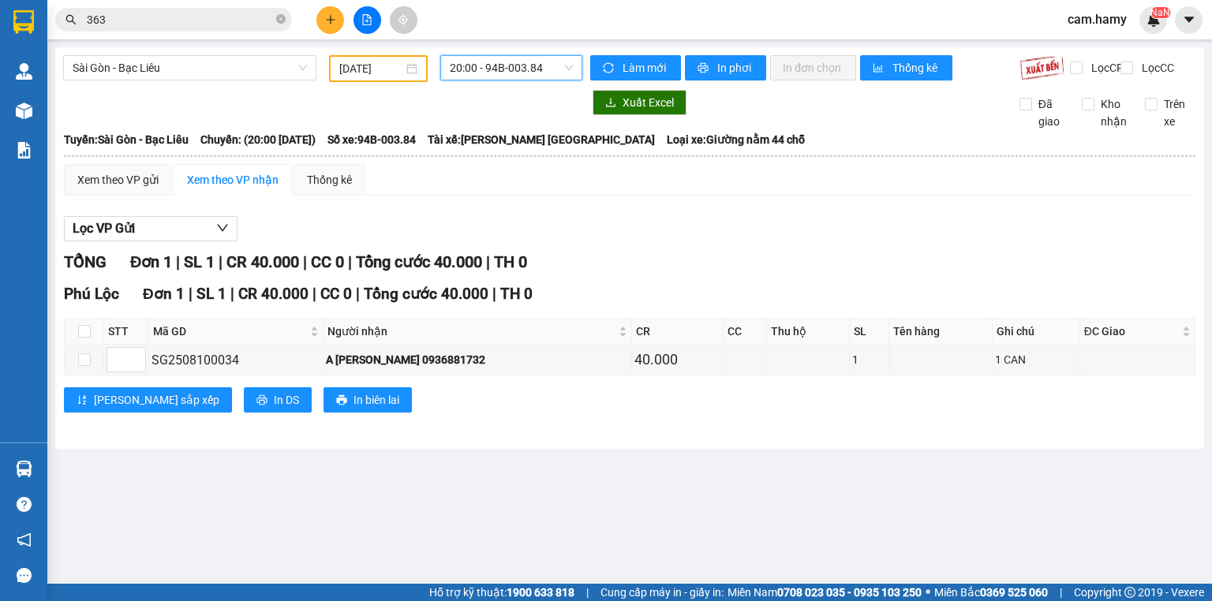
click at [247, 128] on div "Xuất Excel Đã giao Kho nhận Trên xe" at bounding box center [629, 110] width 1133 height 40
click at [392, 66] on input "[DATE]" at bounding box center [370, 68] width 63 height 17
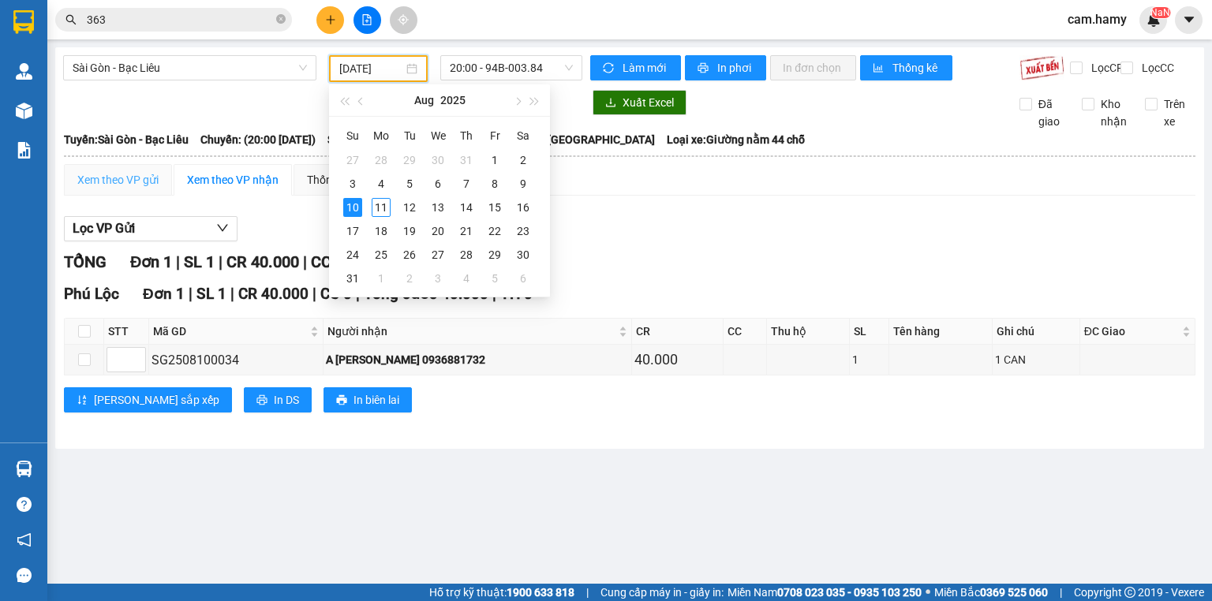
type input "[DATE]"
click at [171, 73] on span "Sài Gòn - Bạc Liêu" at bounding box center [190, 68] width 234 height 24
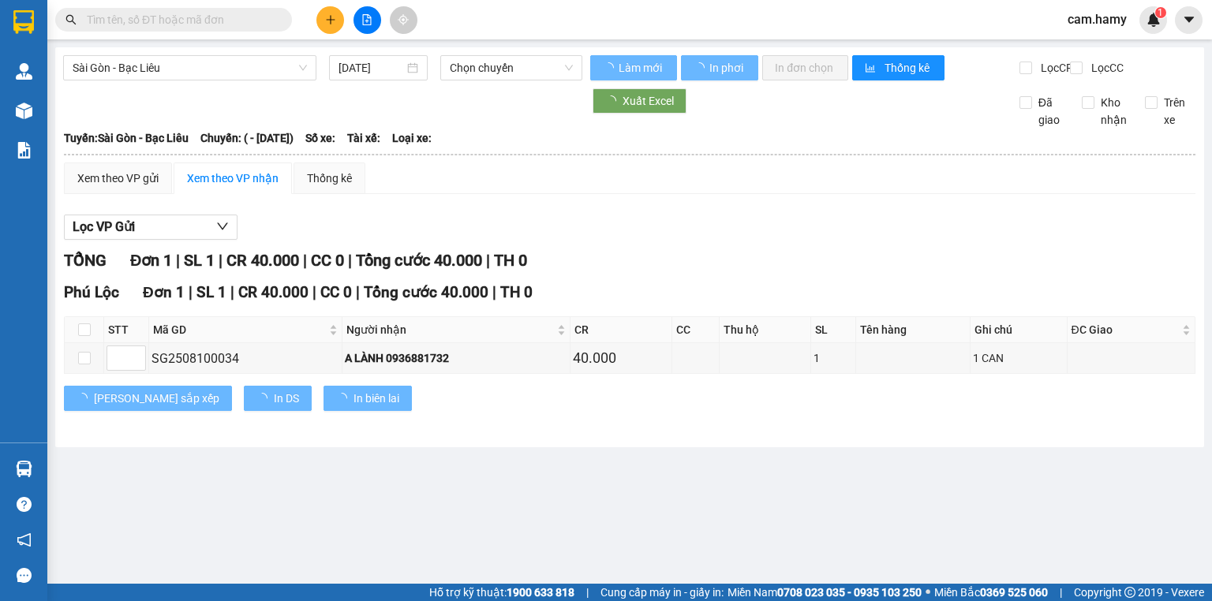
type input "[DATE]"
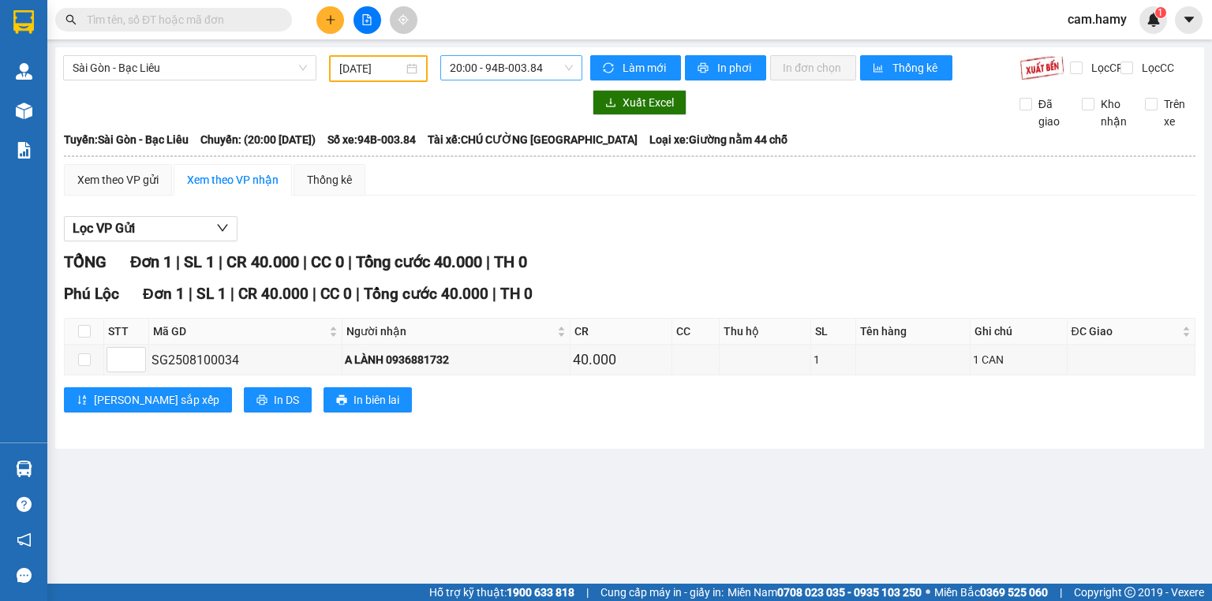
click at [500, 78] on span "20:00 - 94B-003.84" at bounding box center [512, 68] width 124 height 24
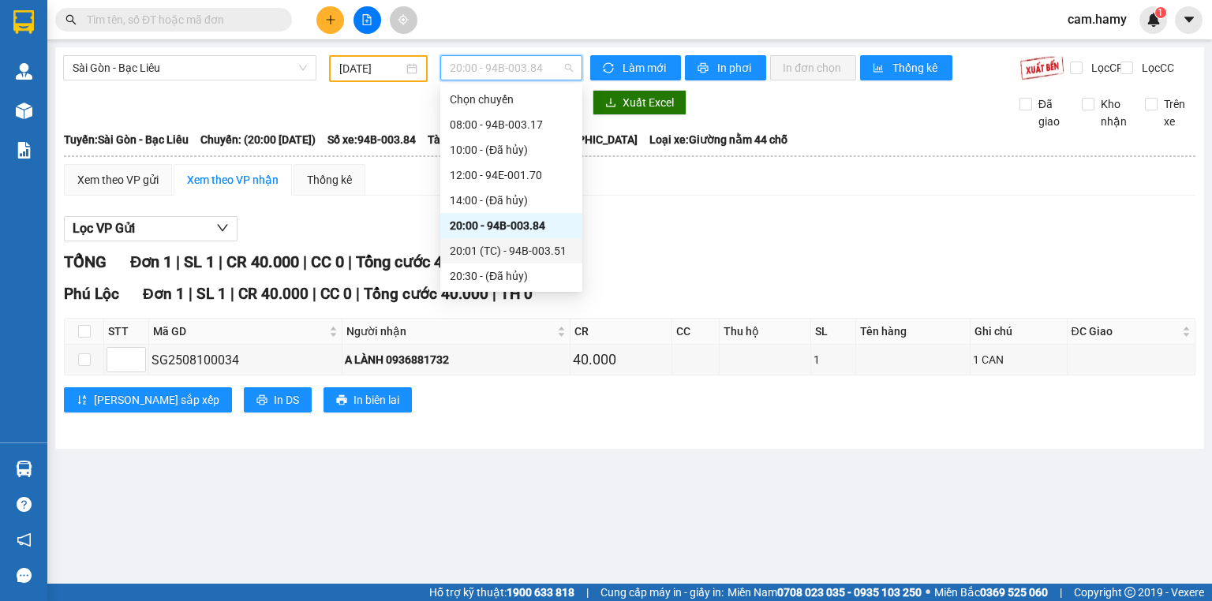
click at [522, 251] on div "20:01 (TC) - 94B-003.51" at bounding box center [511, 250] width 123 height 17
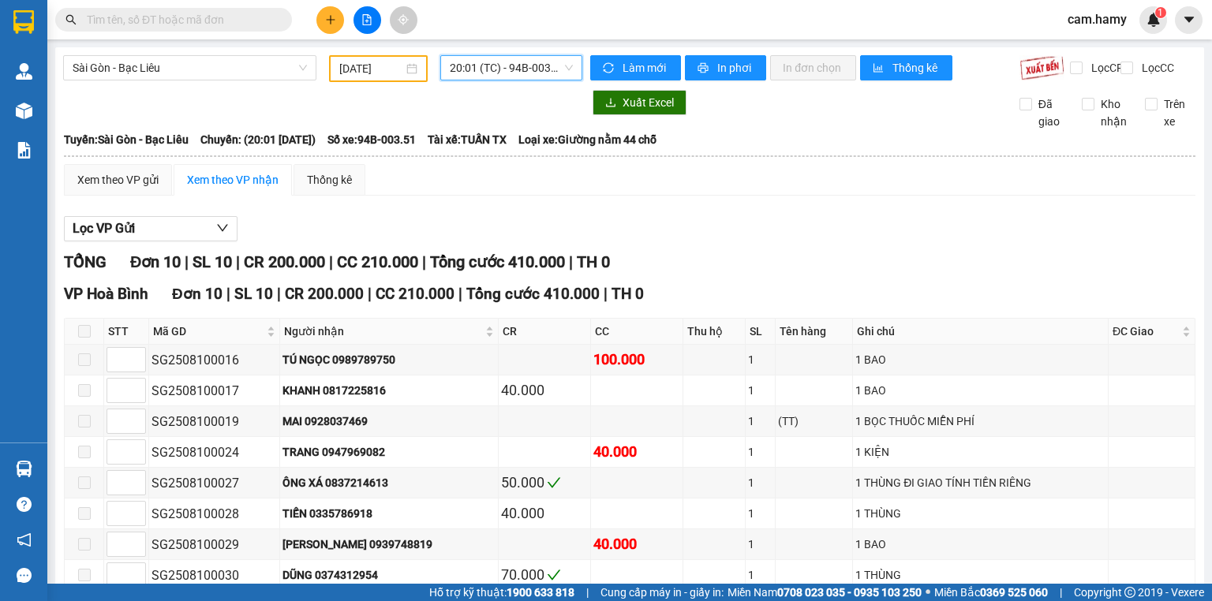
scroll to position [155, 0]
click at [366, 69] on input "[DATE]" at bounding box center [370, 68] width 63 height 17
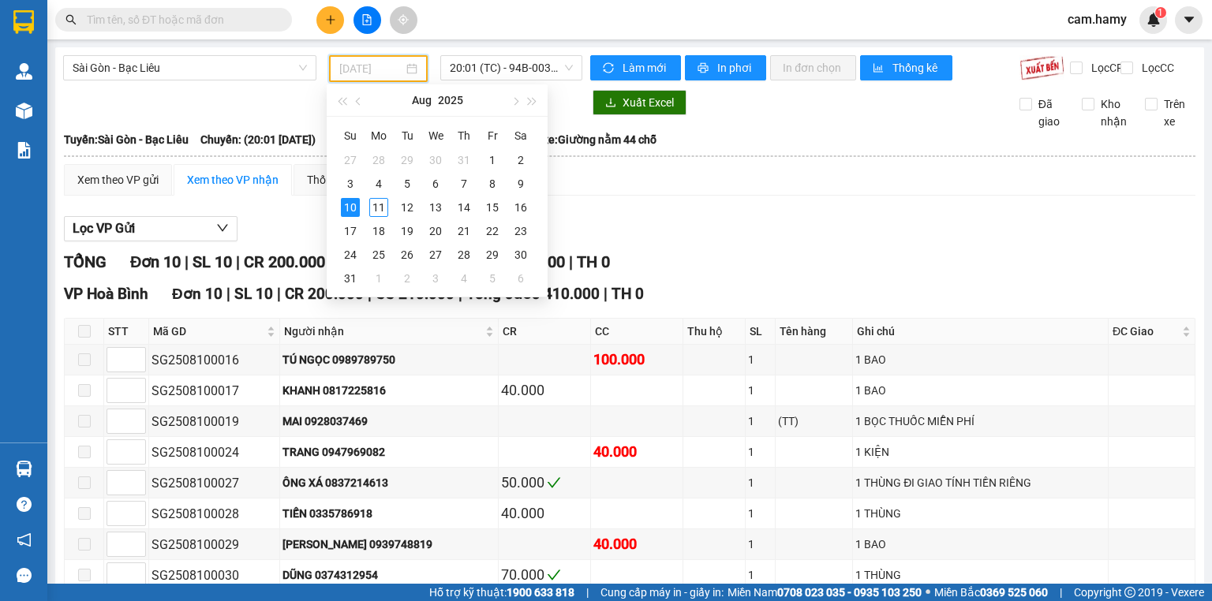
type input "[DATE]"
click at [356, 208] on div "10" at bounding box center [350, 207] width 19 height 19
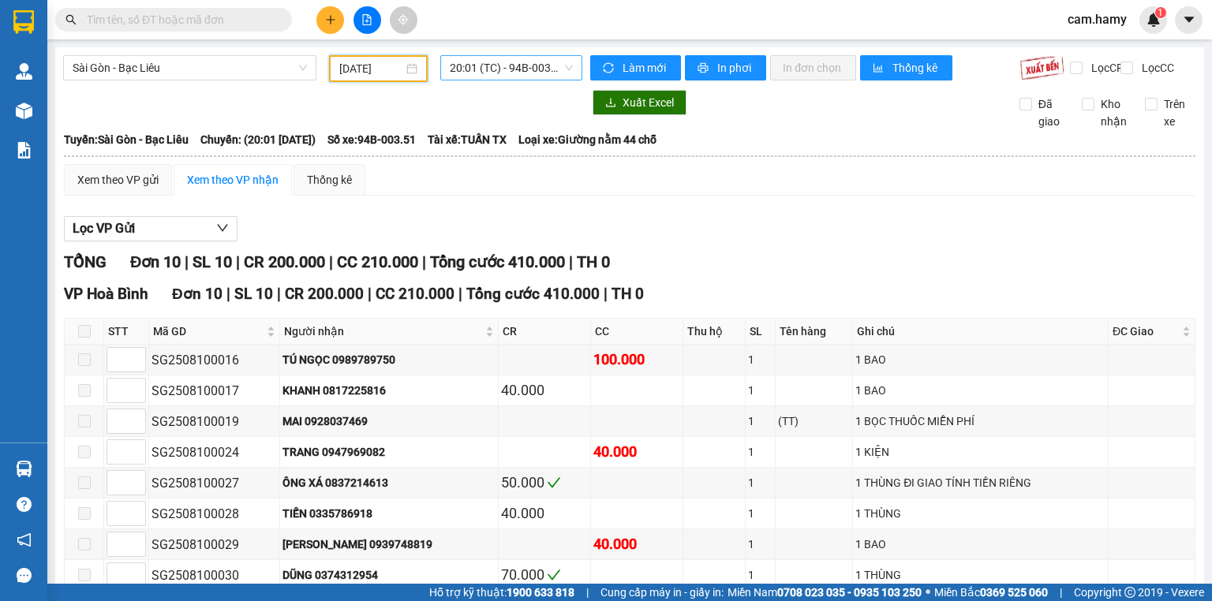
click at [493, 79] on span "20:01 (TC) - 94B-003.51" at bounding box center [512, 68] width 124 height 24
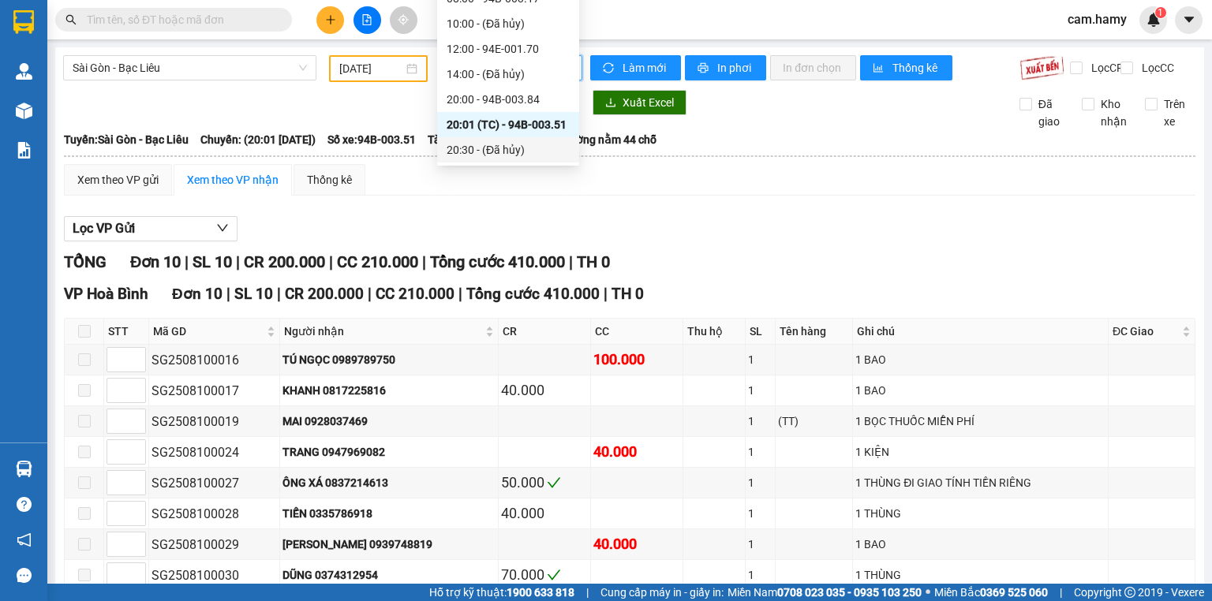
scroll to position [155, 0]
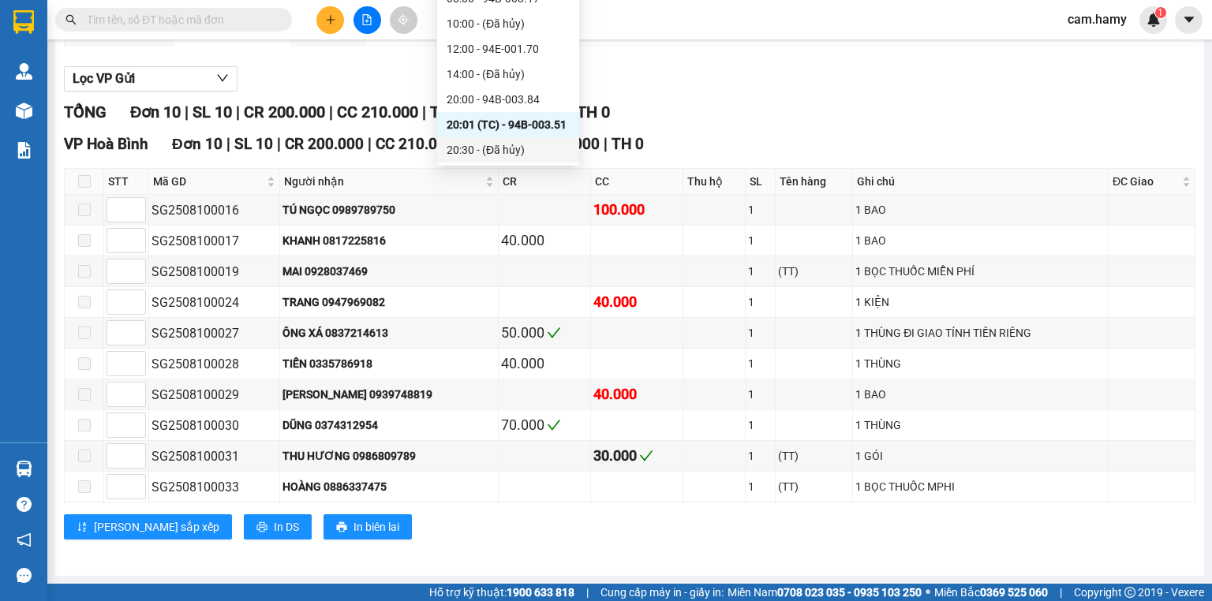
click at [511, 155] on div "20:30 - (Đã hủy)" at bounding box center [508, 149] width 123 height 17
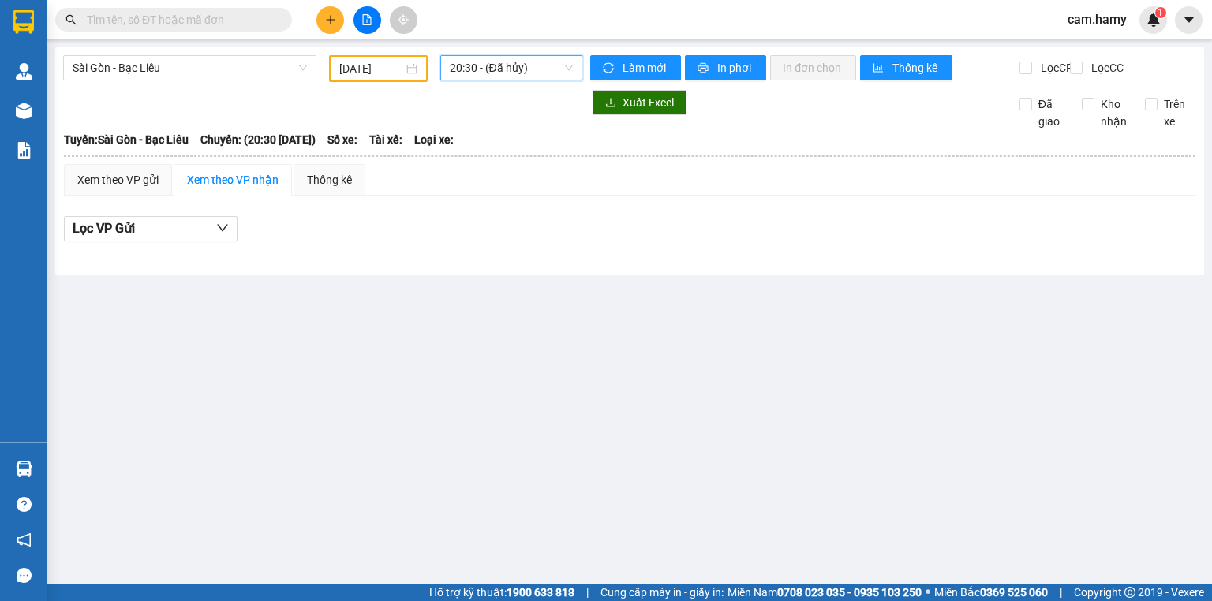
click at [530, 80] on div "20:30 - (Đã hủy)" at bounding box center [511, 67] width 143 height 25
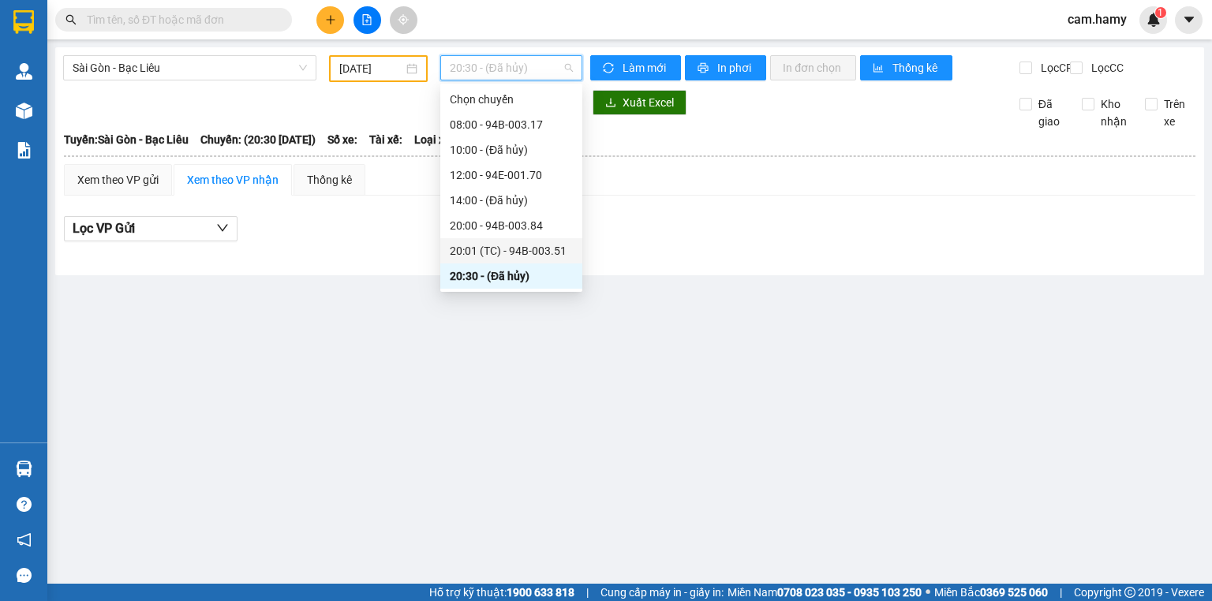
click at [515, 247] on div "20:01 (TC) - 94B-003.51" at bounding box center [511, 250] width 123 height 17
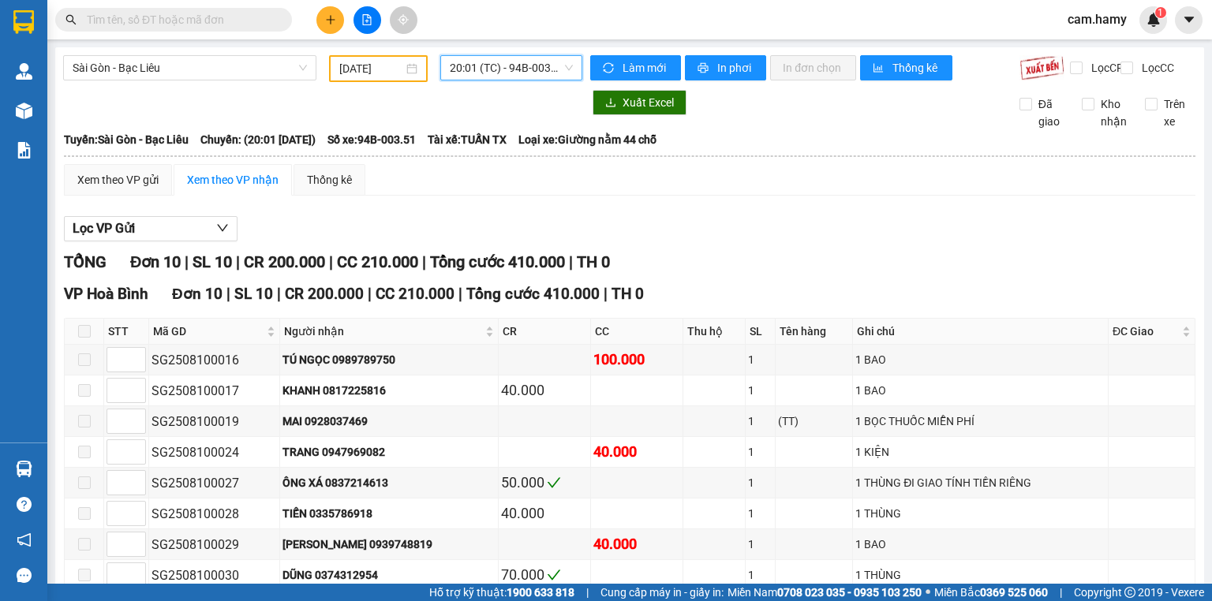
click at [489, 73] on span "20:01 (TC) - 94B-003.51" at bounding box center [512, 68] width 124 height 24
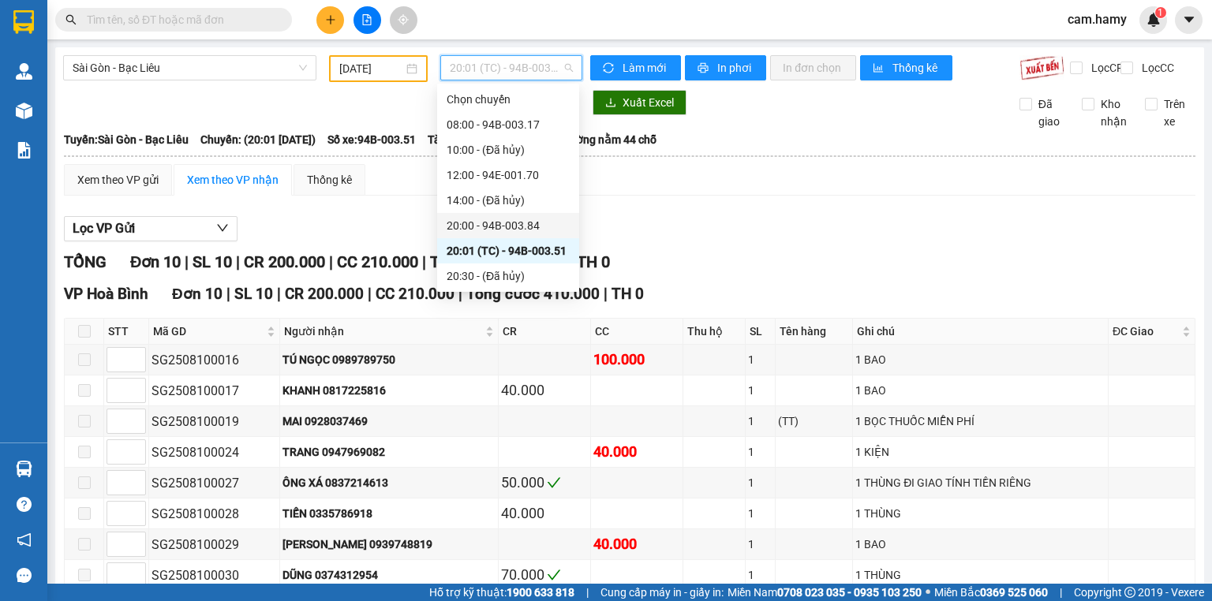
click at [486, 224] on div "20:00 - 94B-003.84" at bounding box center [508, 225] width 123 height 17
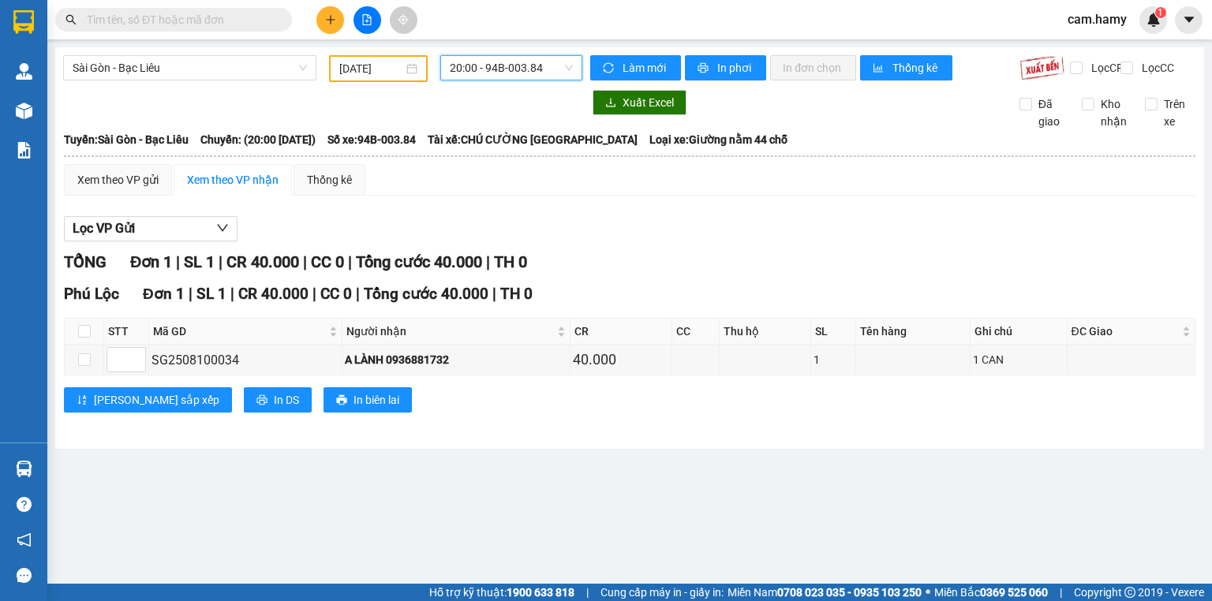
click at [537, 62] on span "20:00 - 94B-003.84" at bounding box center [512, 68] width 124 height 24
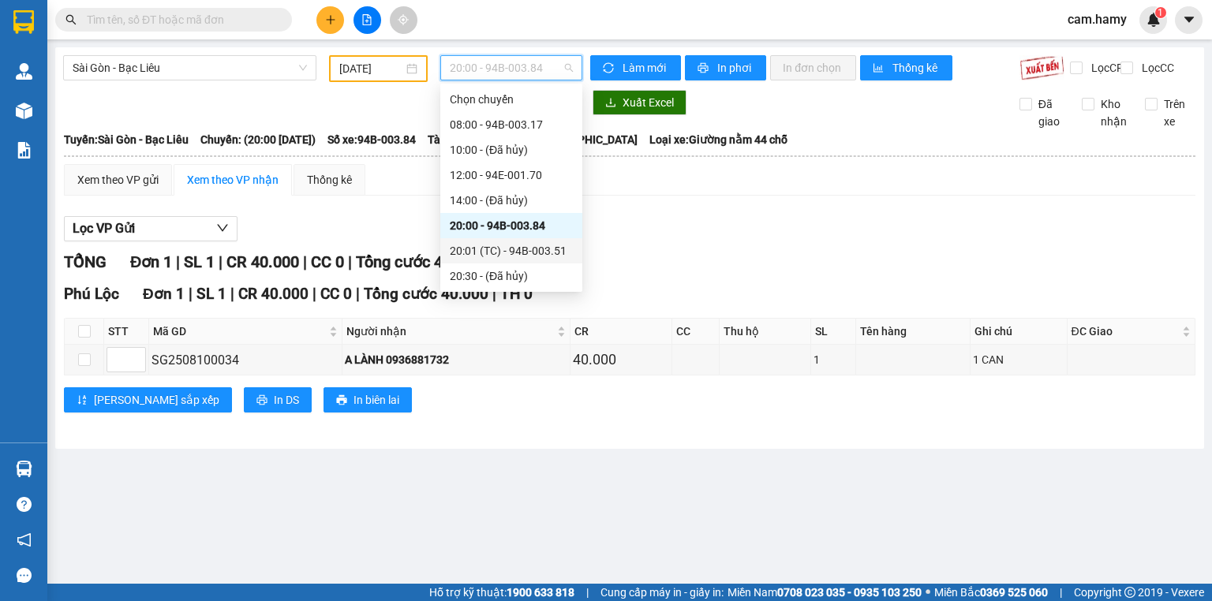
click at [502, 251] on div "20:01 (TC) - 94B-003.51" at bounding box center [511, 250] width 123 height 17
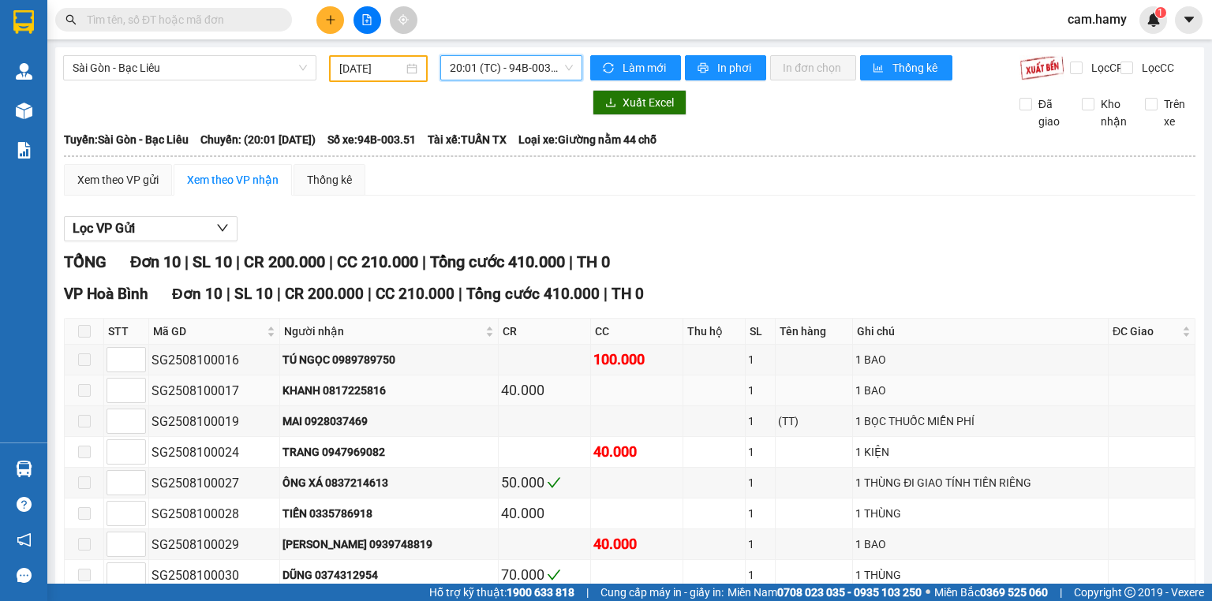
scroll to position [155, 0]
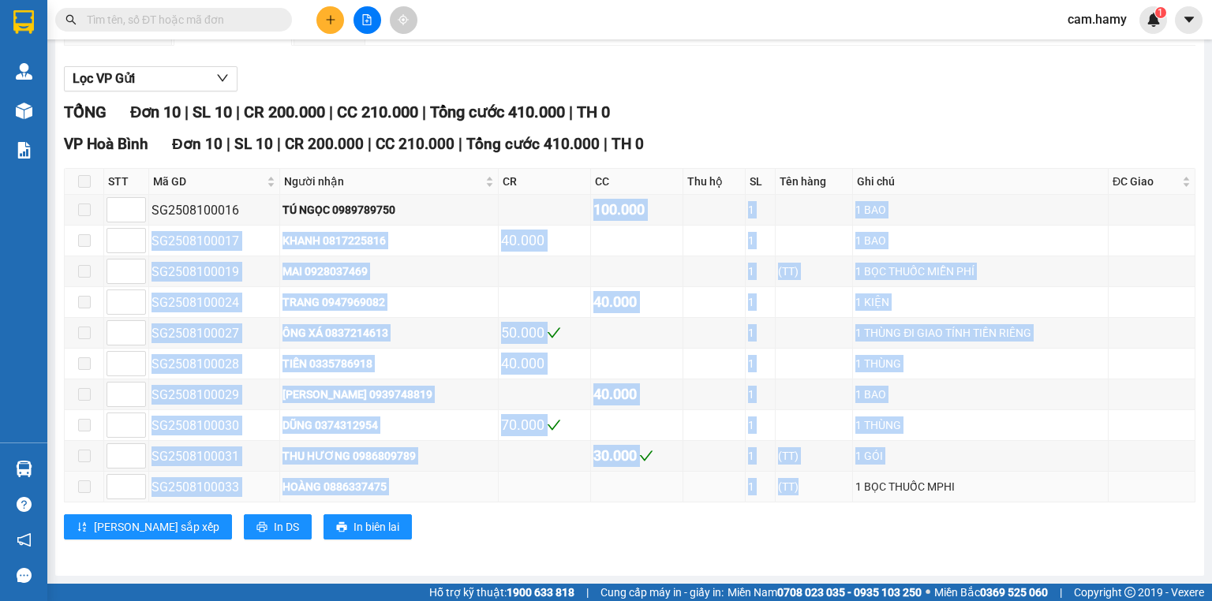
drag, startPoint x: 568, startPoint y: 208, endPoint x: 789, endPoint y: 487, distance: 355.1
click at [805, 480] on tbody "SG2508100016 TÚ NGỌC 0989789750 100.000 1 1 BAO SG2508100017 KHANH 0817225816 4…" at bounding box center [630, 349] width 1131 height 308
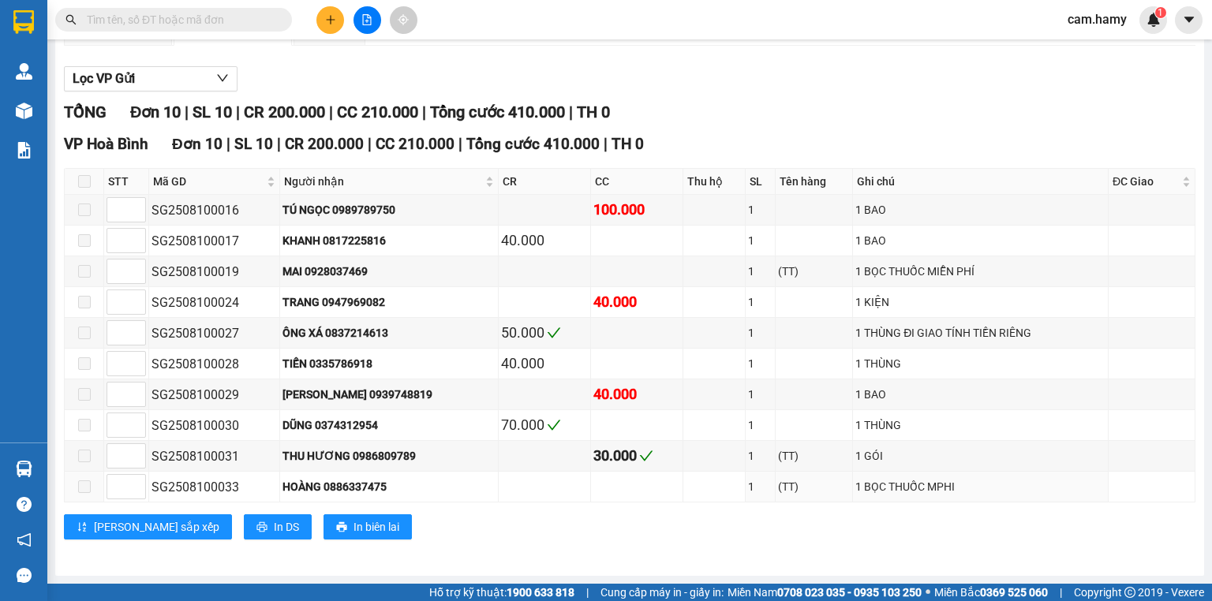
click at [731, 516] on div "VP Hoà Bình Đơn 10 | SL 10 | CR 200.000 | CC 210.000 | Tổng cước 410.000 | TH…" at bounding box center [630, 342] width 1132 height 419
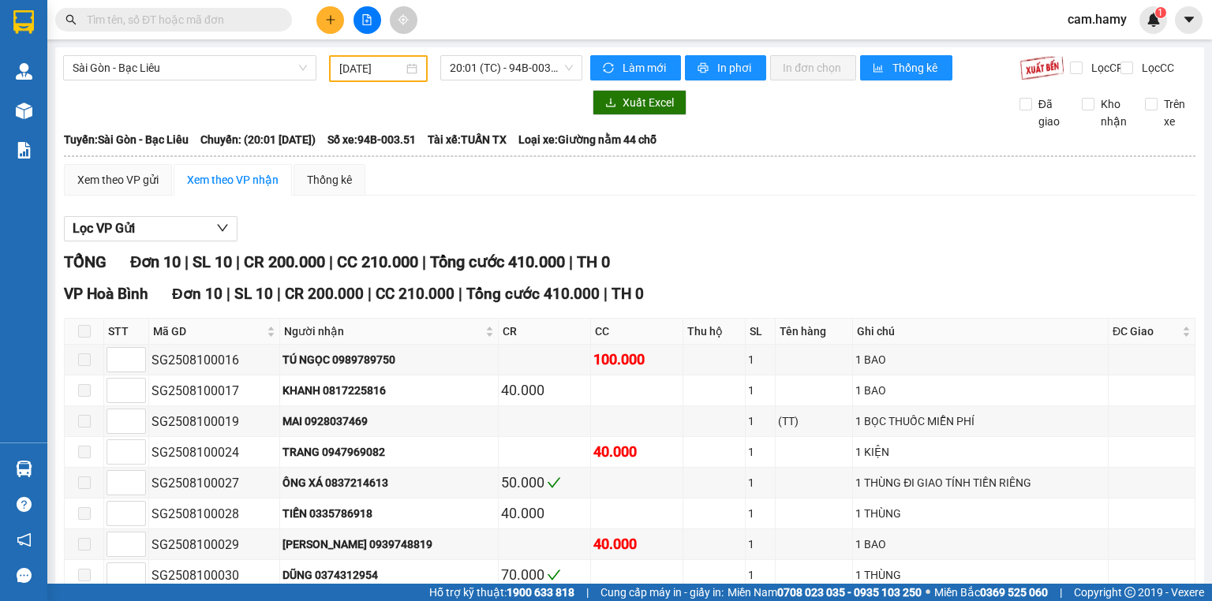
click at [685, 242] on div at bounding box center [630, 242] width 1132 height 1
click at [451, 62] on span "20:01 (TC) - 94B-003.51" at bounding box center [512, 68] width 124 height 24
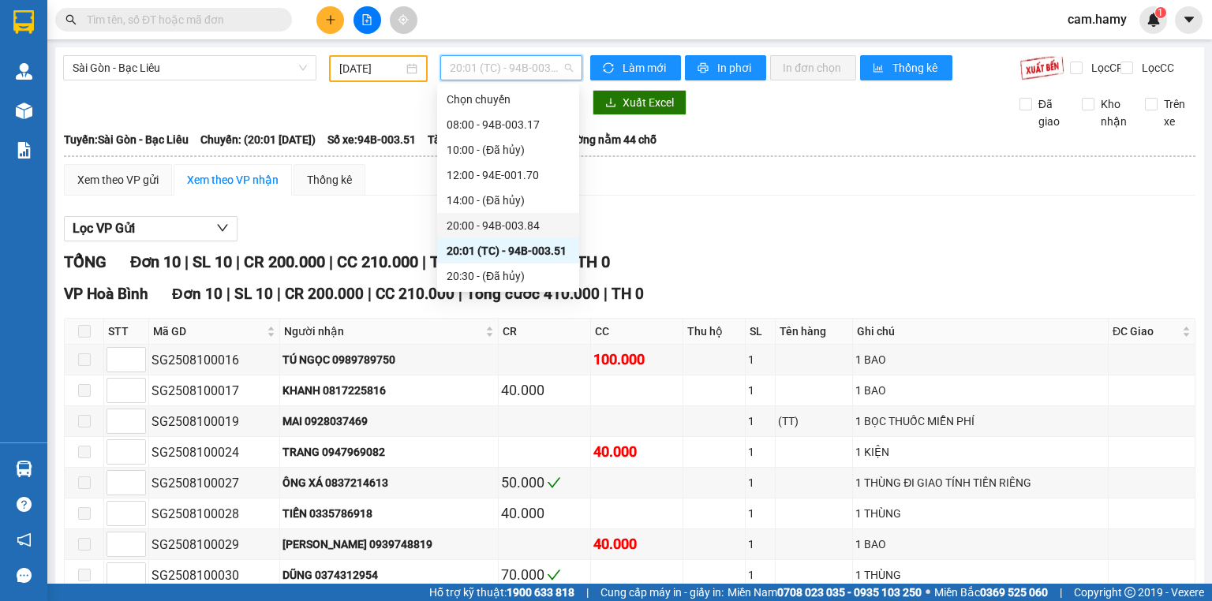
click at [514, 227] on div "20:00 - 94B-003.84" at bounding box center [508, 225] width 123 height 17
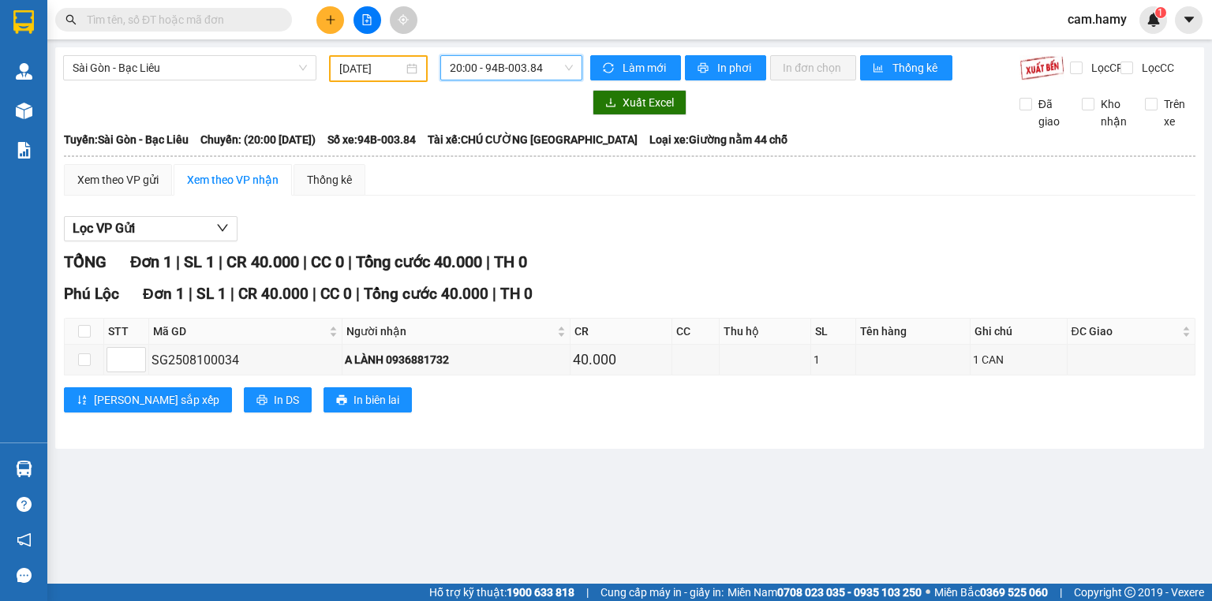
click at [505, 66] on span "20:00 - 94B-003.84" at bounding box center [512, 68] width 124 height 24
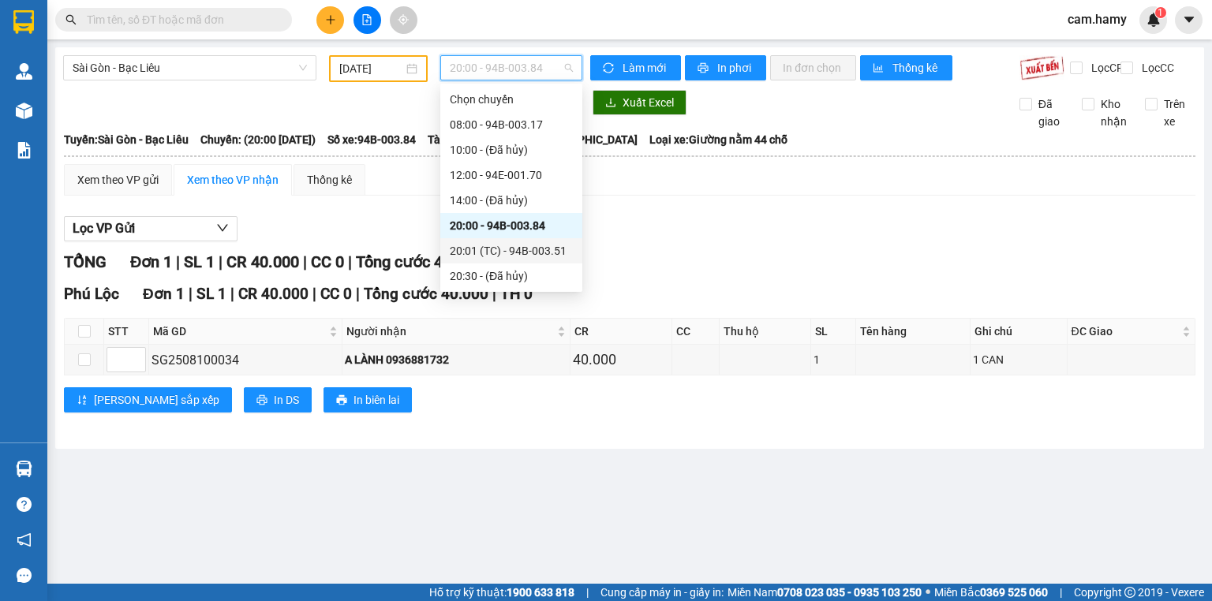
click at [493, 240] on div "20:01 (TC) - 94B-003.51" at bounding box center [511, 250] width 142 height 25
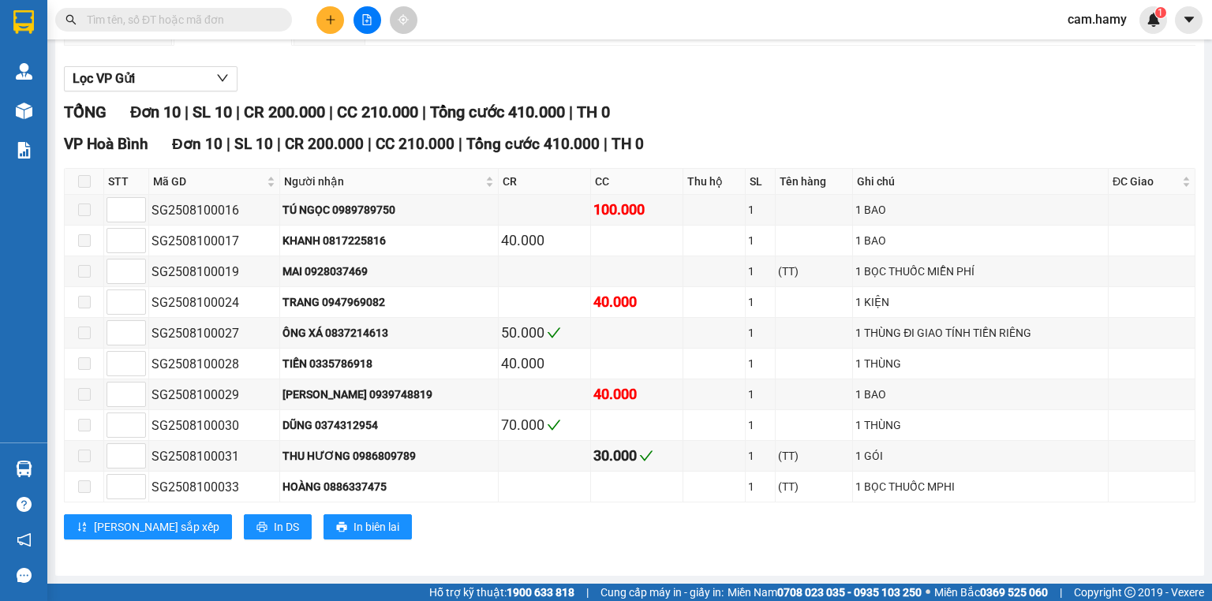
scroll to position [29, 0]
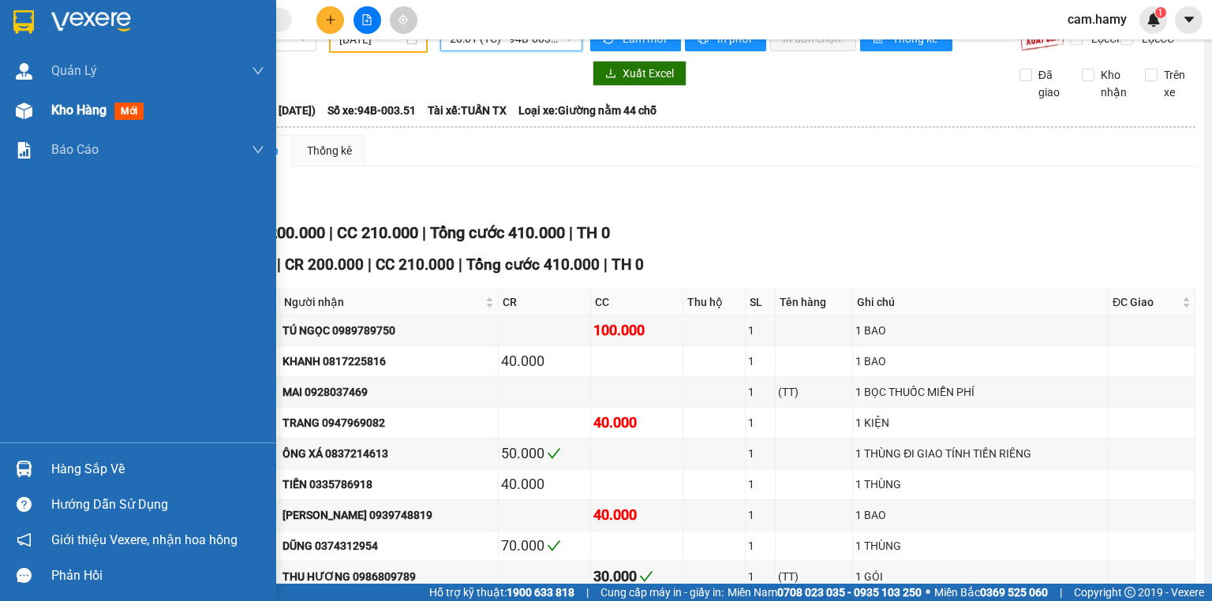
click at [44, 117] on div "Kho hàng mới" at bounding box center [138, 110] width 276 height 39
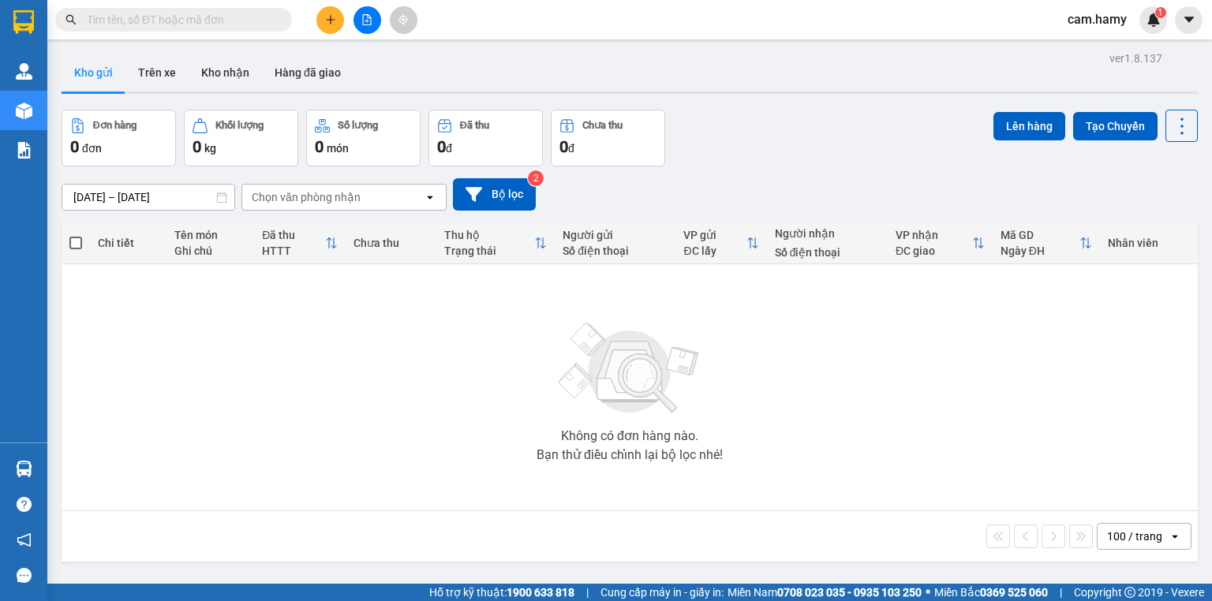
click at [380, 13] on div at bounding box center [367, 20] width 118 height 28
click at [364, 18] on icon "file-add" at bounding box center [366, 19] width 11 height 11
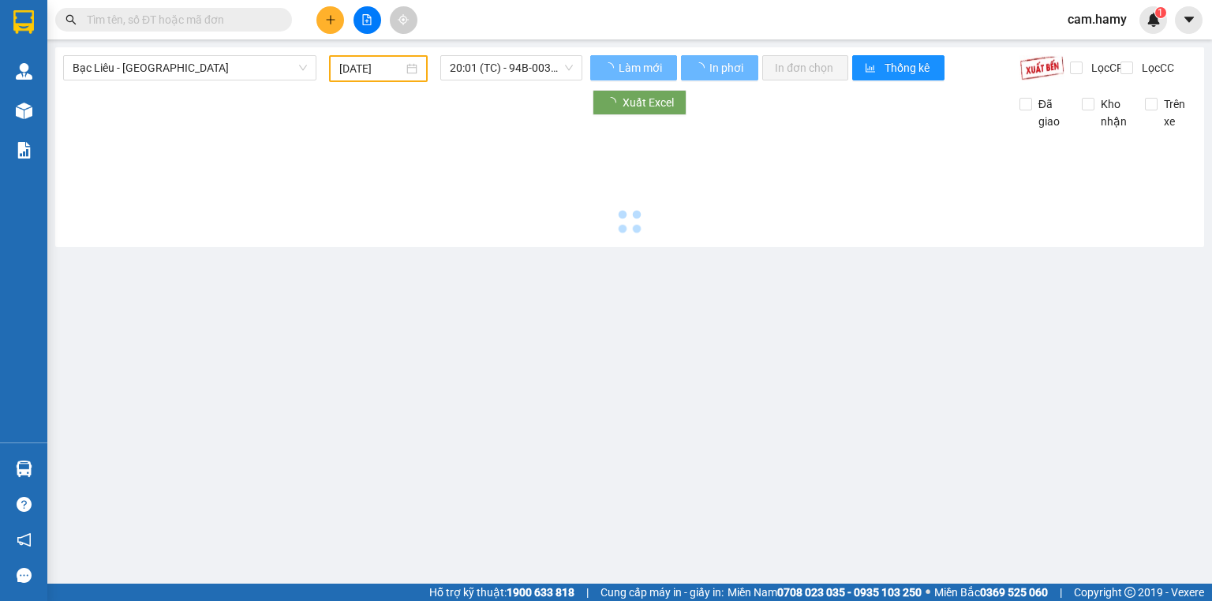
type input "[DATE]"
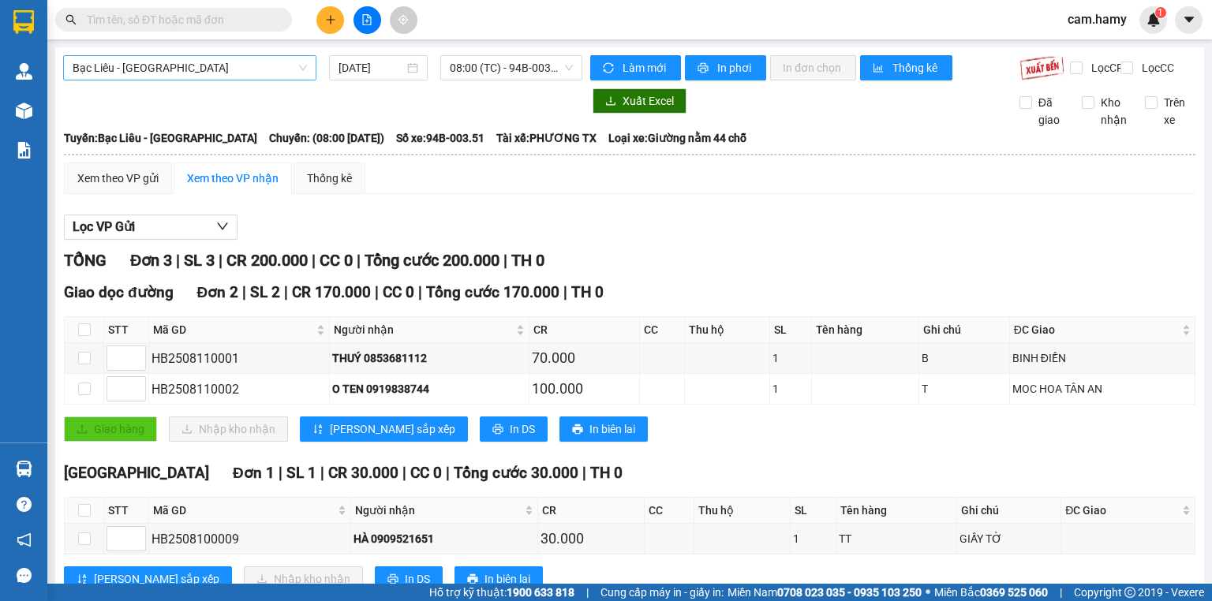
click at [224, 66] on span "Bạc Liêu - [GEOGRAPHIC_DATA]" at bounding box center [190, 68] width 234 height 24
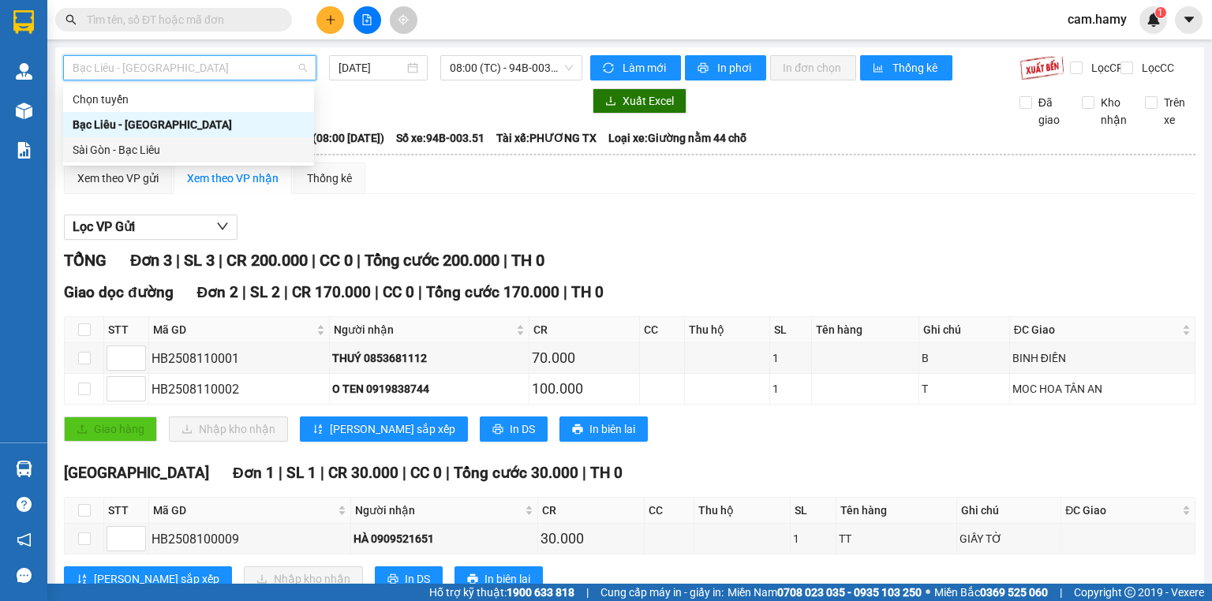
click at [130, 147] on div "Sài Gòn - Bạc Liêu" at bounding box center [189, 149] width 232 height 17
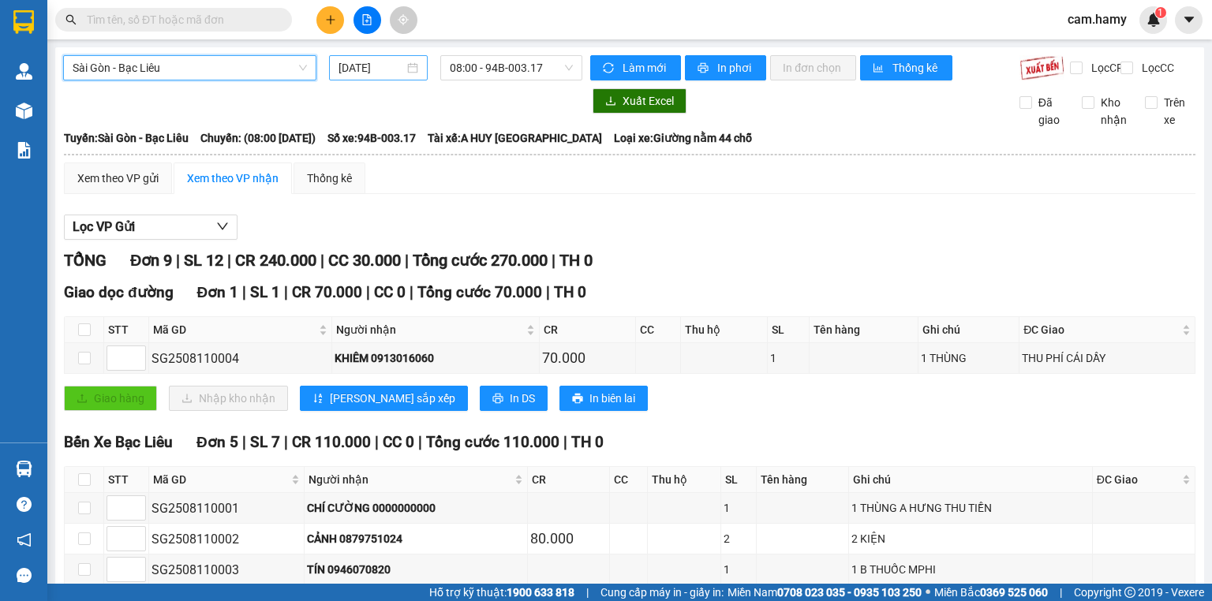
click at [363, 77] on div "[DATE]" at bounding box center [378, 67] width 98 height 25
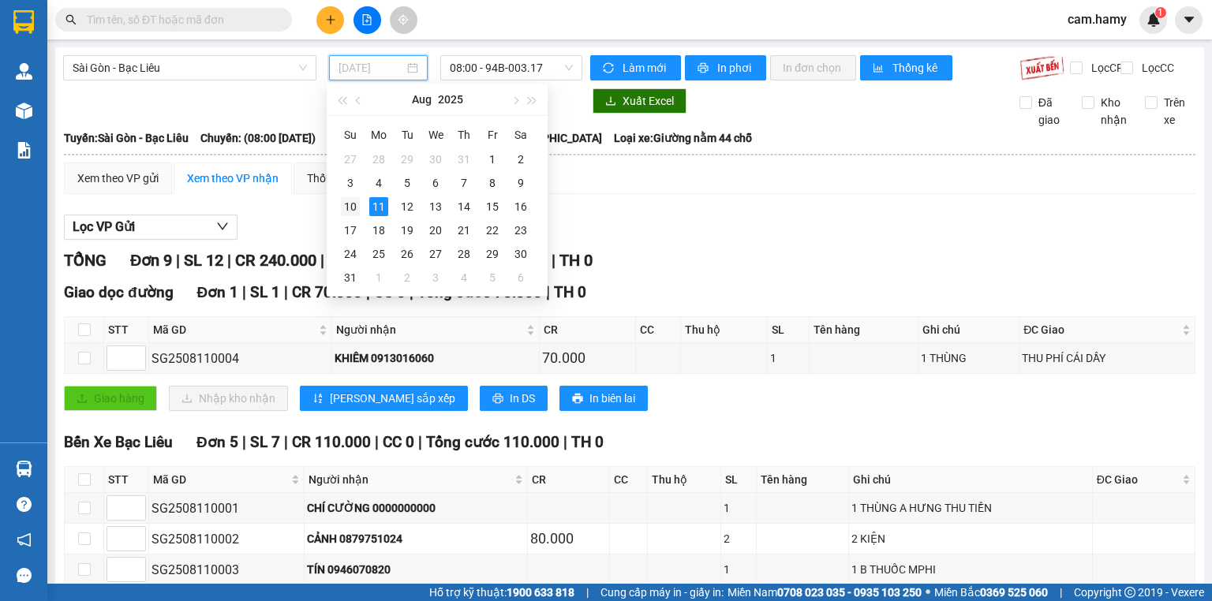
click at [360, 202] on td "10" at bounding box center [350, 207] width 28 height 24
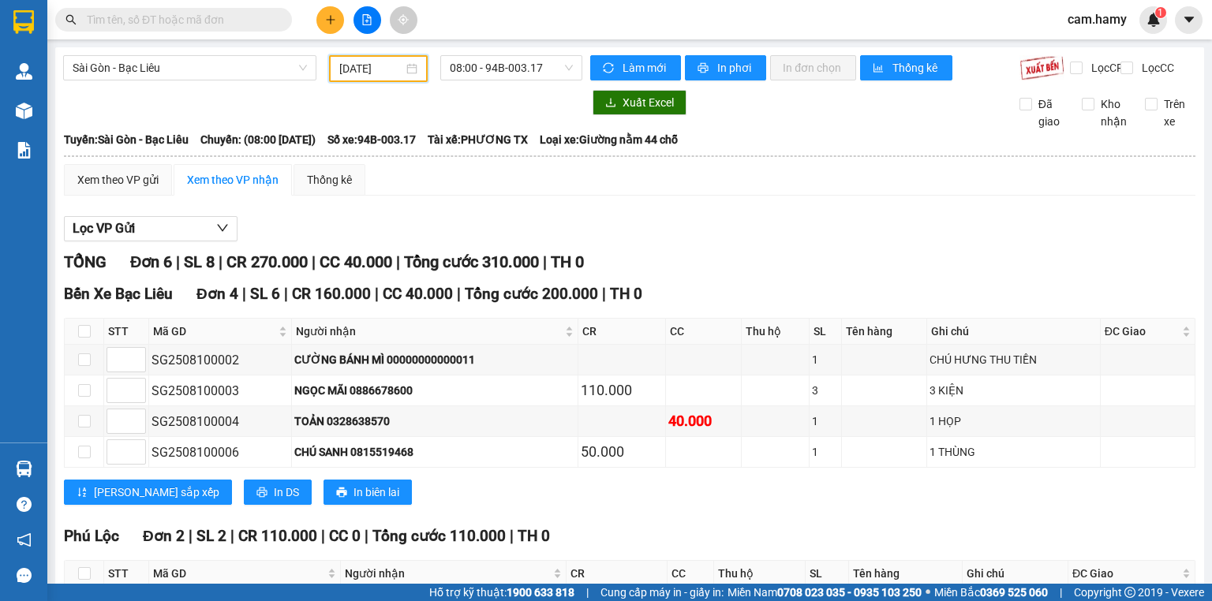
click at [380, 77] on div "[DATE]" at bounding box center [378, 68] width 98 height 27
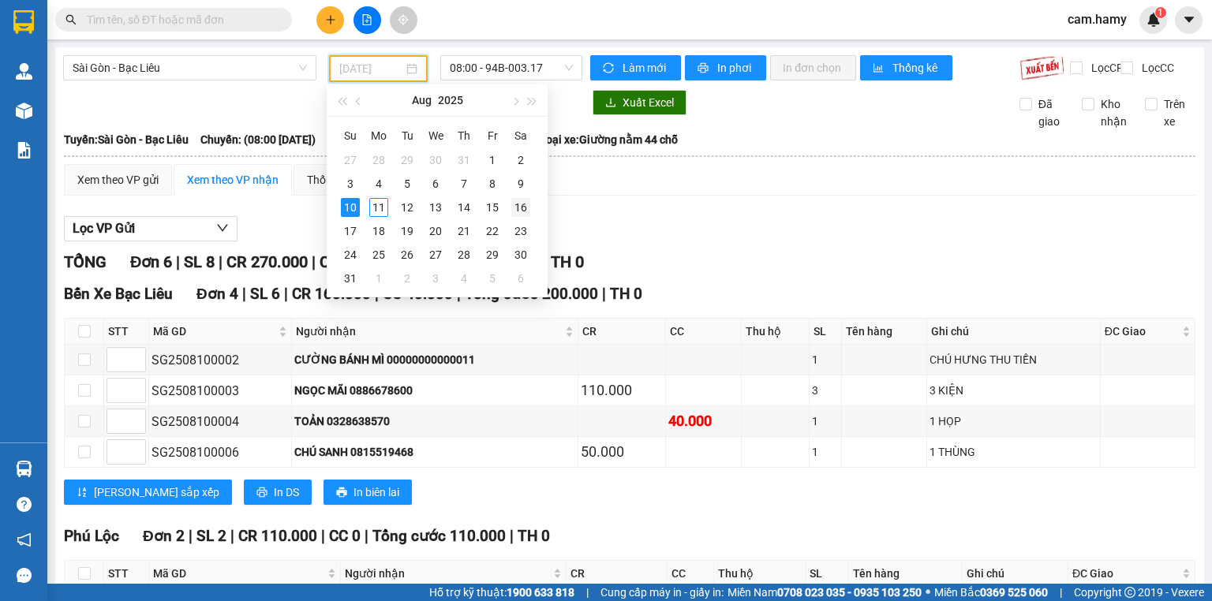
click at [516, 208] on div "16" at bounding box center [520, 207] width 19 height 19
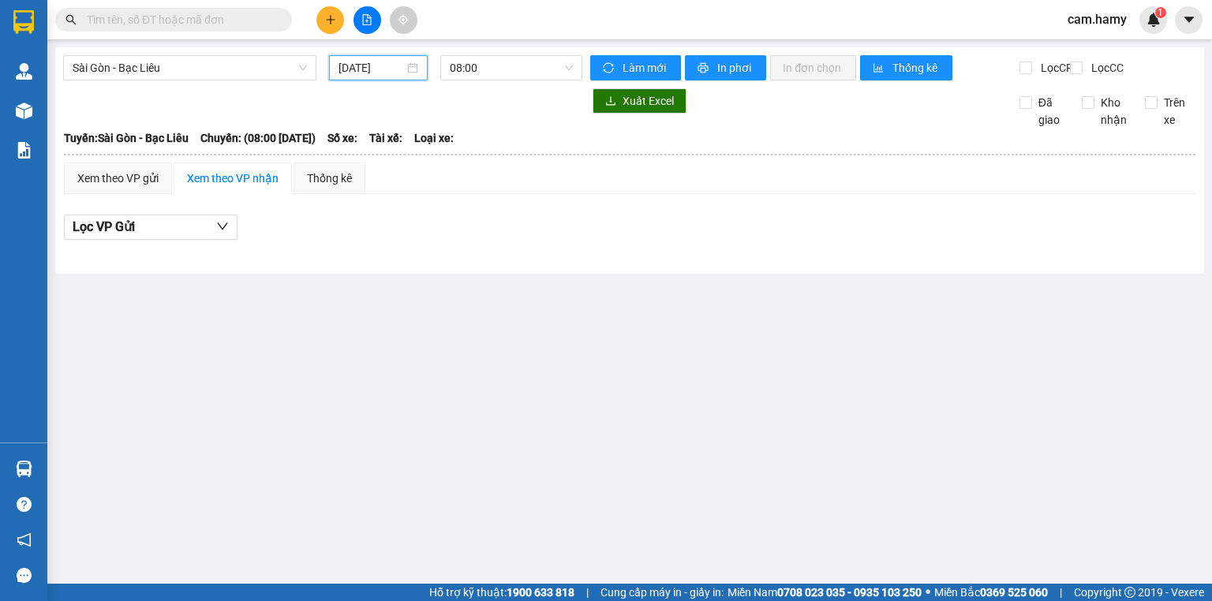
click at [399, 66] on input "[DATE]" at bounding box center [371, 67] width 65 height 17
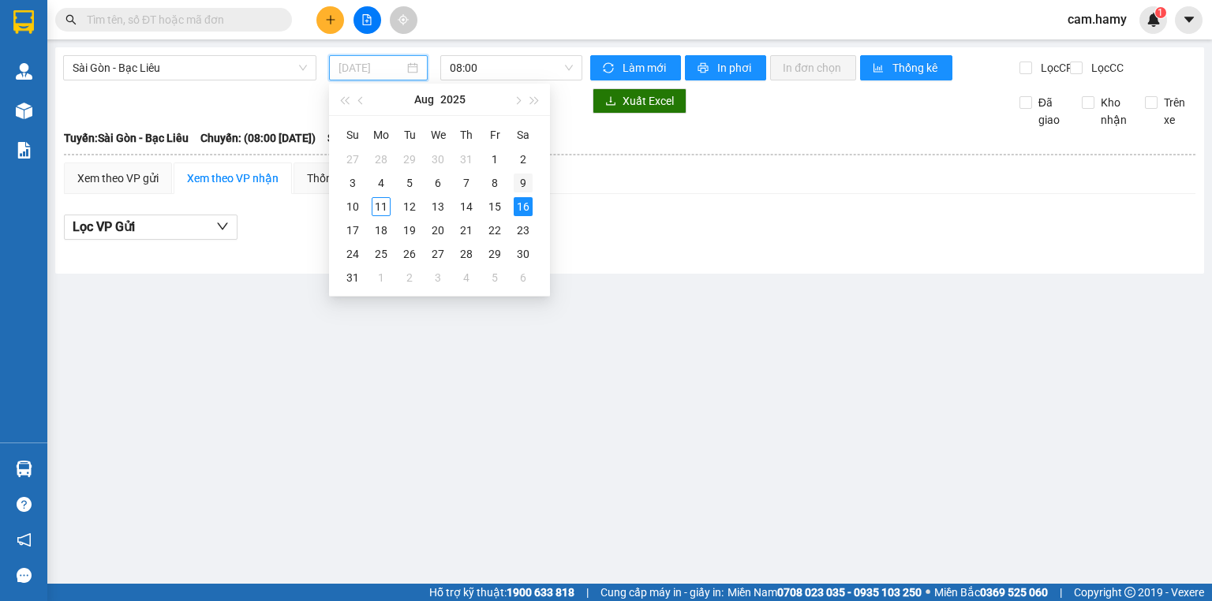
click at [514, 181] on div "9" at bounding box center [523, 183] width 19 height 19
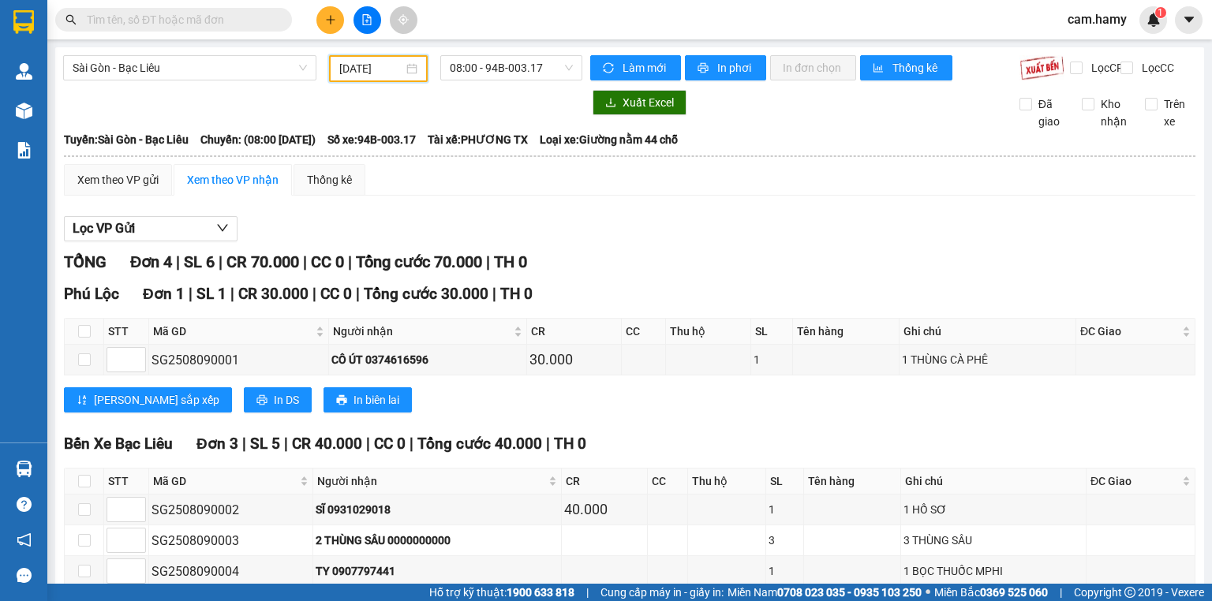
click at [372, 66] on input "[DATE]" at bounding box center [370, 68] width 63 height 17
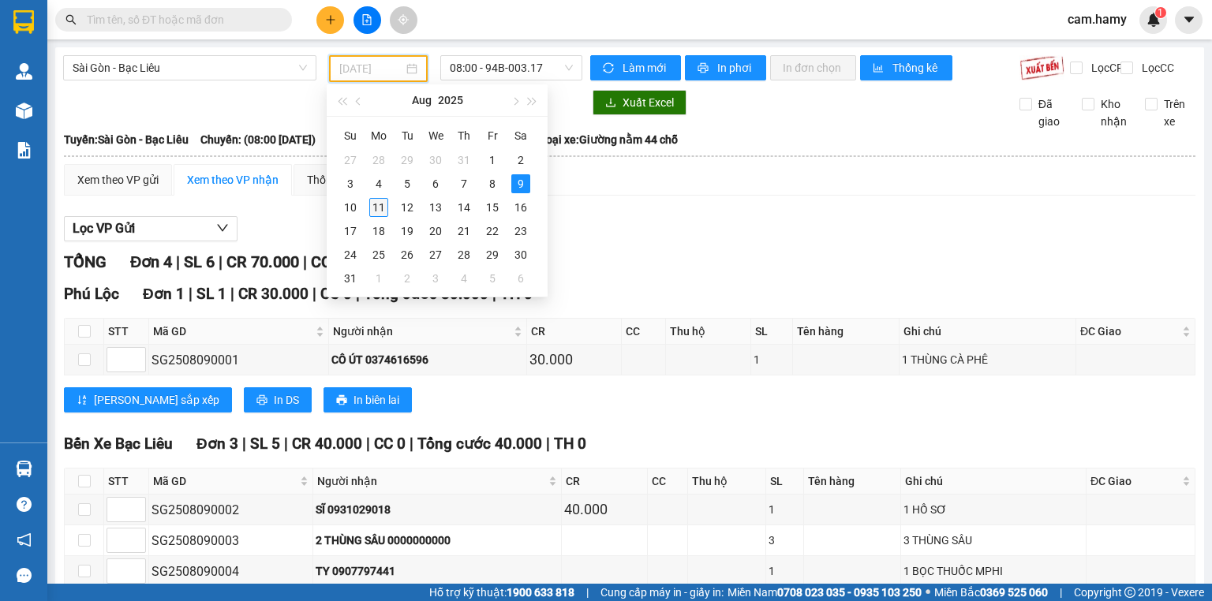
click at [382, 212] on div "11" at bounding box center [378, 207] width 19 height 19
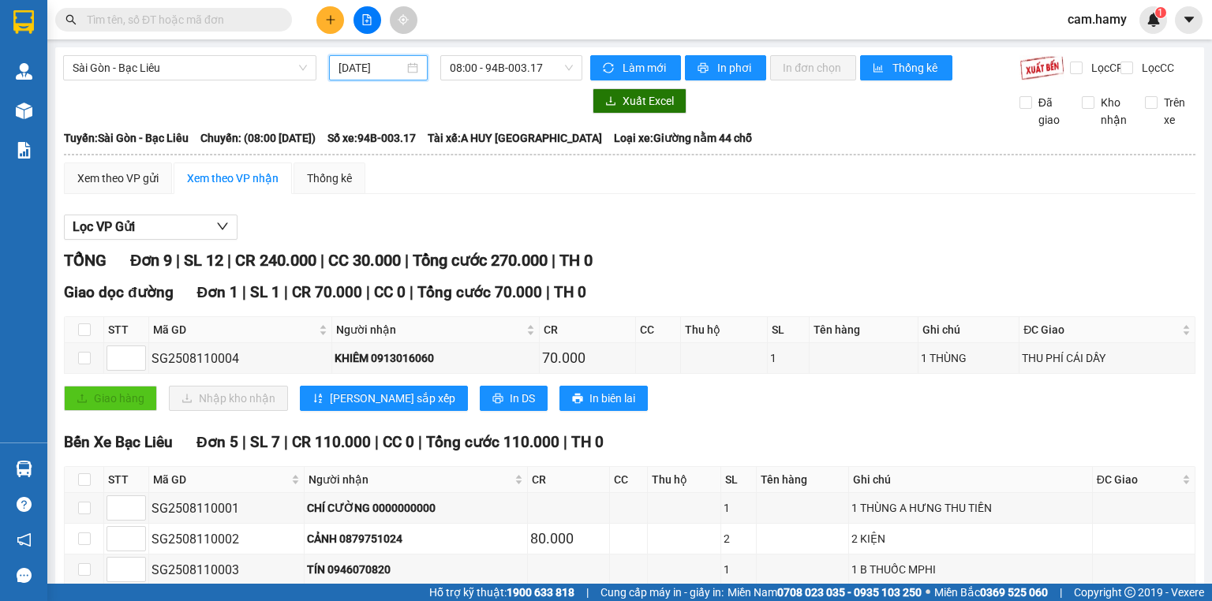
click at [363, 73] on input "[DATE]" at bounding box center [371, 67] width 65 height 17
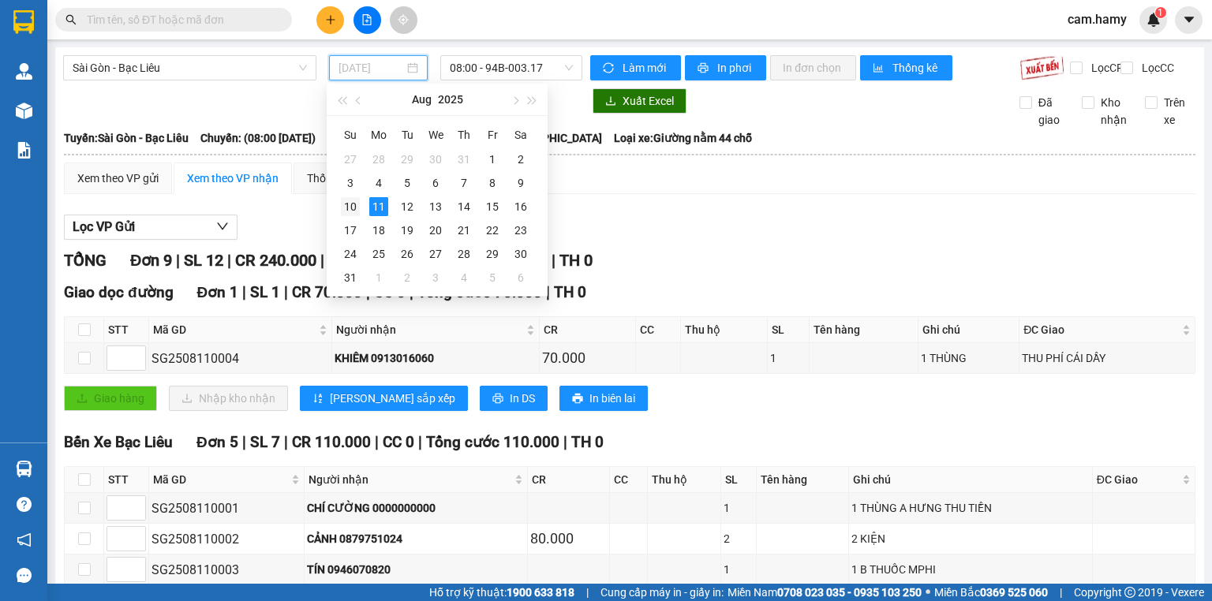
click at [361, 207] on td "10" at bounding box center [350, 207] width 28 height 24
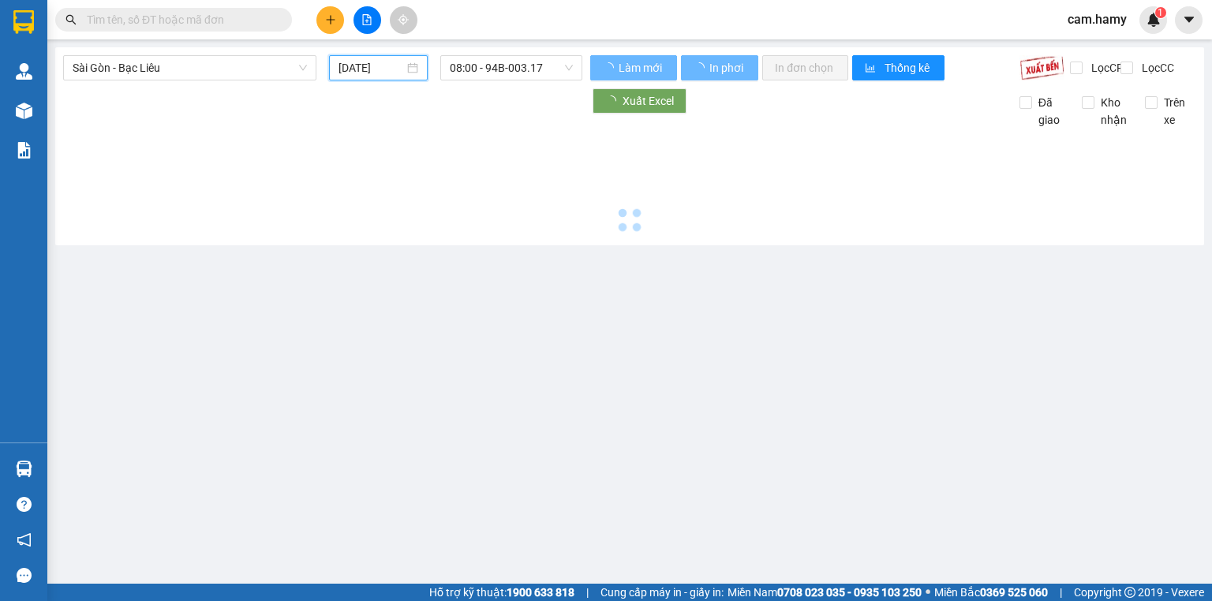
type input "[DATE]"
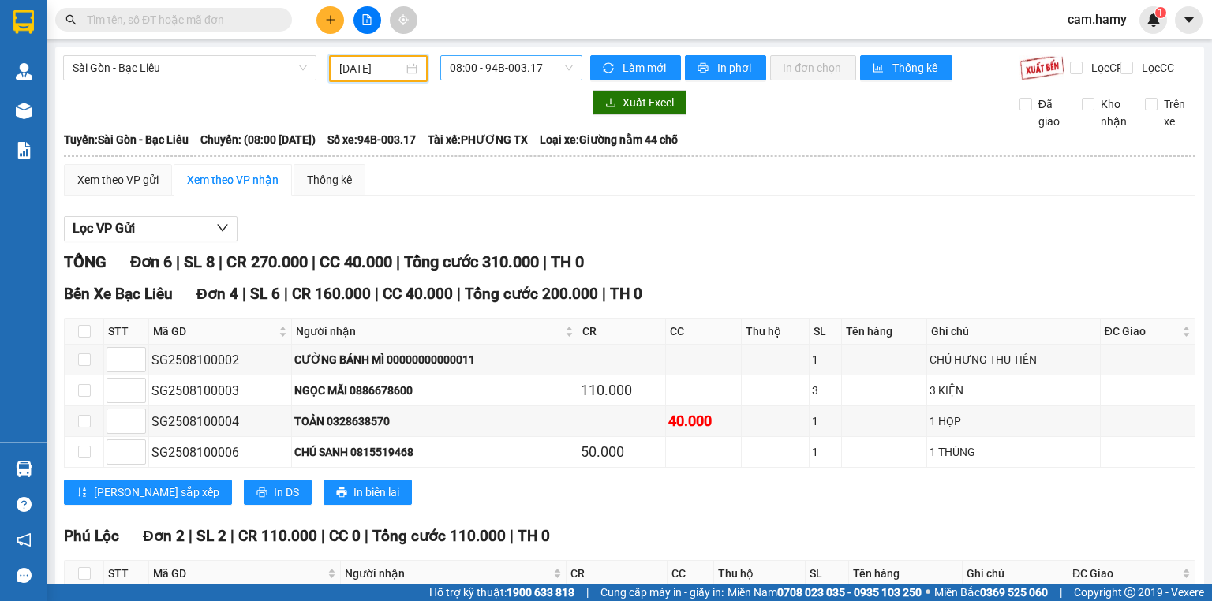
click at [497, 79] on span "08:00 - 94B-003.17" at bounding box center [512, 68] width 124 height 24
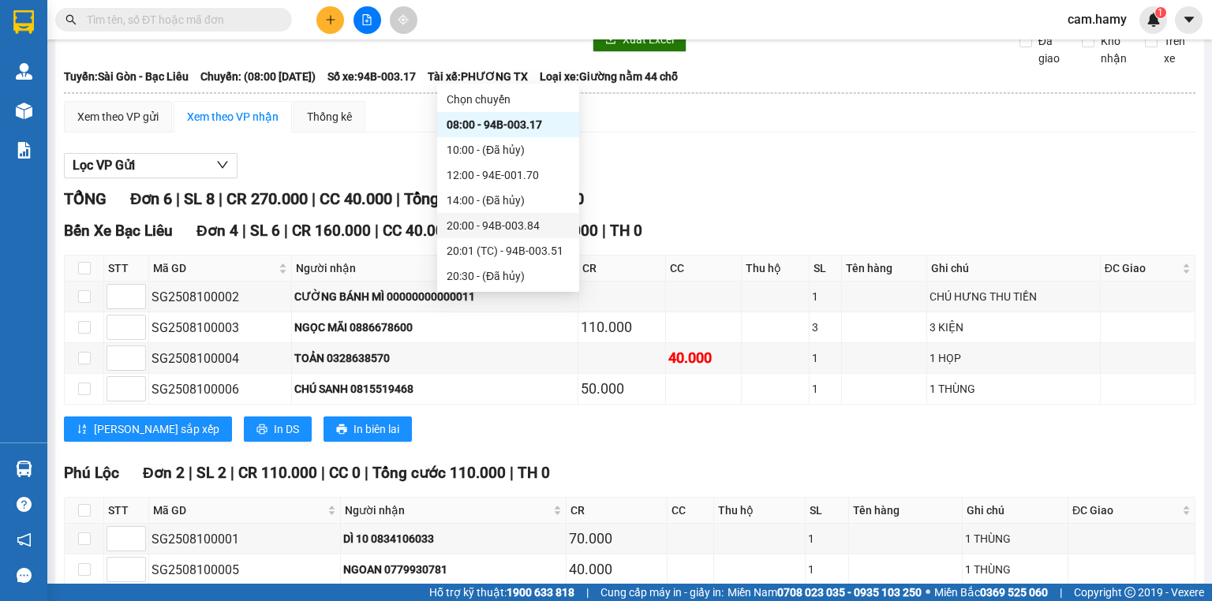
scroll to position [153, 0]
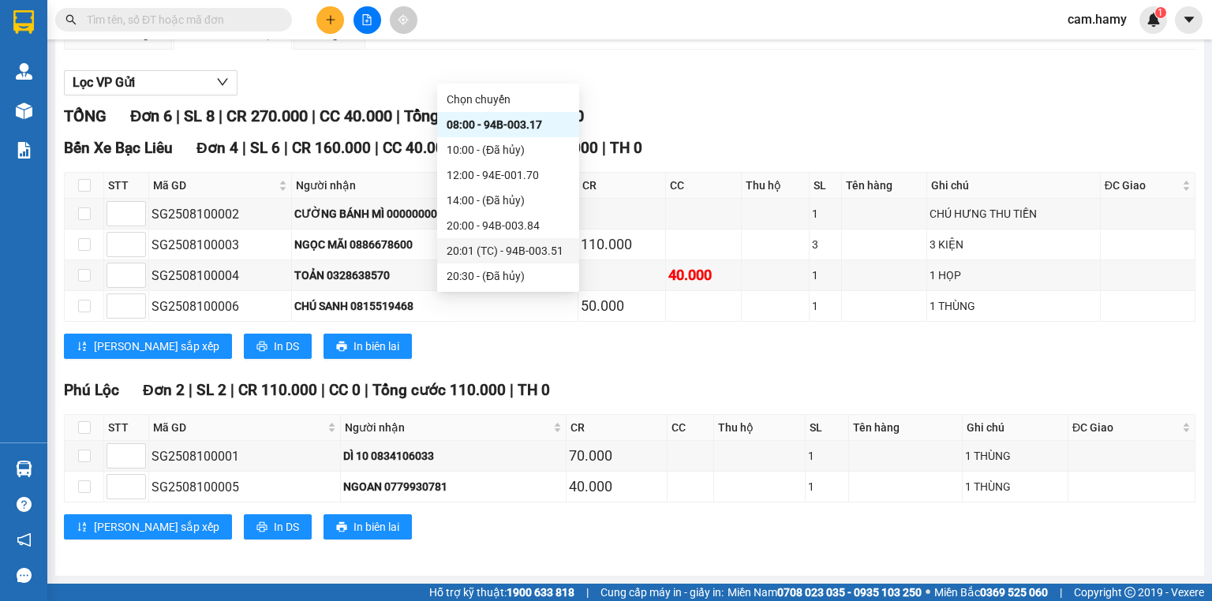
click at [523, 256] on div "20:01 (TC) - 94B-003.51" at bounding box center [508, 250] width 123 height 17
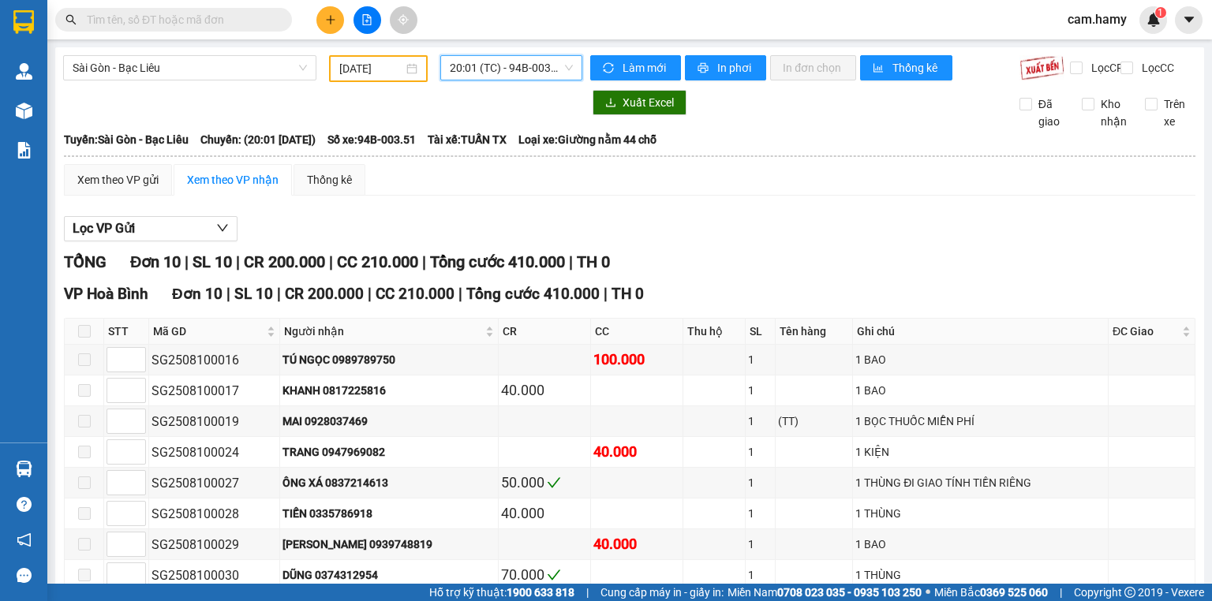
click at [565, 215] on div "Xem theo VP gửi Xem theo VP nhận Thống kê Lọc VP Gửi TỔNG Đơn 10 | SL 10 | CR …" at bounding box center [630, 436] width 1132 height 545
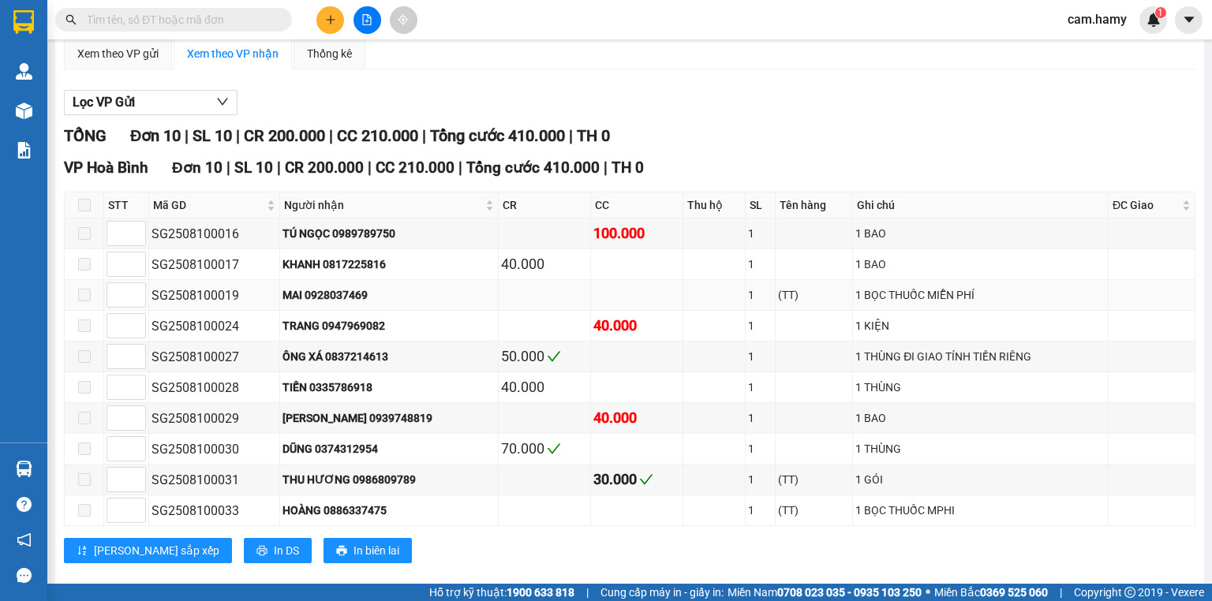
scroll to position [155, 0]
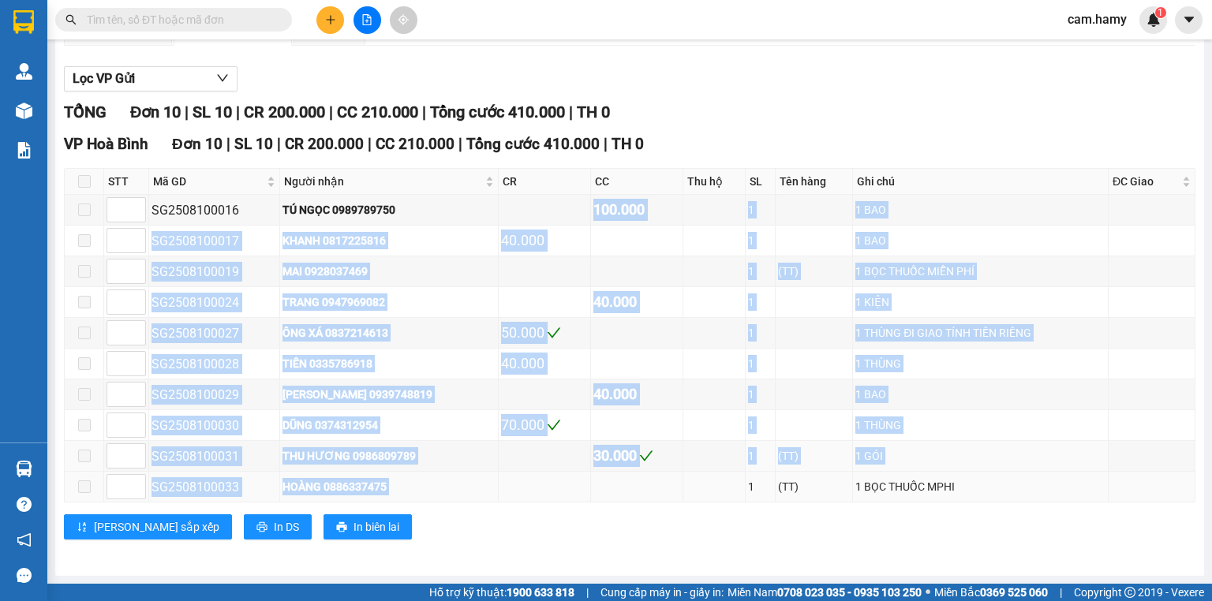
drag, startPoint x: 526, startPoint y: 213, endPoint x: 682, endPoint y: 491, distance: 318.8
click at [691, 478] on tbody "SG2508100016 TÚ NGỌC 0989789750 100.000 1 1 BAO SG2508100017 KHANH 0817225816 4…" at bounding box center [630, 349] width 1131 height 308
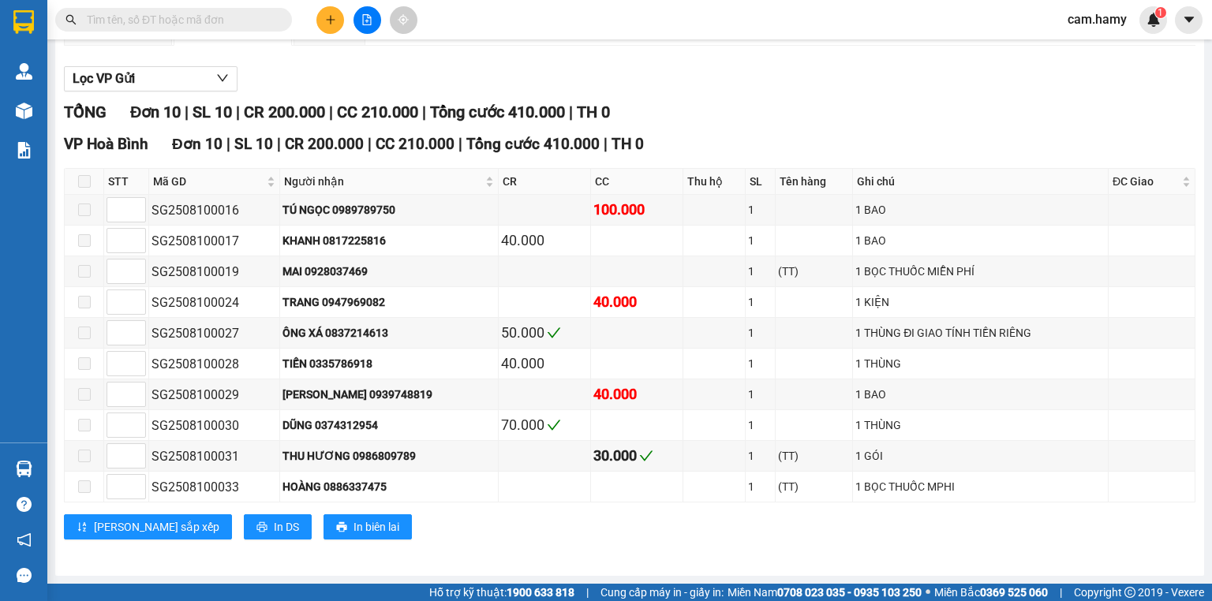
drag, startPoint x: 638, startPoint y: 531, endPoint x: 576, endPoint y: 530, distance: 61.6
click at [637, 531] on div "[PERSON_NAME] sắp xếp In DS In biên lai" at bounding box center [630, 527] width 1132 height 25
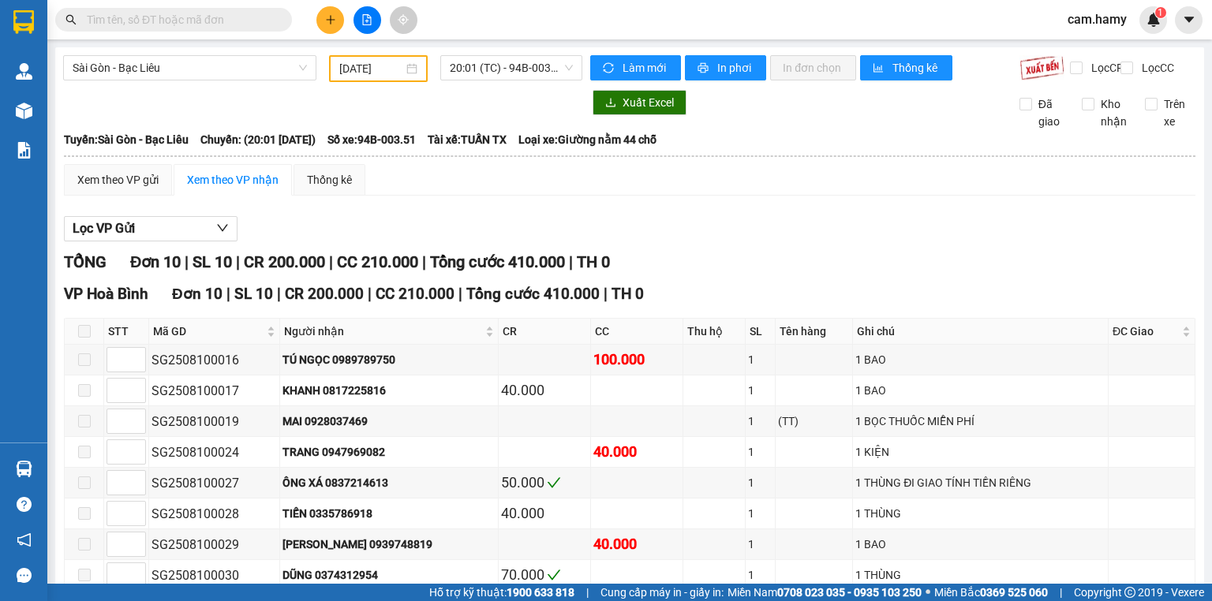
click at [240, 28] on span at bounding box center [173, 20] width 237 height 24
click at [235, 24] on input "text" at bounding box center [180, 19] width 186 height 17
click at [269, 17] on input "text" at bounding box center [180, 19] width 186 height 17
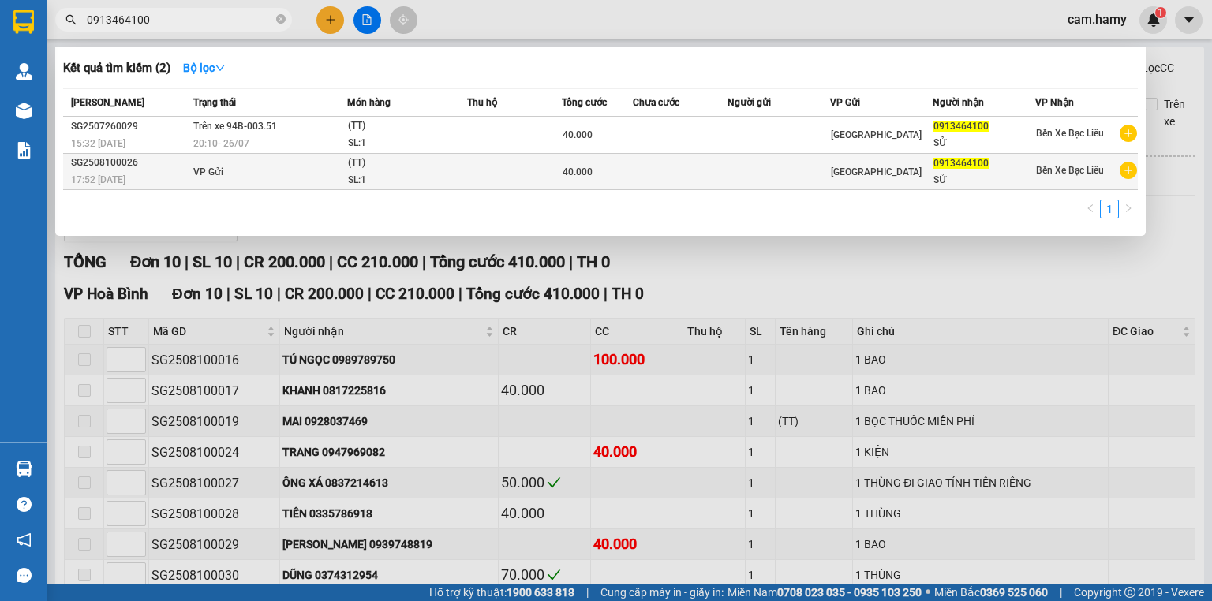
type input "0913464100"
click at [322, 185] on td "VP Gửi" at bounding box center [268, 172] width 158 height 36
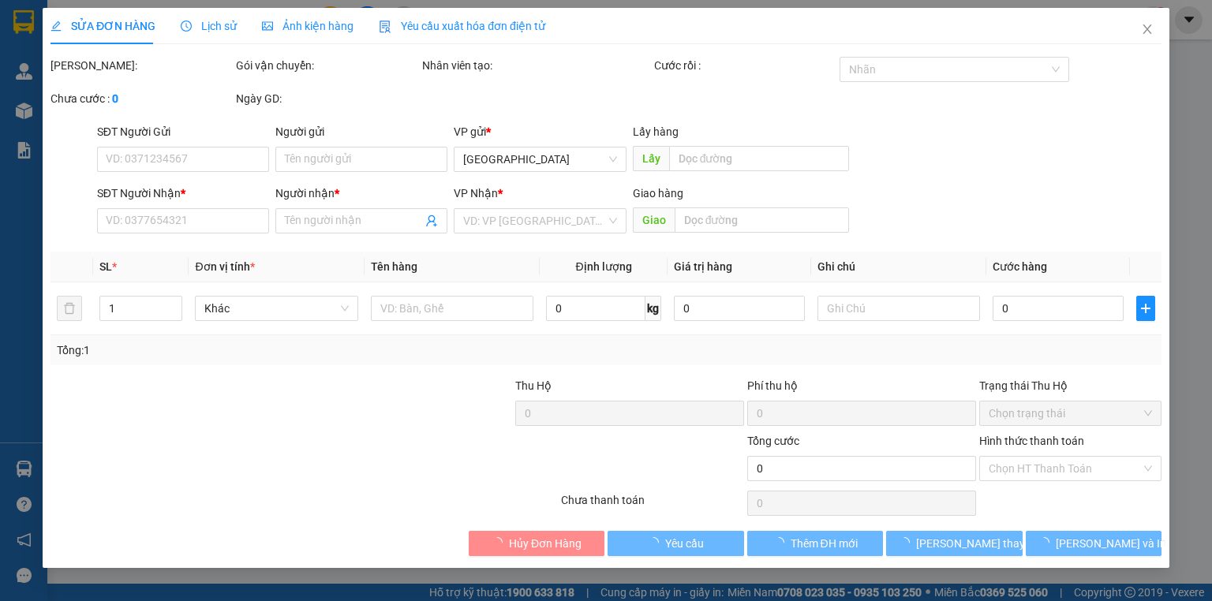
type input "0913464100"
type input "SỬ"
type input "40.000"
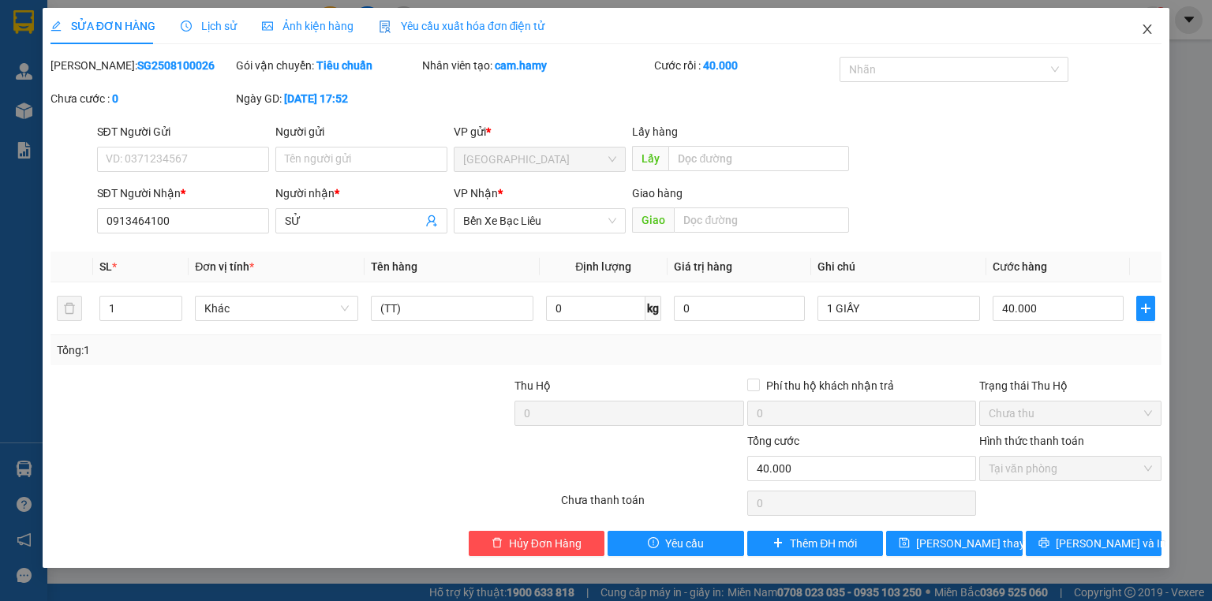
click at [1137, 20] on span "Close" at bounding box center [1148, 30] width 44 height 44
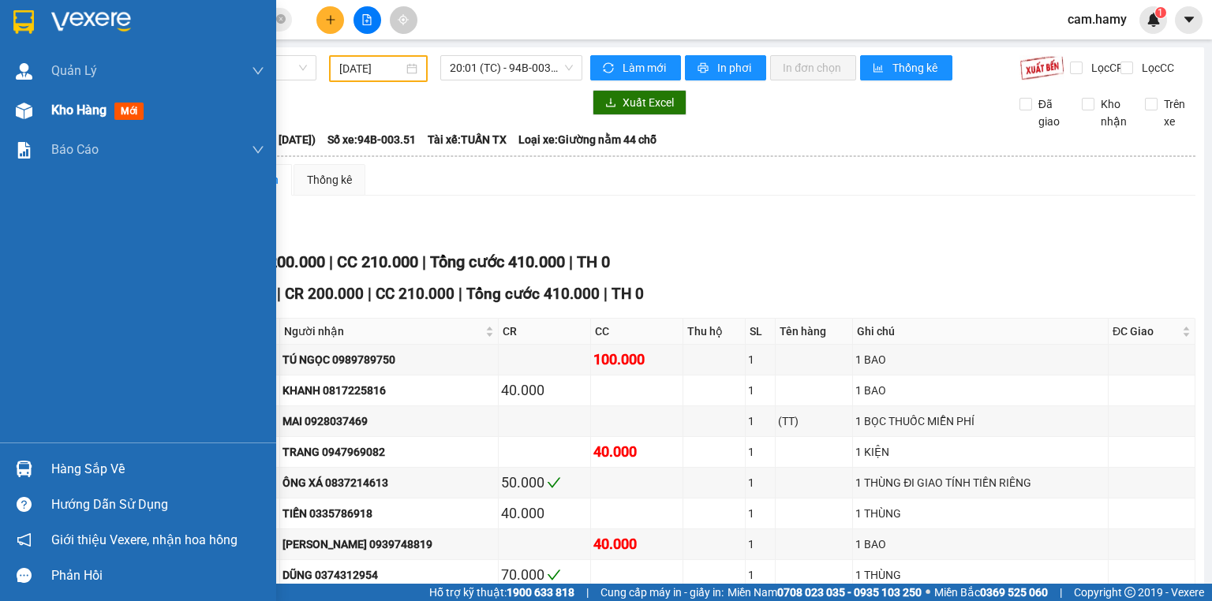
click at [7, 118] on div "Kho hàng mới" at bounding box center [138, 110] width 276 height 39
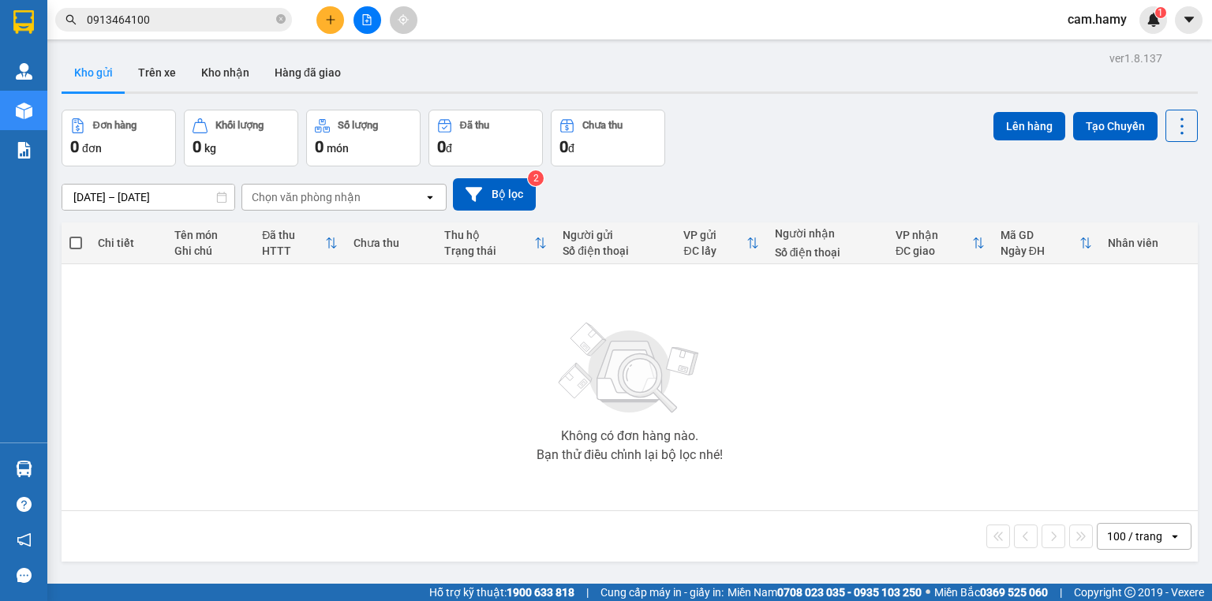
click at [148, 189] on input "[DATE] – [DATE]" at bounding box center [148, 197] width 172 height 25
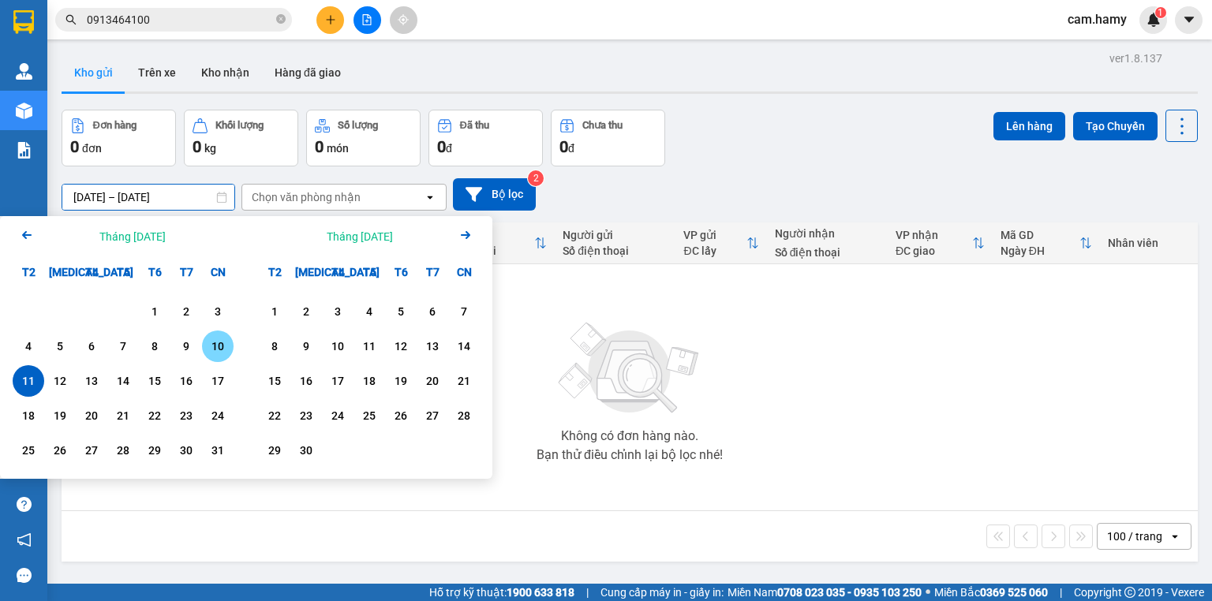
click at [219, 342] on div "10" at bounding box center [218, 346] width 22 height 19
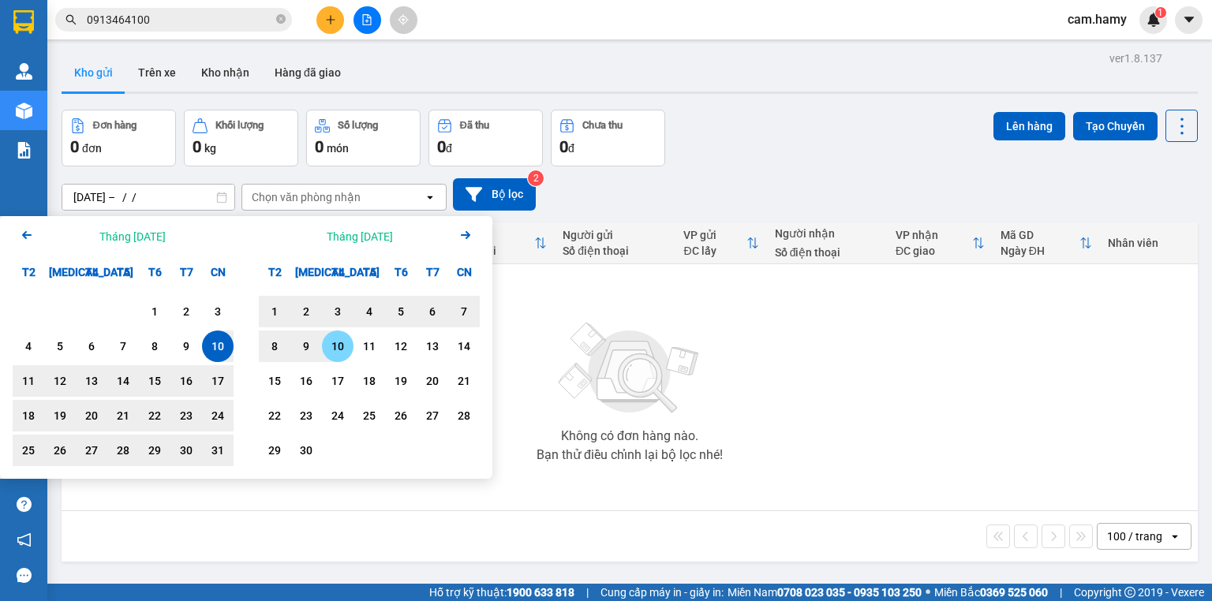
click at [345, 346] on div "10" at bounding box center [338, 346] width 22 height 19
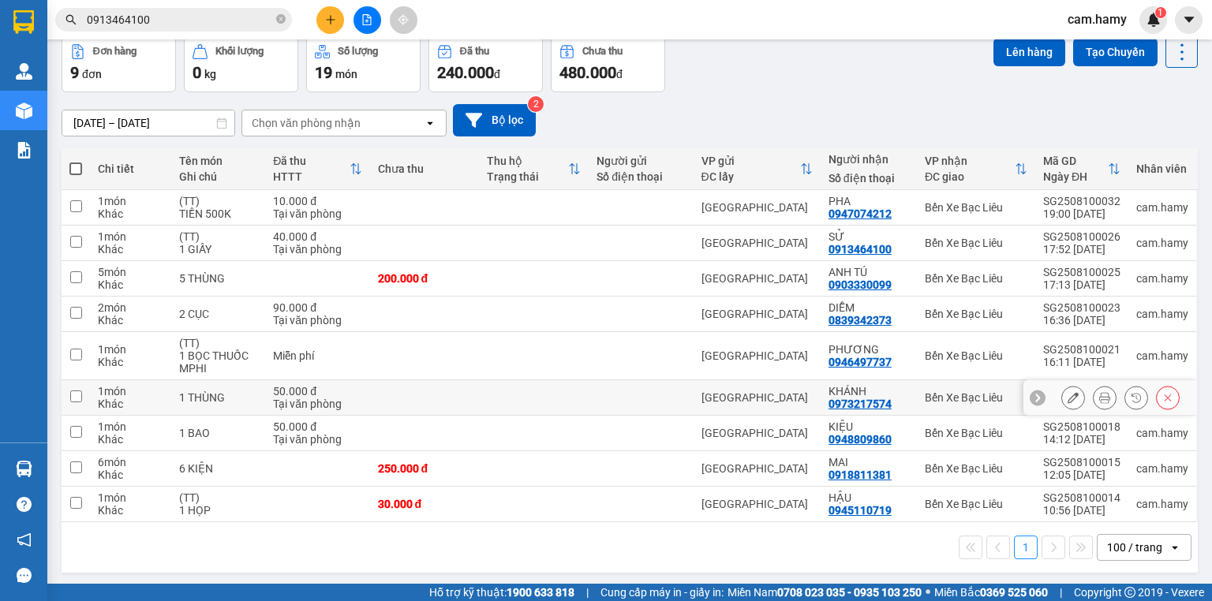
scroll to position [11, 0]
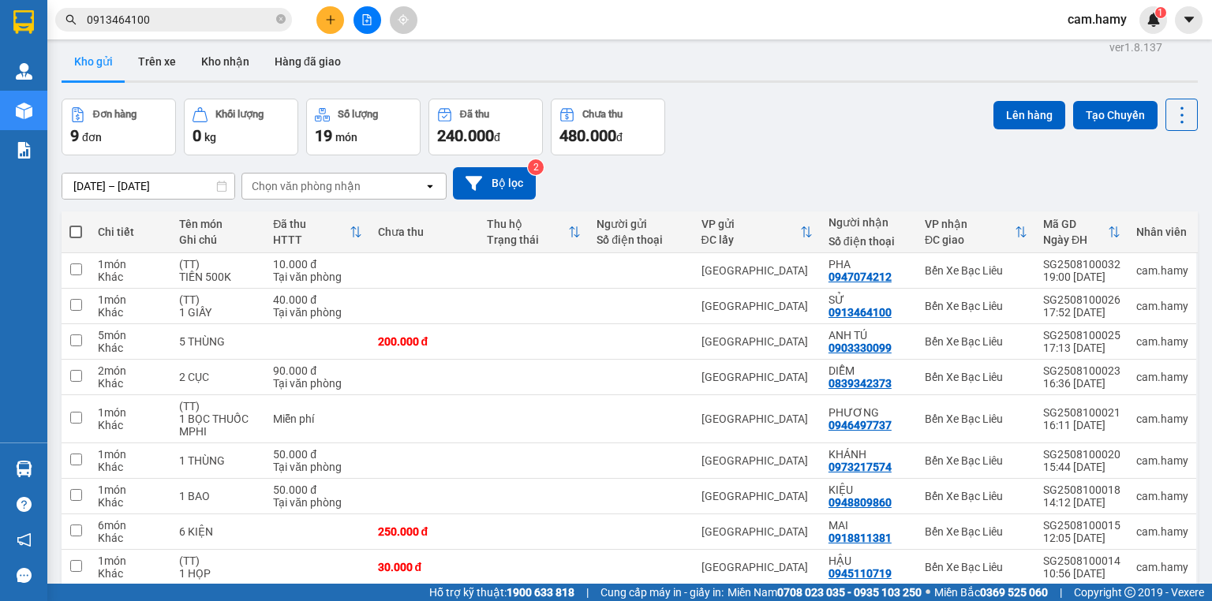
click at [164, 191] on input "[DATE] – [DATE]" at bounding box center [148, 186] width 172 height 25
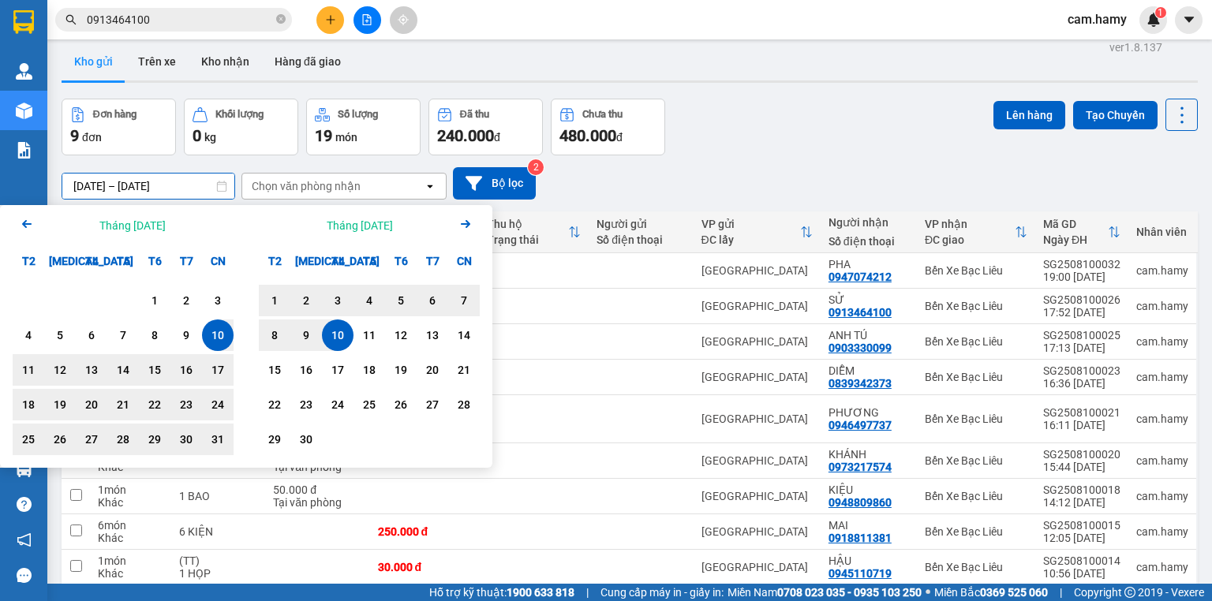
click at [215, 334] on div "10" at bounding box center [218, 335] width 22 height 19
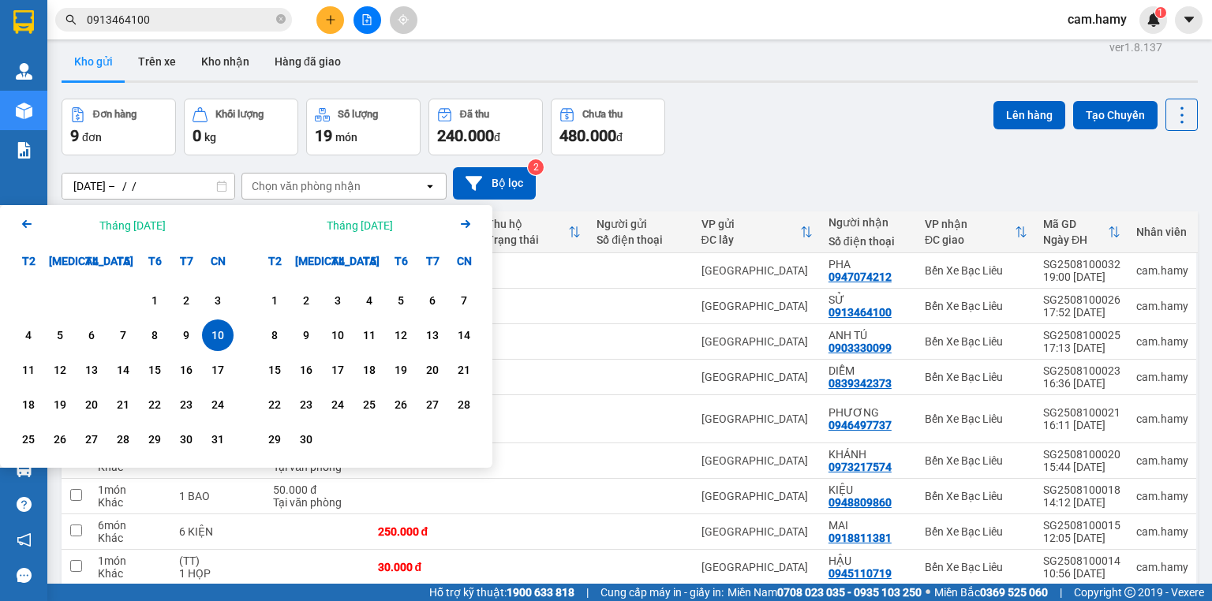
click at [215, 334] on div "10" at bounding box center [218, 335] width 22 height 19
type input "[DATE] – [DATE]"
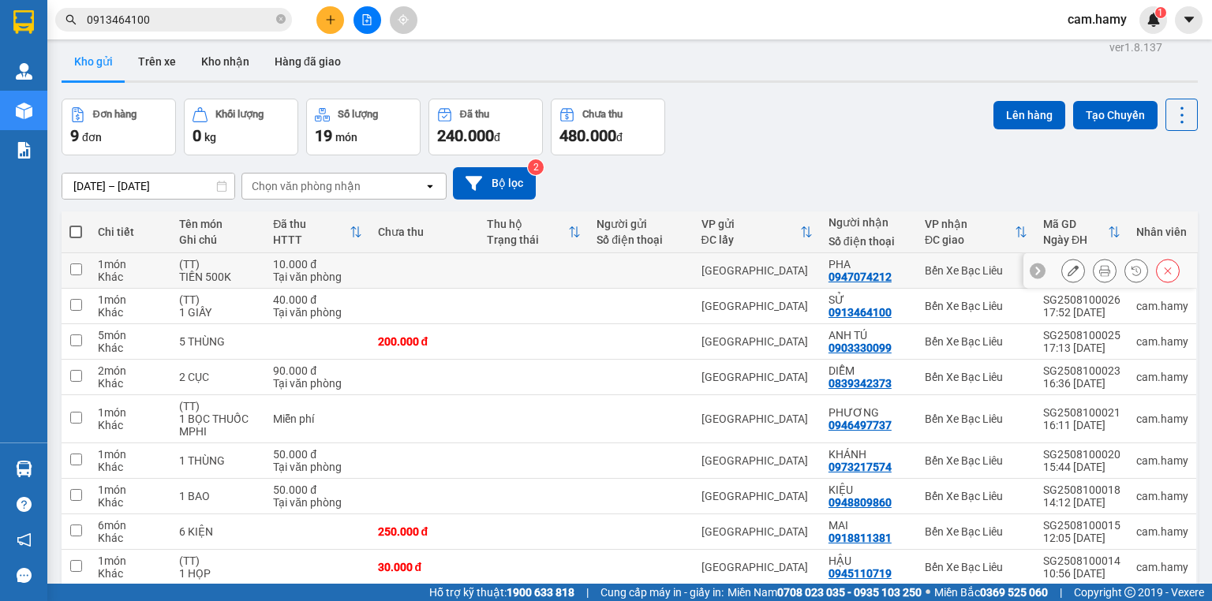
scroll to position [74, 0]
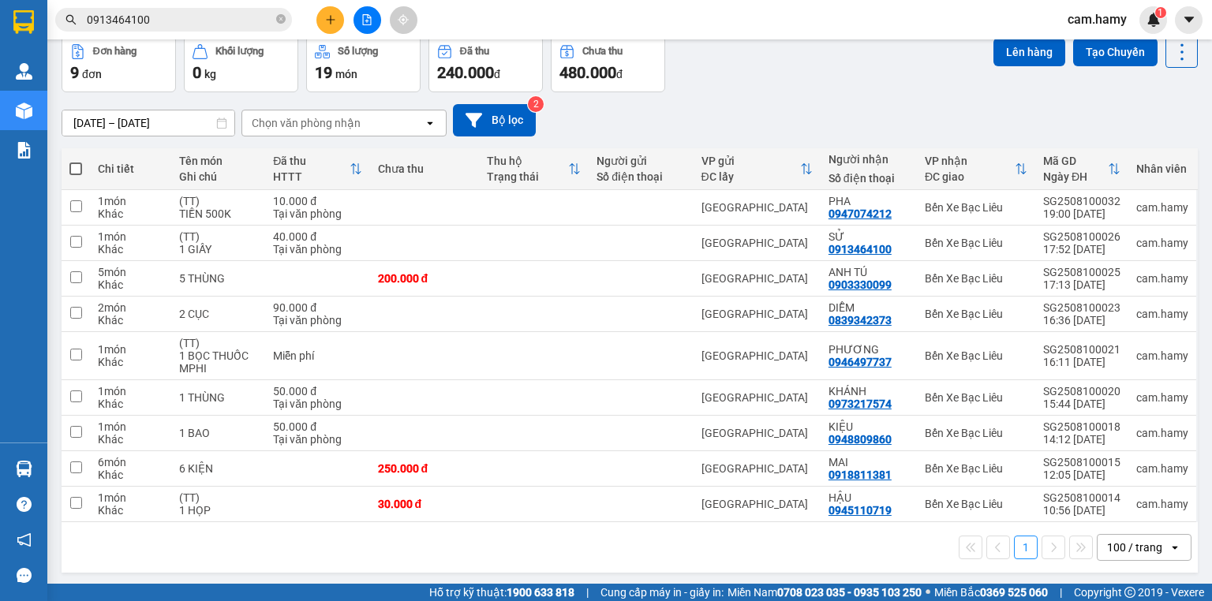
click at [82, 161] on th at bounding box center [76, 169] width 28 height 42
click at [87, 167] on th at bounding box center [76, 169] width 28 height 42
click at [90, 170] on th "Chi tiết" at bounding box center [130, 169] width 81 height 42
click at [78, 168] on span at bounding box center [75, 169] width 13 height 13
click at [76, 161] on input "checkbox" at bounding box center [76, 161] width 0 height 0
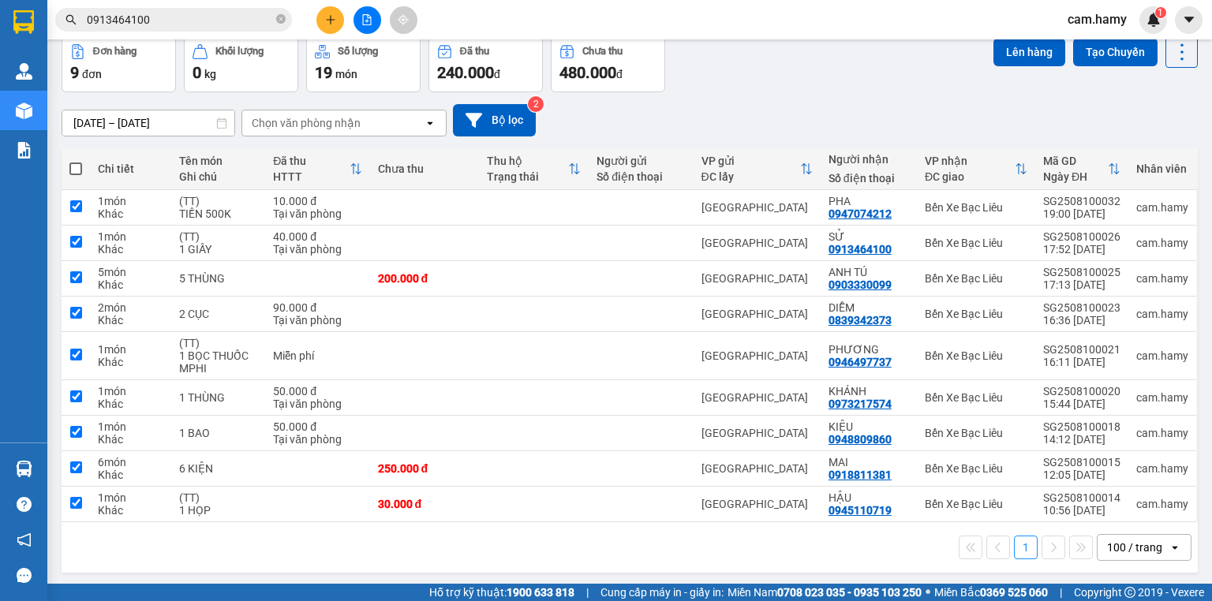
checkbox input "true"
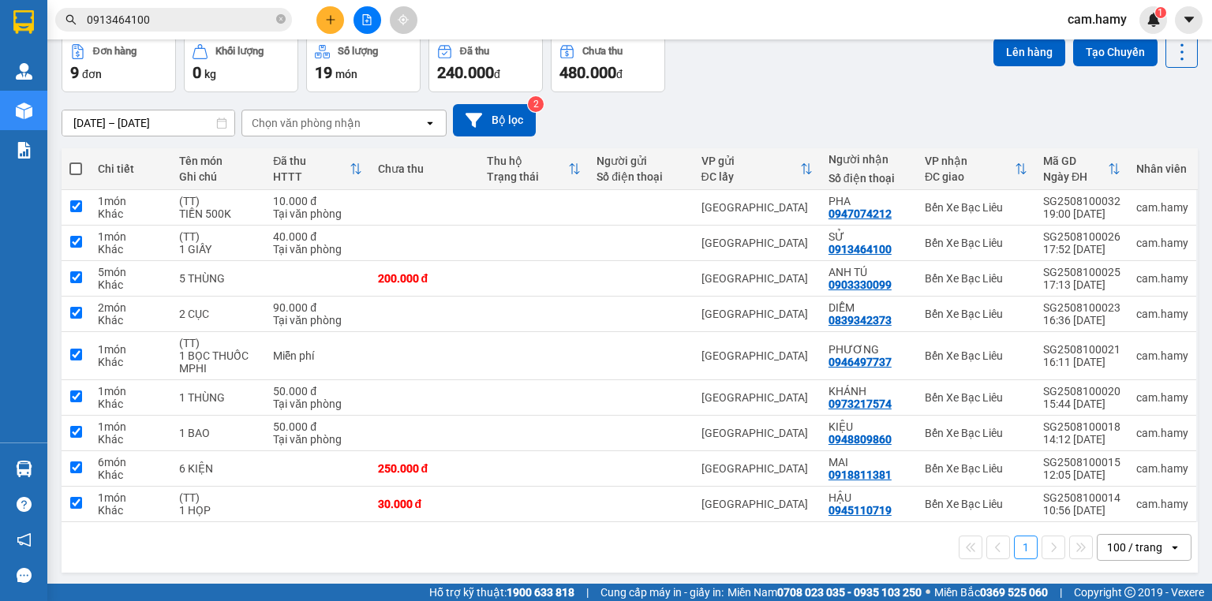
checkbox input "true"
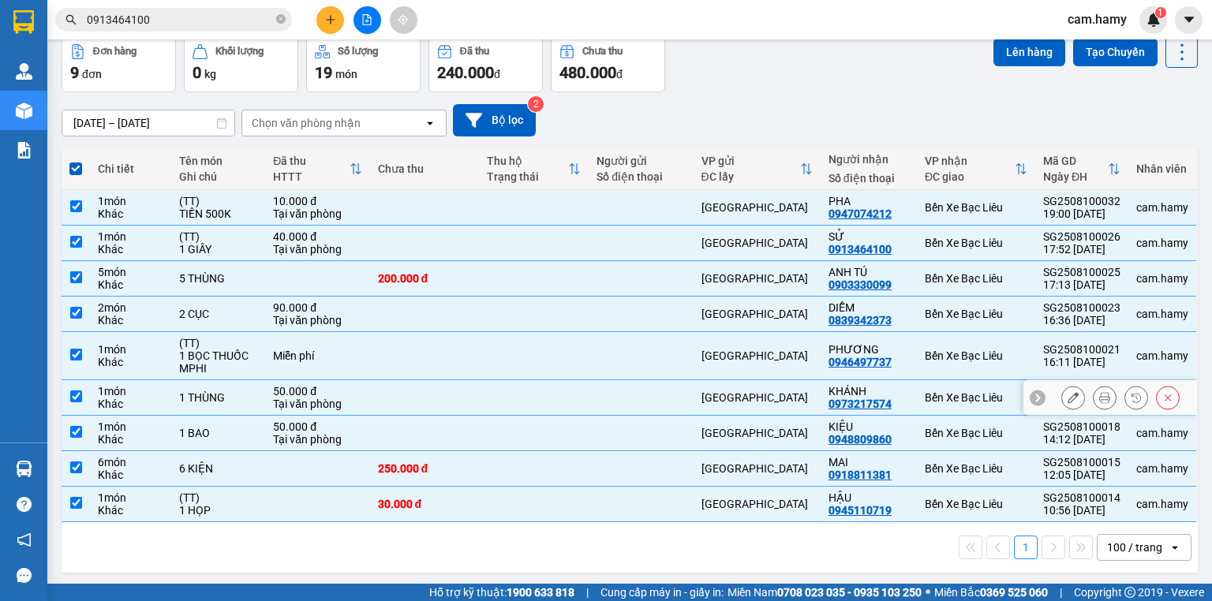
scroll to position [0, 0]
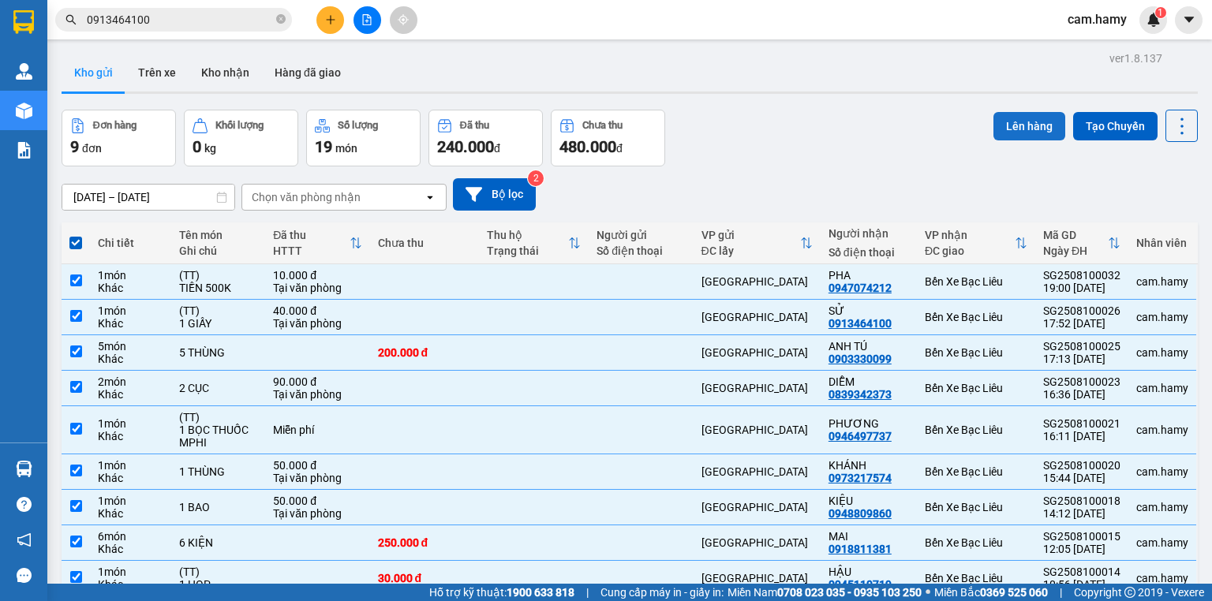
click at [1010, 140] on div "Lên hàng Tạo Chuyến" at bounding box center [1096, 126] width 204 height 32
click at [1013, 133] on button "Lên hàng" at bounding box center [1030, 126] width 72 height 28
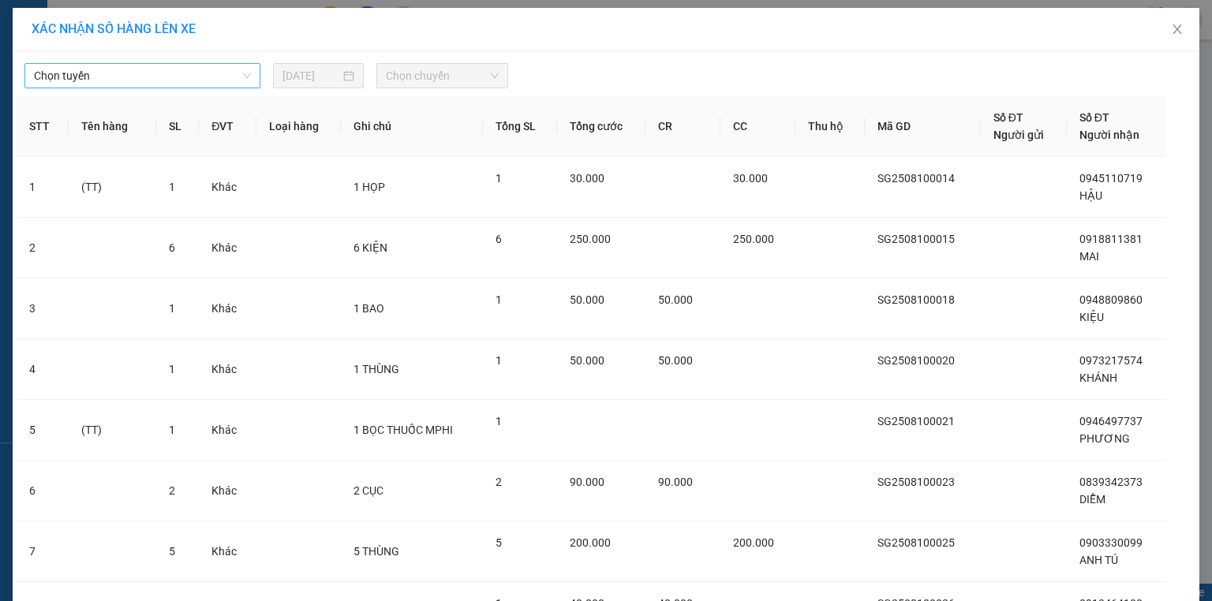
click at [187, 77] on span "Chọn tuyến" at bounding box center [142, 76] width 217 height 24
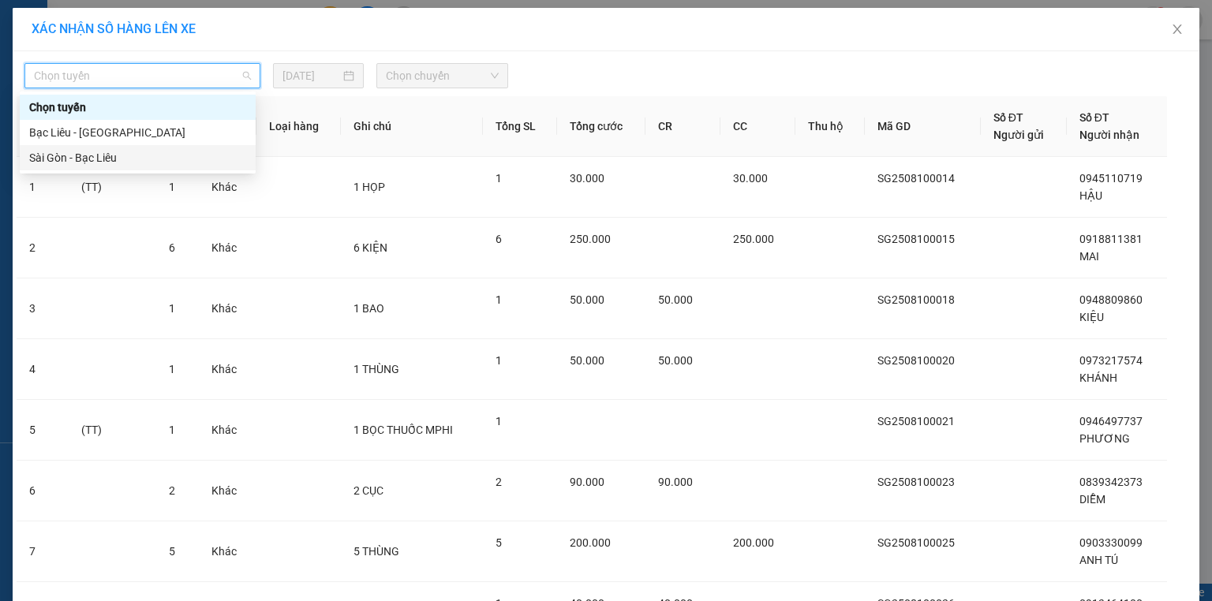
click at [77, 152] on div "Sài Gòn - Bạc Liêu" at bounding box center [137, 157] width 217 height 17
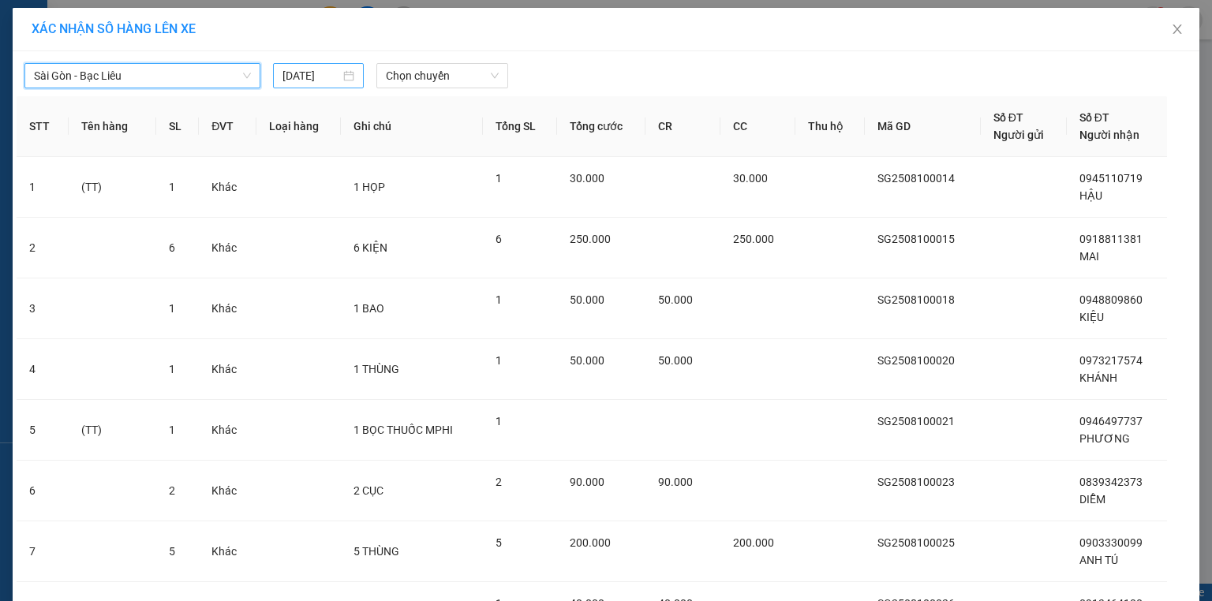
click at [304, 73] on input "[DATE]" at bounding box center [312, 75] width 58 height 17
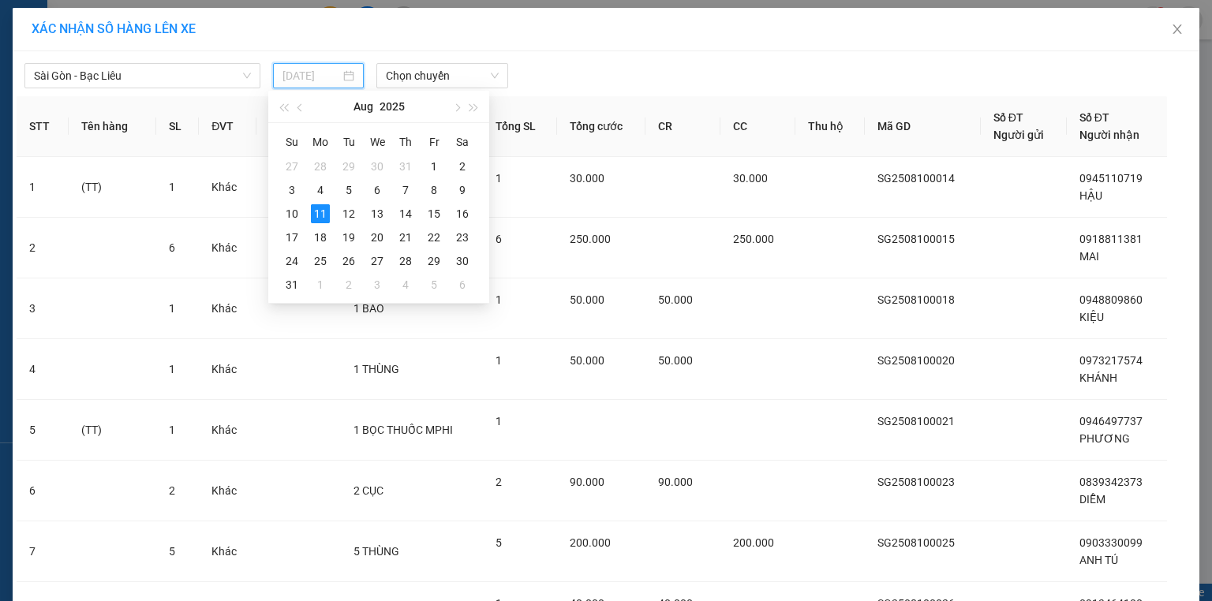
drag, startPoint x: 296, startPoint y: 215, endPoint x: 405, endPoint y: 112, distance: 149.6
click at [296, 215] on div "10" at bounding box center [292, 213] width 19 height 19
type input "[DATE]"
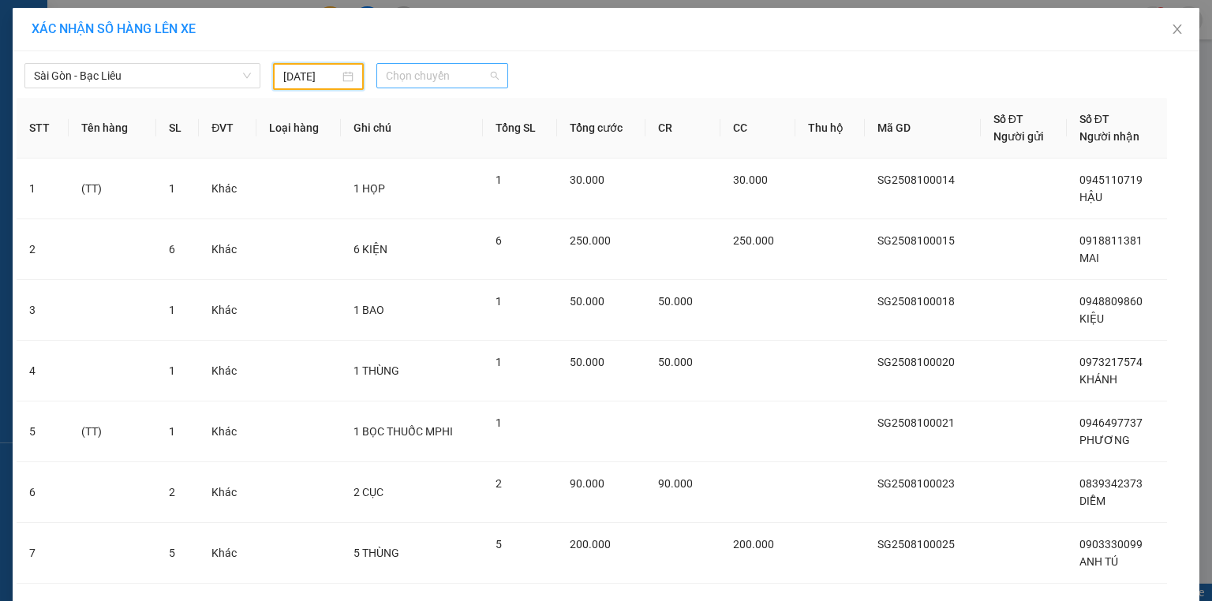
click at [441, 82] on span "Chọn chuyến" at bounding box center [443, 76] width 114 height 24
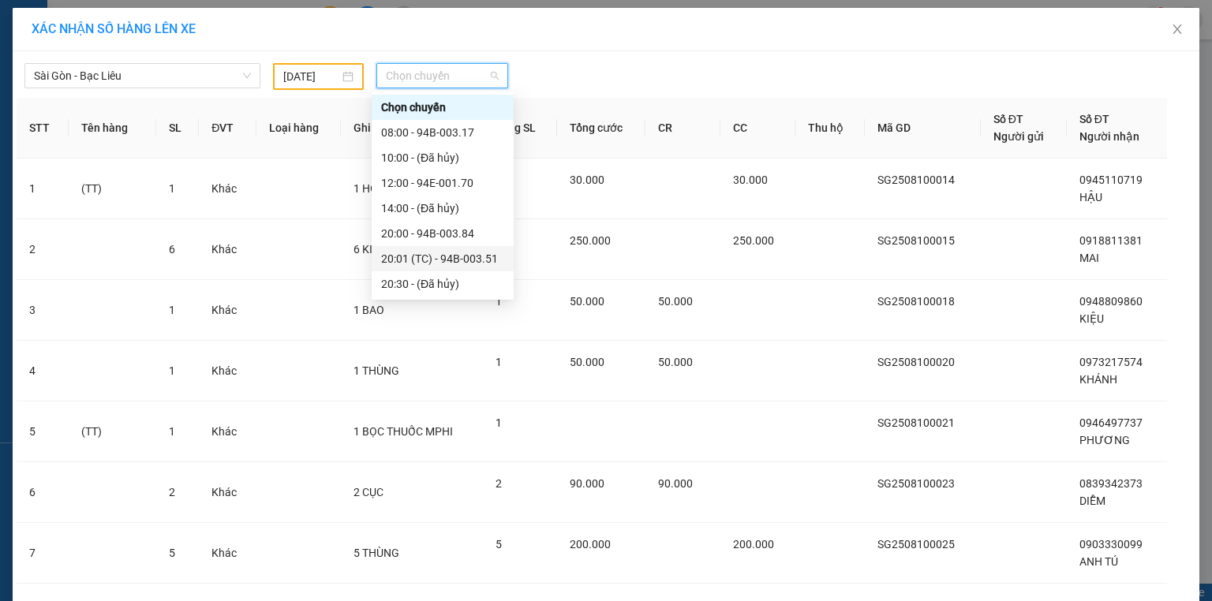
click at [448, 253] on div "20:01 (TC) - 94B-003.51" at bounding box center [442, 258] width 123 height 17
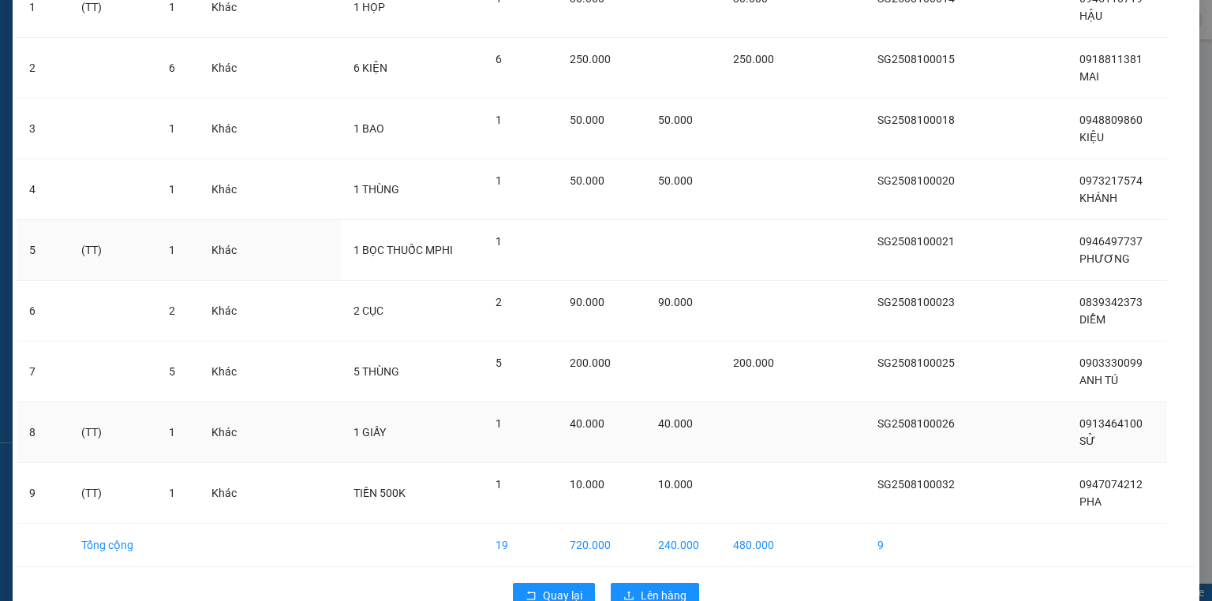
scroll to position [225, 0]
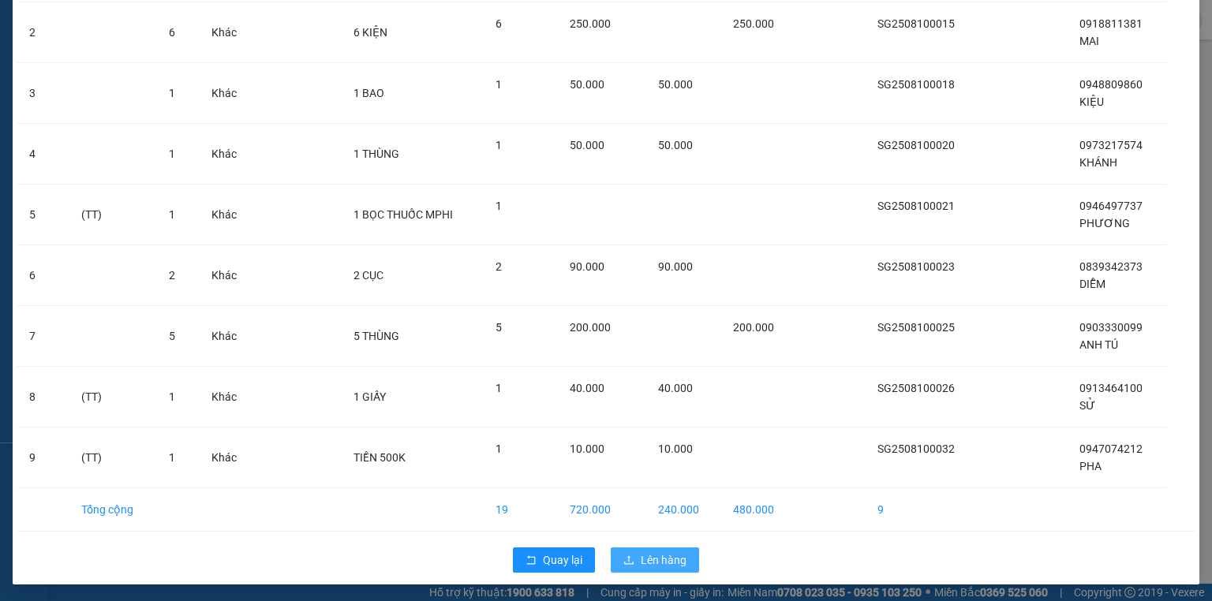
click at [644, 553] on span "Lên hàng" at bounding box center [664, 560] width 46 height 17
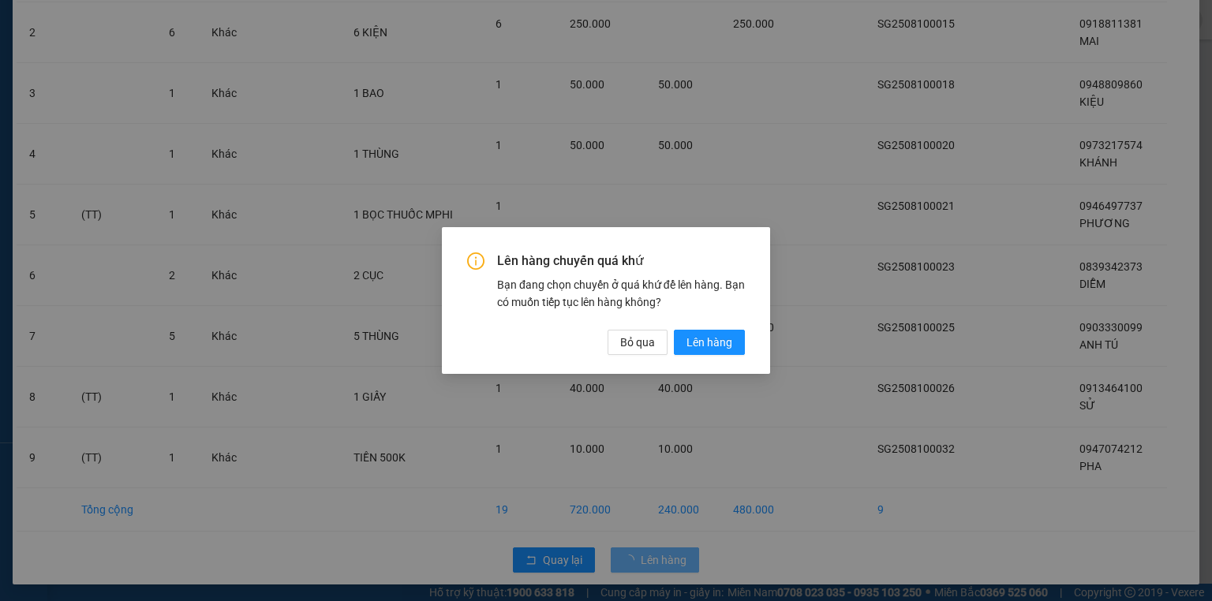
click at [718, 355] on div "Lên hàng chuyến quá khứ Bạn đang chọn chuyến ở quá khứ để lên hàng. Bạn có muốn…" at bounding box center [606, 300] width 328 height 147
click at [714, 337] on span "Lên hàng" at bounding box center [710, 342] width 46 height 17
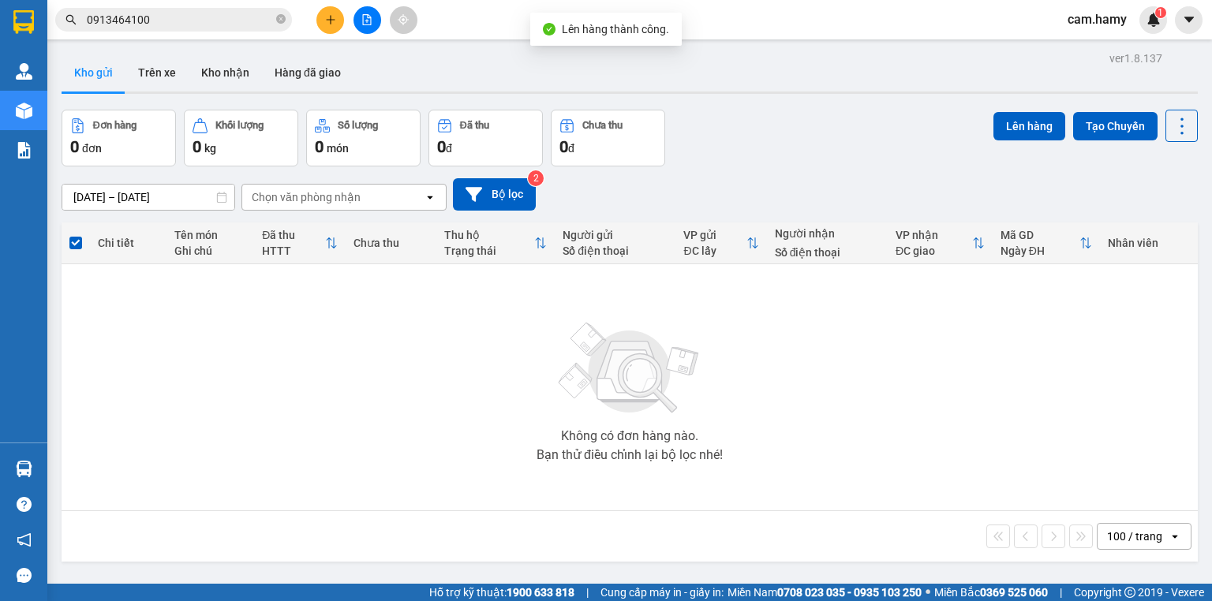
click at [146, 195] on input "[DATE] – [DATE]" at bounding box center [148, 197] width 172 height 25
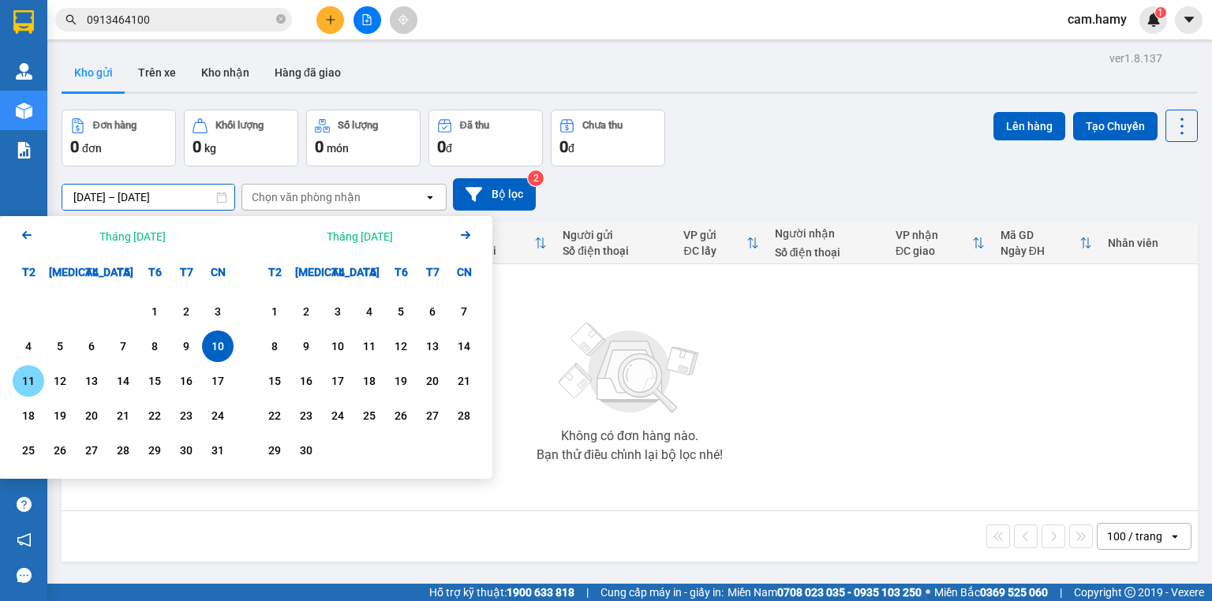
click at [31, 382] on div "11" at bounding box center [28, 381] width 22 height 19
click at [34, 387] on div "11" at bounding box center [28, 381] width 22 height 19
type input "[DATE] – [DATE]"
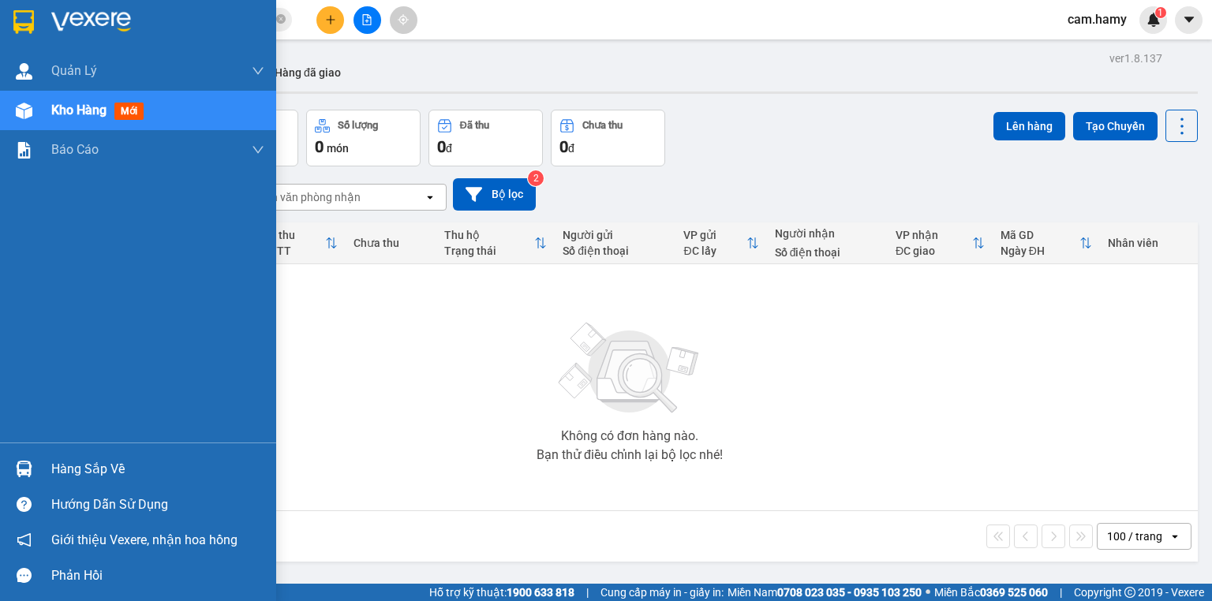
click at [84, 98] on div "Kho hàng mới" at bounding box center [157, 110] width 213 height 39
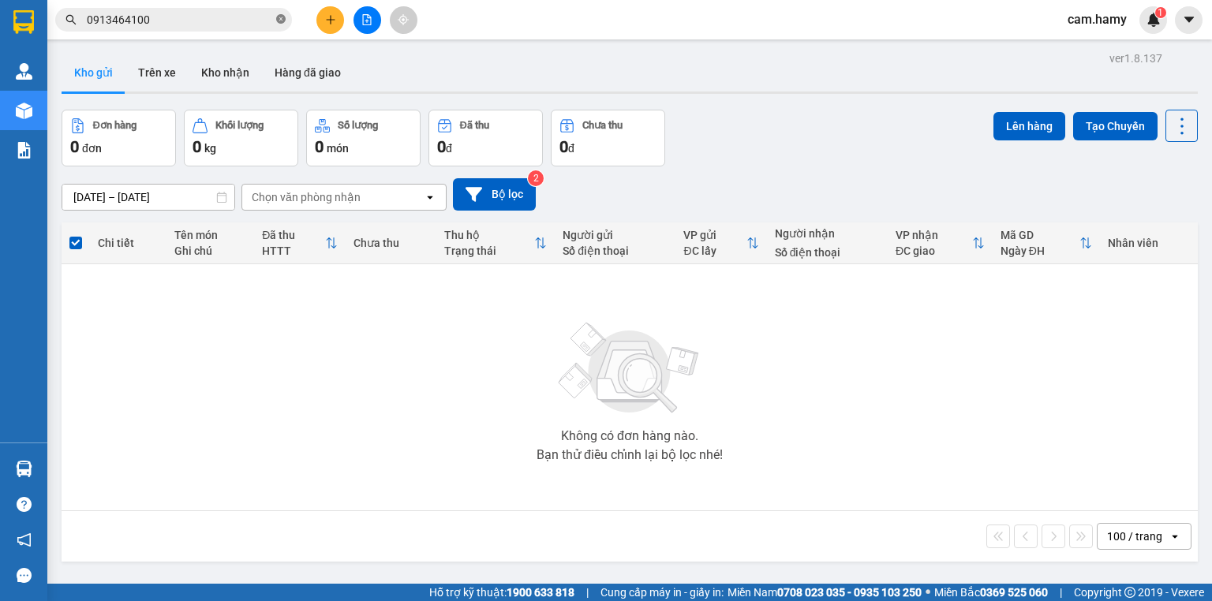
click at [278, 19] on icon "close-circle" at bounding box center [280, 18] width 9 height 9
click at [230, 18] on input "text" at bounding box center [180, 19] width 186 height 17
click at [364, 12] on button at bounding box center [368, 20] width 28 height 28
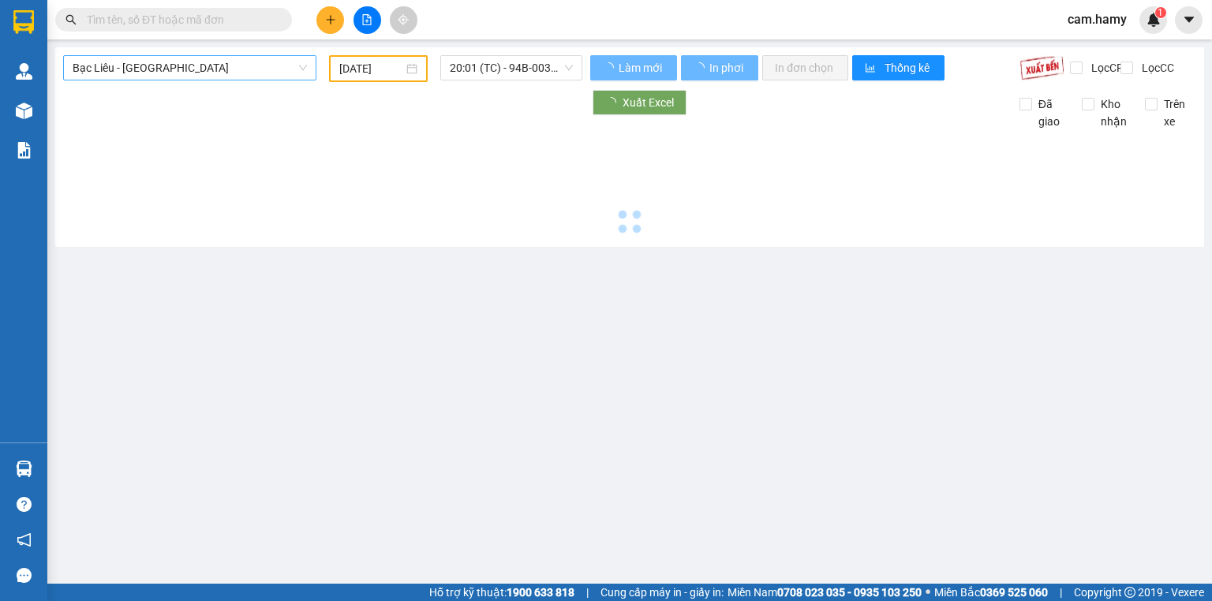
type input "[DATE]"
click at [206, 57] on span "Bạc Liêu - [GEOGRAPHIC_DATA]" at bounding box center [190, 68] width 234 height 24
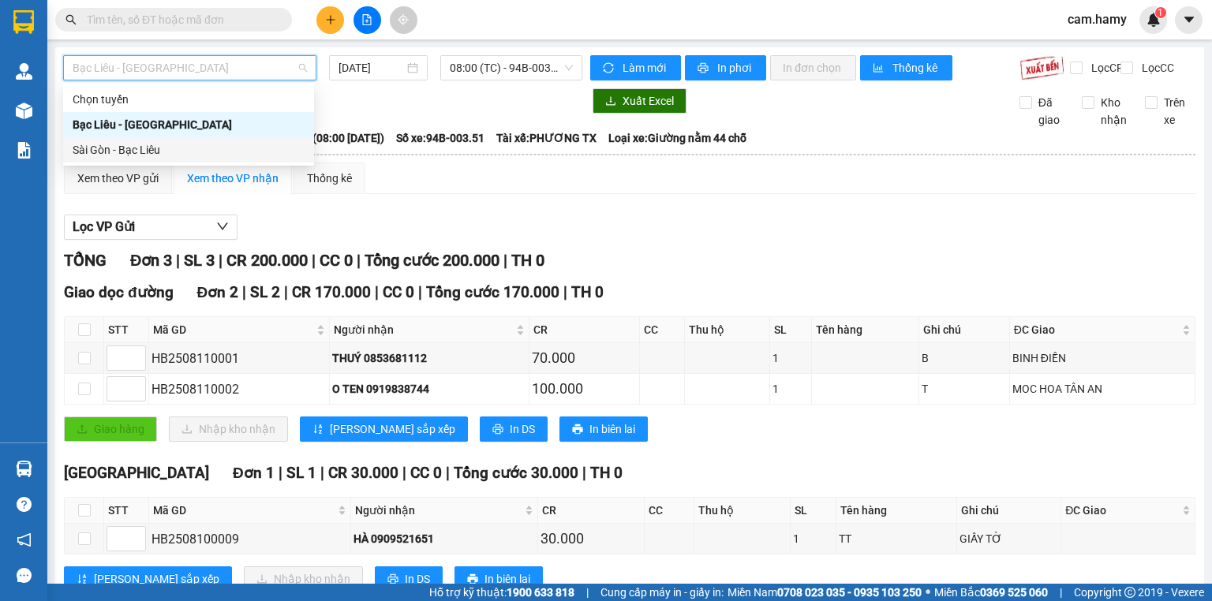
click at [161, 144] on div "Sài Gòn - Bạc Liêu" at bounding box center [189, 149] width 232 height 17
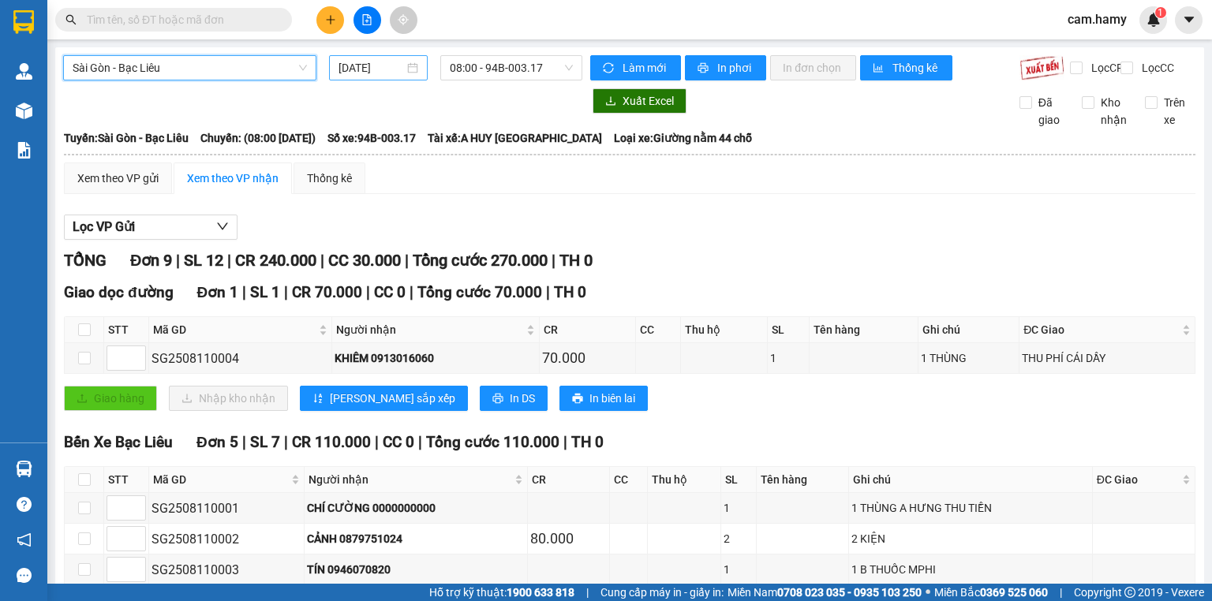
click at [367, 76] on input "[DATE]" at bounding box center [371, 67] width 65 height 17
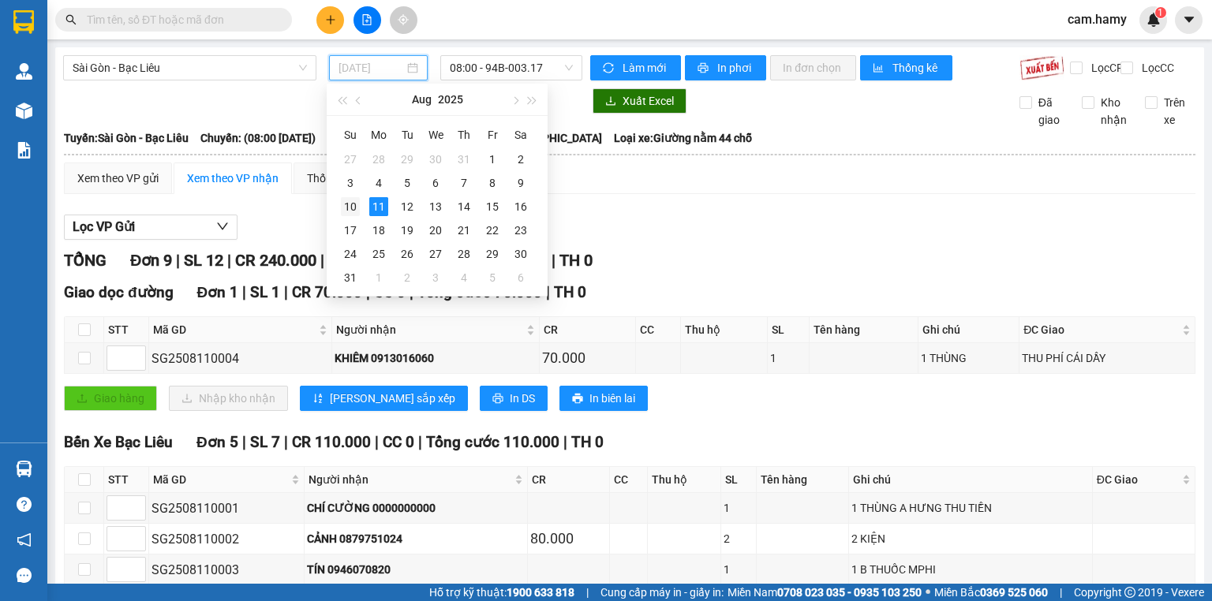
click at [352, 207] on div "10" at bounding box center [350, 206] width 19 height 19
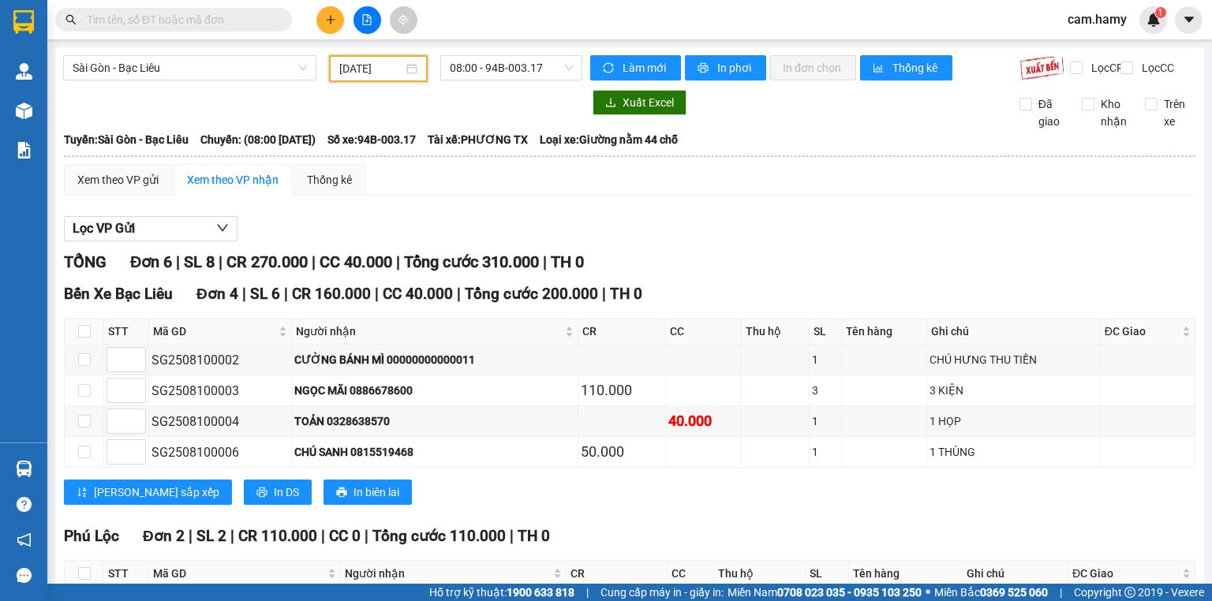
click at [363, 79] on div "[DATE]" at bounding box center [378, 68] width 98 height 27
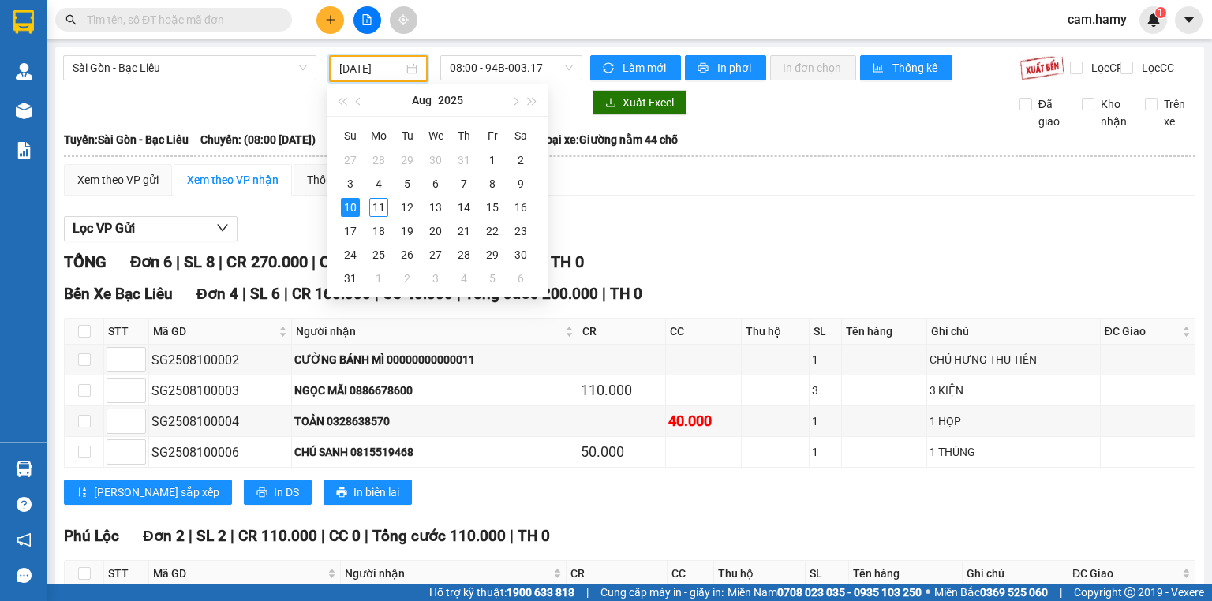
click at [366, 73] on input "[DATE]" at bounding box center [370, 68] width 63 height 17
click at [380, 203] on div "11" at bounding box center [378, 207] width 19 height 19
type input "[DATE]"
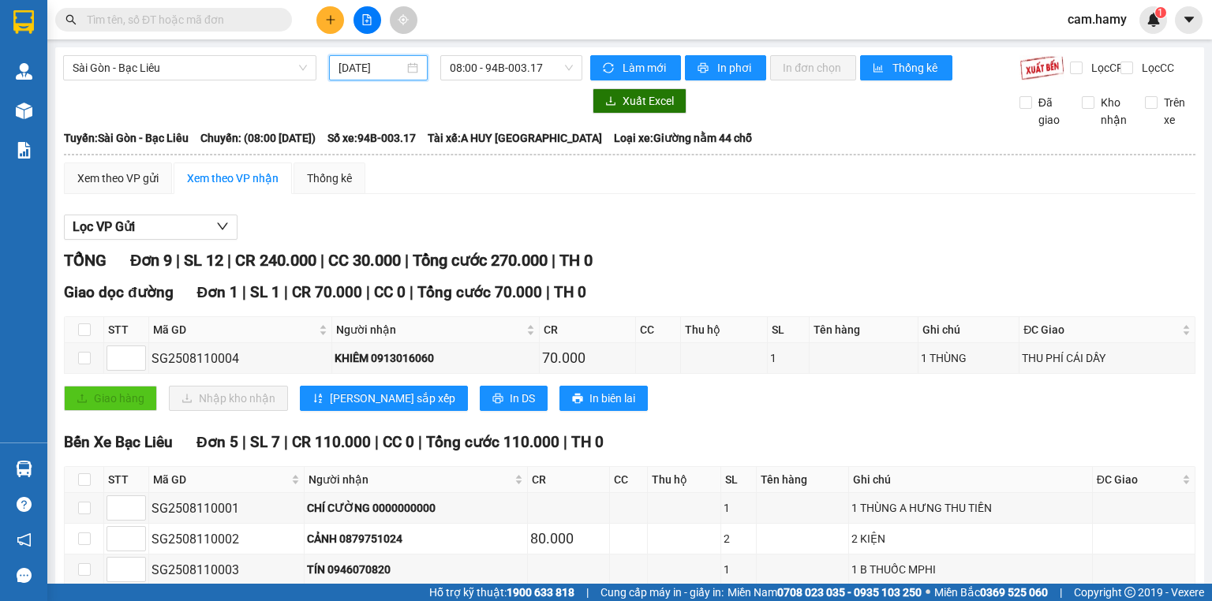
click at [771, 219] on div "Lọc VP Gửi TỔNG Đơn 9 | SL 12 | CR 240.000 | CC 30.000 | Tổng cước 270.000 | T…" at bounding box center [630, 561] width 1132 height 709
click at [331, 25] on button at bounding box center [331, 20] width 28 height 28
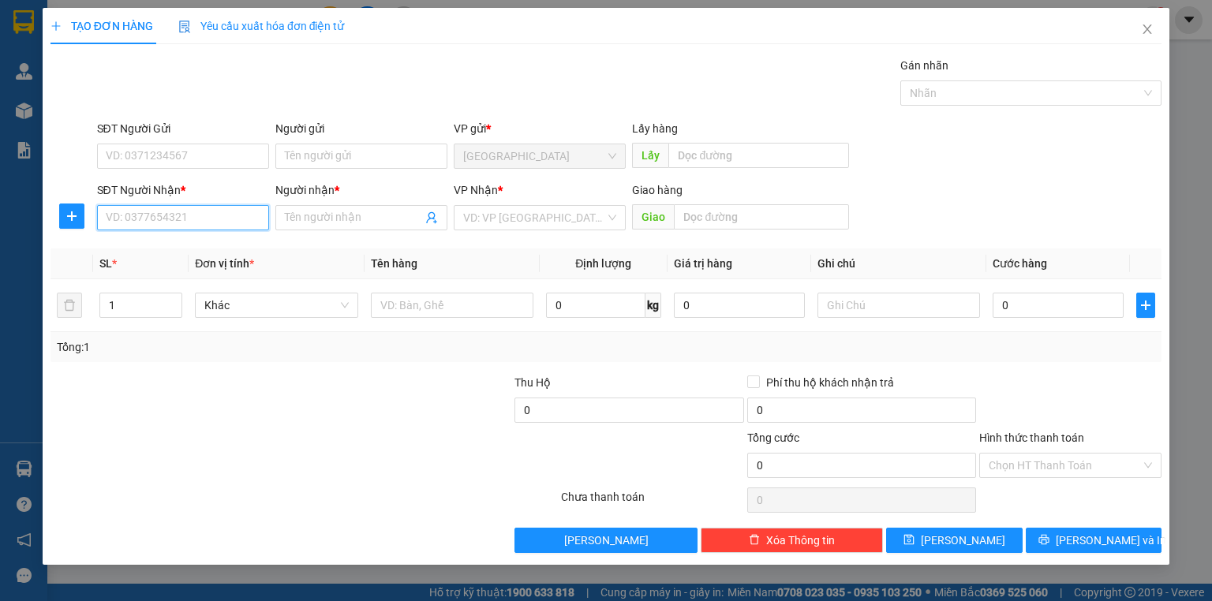
click at [204, 212] on input "SĐT Người Nhận *" at bounding box center [183, 217] width 172 height 25
type input "0932953526"
click at [215, 246] on div "0932953526 - [GEOGRAPHIC_DATA]" at bounding box center [196, 248] width 178 height 17
type input "THẠCH LOAN"
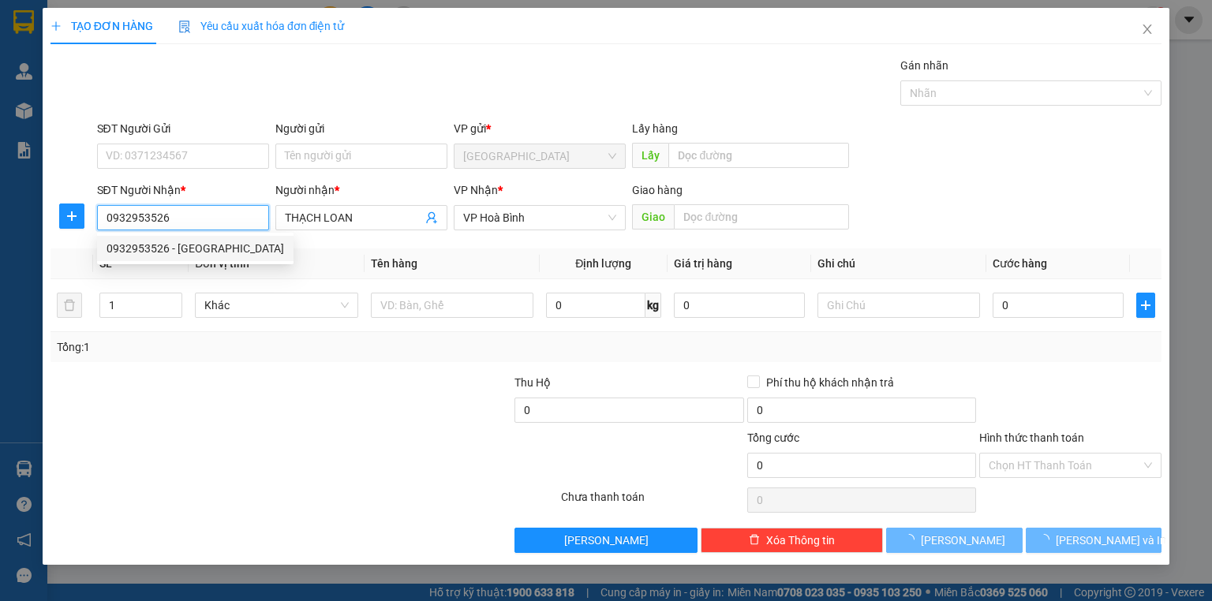
type input "200.000"
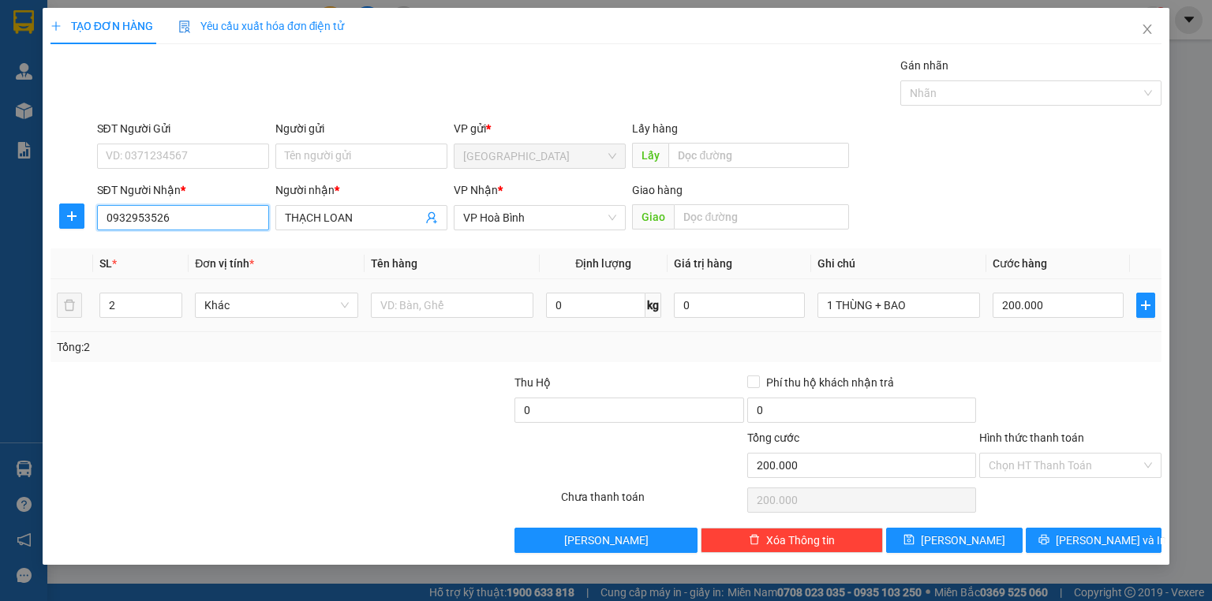
type input "0932953526"
click at [927, 291] on div "1 THÙNG + BAO" at bounding box center [899, 306] width 163 height 32
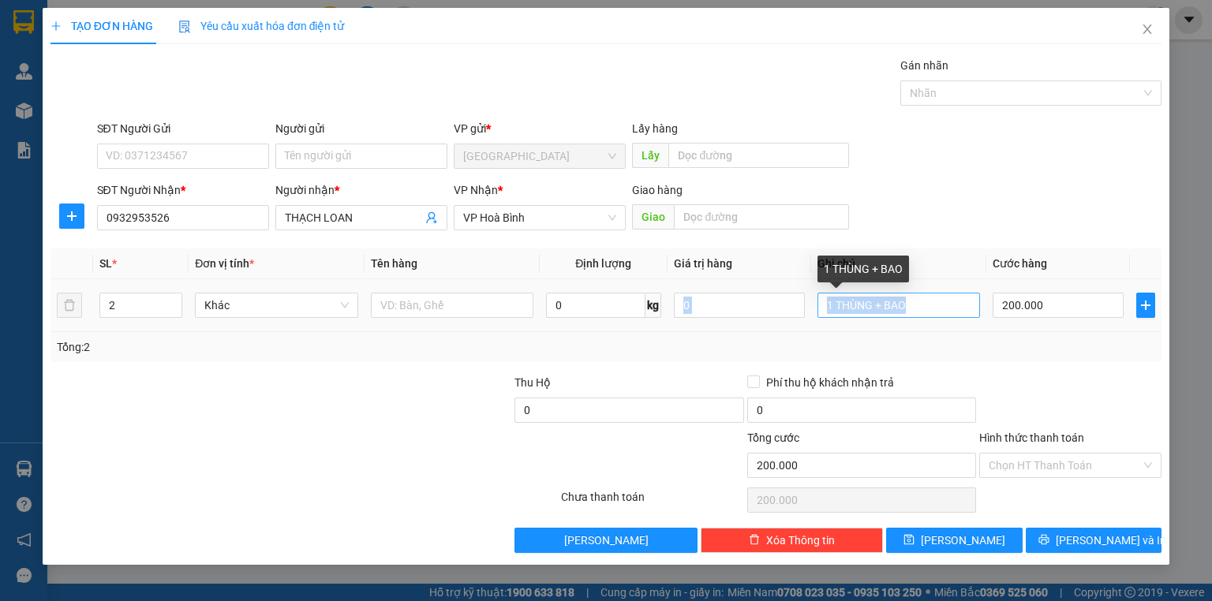
click at [952, 307] on input "1 THÙNG + BAO" at bounding box center [899, 305] width 163 height 25
type input "1 BAO"
type input "1"
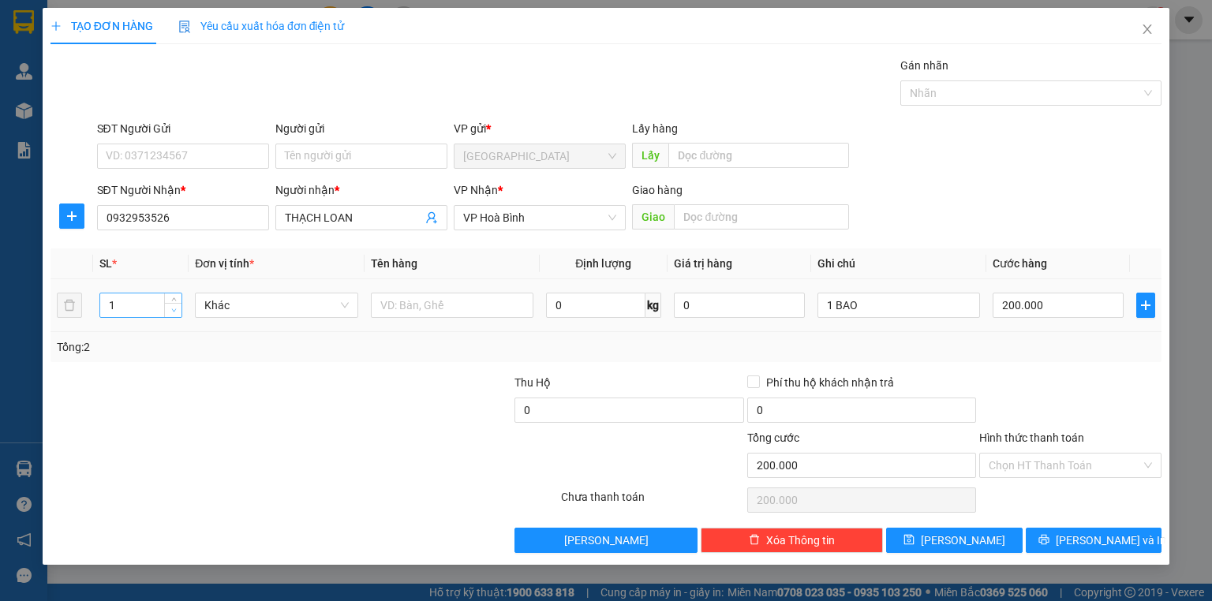
click at [174, 316] on span "Decrease Value" at bounding box center [172, 310] width 17 height 14
click at [1031, 297] on input "200.000" at bounding box center [1058, 305] width 131 height 25
type input "0"
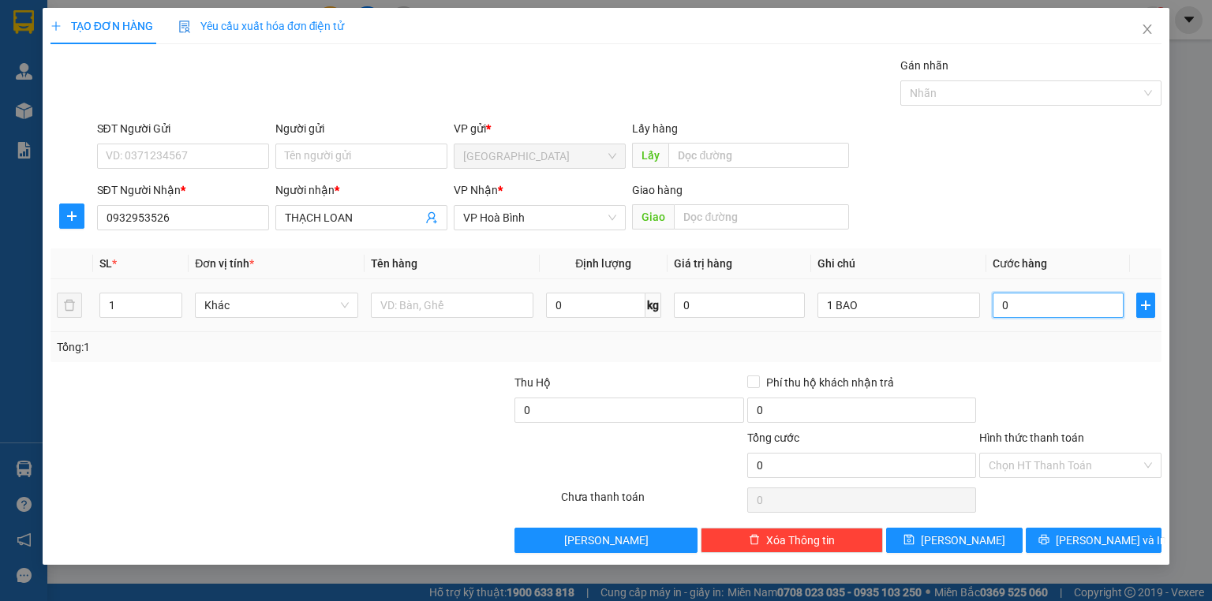
type input "8"
type input "08"
type input "80"
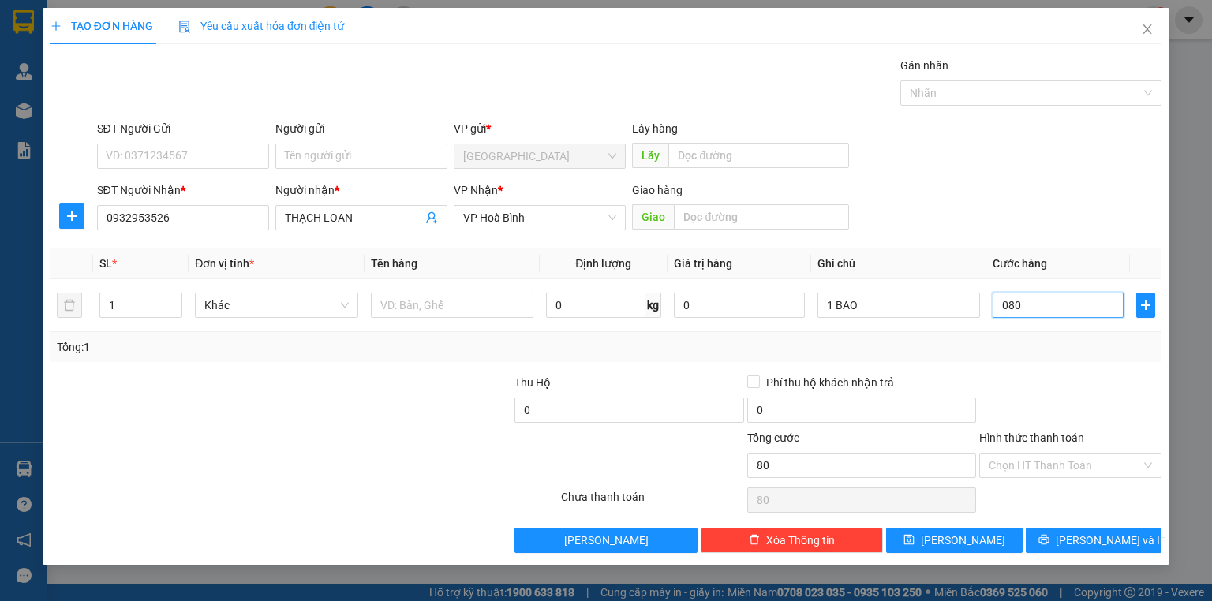
type input "080"
type input "80.000"
click at [1017, 343] on div "Tổng: 1" at bounding box center [606, 347] width 1099 height 17
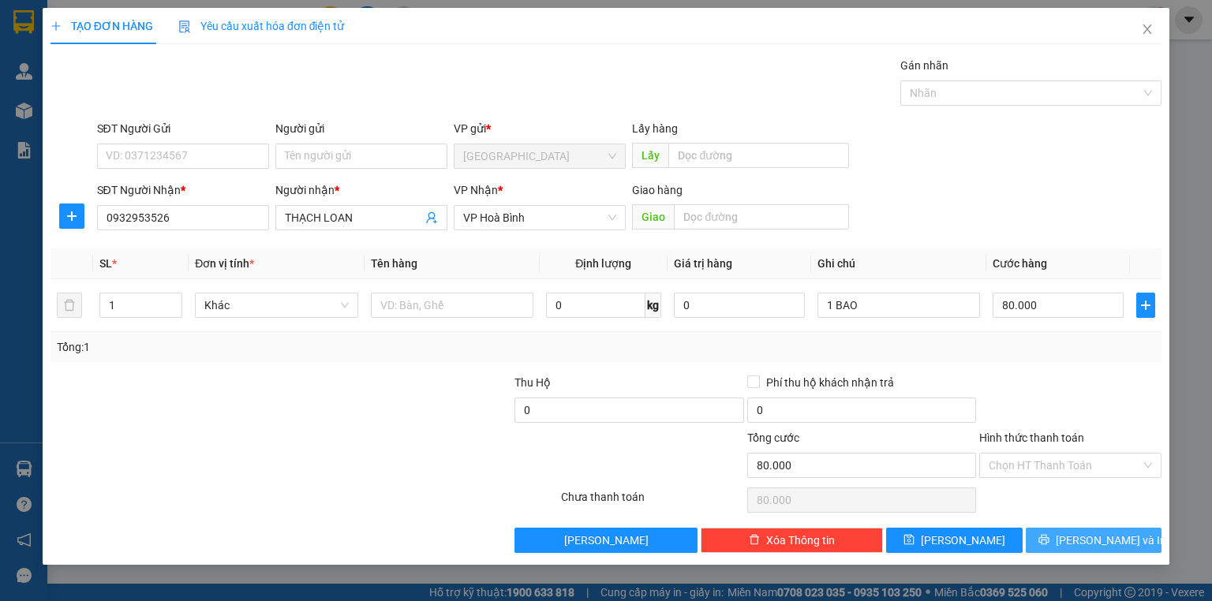
click at [1079, 537] on button "[PERSON_NAME] và In" at bounding box center [1094, 540] width 137 height 25
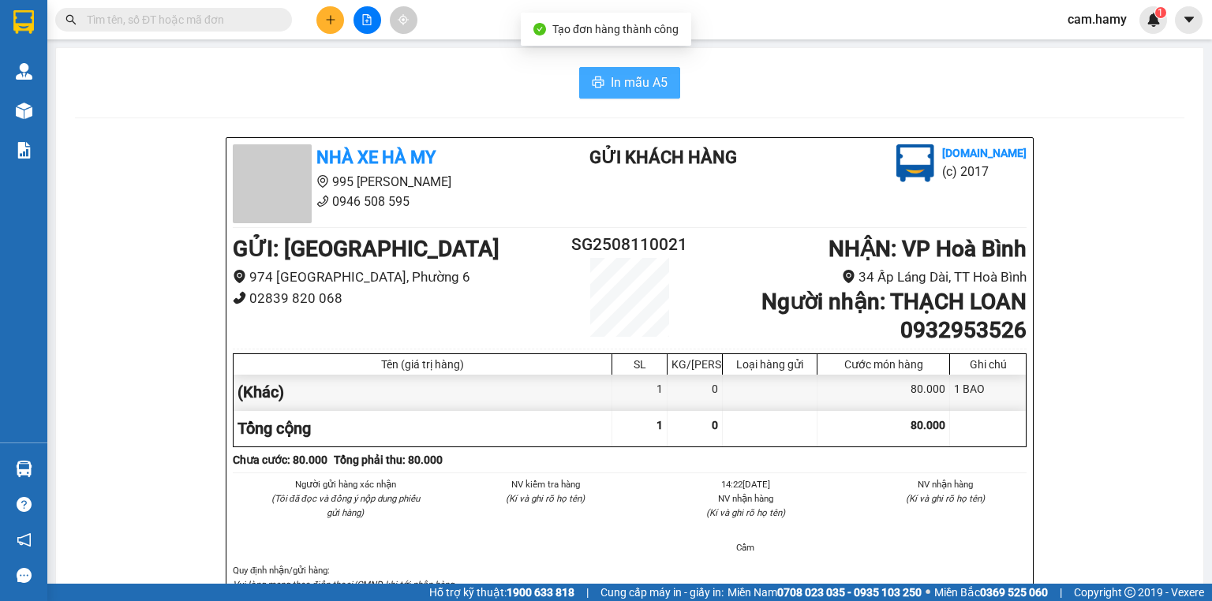
click at [615, 92] on span "In mẫu A5" at bounding box center [639, 83] width 57 height 20
click at [361, 22] on icon "file-add" at bounding box center [366, 19] width 11 height 11
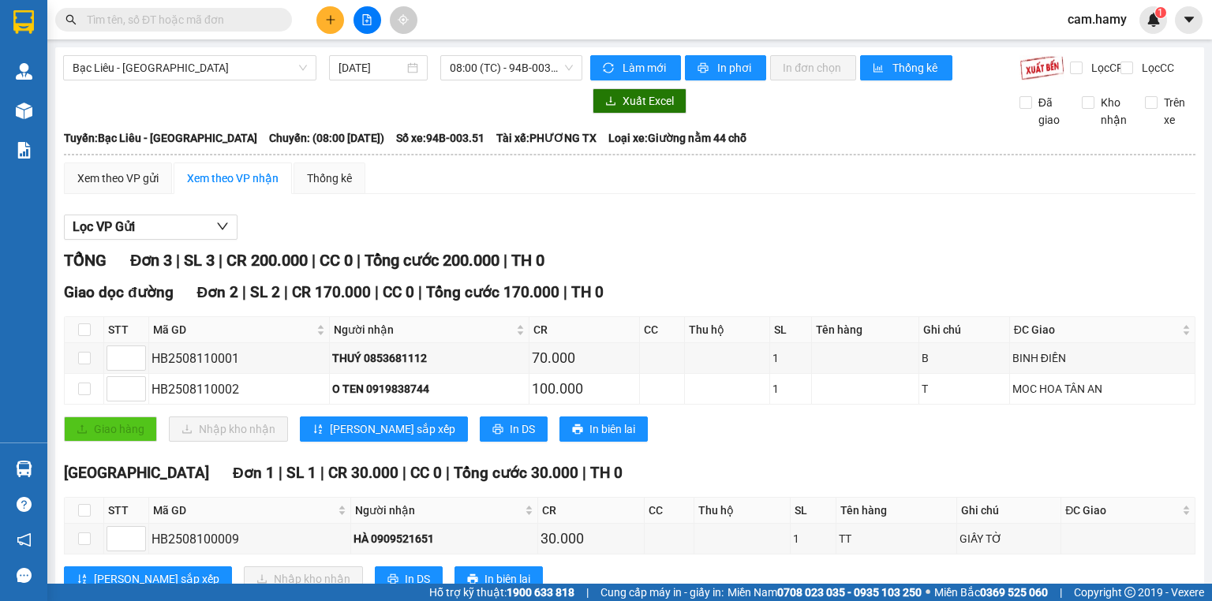
click at [434, 69] on div "08:00 (TC) - 94B-003.51" at bounding box center [511, 67] width 155 height 25
click at [383, 77] on div "[DATE]" at bounding box center [378, 67] width 98 height 25
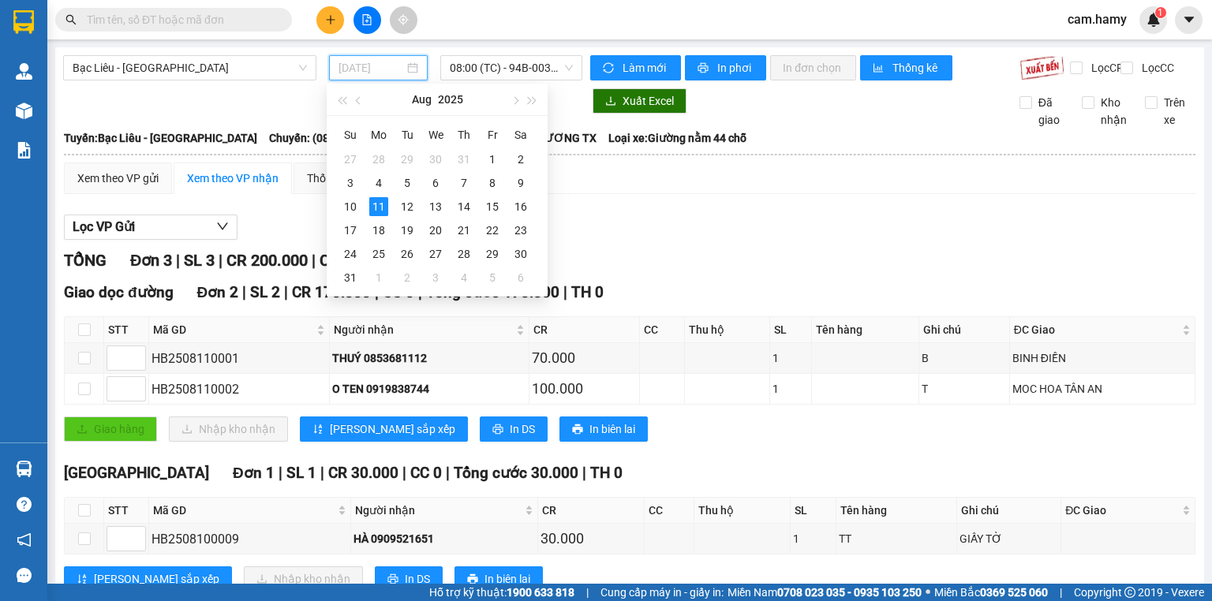
type input "[DATE]"
drag, startPoint x: 376, startPoint y: 208, endPoint x: 385, endPoint y: 193, distance: 18.4
click at [376, 208] on div "11" at bounding box center [378, 206] width 19 height 19
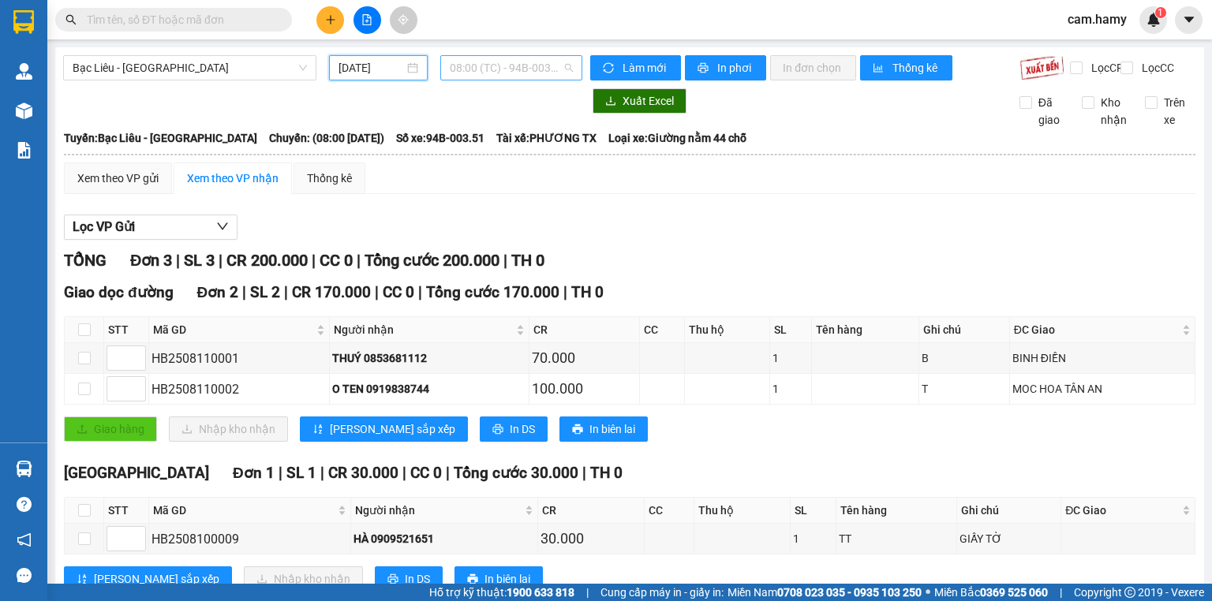
click at [508, 60] on span "08:00 (TC) - 94B-003.51" at bounding box center [512, 68] width 124 height 24
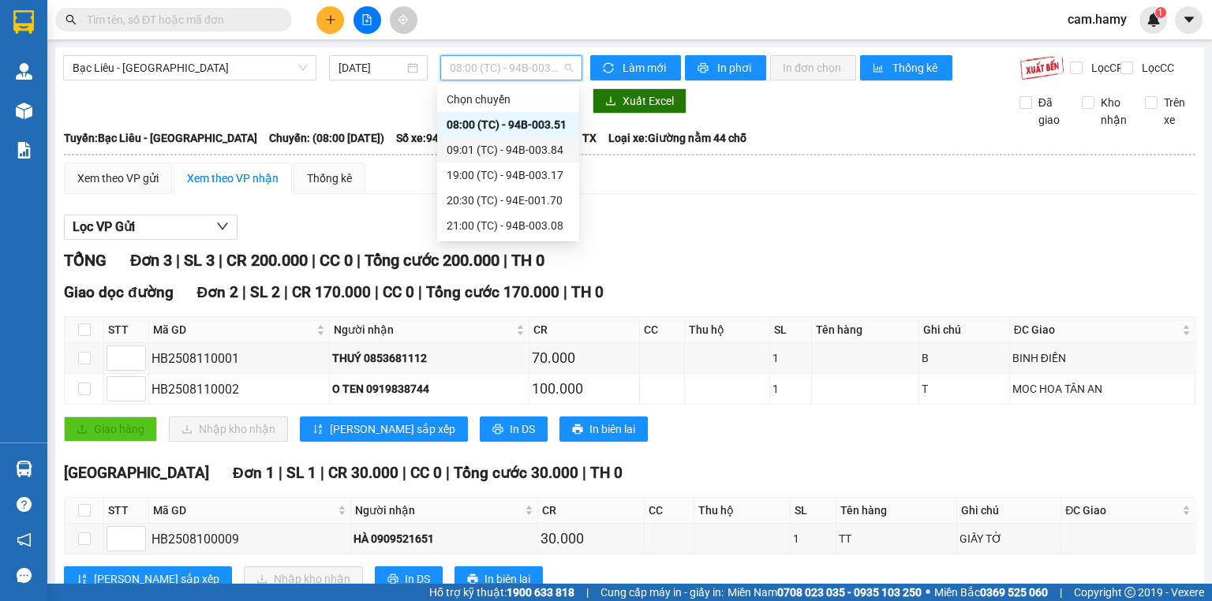
click at [518, 148] on div "09:01 (TC) - 94B-003.84" at bounding box center [508, 149] width 123 height 17
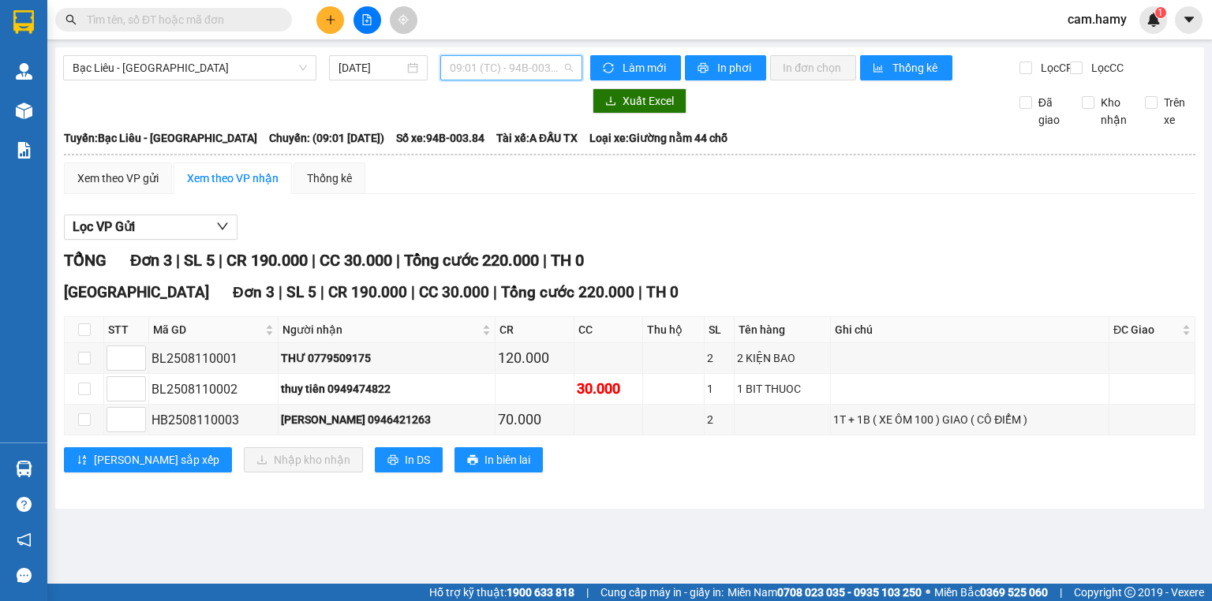
click at [515, 66] on span "09:01 (TC) - 94B-003.84" at bounding box center [512, 68] width 124 height 24
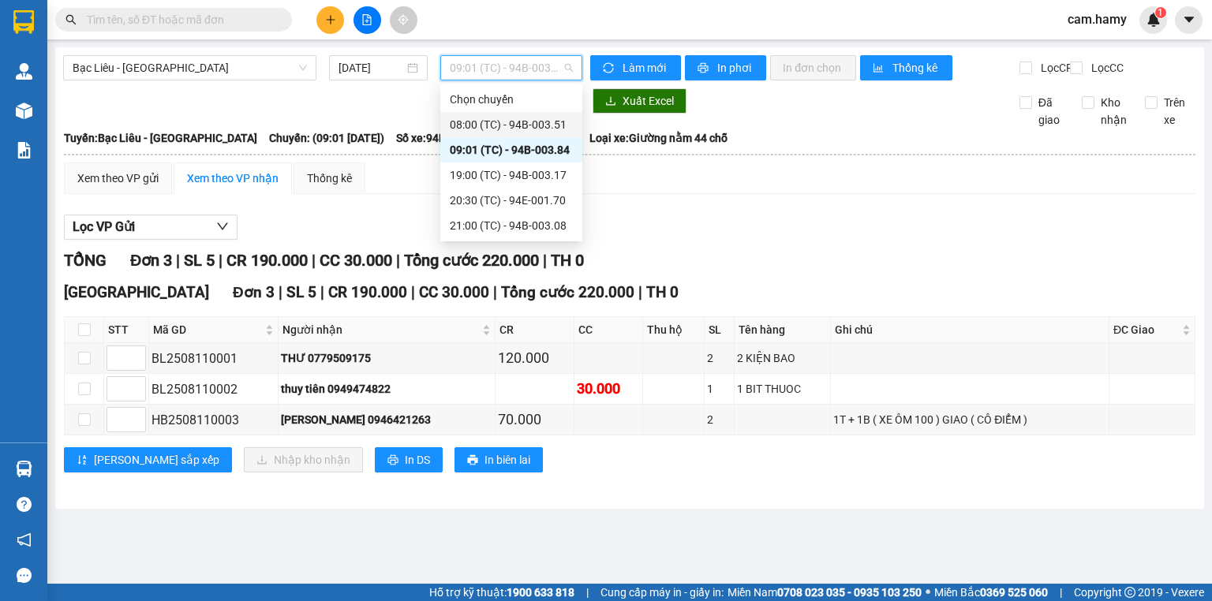
click at [521, 120] on div "08:00 (TC) - 94B-003.51" at bounding box center [511, 124] width 123 height 17
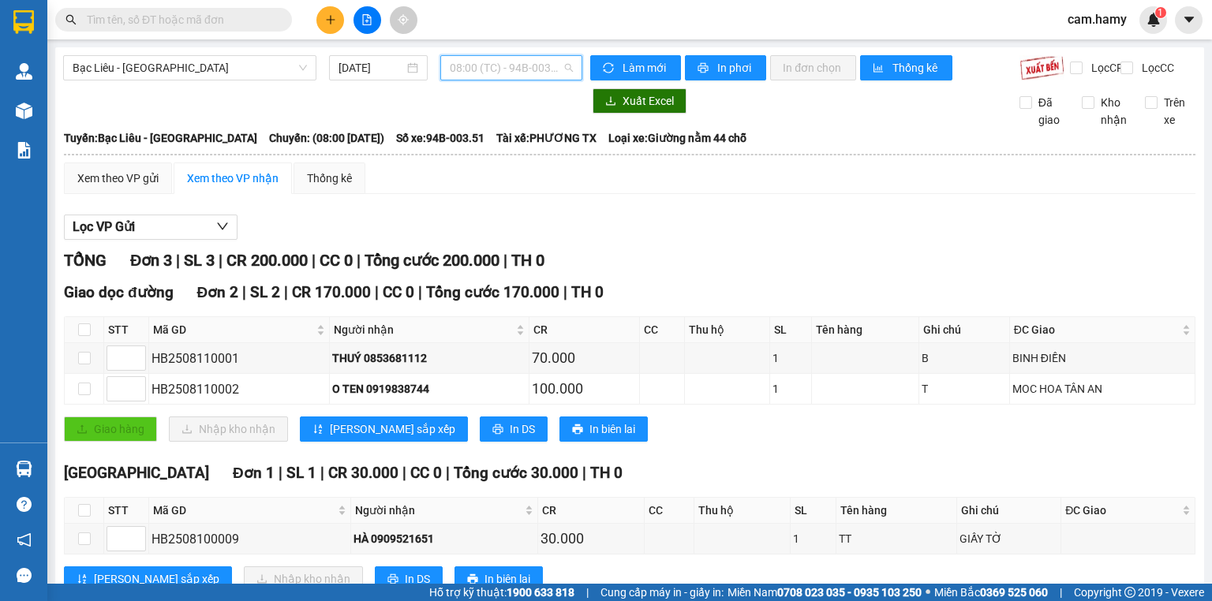
click at [519, 73] on span "08:00 (TC) - 94B-003.51" at bounding box center [512, 68] width 124 height 24
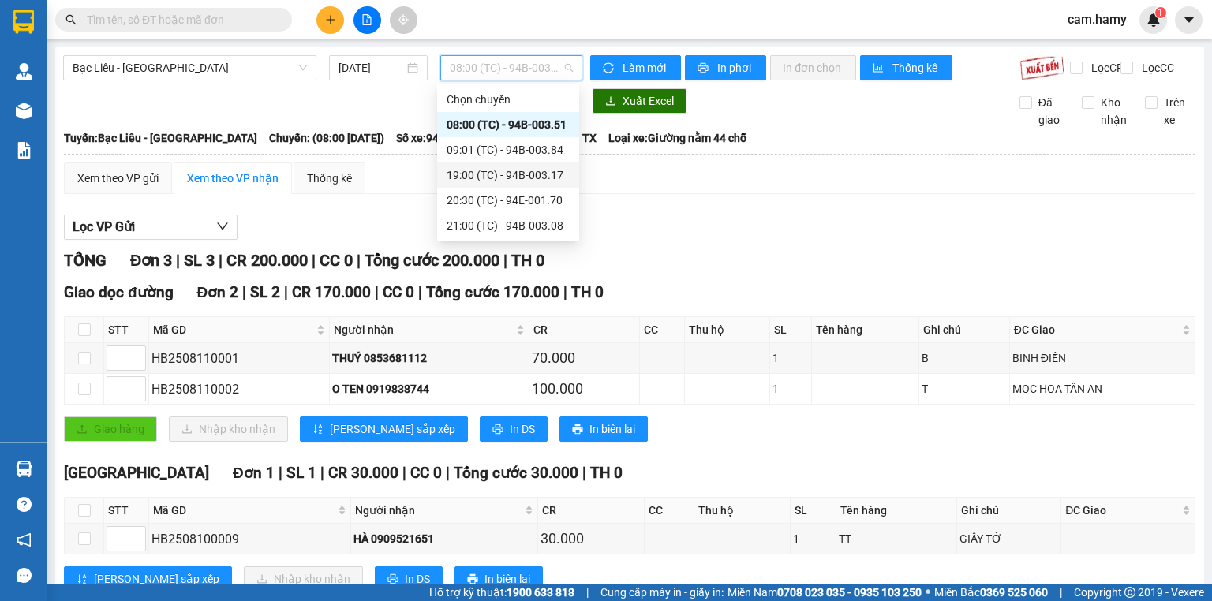
click at [492, 155] on div "09:01 (TC) - 94B-003.84" at bounding box center [508, 149] width 123 height 17
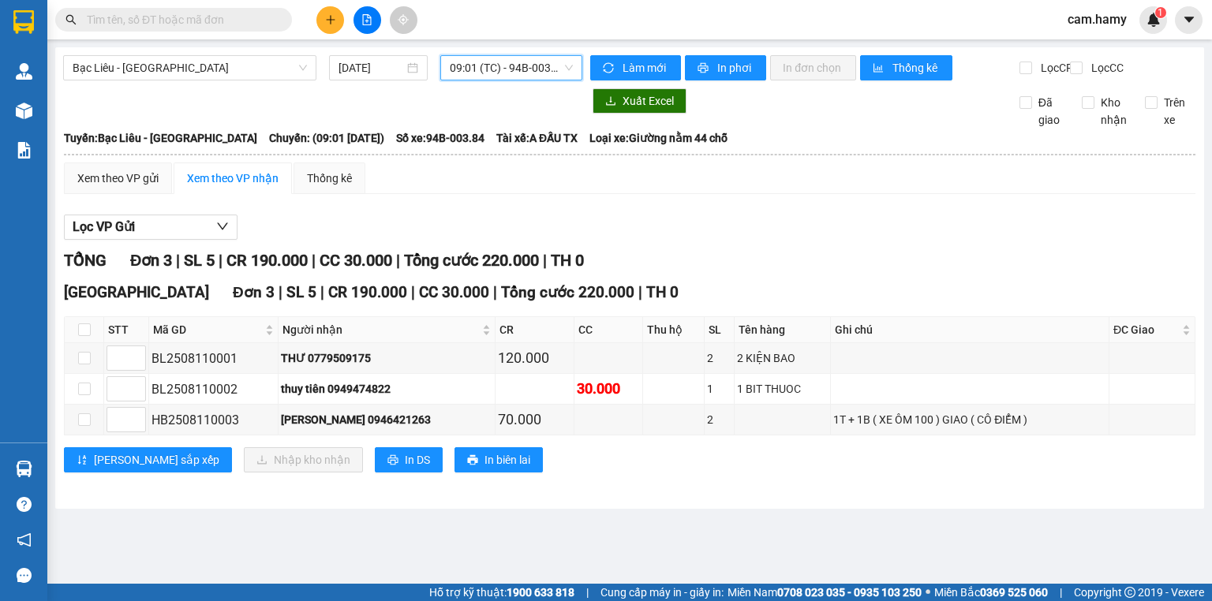
click at [523, 74] on span "09:01 (TC) - 94B-003.84" at bounding box center [512, 68] width 124 height 24
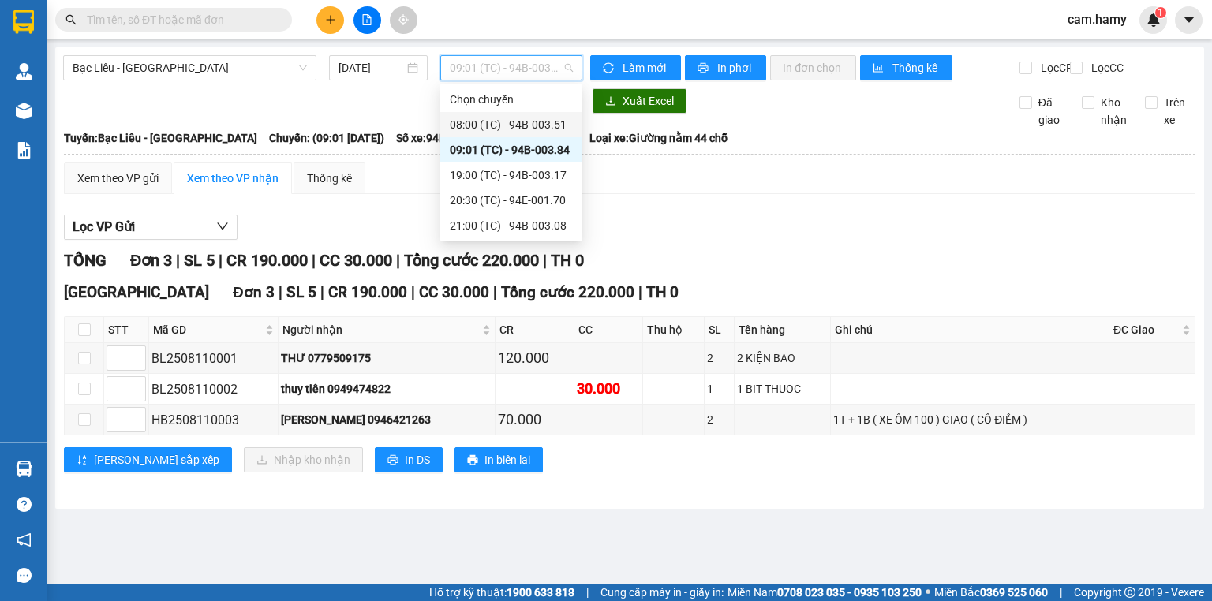
click at [521, 126] on div "08:00 (TC) - 94B-003.51" at bounding box center [511, 124] width 123 height 17
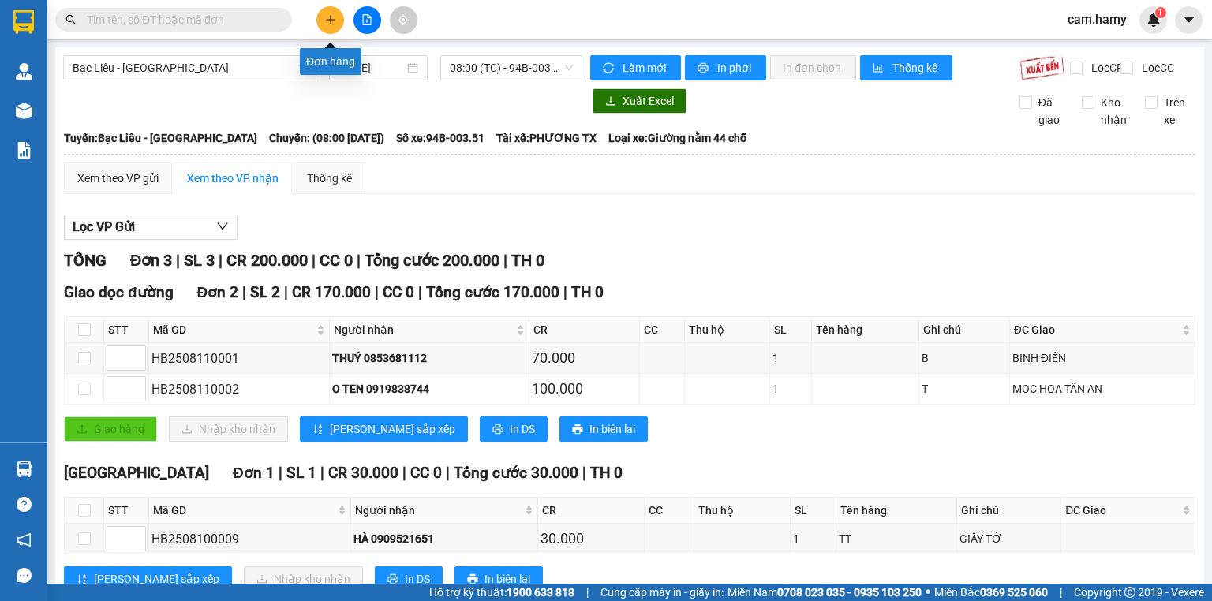
click at [339, 27] on button at bounding box center [331, 20] width 28 height 28
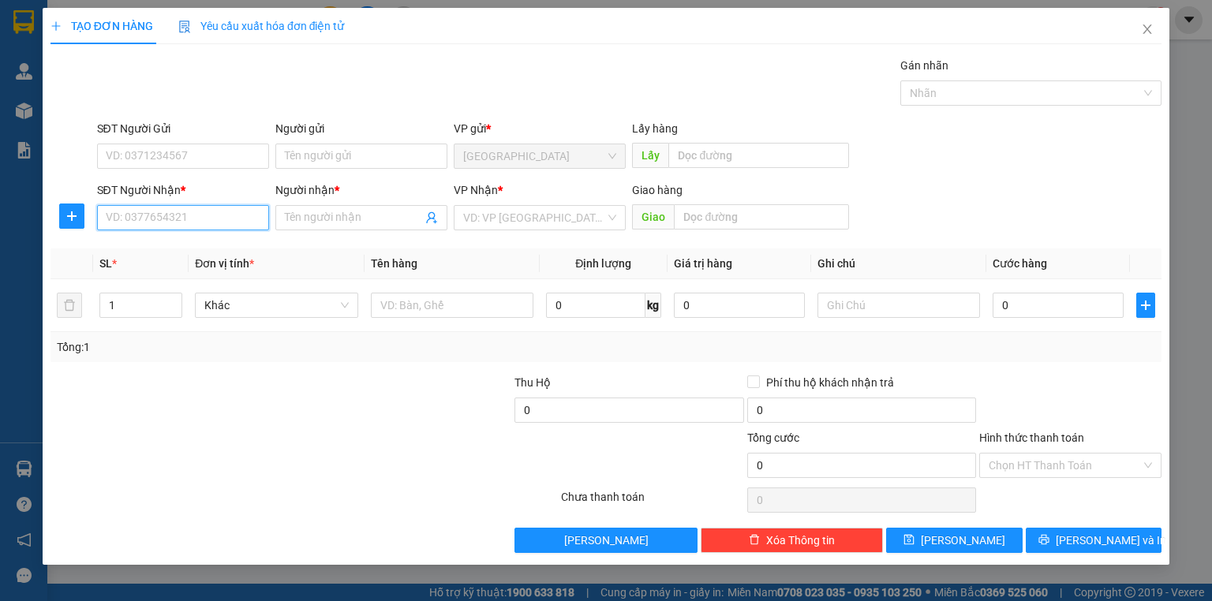
click at [171, 215] on input "SĐT Người Nhận *" at bounding box center [183, 217] width 172 height 25
type input "0966373447"
click at [508, 217] on input "search" at bounding box center [534, 218] width 142 height 24
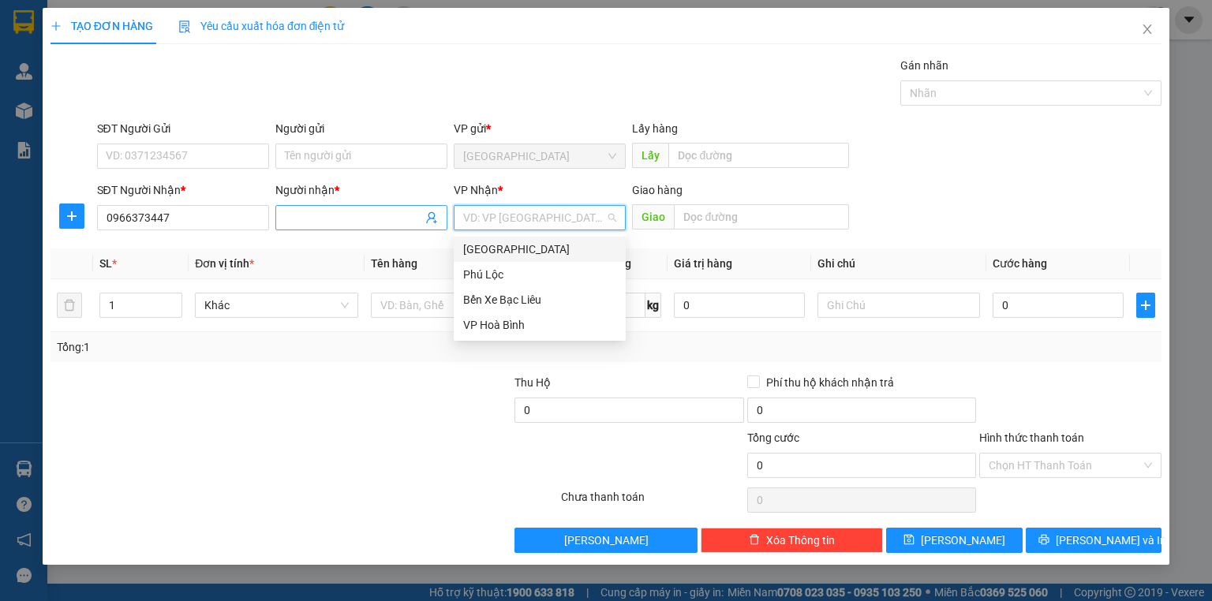
click at [377, 215] on input "Người nhận *" at bounding box center [353, 217] width 137 height 17
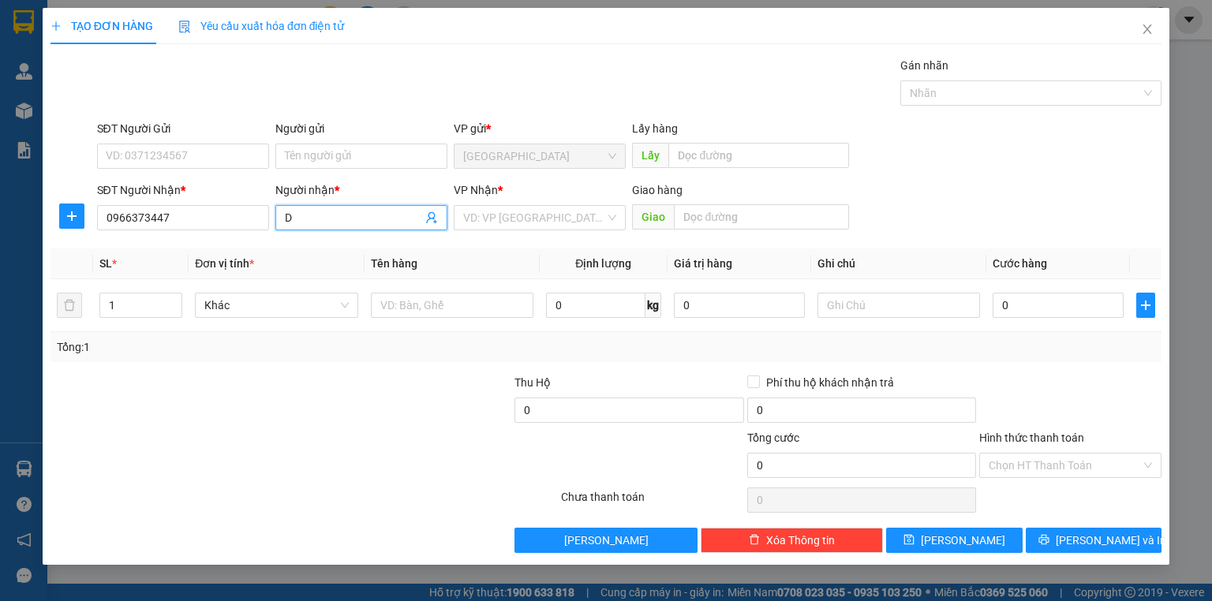
type input "D"
type input "ĐÔNG"
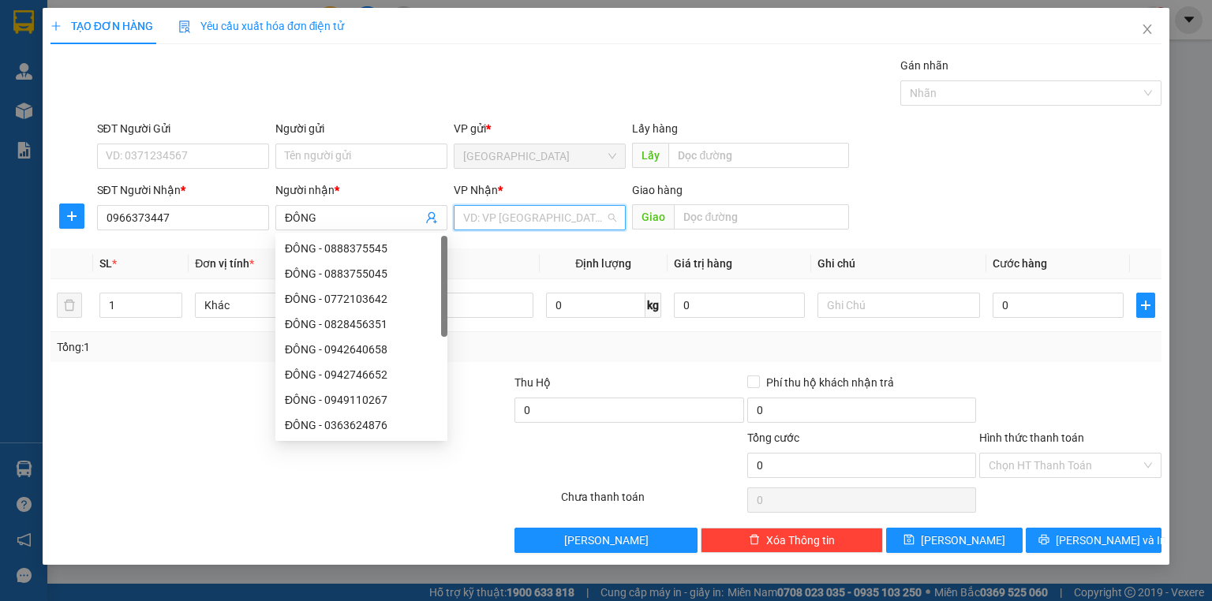
click at [520, 224] on input "search" at bounding box center [534, 218] width 142 height 24
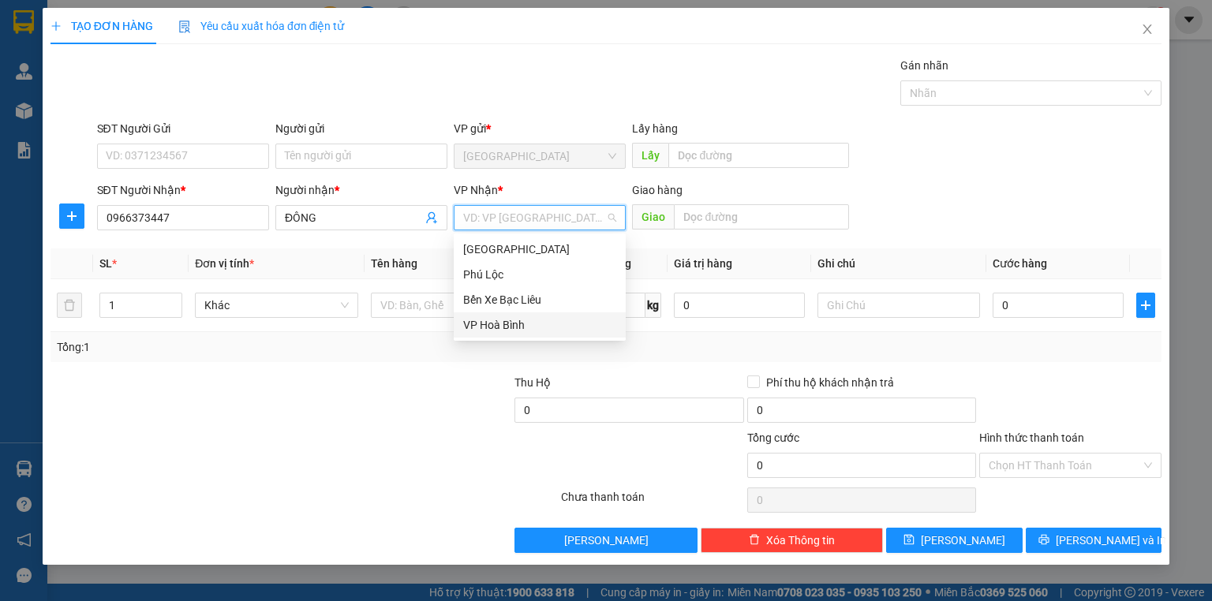
click at [472, 316] on div "VP Hoà Bình" at bounding box center [540, 325] width 172 height 25
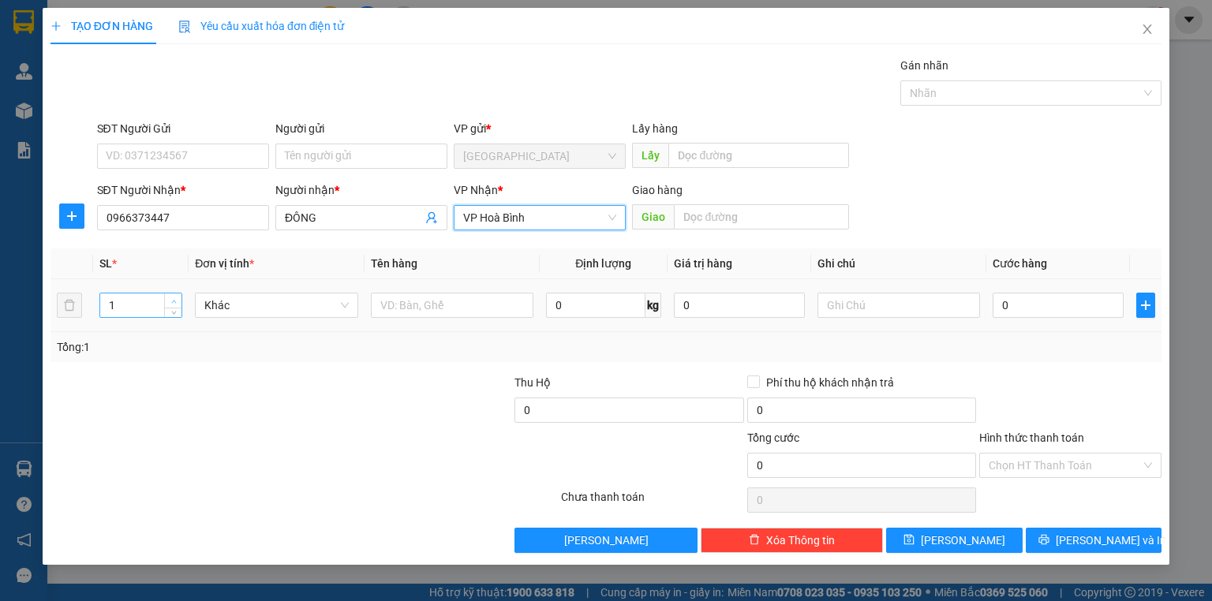
type input "2"
click at [173, 299] on icon "up" at bounding box center [174, 302] width 6 height 6
click at [897, 318] on div at bounding box center [899, 306] width 163 height 32
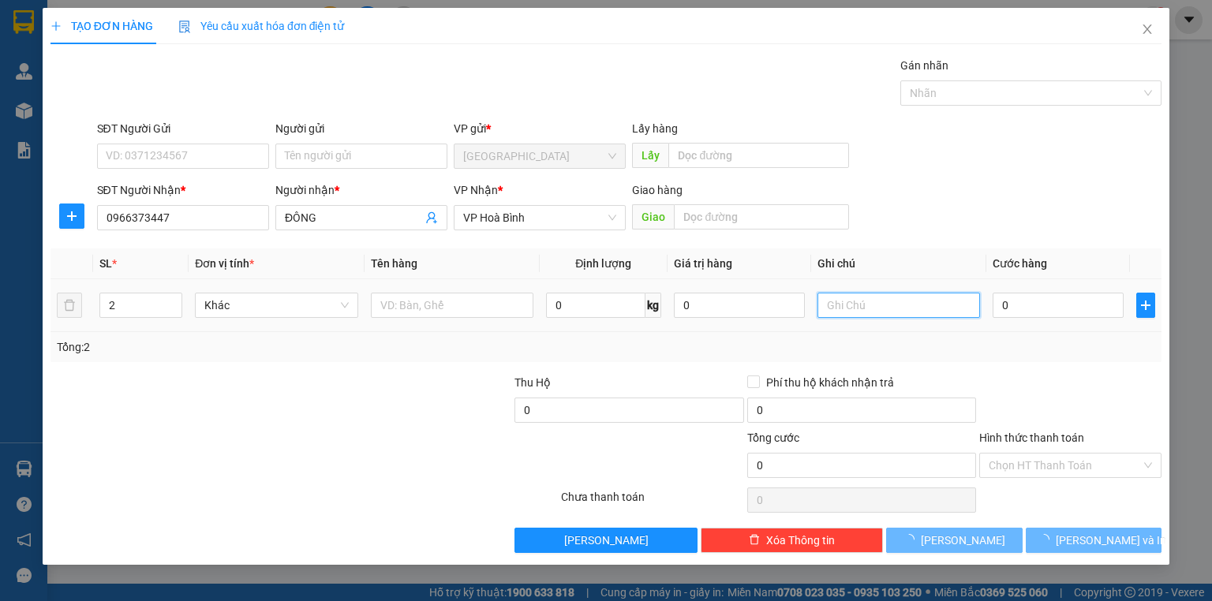
click at [906, 294] on input "text" at bounding box center [899, 305] width 163 height 25
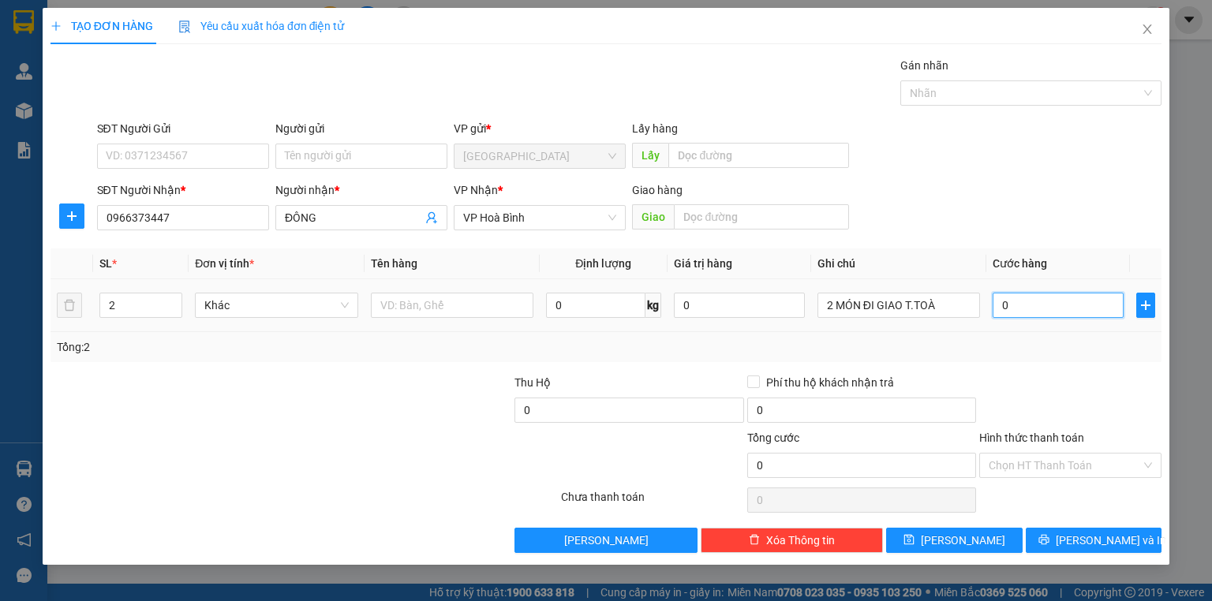
click at [1072, 309] on input "0" at bounding box center [1058, 305] width 131 height 25
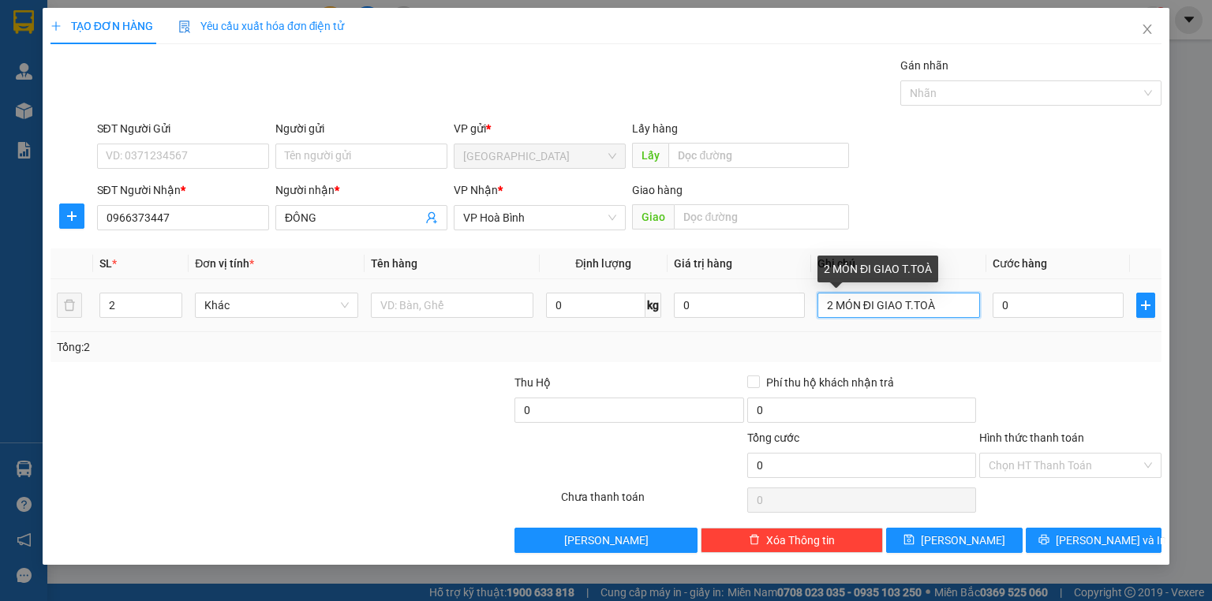
click at [960, 300] on input "2 MÓN ĐI GIAO T.TOÀ" at bounding box center [899, 305] width 163 height 25
type input "2 MÓN ĐI GIAO T.TOÀ TỰ TÍNH"
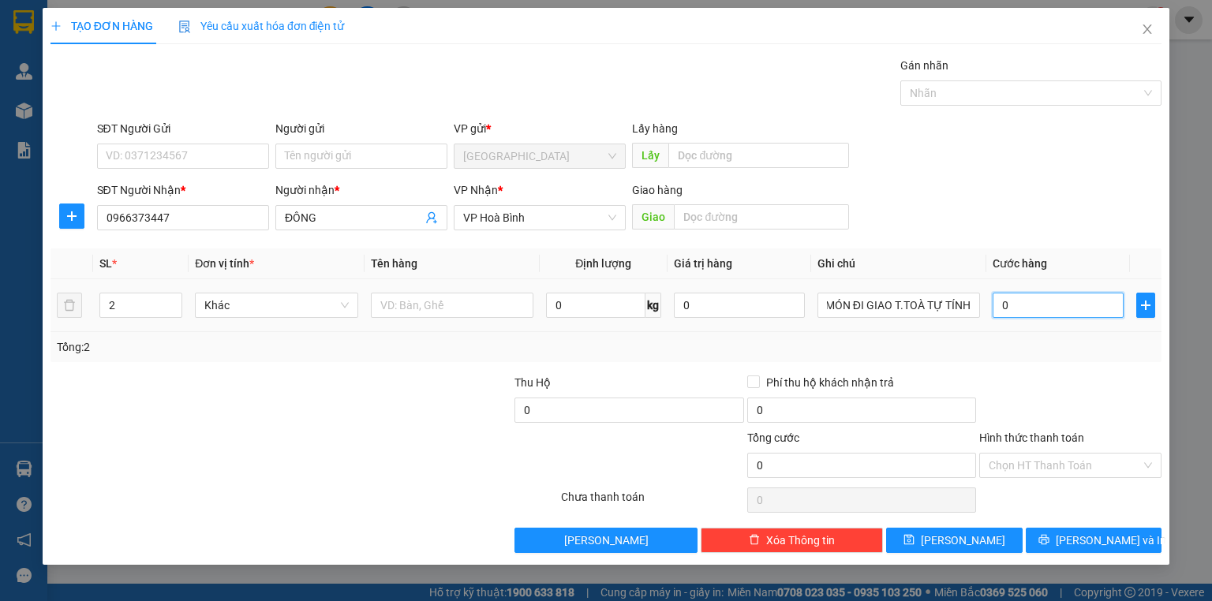
click at [1047, 303] on input "0" at bounding box center [1058, 305] width 131 height 25
type input "1"
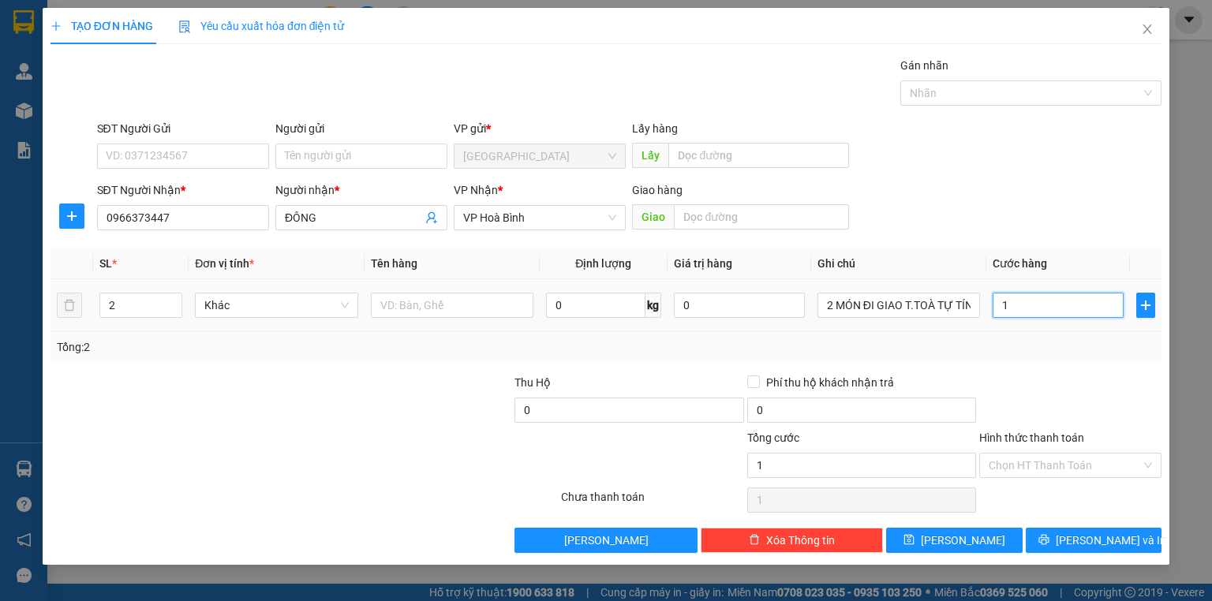
type input "10"
type input "100"
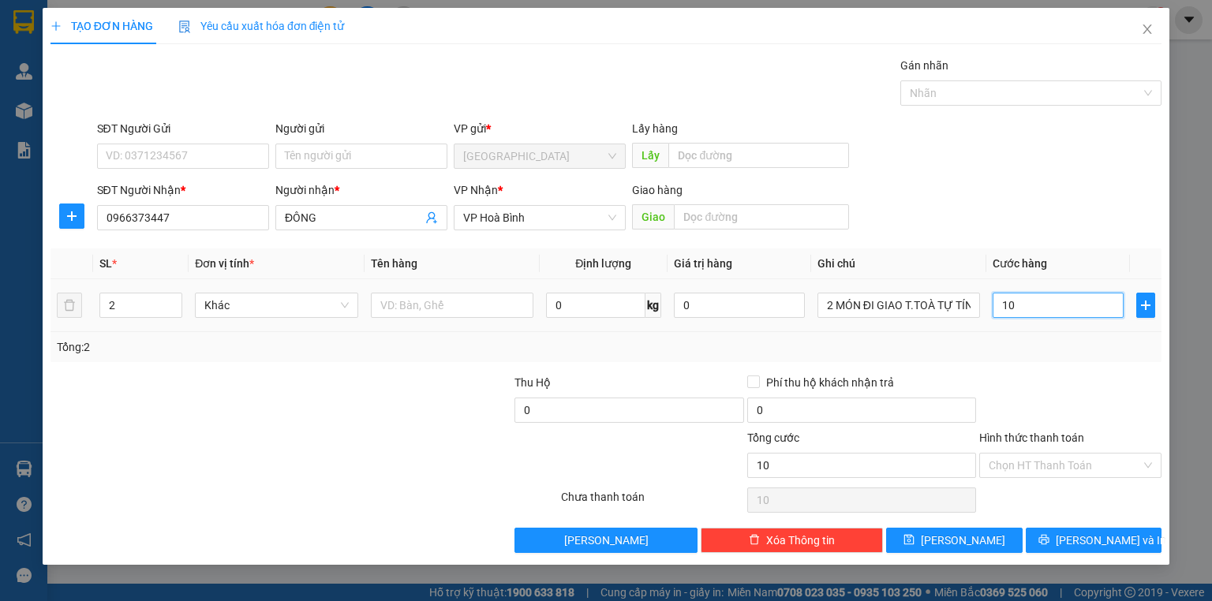
type input "100"
type input "100.000"
click at [1040, 362] on div "Transit Pickup Surcharge Ids Transit Deliver Surcharge Ids Transit Deliver Surc…" at bounding box center [606, 305] width 1111 height 496
click at [1073, 352] on div "Tổng: 2" at bounding box center [606, 347] width 1099 height 17
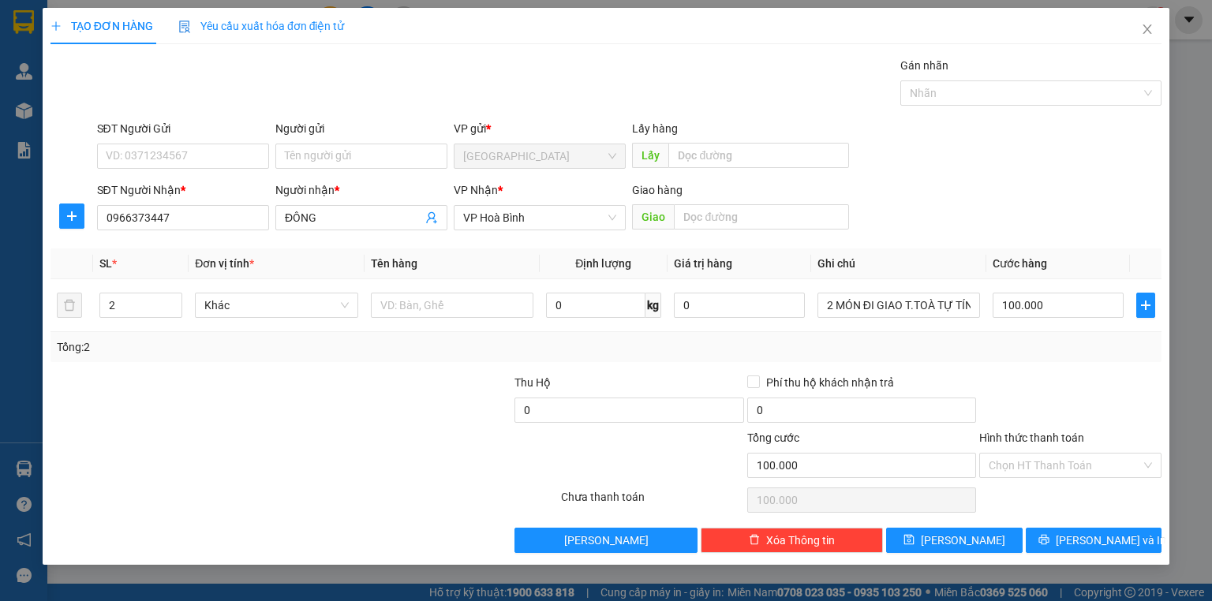
click at [1053, 371] on div "Transit Pickup Surcharge Ids Transit Deliver Surcharge Ids Transit Deliver Surc…" at bounding box center [606, 305] width 1111 height 496
click at [1068, 477] on div "Hình thức thanh toán Chọn HT Thanh Toán" at bounding box center [1071, 456] width 182 height 55
click at [1062, 470] on input "Hình thức thanh toán" at bounding box center [1065, 466] width 152 height 24
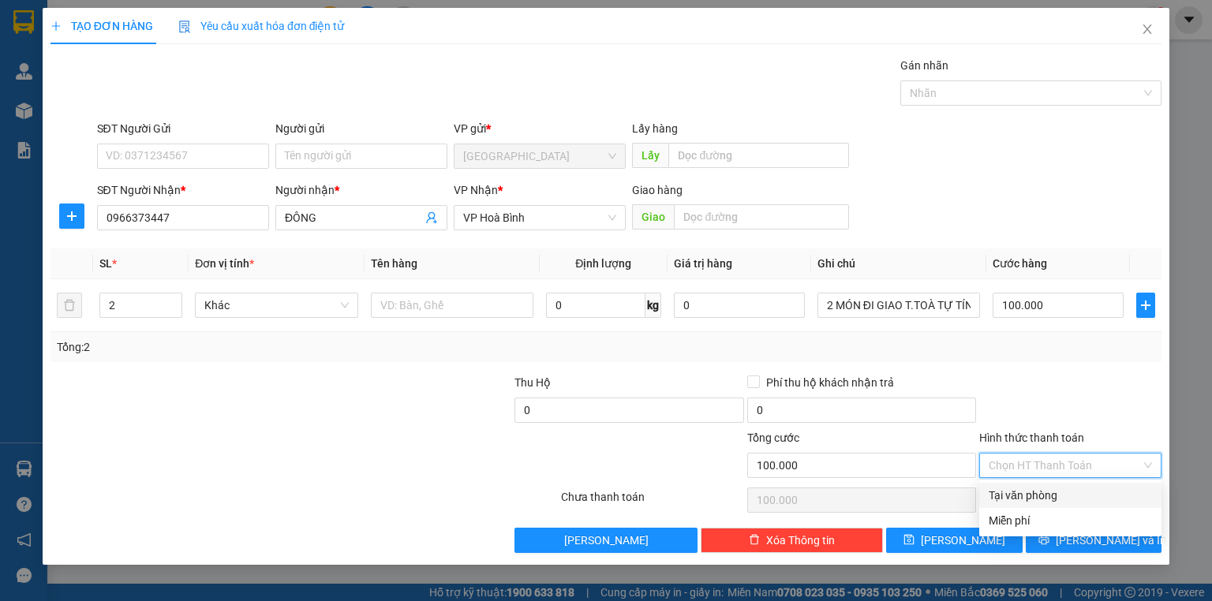
click at [1039, 493] on div "Tại văn phòng" at bounding box center [1070, 495] width 163 height 17
type input "0"
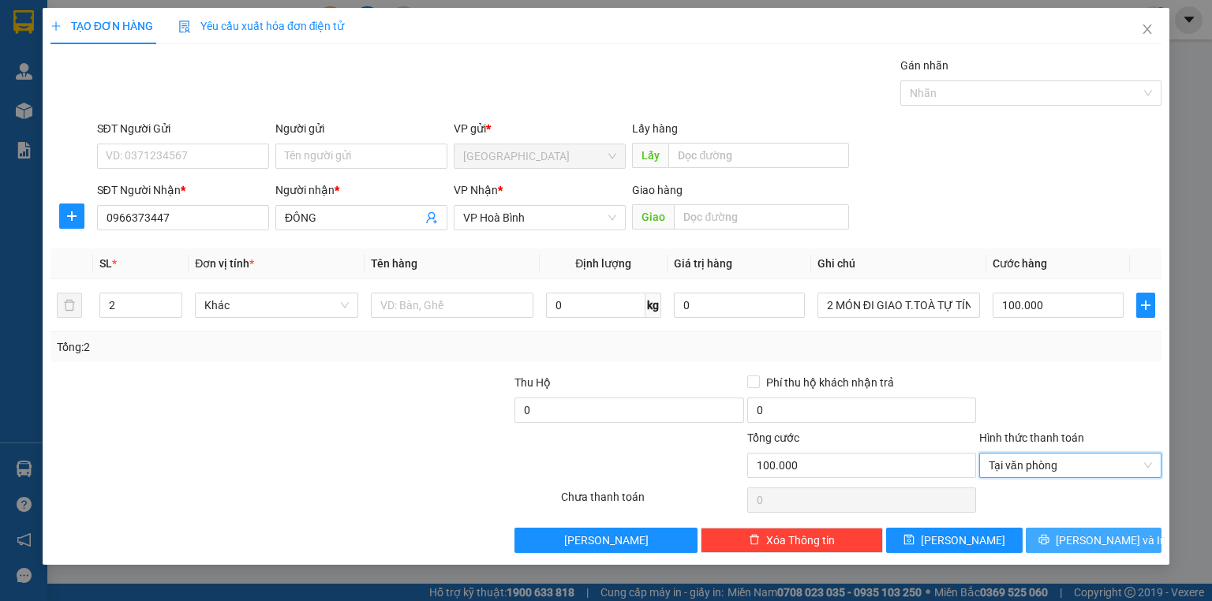
click at [1050, 545] on span "printer" at bounding box center [1044, 540] width 11 height 13
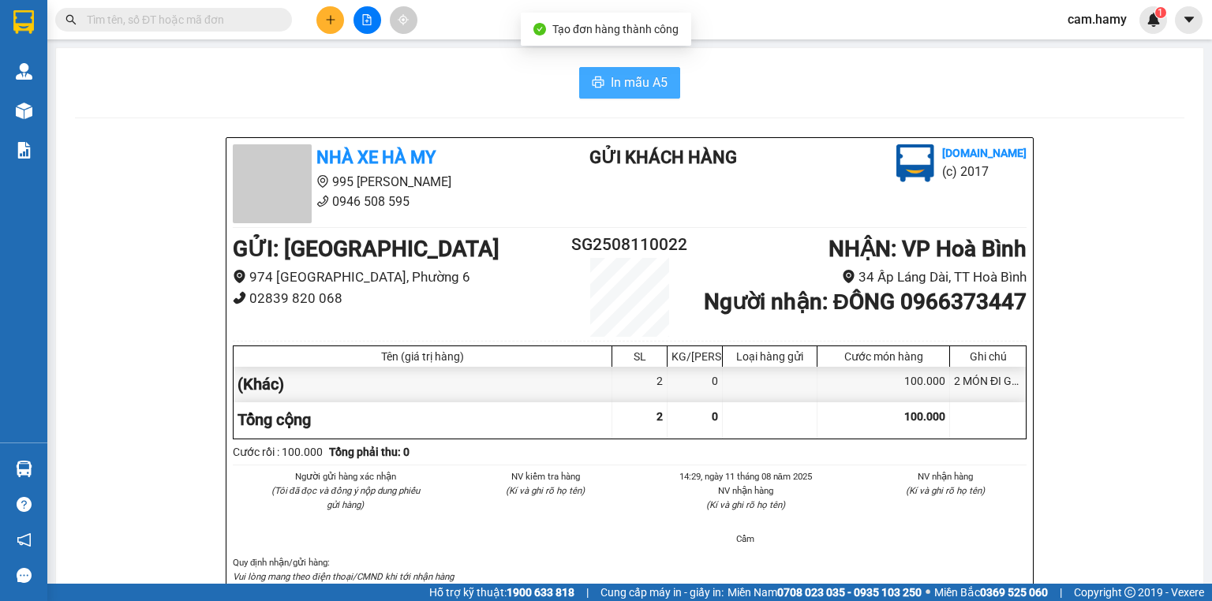
drag, startPoint x: 600, startPoint y: 63, endPoint x: 624, endPoint y: 88, distance: 34.6
click at [624, 88] on span "In mẫu A5" at bounding box center [639, 83] width 57 height 20
click at [321, 0] on div "Kết quả tìm kiếm ( 2 ) Bộ lọc Mã ĐH Trạng thái Món hàng Thu hộ Tổng cước Chưa c…" at bounding box center [606, 19] width 1212 height 39
click at [317, 10] on div at bounding box center [367, 20] width 118 height 28
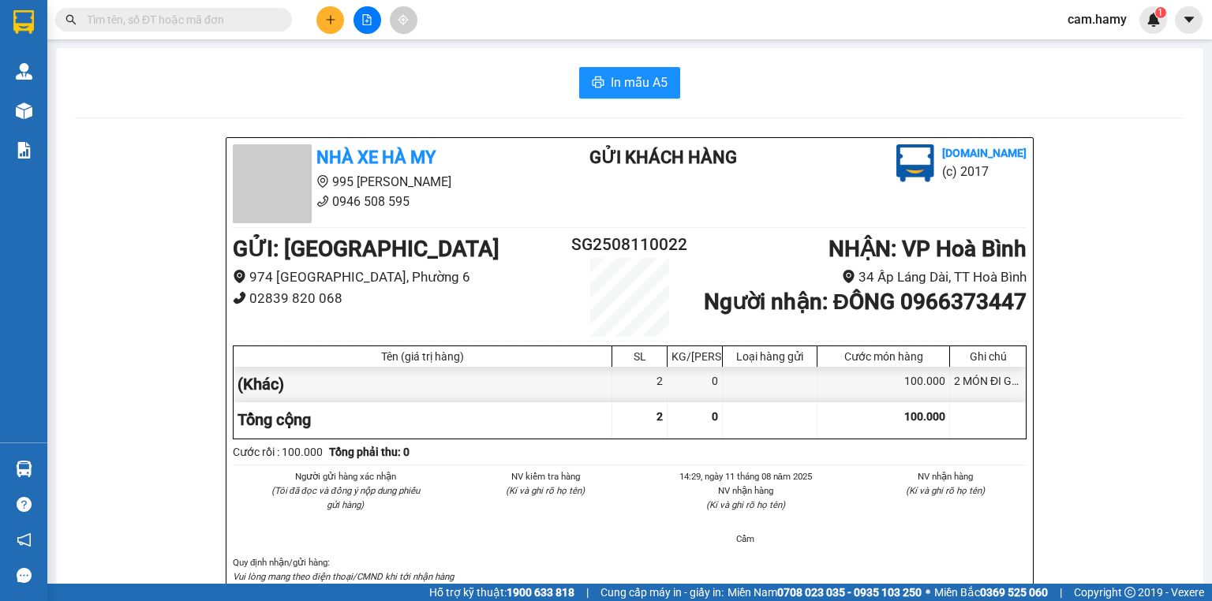
click at [327, 9] on button at bounding box center [331, 20] width 28 height 28
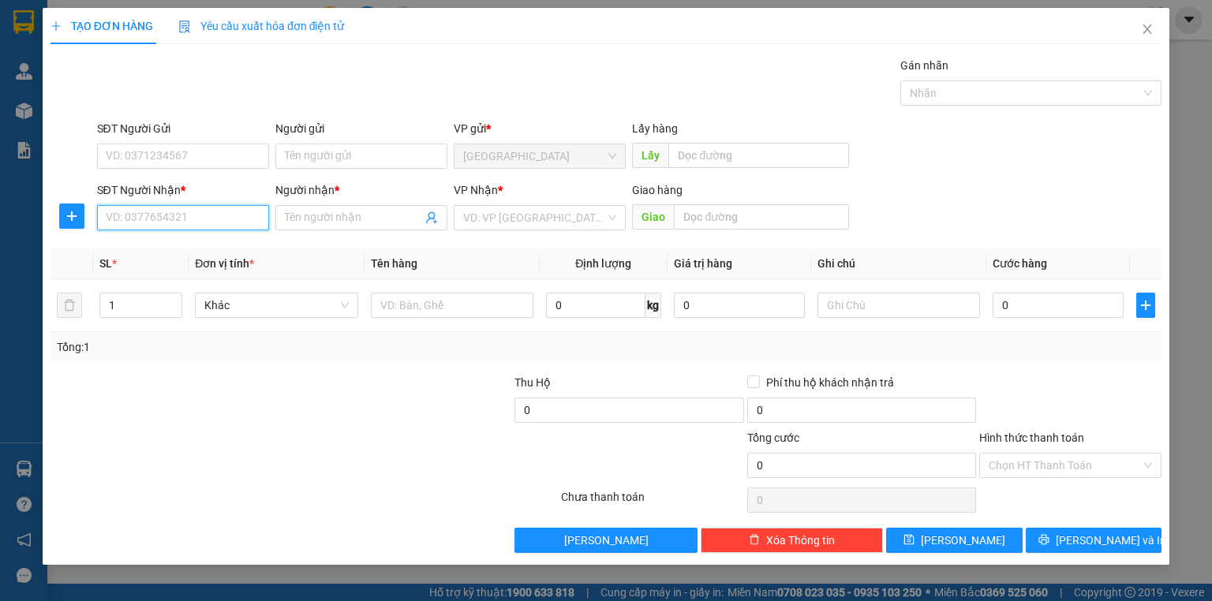
click at [193, 224] on input "SĐT Người Nhận *" at bounding box center [183, 217] width 172 height 25
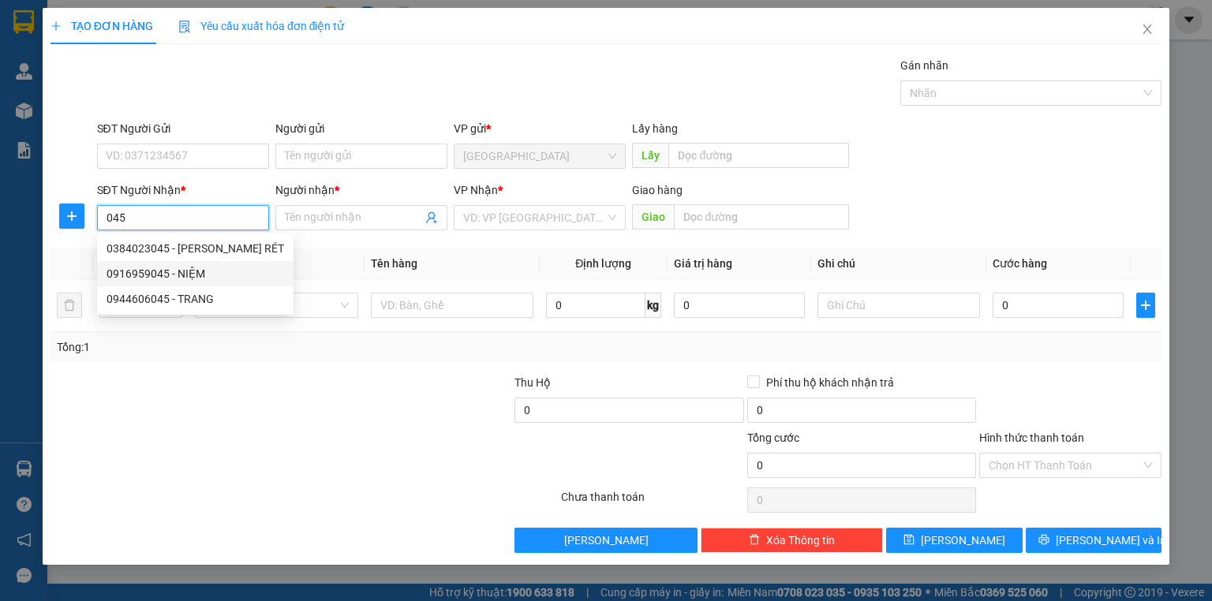
click at [201, 275] on div "0916959045 - NIỆM" at bounding box center [196, 273] width 178 height 17
type input "0916959045"
type input "NIỆM"
type input "250.000"
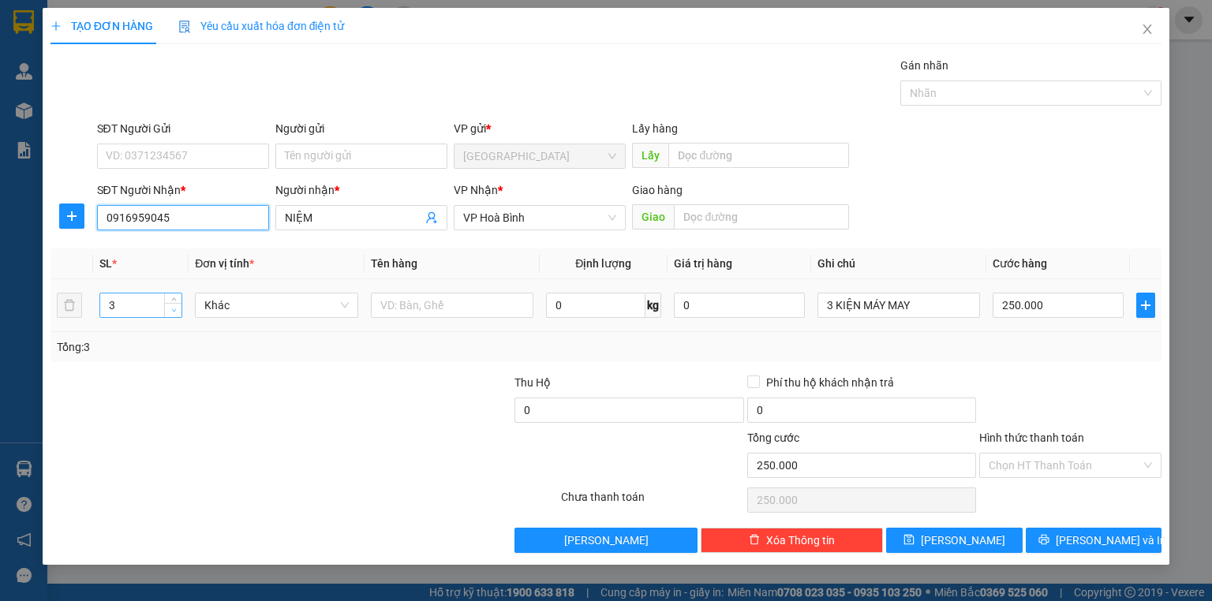
type input "0916959045"
type input "2"
click at [173, 309] on icon "down" at bounding box center [173, 310] width 5 height 3
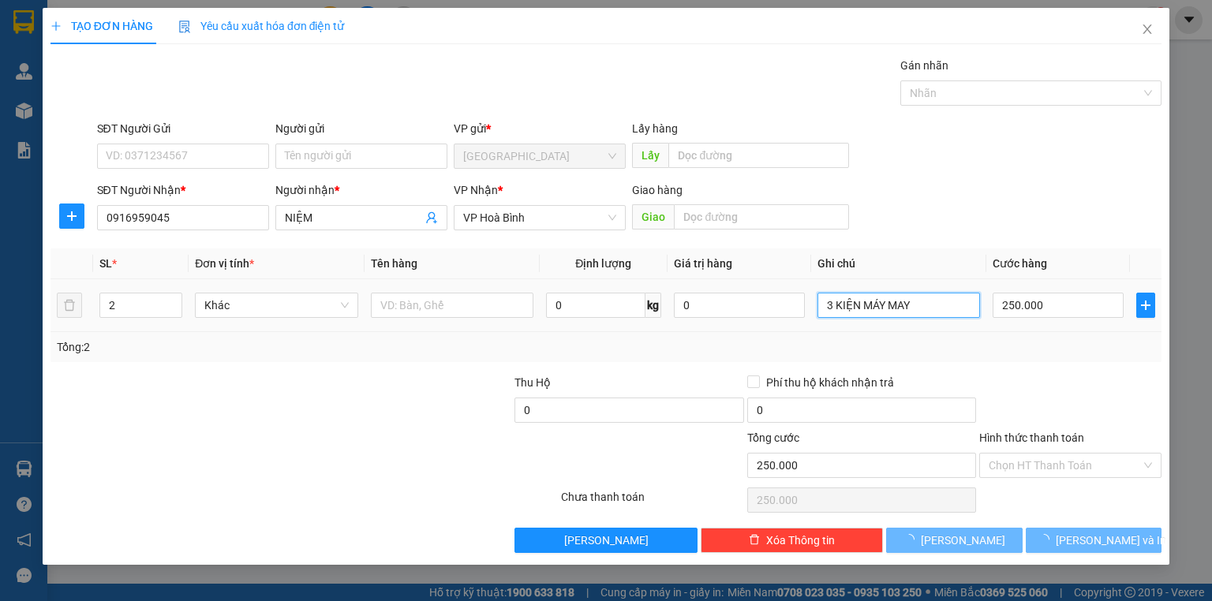
click at [915, 306] on input "3 KIỆN MÁY MAY" at bounding box center [899, 305] width 163 height 25
type input "0"
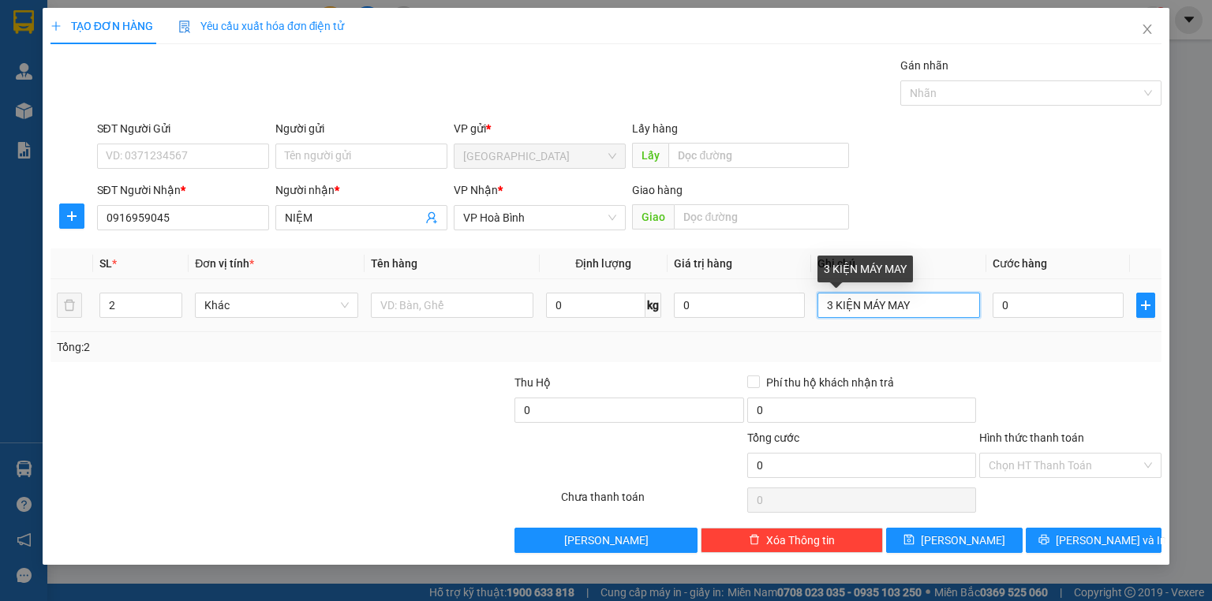
click at [916, 306] on input "3 KIỆN MÁY MAY" at bounding box center [899, 305] width 163 height 25
type input "3"
type input "2 MÓN"
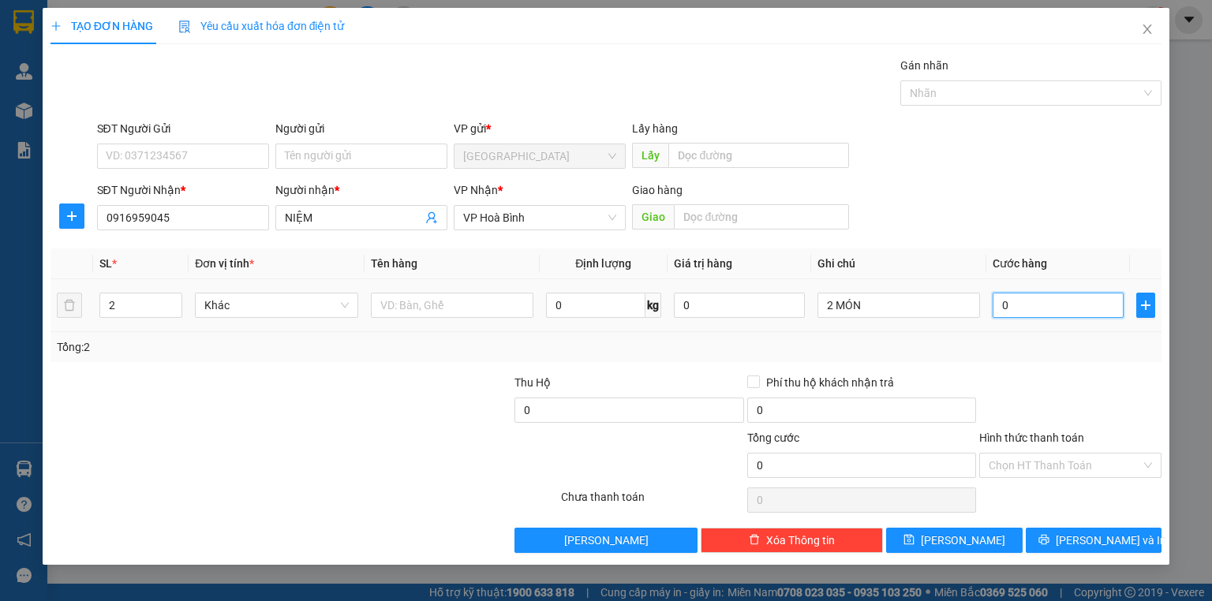
click at [1032, 296] on input "0" at bounding box center [1058, 305] width 131 height 25
type input "1"
type input "13"
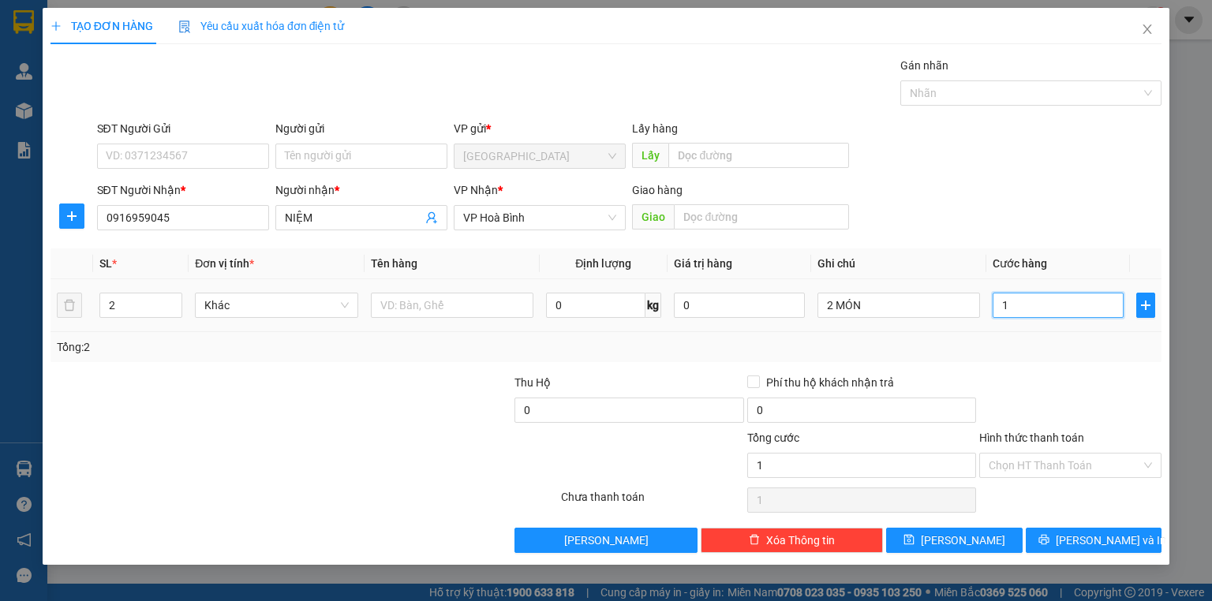
type input "13"
type input "130"
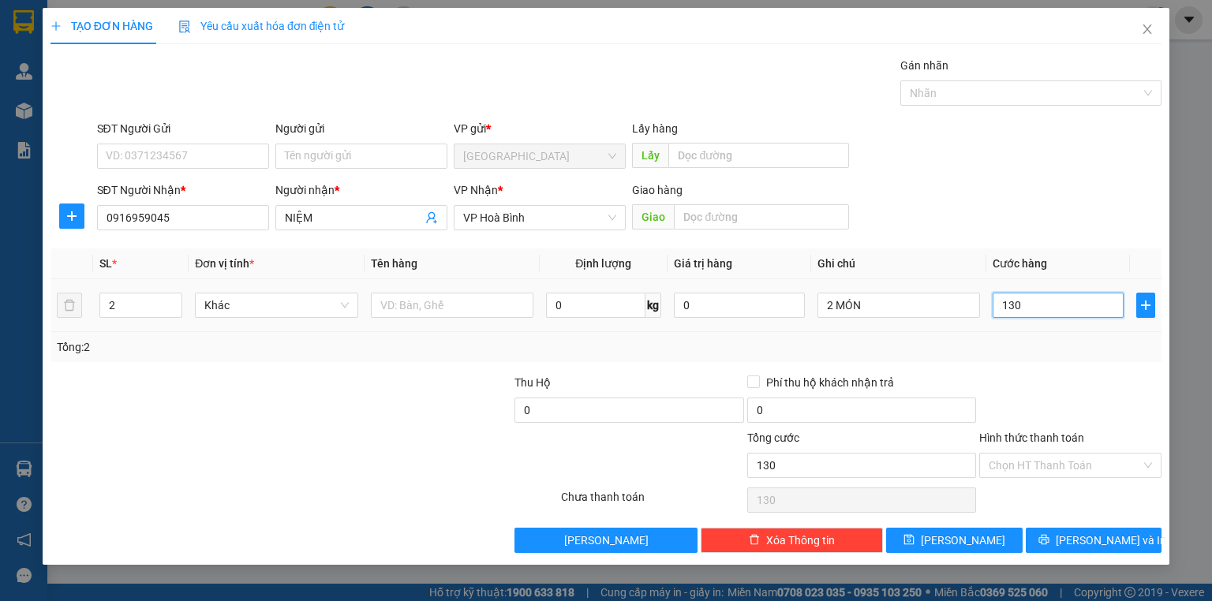
click at [1031, 311] on input "130" at bounding box center [1058, 305] width 131 height 25
type input "13"
type input "1"
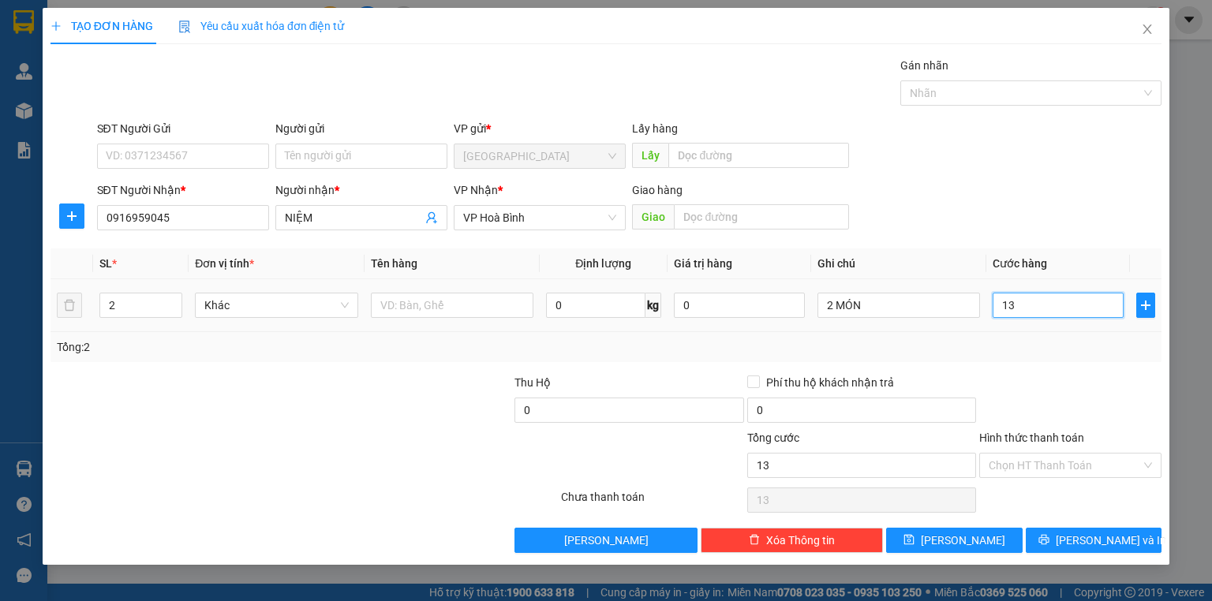
type input "1"
type input "0"
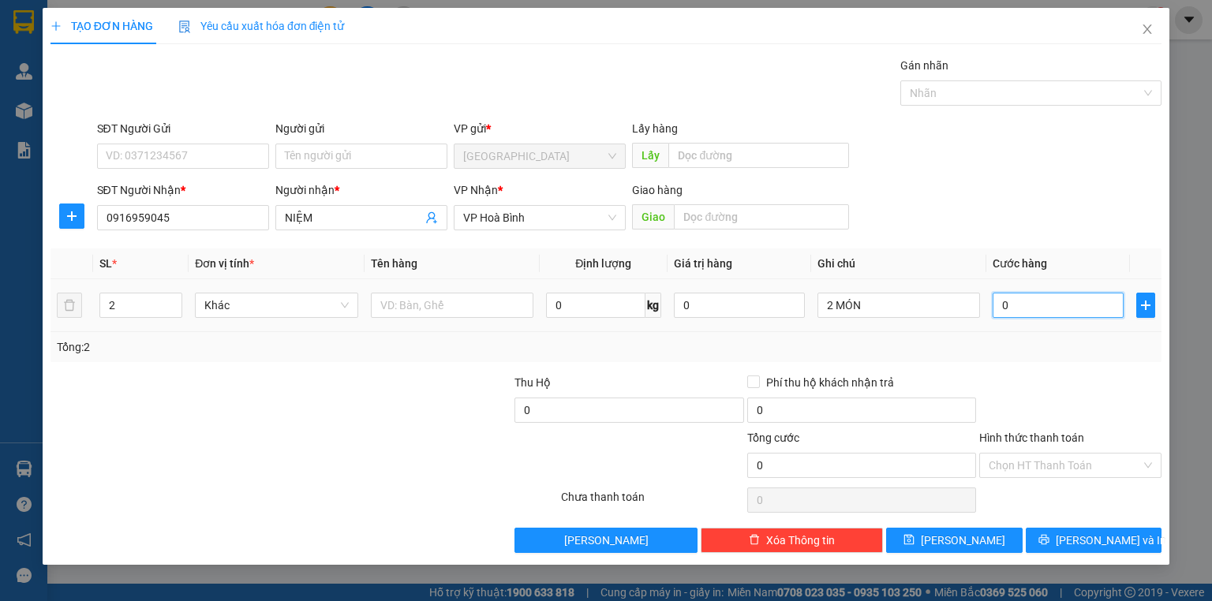
type input "1"
type input "01"
type input "12"
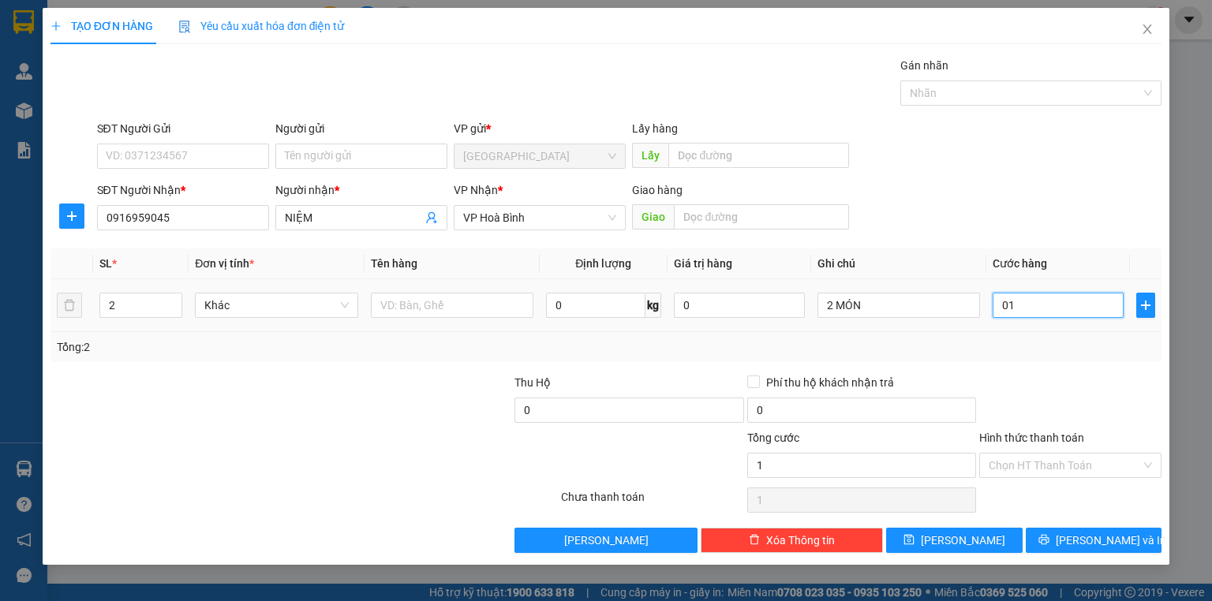
type input "012"
type input "120"
type input "0.120"
type input "120.000"
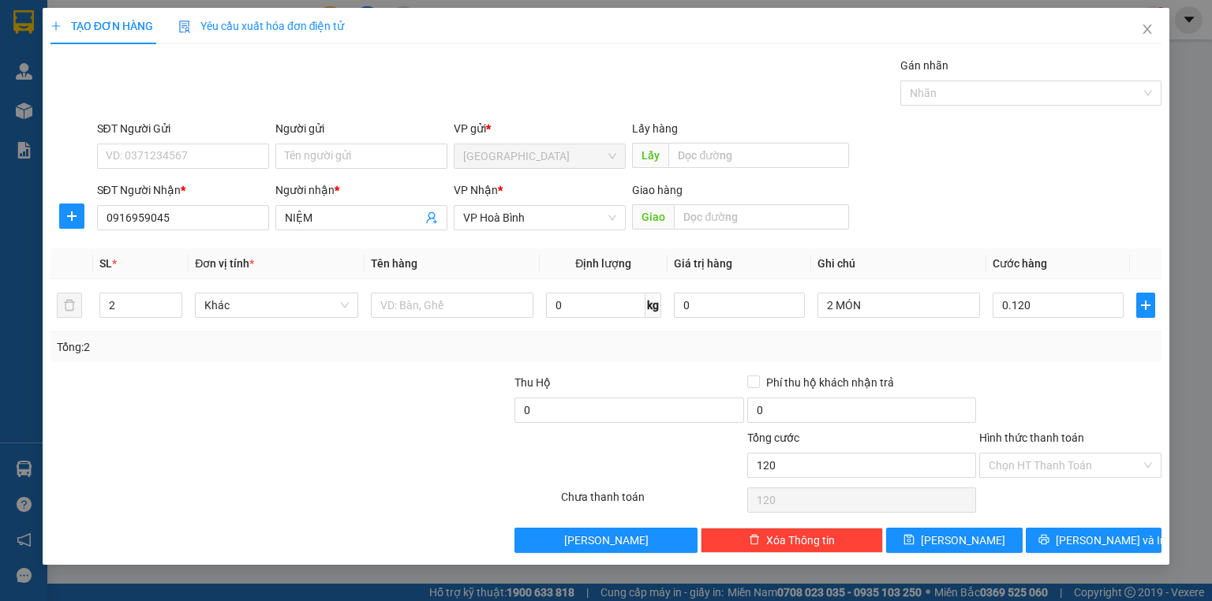
type input "120.000"
click at [998, 349] on div "Tổng: 2" at bounding box center [606, 347] width 1099 height 17
click at [1080, 534] on span "[PERSON_NAME] và In" at bounding box center [1111, 540] width 111 height 17
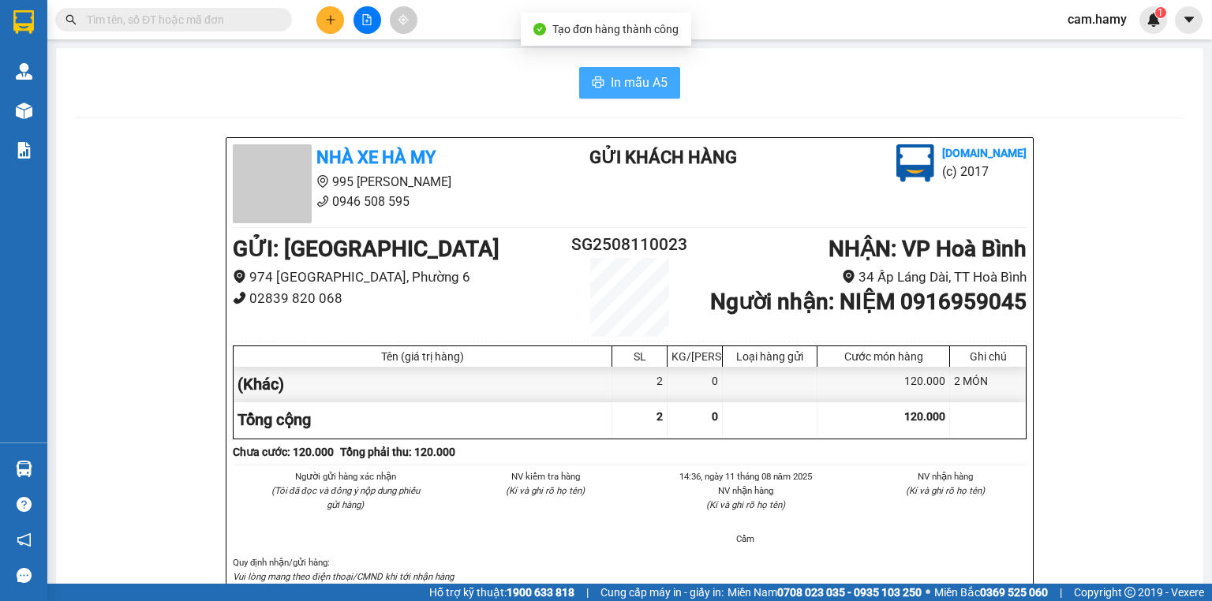
click at [603, 92] on button "In mẫu A5" at bounding box center [629, 83] width 101 height 32
drag, startPoint x: 638, startPoint y: 76, endPoint x: 660, endPoint y: 87, distance: 24.7
click at [638, 76] on span "In mẫu A5" at bounding box center [639, 83] width 57 height 20
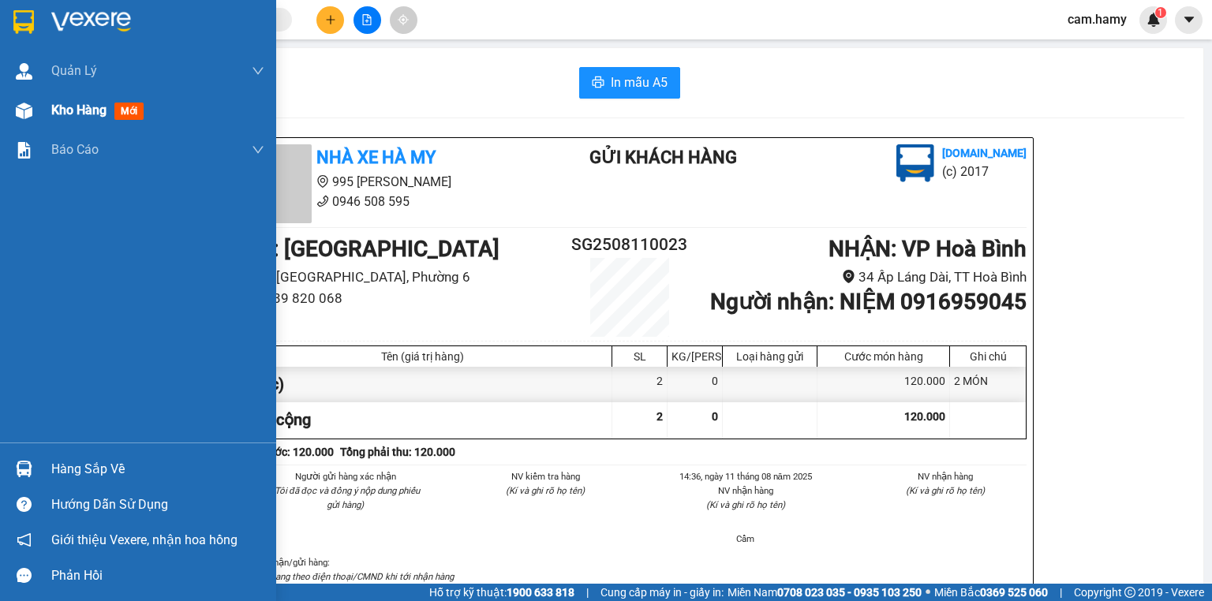
click at [92, 122] on div "Kho hàng mới" at bounding box center [157, 110] width 213 height 39
